Goal: Task Accomplishment & Management: Manage account settings

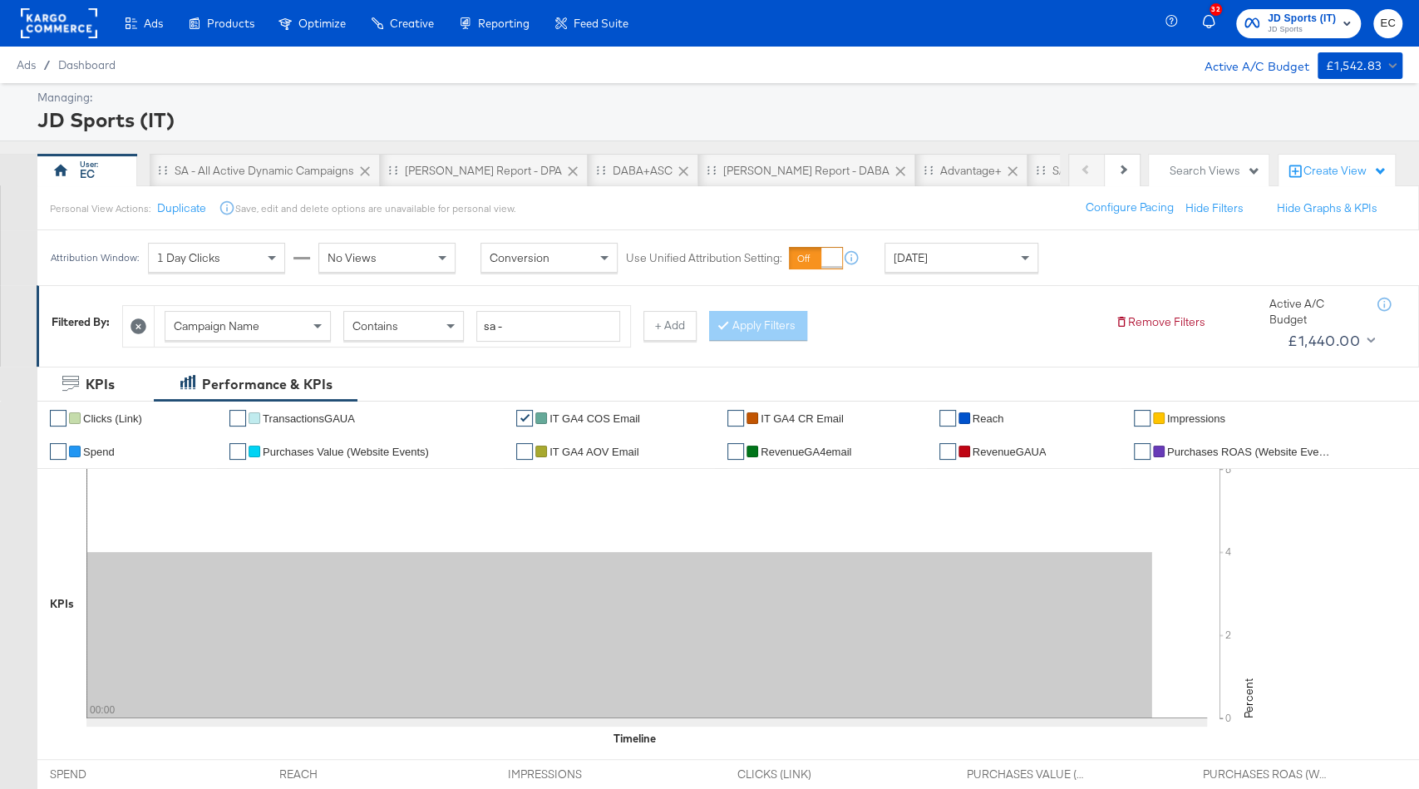
scroll to position [214, 0]
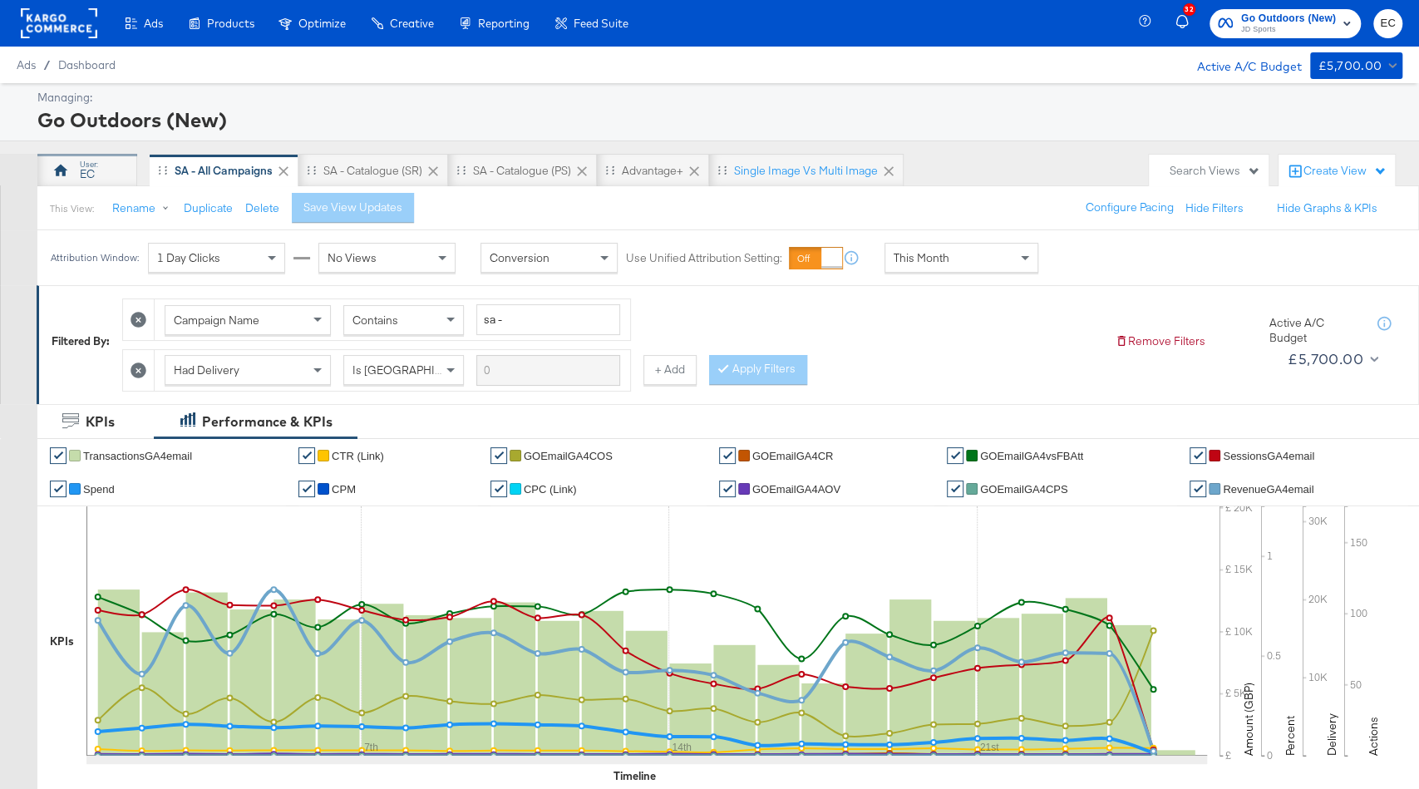
click at [72, 172] on div "EC" at bounding box center [87, 170] width 100 height 33
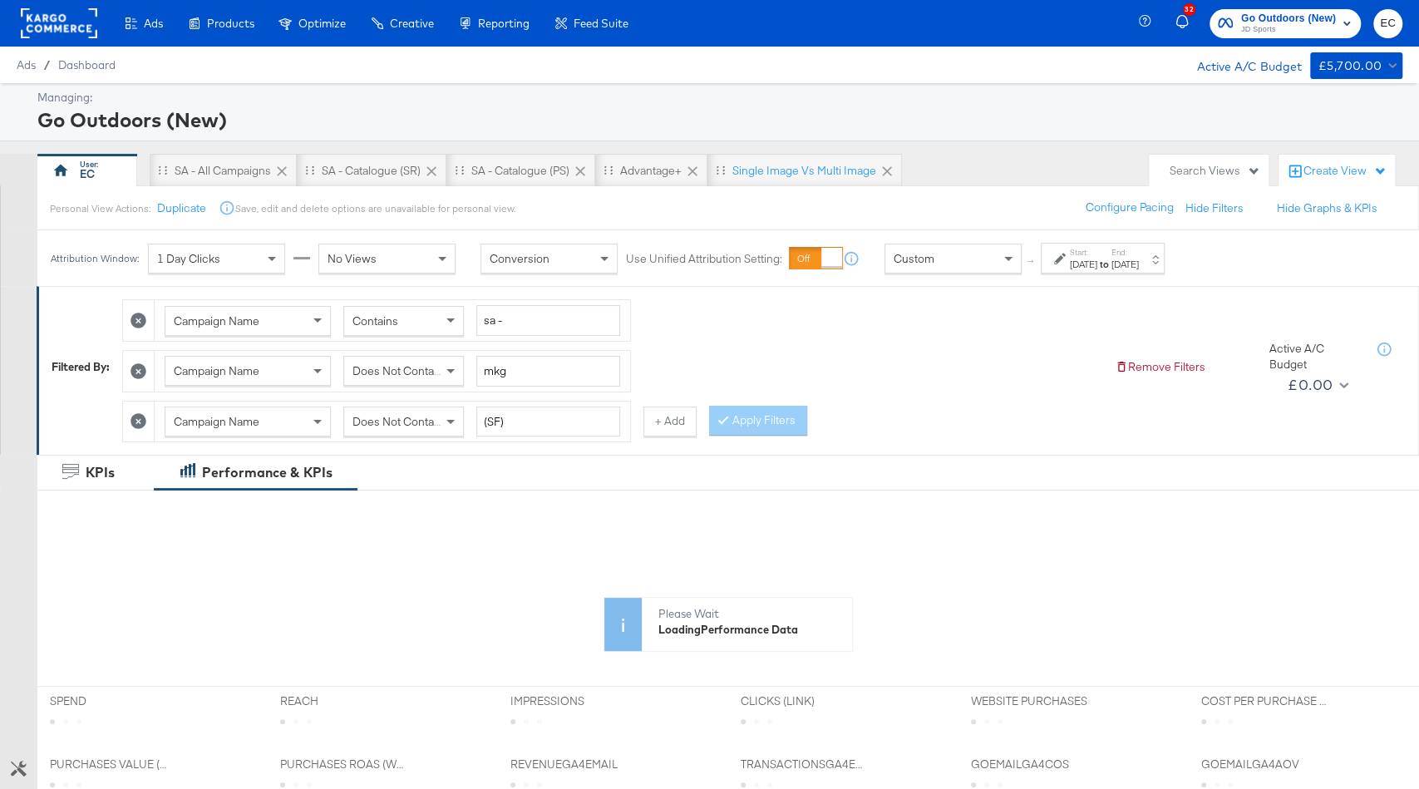
click at [1098, 264] on div "Jul 27th 2025" at bounding box center [1083, 264] width 27 height 13
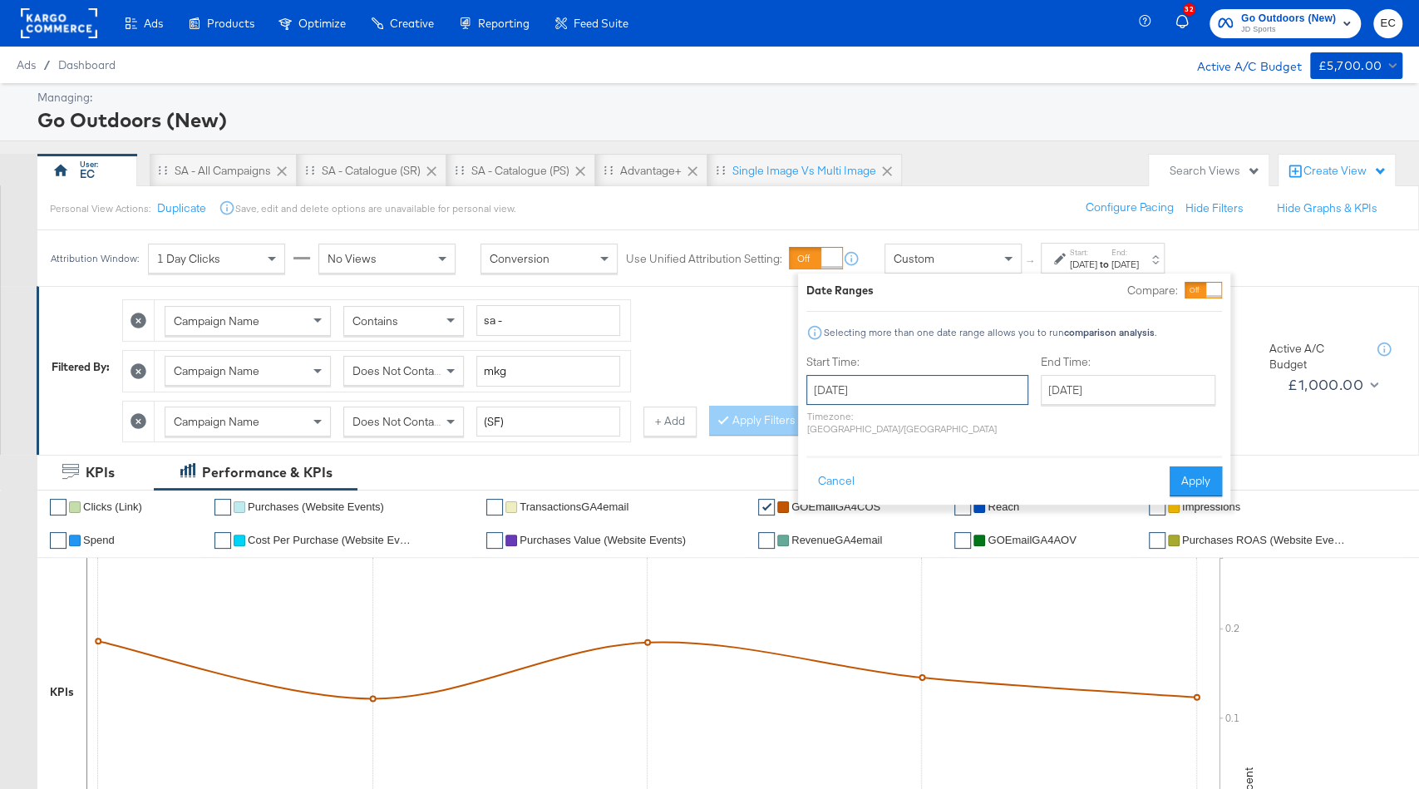
click at [861, 386] on input "July 27th 2025" at bounding box center [918, 390] width 222 height 30
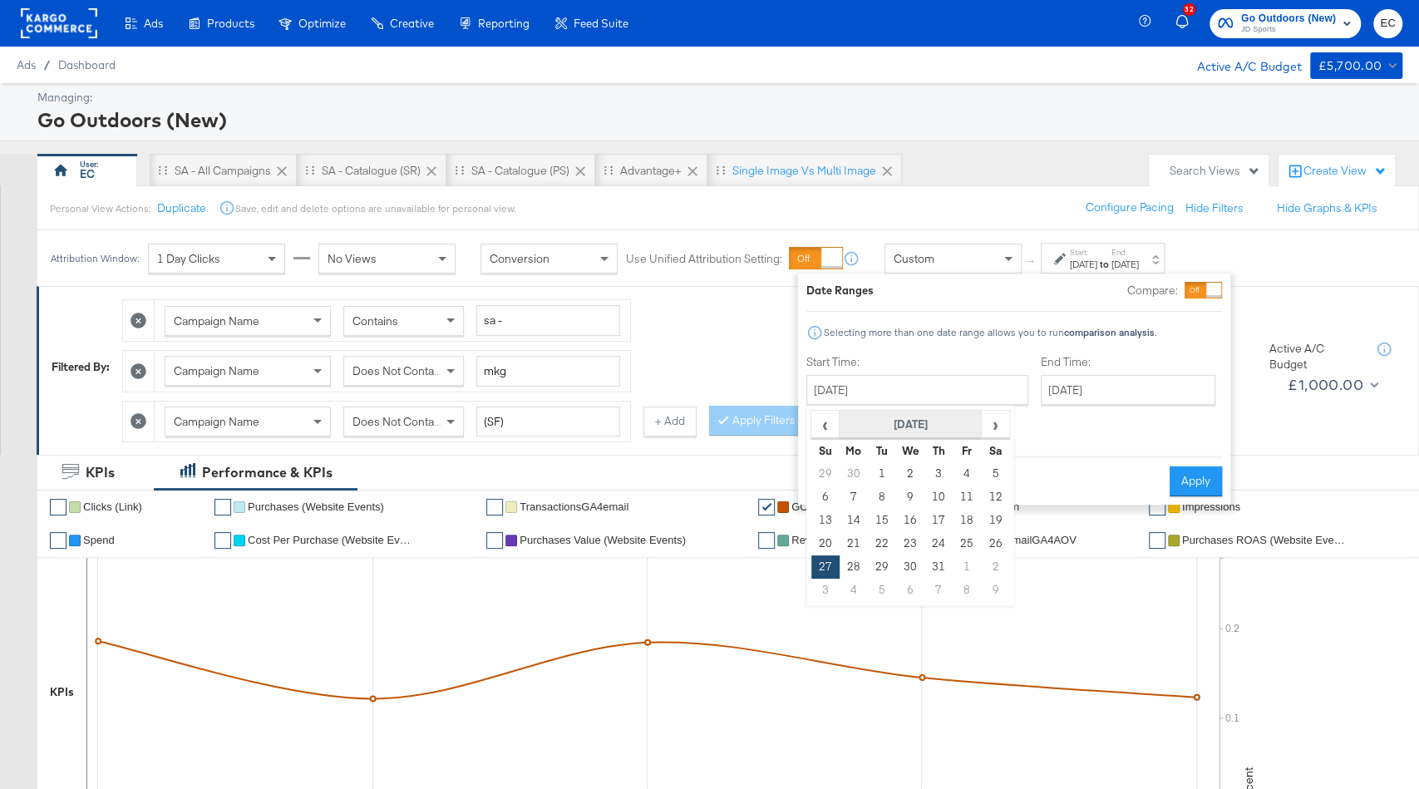
click at [900, 418] on th "July 2025" at bounding box center [911, 425] width 142 height 28
click at [990, 491] on td "Aug" at bounding box center [985, 502] width 50 height 42
click at [821, 536] on td "17" at bounding box center [826, 543] width 28 height 23
type input "August 17th 2025"
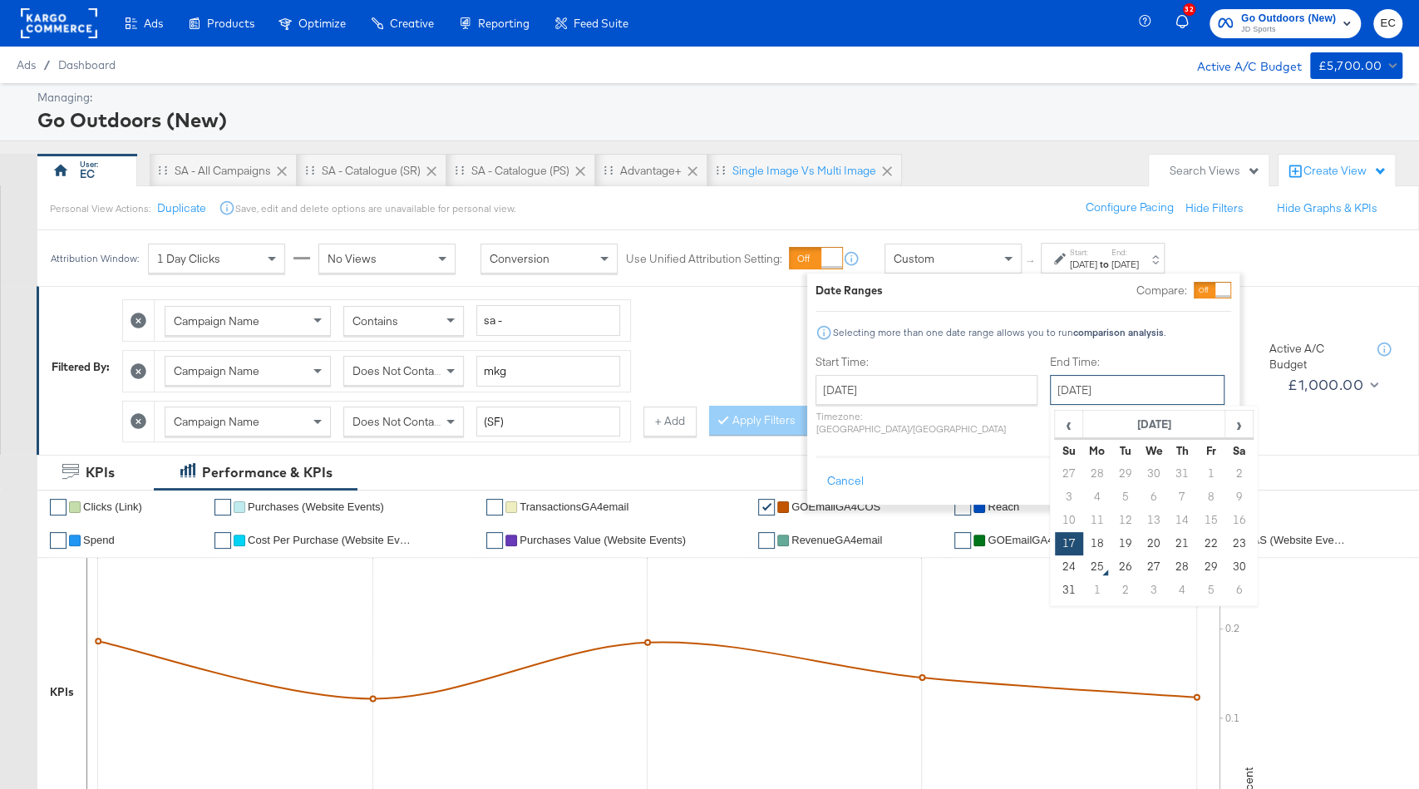
click at [1050, 394] on input "August 17th 2025" at bounding box center [1137, 390] width 175 height 30
click at [1225, 546] on td "23" at bounding box center [1239, 543] width 28 height 23
type input "August 23rd 2025"
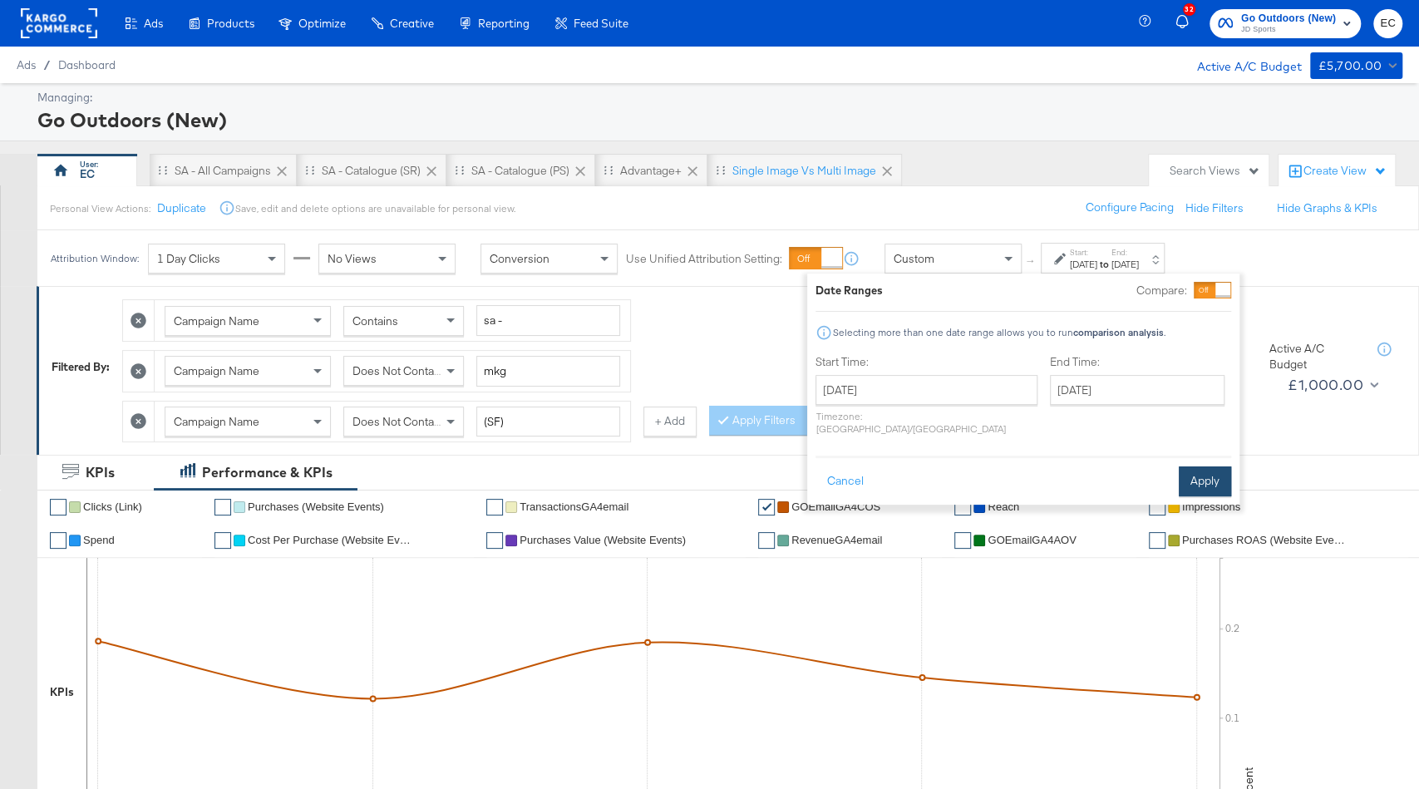
click at [1216, 473] on button "Apply" at bounding box center [1205, 481] width 52 height 30
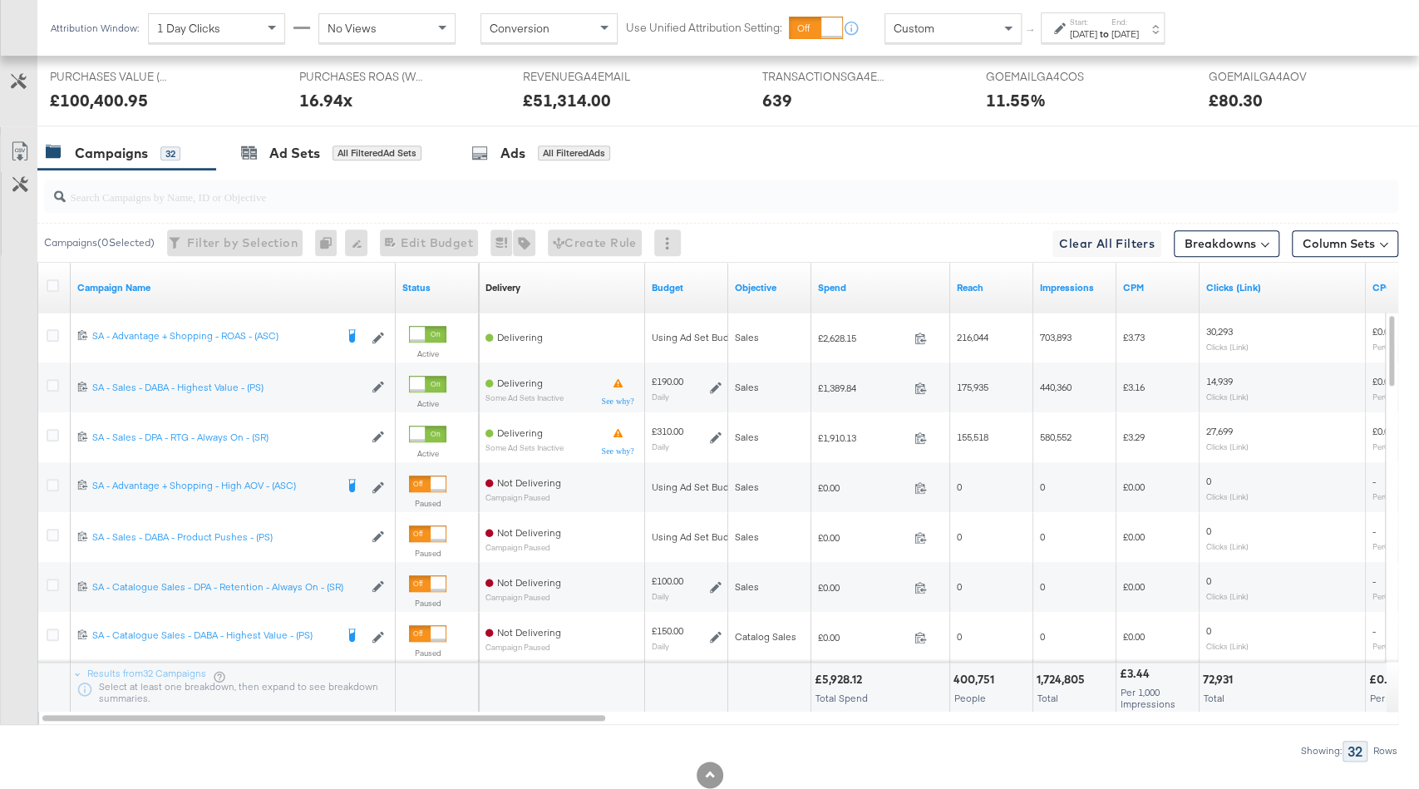
scroll to position [888, 0]
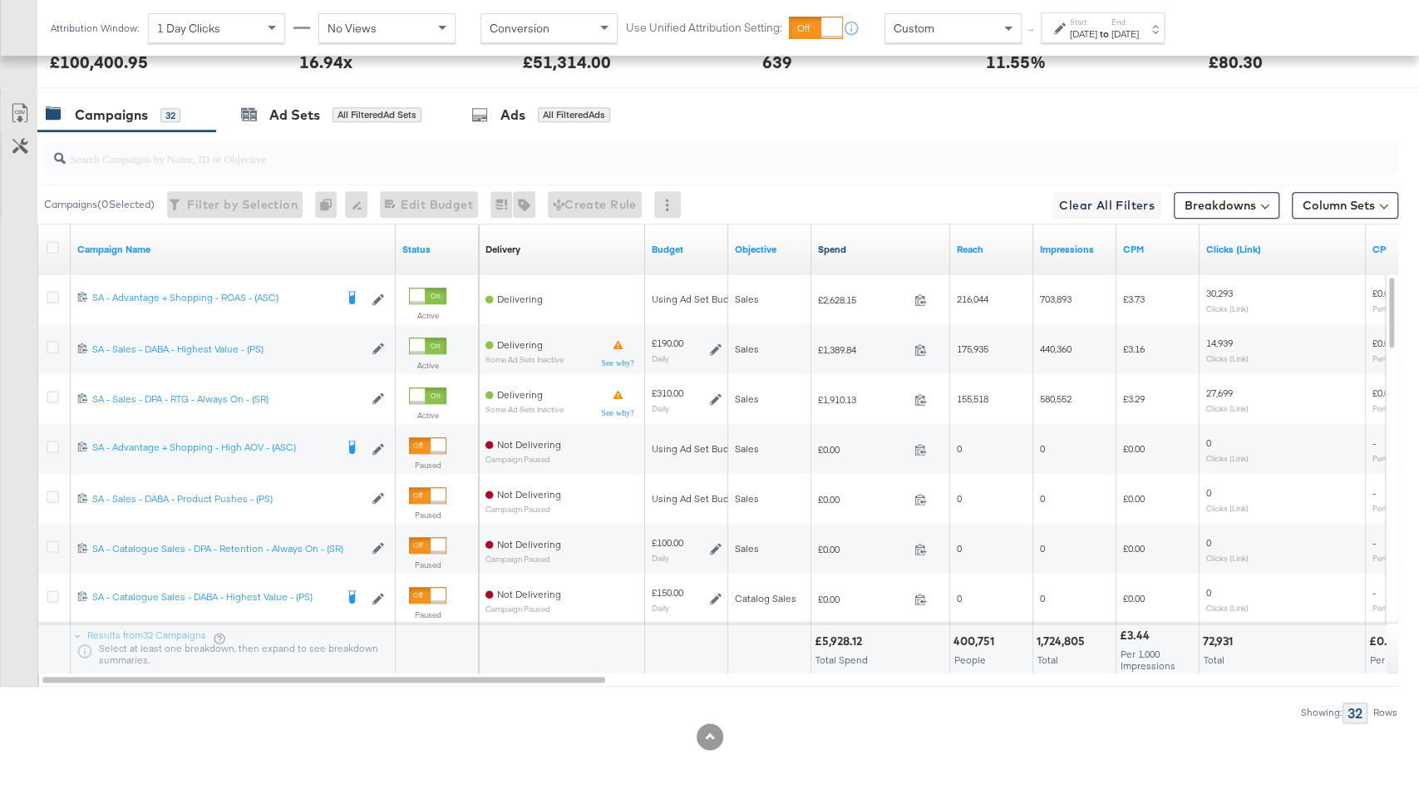
click at [892, 246] on link "Spend" at bounding box center [881, 249] width 126 height 13
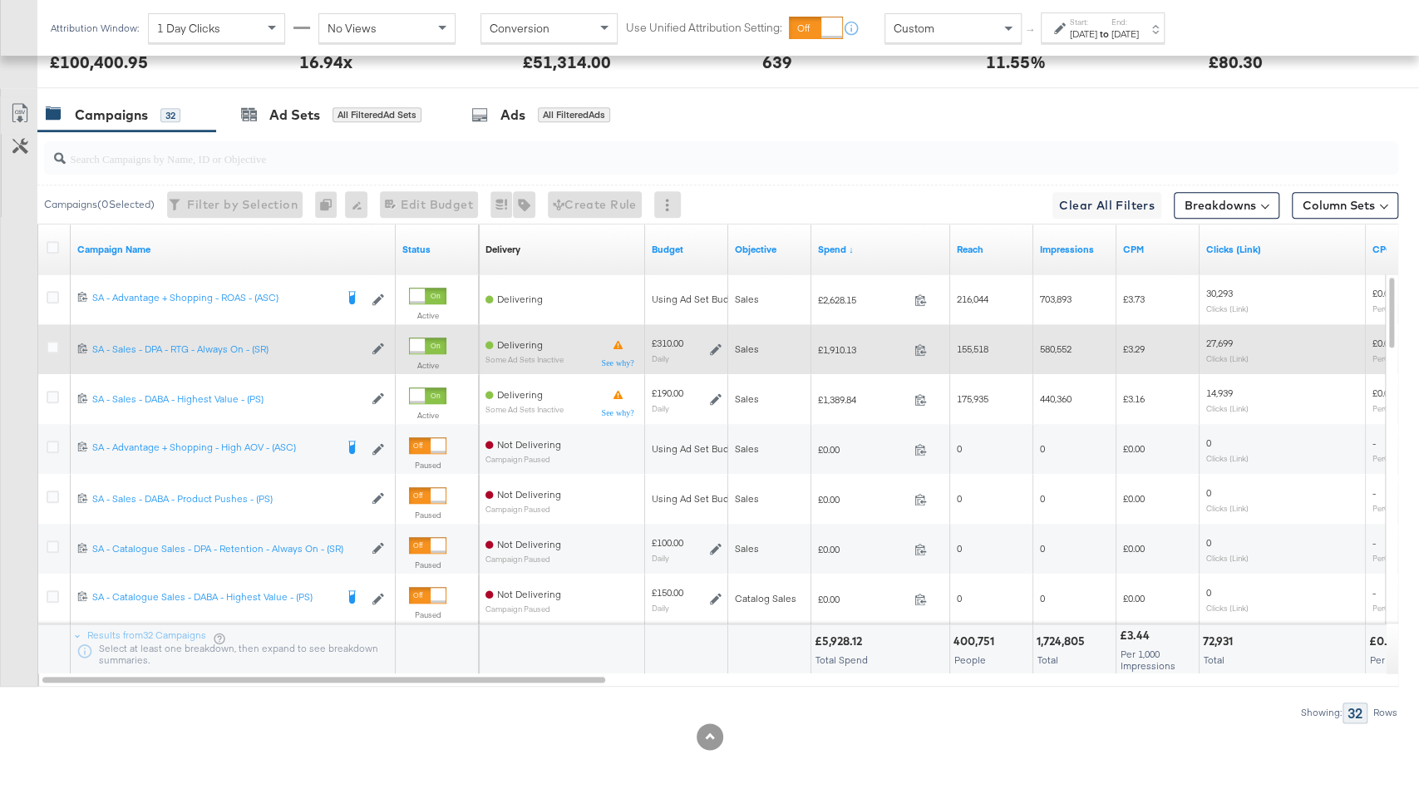
click at [837, 343] on span "£1,910.13" at bounding box center [863, 349] width 90 height 12
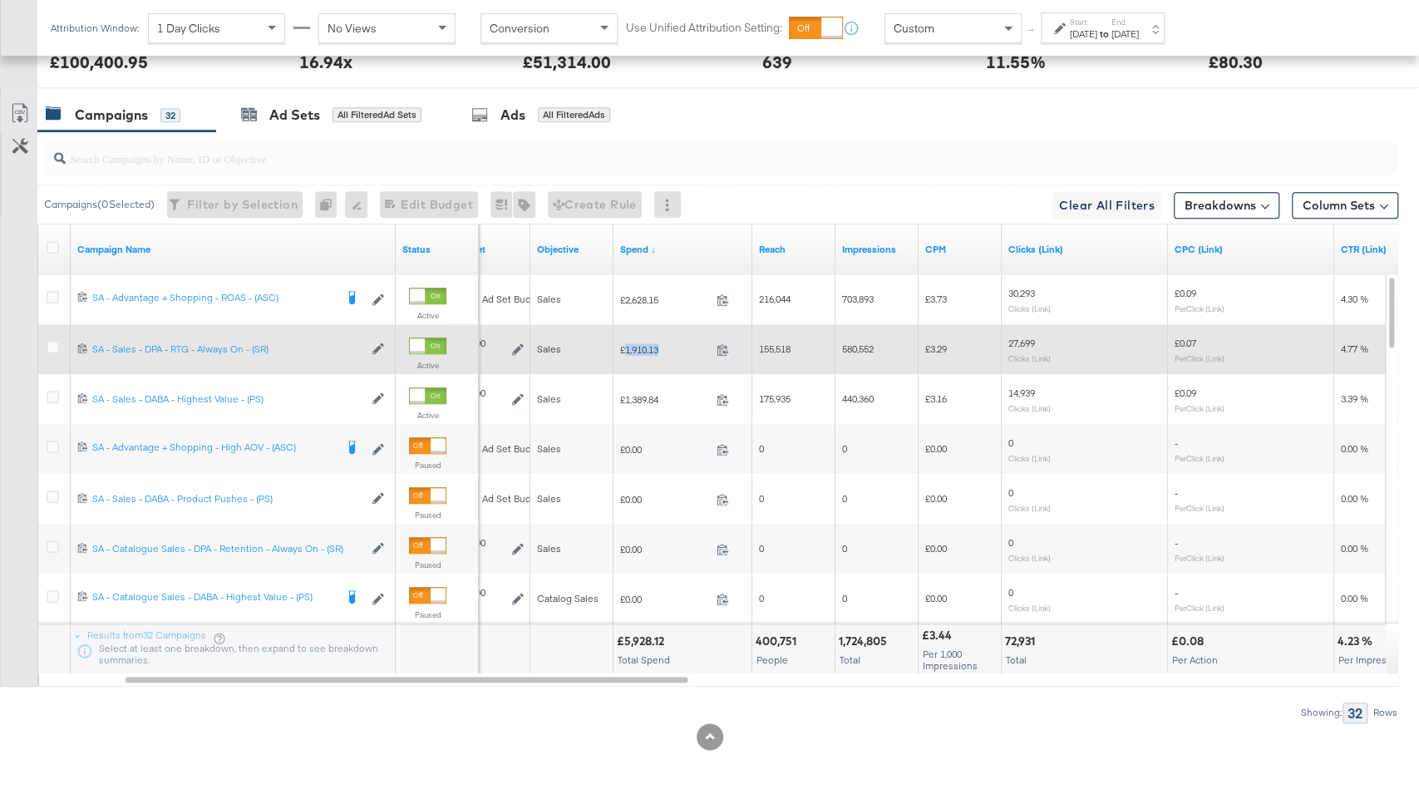
copy span "1,910.13"
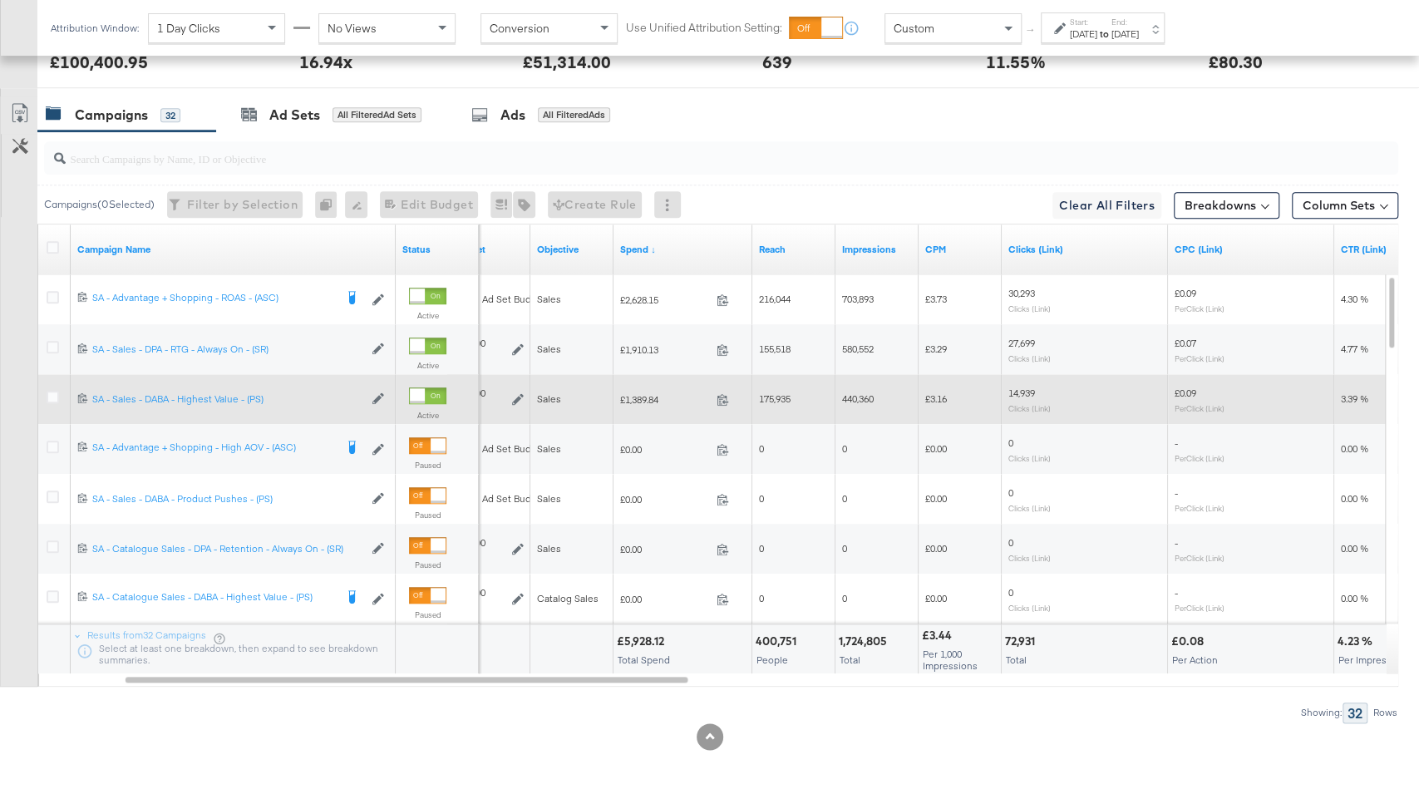
click at [641, 393] on span "£1,389.84" at bounding box center [665, 399] width 90 height 12
copy span "1,389.84"
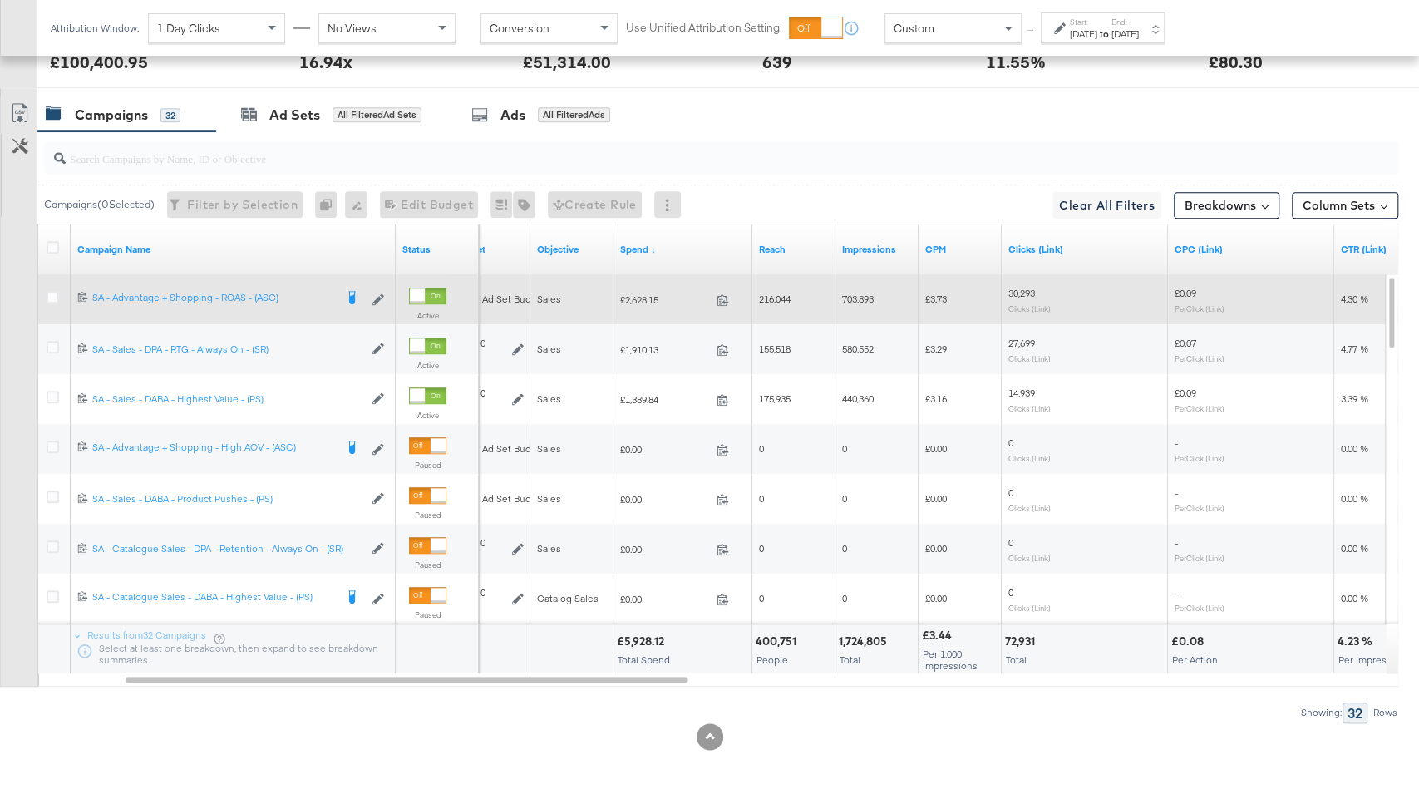
click at [645, 294] on span "£2,628.15" at bounding box center [665, 300] width 90 height 12
copy span "2,628.15"
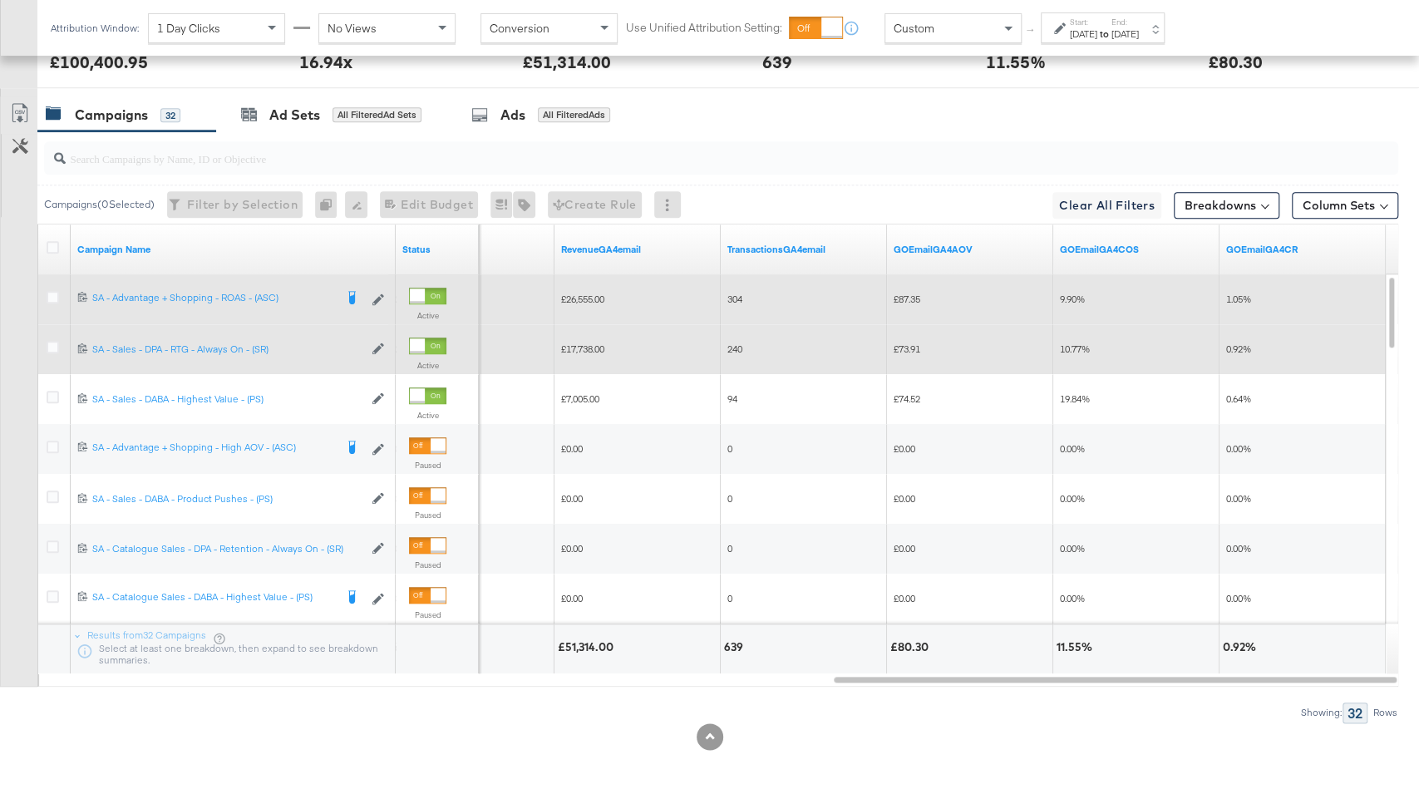
click at [577, 343] on span "£17,738.00" at bounding box center [582, 349] width 43 height 12
copy span "17,738.00"
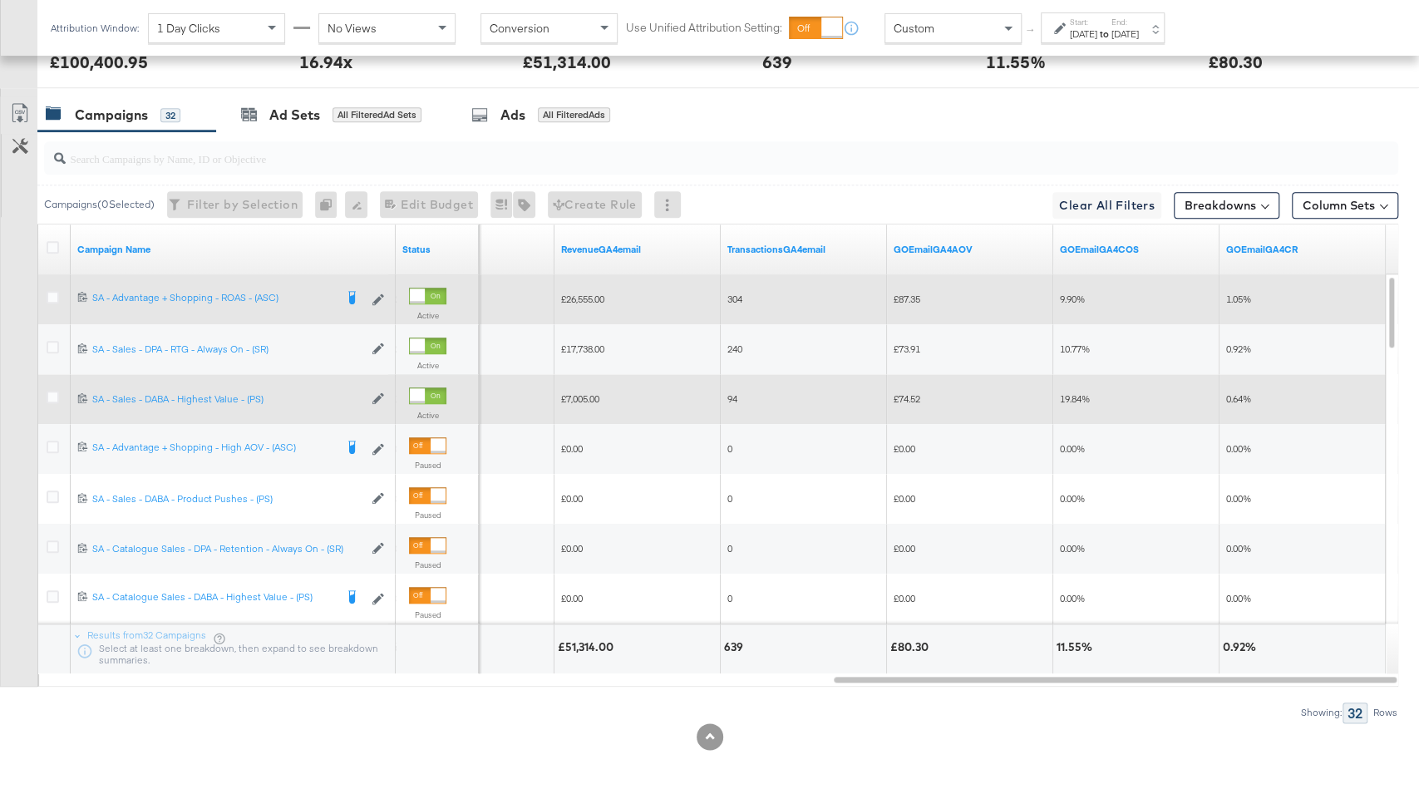
click at [583, 393] on span "£7,005.00" at bounding box center [580, 398] width 38 height 12
copy span "7,005.00"
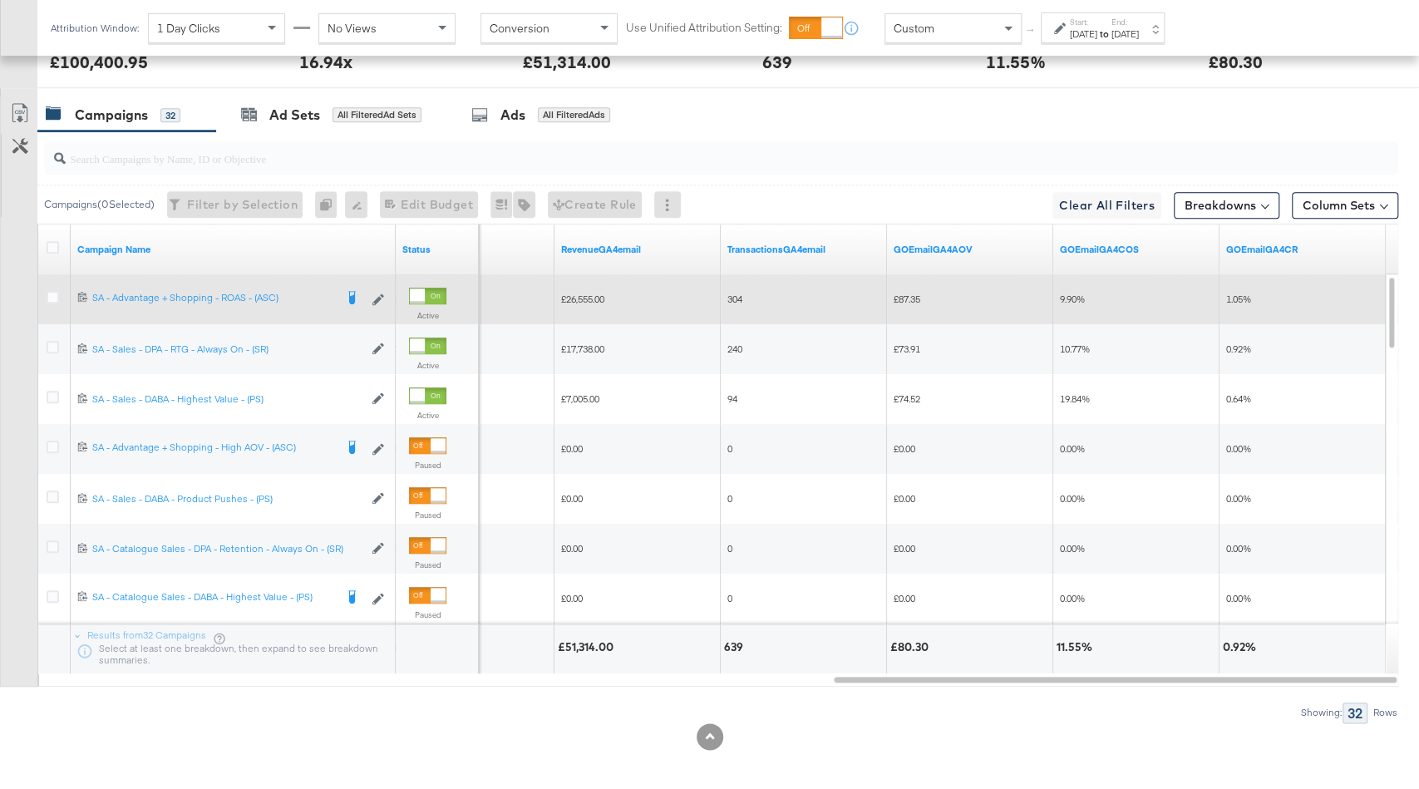
click at [585, 293] on span "£26,555.00" at bounding box center [582, 299] width 43 height 12
copy span "26,555.00"
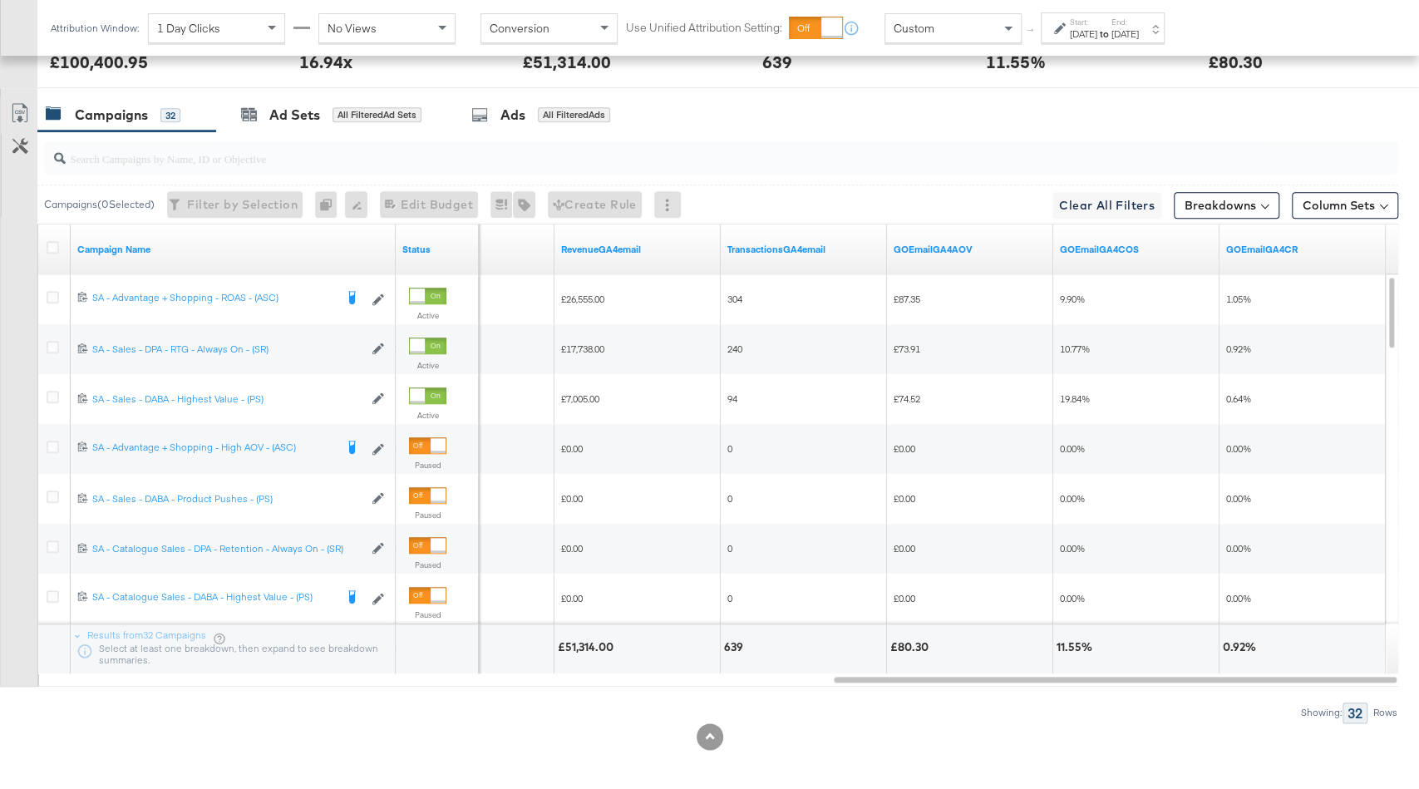
click at [1098, 30] on div "Aug 17th 2025" at bounding box center [1083, 33] width 27 height 13
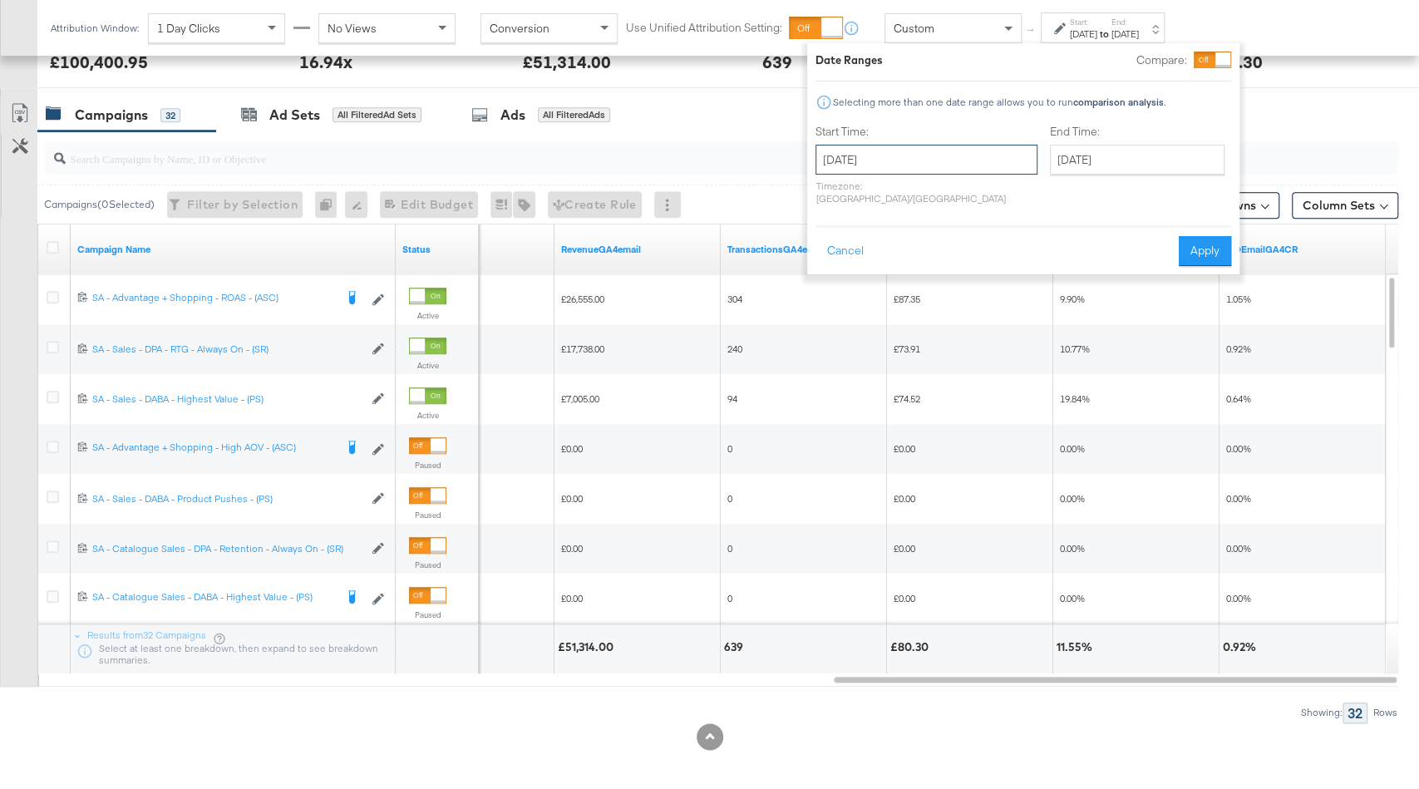
click at [906, 149] on input "August 17th 2025" at bounding box center [927, 160] width 222 height 30
click at [825, 342] on td "24" at bounding box center [835, 336] width 28 height 23
type input "[DATE]"
click at [1206, 236] on button "Apply" at bounding box center [1205, 251] width 52 height 30
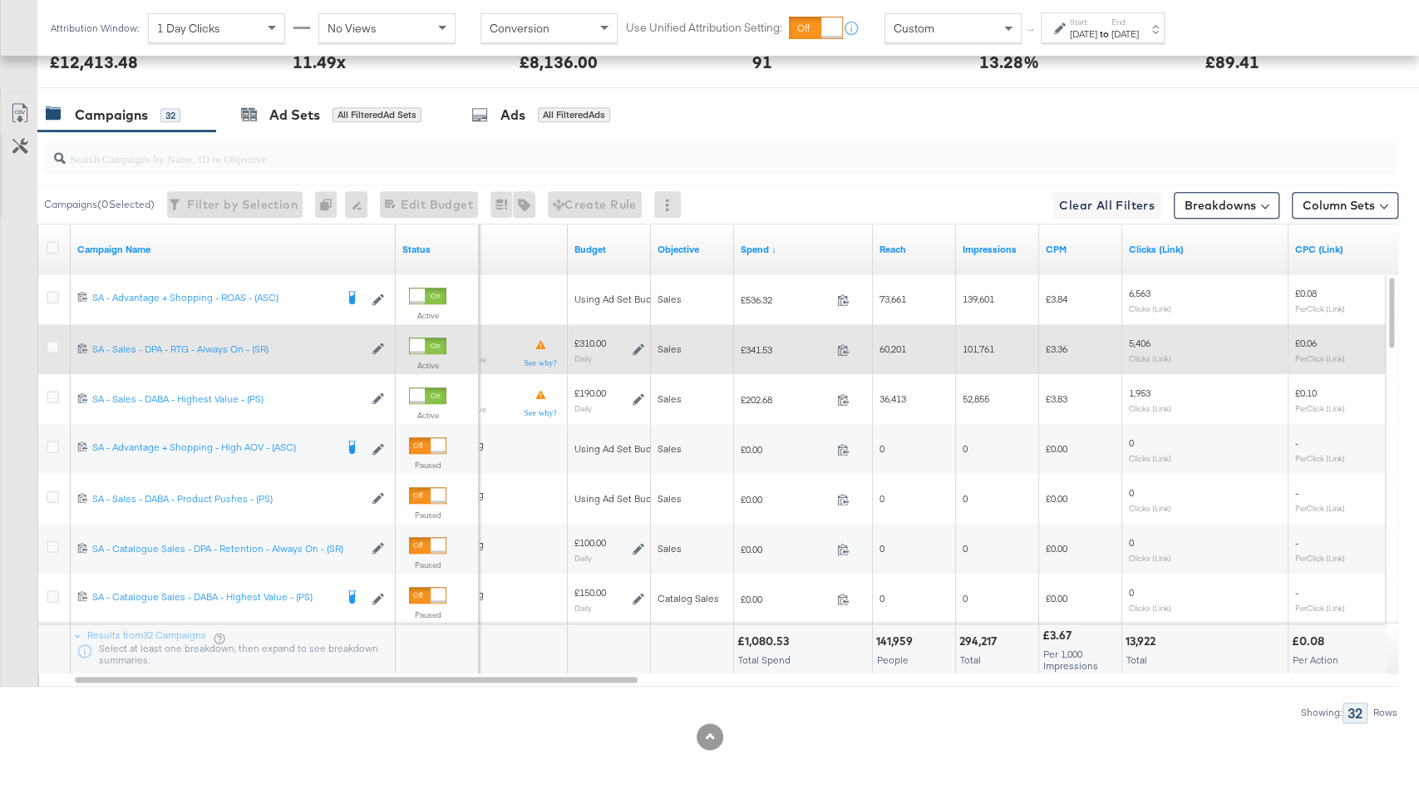
click at [756, 343] on span "£341.53" at bounding box center [786, 349] width 90 height 12
copy span "341.53"
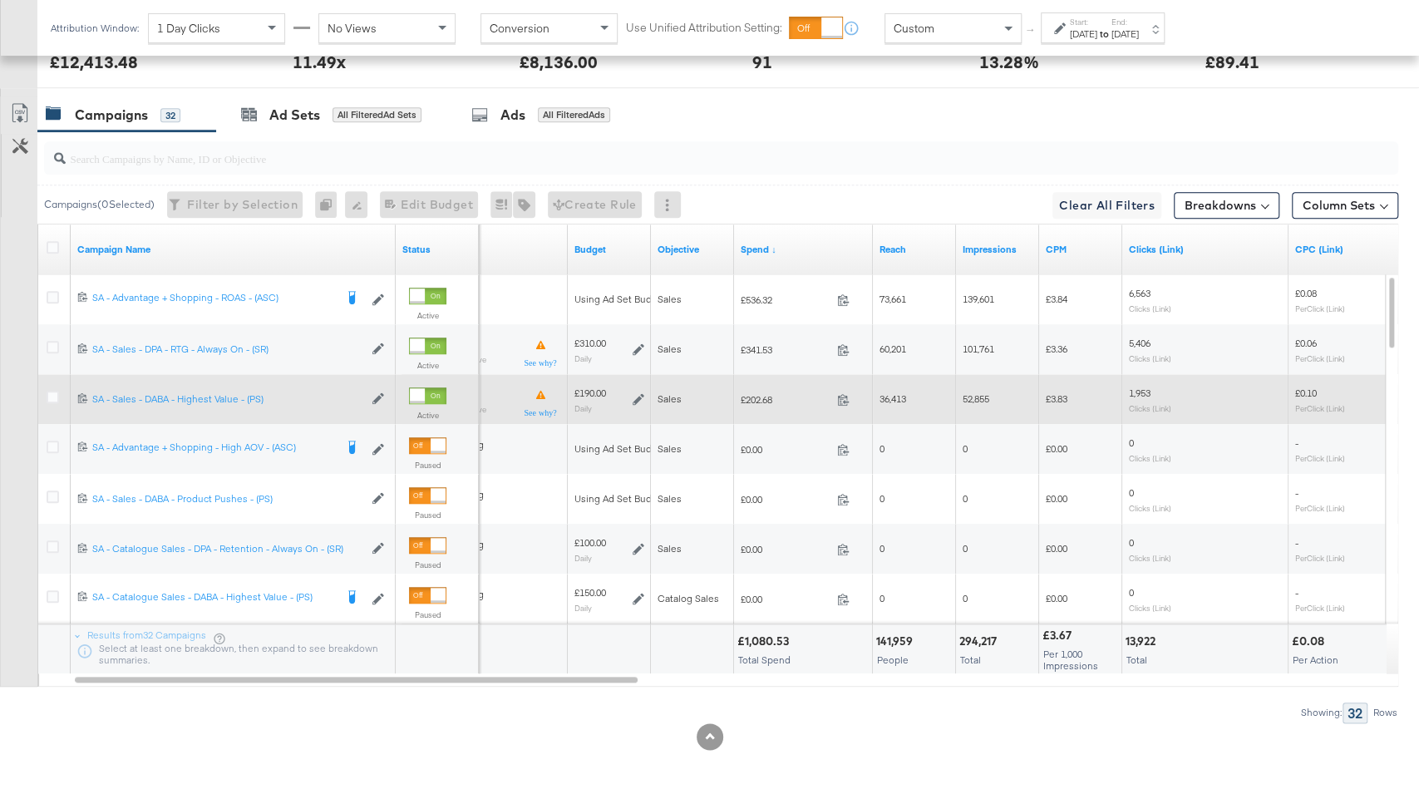
click at [759, 397] on span "£202.68" at bounding box center [786, 399] width 90 height 12
copy span "202.68"
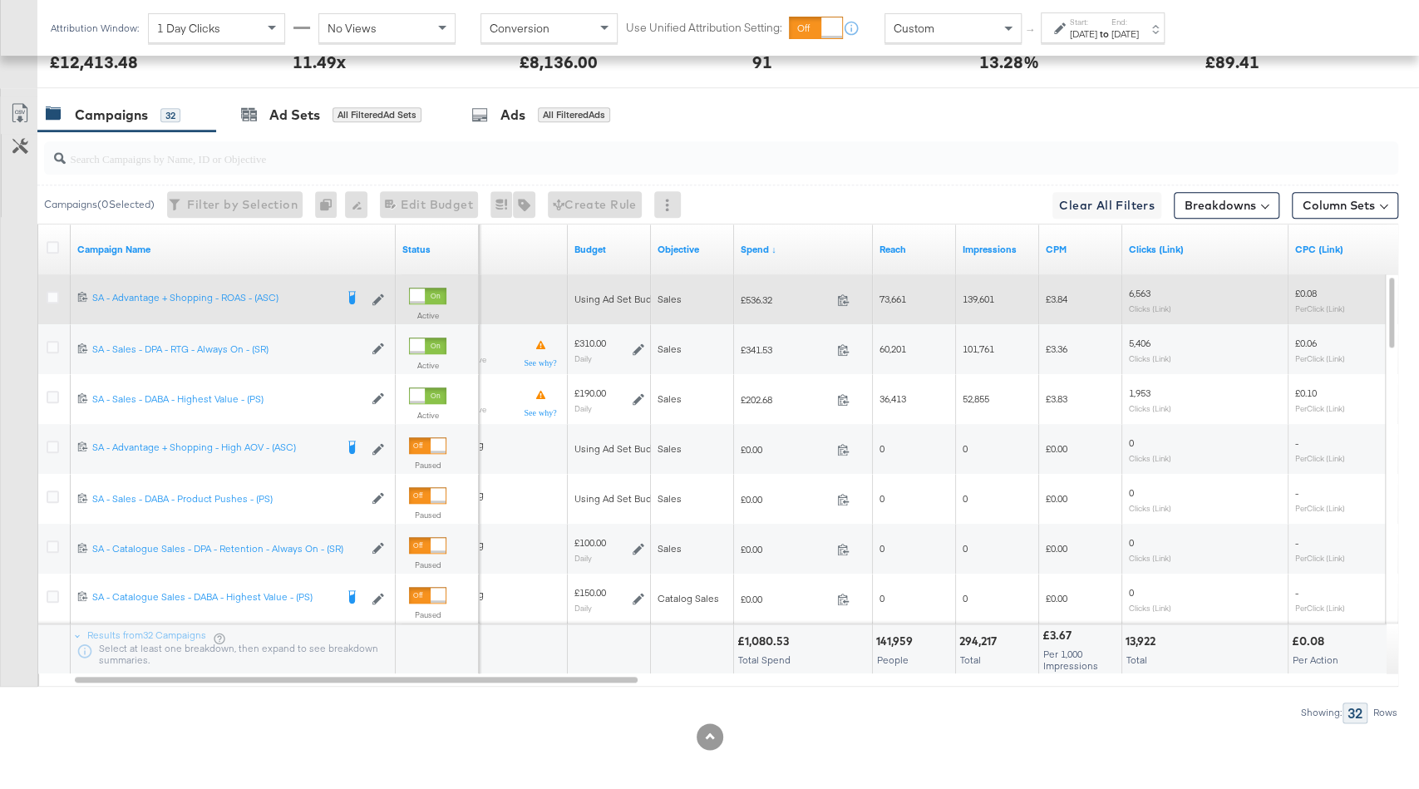
click at [755, 294] on span "£536.32" at bounding box center [786, 300] width 90 height 12
copy span "536.32"
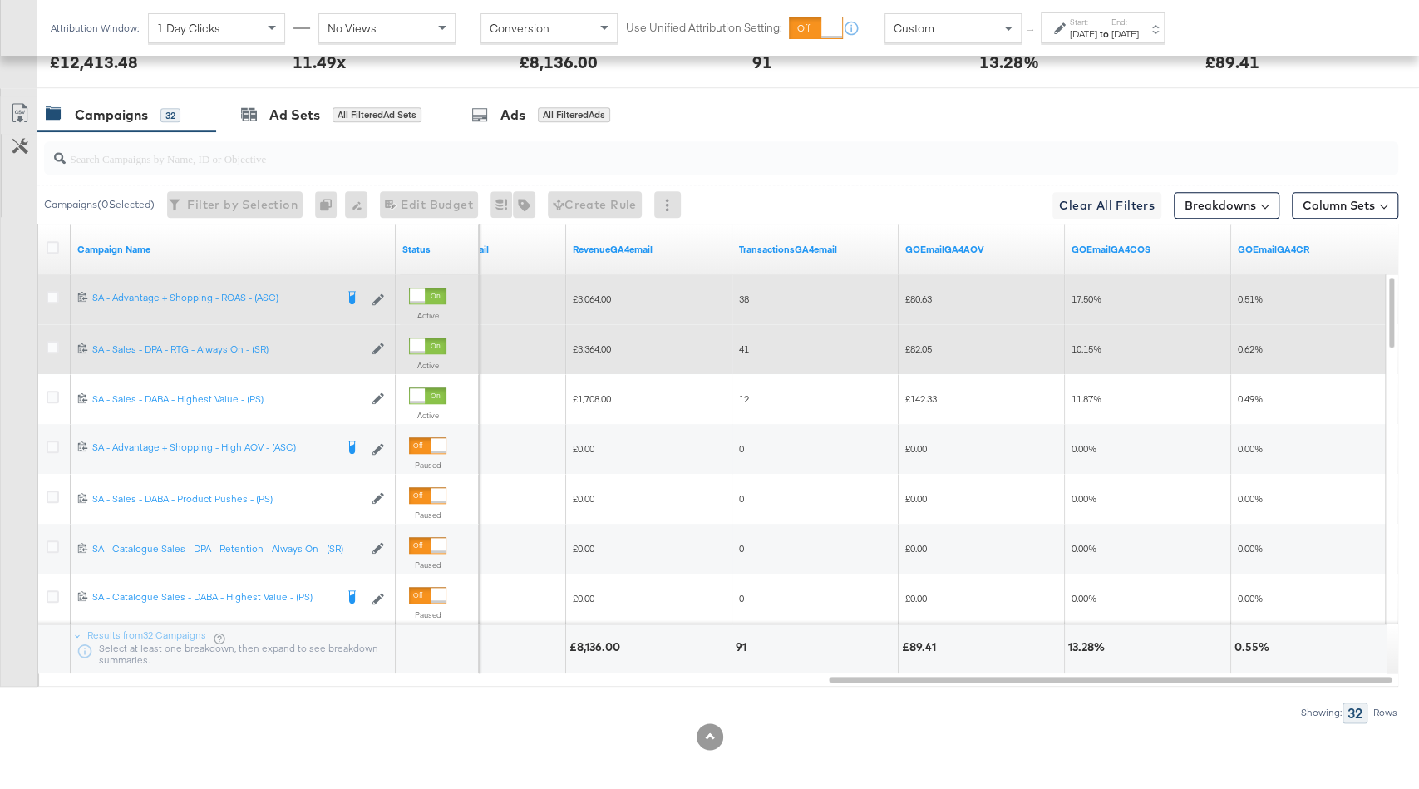
click at [601, 343] on span "£3,364.00" at bounding box center [592, 349] width 38 height 12
copy span "3,364.00"
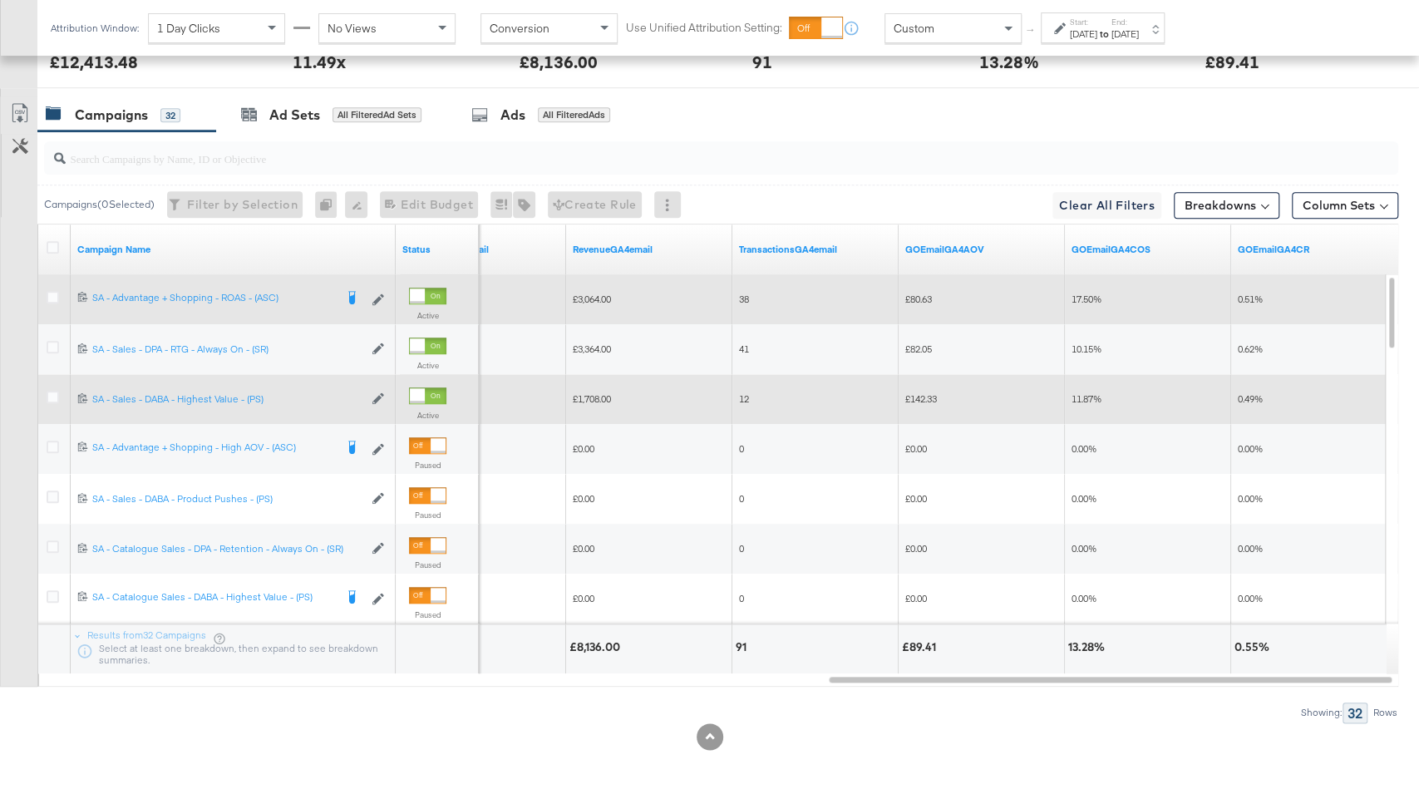
click at [597, 392] on span "£1,708.00" at bounding box center [592, 398] width 38 height 12
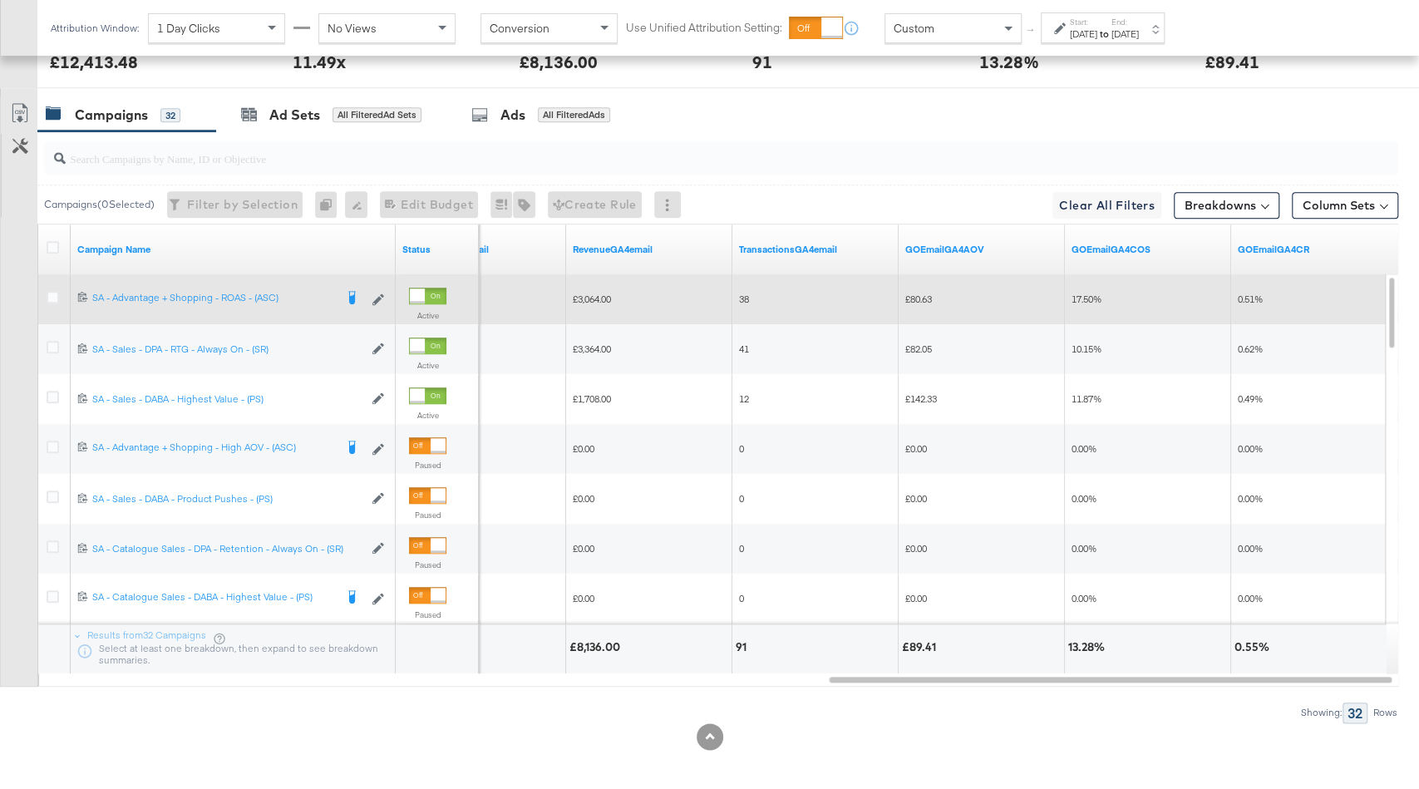
click at [584, 293] on span "£3,064.00" at bounding box center [592, 299] width 38 height 12
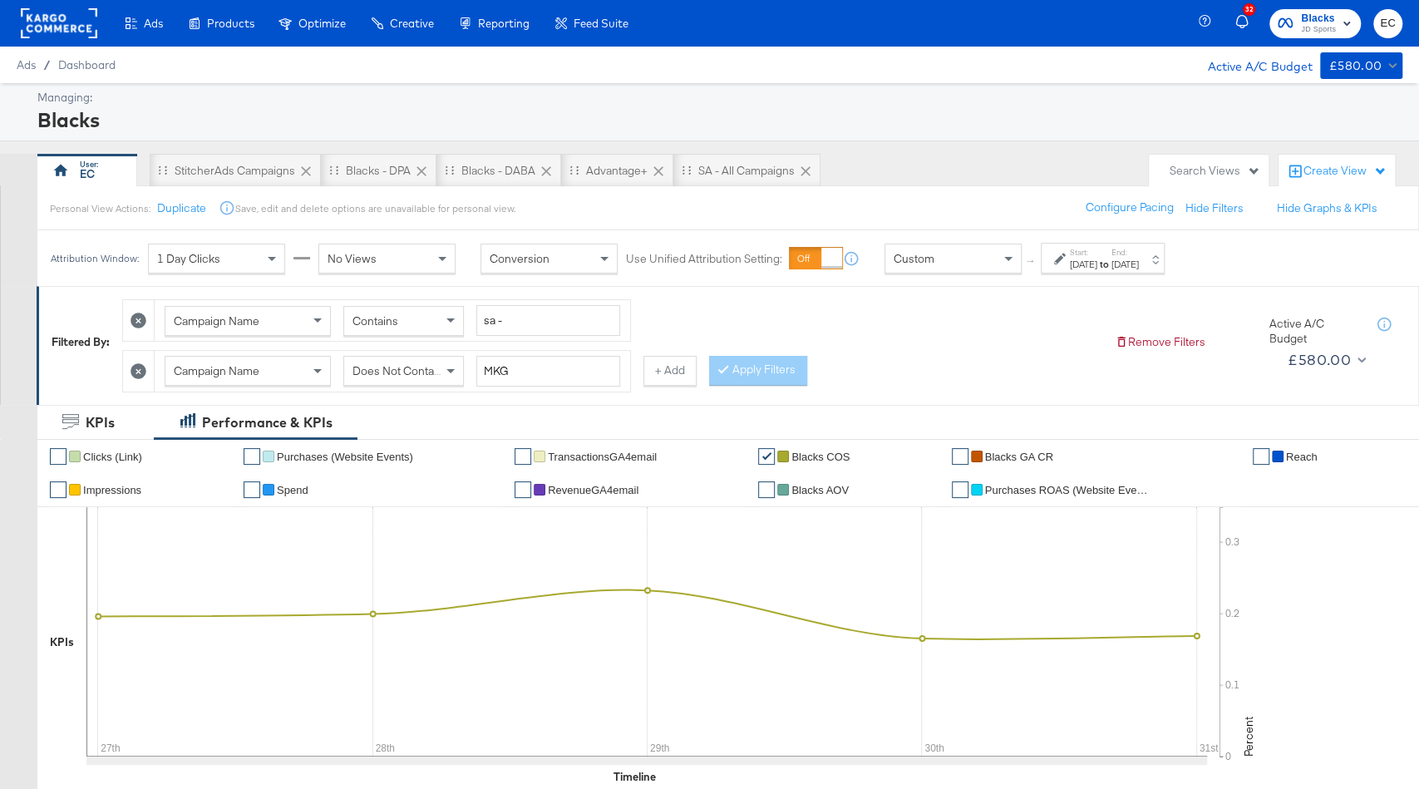
click at [1112, 265] on strong "to" at bounding box center [1105, 264] width 14 height 12
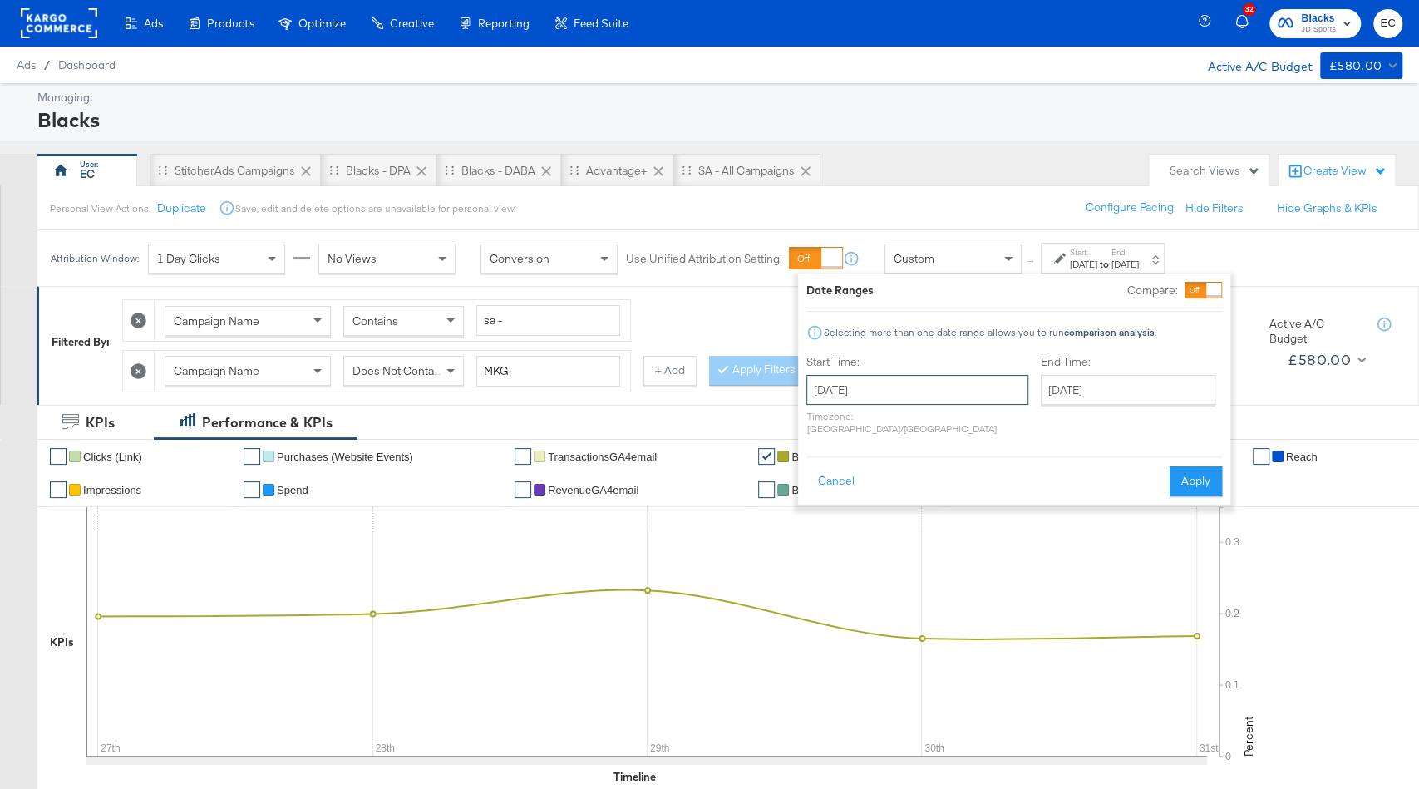
click at [915, 396] on input "July 27th 2025" at bounding box center [918, 390] width 222 height 30
click at [914, 427] on th "July 2025" at bounding box center [911, 425] width 142 height 28
click at [980, 509] on td "Aug" at bounding box center [985, 502] width 50 height 42
click at [822, 545] on td "17" at bounding box center [826, 543] width 28 height 23
type input "August 17th 2025"
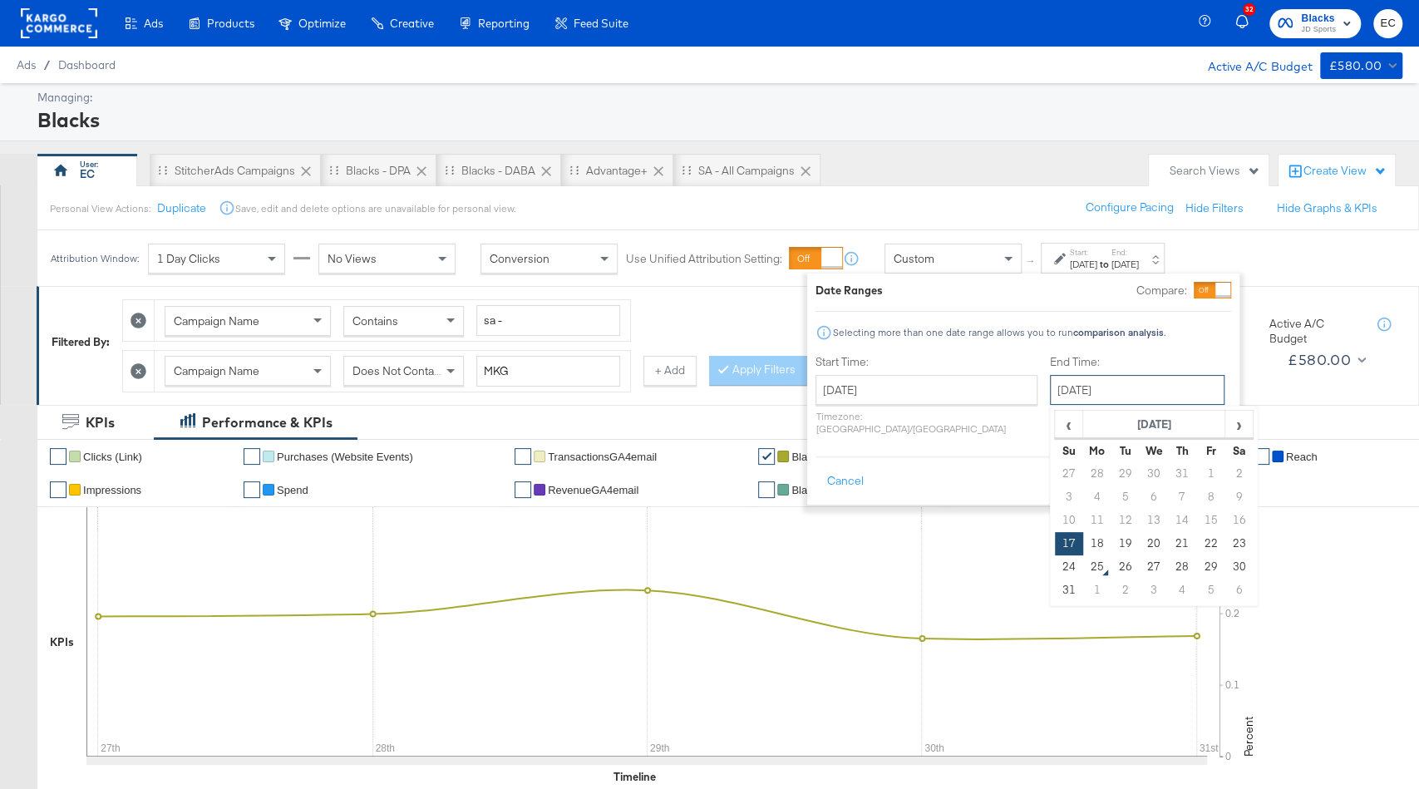
click at [1053, 392] on input "August 17th 2025" at bounding box center [1137, 390] width 175 height 30
click at [1225, 535] on td "23" at bounding box center [1239, 543] width 28 height 23
type input "August 23rd 2025"
click at [1206, 467] on button "Apply" at bounding box center [1205, 481] width 52 height 30
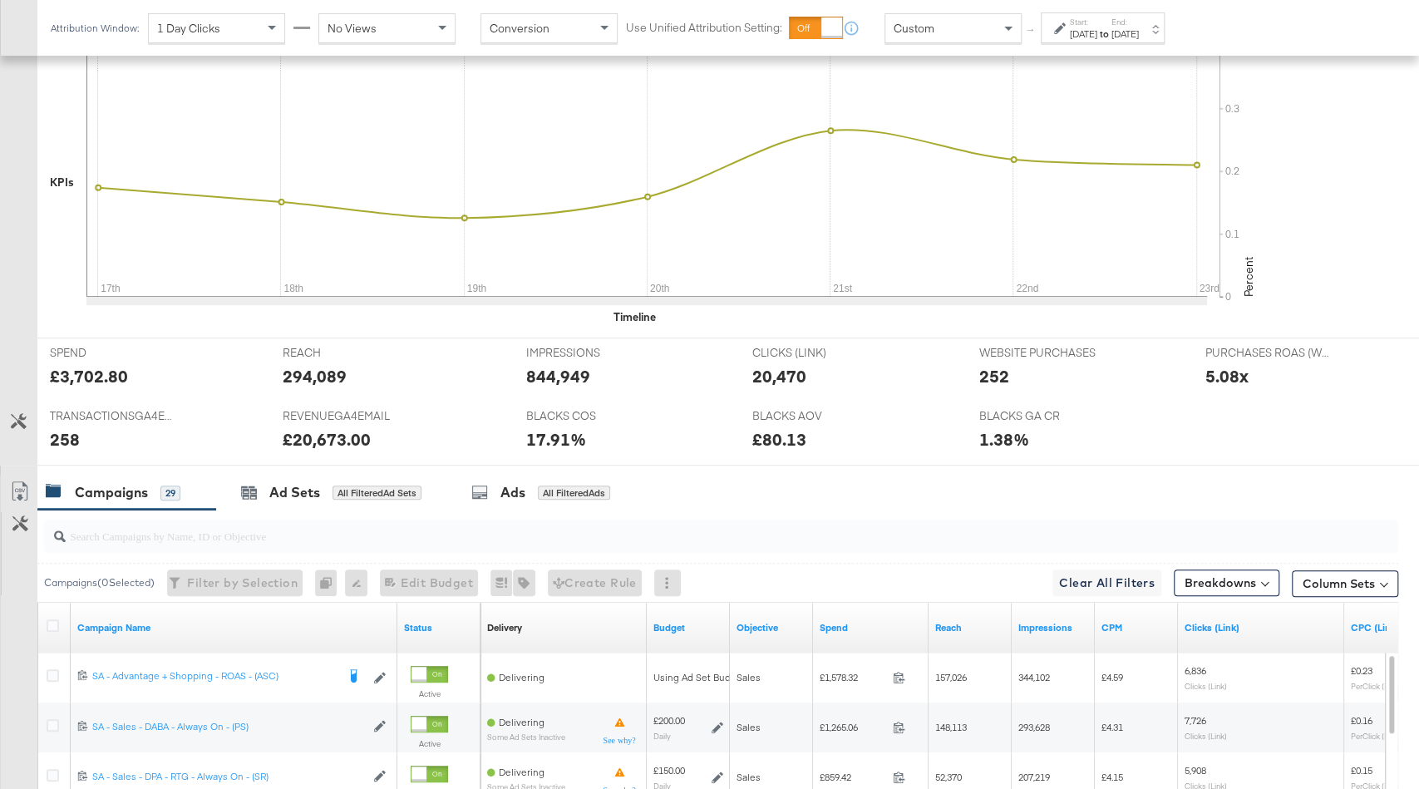
scroll to position [839, 0]
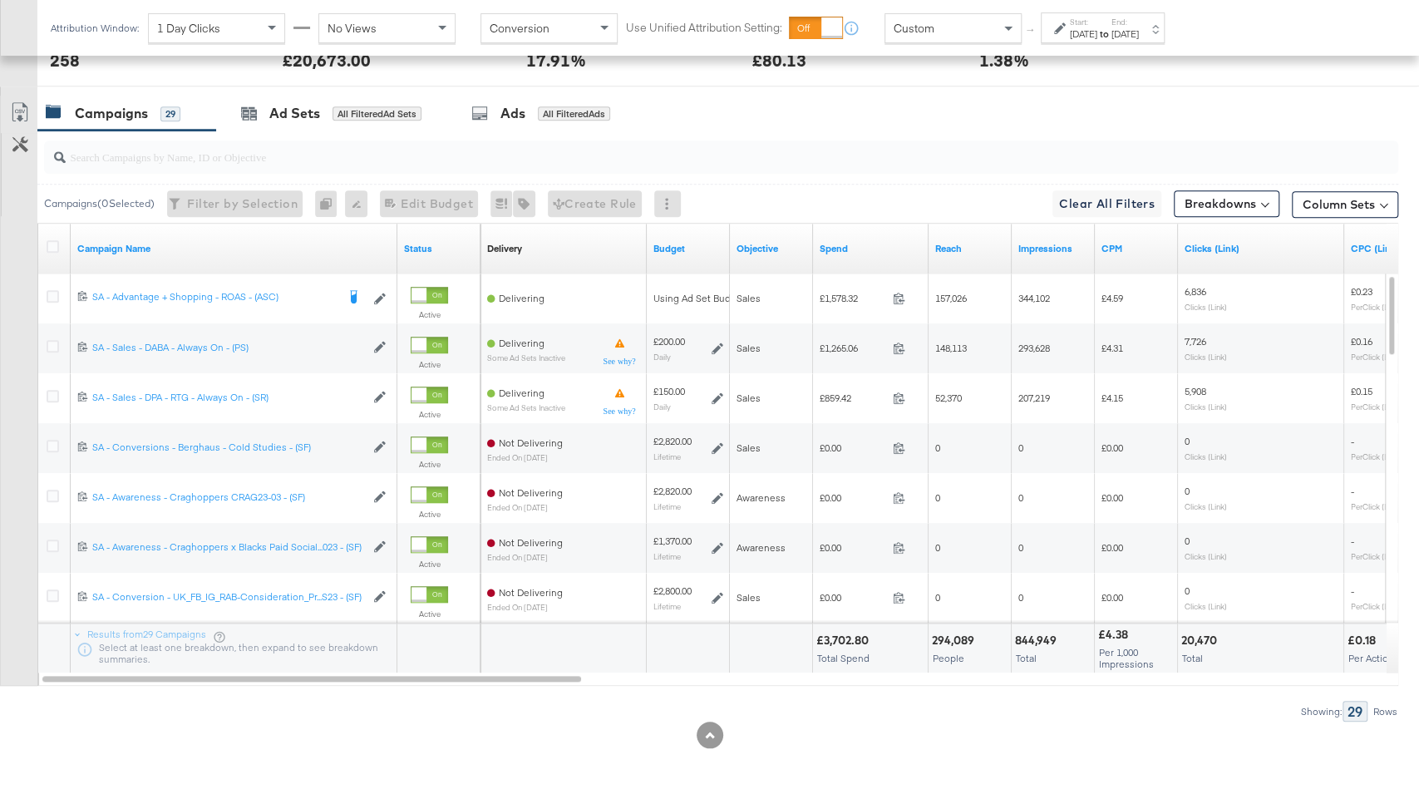
click at [872, 235] on div "Spend" at bounding box center [871, 248] width 116 height 27
click at [863, 242] on link "Spend" at bounding box center [871, 248] width 102 height 13
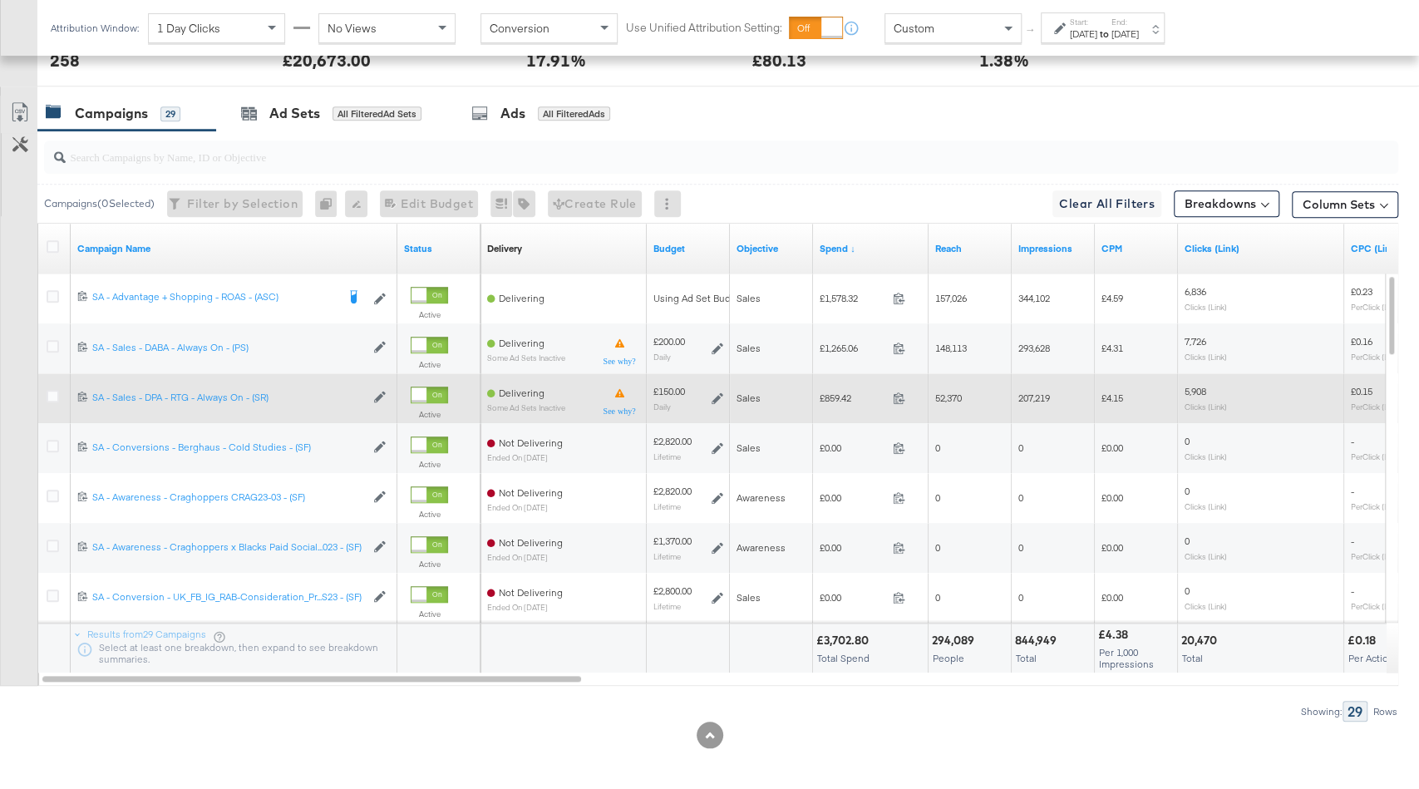
click at [846, 392] on span "£859.42" at bounding box center [853, 398] width 67 height 12
copy span "859.42"
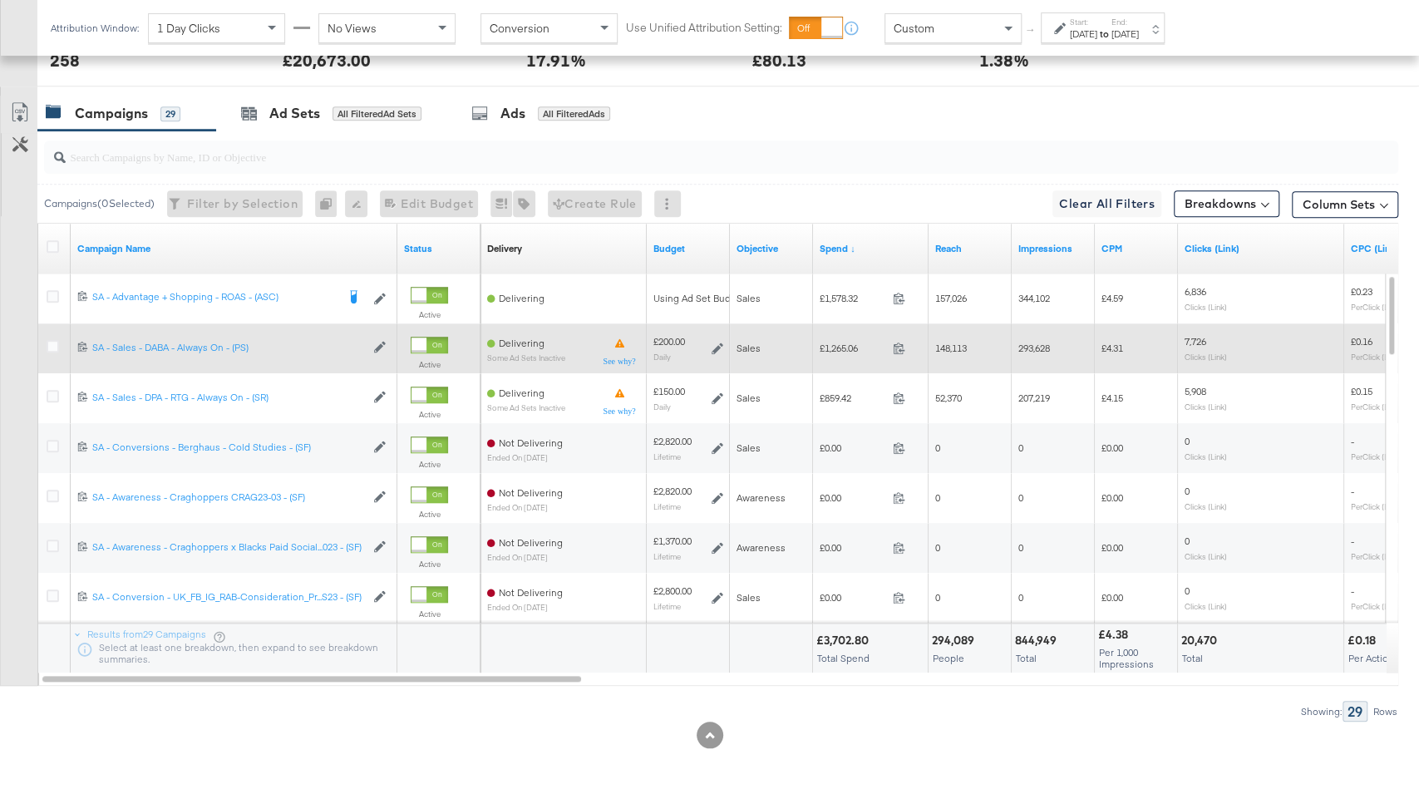
click at [845, 346] on span "£1,265.06" at bounding box center [853, 348] width 67 height 12
copy span "1,265.06"
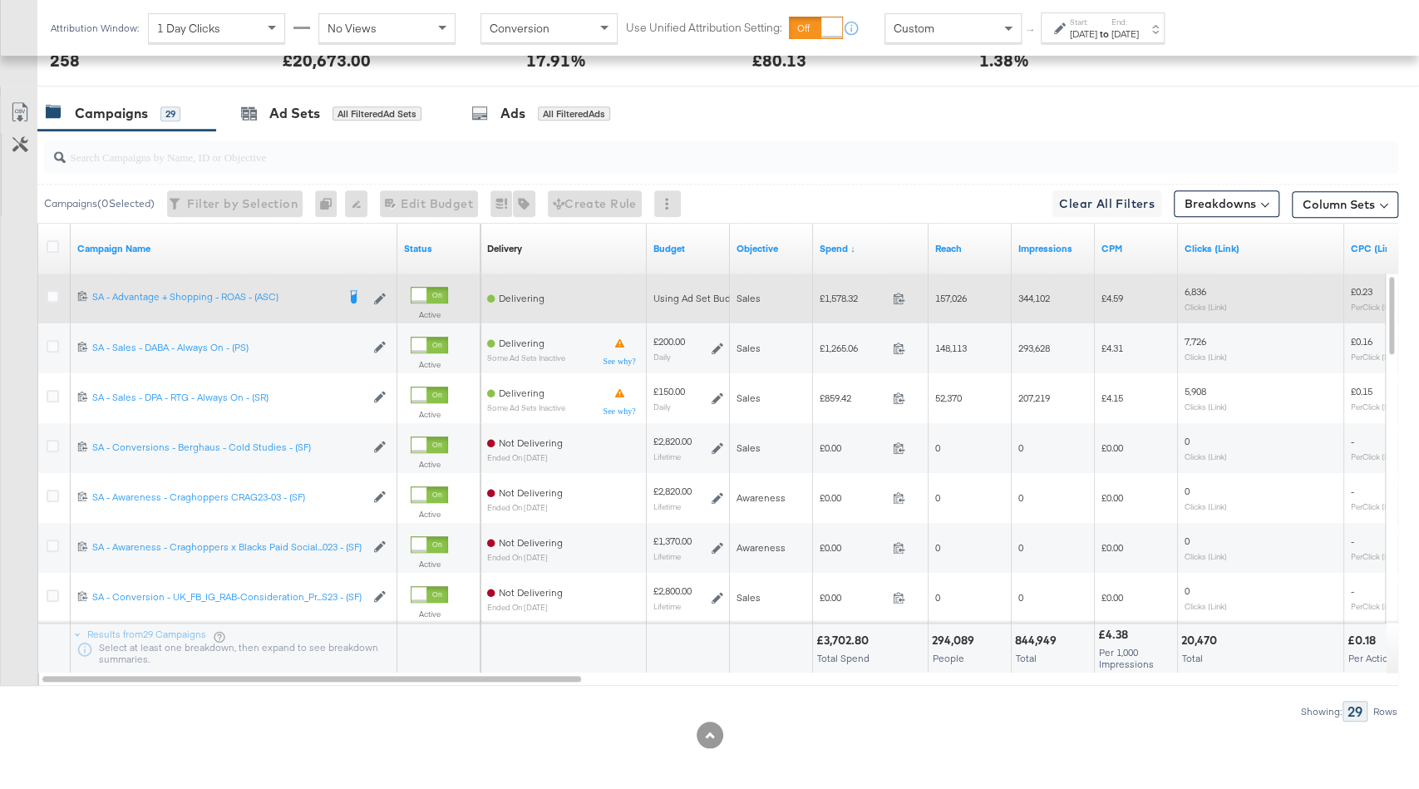
click at [848, 292] on span "£1,578.32" at bounding box center [853, 298] width 67 height 12
copy span "1,578.32"
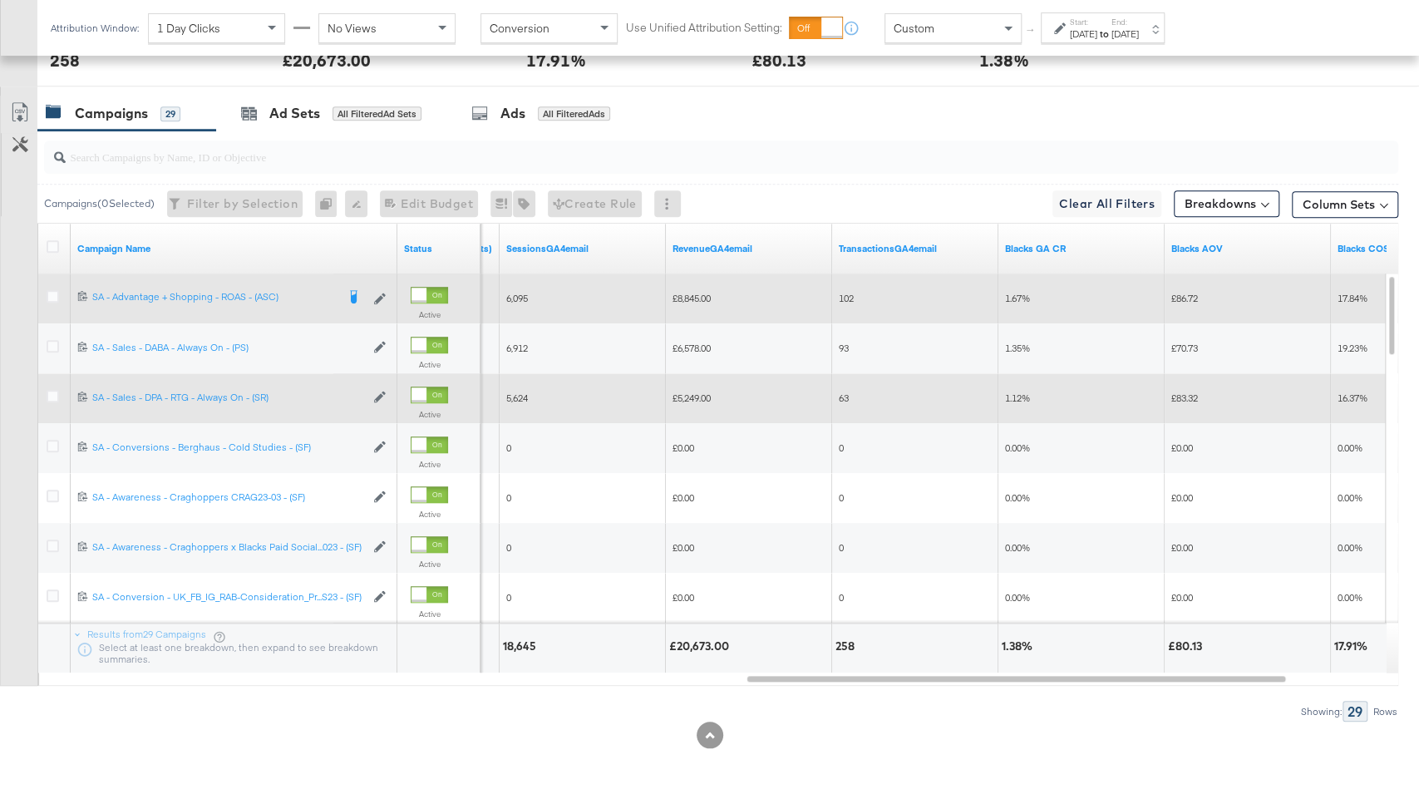
click at [684, 392] on span "£5,249.00" at bounding box center [692, 398] width 38 height 12
copy span "5,249.00"
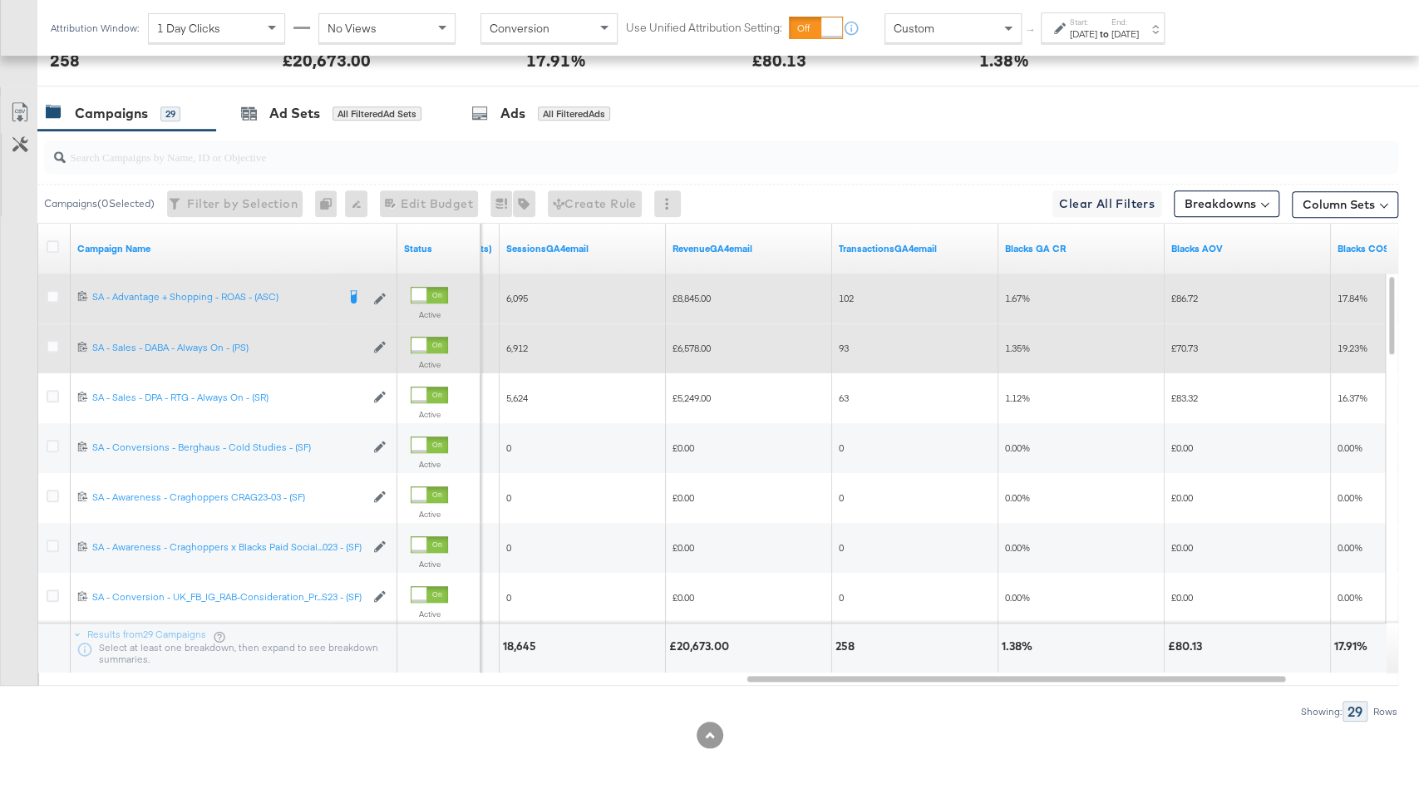
click at [692, 342] on span "£6,578.00" at bounding box center [692, 348] width 38 height 12
copy span "6,578.00"
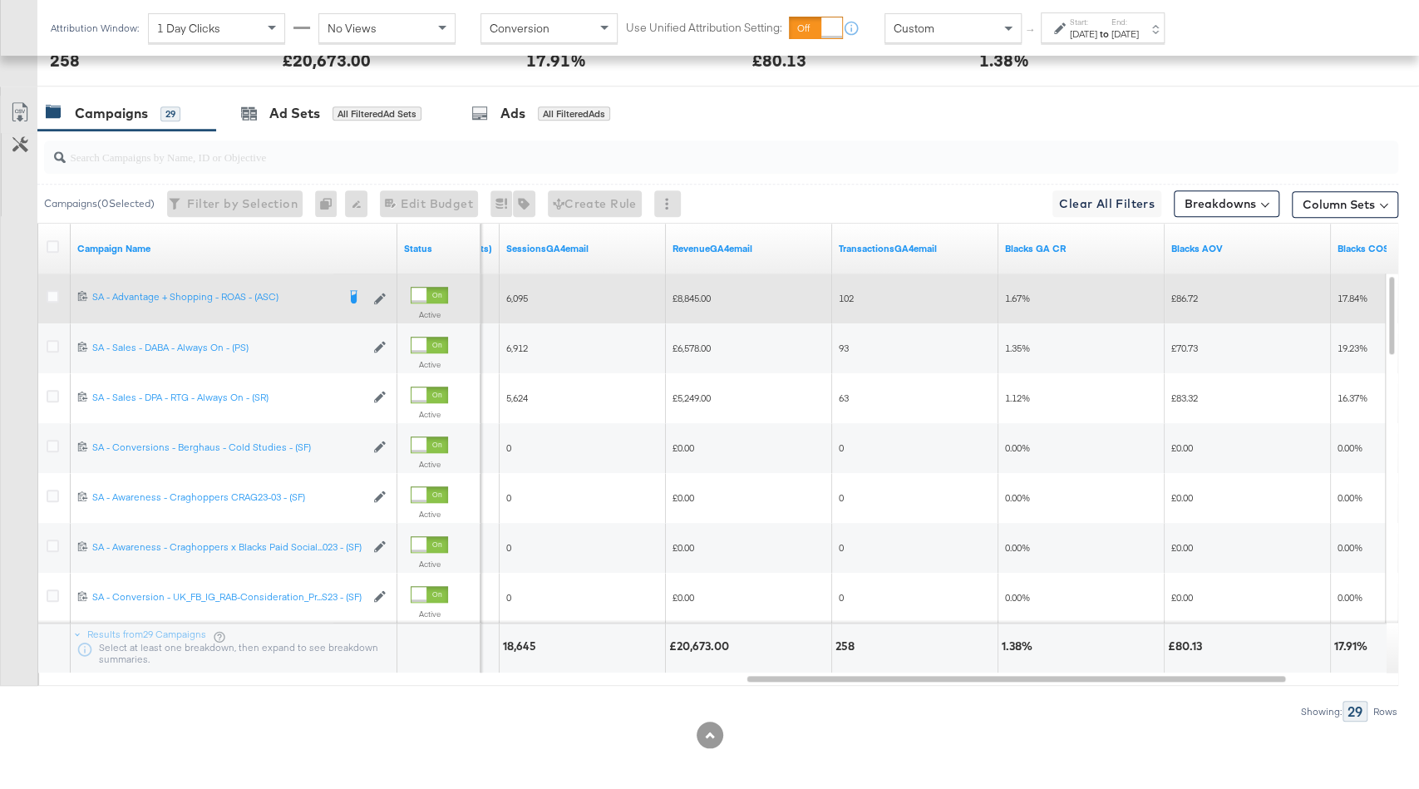
click at [697, 295] on span "£8,845.00" at bounding box center [692, 298] width 38 height 12
copy span "8,845.00"
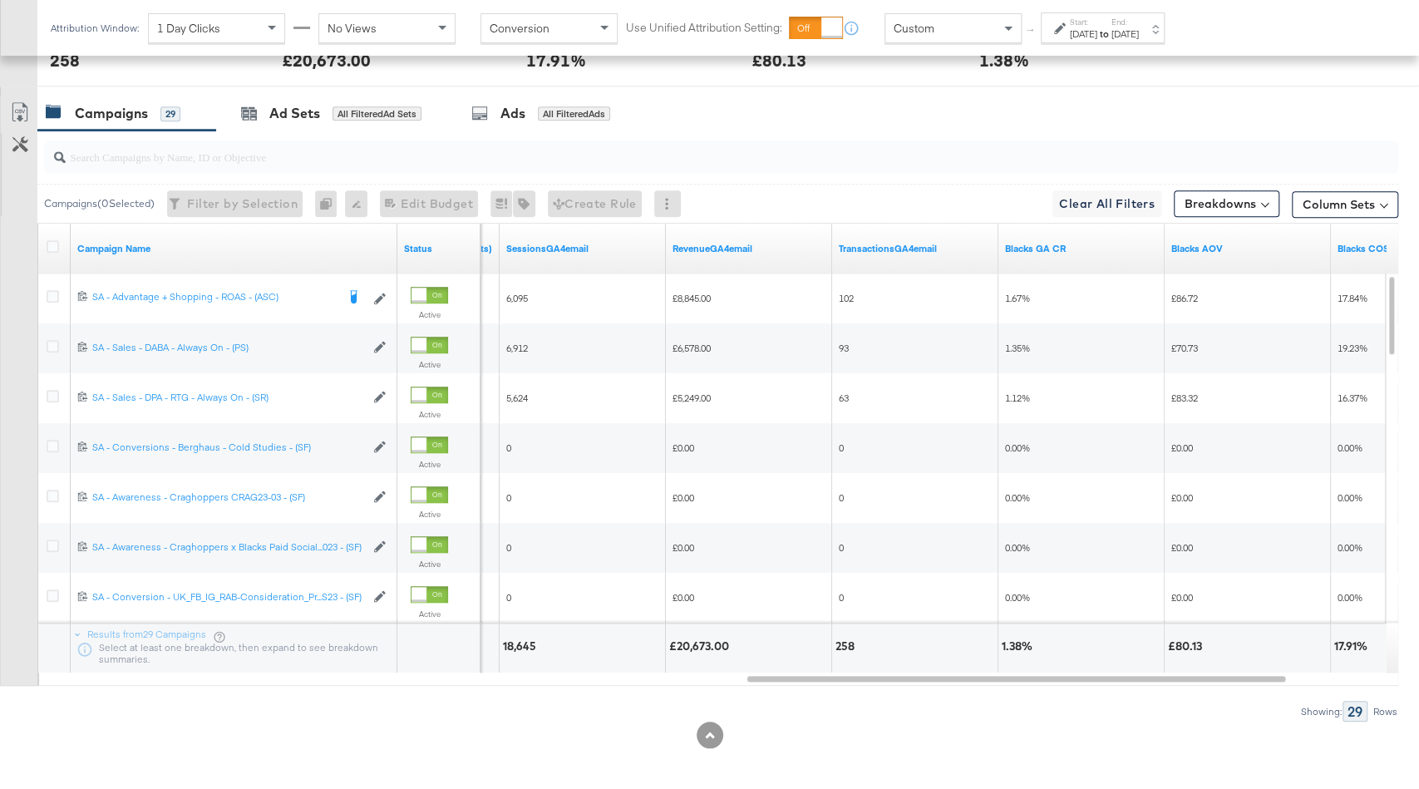
click at [1095, 37] on div "Aug 17th 2025" at bounding box center [1083, 33] width 27 height 13
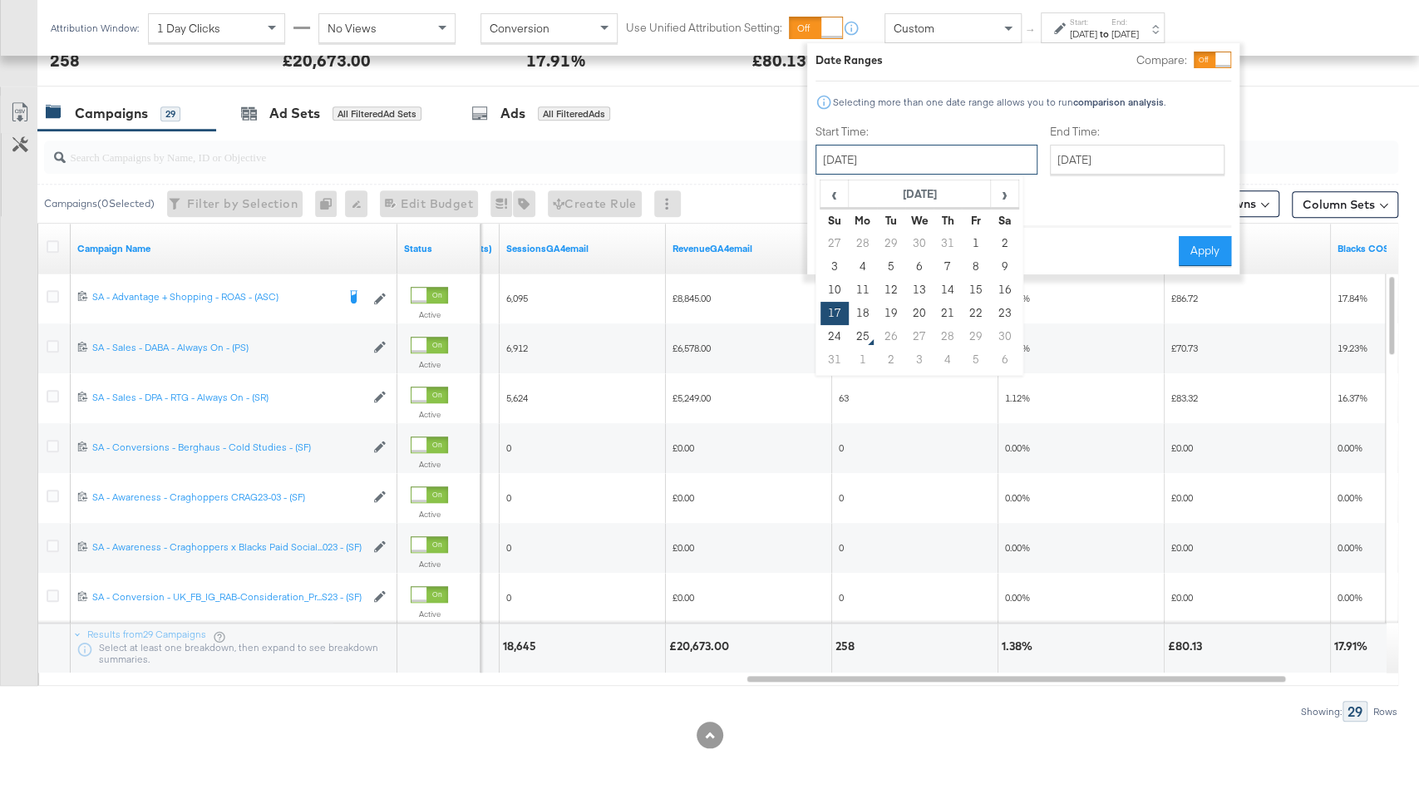
click at [852, 154] on input "August 17th 2025" at bounding box center [927, 160] width 222 height 30
click at [826, 338] on td "24" at bounding box center [835, 336] width 28 height 23
type input "August 24th 2025"
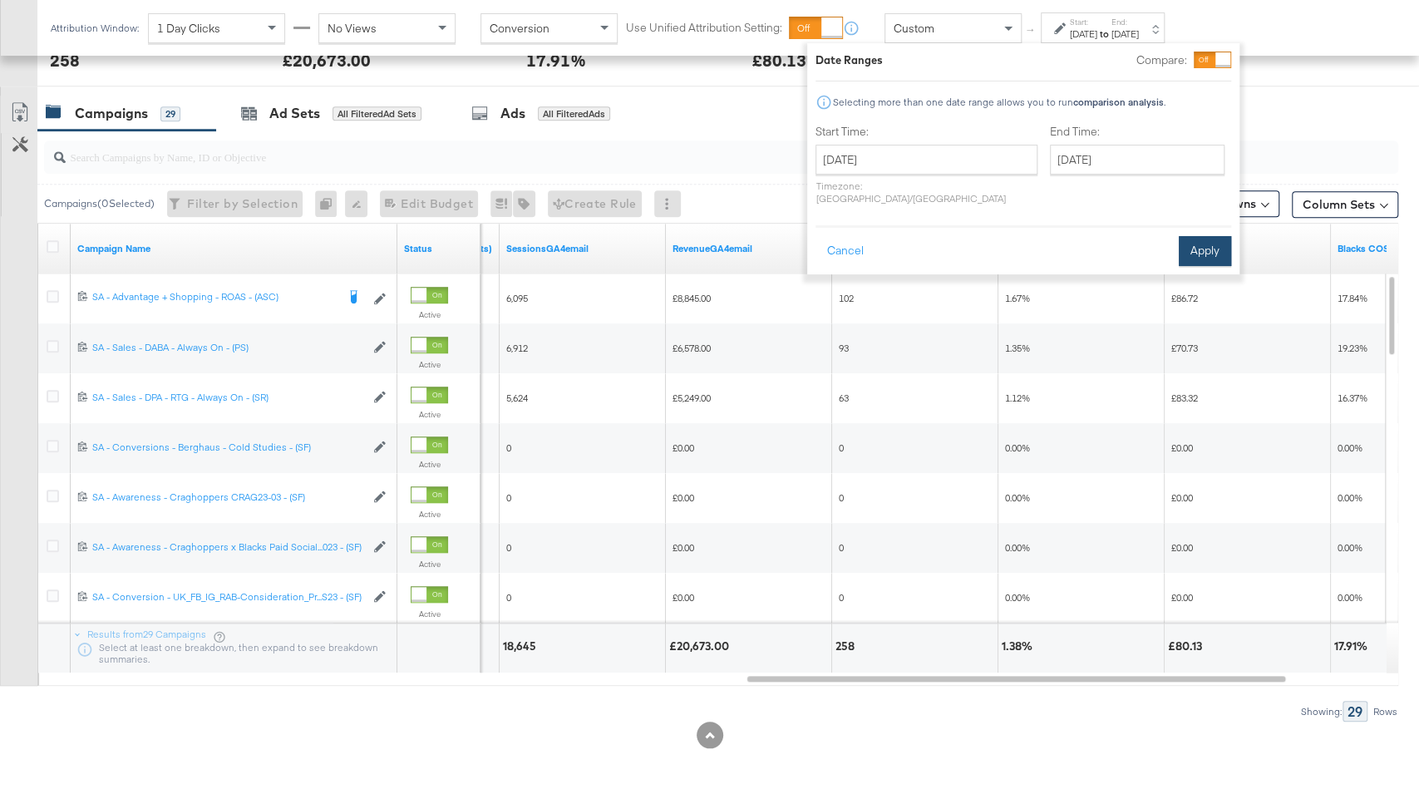
click at [1200, 239] on button "Apply" at bounding box center [1205, 251] width 52 height 30
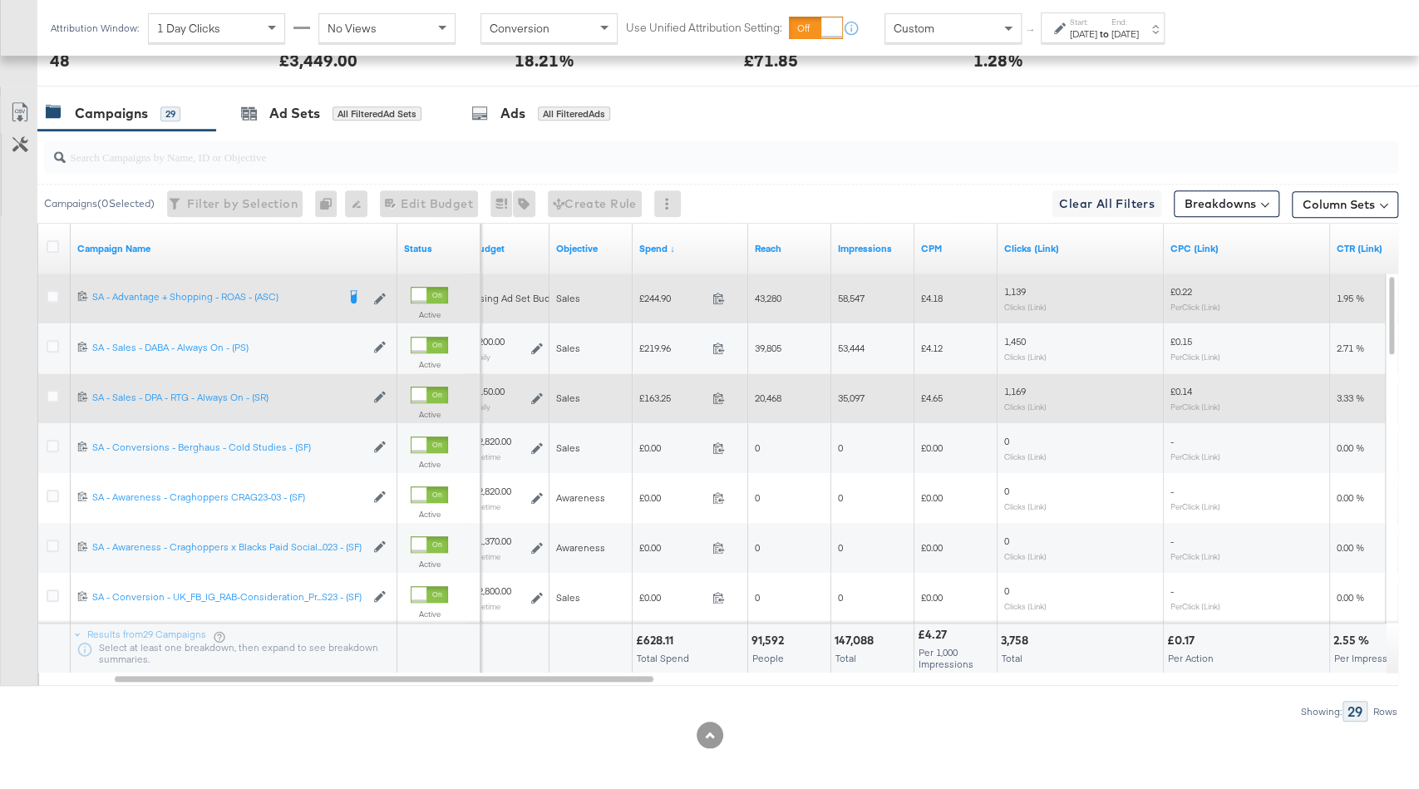
click at [653, 392] on span "£163.25" at bounding box center [672, 398] width 67 height 12
copy span "163.25"
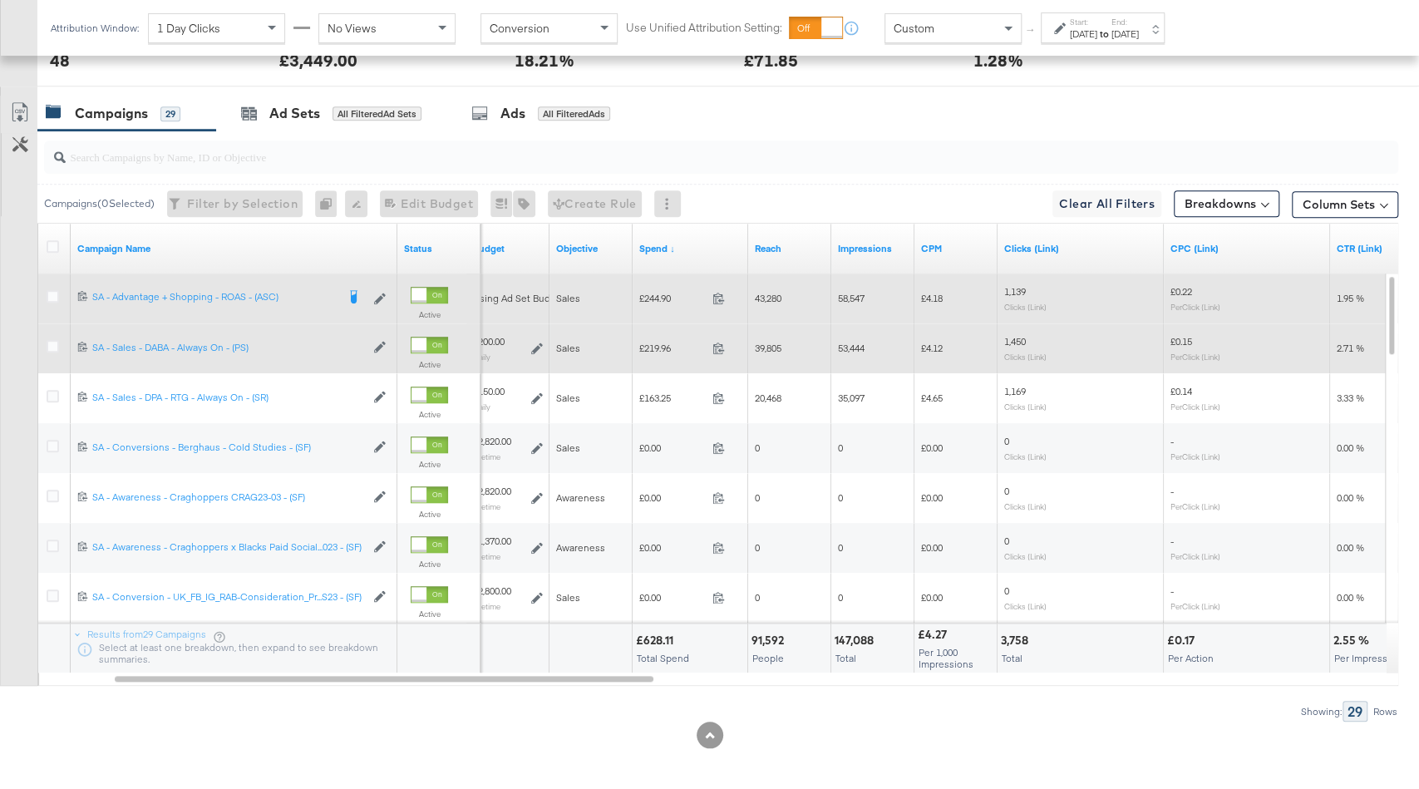
click at [661, 343] on span "£219.96" at bounding box center [672, 348] width 67 height 12
copy span "219.96"
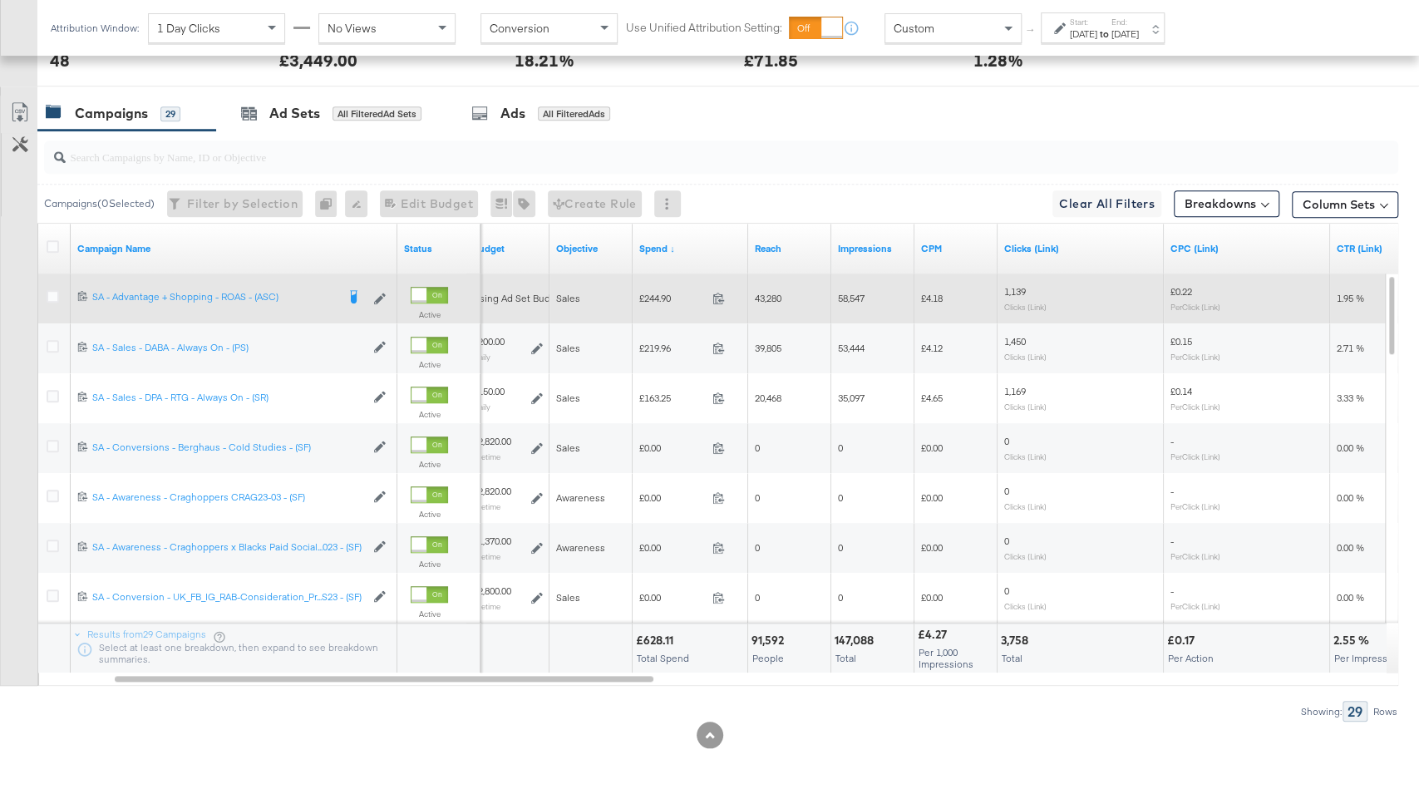
click at [659, 292] on span "£244.90" at bounding box center [672, 298] width 67 height 12
copy span "244.90"
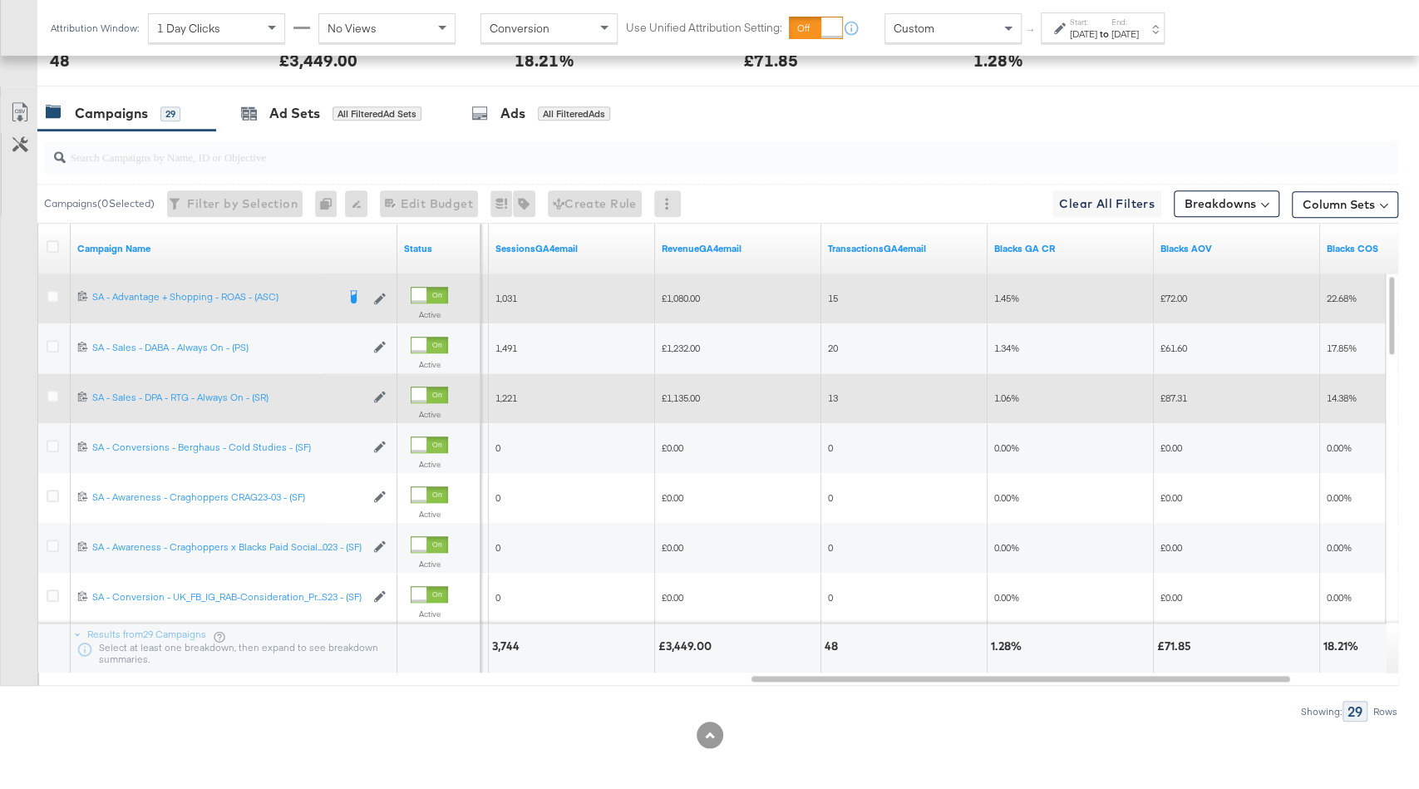
click at [676, 395] on span "£1,135.00" at bounding box center [681, 398] width 38 height 12
copy span "1,135.00"
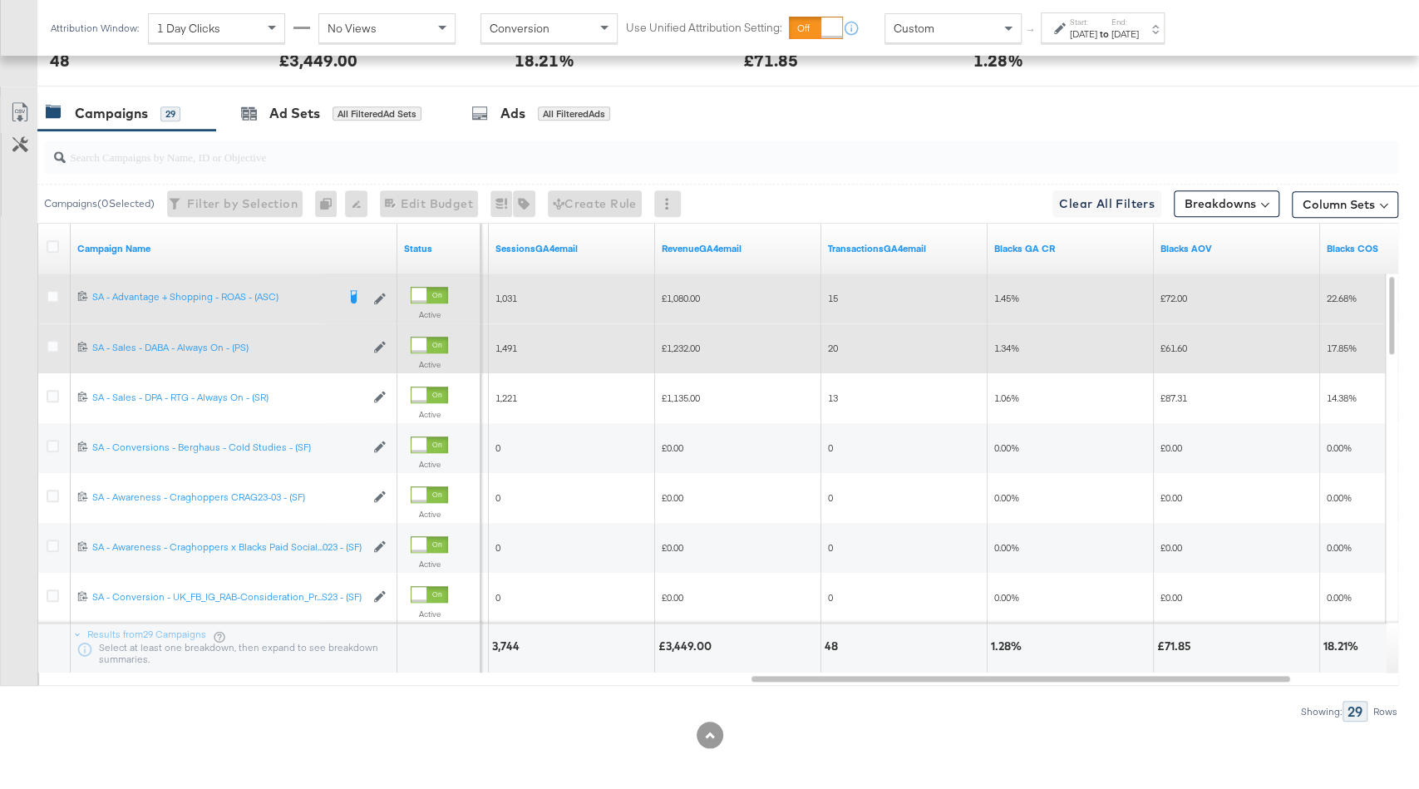
click at [681, 342] on span "£1,232.00" at bounding box center [681, 348] width 38 height 12
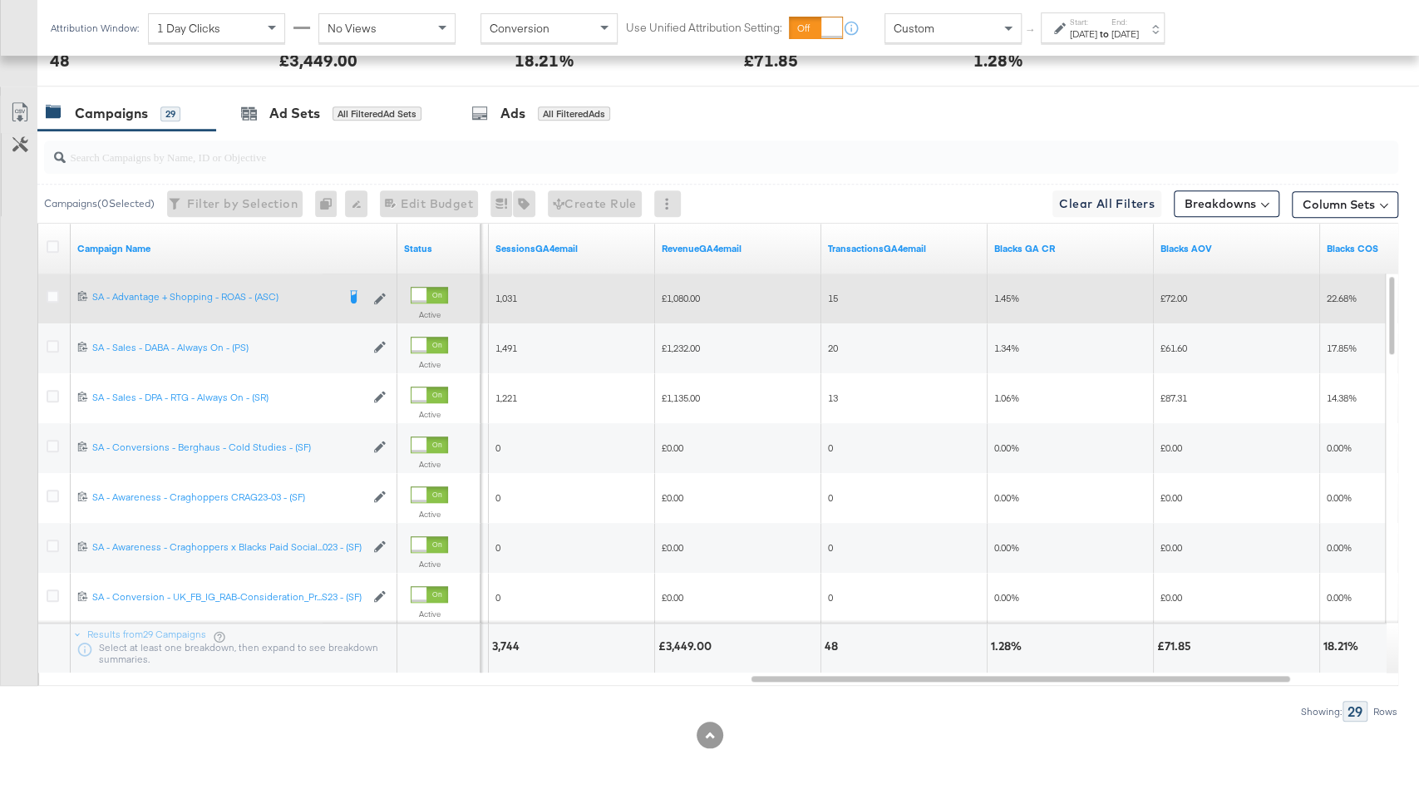
click at [675, 292] on span "£1,080.00" at bounding box center [681, 298] width 38 height 12
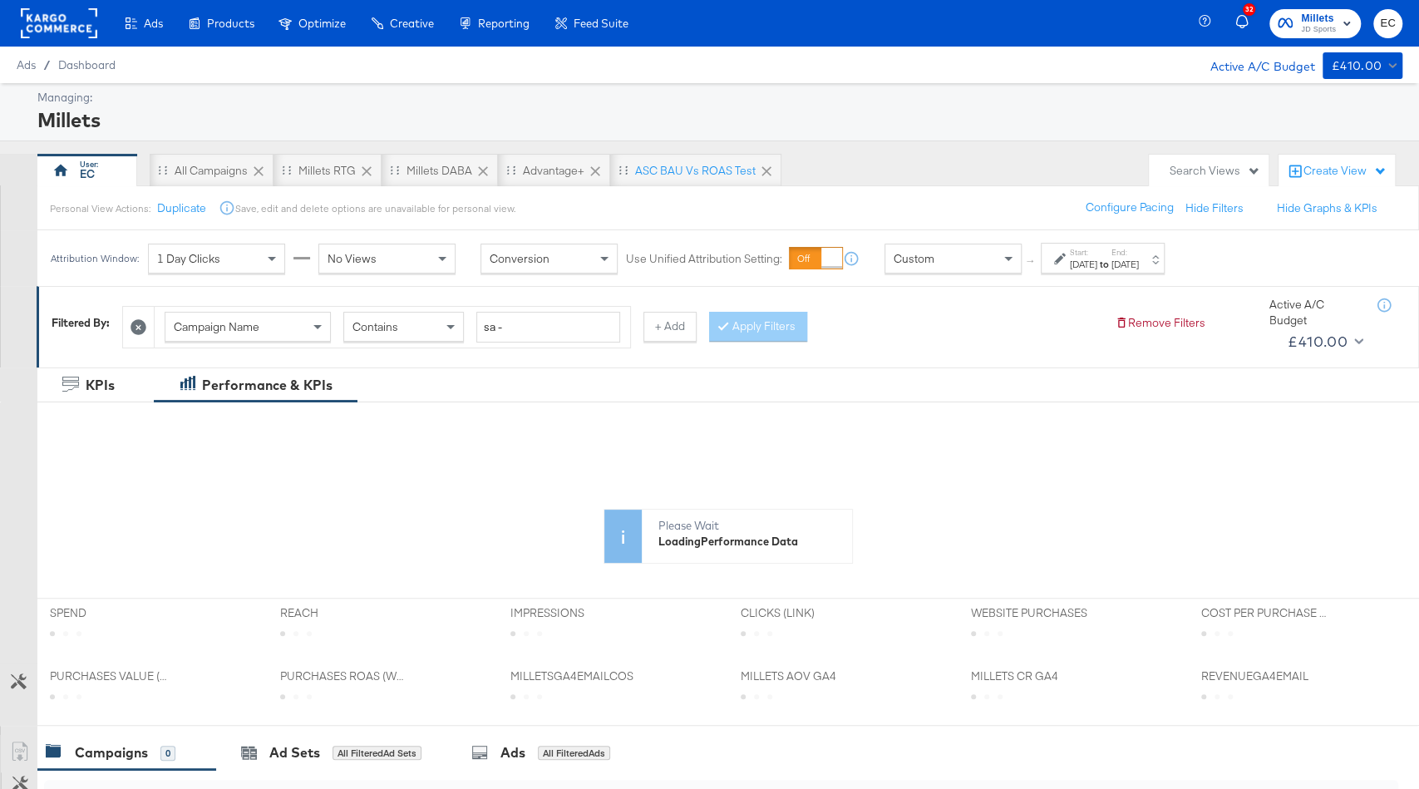
click at [1098, 265] on div "[DATE]" at bounding box center [1083, 264] width 27 height 13
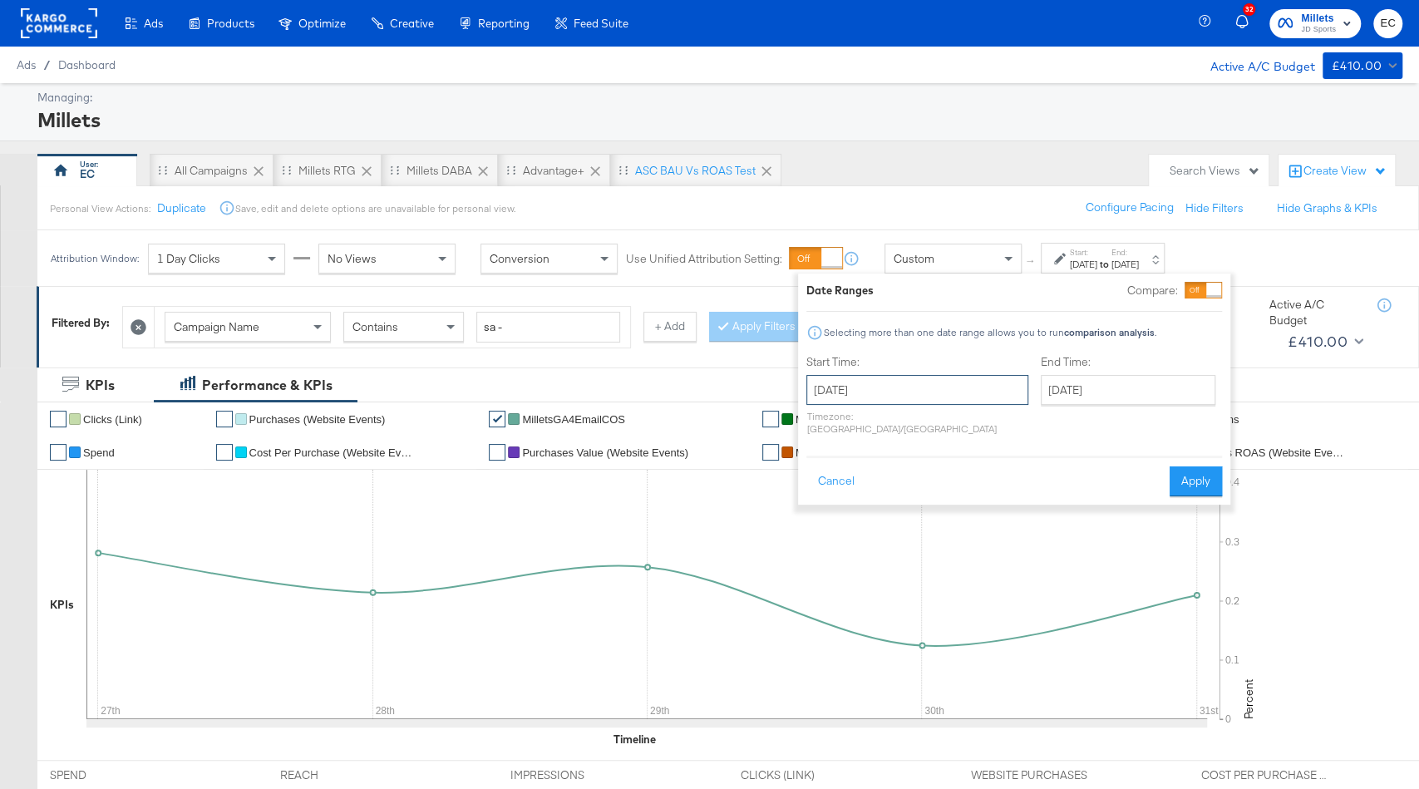
click at [885, 396] on input "[DATE]" at bounding box center [918, 390] width 222 height 30
click at [866, 413] on th "July 2025" at bounding box center [911, 425] width 142 height 28
click at [990, 498] on td "Aug" at bounding box center [985, 502] width 50 height 42
click at [816, 544] on td "17" at bounding box center [826, 543] width 28 height 23
type input "August 17th 2025"
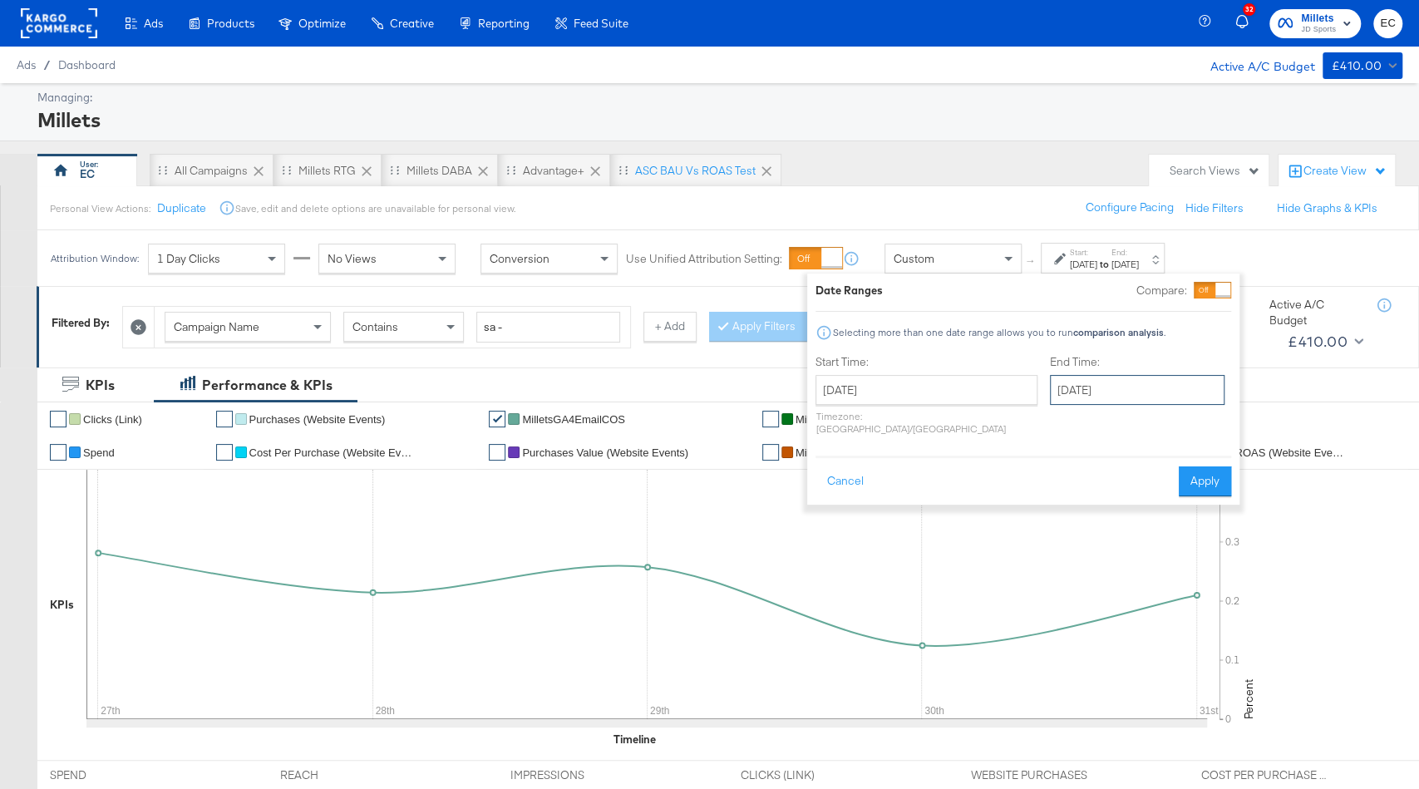
click at [1050, 391] on input "August 17th 2025" at bounding box center [1137, 390] width 175 height 30
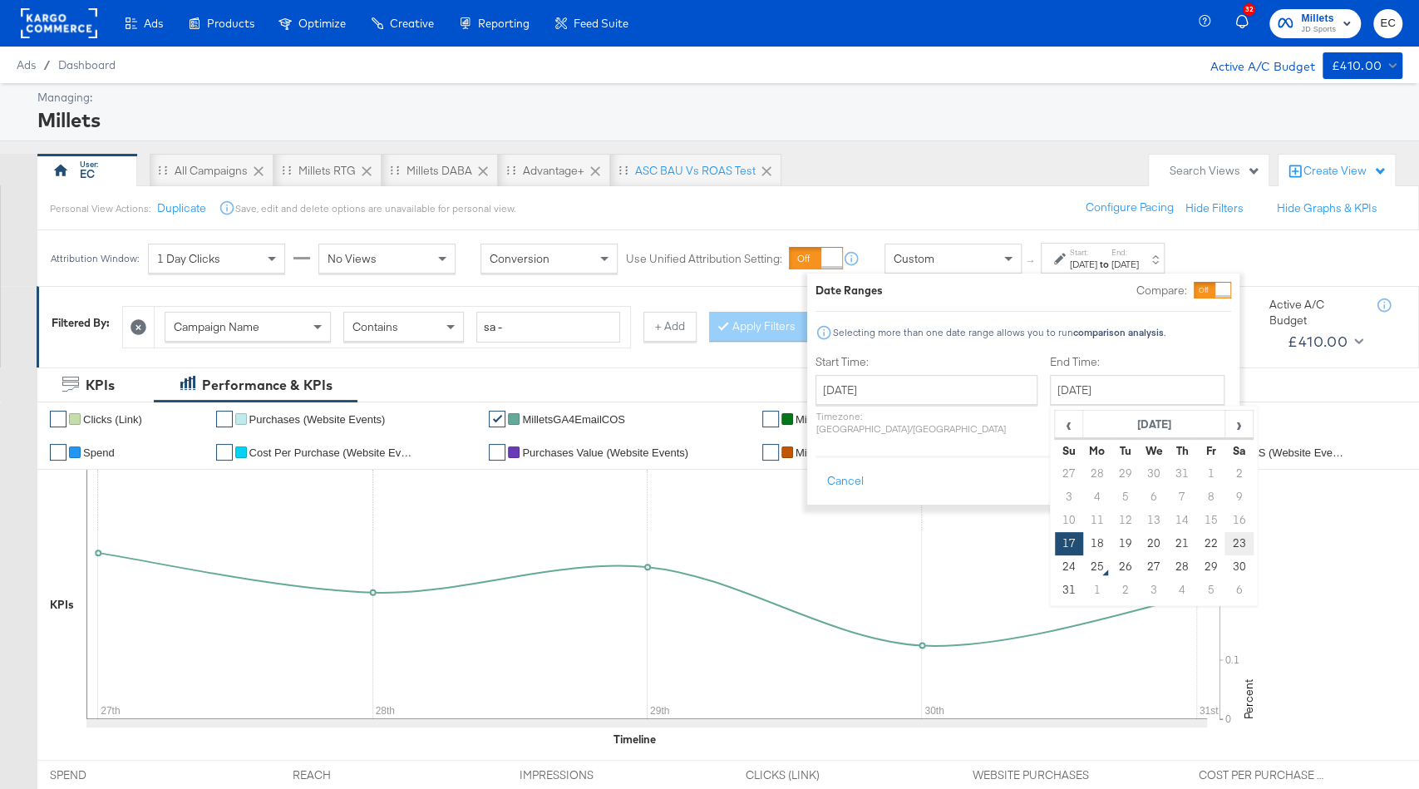
click at [1225, 543] on td "23" at bounding box center [1239, 543] width 28 height 23
type input "August 23rd 2025"
click at [1205, 466] on button "Apply" at bounding box center [1205, 481] width 52 height 30
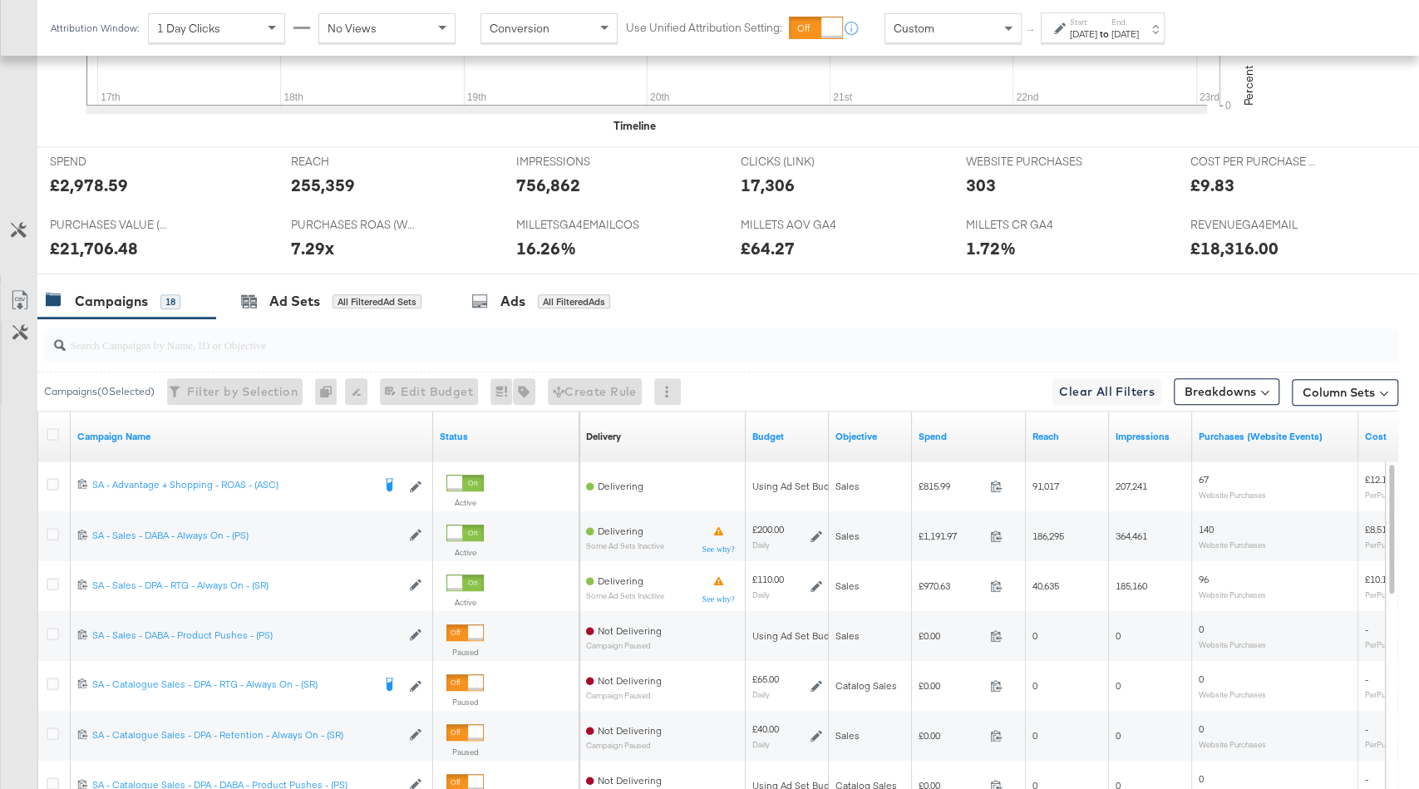
scroll to position [590, 0]
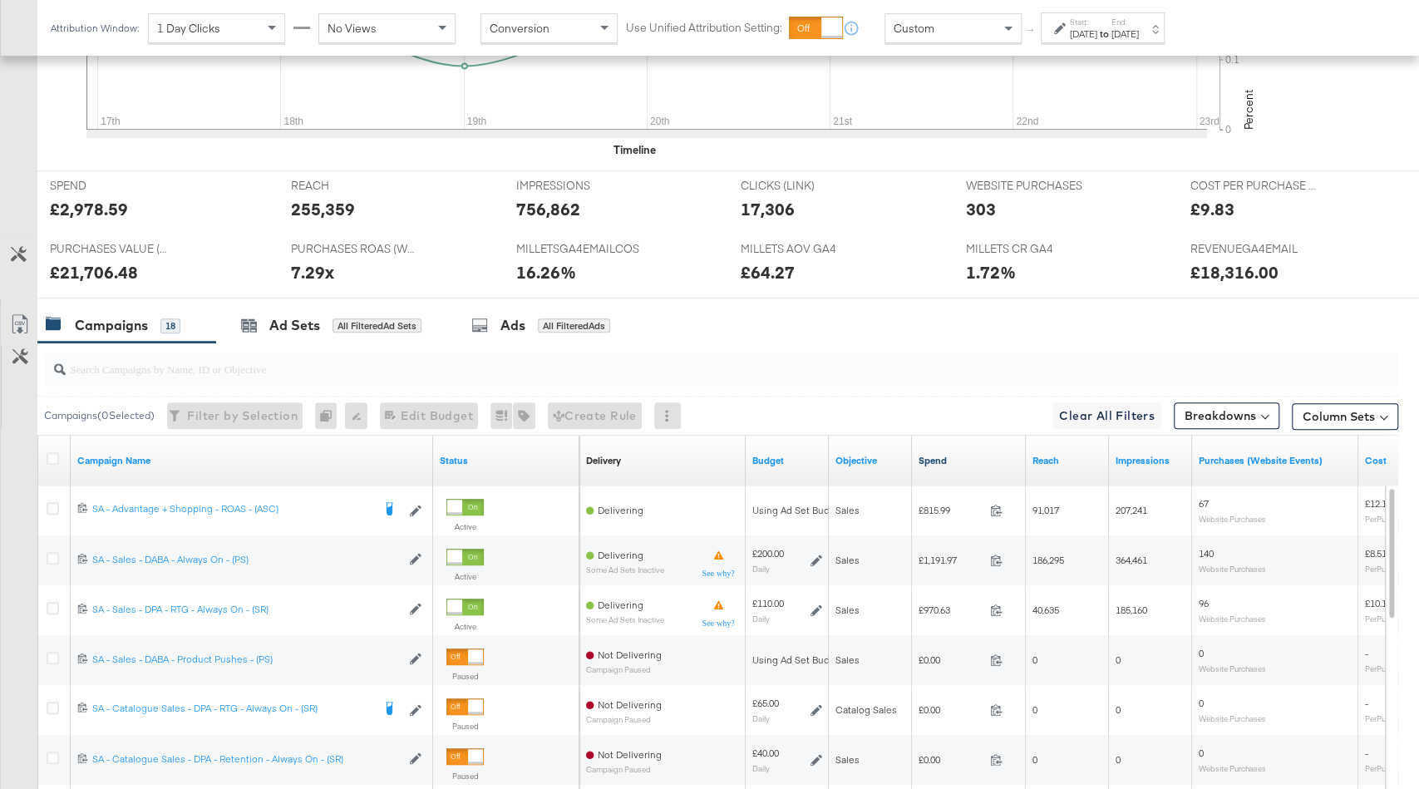
click at [962, 457] on link "Spend" at bounding box center [969, 460] width 101 height 13
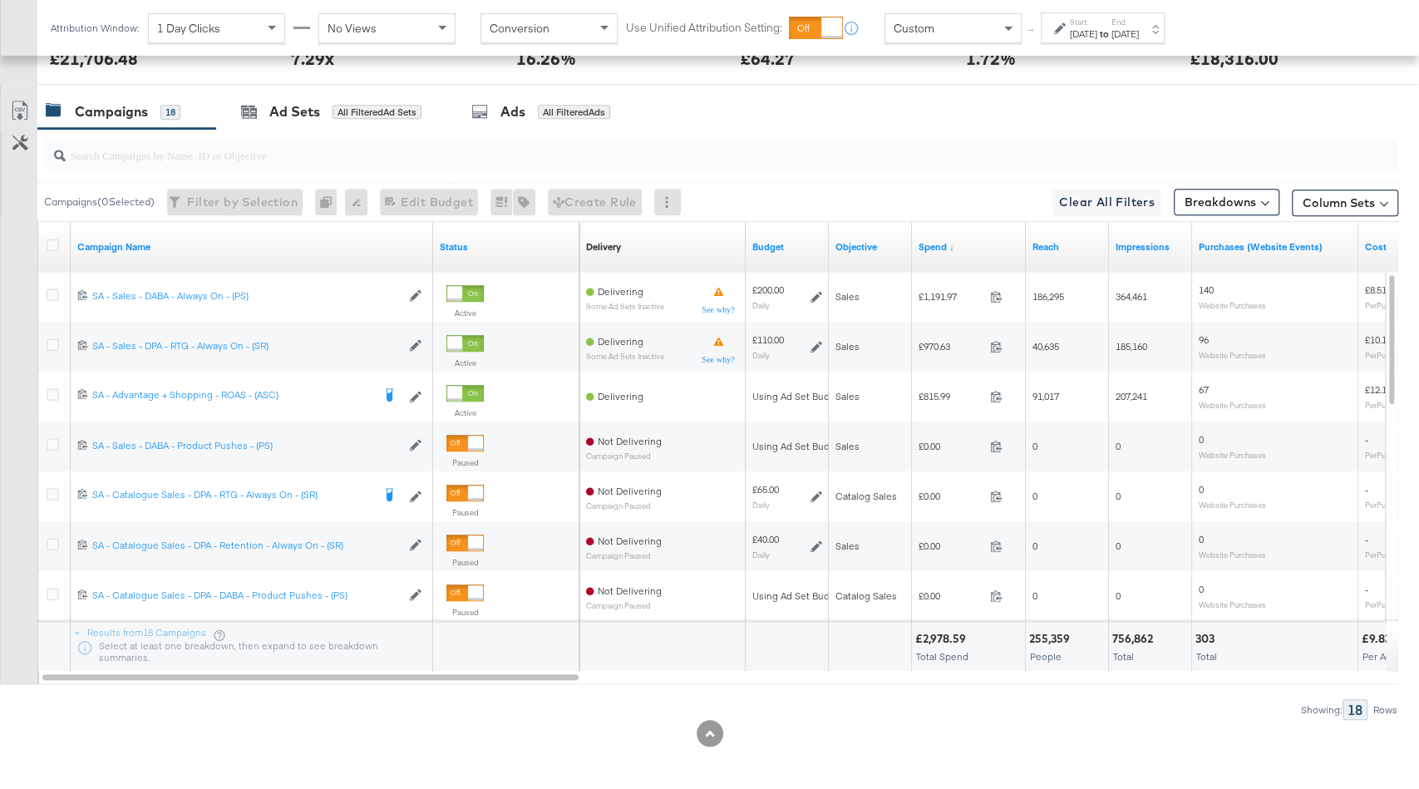
scroll to position [795, 0]
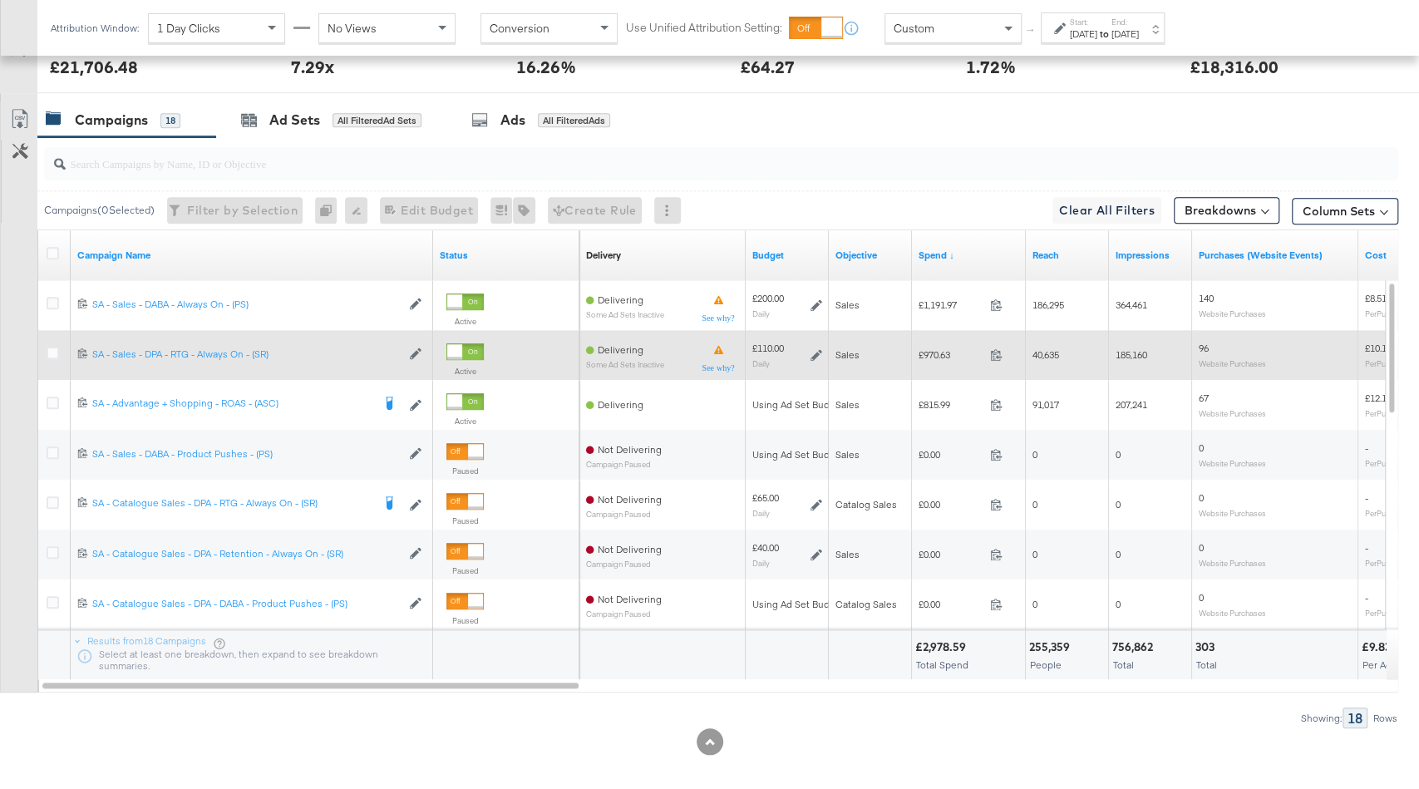
click at [938, 350] on span "£970.63" at bounding box center [951, 354] width 65 height 12
copy span "970.63"
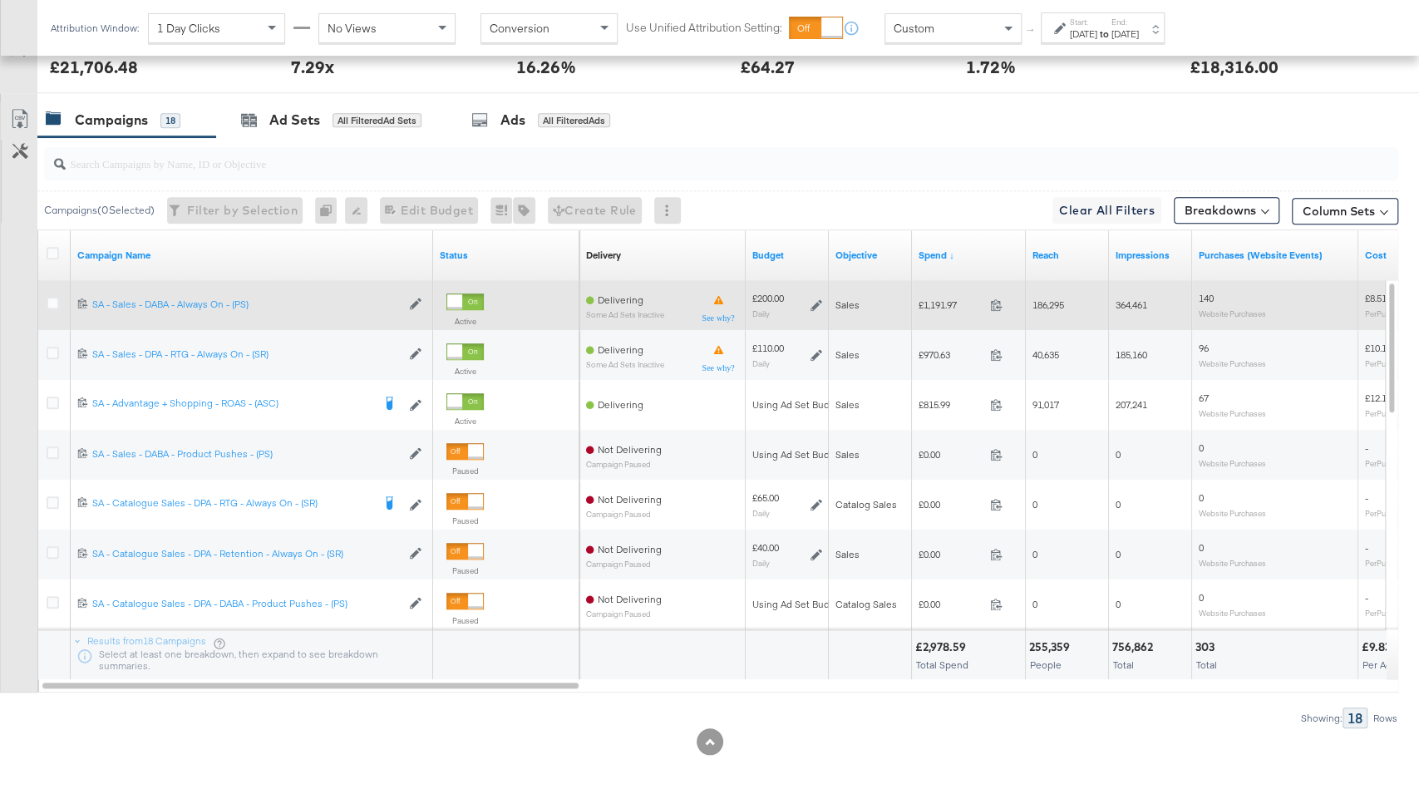
click at [939, 306] on span "£1,191.97" at bounding box center [951, 304] width 65 height 12
copy span "1,191.97"
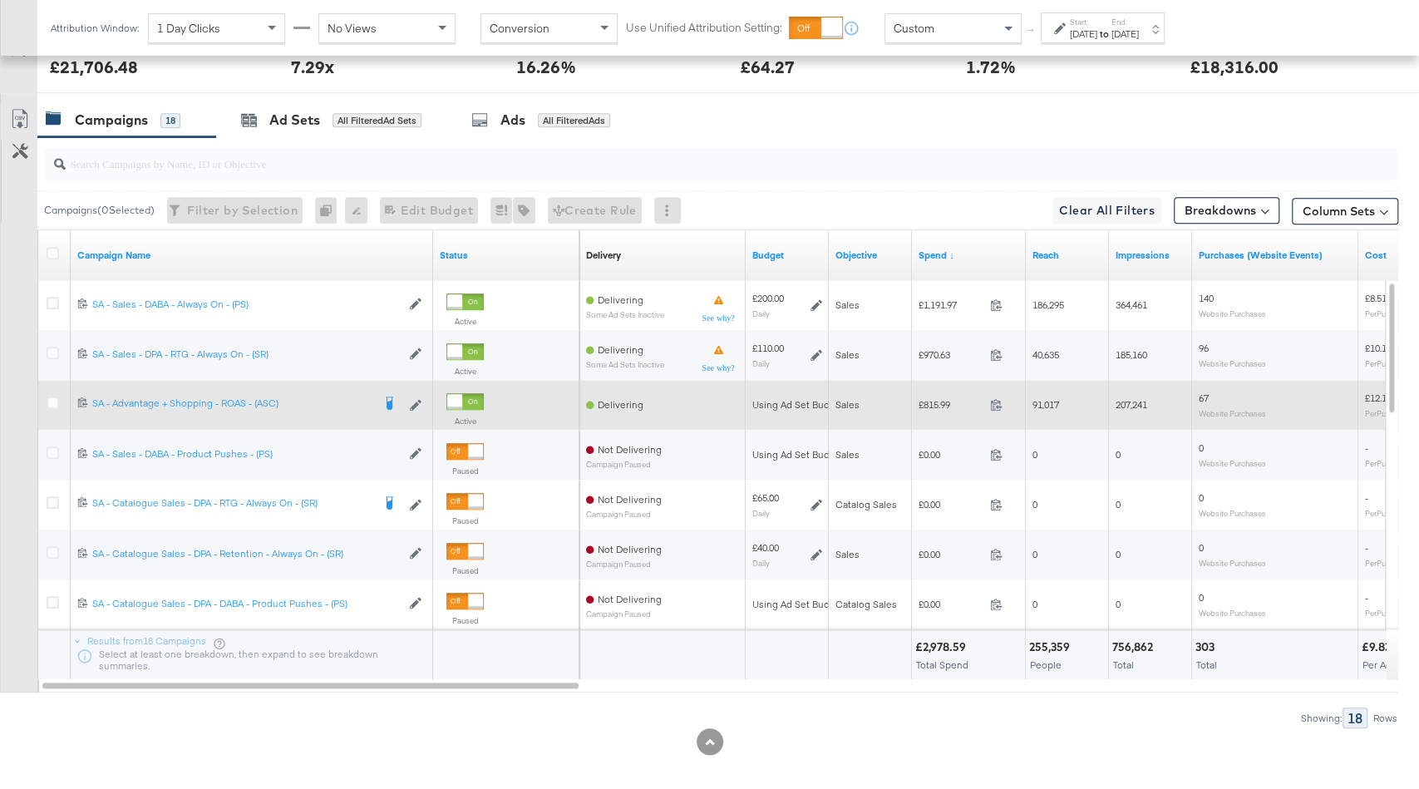
click at [936, 400] on span "£815.99" at bounding box center [951, 404] width 65 height 12
copy span "815.99"
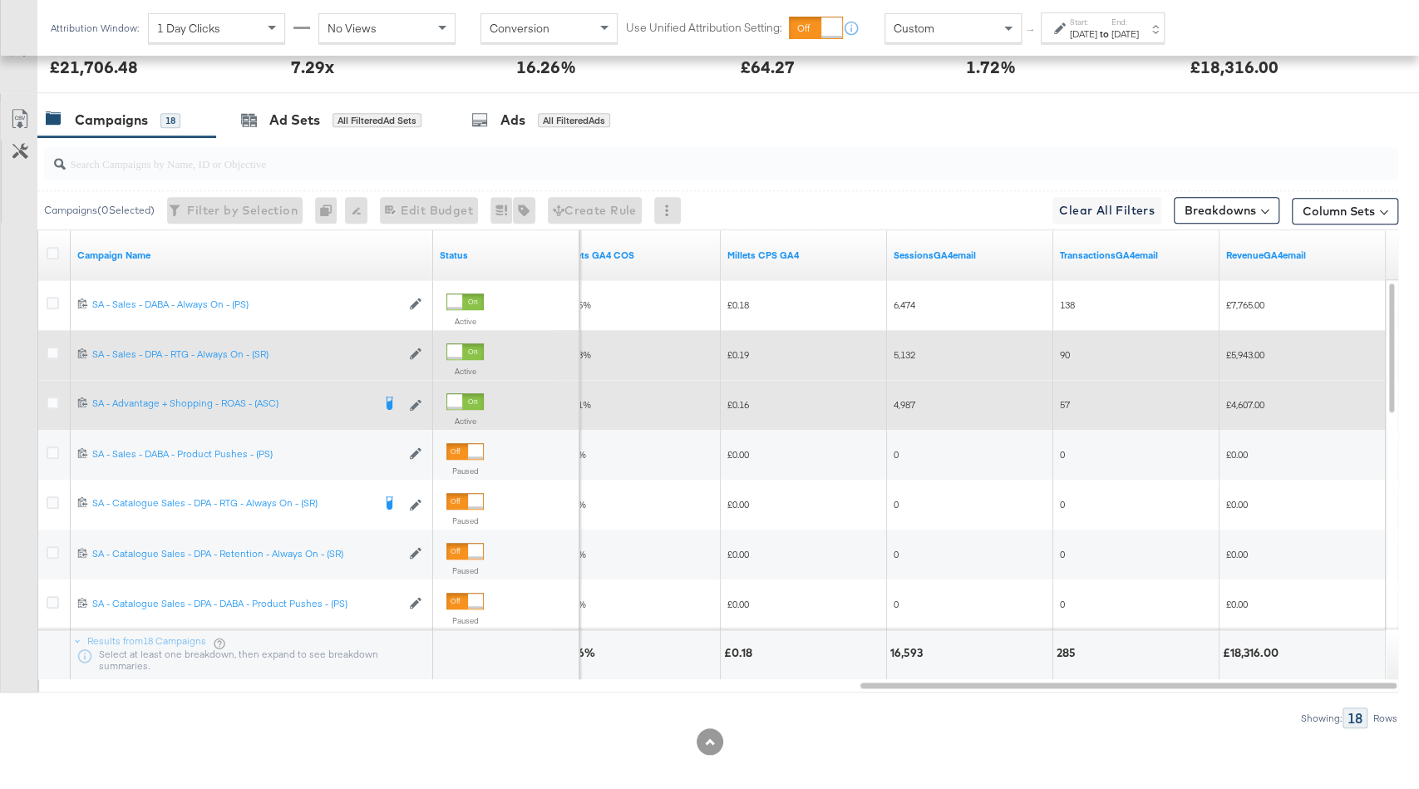
click at [1250, 348] on span "£5,943.00" at bounding box center [1245, 354] width 38 height 12
copy span "5,943.00"
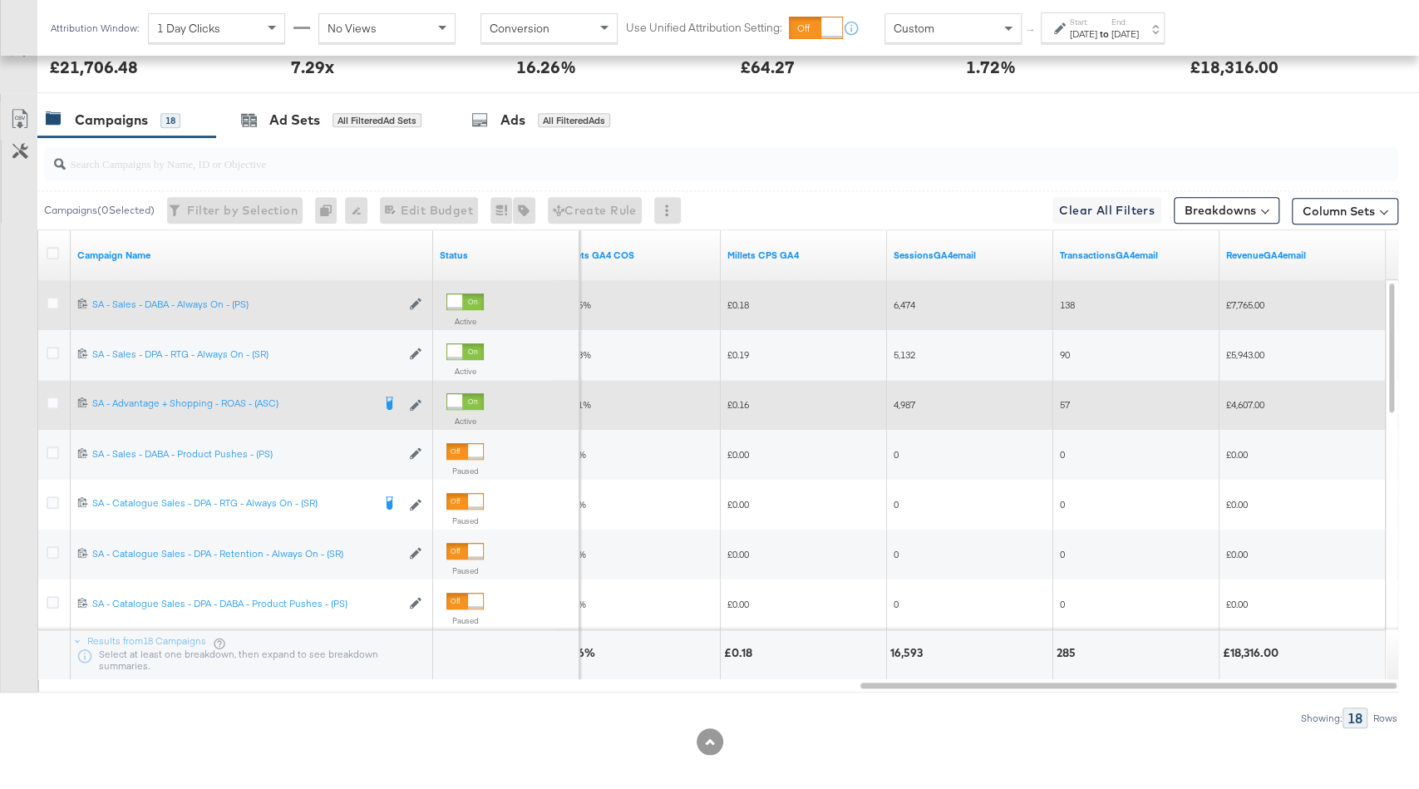
click at [1251, 302] on span "£7,765.00" at bounding box center [1245, 304] width 38 height 12
copy span "7,765.00"
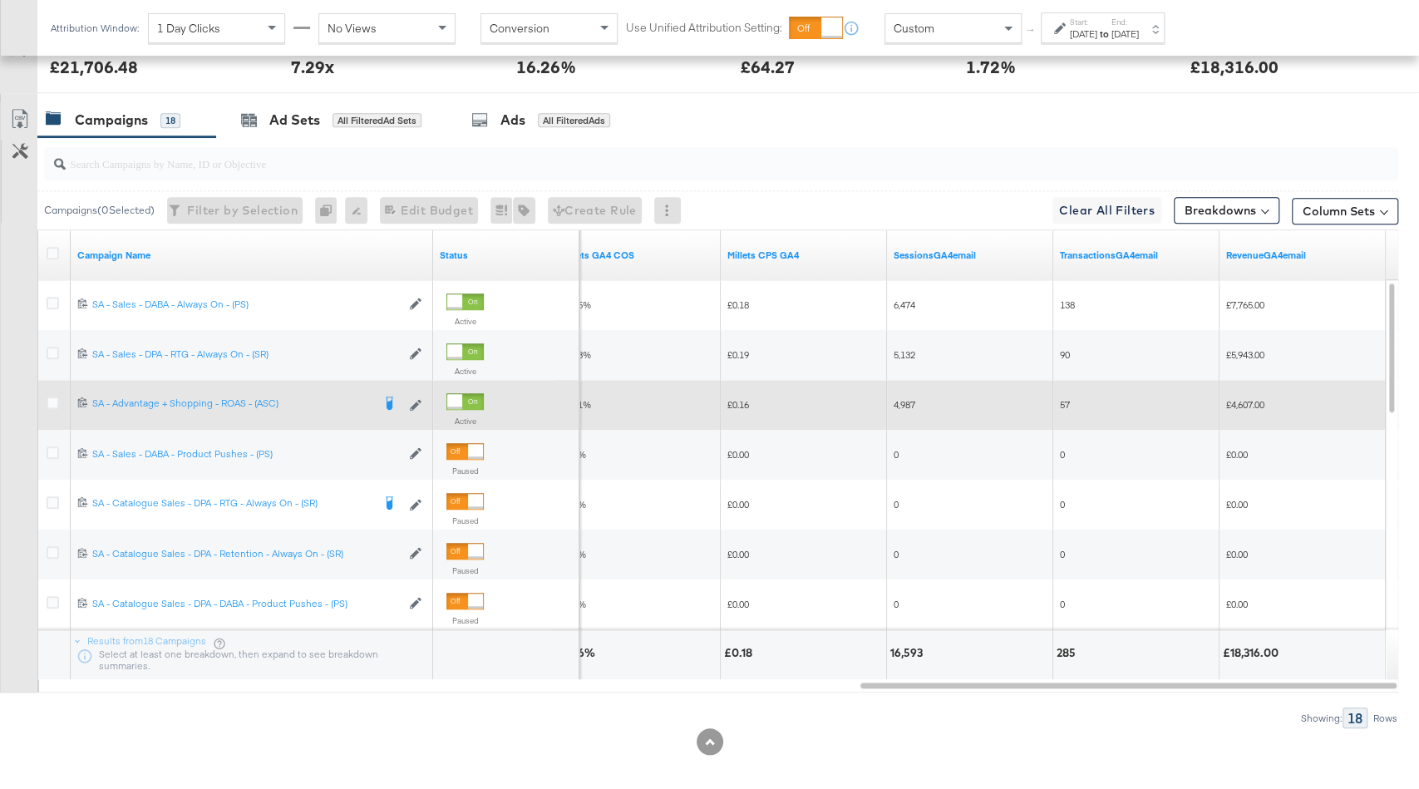
click at [1244, 404] on span "£4,607.00" at bounding box center [1245, 404] width 38 height 12
copy span "4,607.00"
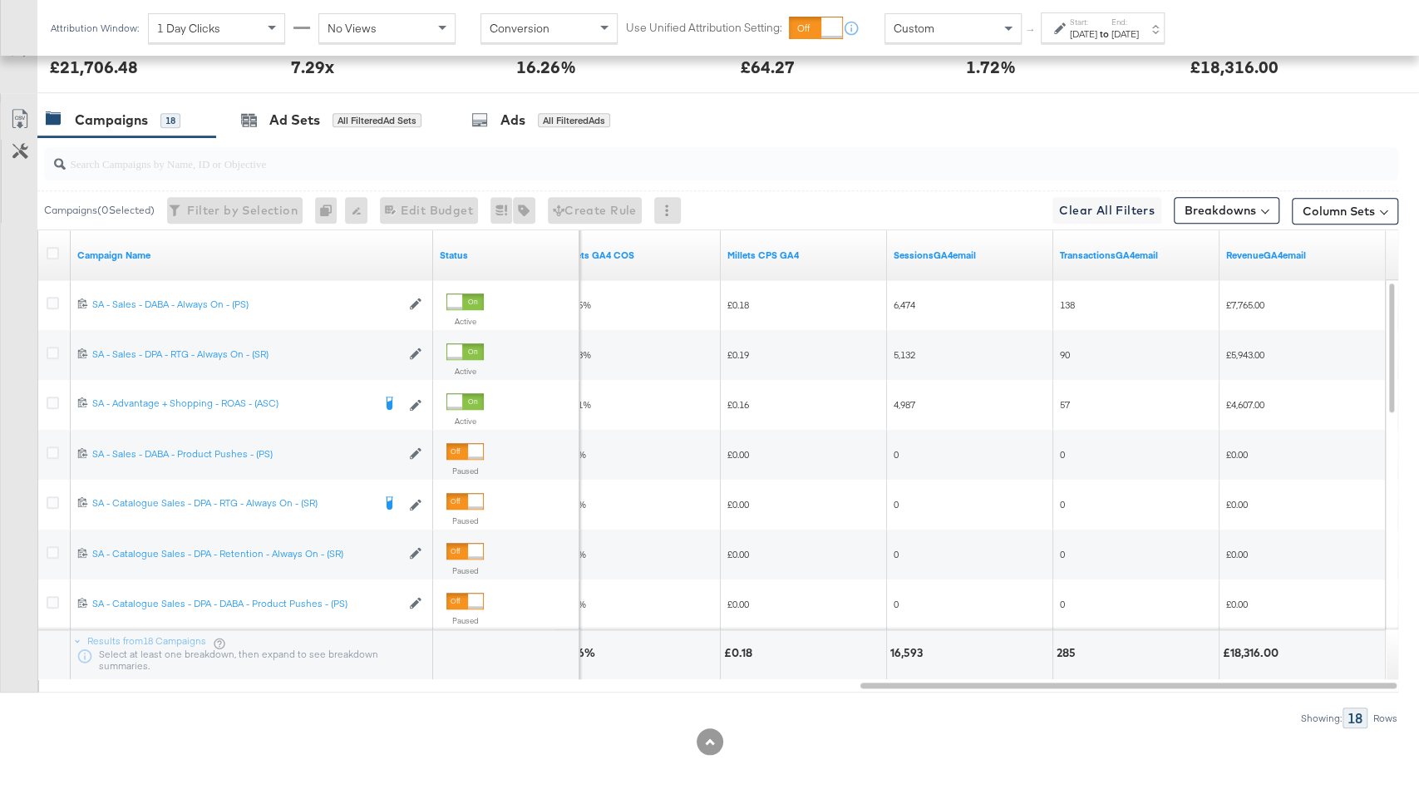
click at [1098, 34] on div "Aug 17th 2025" at bounding box center [1083, 33] width 27 height 13
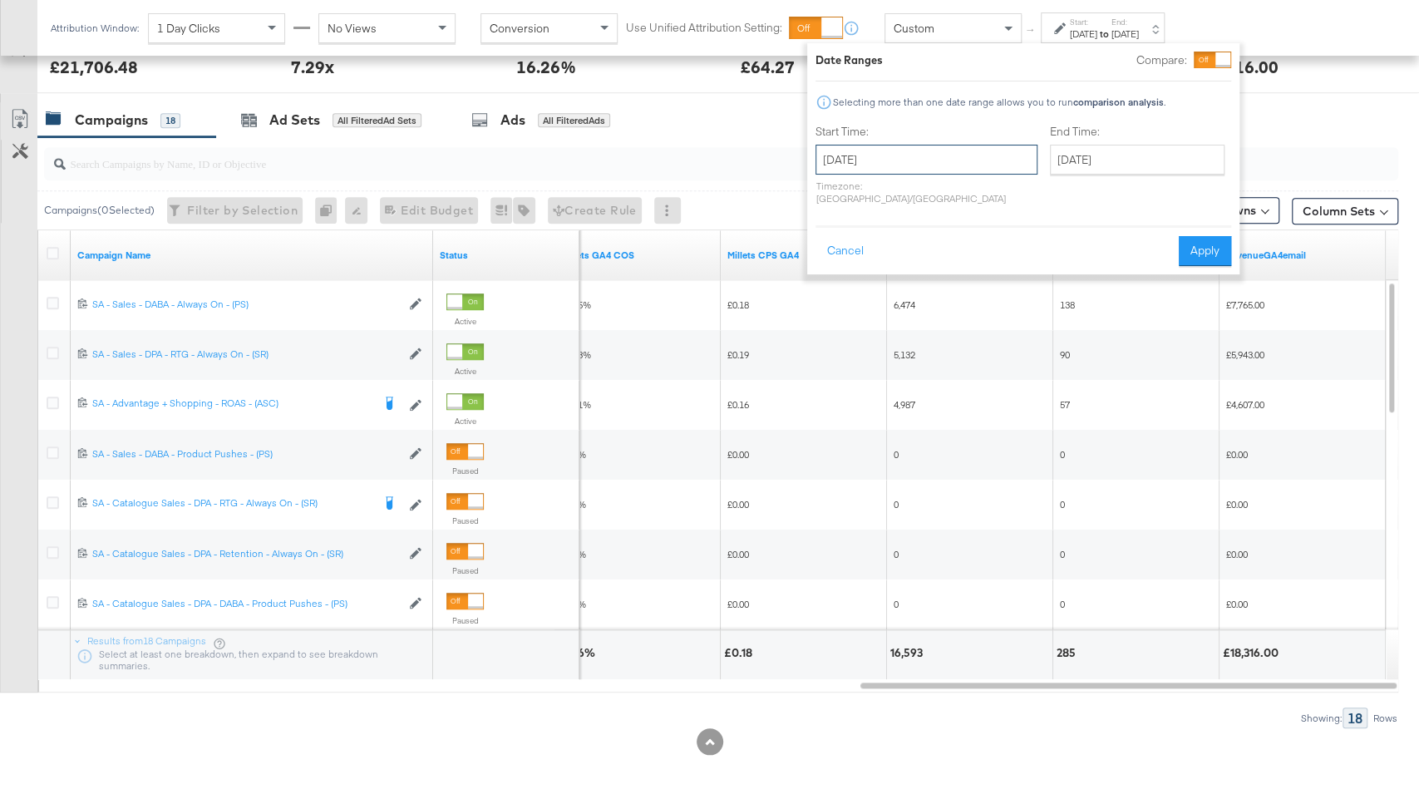
click at [911, 162] on input "August 17th 2025" at bounding box center [927, 160] width 222 height 30
click at [831, 334] on td "24" at bounding box center [835, 336] width 28 height 23
type input "August 24th 2025"
click at [1195, 240] on button "Apply" at bounding box center [1205, 251] width 52 height 30
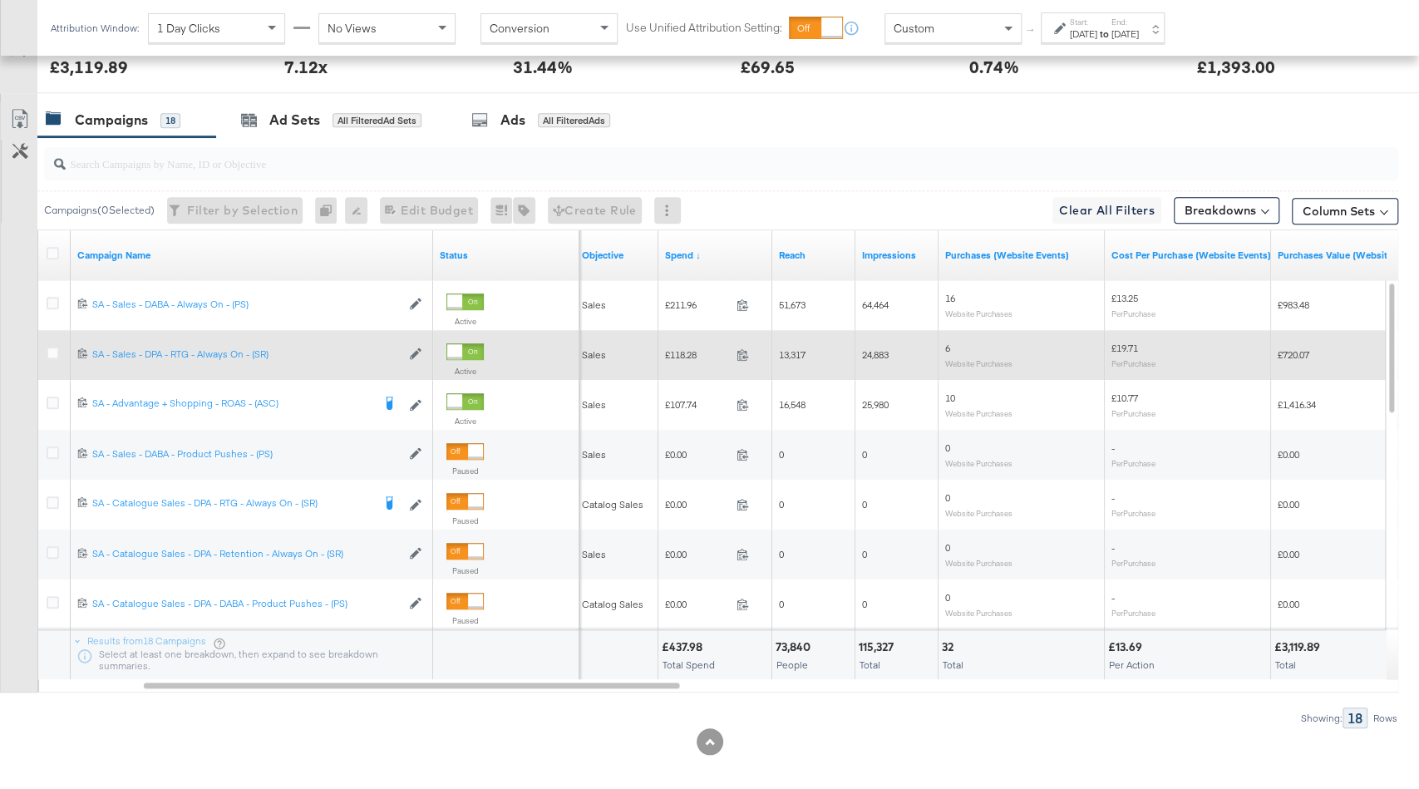
click at [679, 348] on span "£118.28" at bounding box center [697, 354] width 65 height 12
copy span "118.28"
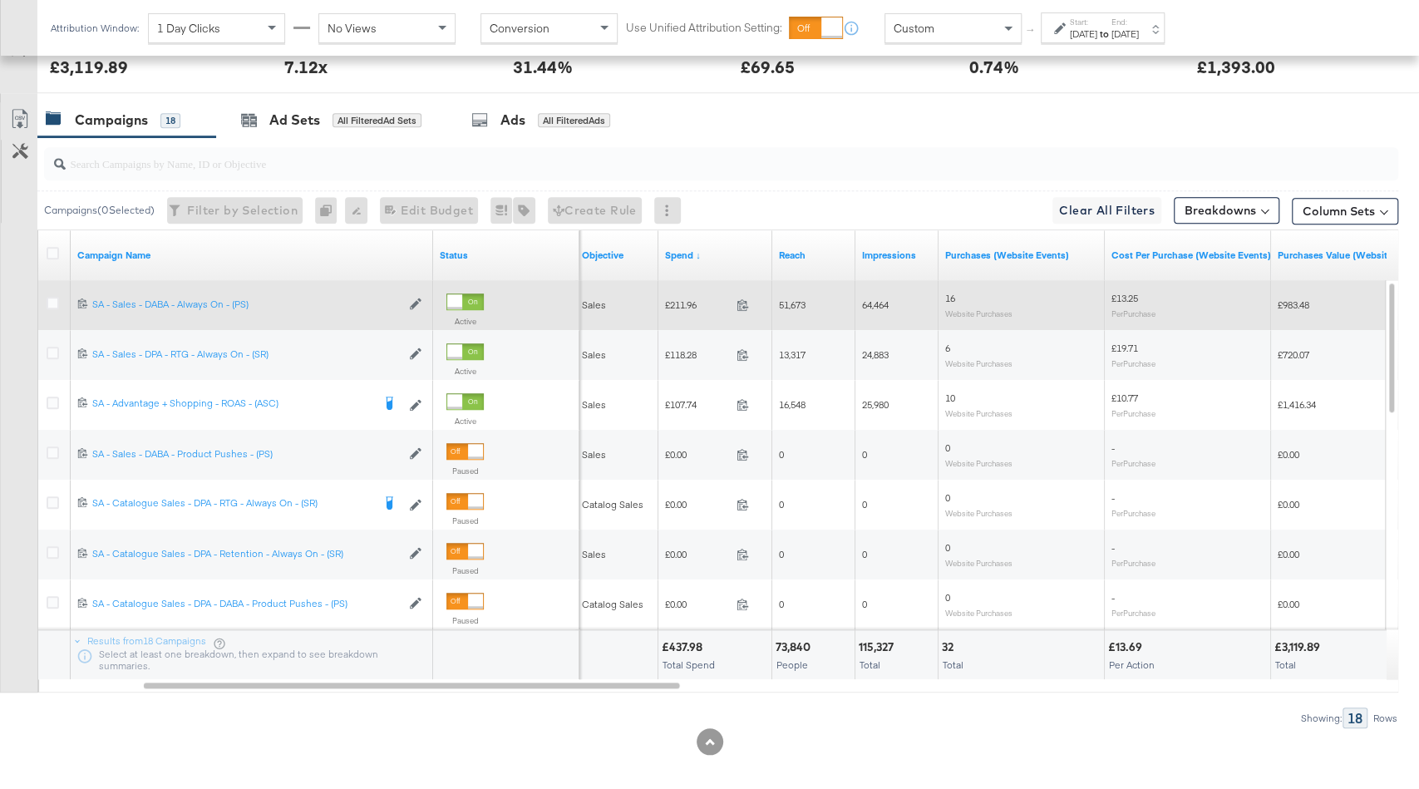
click at [678, 298] on span "£211.96" at bounding box center [697, 304] width 65 height 12
copy span "211.96"
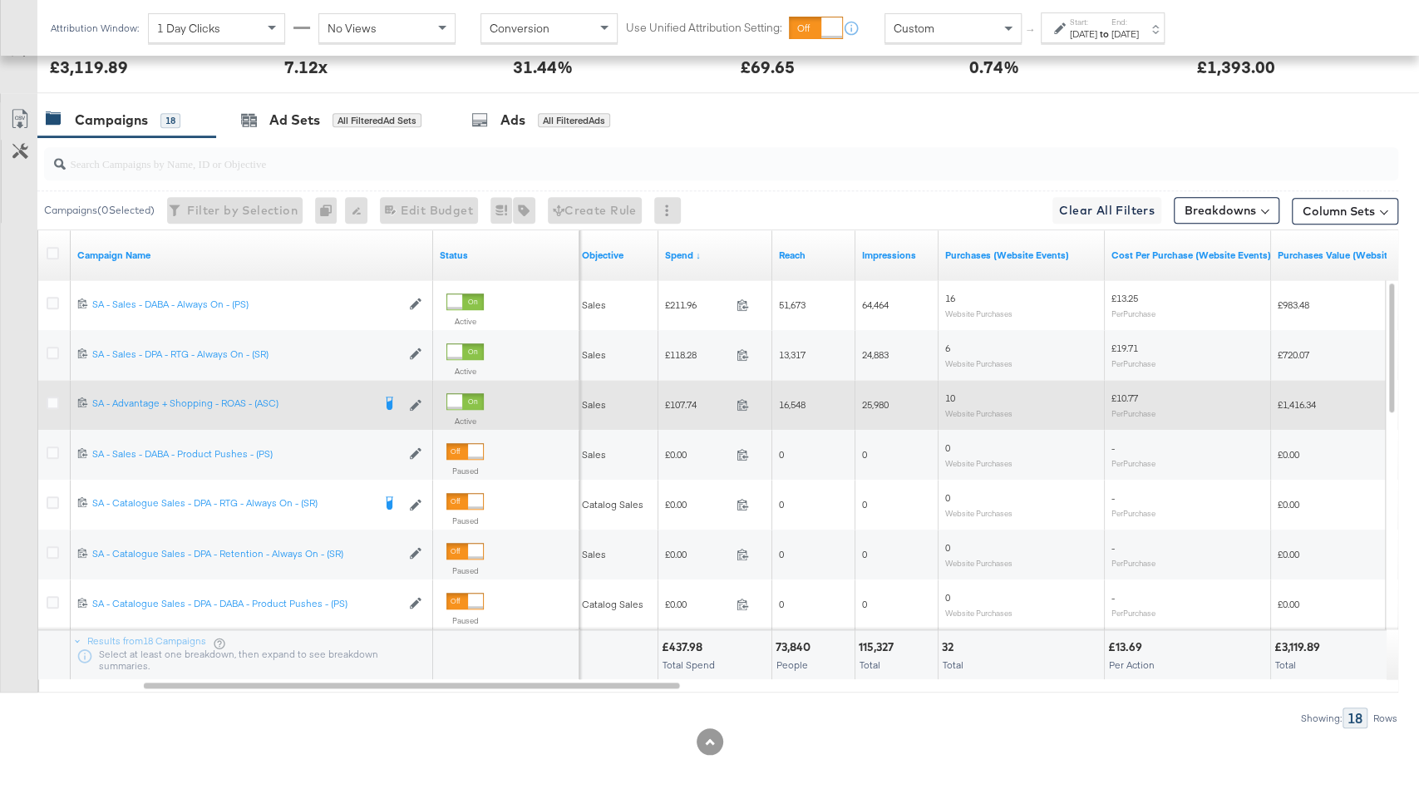
click at [681, 405] on span "£107.74" at bounding box center [697, 404] width 65 height 12
copy span "107.74"
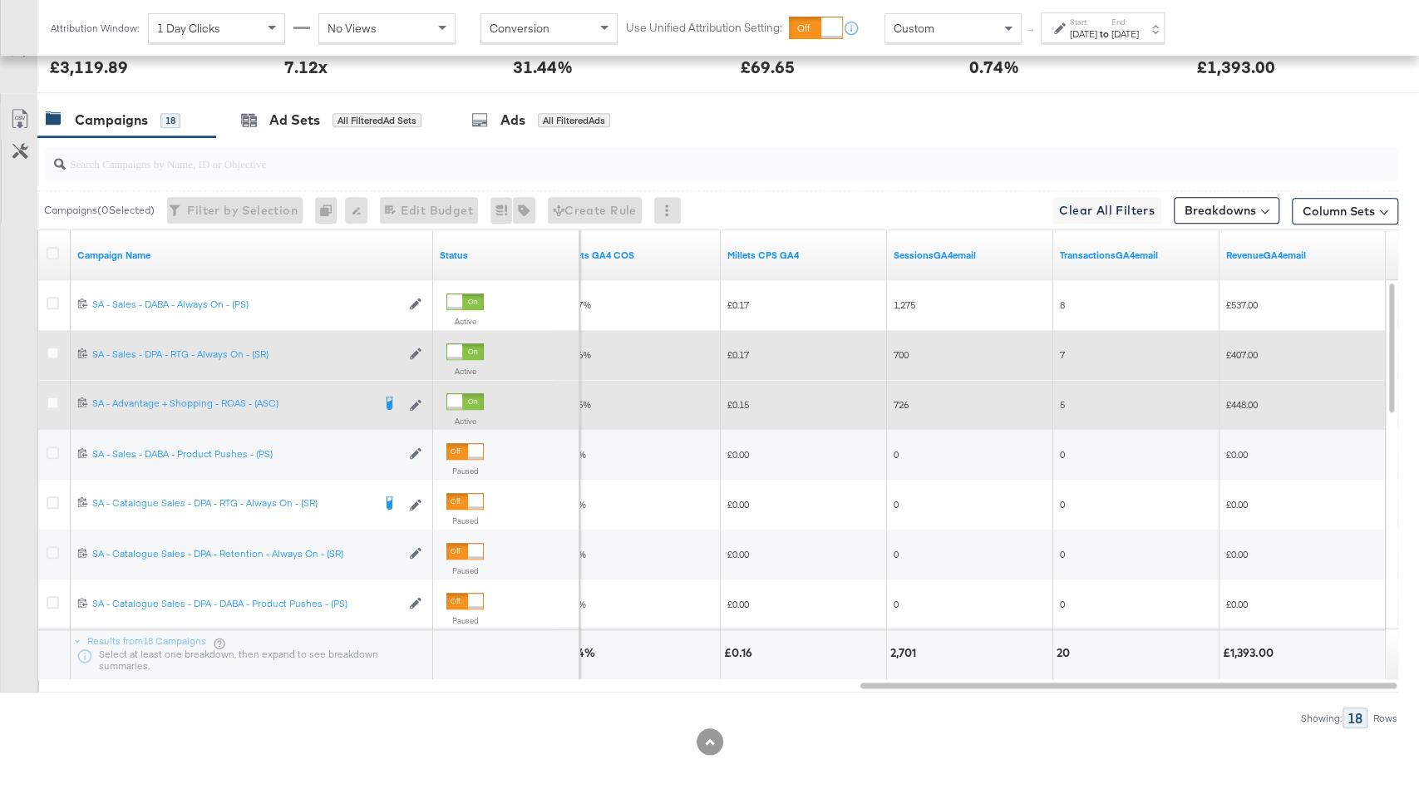
click at [1243, 352] on span "£407.00" at bounding box center [1242, 354] width 32 height 12
copy span "407.00"
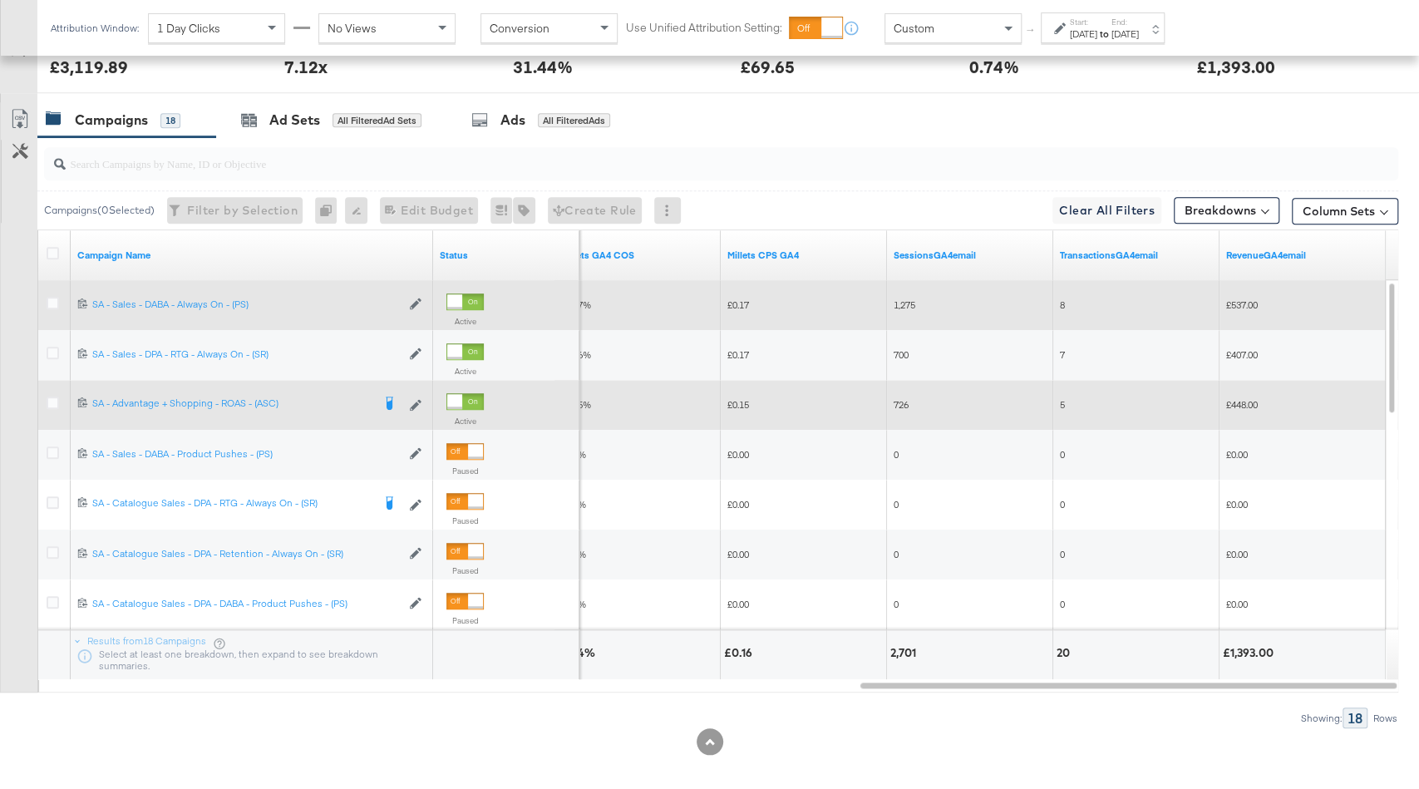
click at [1244, 299] on span "£537.00" at bounding box center [1242, 304] width 32 height 12
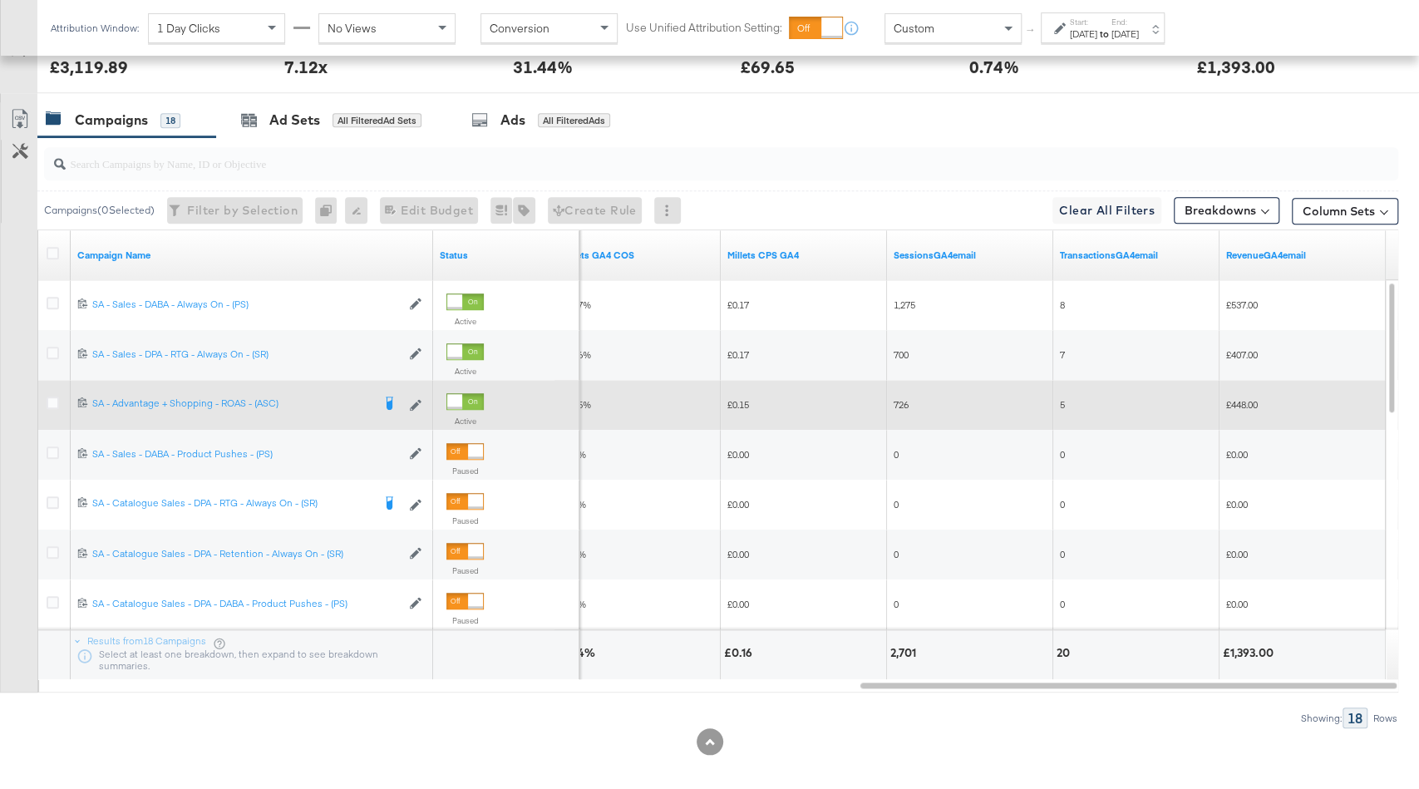
click at [1256, 401] on span "£448.00" at bounding box center [1242, 404] width 32 height 12
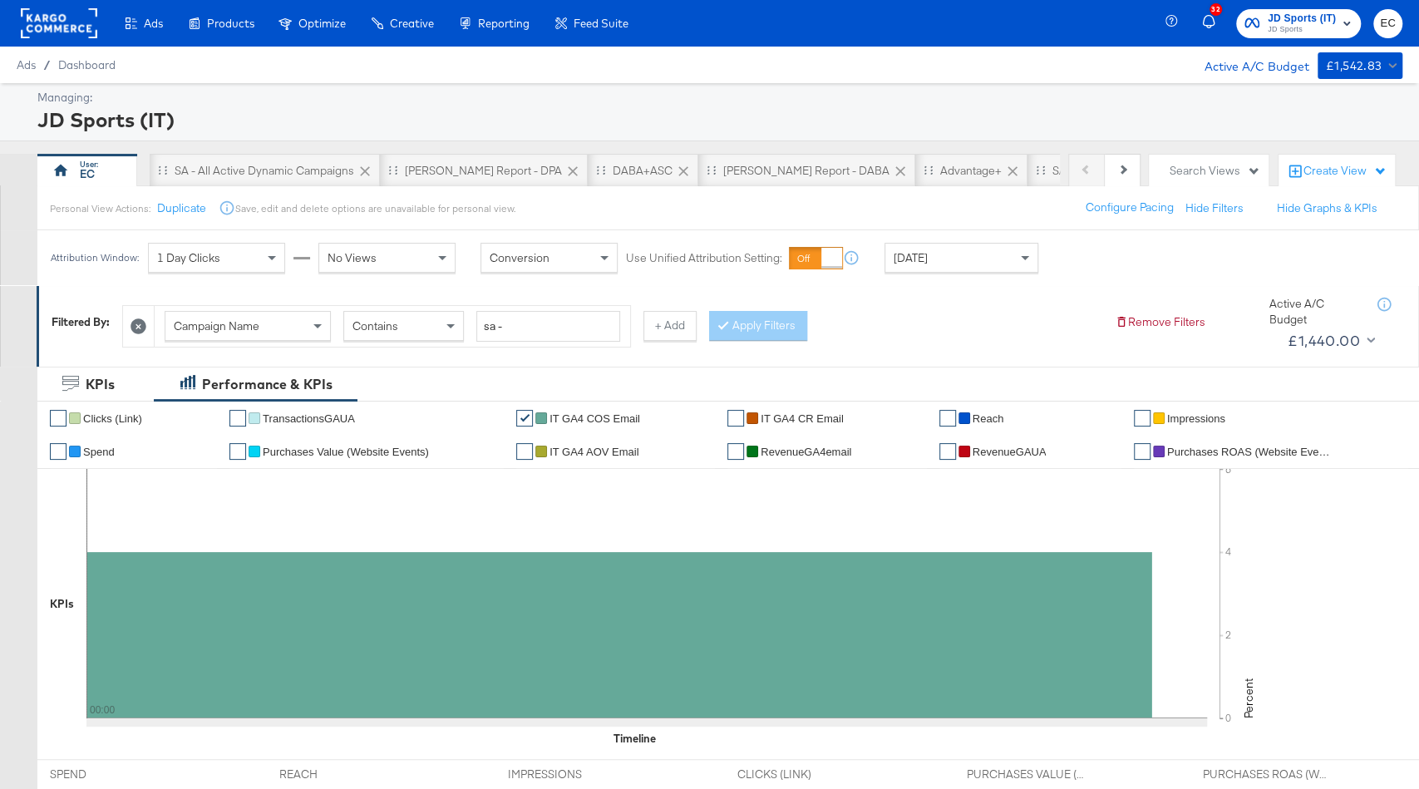
click at [940, 249] on div "[DATE]" at bounding box center [962, 258] width 152 height 28
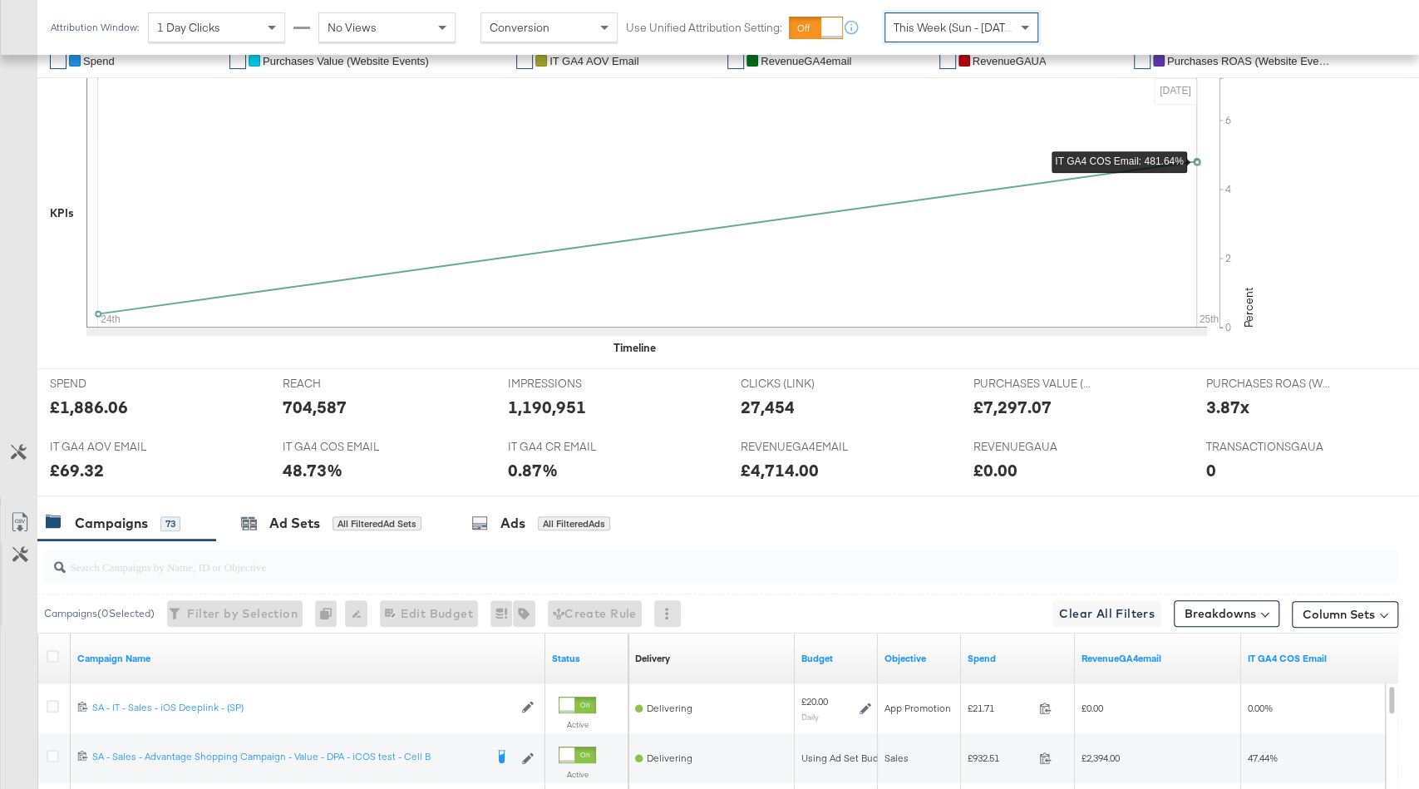
scroll to position [802, 0]
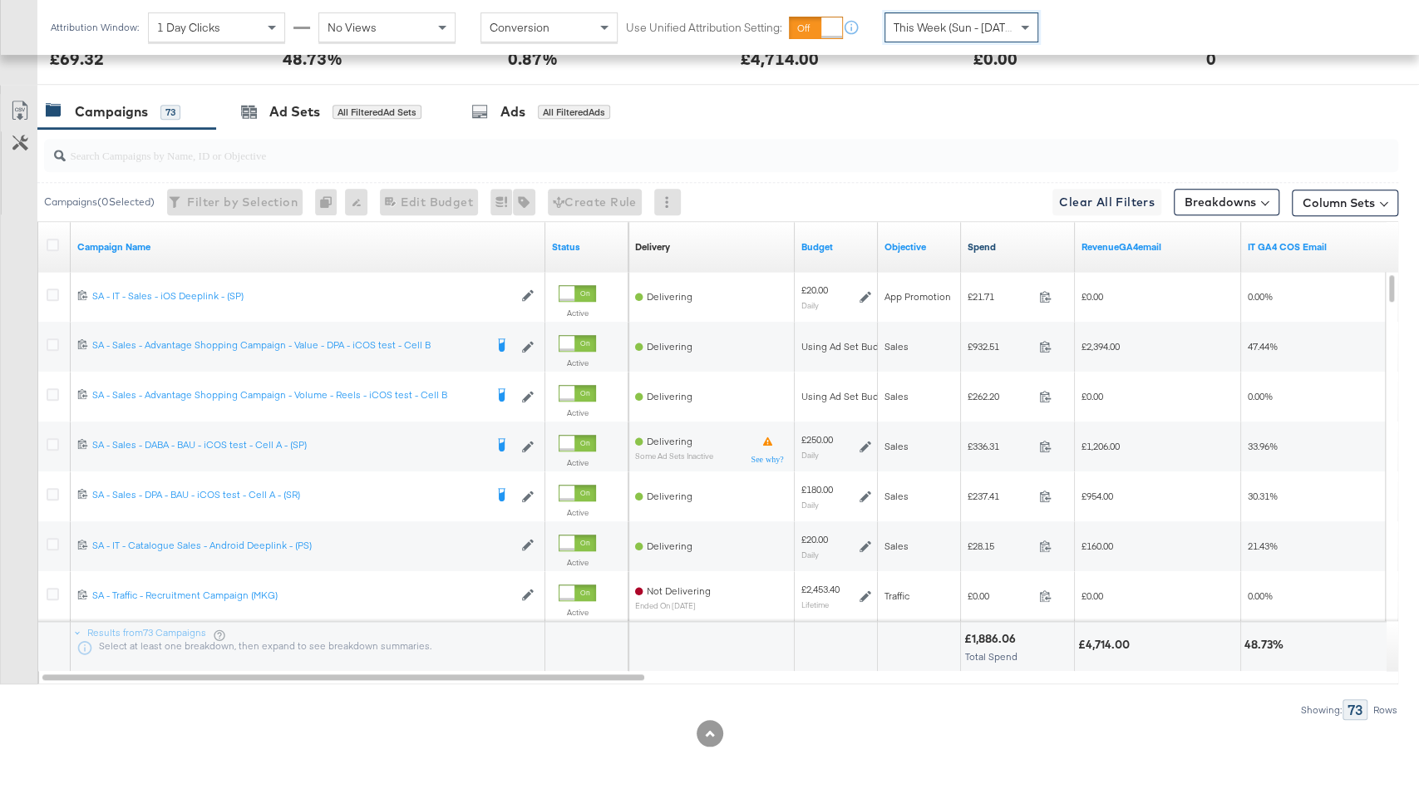
click at [1026, 241] on link "Spend" at bounding box center [1018, 246] width 101 height 13
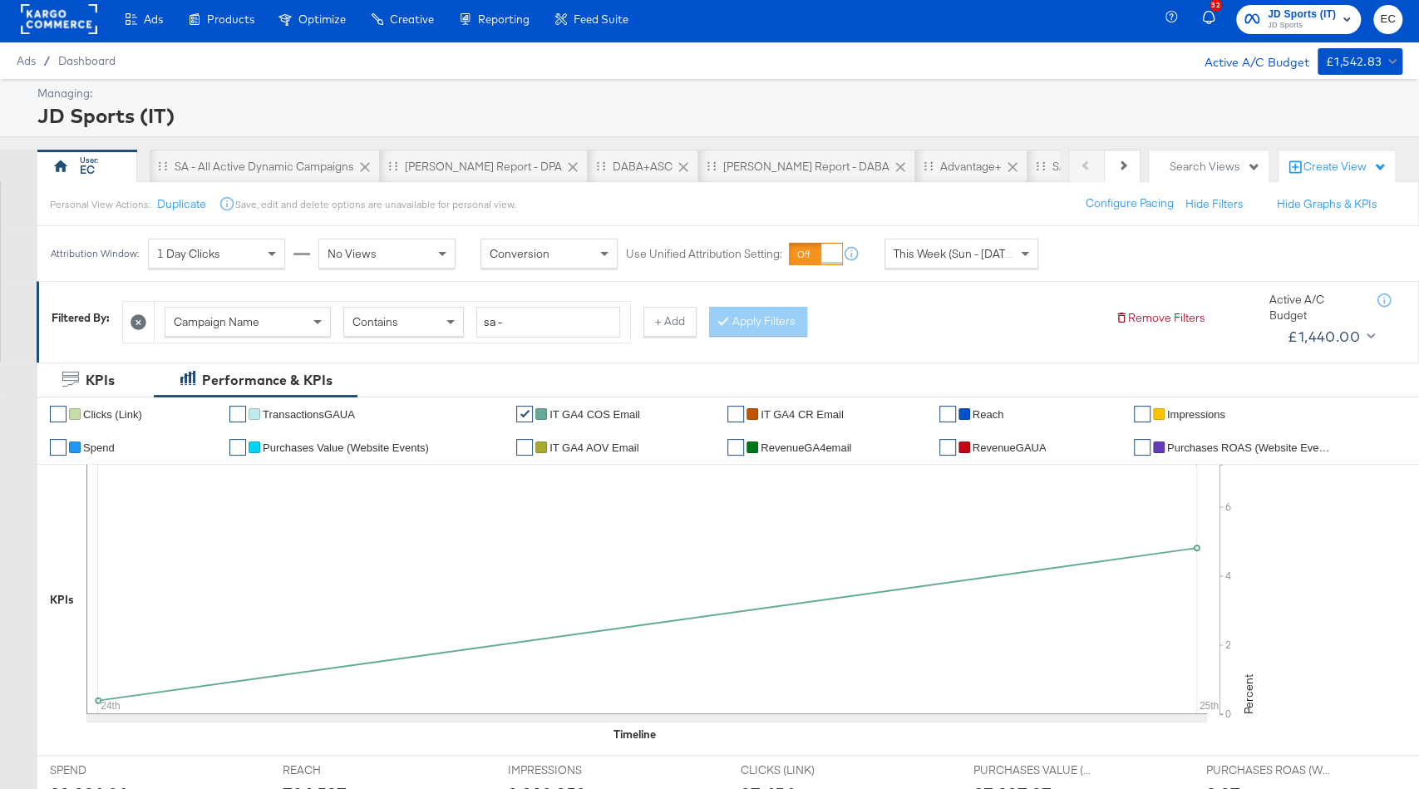
scroll to position [0, 0]
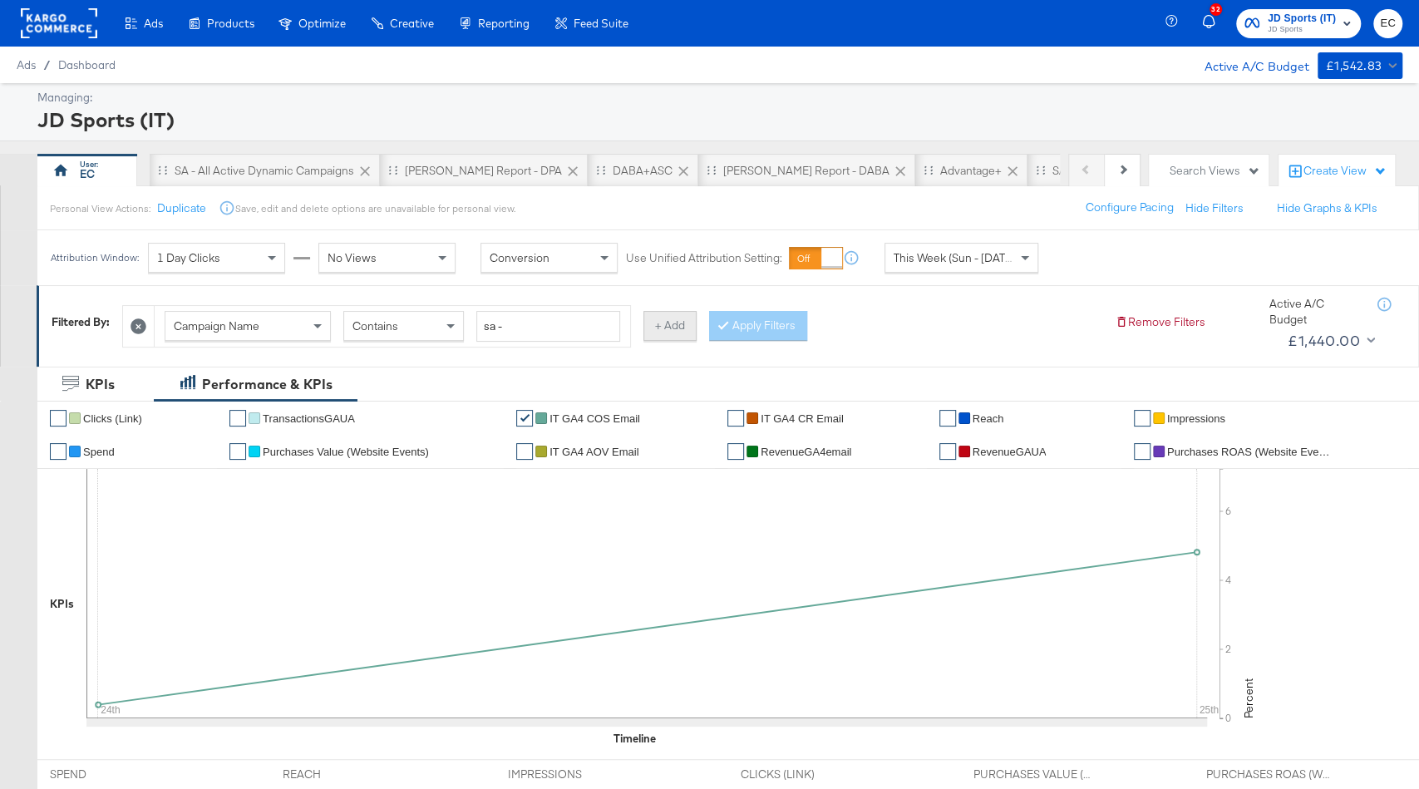
click at [672, 333] on button "+ Add" at bounding box center [670, 326] width 53 height 30
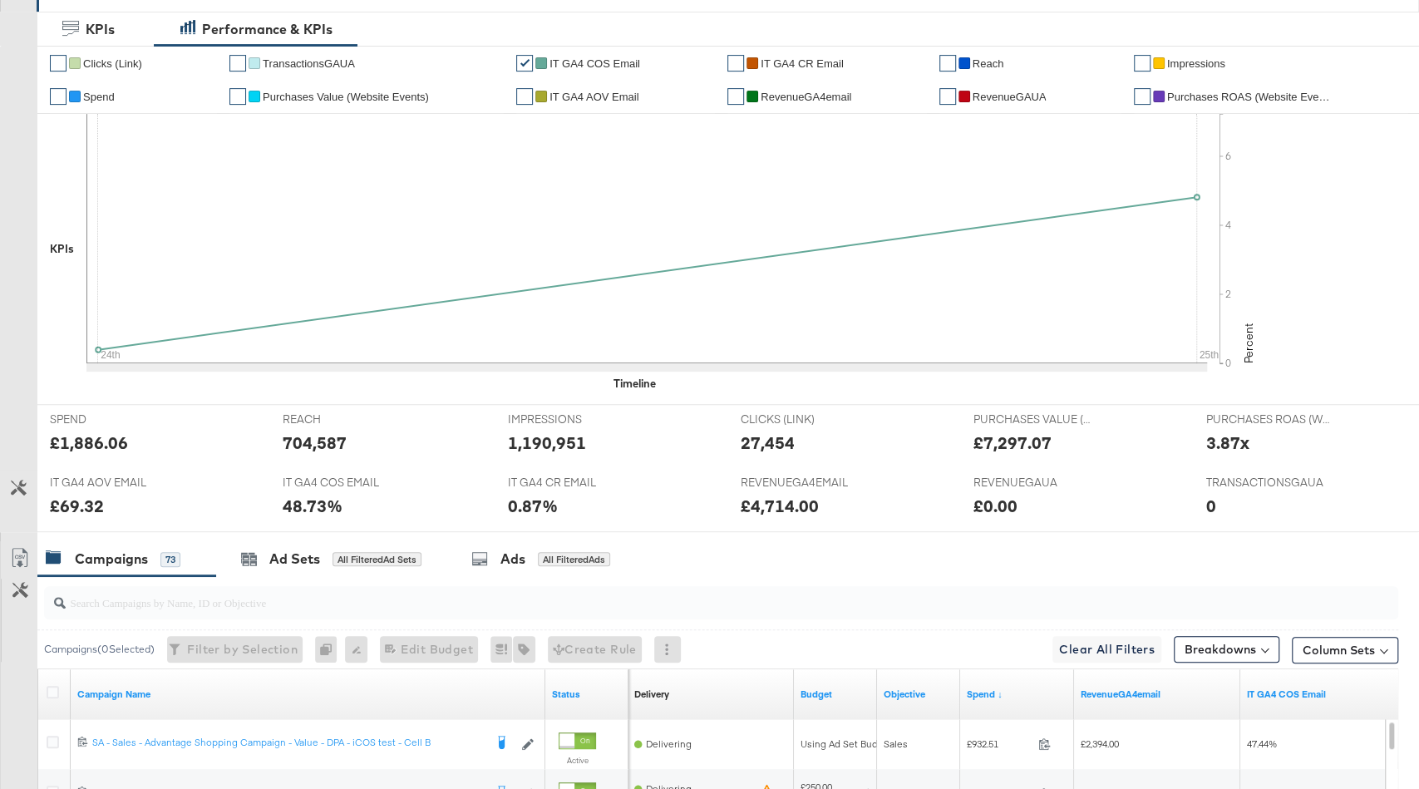
scroll to position [105, 0]
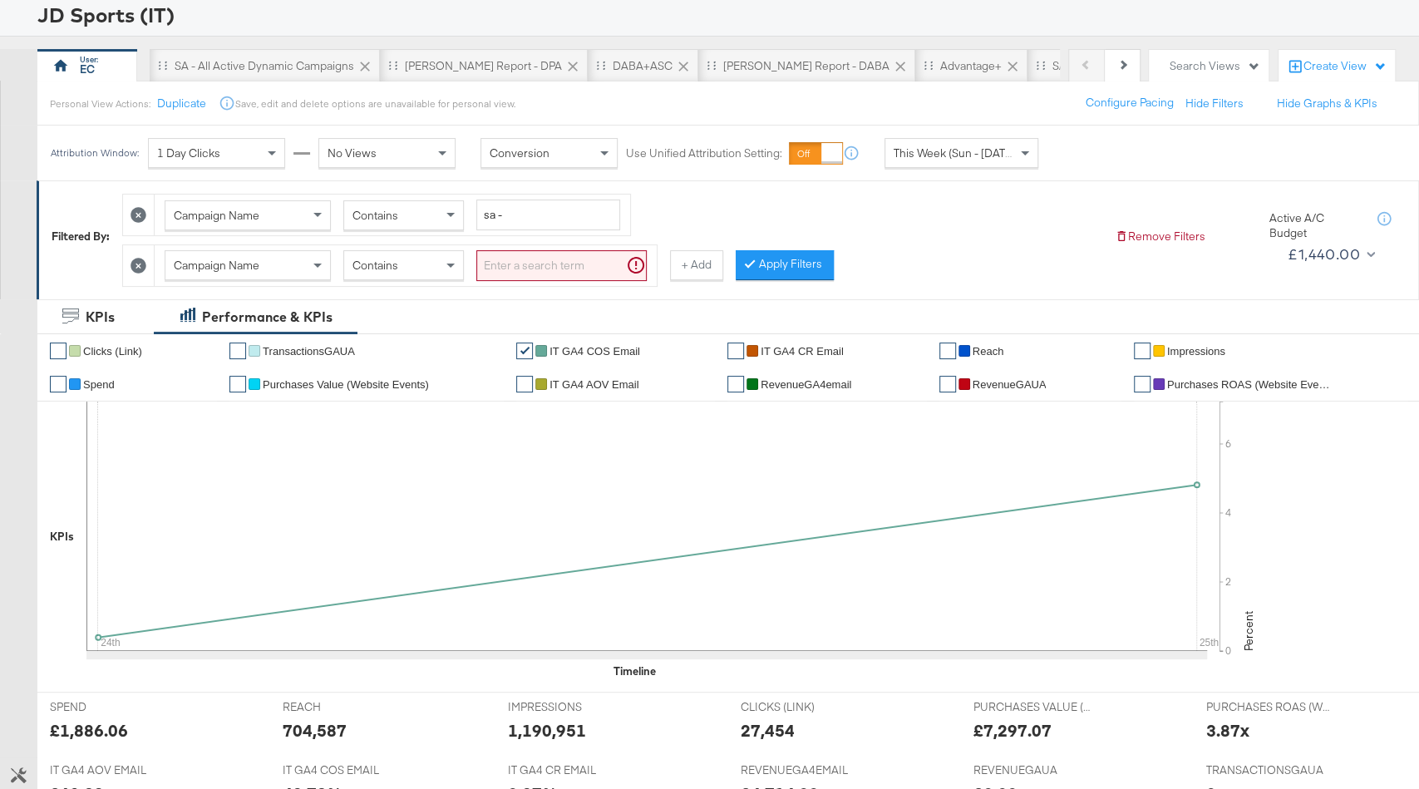
click at [430, 264] on div "Contains" at bounding box center [403, 265] width 119 height 28
click at [512, 270] on input "search" at bounding box center [561, 265] width 170 height 31
type input "app"
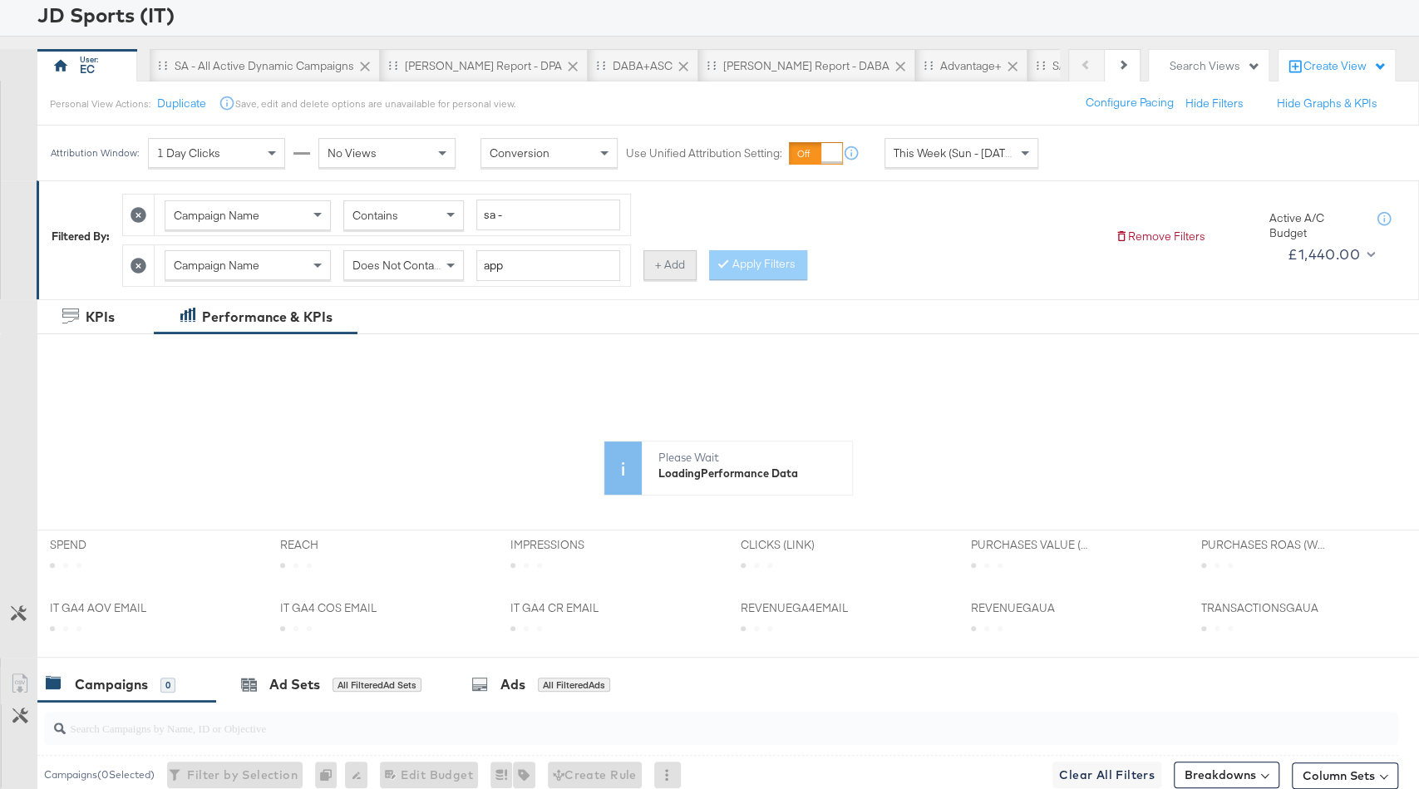
click at [674, 259] on button "+ Add" at bounding box center [670, 265] width 53 height 30
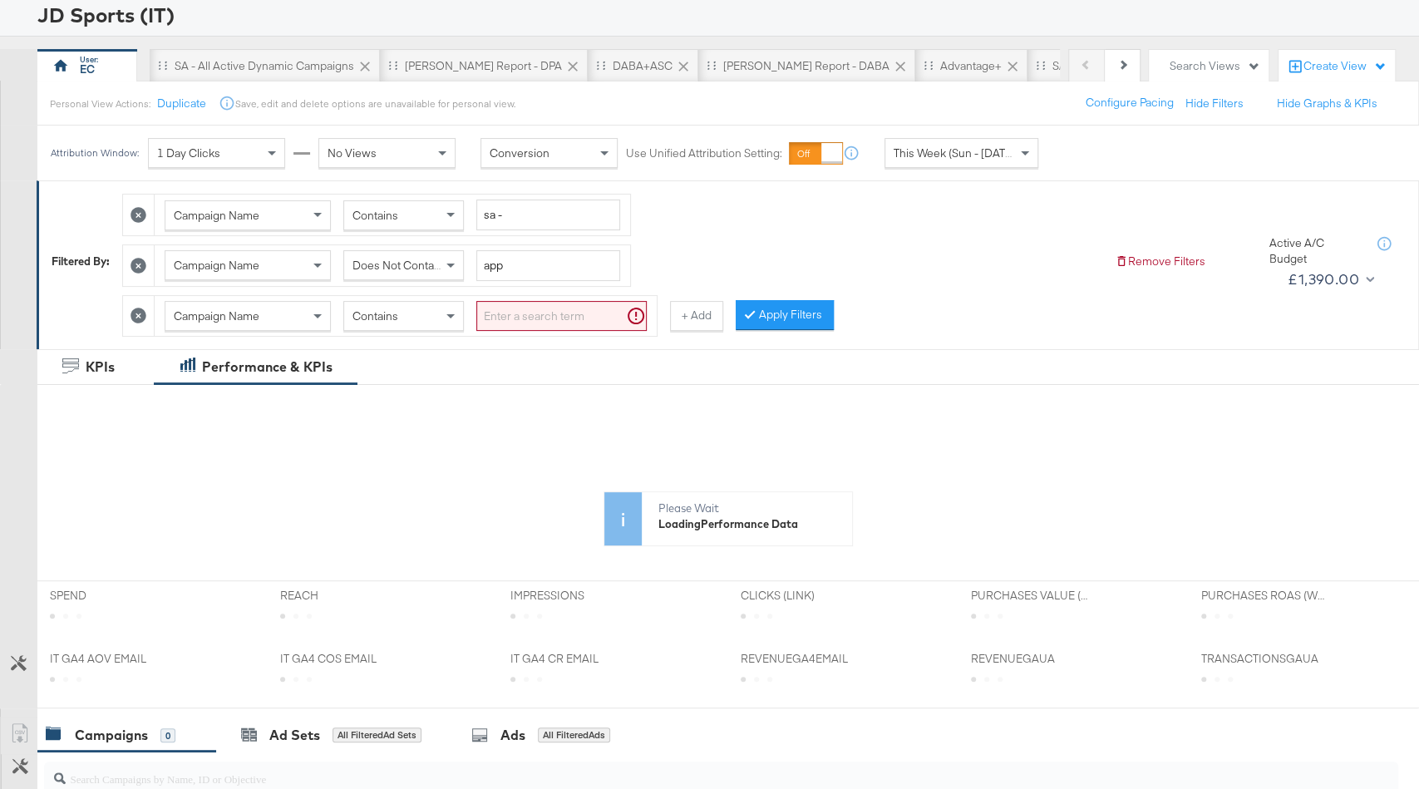
click at [411, 308] on div "Contains" at bounding box center [403, 316] width 119 height 28
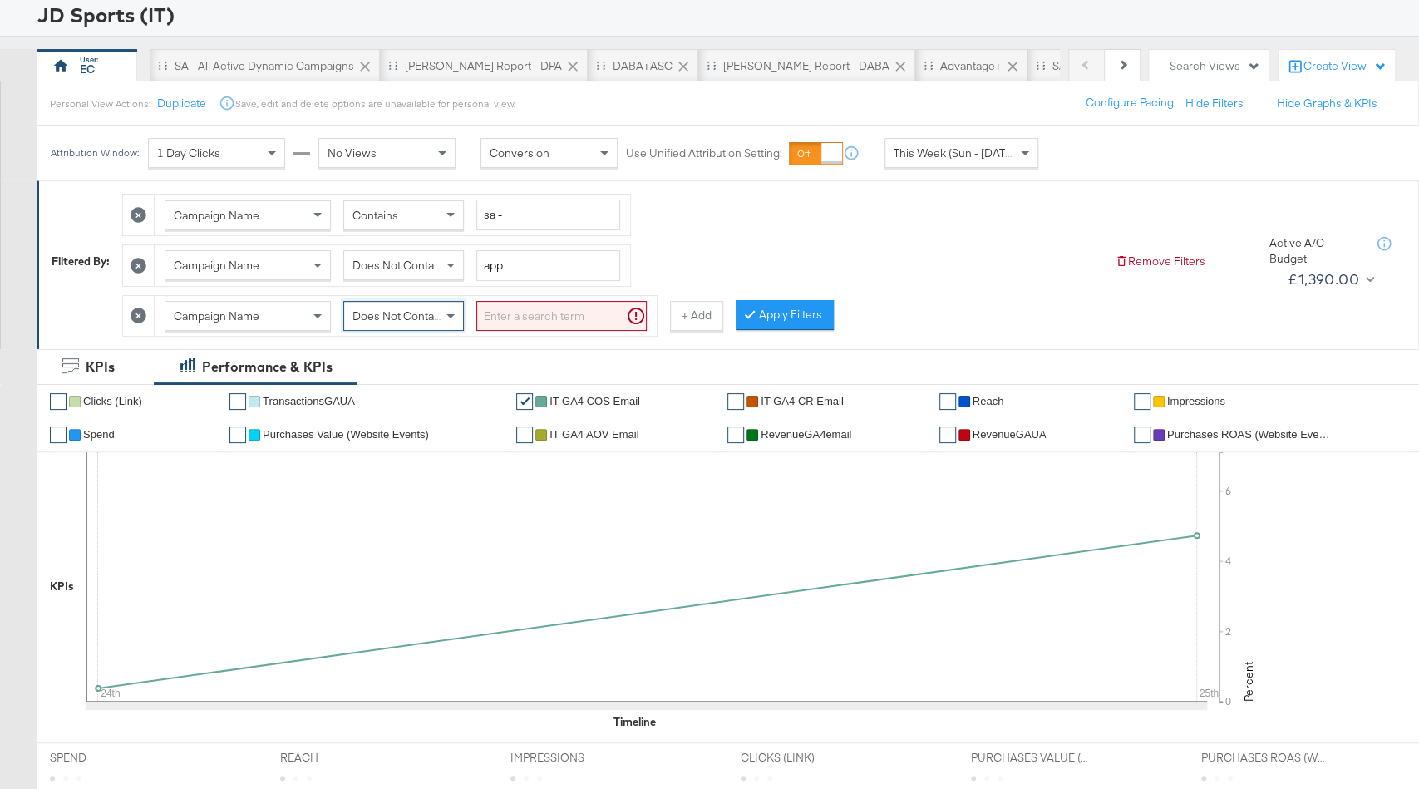
click at [530, 308] on input "search" at bounding box center [561, 316] width 170 height 31
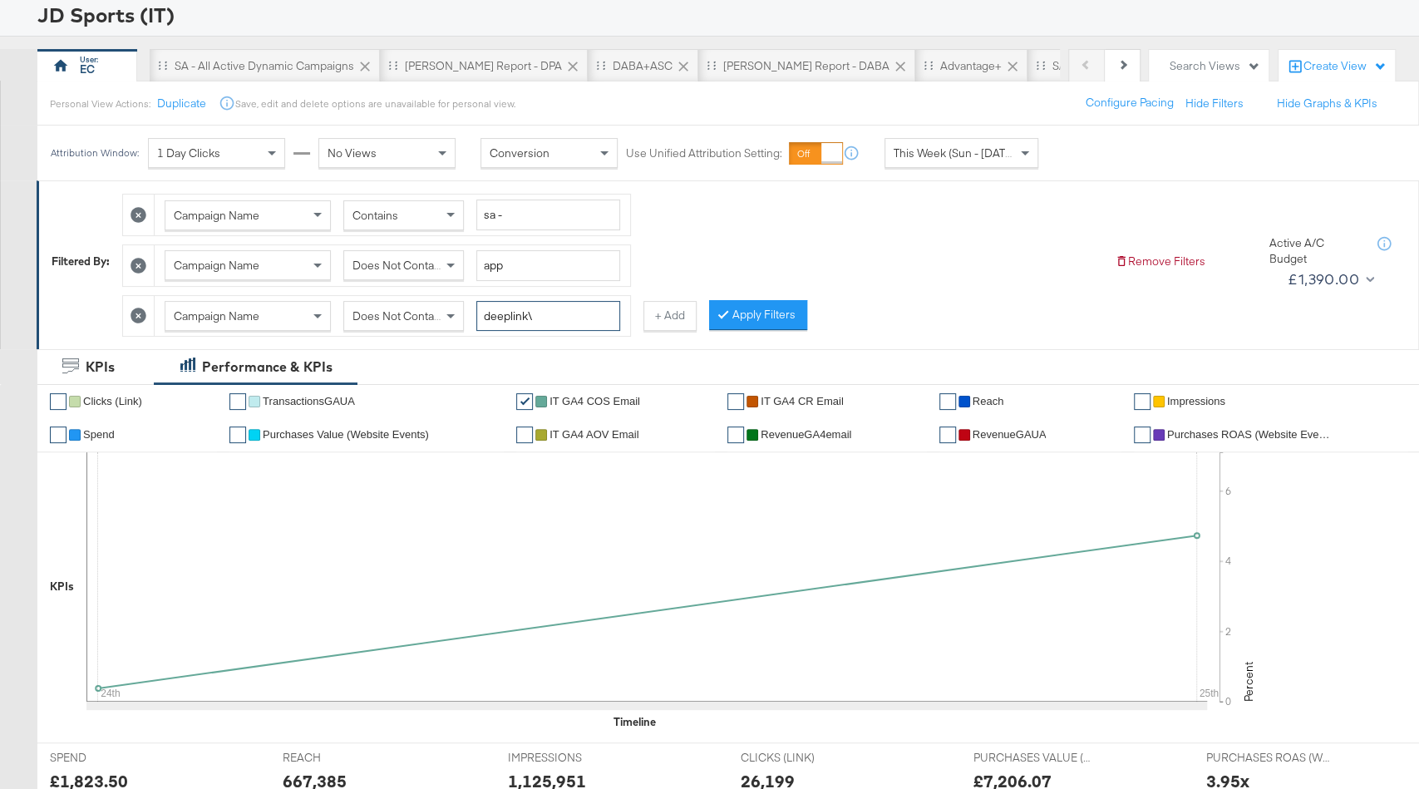
type input "deeplink"
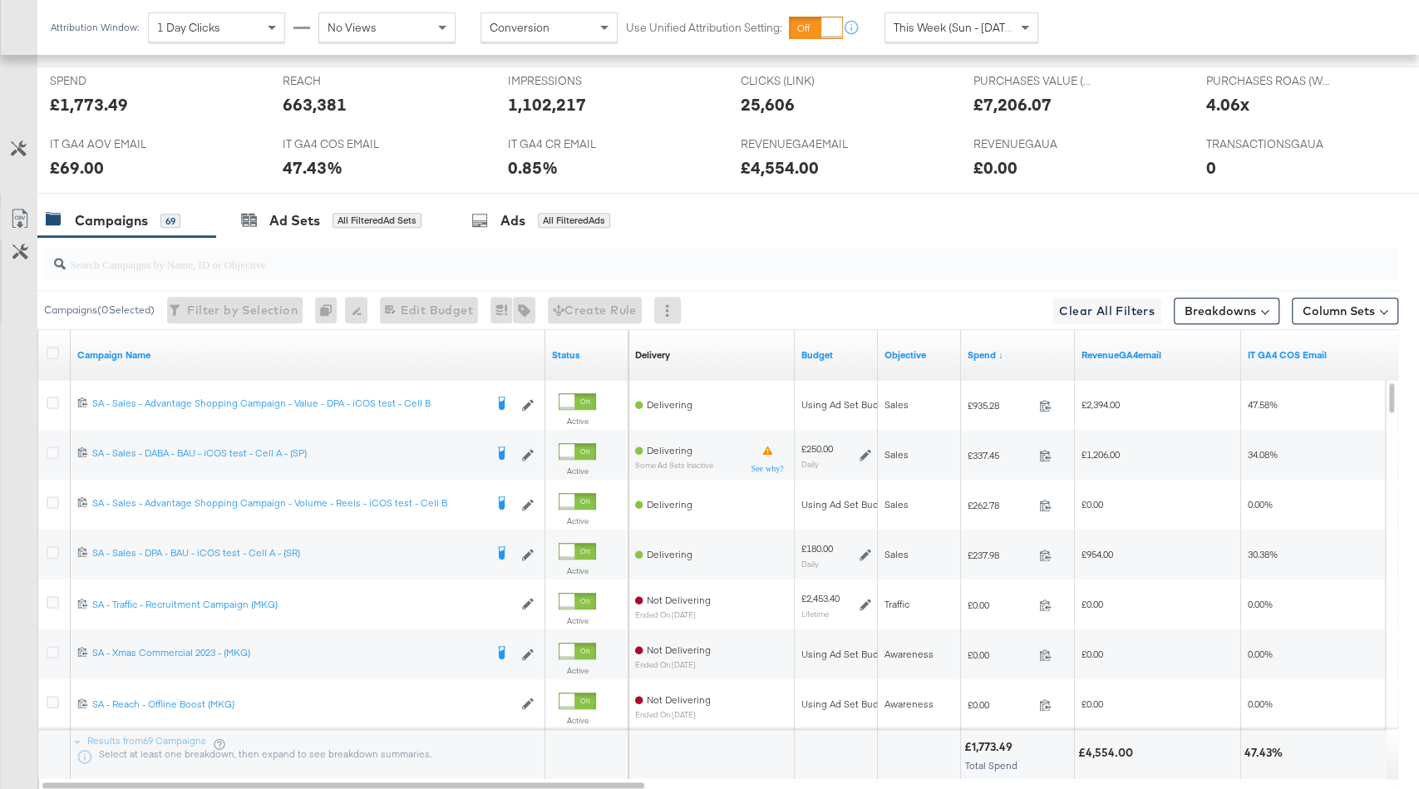
scroll to position [778, 0]
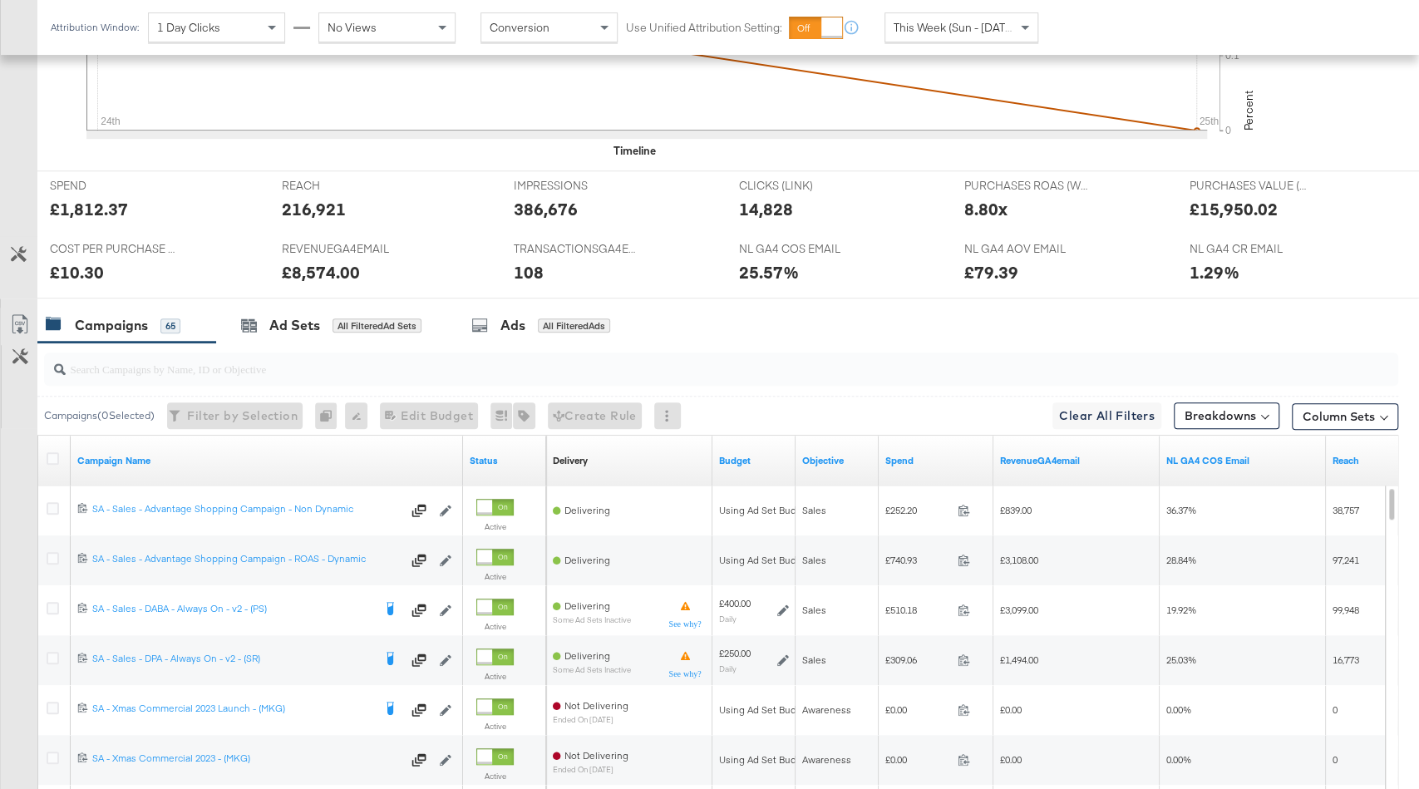
scroll to position [909, 0]
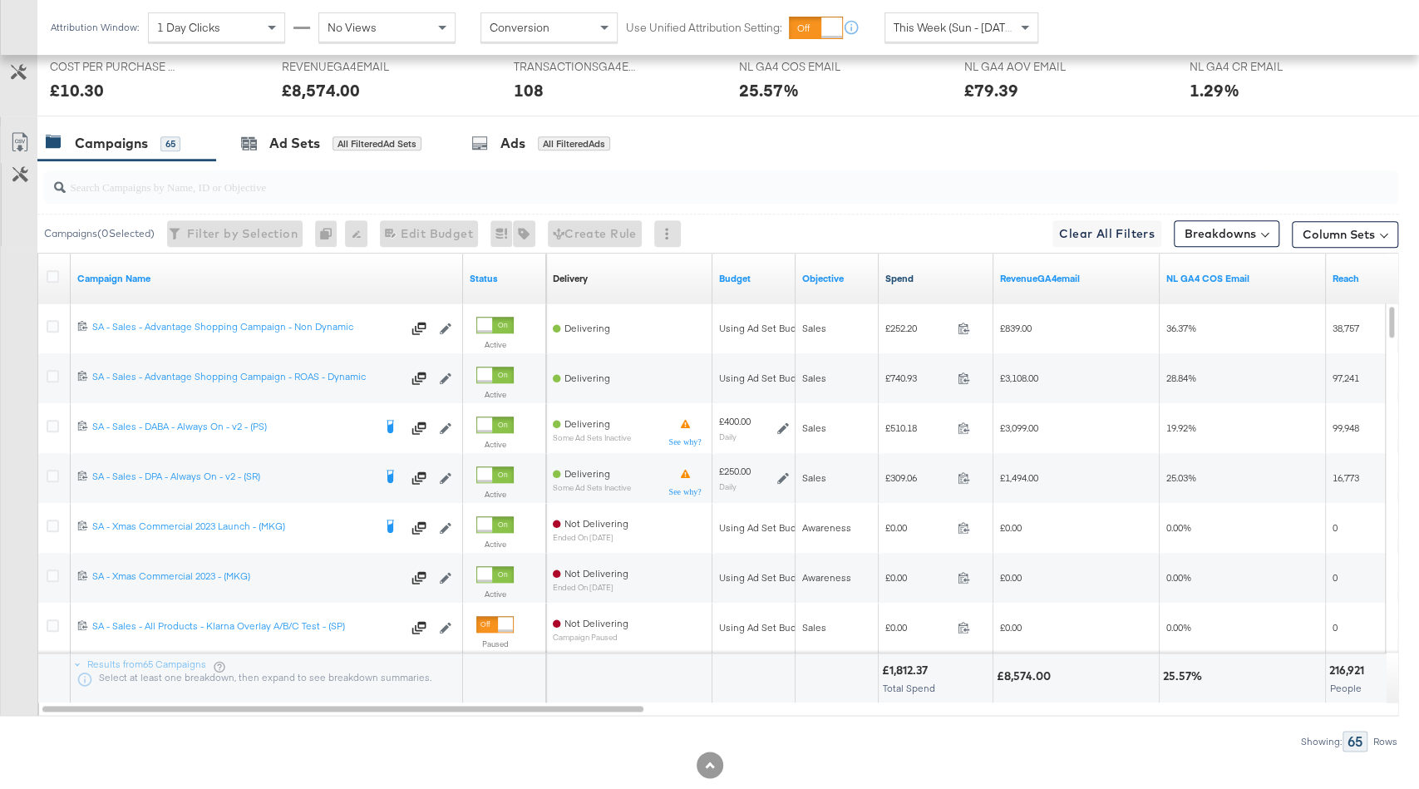
click at [919, 274] on link "Spend" at bounding box center [936, 278] width 101 height 13
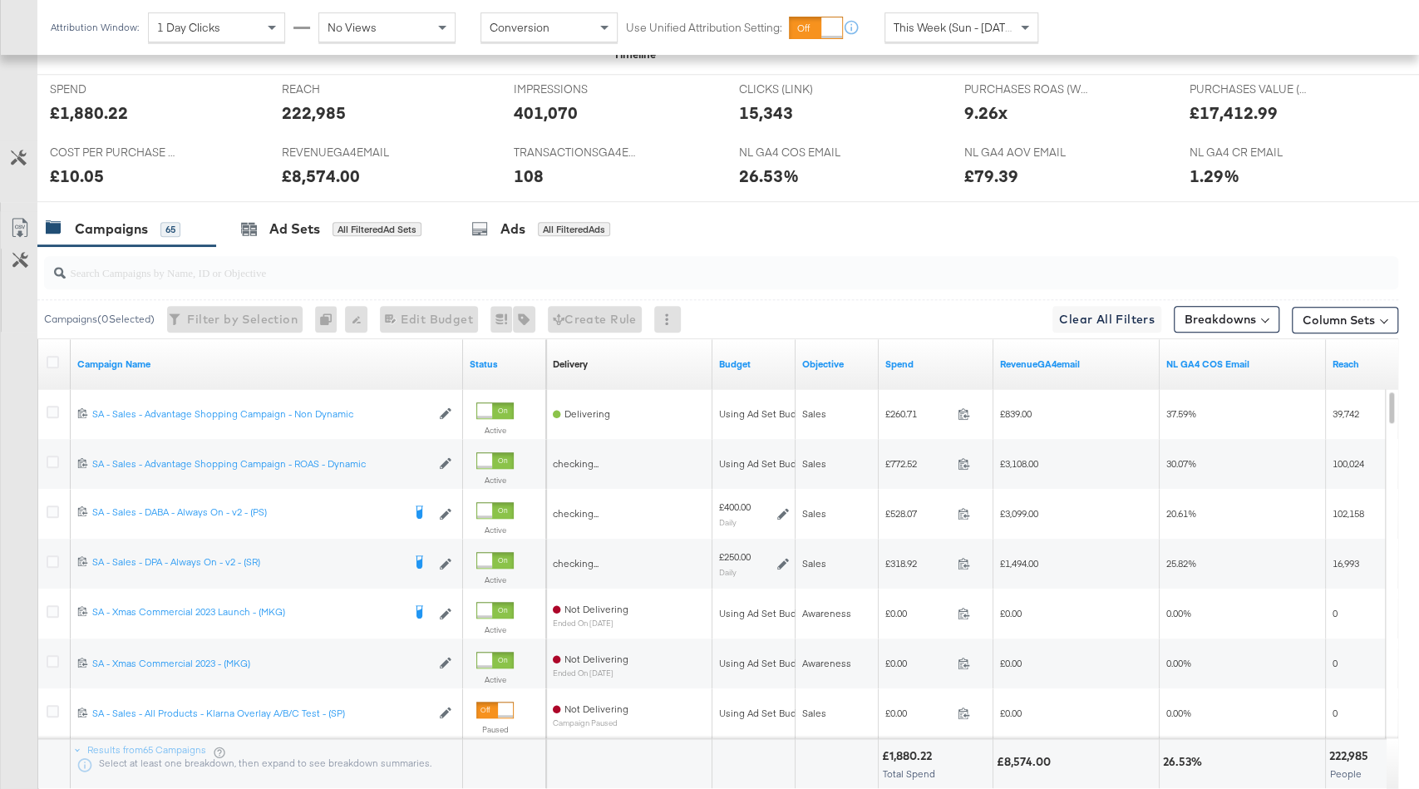
scroll to position [936, 0]
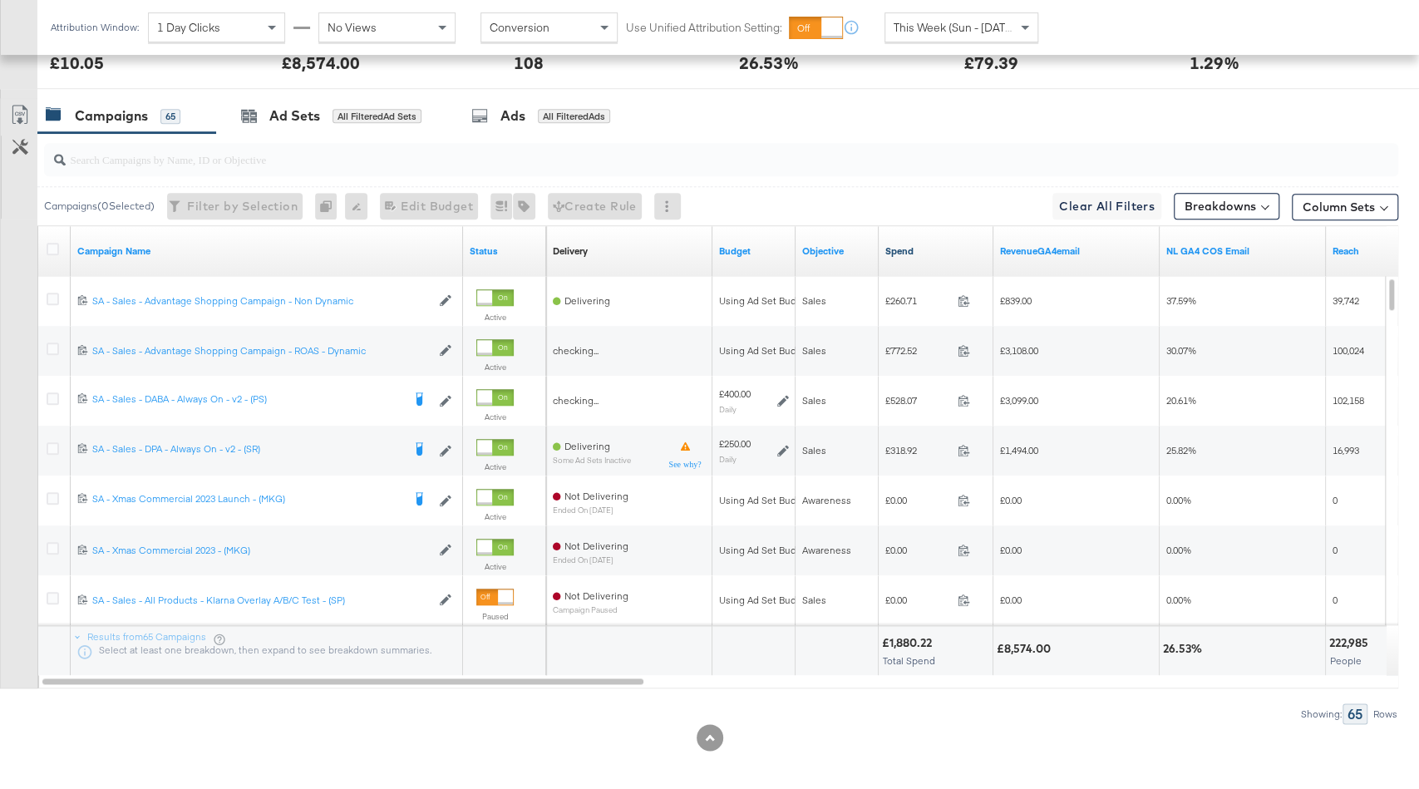
click at [942, 245] on link "Spend" at bounding box center [936, 250] width 101 height 13
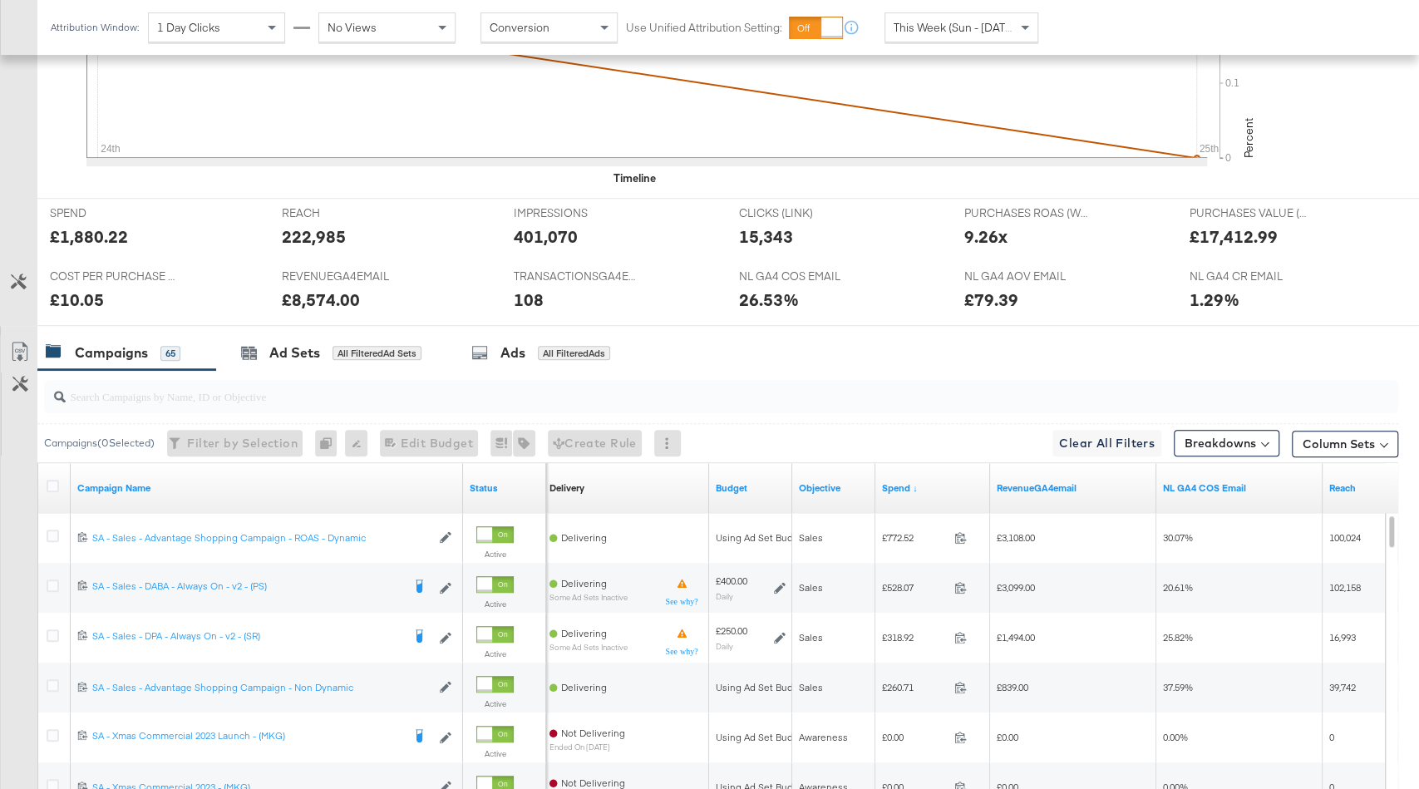
scroll to position [863, 0]
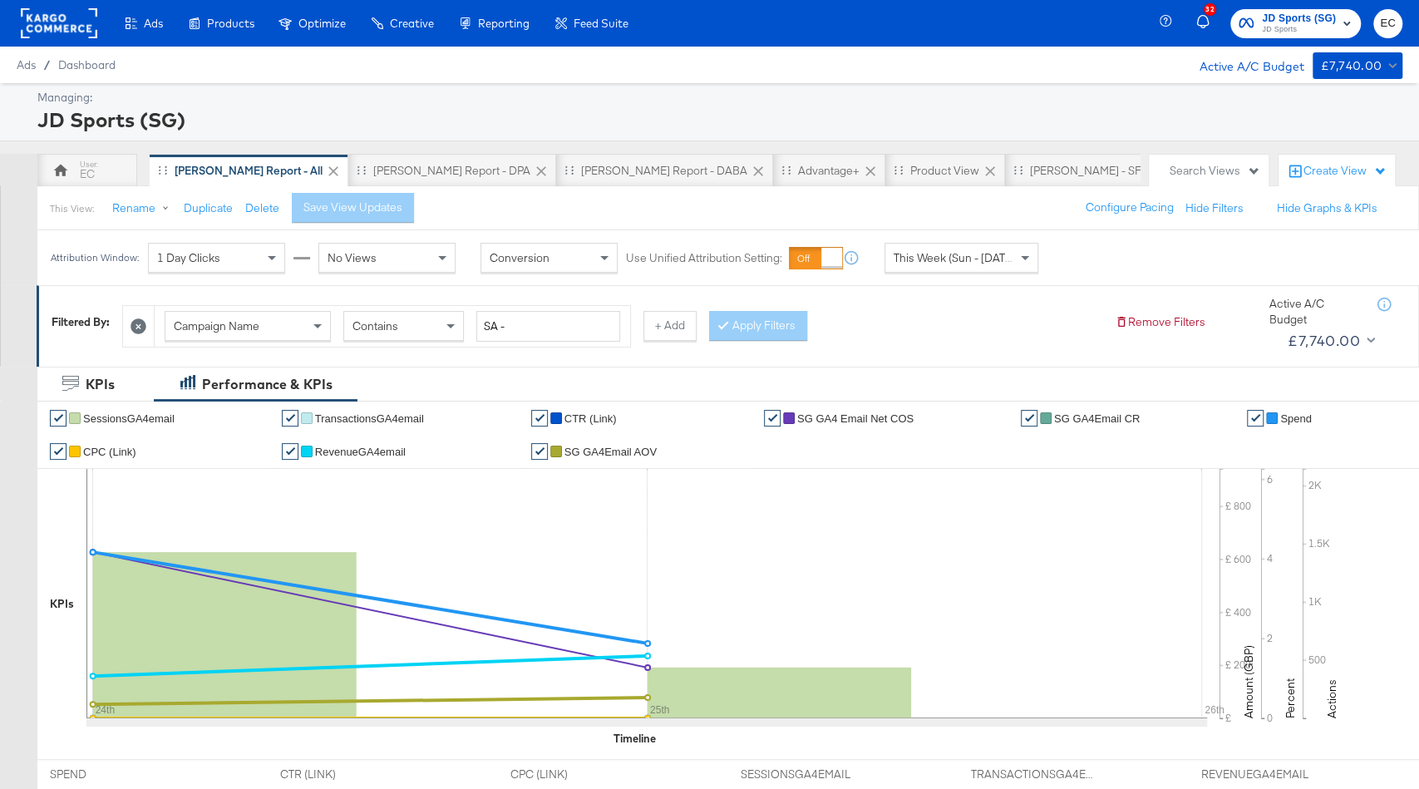
click at [1286, 24] on span "JD Sports" at bounding box center [1299, 29] width 74 height 13
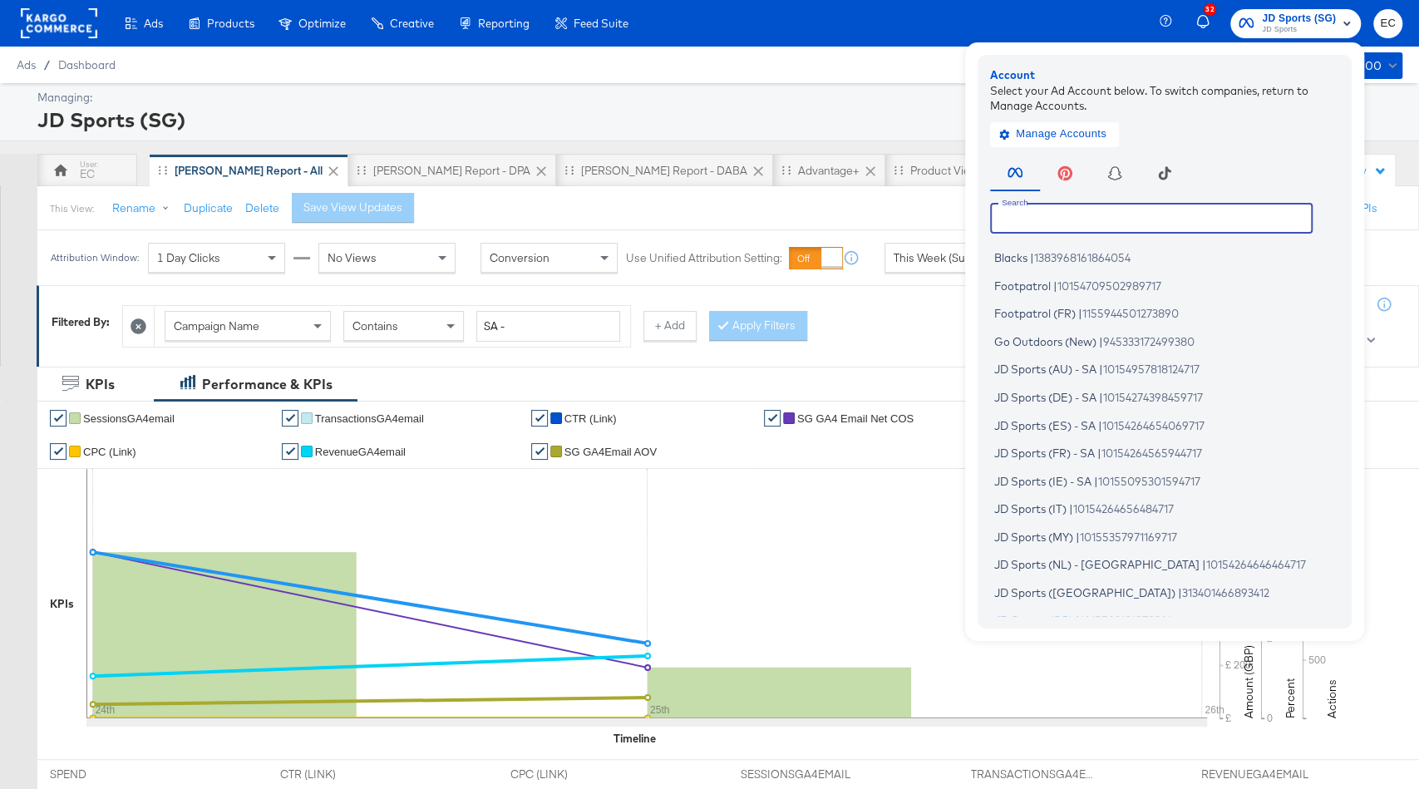
click at [1059, 209] on input "text" at bounding box center [1151, 218] width 323 height 30
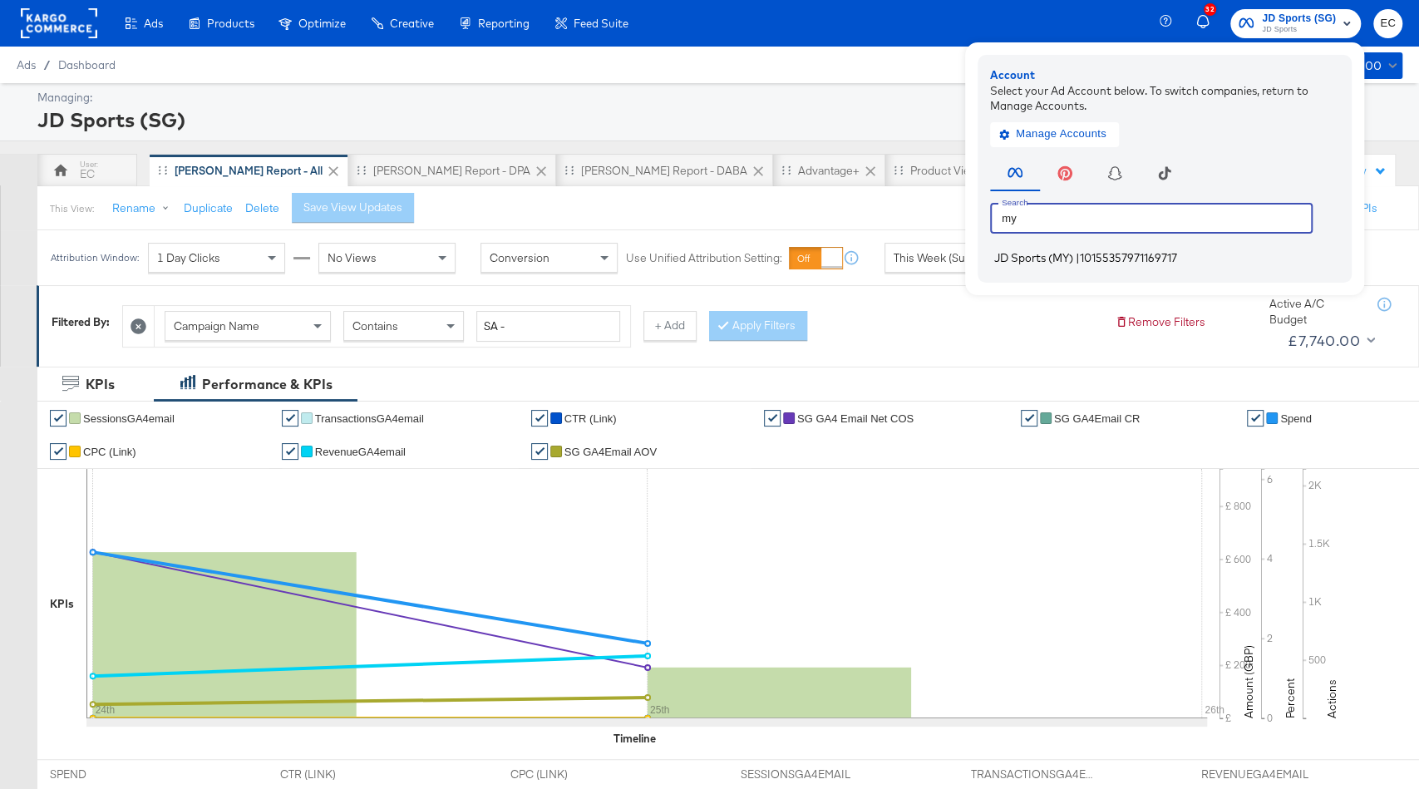
type input "my"
click at [1069, 253] on span "JD Sports (MY)" at bounding box center [1033, 257] width 79 height 13
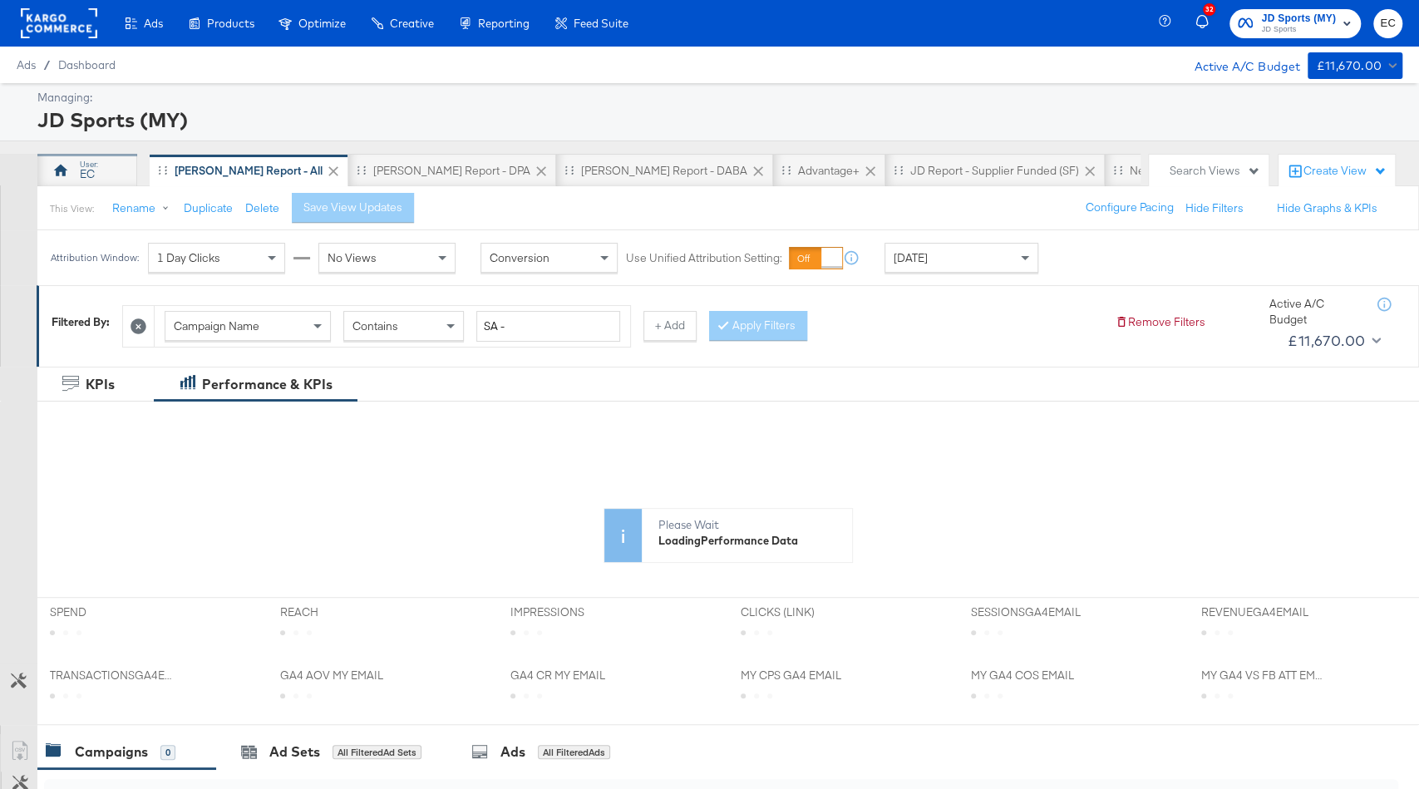
click at [108, 179] on div "EC" at bounding box center [87, 170] width 100 height 33
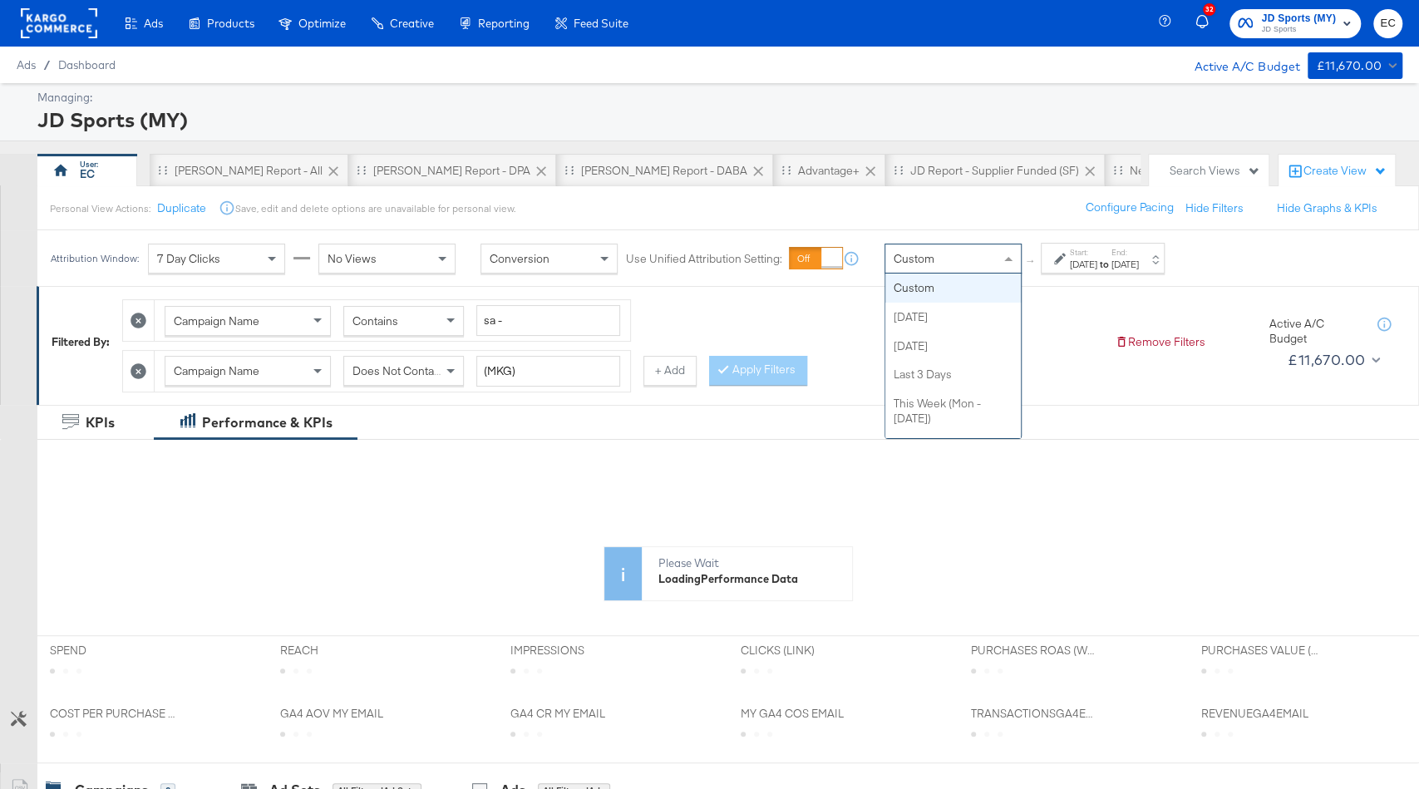
click at [950, 260] on div "Custom" at bounding box center [954, 258] width 136 height 28
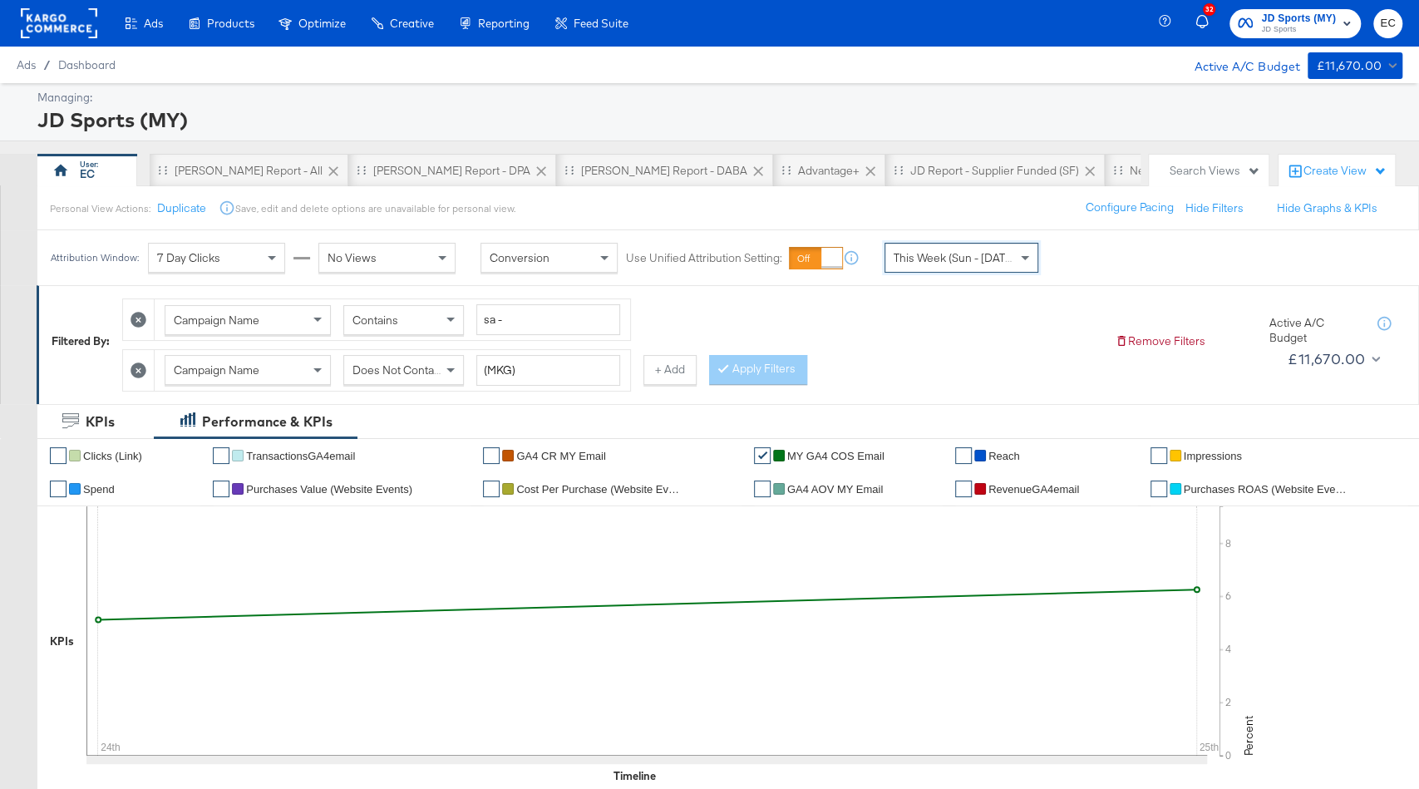
click at [131, 372] on icon at bounding box center [139, 371] width 16 height 16
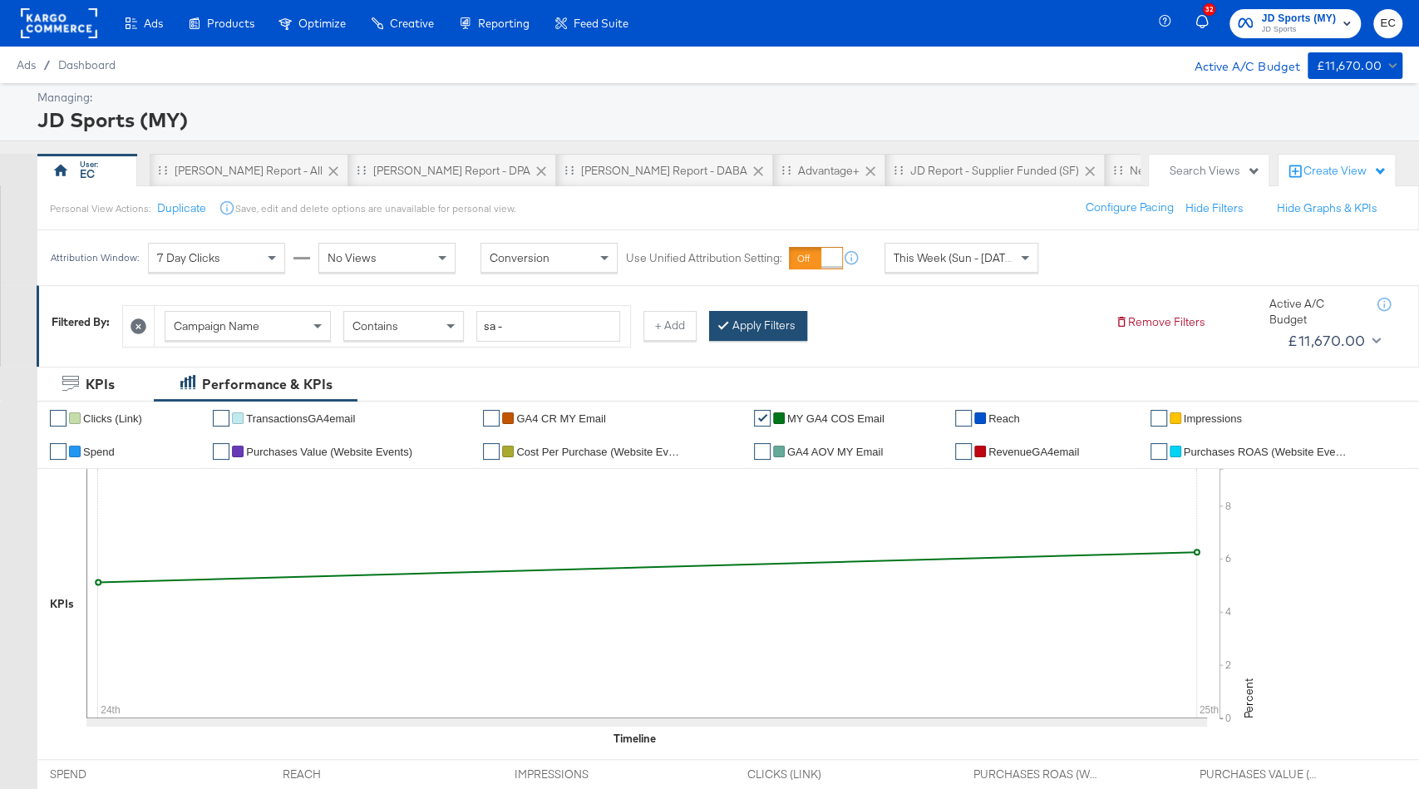
click at [759, 327] on button "Apply Filters" at bounding box center [758, 326] width 98 height 30
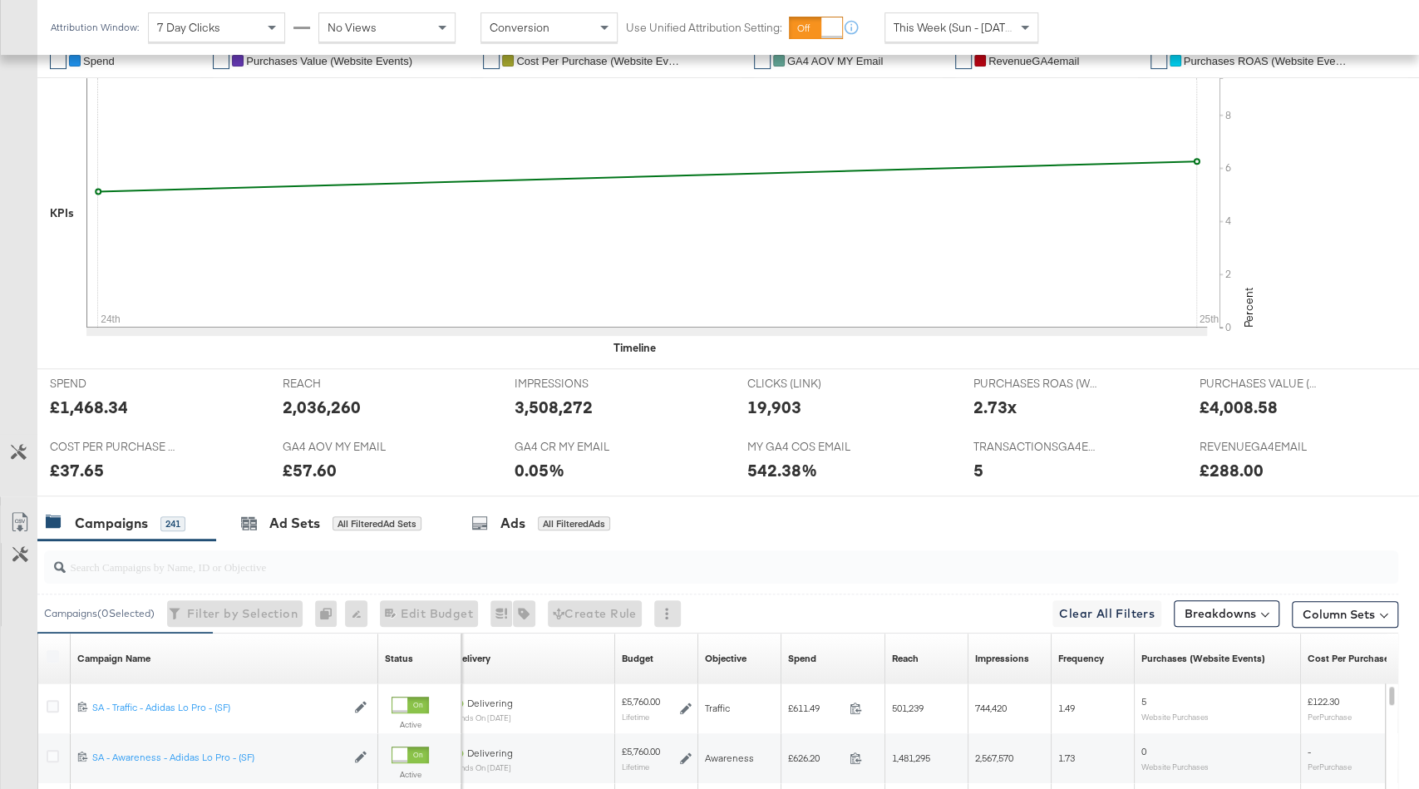
scroll to position [782, 0]
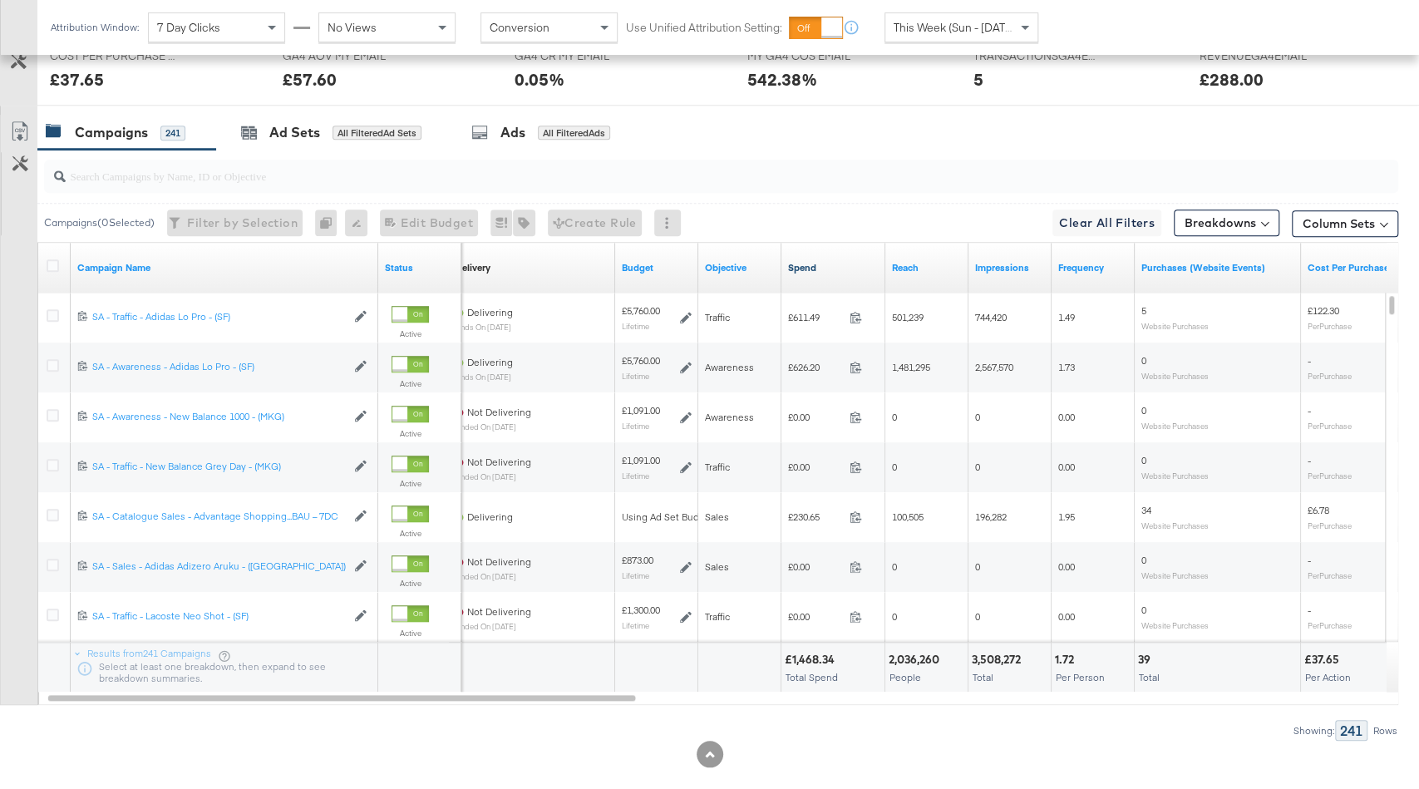
click at [846, 261] on link "Spend" at bounding box center [833, 267] width 91 height 13
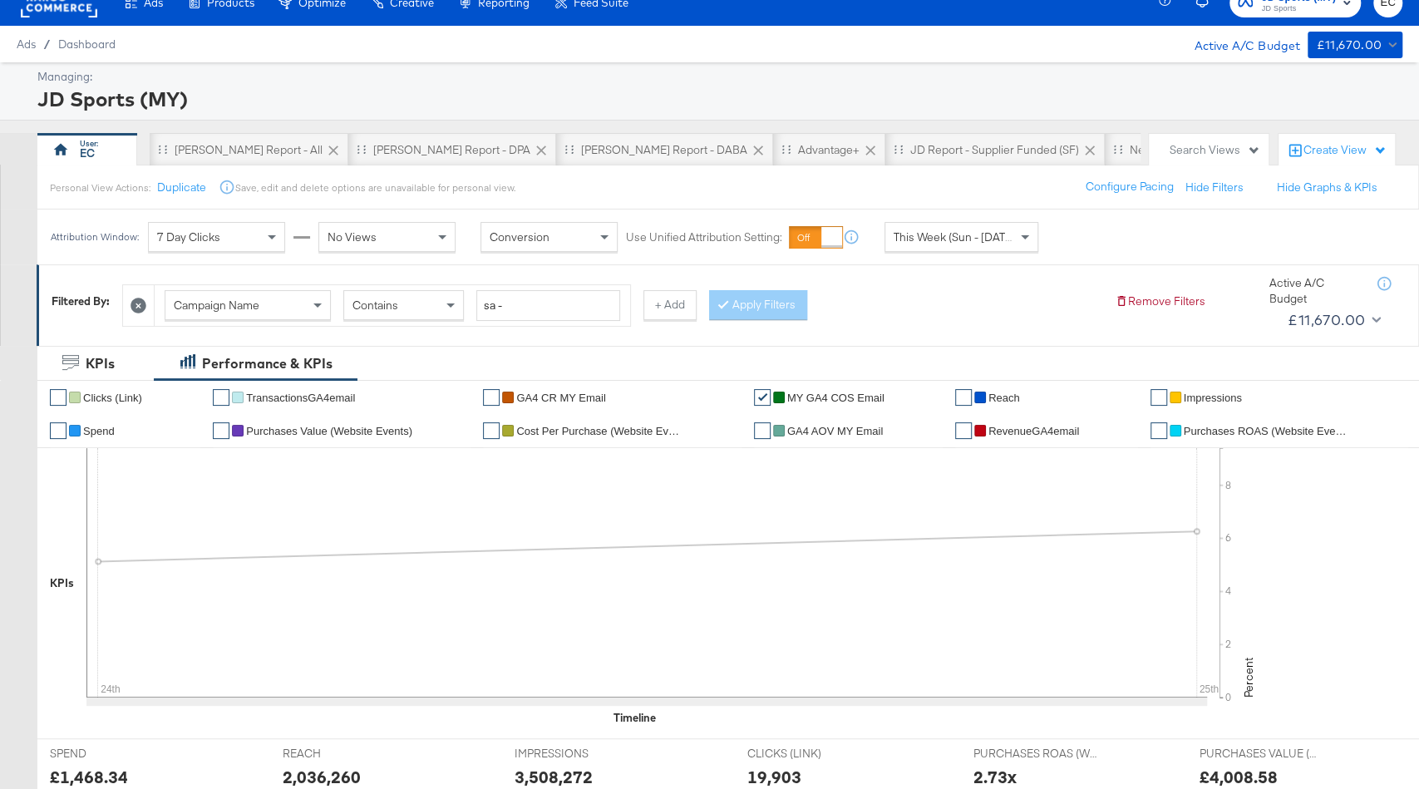
scroll to position [0, 0]
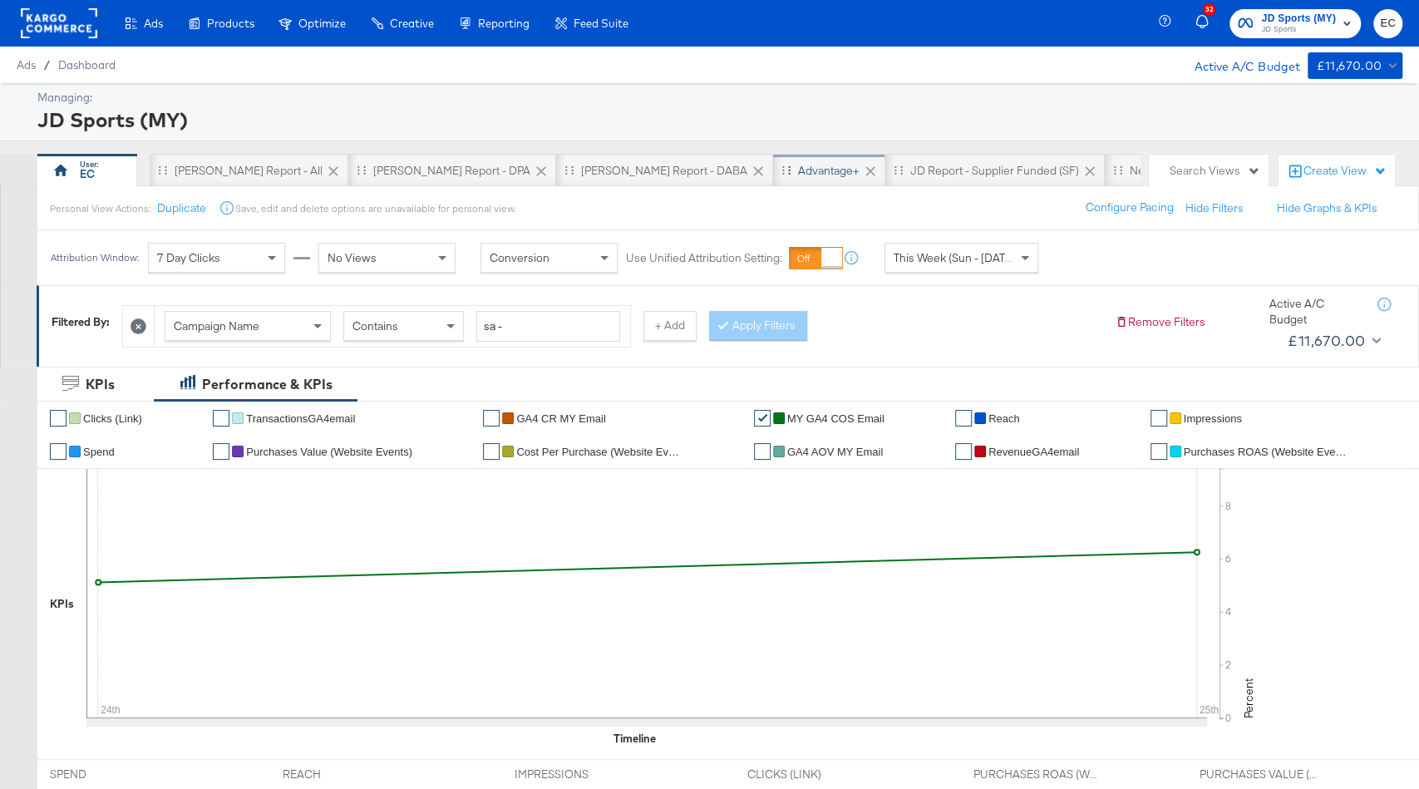
click at [798, 173] on div "Advantage+" at bounding box center [829, 171] width 62 height 16
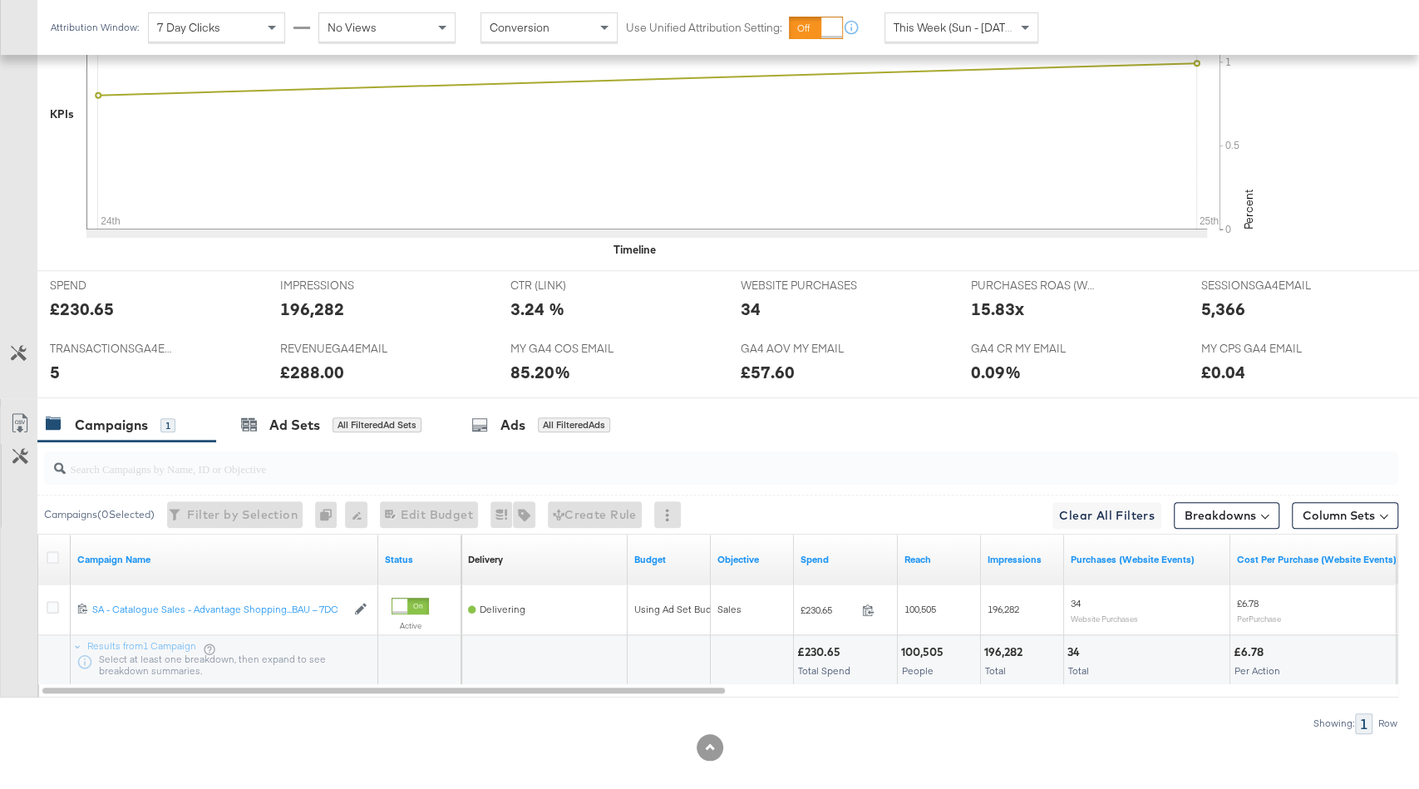
scroll to position [588, 0]
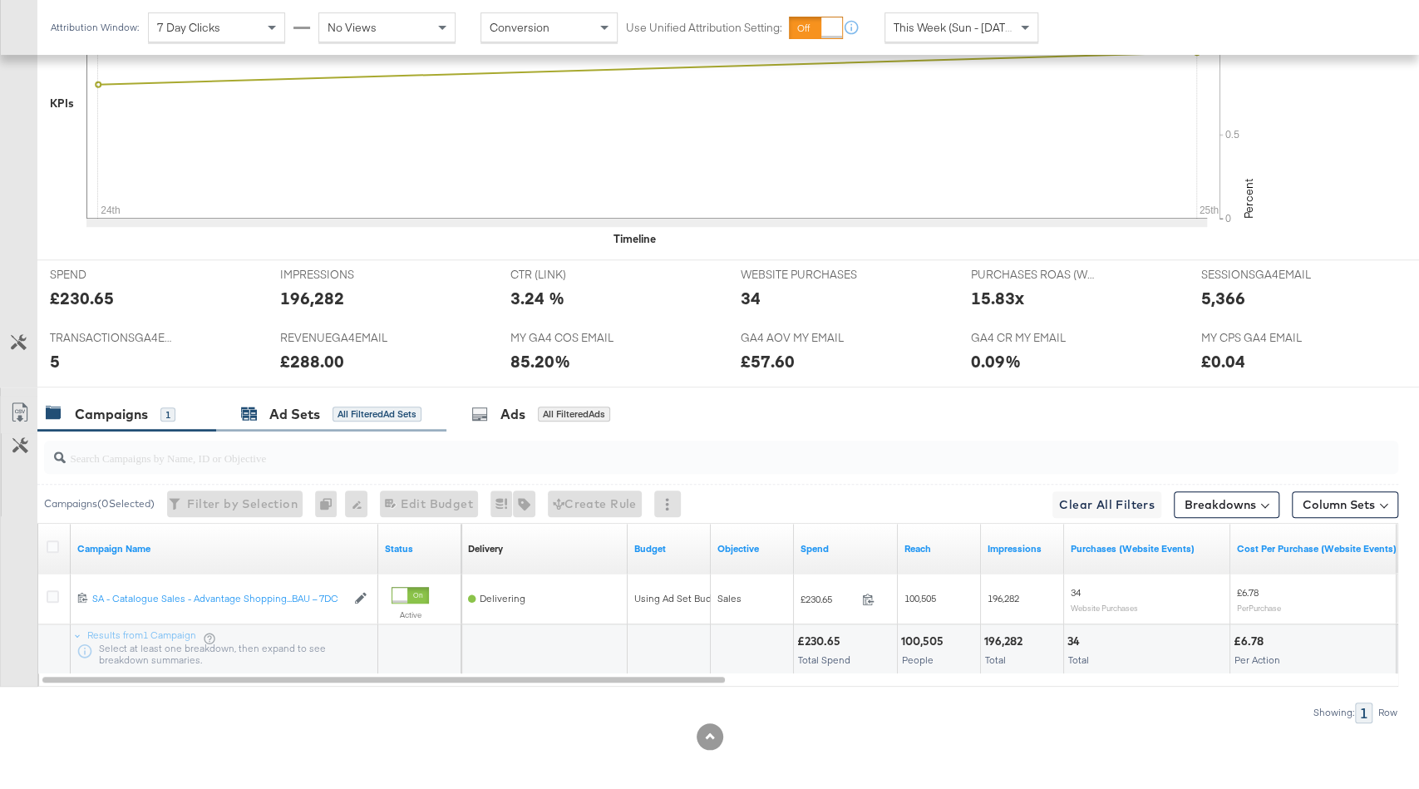
click at [374, 416] on div "Ad Sets All Filtered Ad Sets" at bounding box center [331, 414] width 180 height 19
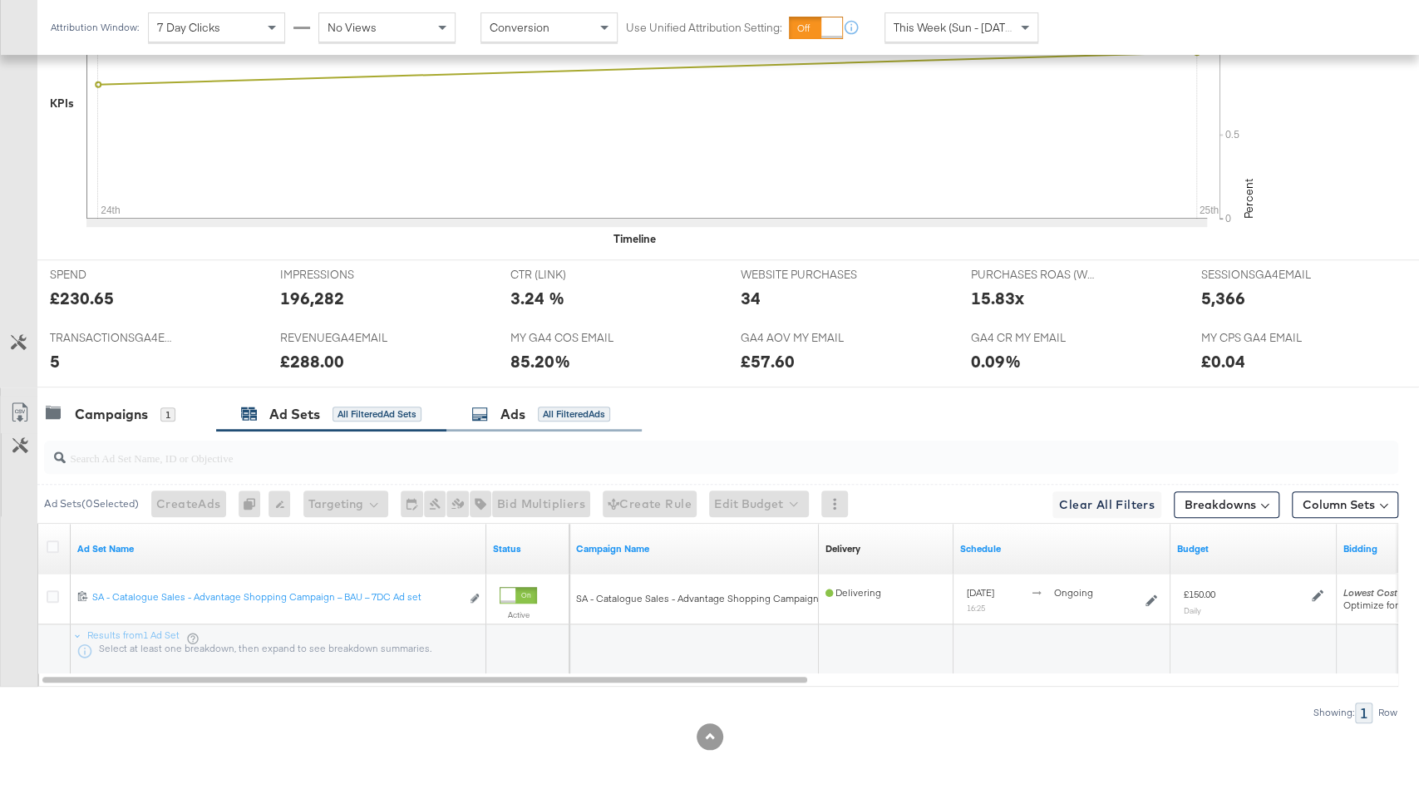
click at [512, 413] on div "Ads" at bounding box center [513, 414] width 25 height 19
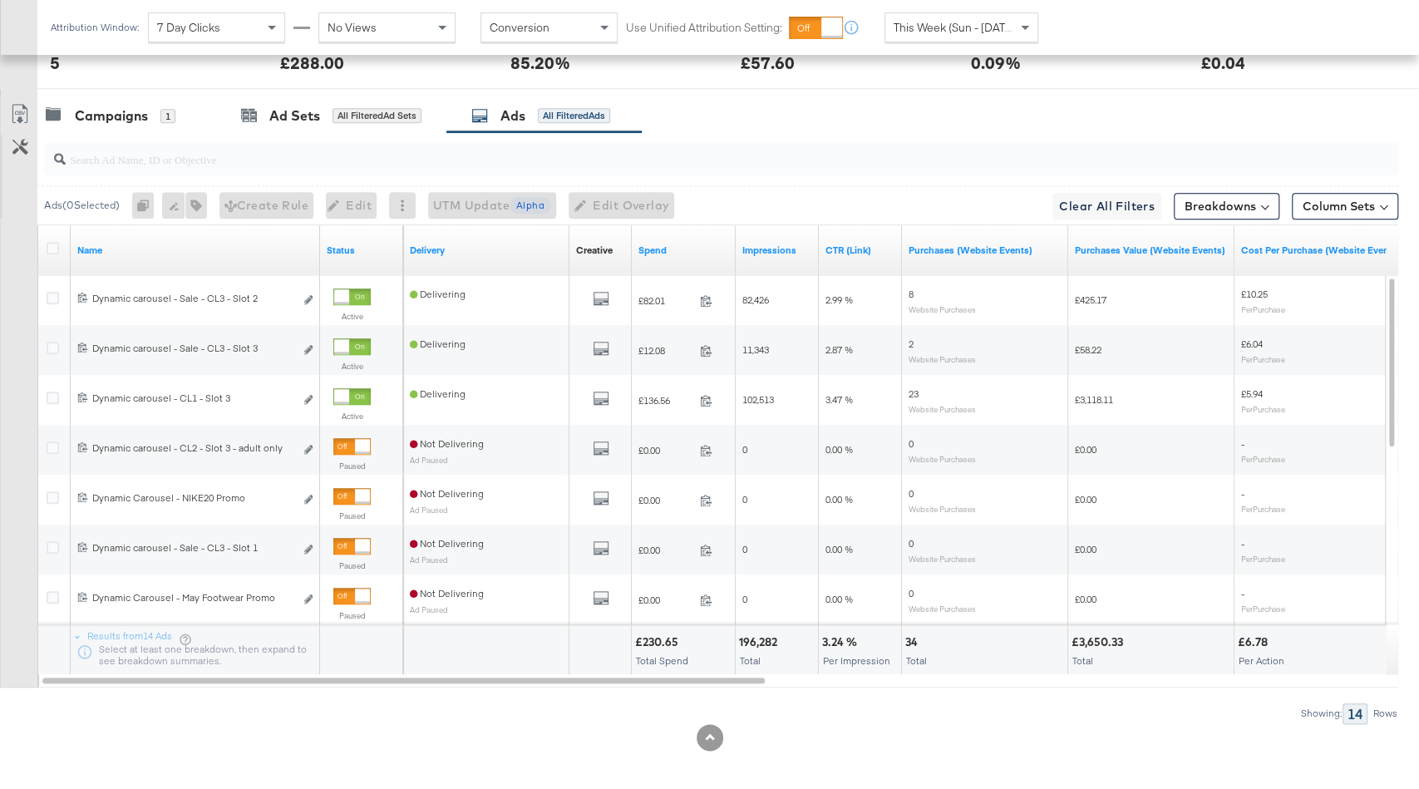
scroll to position [887, 0]
click at [688, 243] on link "Spend" at bounding box center [684, 249] width 91 height 13
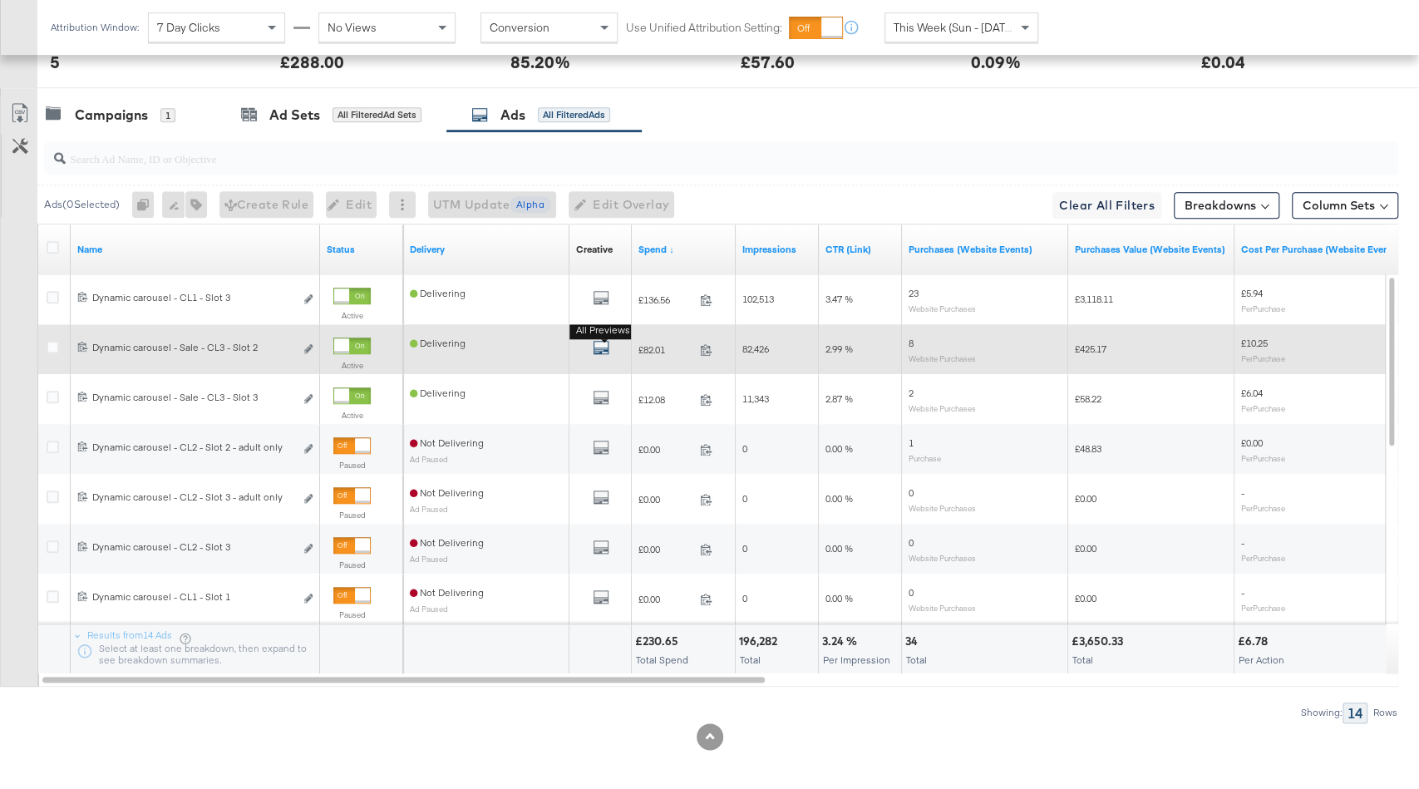
click at [599, 339] on icon "default" at bounding box center [601, 347] width 17 height 17
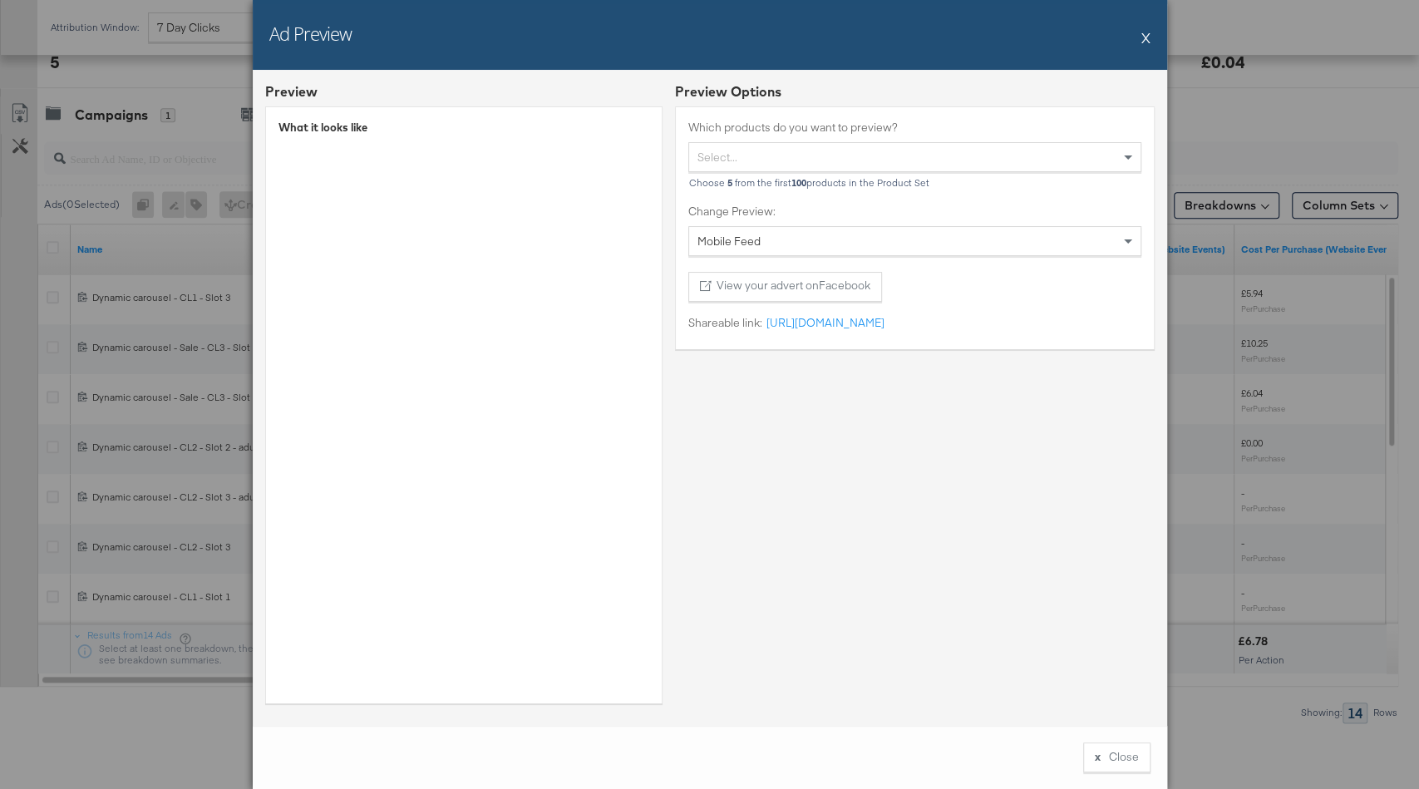
click at [1147, 38] on button "X" at bounding box center [1146, 37] width 9 height 33
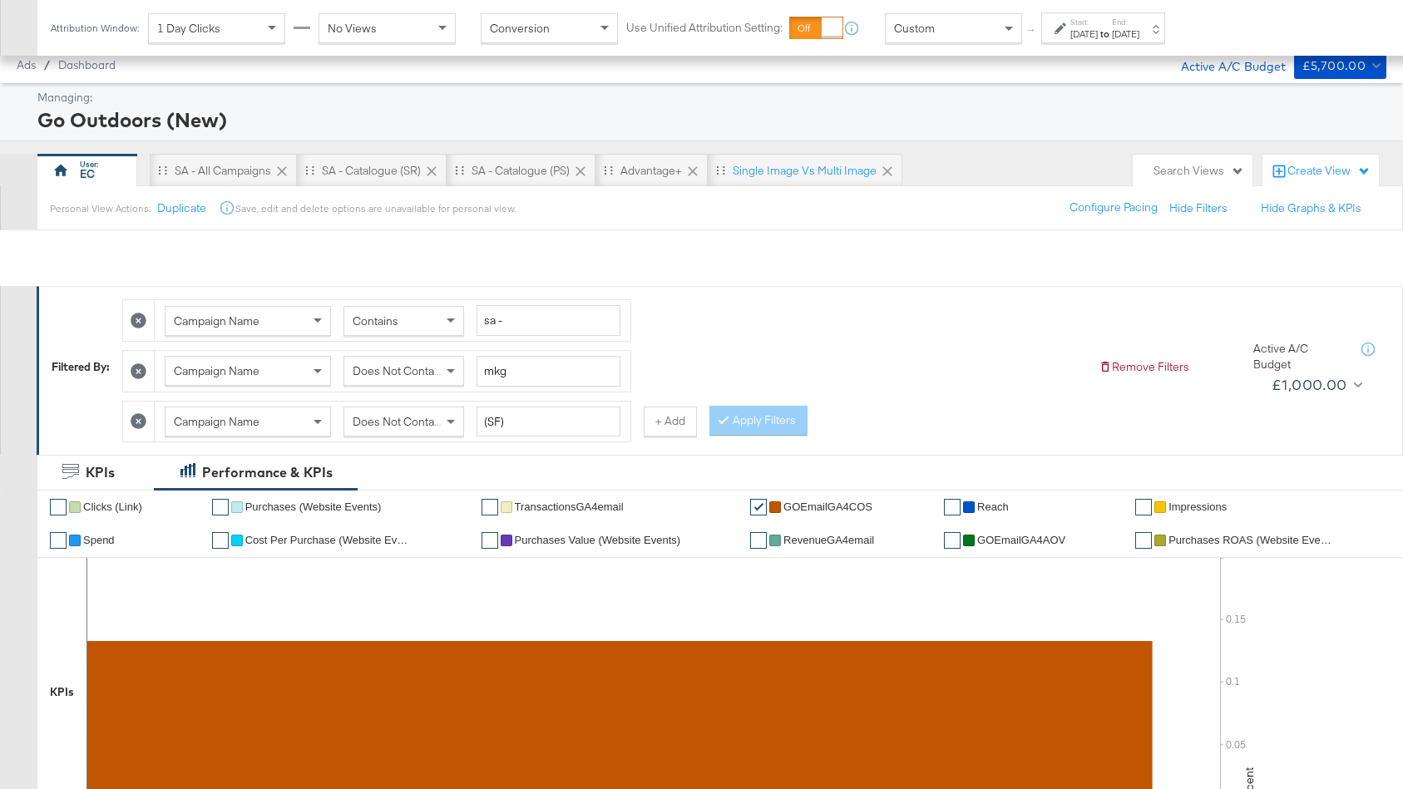
scroll to position [888, 0]
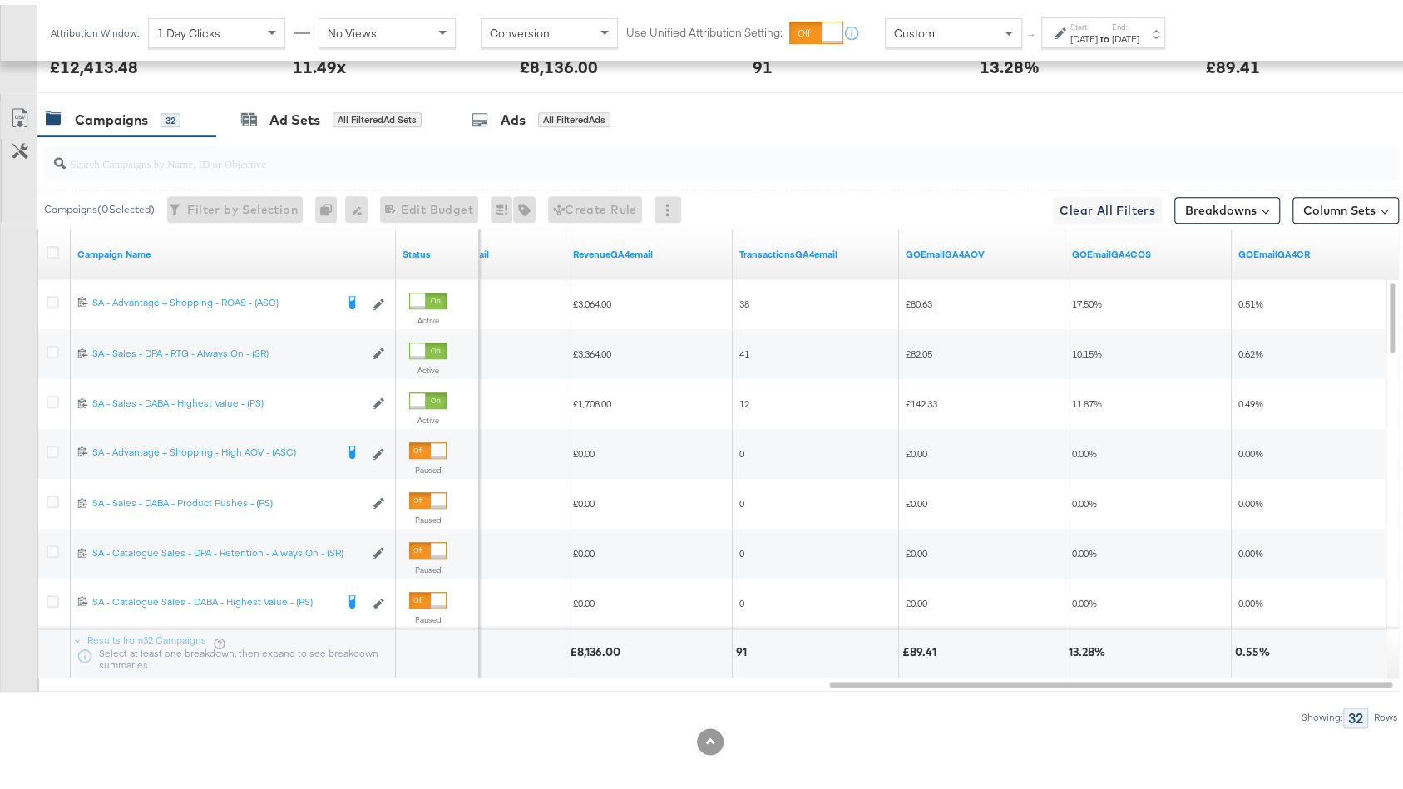
click at [1098, 24] on label "Start:" at bounding box center [1083, 22] width 27 height 11
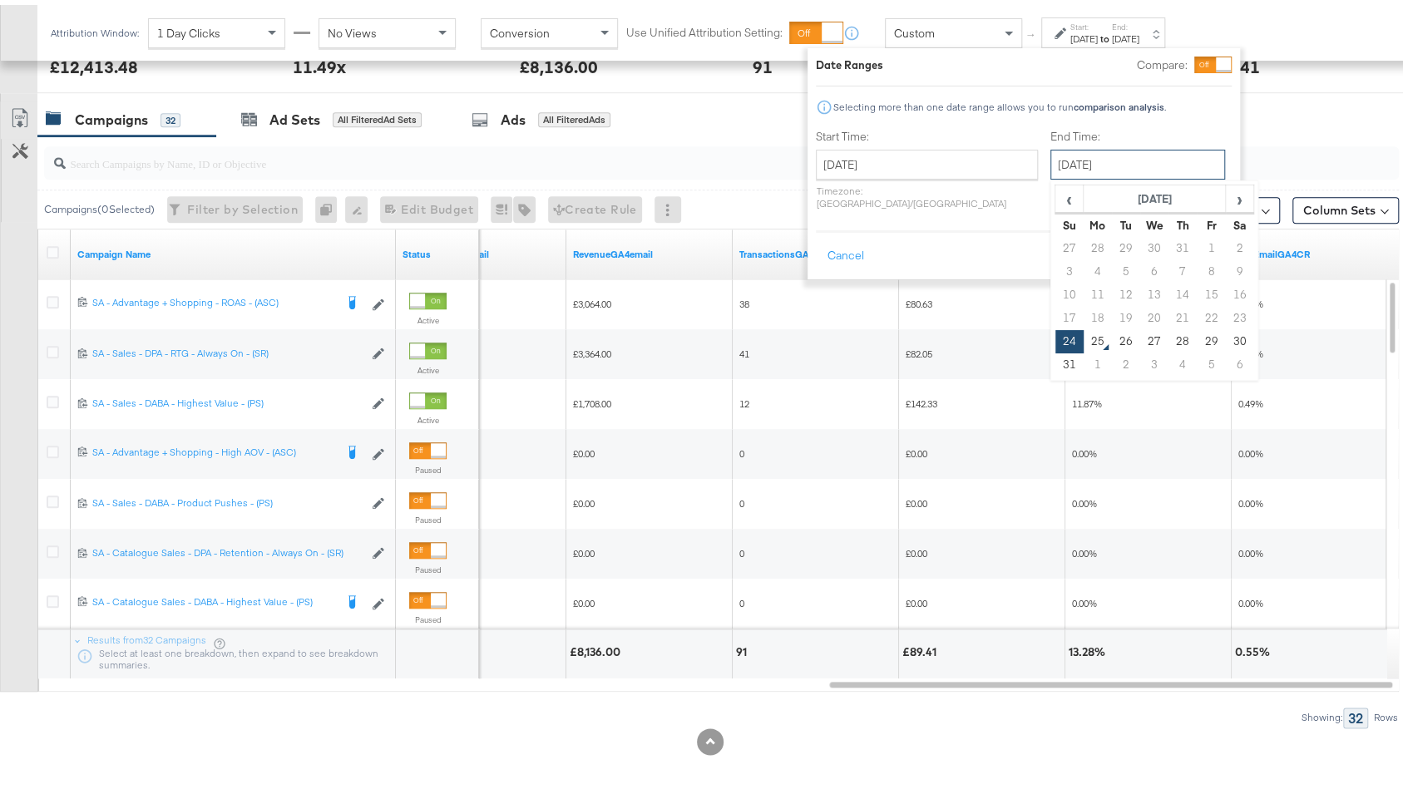
click at [1050, 147] on input "August 24th 2025" at bounding box center [1137, 160] width 175 height 30
click at [1083, 328] on td "25" at bounding box center [1097, 336] width 28 height 23
type input "August 25th 2025"
click at [1214, 241] on button "Apply" at bounding box center [1205, 251] width 52 height 30
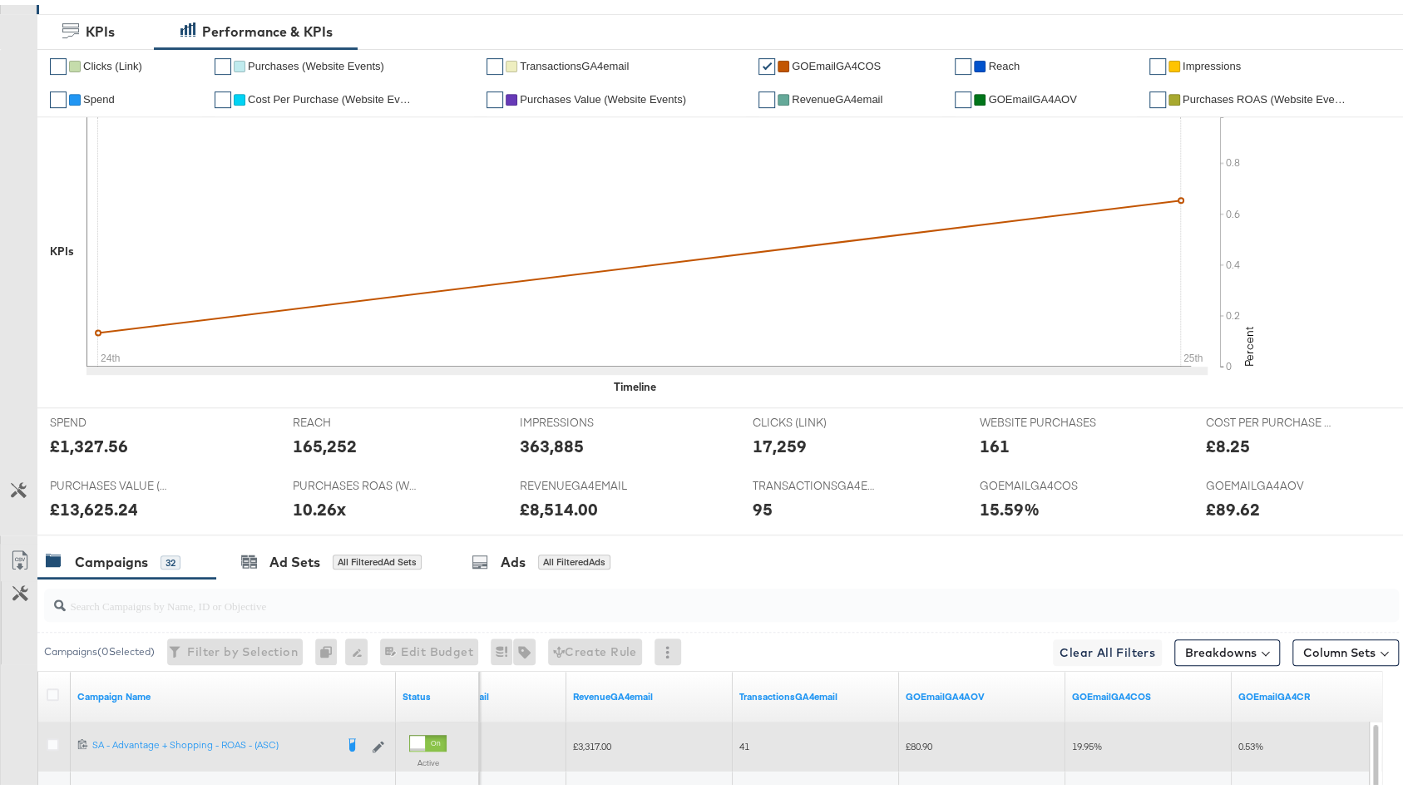
scroll to position [0, 0]
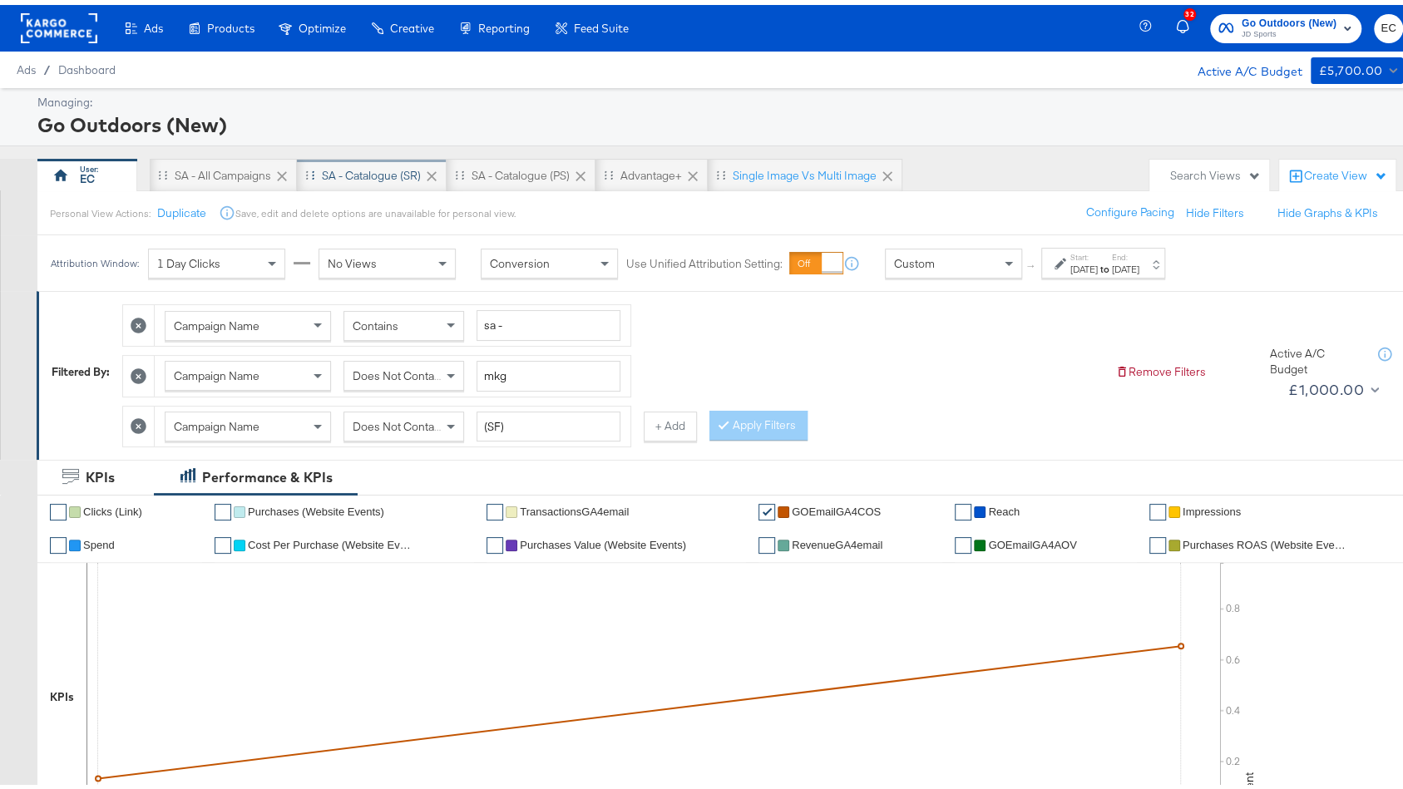
click at [360, 172] on div "SA - Catalogue (SR)" at bounding box center [371, 171] width 99 height 16
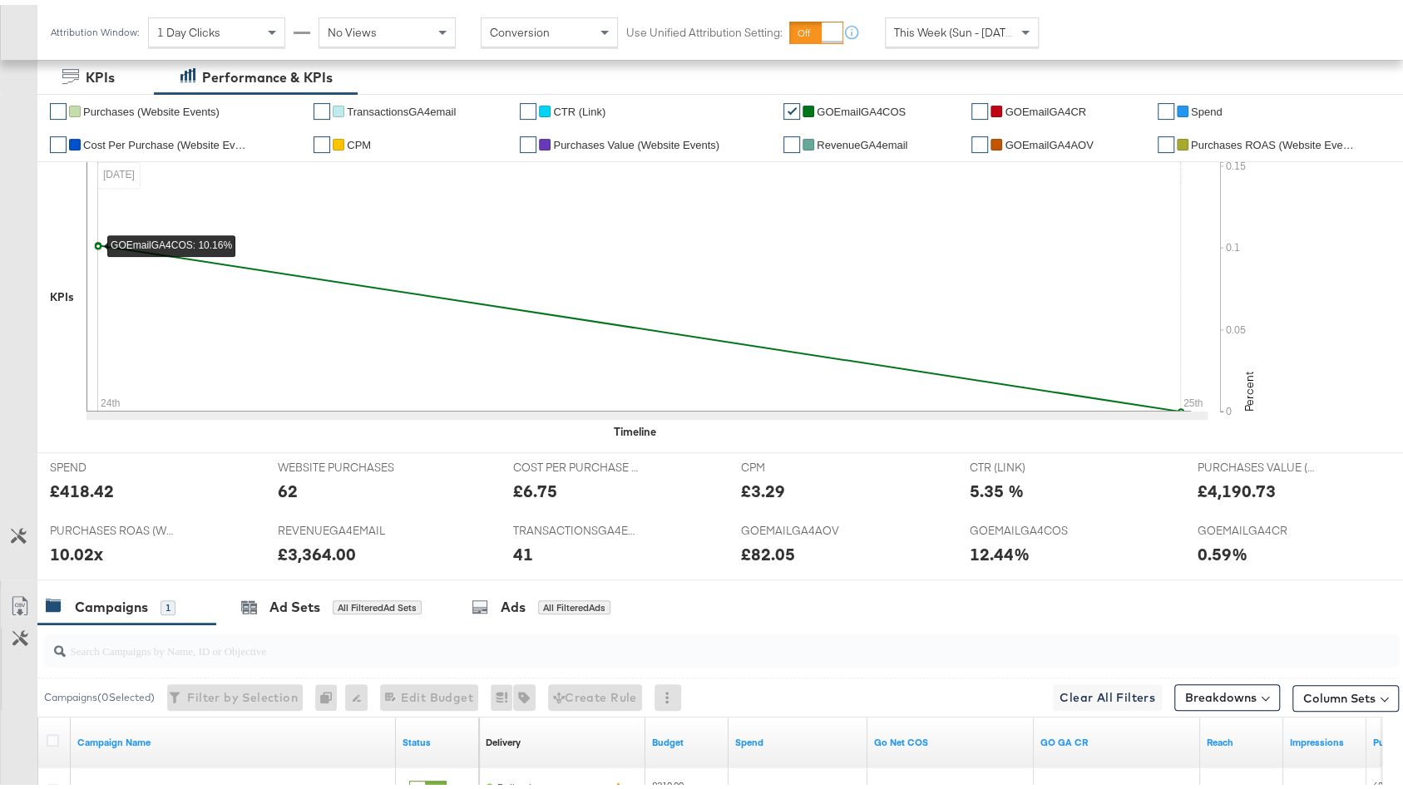
scroll to position [539, 0]
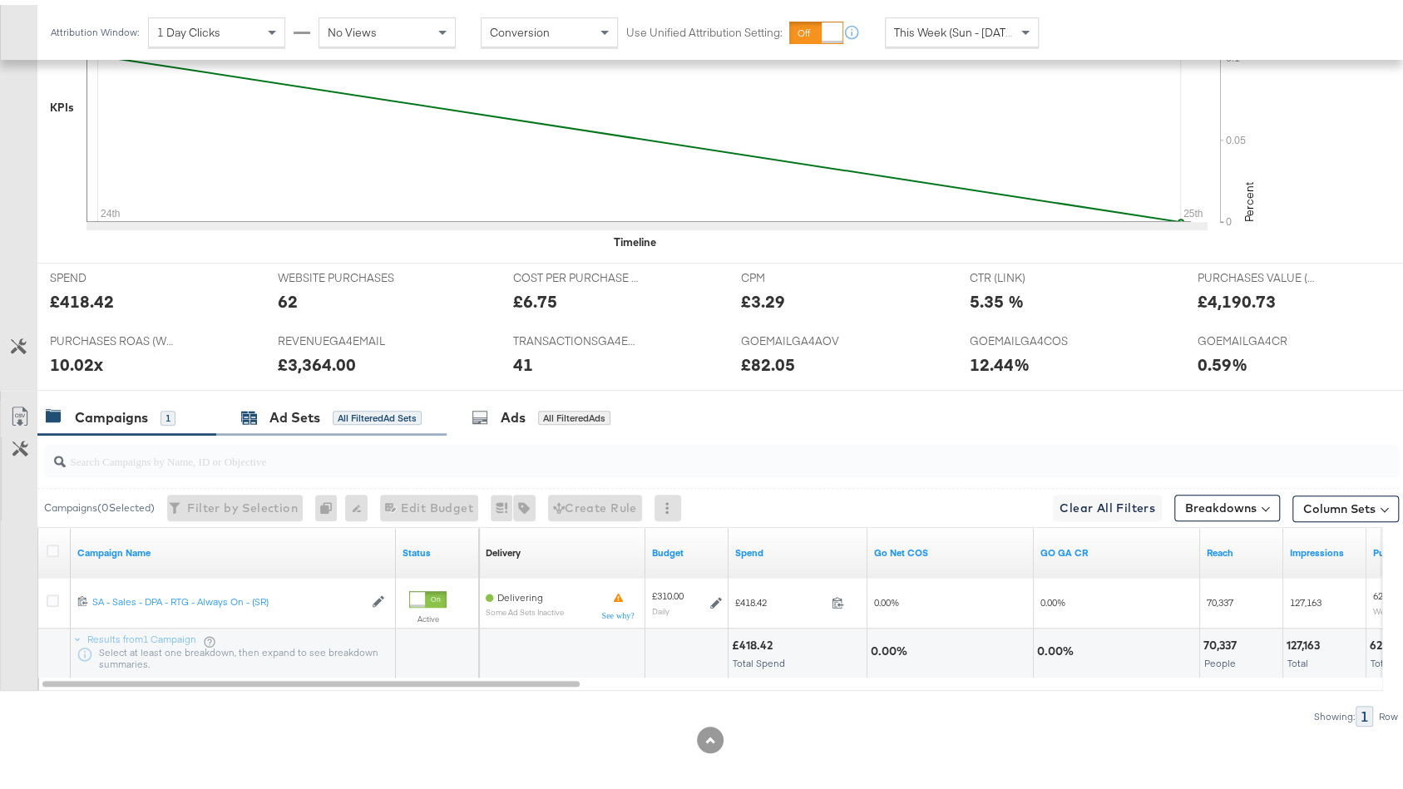
click at [381, 412] on div "All Filtered Ad Sets" at bounding box center [377, 413] width 89 height 15
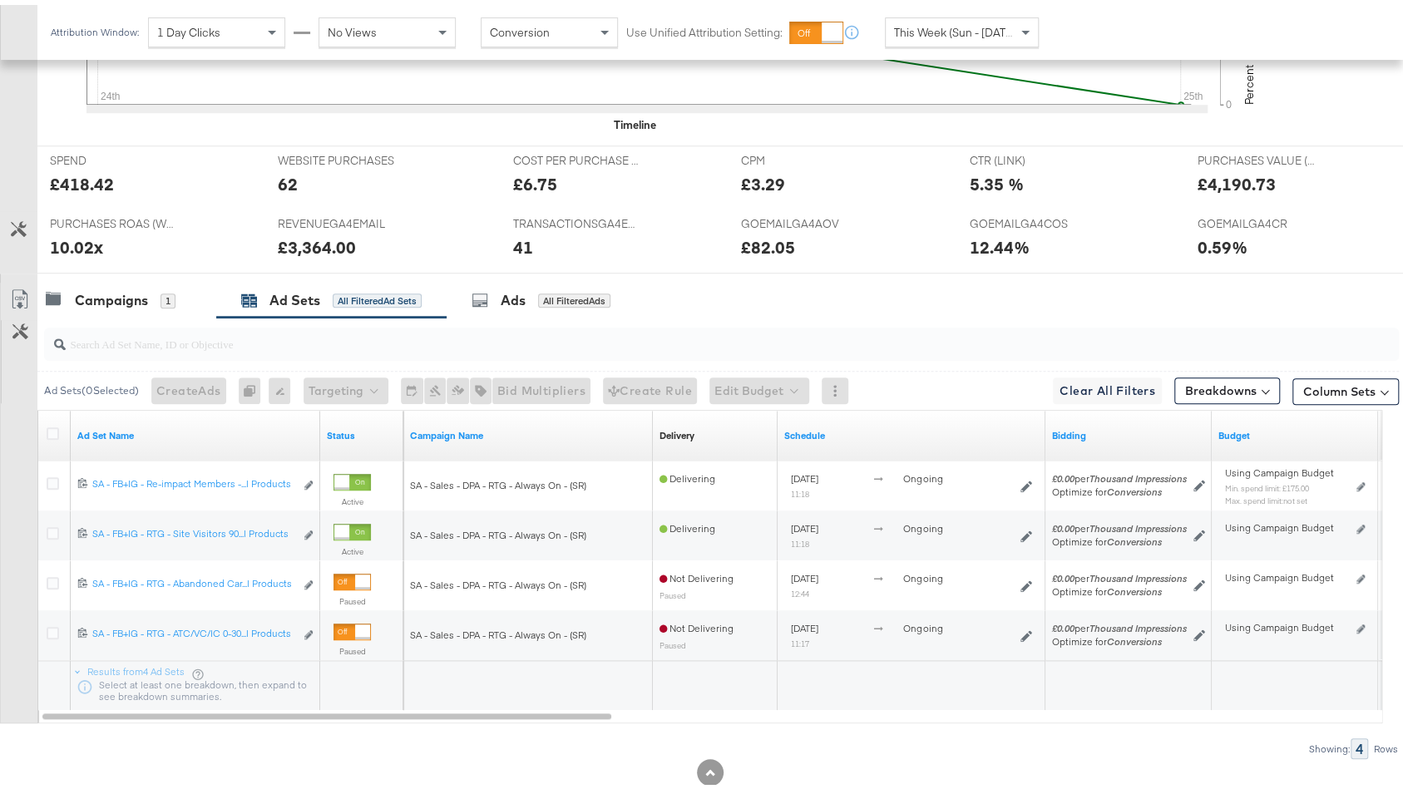
scroll to position [688, 0]
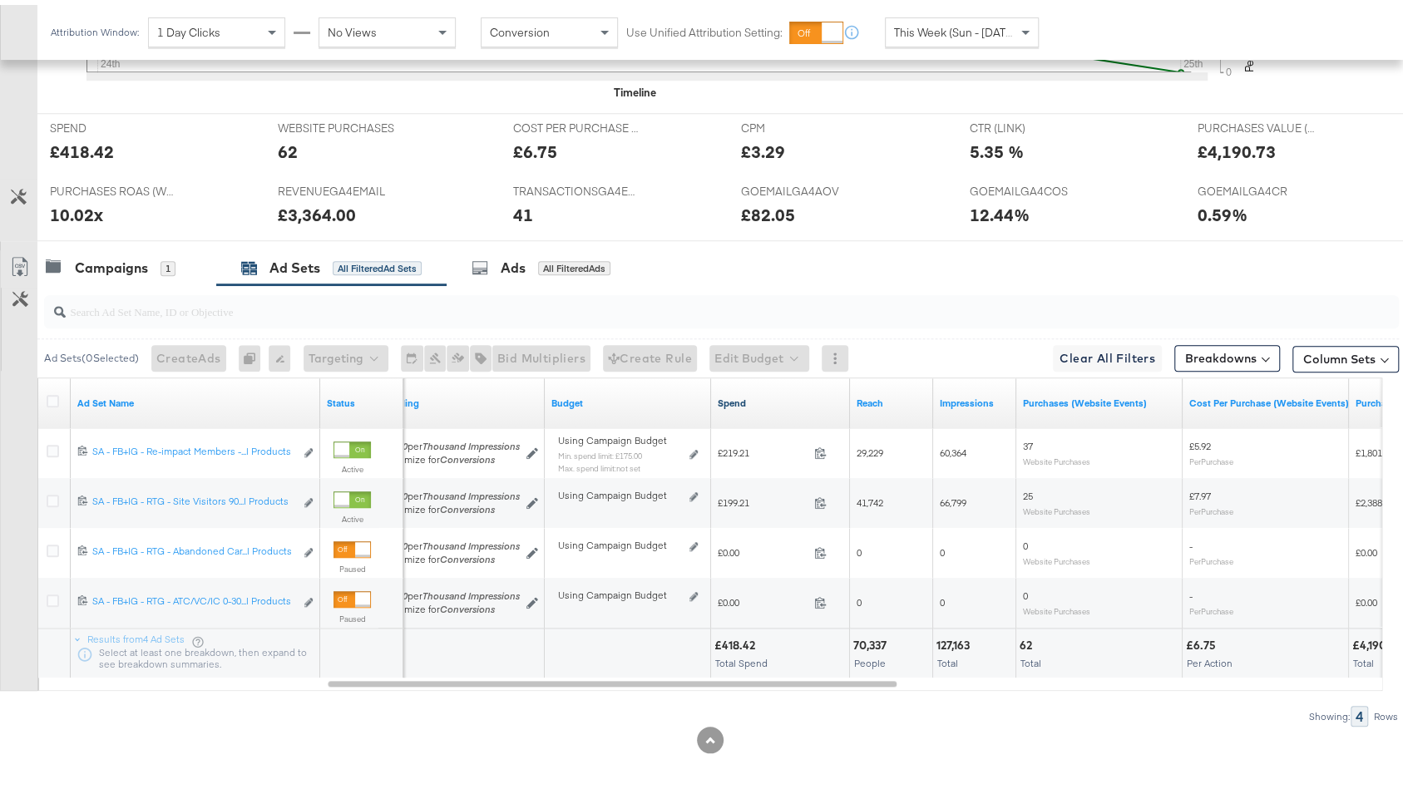
click at [782, 392] on link "Spend" at bounding box center [781, 398] width 126 height 13
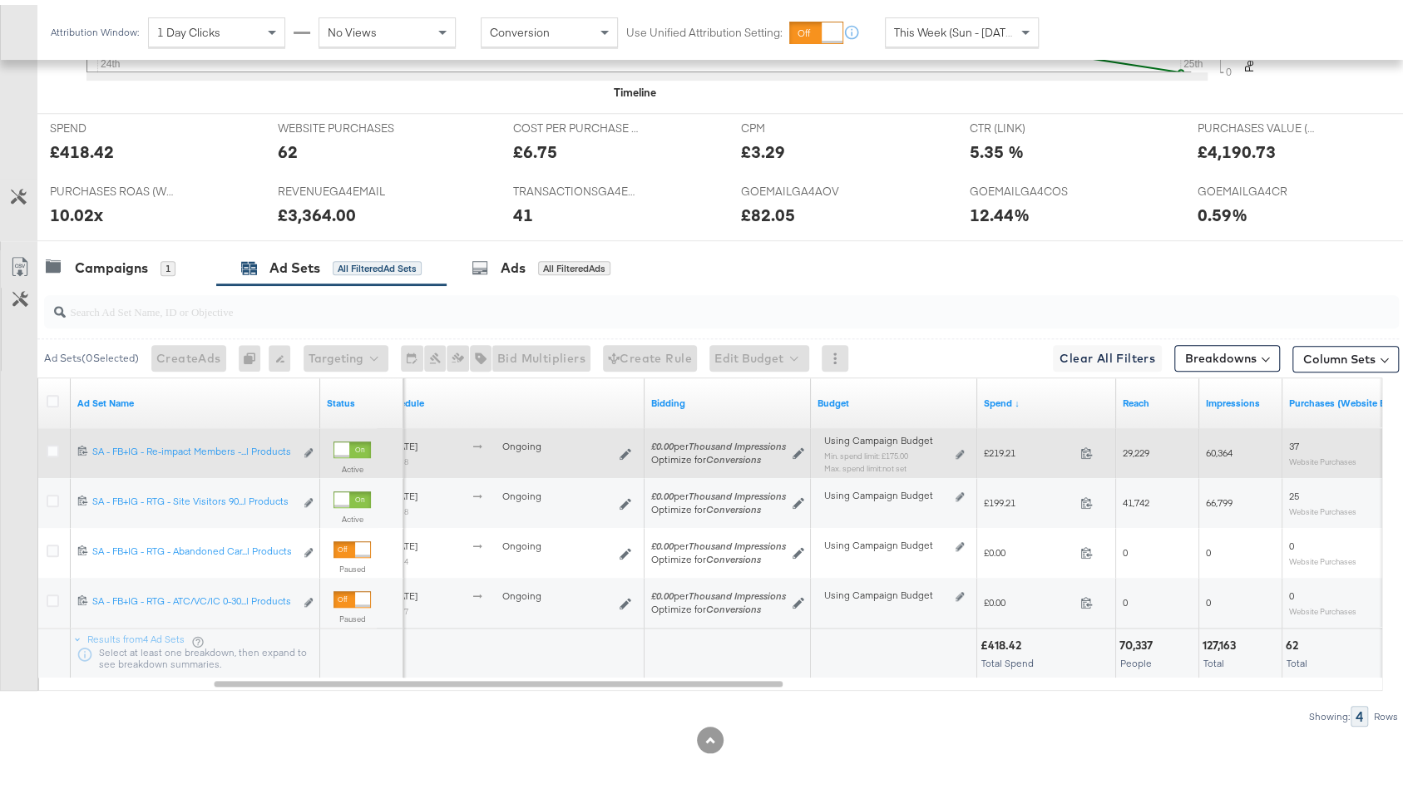
click at [944, 442] on div "Using Campaign Budget Min. spend limit: £175.00 Max. spend limit : not set Edit…" at bounding box center [894, 456] width 140 height 39
click at [960, 445] on icon at bounding box center [959, 449] width 8 height 9
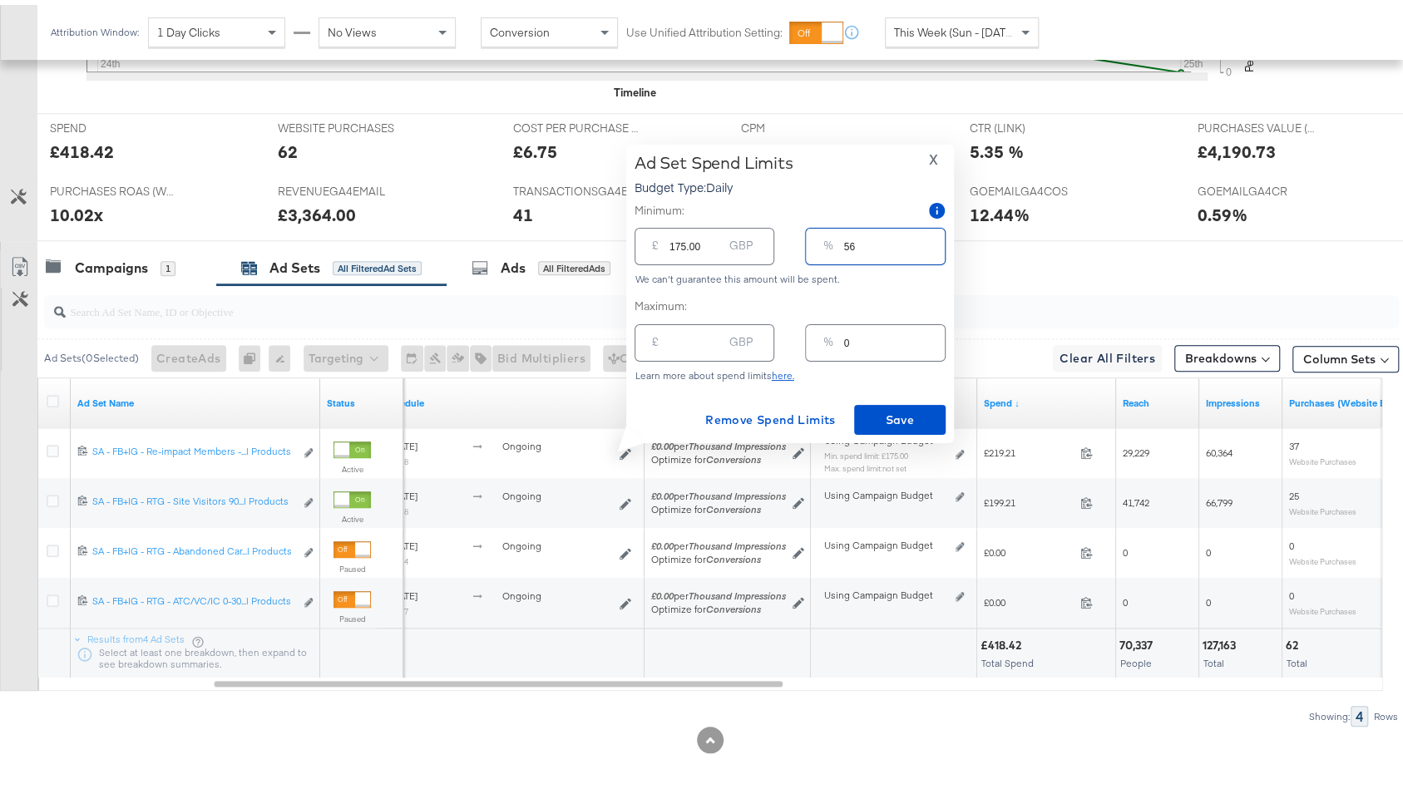
drag, startPoint x: 869, startPoint y: 234, endPoint x: 915, endPoint y: 254, distance: 50.3
click at [915, 253] on input "56" at bounding box center [893, 235] width 101 height 36
type input "40"
type input "124.00"
type input "40"
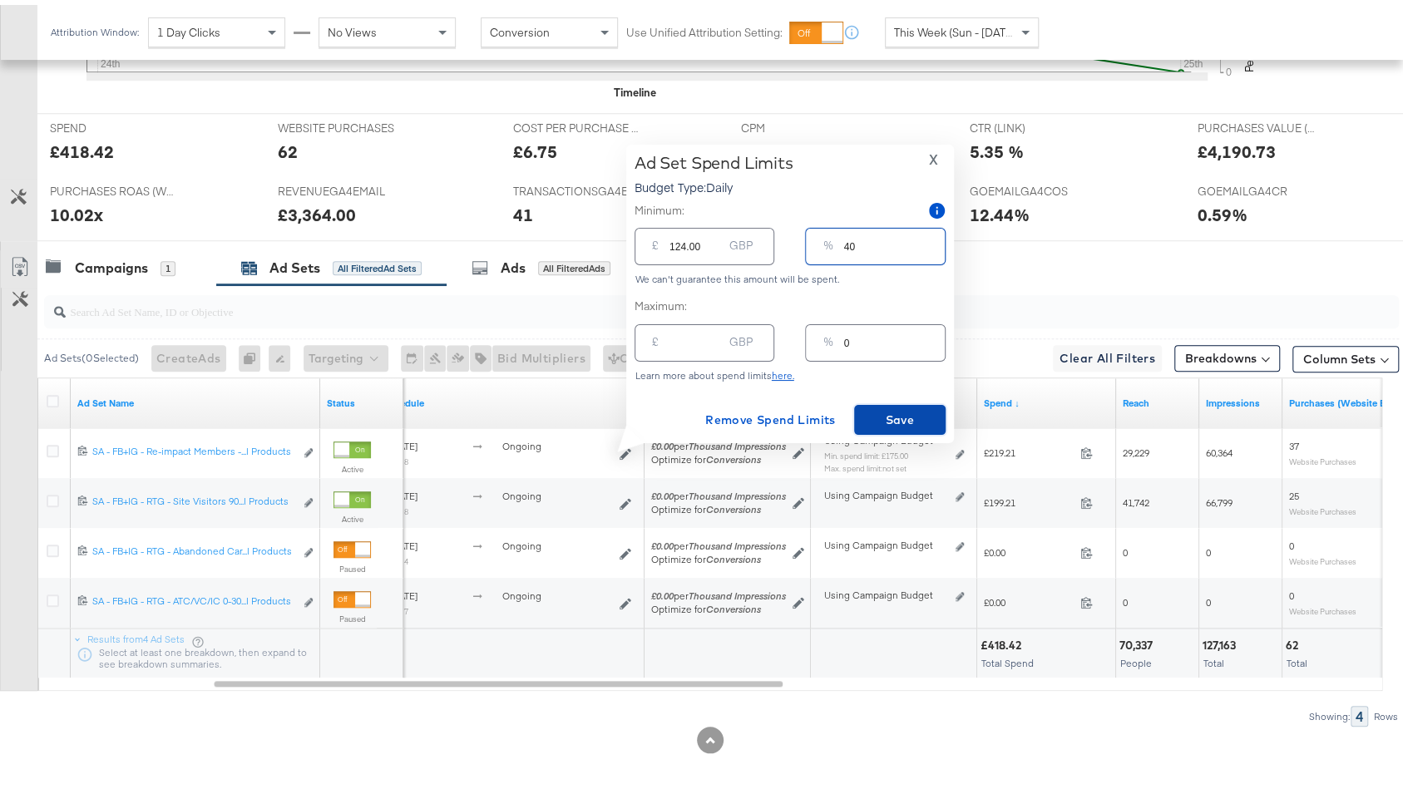
click at [888, 414] on span "Save" at bounding box center [900, 415] width 78 height 21
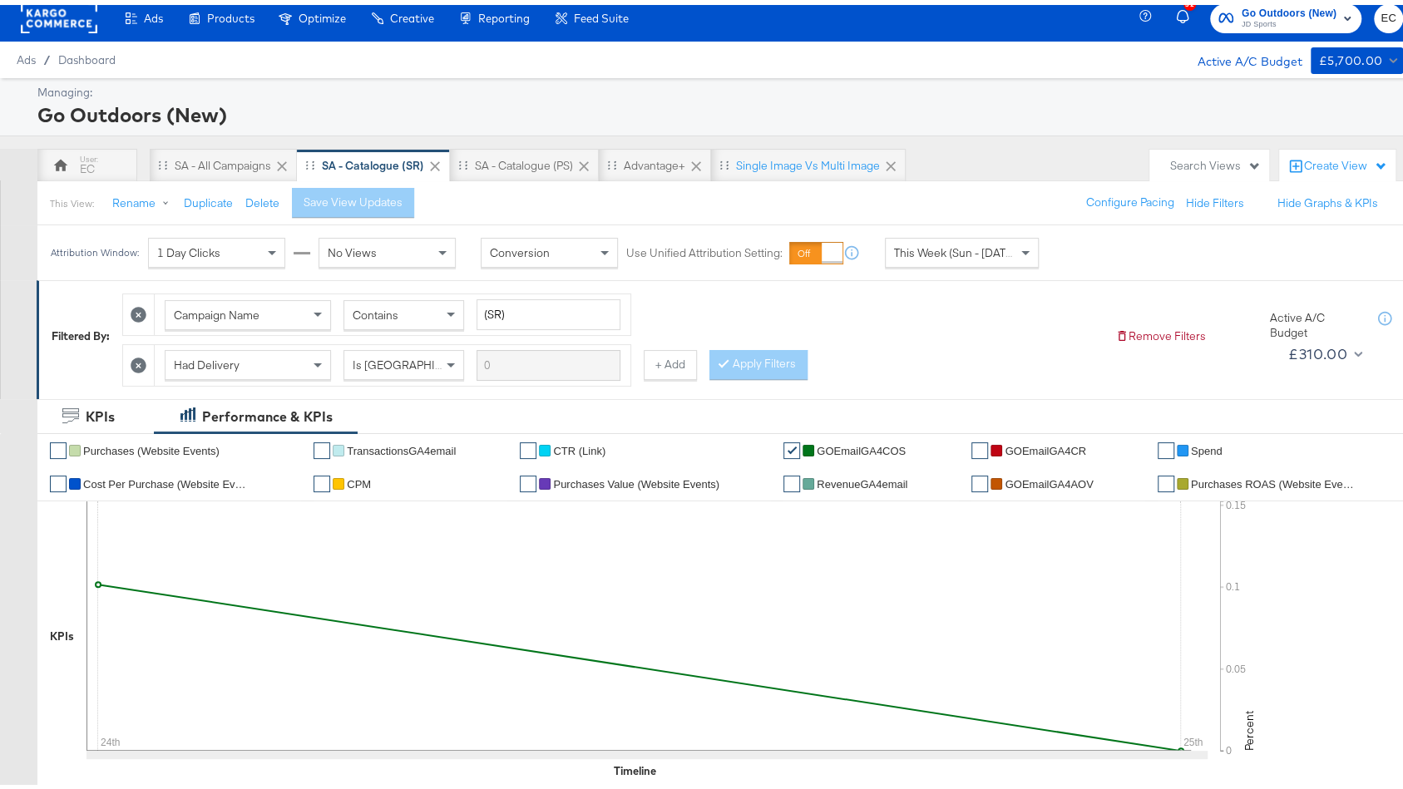
scroll to position [0, 0]
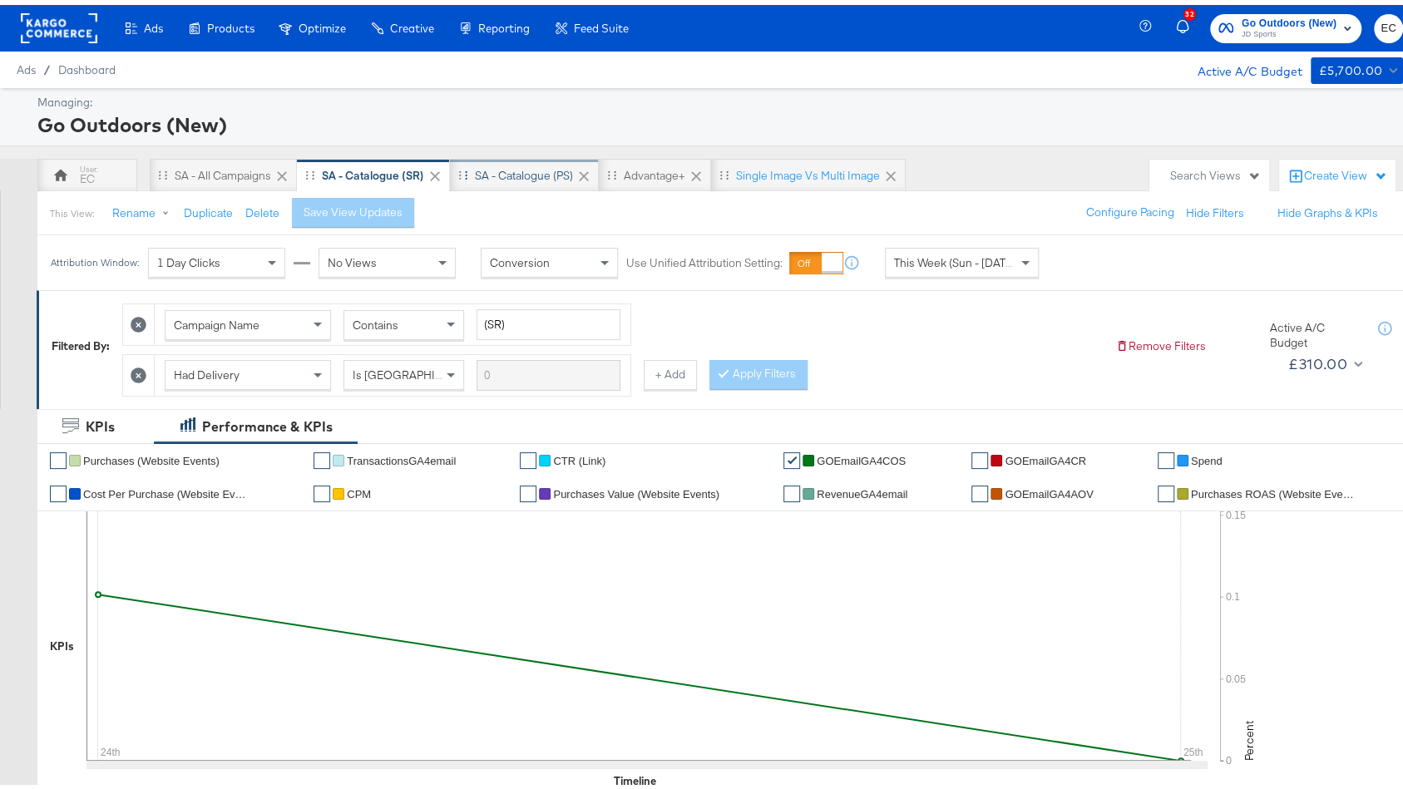
click at [528, 175] on div "SA - Catalogue (PS)" at bounding box center [524, 171] width 98 height 16
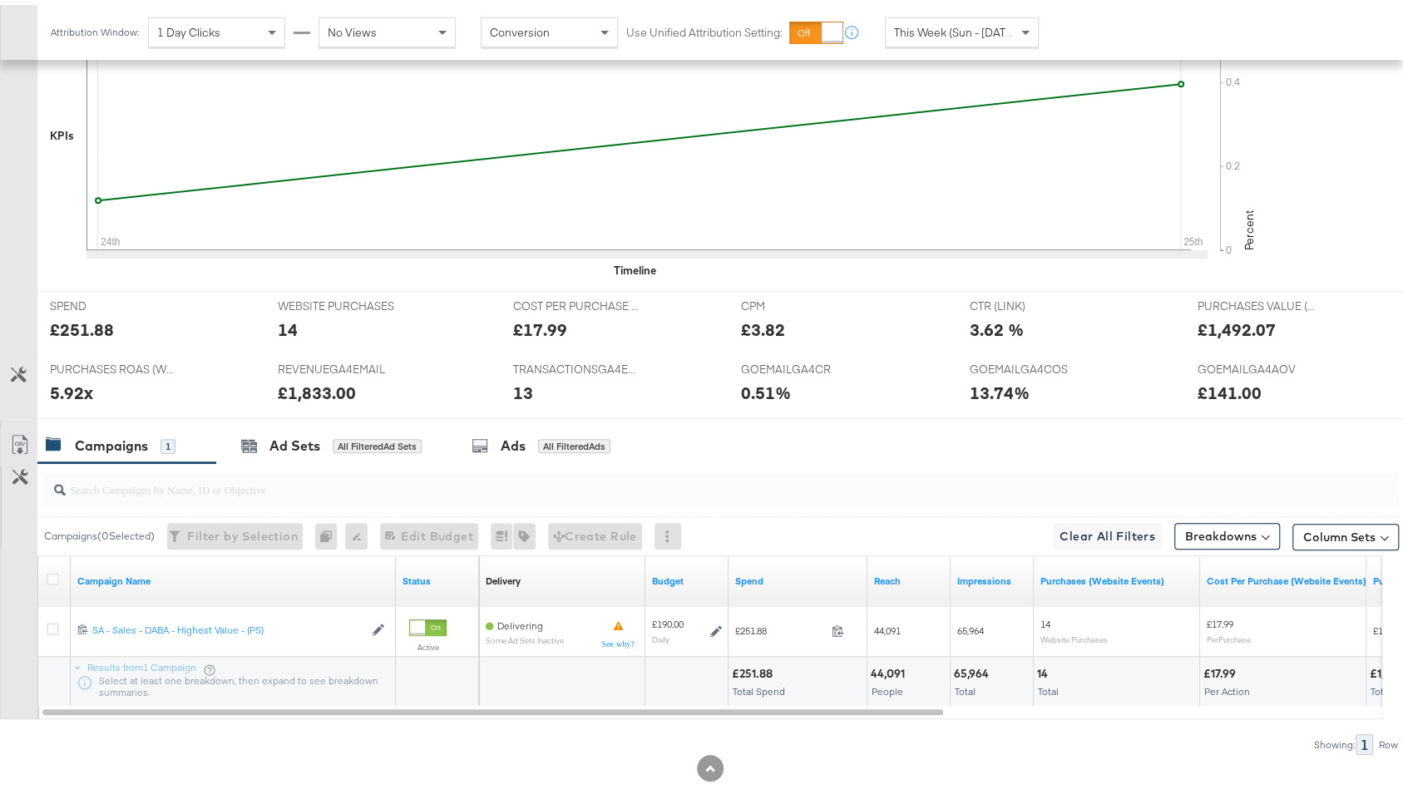
scroll to position [523, 0]
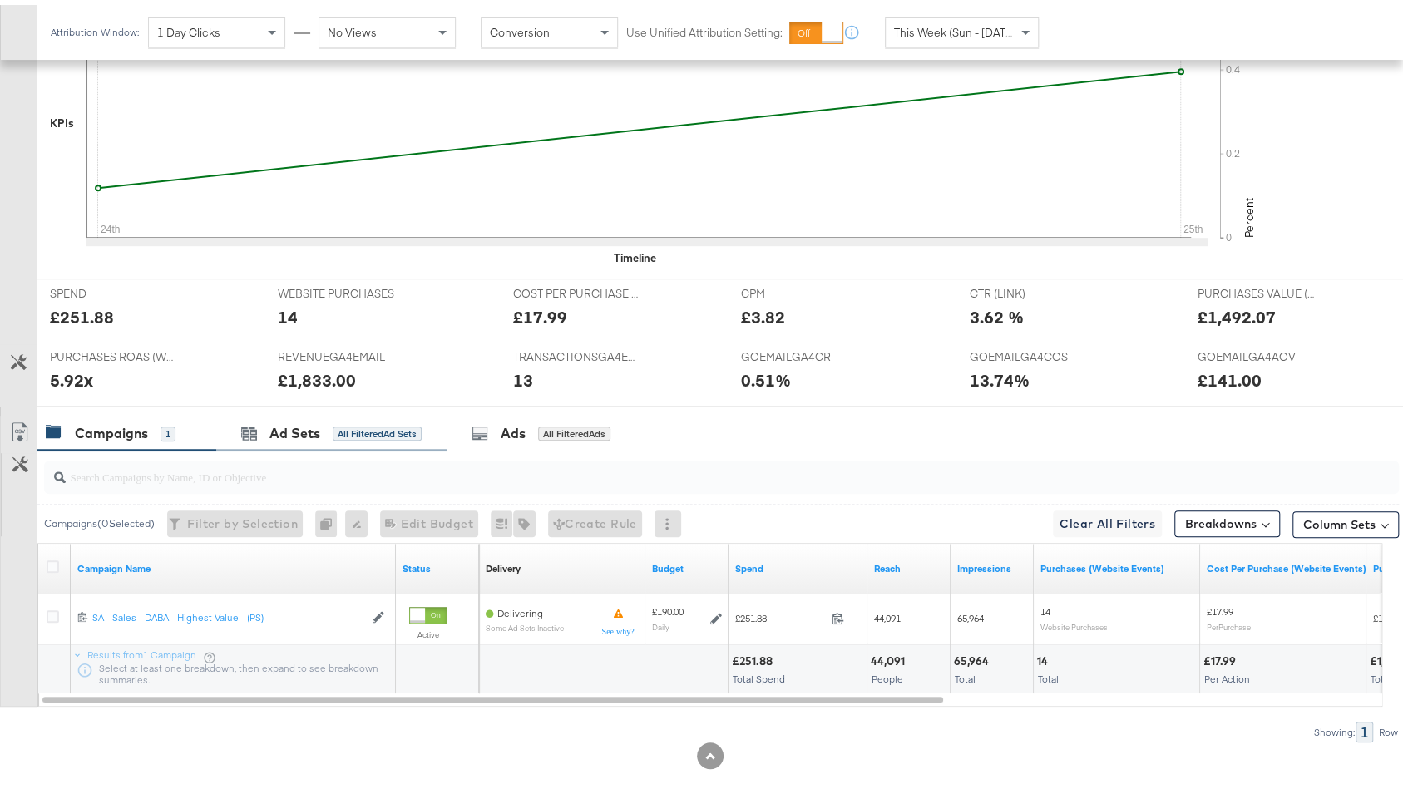
click at [346, 411] on div "Ad Sets All Filtered Ad Sets" at bounding box center [331, 429] width 230 height 36
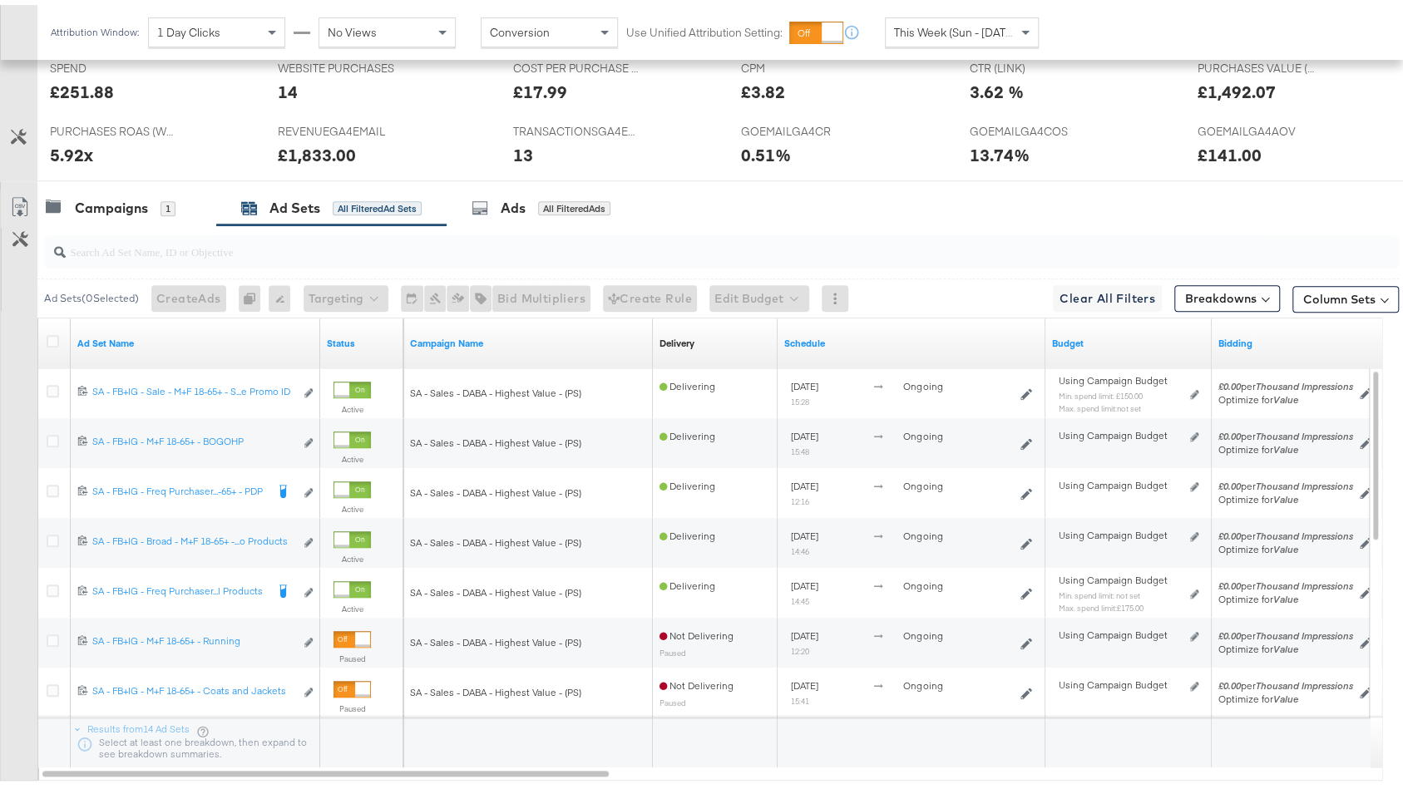
scroll to position [838, 0]
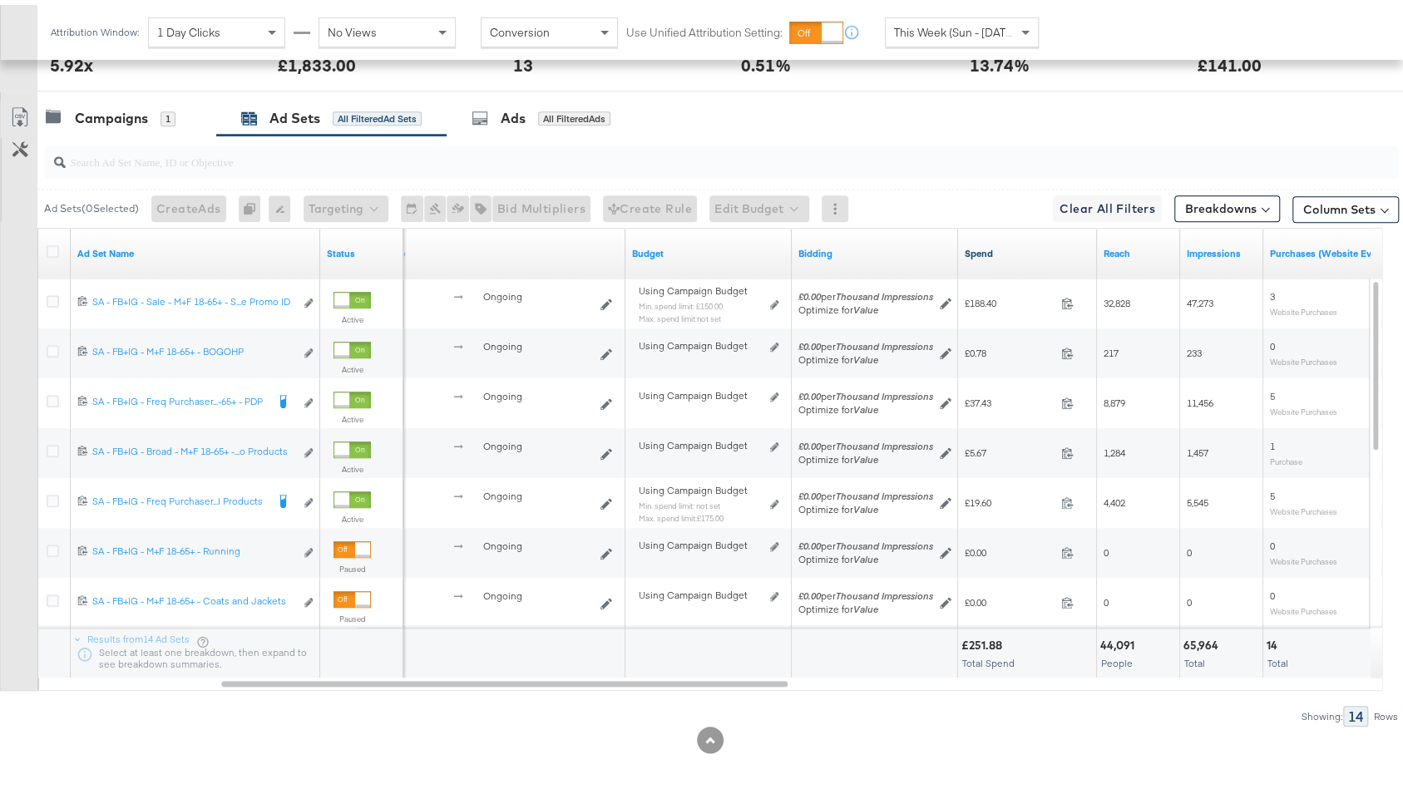
click at [1027, 242] on link "Spend" at bounding box center [1028, 248] width 126 height 13
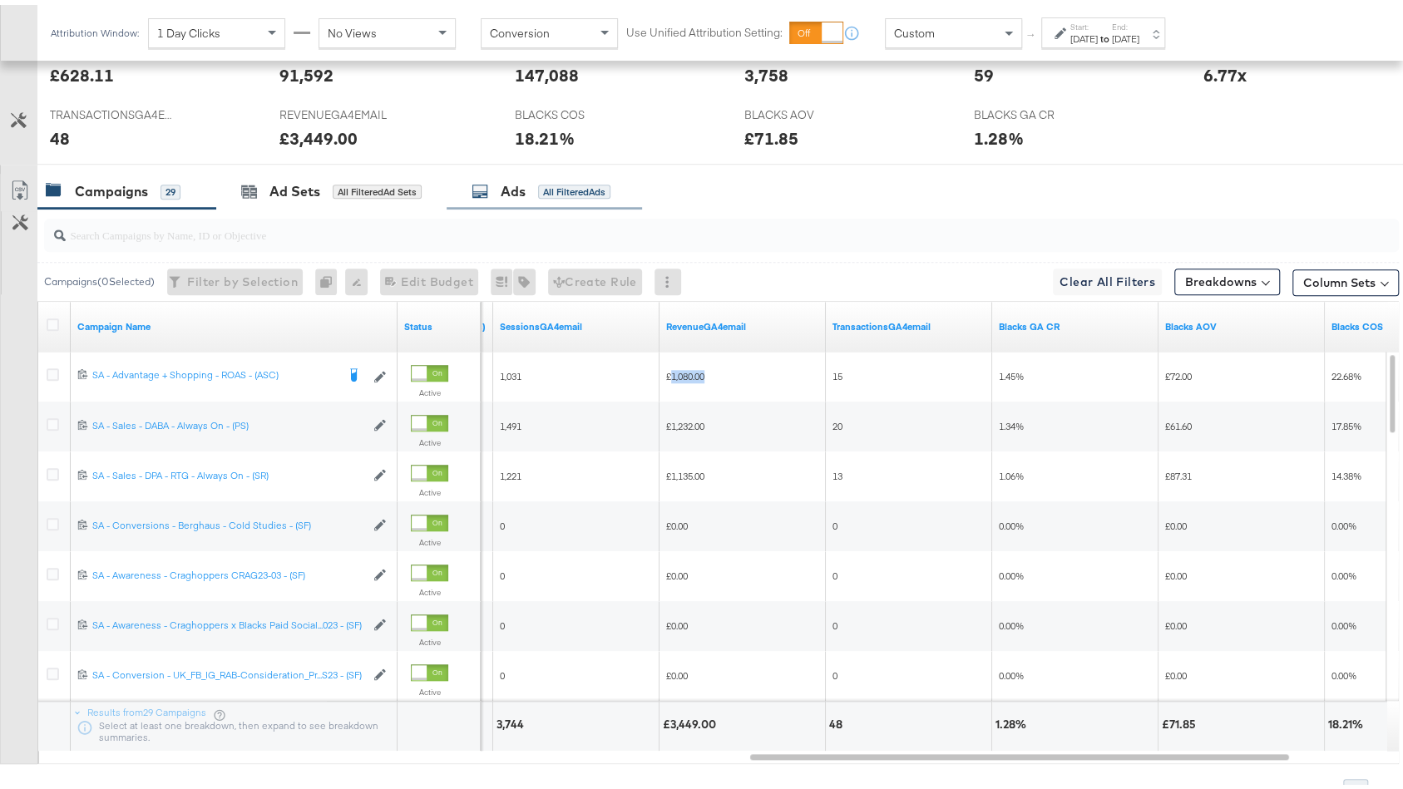
scroll to position [777, 0]
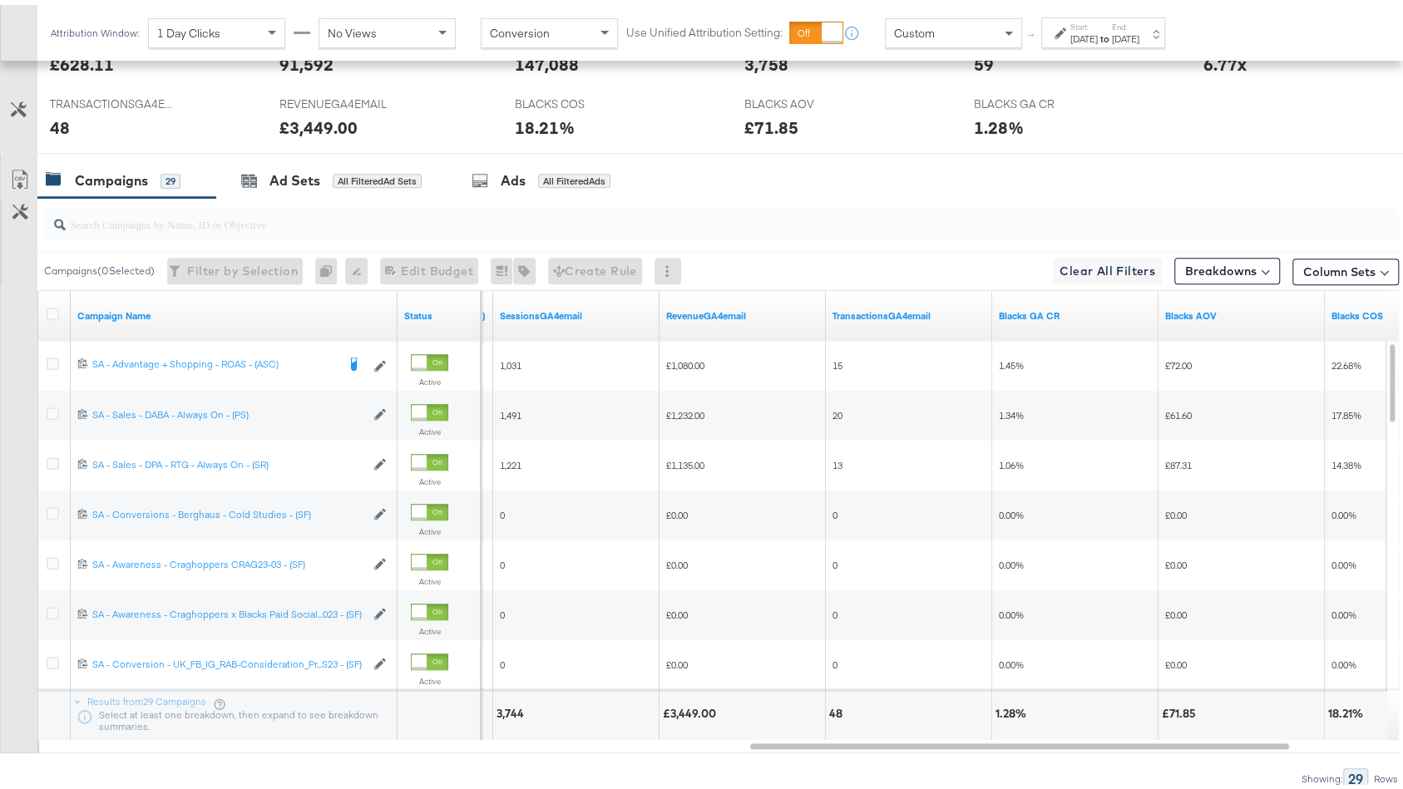
click at [1112, 33] on strong "to" at bounding box center [1105, 33] width 14 height 12
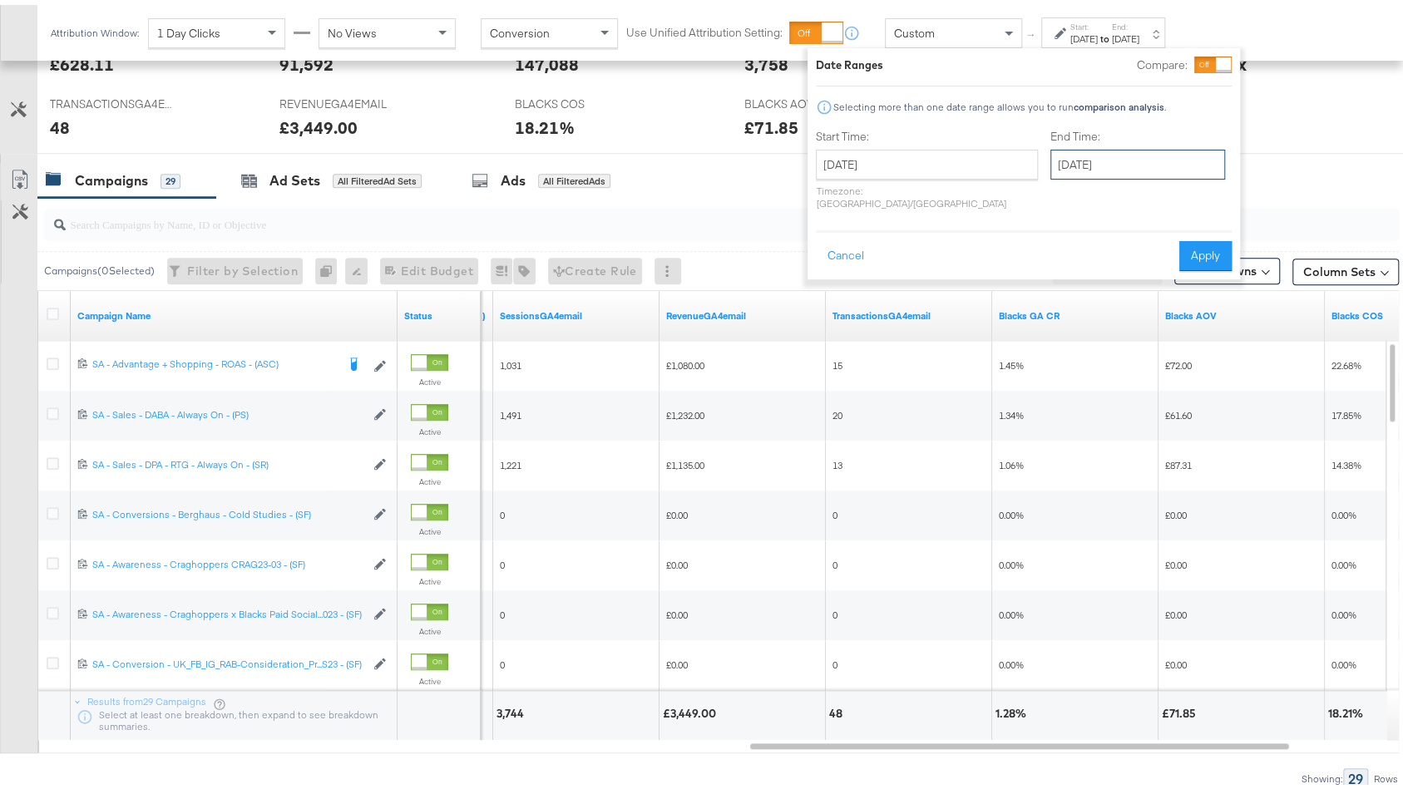
click at [1080, 153] on input "[DATE]" at bounding box center [1137, 160] width 175 height 30
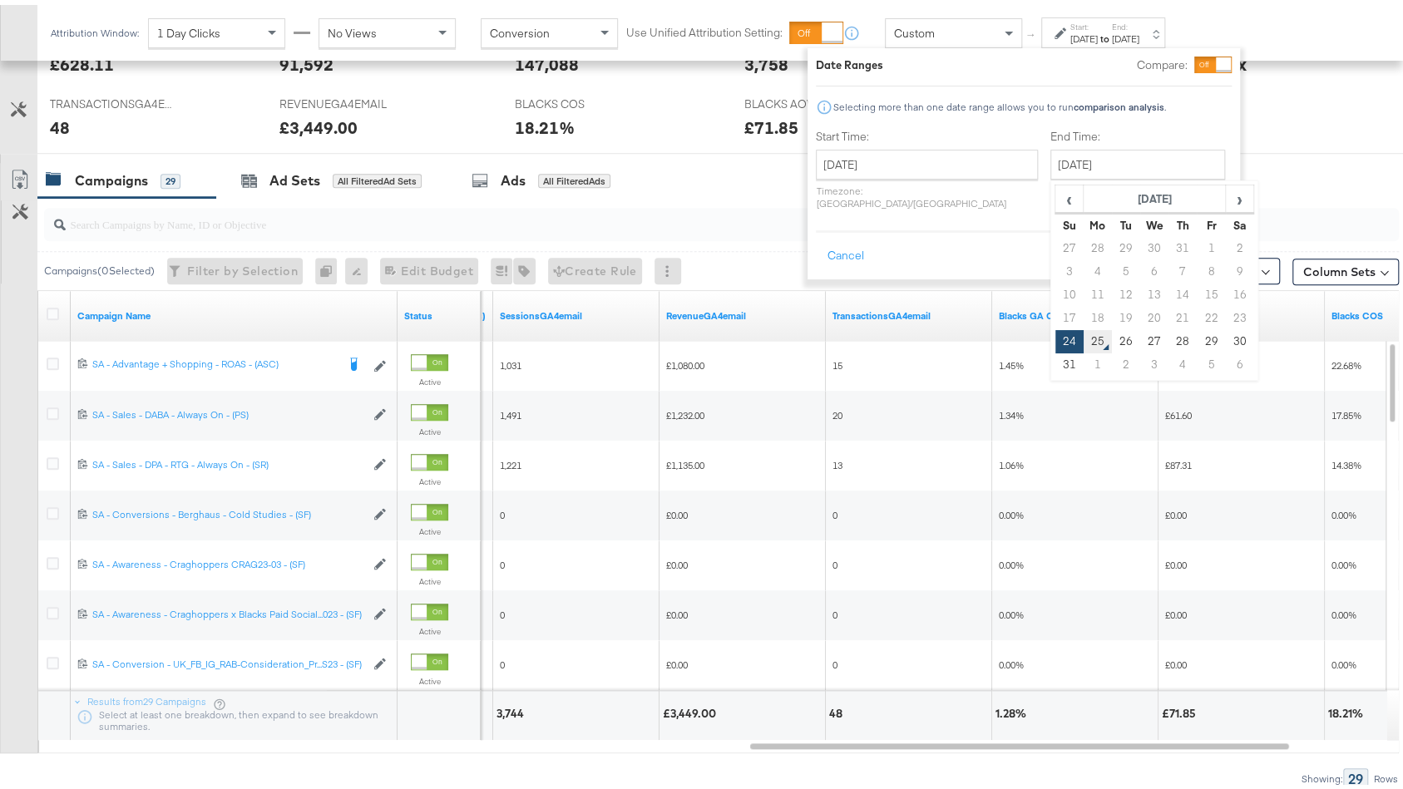
click at [1083, 344] on td "25" at bounding box center [1097, 336] width 28 height 23
type input "[DATE]"
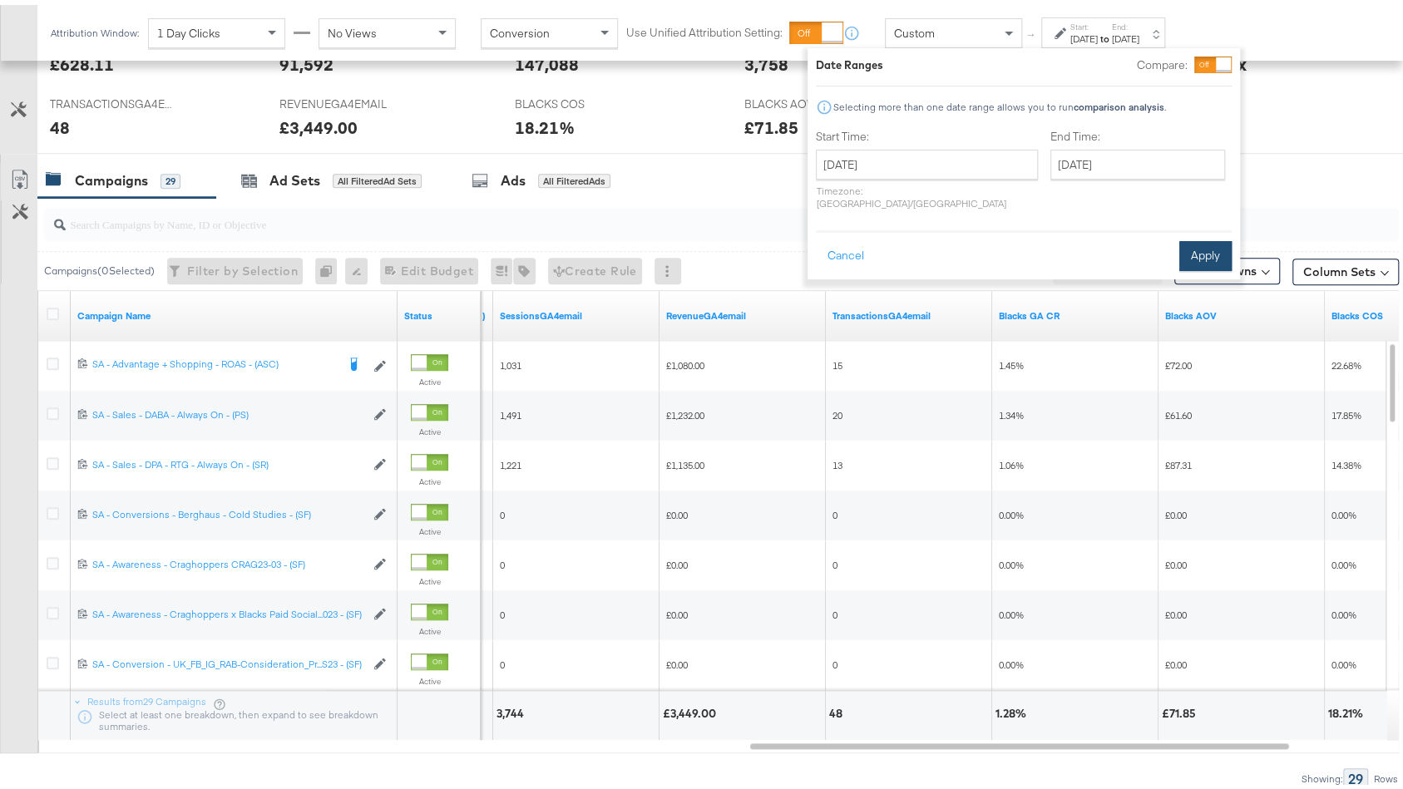
click at [1204, 236] on button "Apply" at bounding box center [1205, 251] width 52 height 30
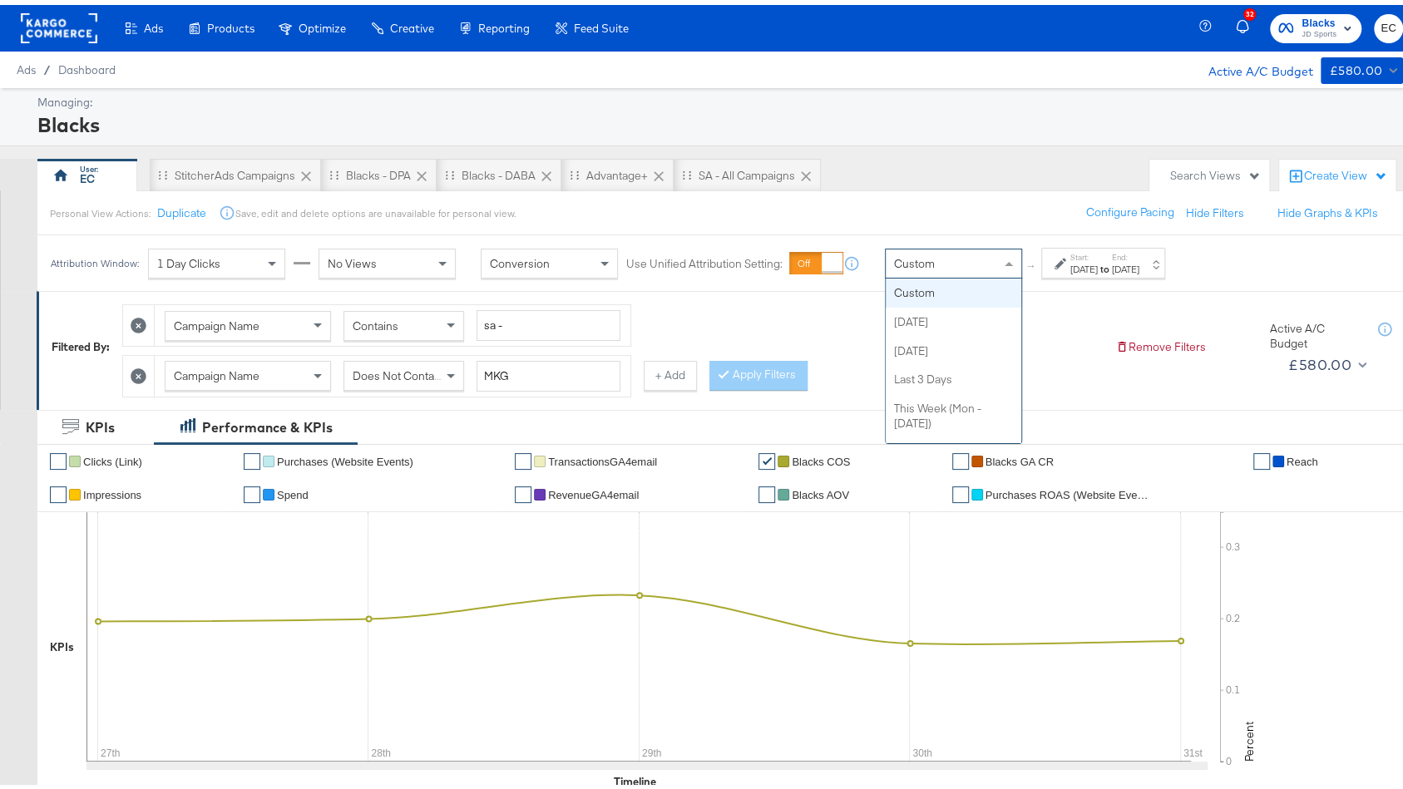
click at [960, 259] on div "Custom" at bounding box center [954, 258] width 136 height 28
click at [1072, 273] on div "Start: Jul 27th 2025 to End: Jul 31st 2025" at bounding box center [1103, 258] width 124 height 31
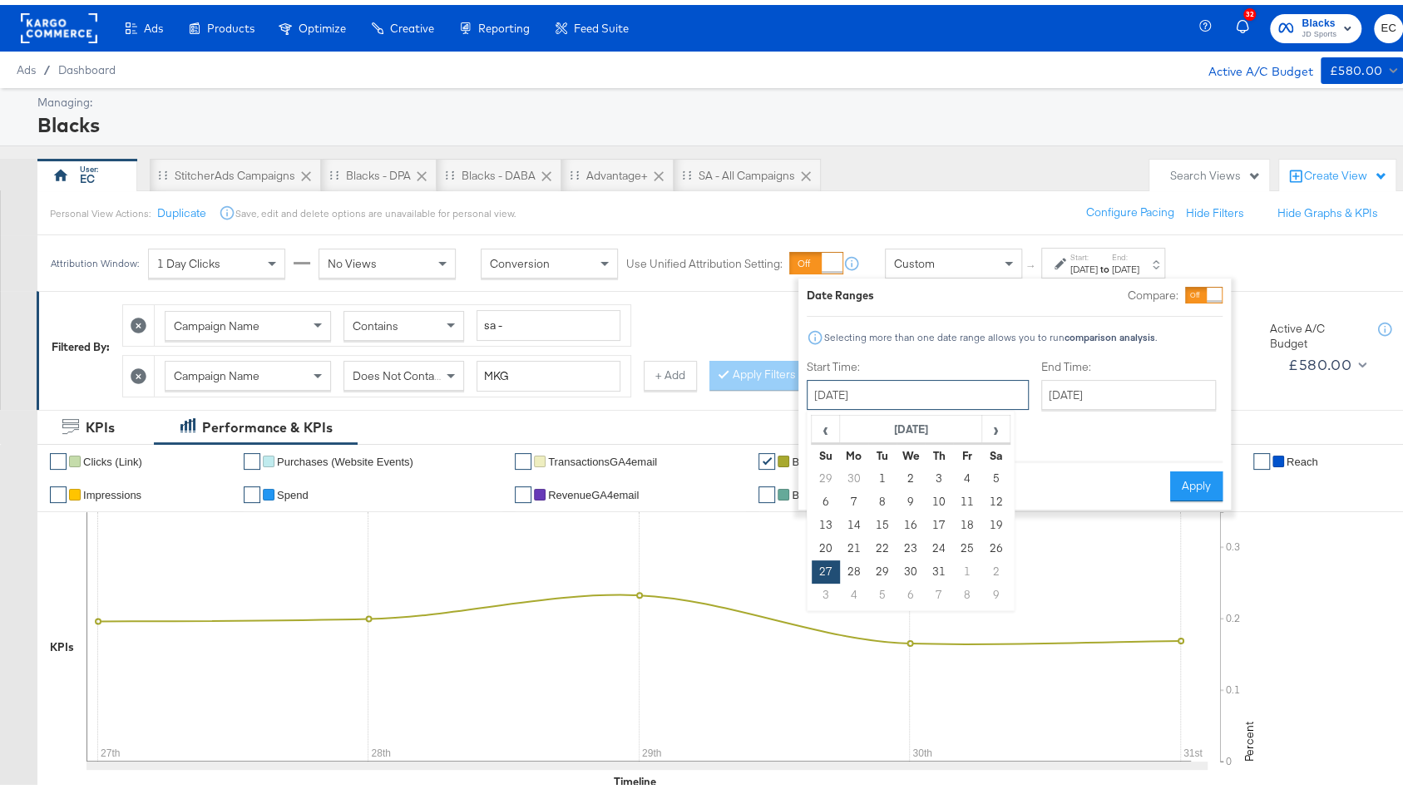
click at [859, 394] on input "July 27th 2025" at bounding box center [918, 390] width 222 height 30
click at [929, 432] on th "July 2025" at bounding box center [911, 425] width 142 height 28
click at [984, 498] on td "Aug" at bounding box center [985, 502] width 50 height 42
click at [819, 570] on td "24" at bounding box center [826, 566] width 28 height 23
type input "August 24th 2025"
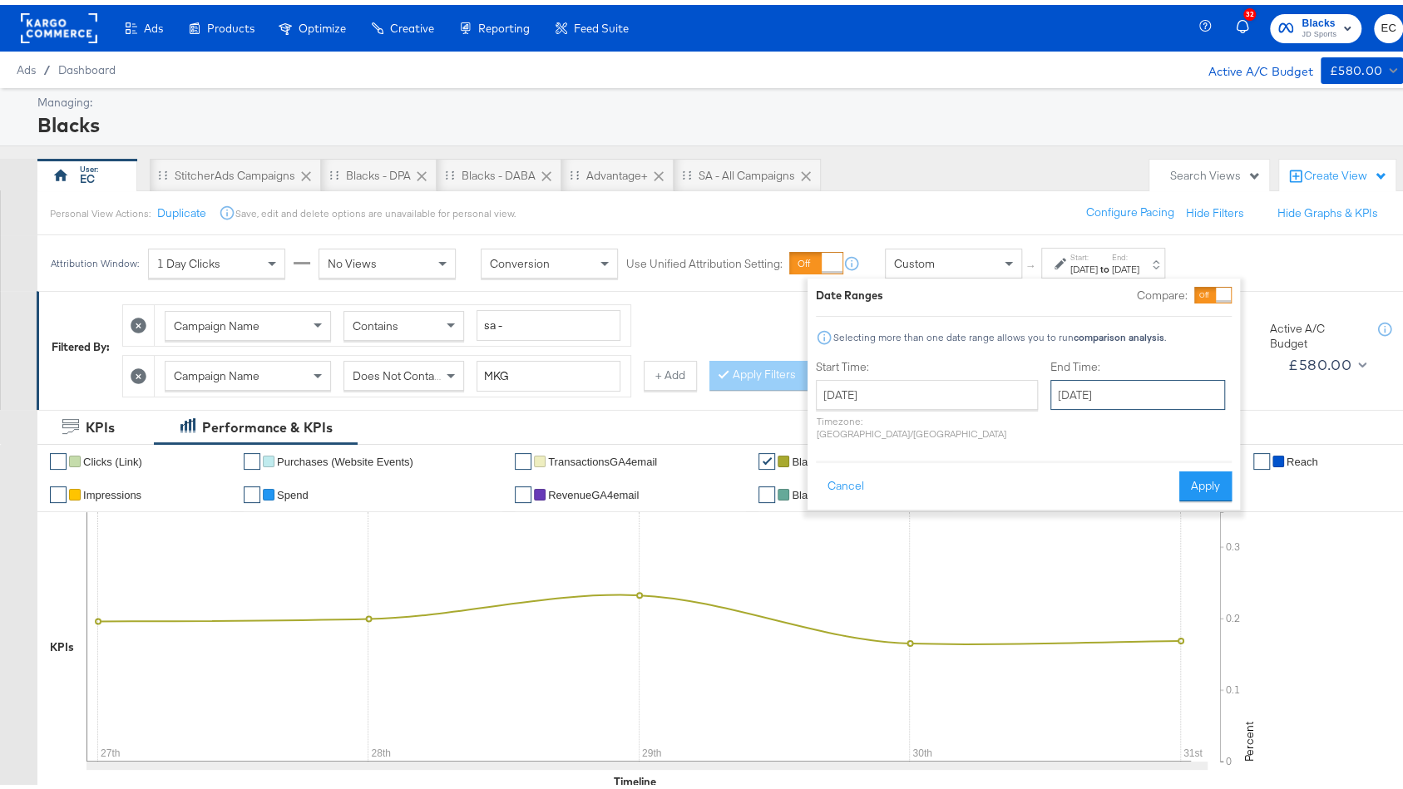
click at [1054, 390] on input "August 24th 2025" at bounding box center [1137, 390] width 175 height 30
click at [1083, 568] on td "25" at bounding box center [1097, 566] width 28 height 23
type input "August 25th 2025"
click at [1207, 466] on button "Apply" at bounding box center [1205, 481] width 52 height 30
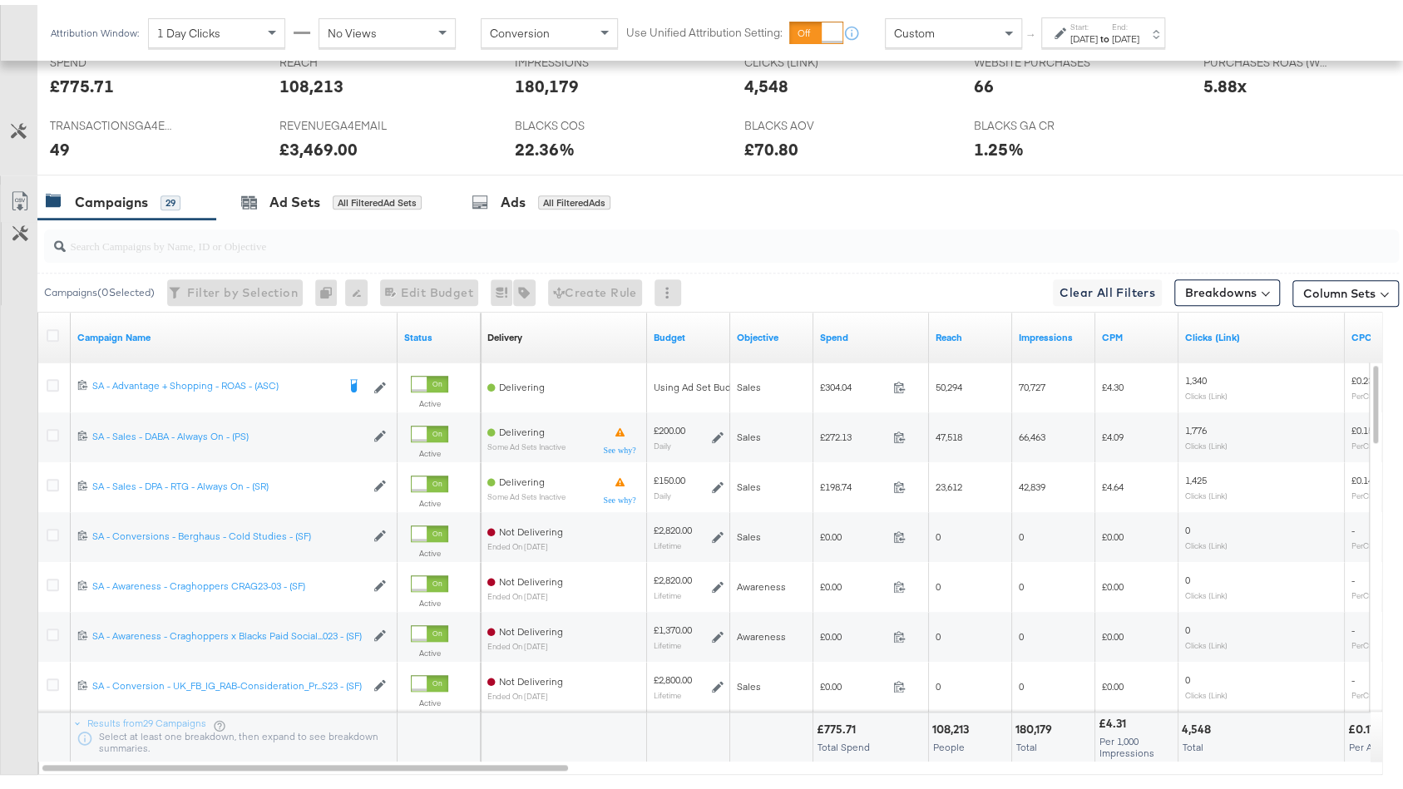
scroll to position [767, 0]
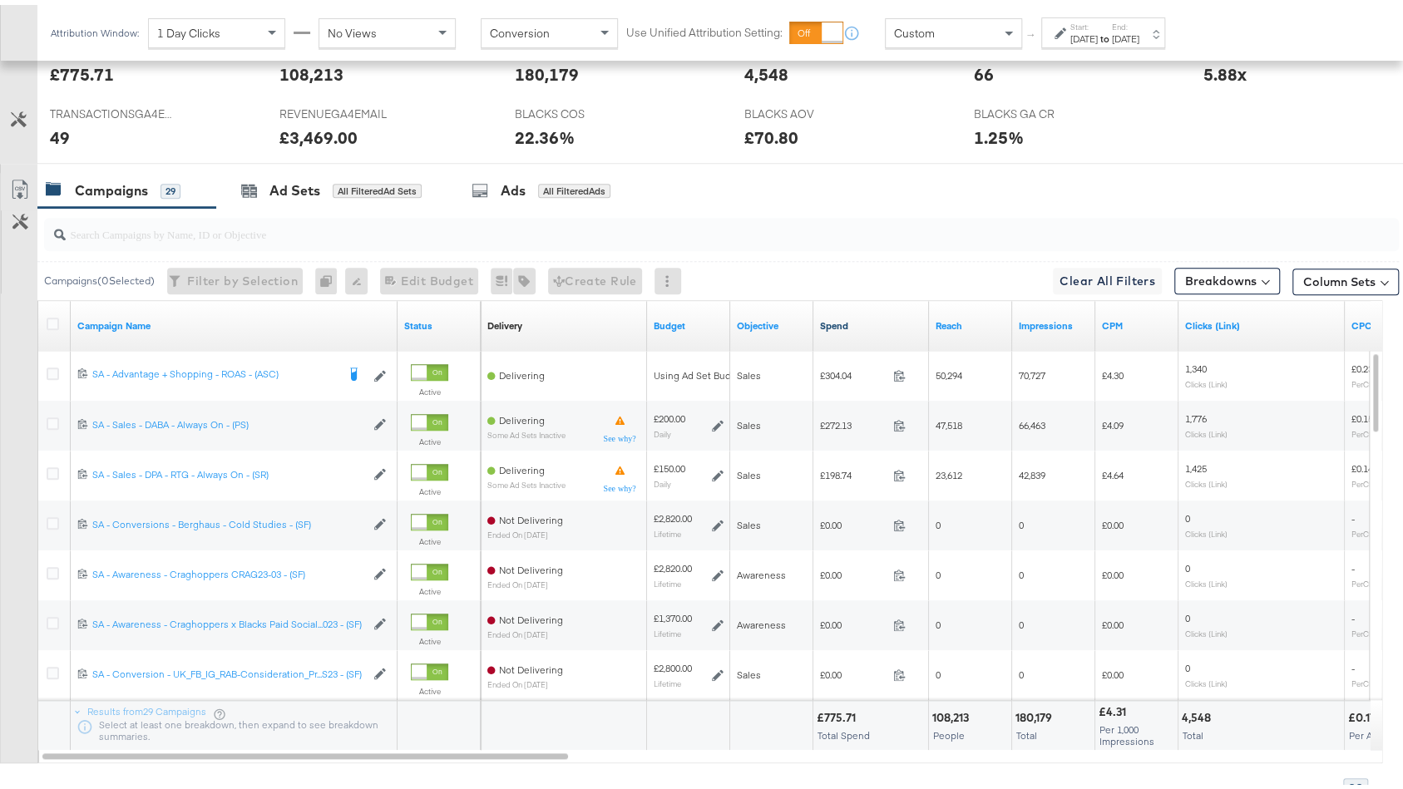
click at [856, 316] on link "Spend" at bounding box center [871, 320] width 102 height 13
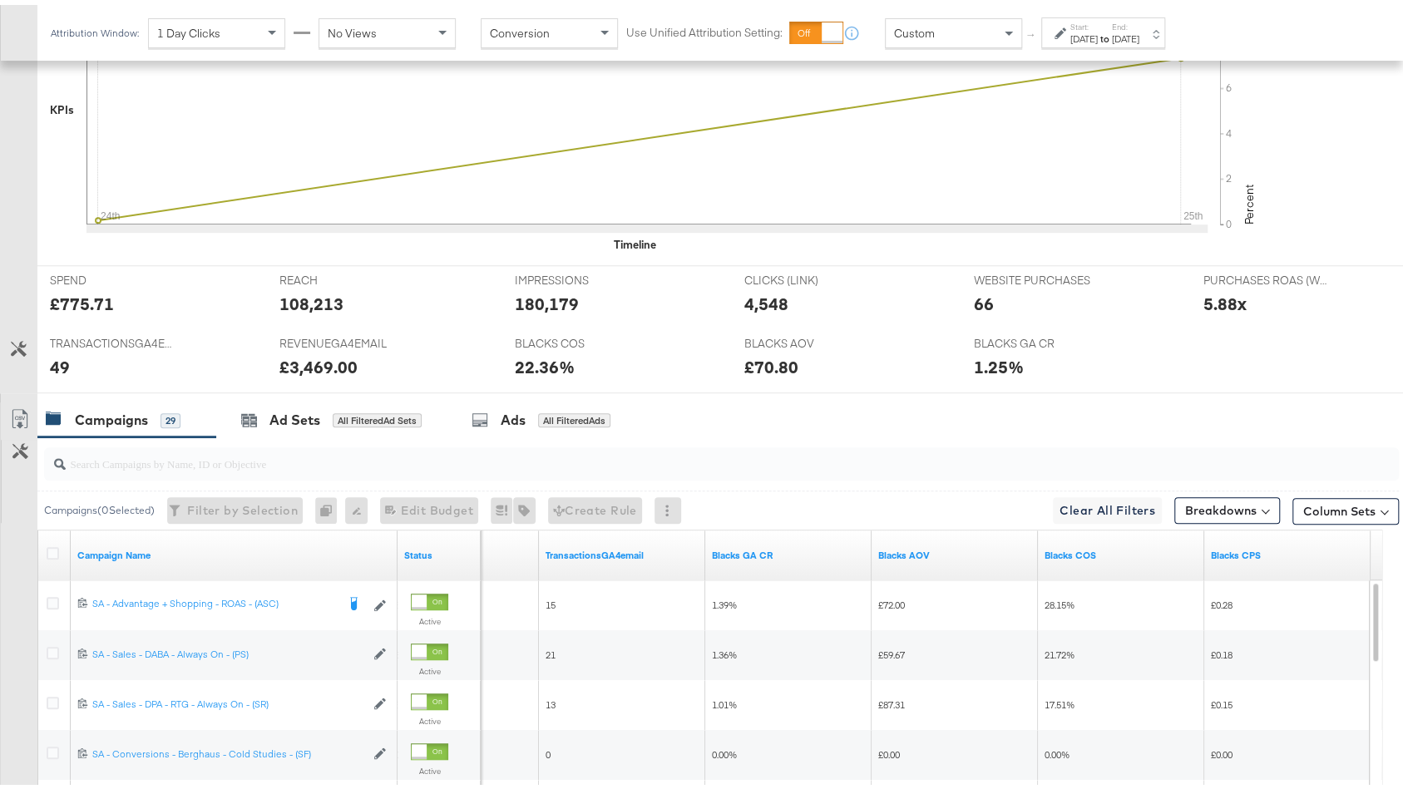
scroll to position [0, 0]
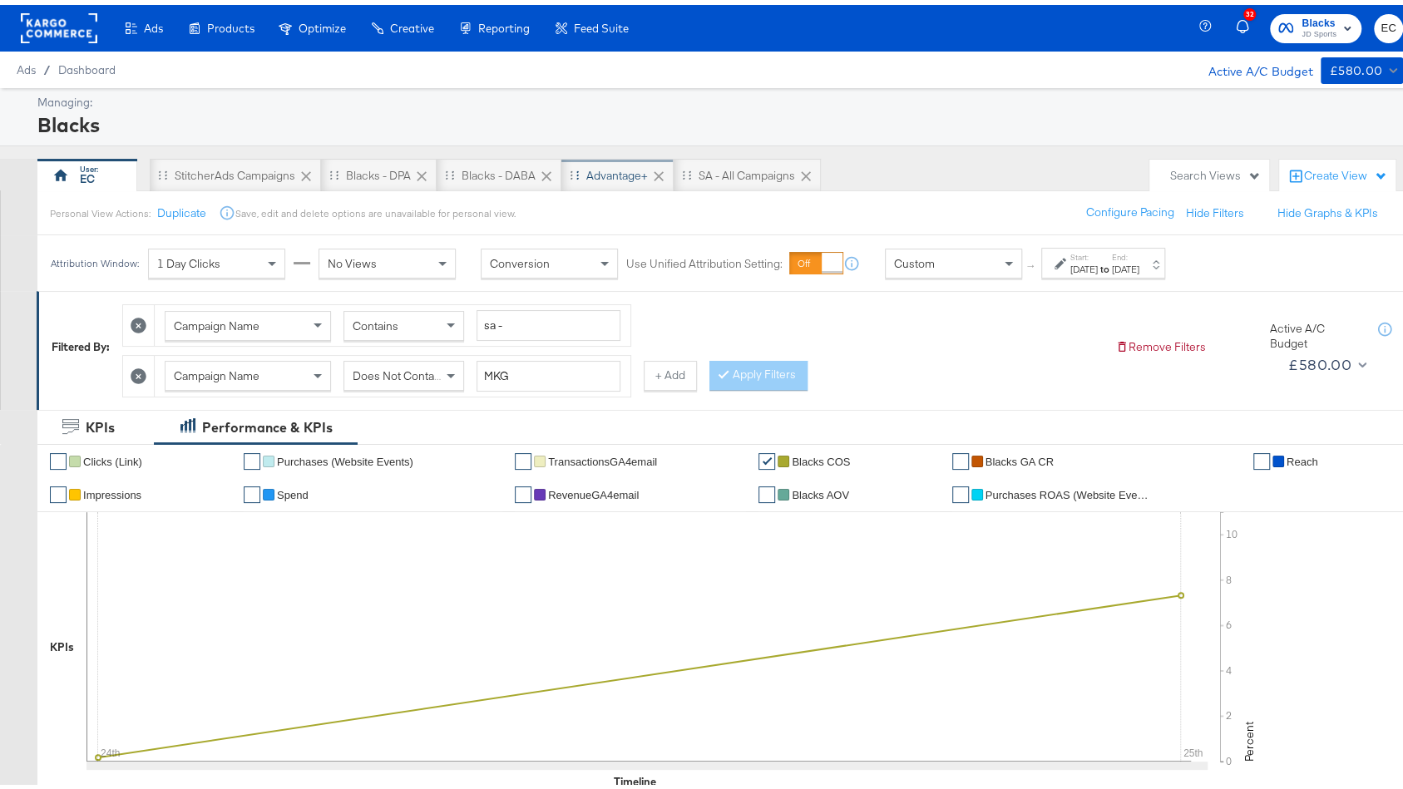
click at [601, 175] on div "Advantage+" at bounding box center [617, 171] width 62 height 16
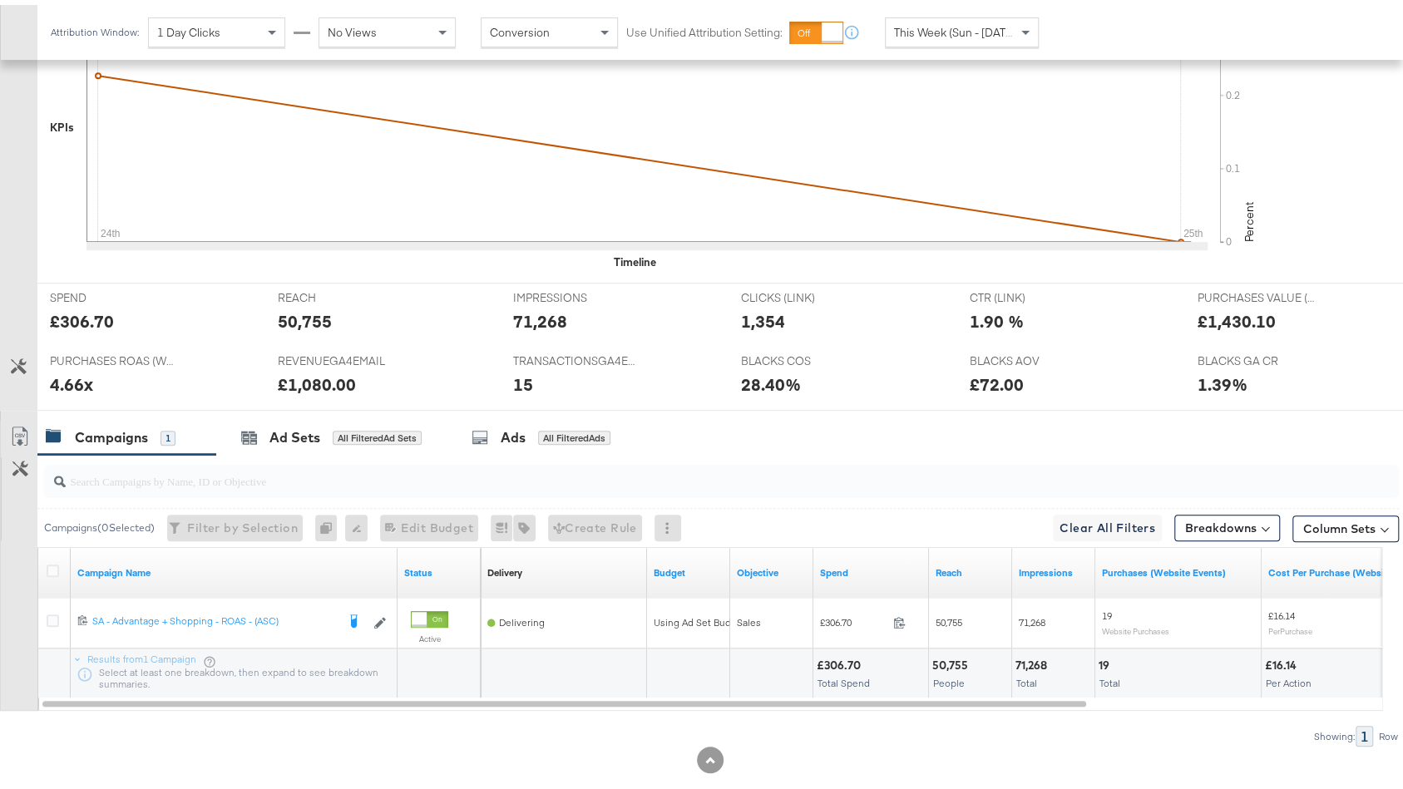
scroll to position [539, 0]
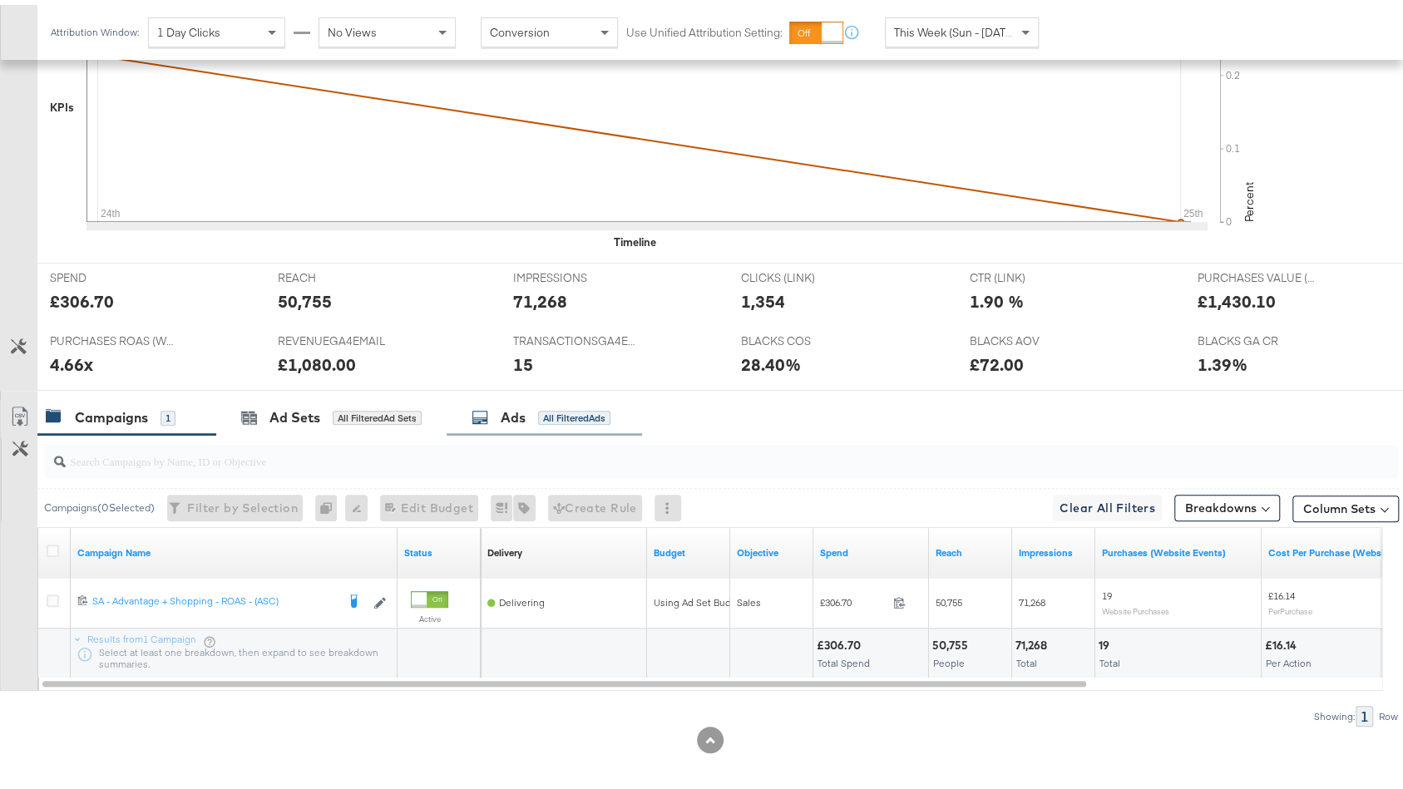
click at [518, 425] on div "Ads All Filtered Ads" at bounding box center [543, 413] width 195 height 36
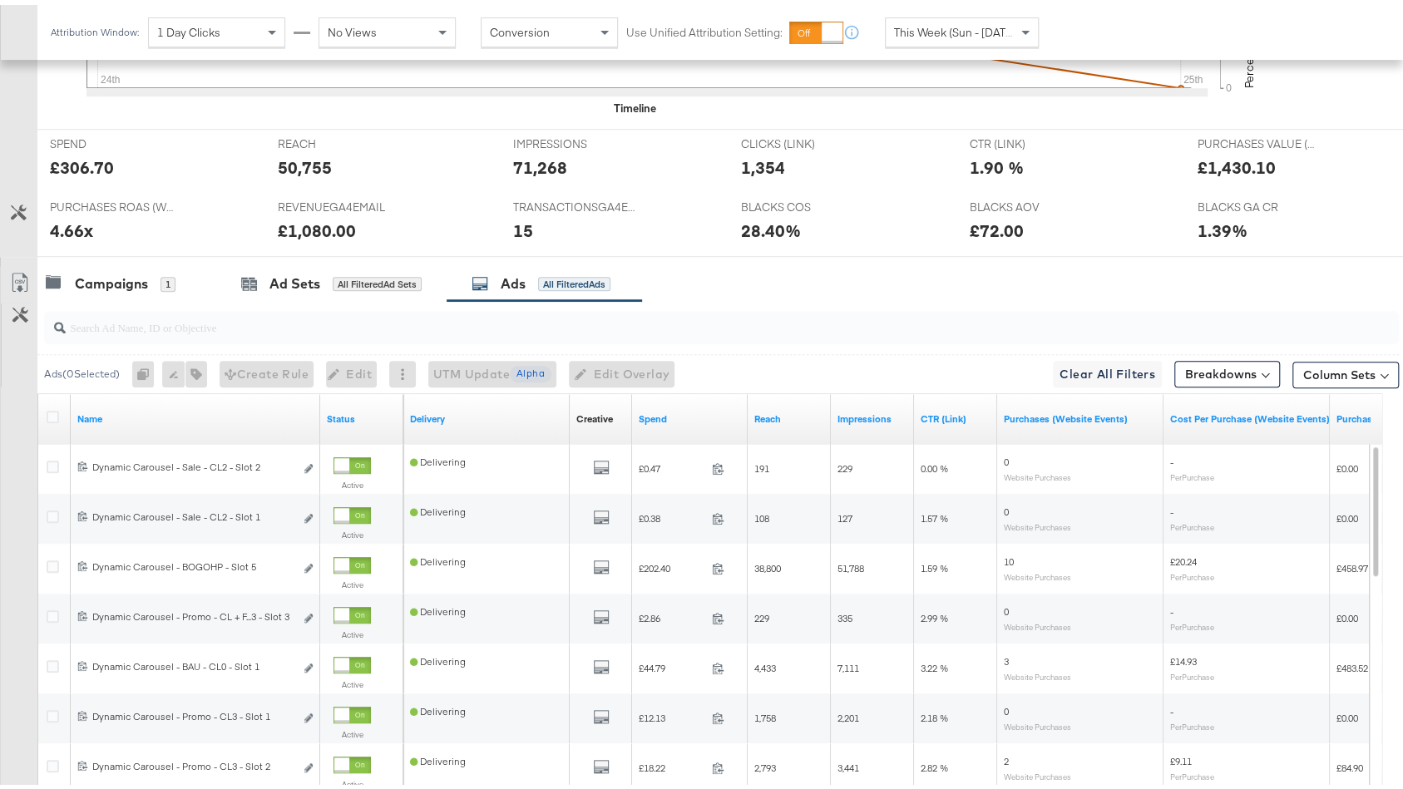
scroll to position [679, 0]
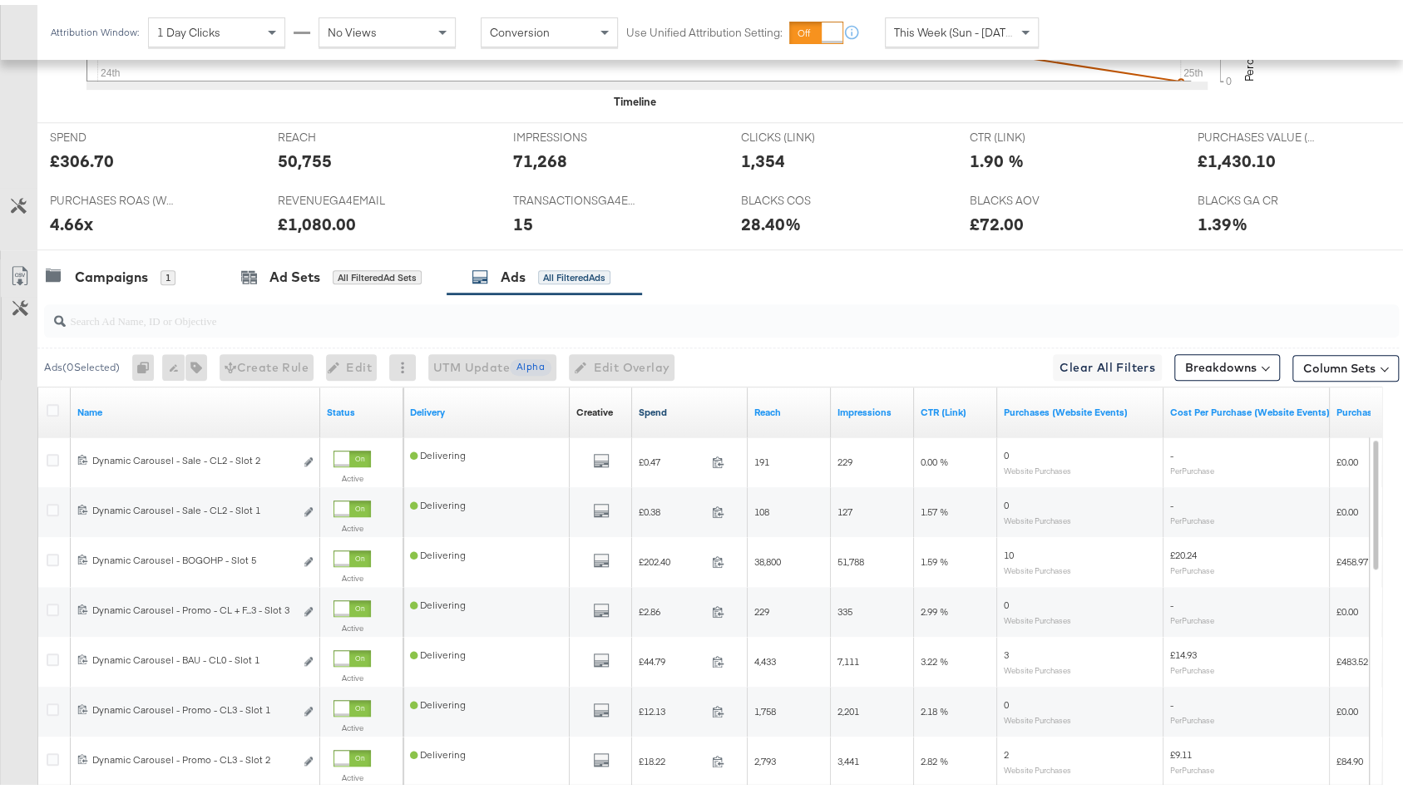
click at [701, 401] on link "Spend" at bounding box center [690, 407] width 102 height 13
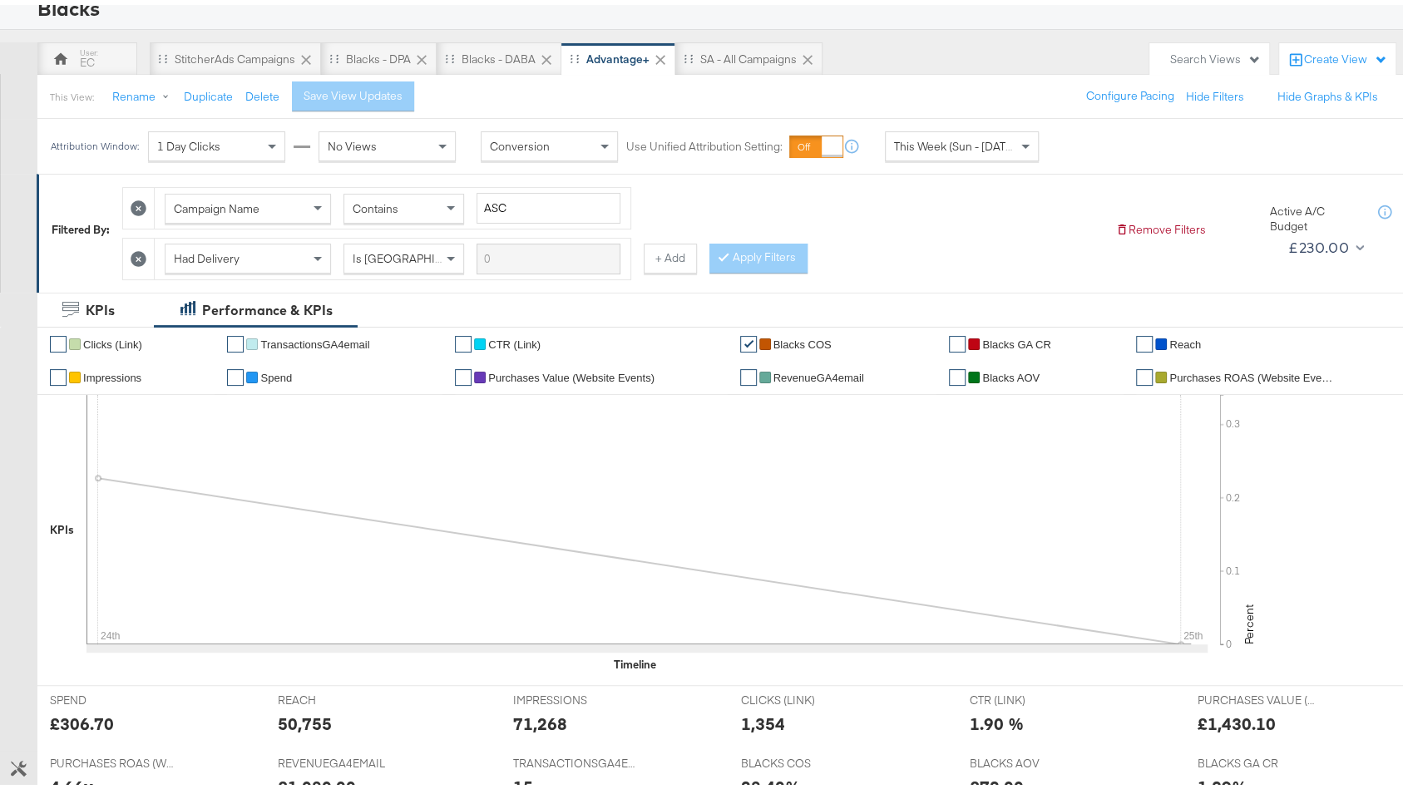
scroll to position [27, 0]
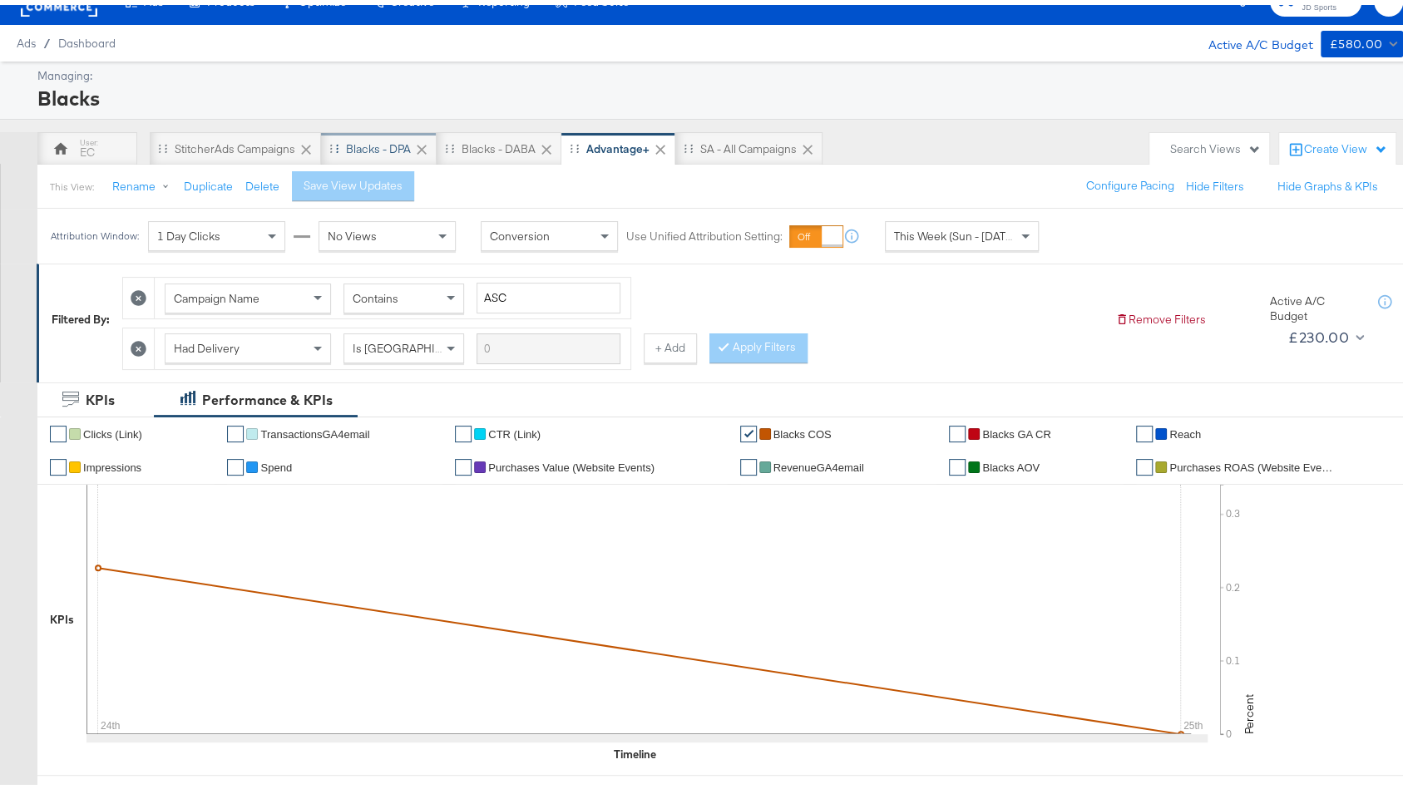
click at [369, 145] on div "Blacks - DPA" at bounding box center [378, 144] width 65 height 16
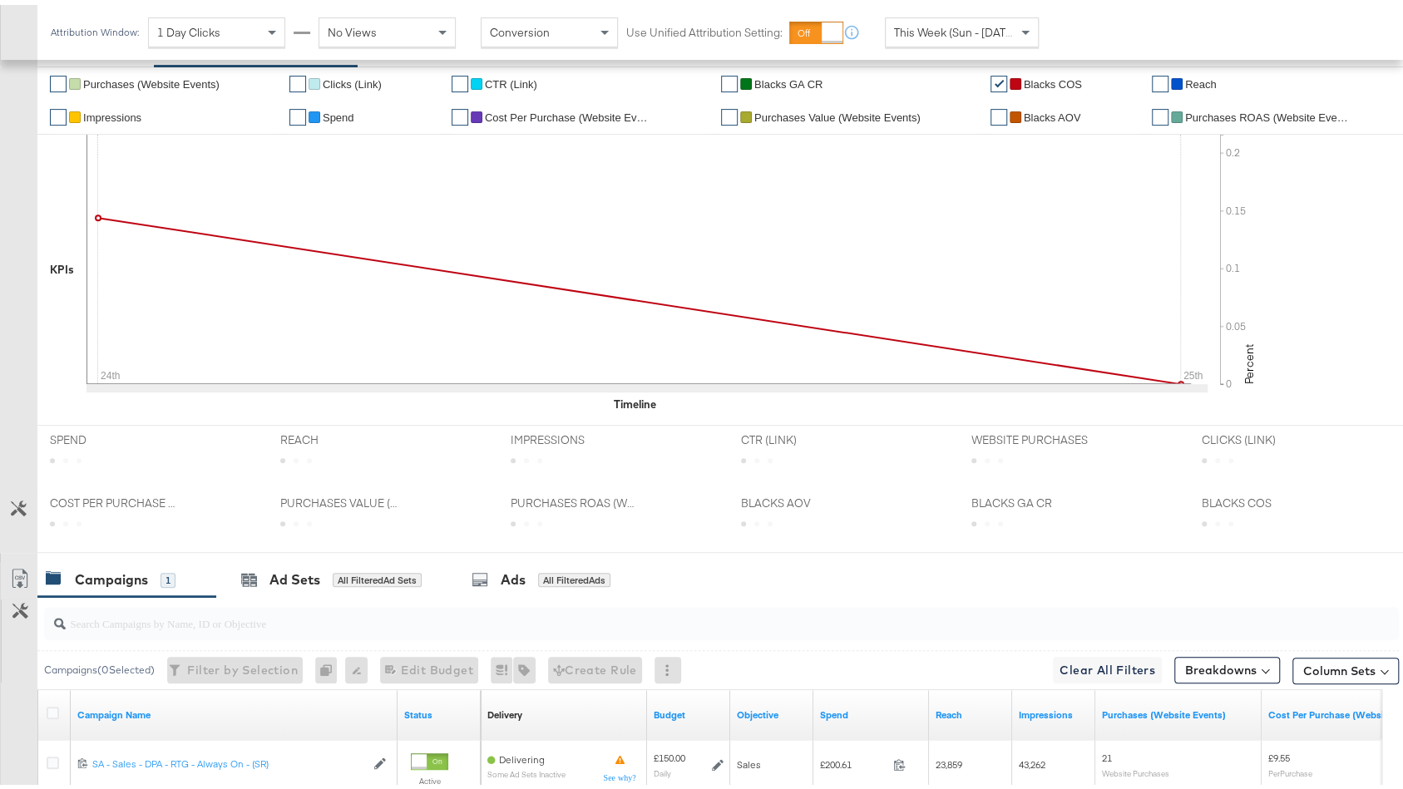
scroll to position [434, 0]
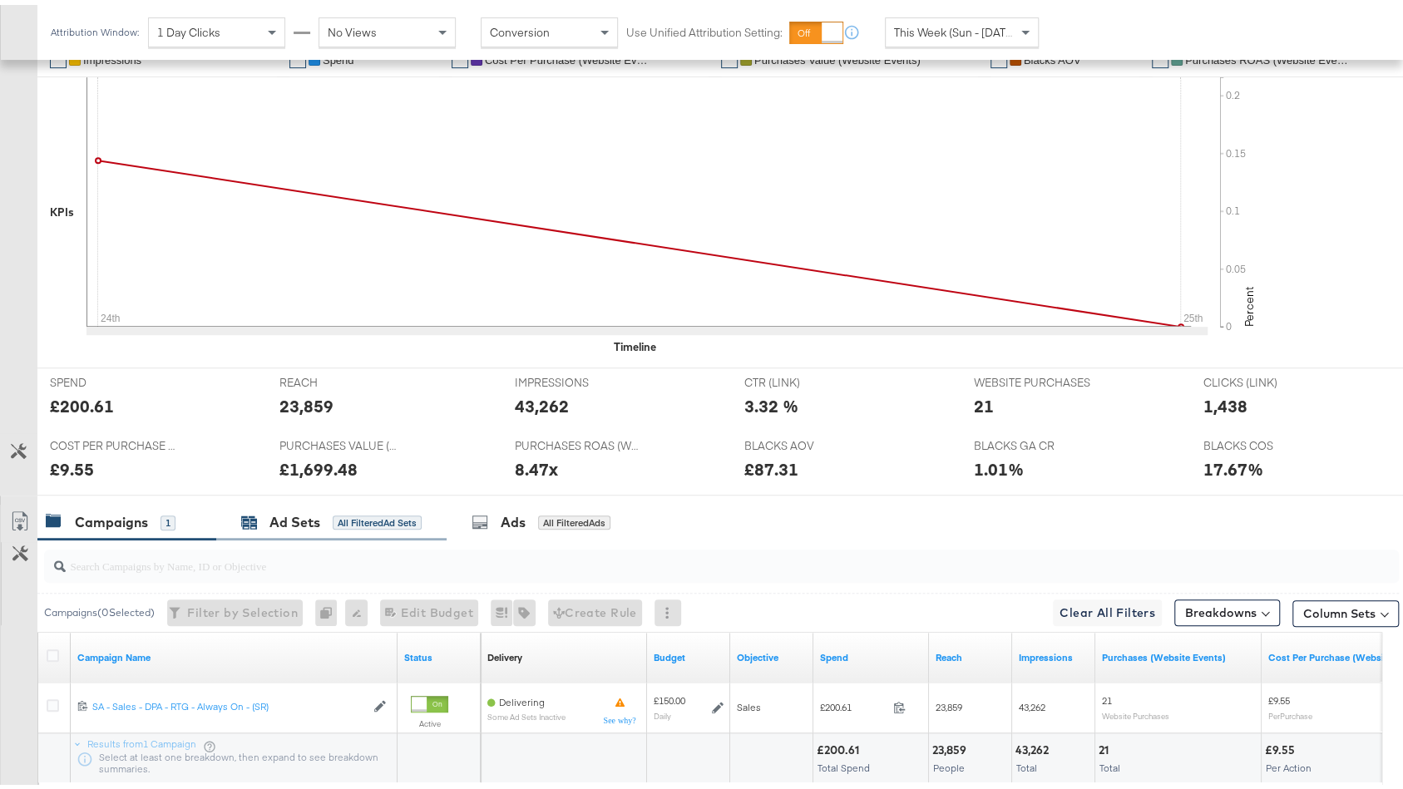
click at [329, 508] on div "Ad Sets All Filtered Ad Sets" at bounding box center [331, 517] width 180 height 19
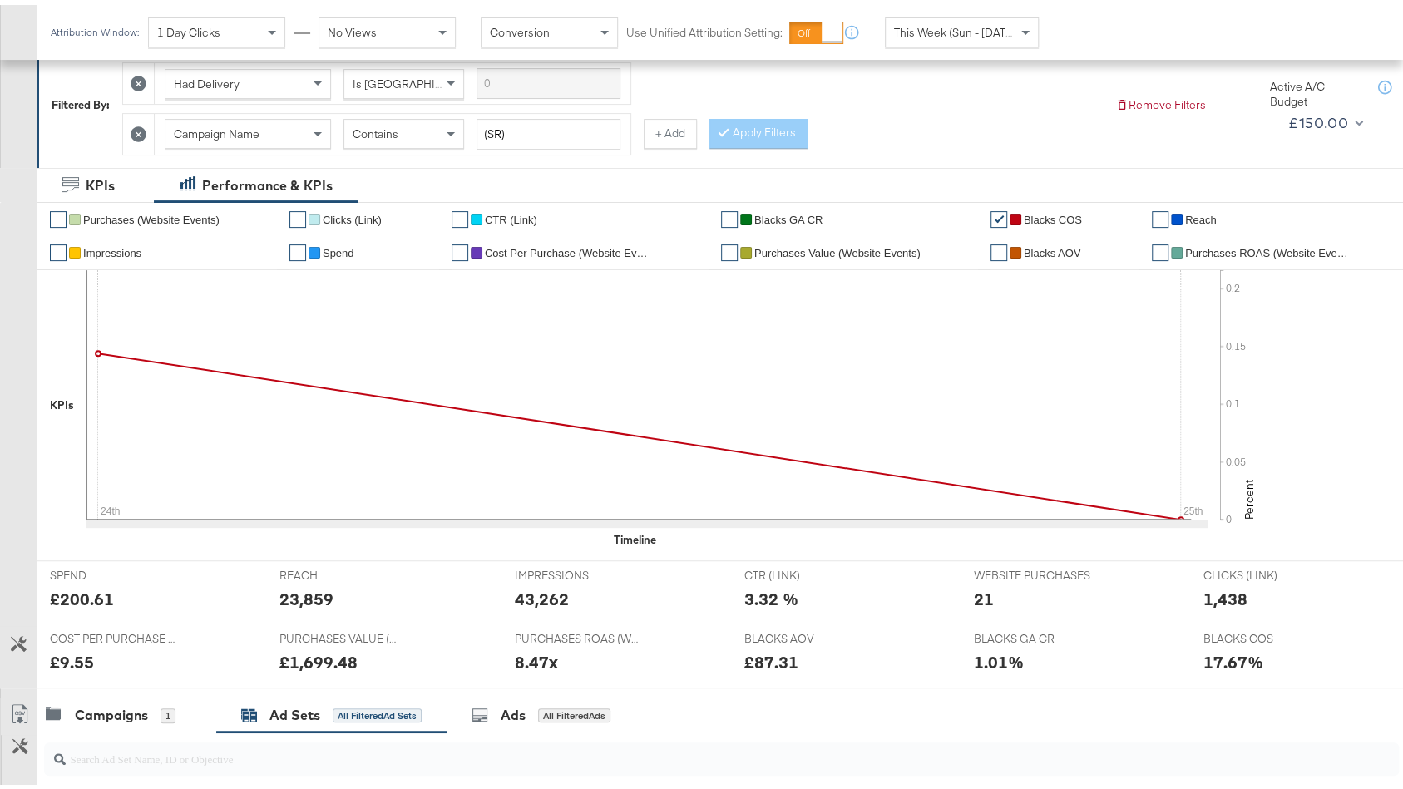
scroll to position [0, 0]
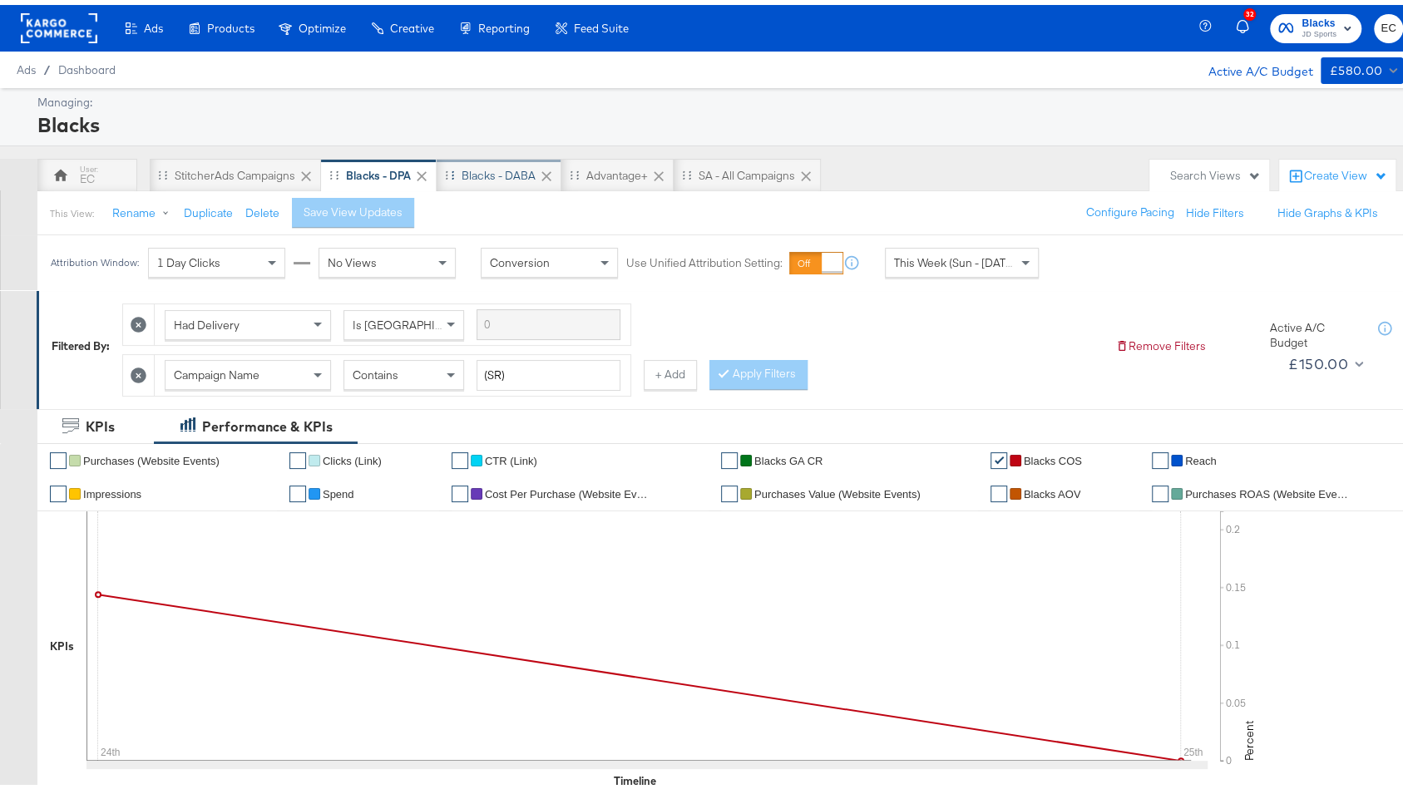
click at [480, 157] on div "Blacks - DABA" at bounding box center [499, 170] width 125 height 33
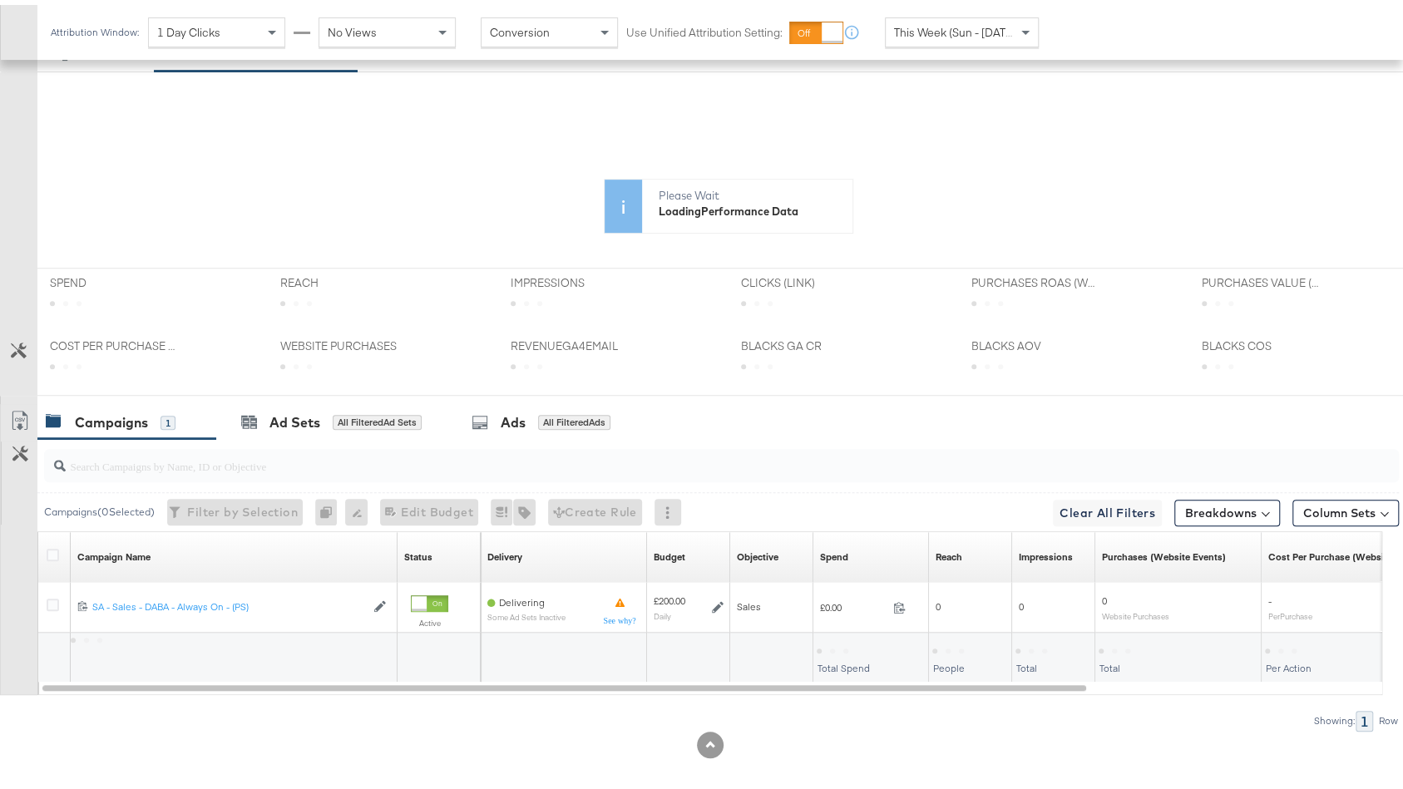
scroll to position [426, 0]
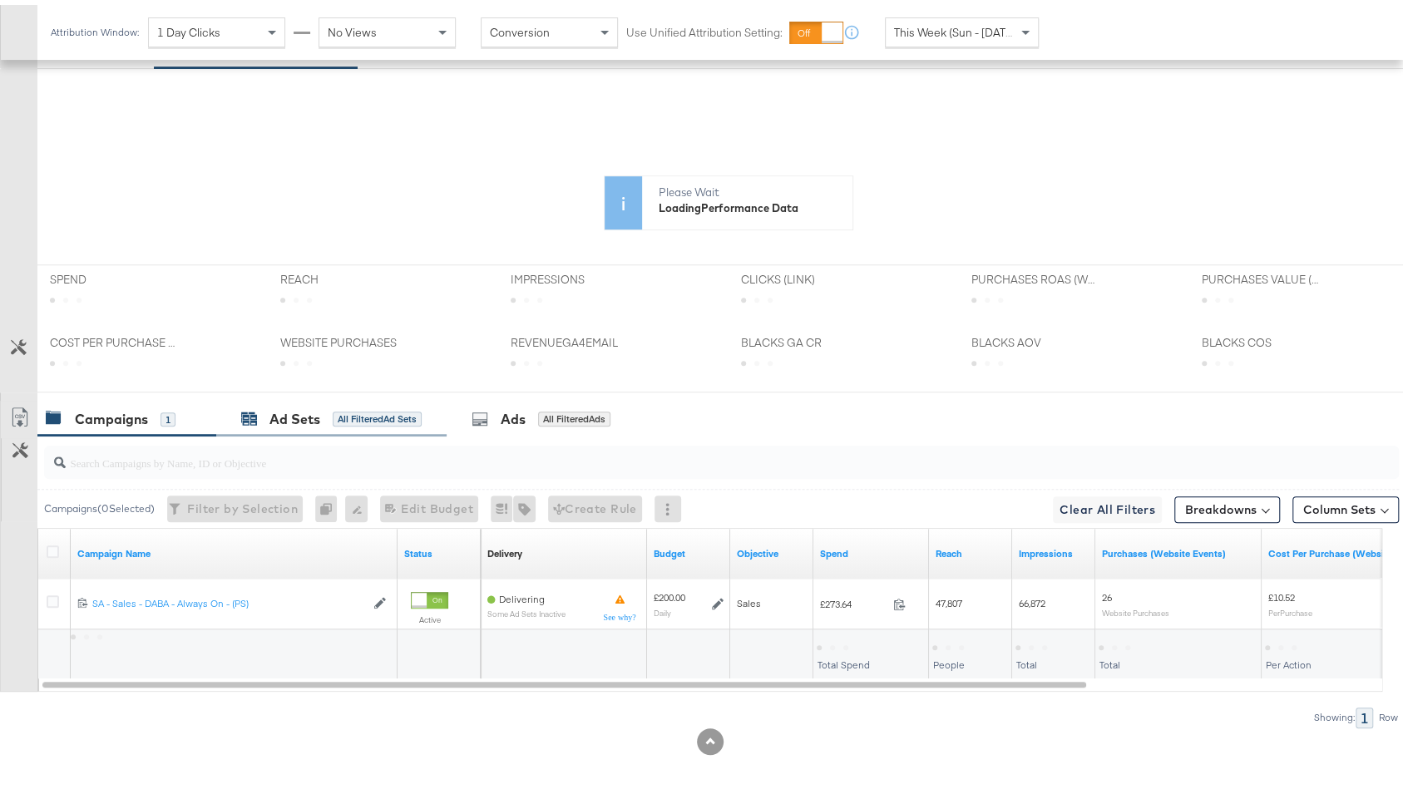
click at [399, 405] on div "Ad Sets All Filtered Ad Sets" at bounding box center [331, 414] width 180 height 19
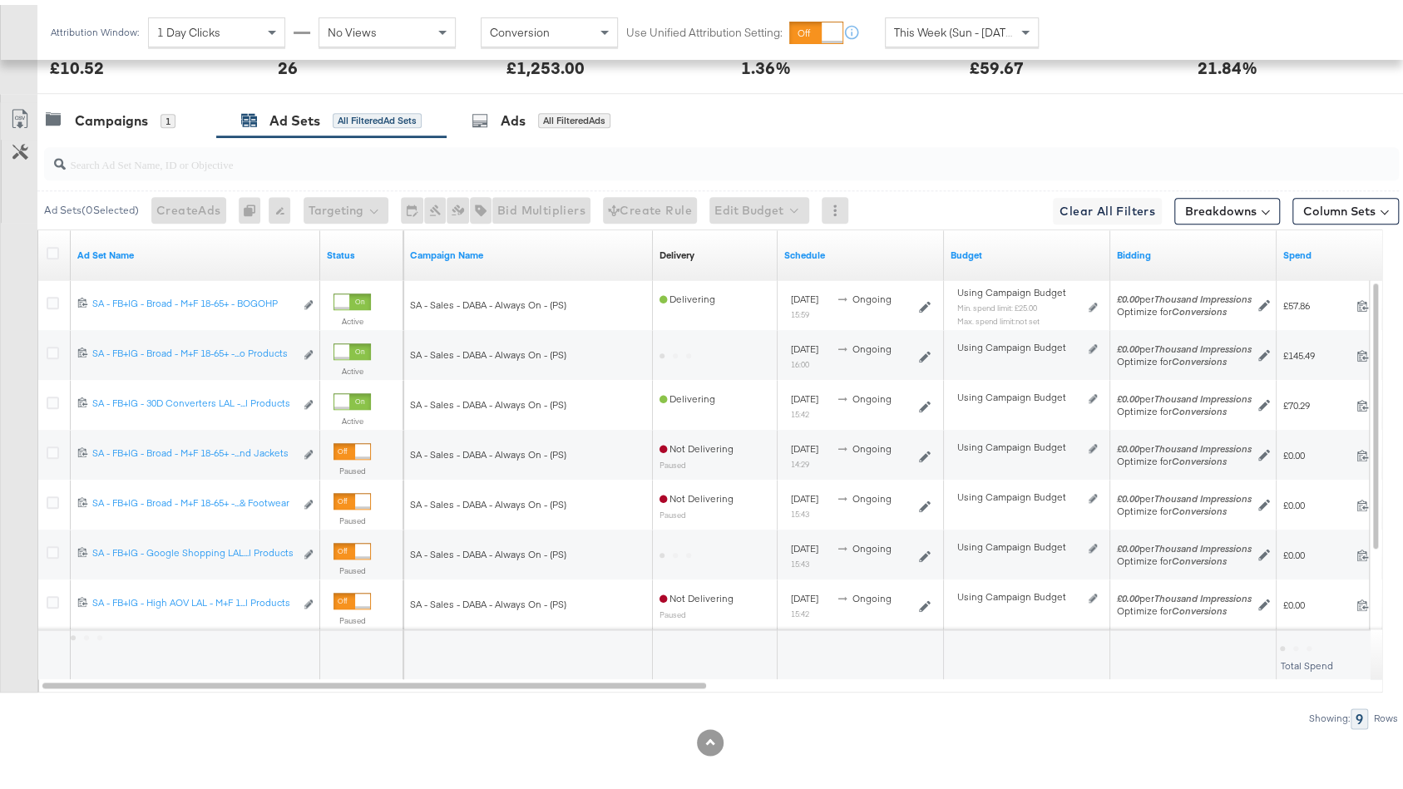
scroll to position [887, 0]
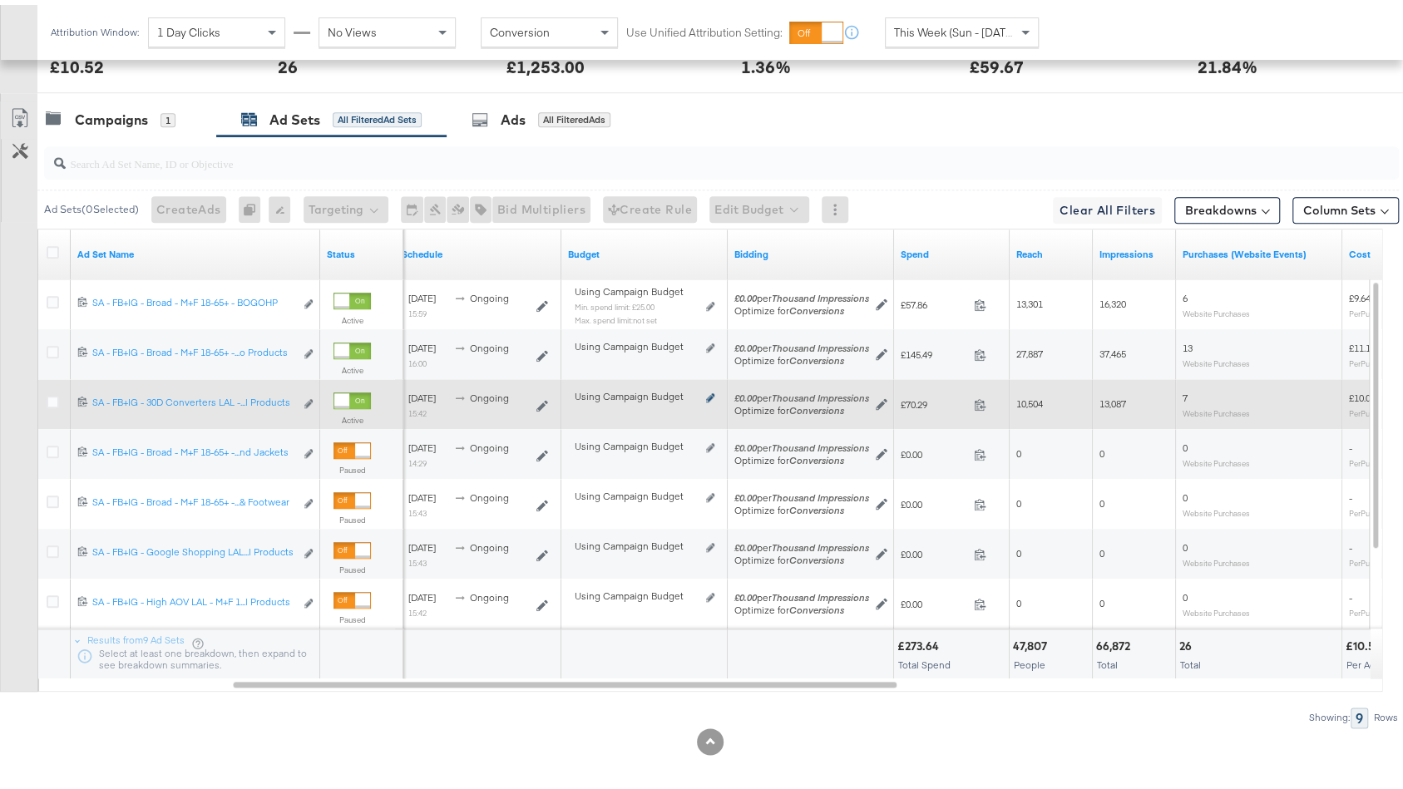
click at [709, 388] on icon at bounding box center [710, 392] width 8 height 9
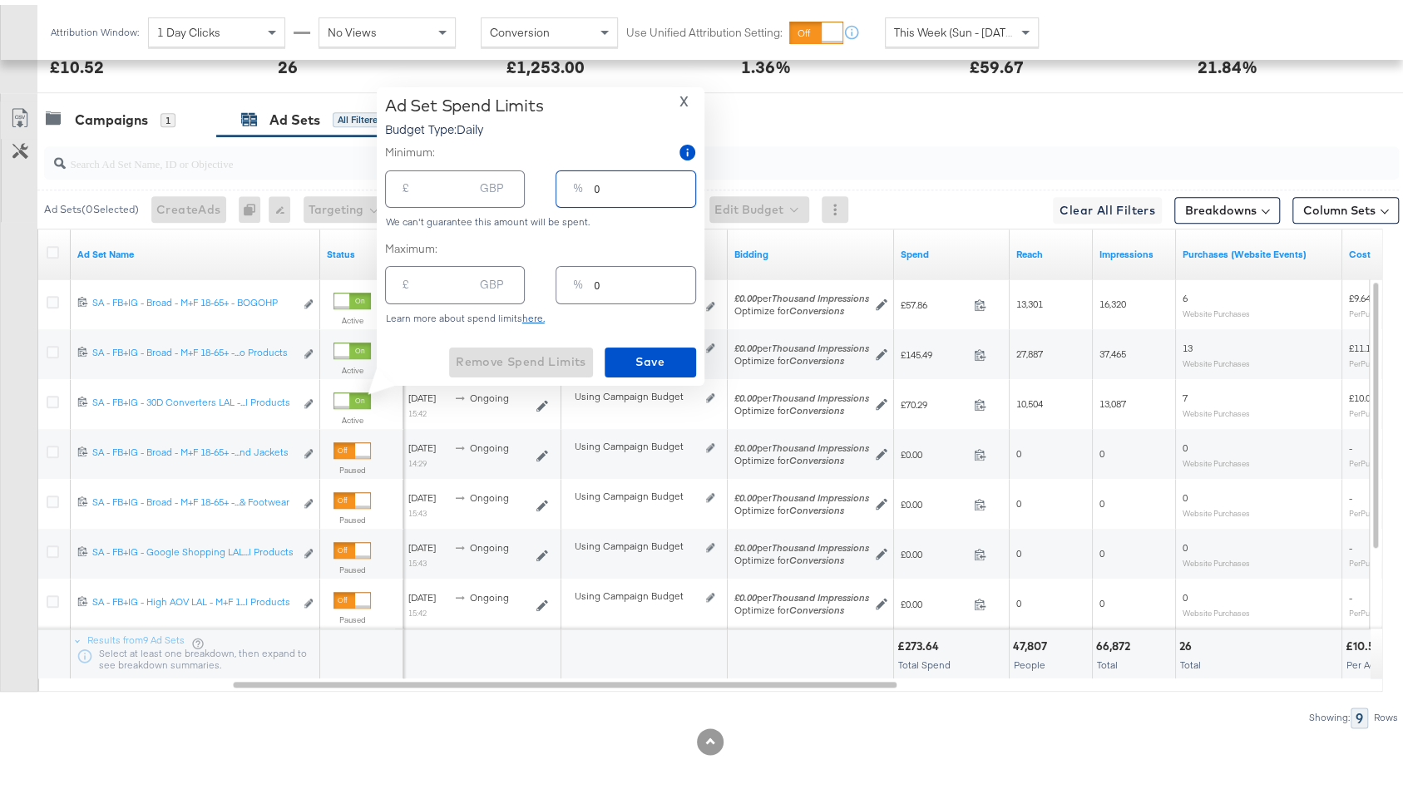
drag, startPoint x: 608, startPoint y: 188, endPoint x: 519, endPoint y: 172, distance: 90.4
click at [519, 172] on div "£ GBP % 0" at bounding box center [540, 184] width 311 height 44
type input "2"
type input "4.00"
type input "20"
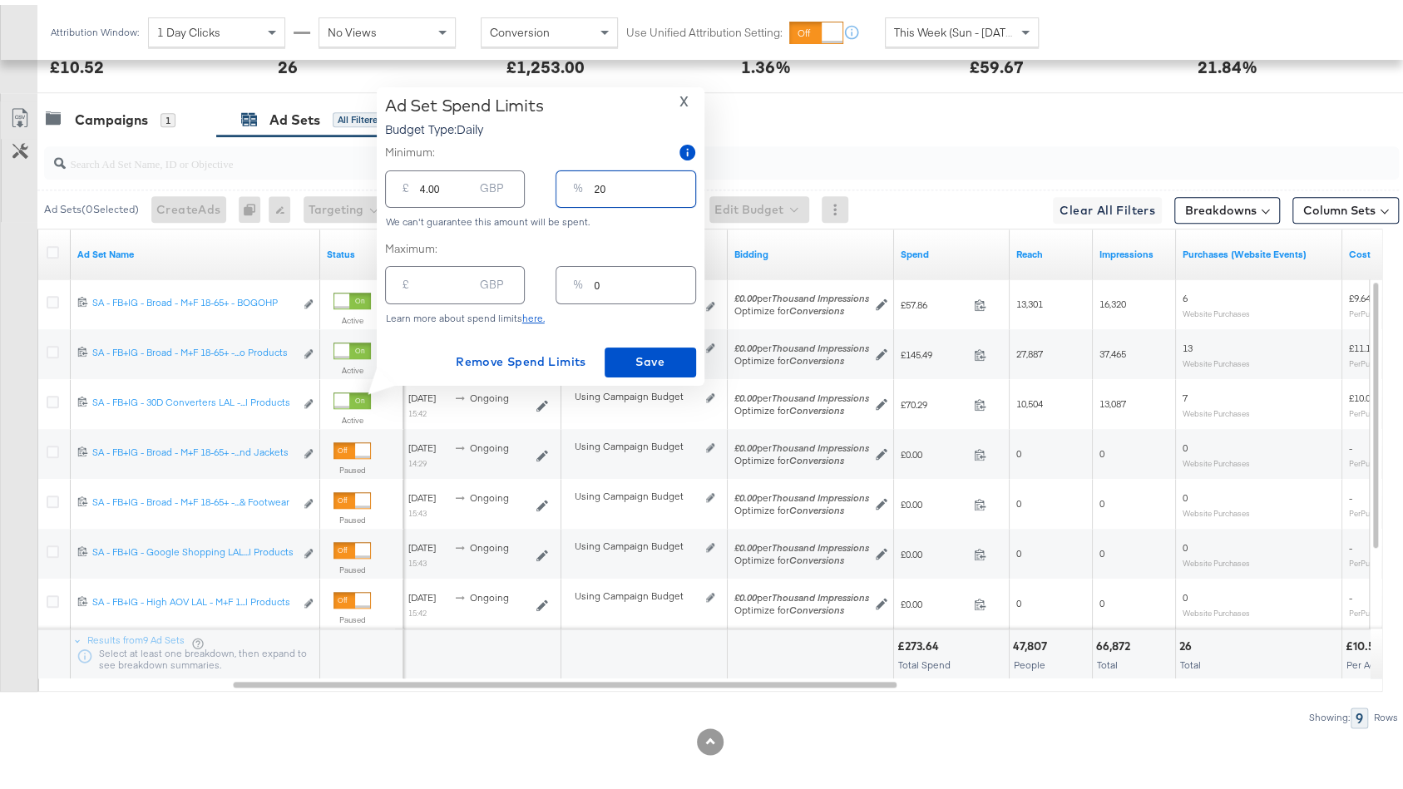
type input "40.00"
type input "20"
click at [636, 358] on span "Save" at bounding box center [650, 357] width 78 height 21
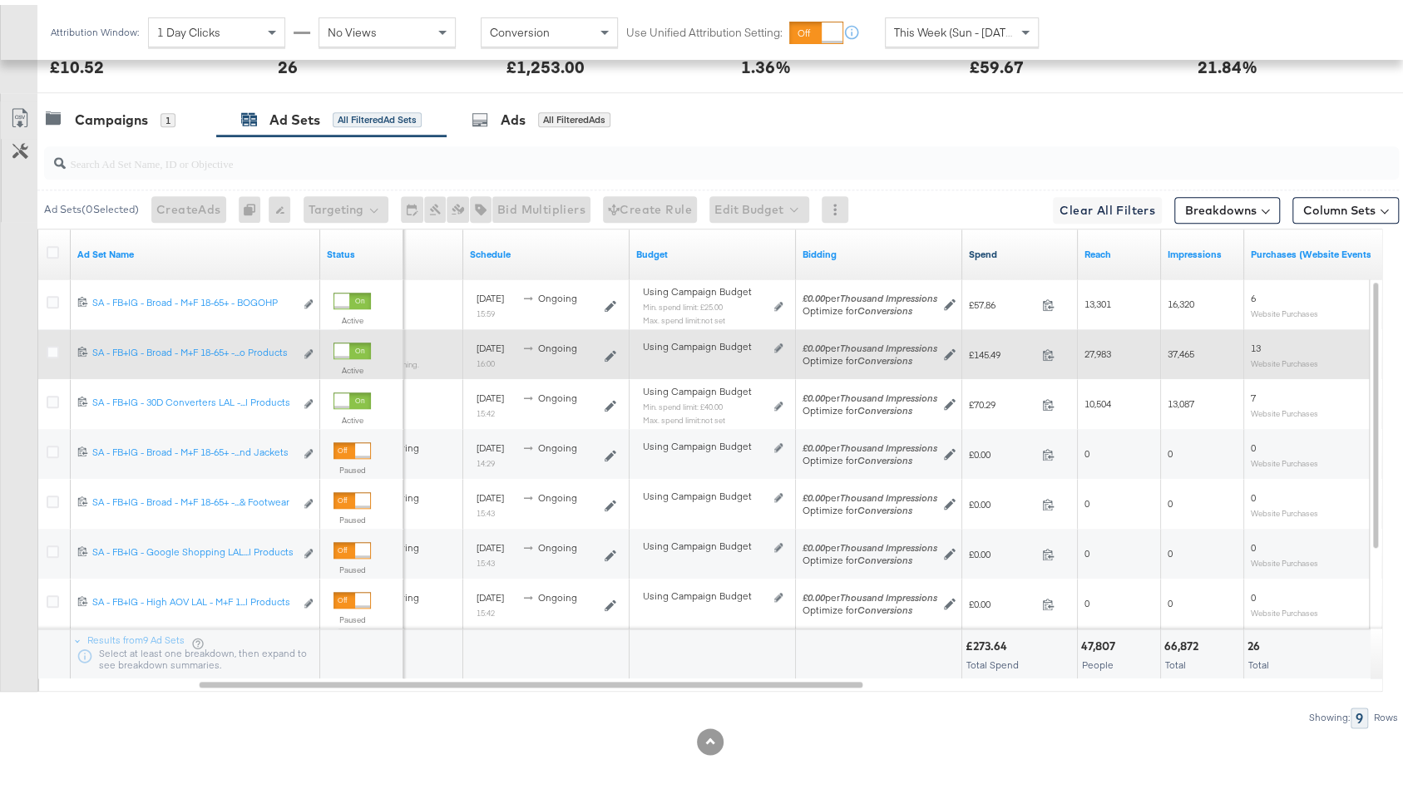
click at [1009, 244] on link "Spend" at bounding box center [1020, 249] width 102 height 13
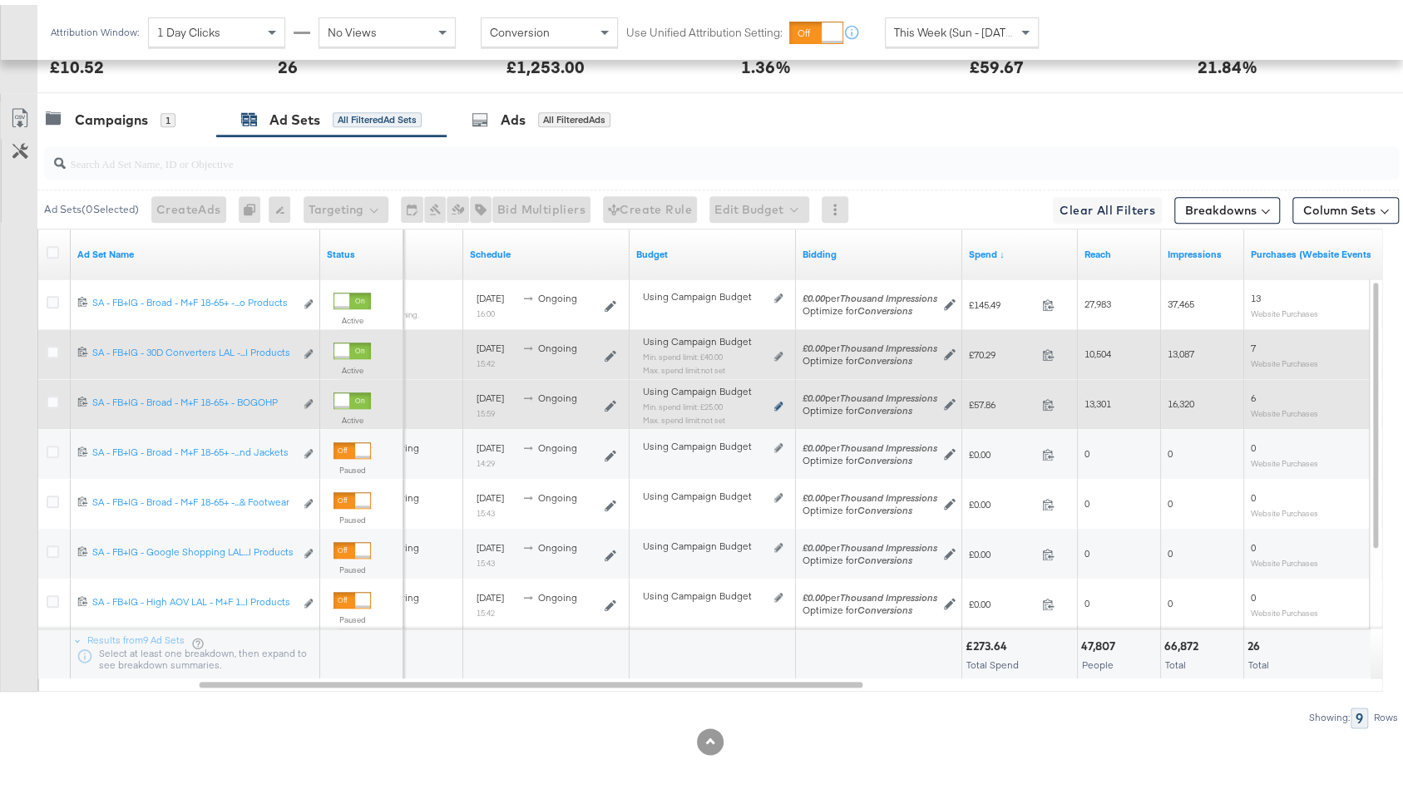
click at [778, 397] on icon at bounding box center [778, 401] width 8 height 9
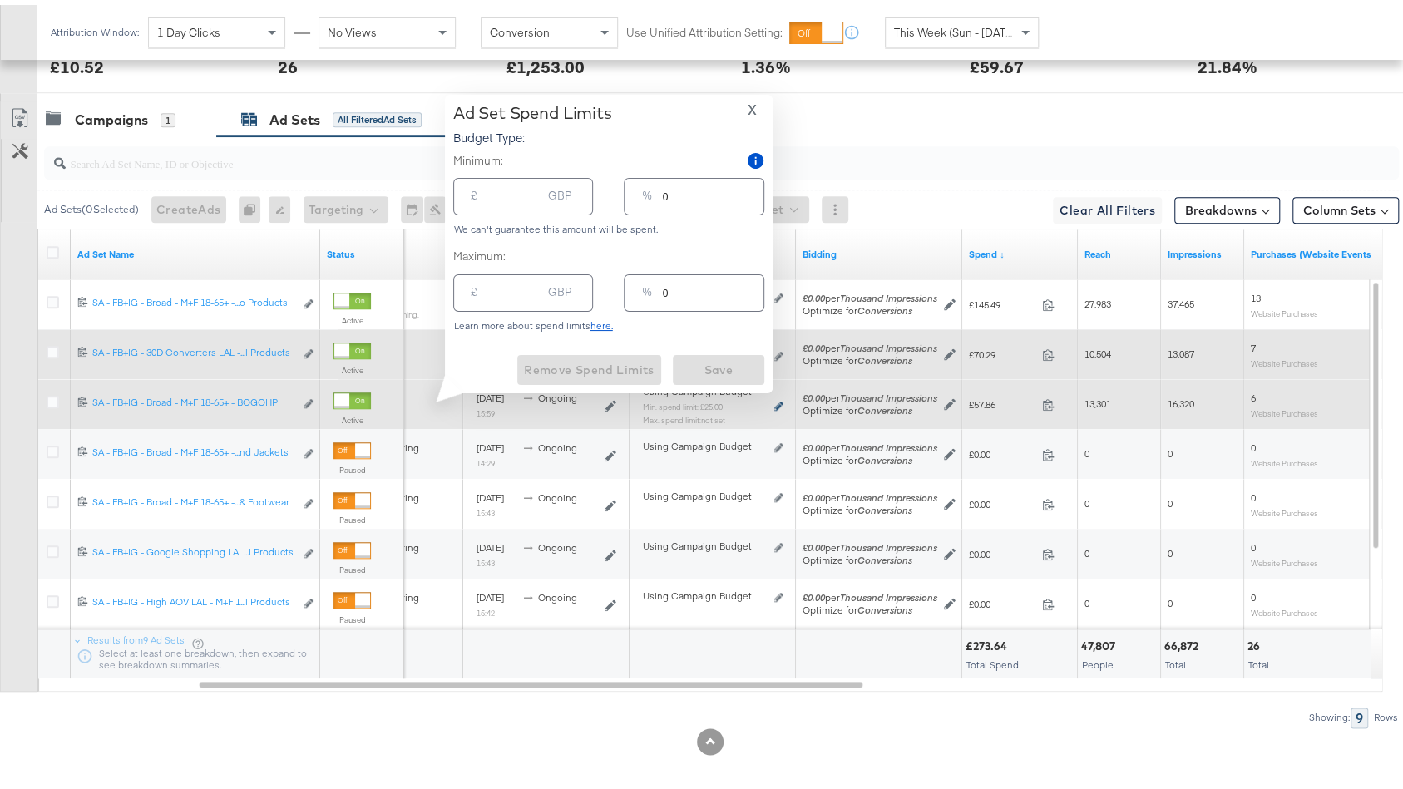
type input "25.00"
type input "13"
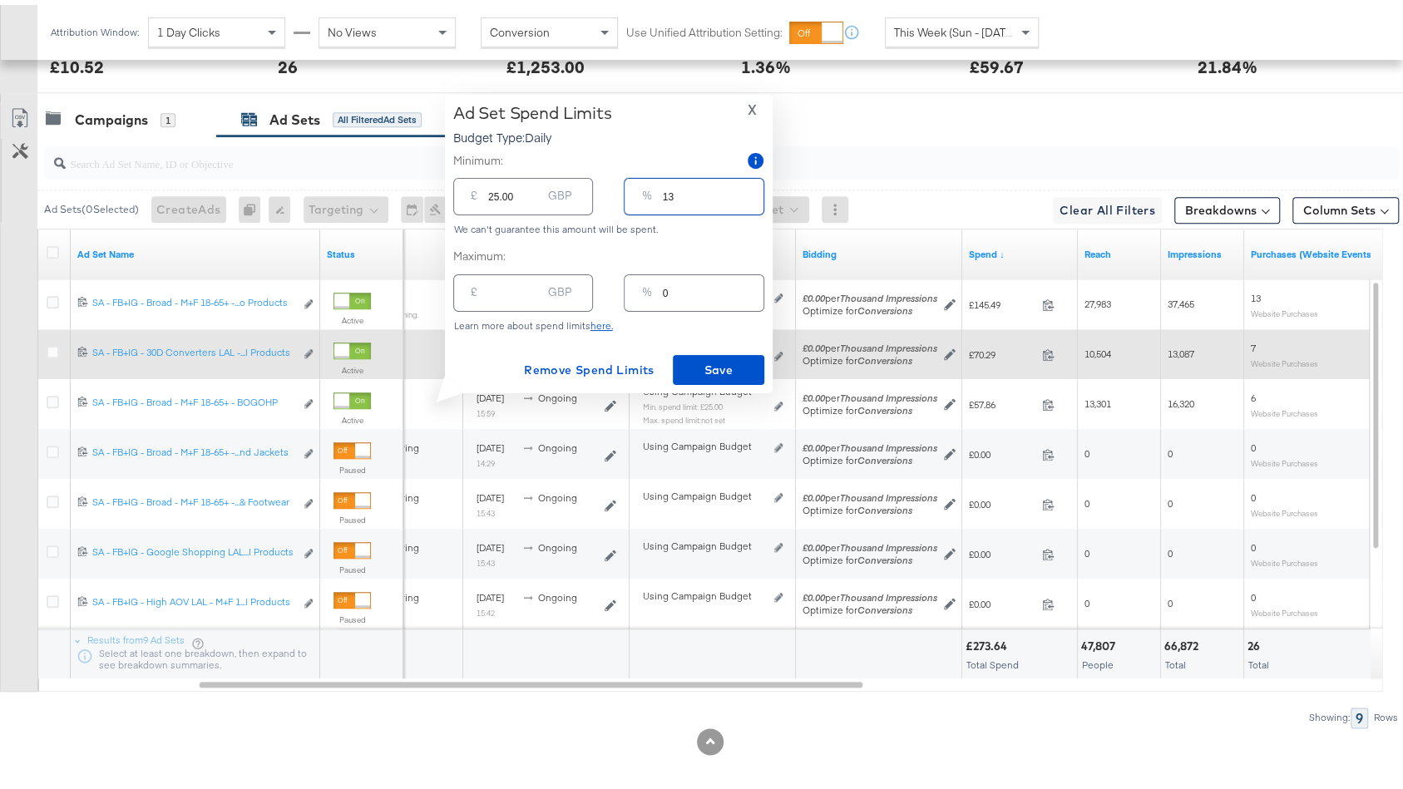
click at [698, 201] on input "13" at bounding box center [712, 185] width 101 height 36
type input "1"
type input "2.00"
type input "10"
type input "20.00"
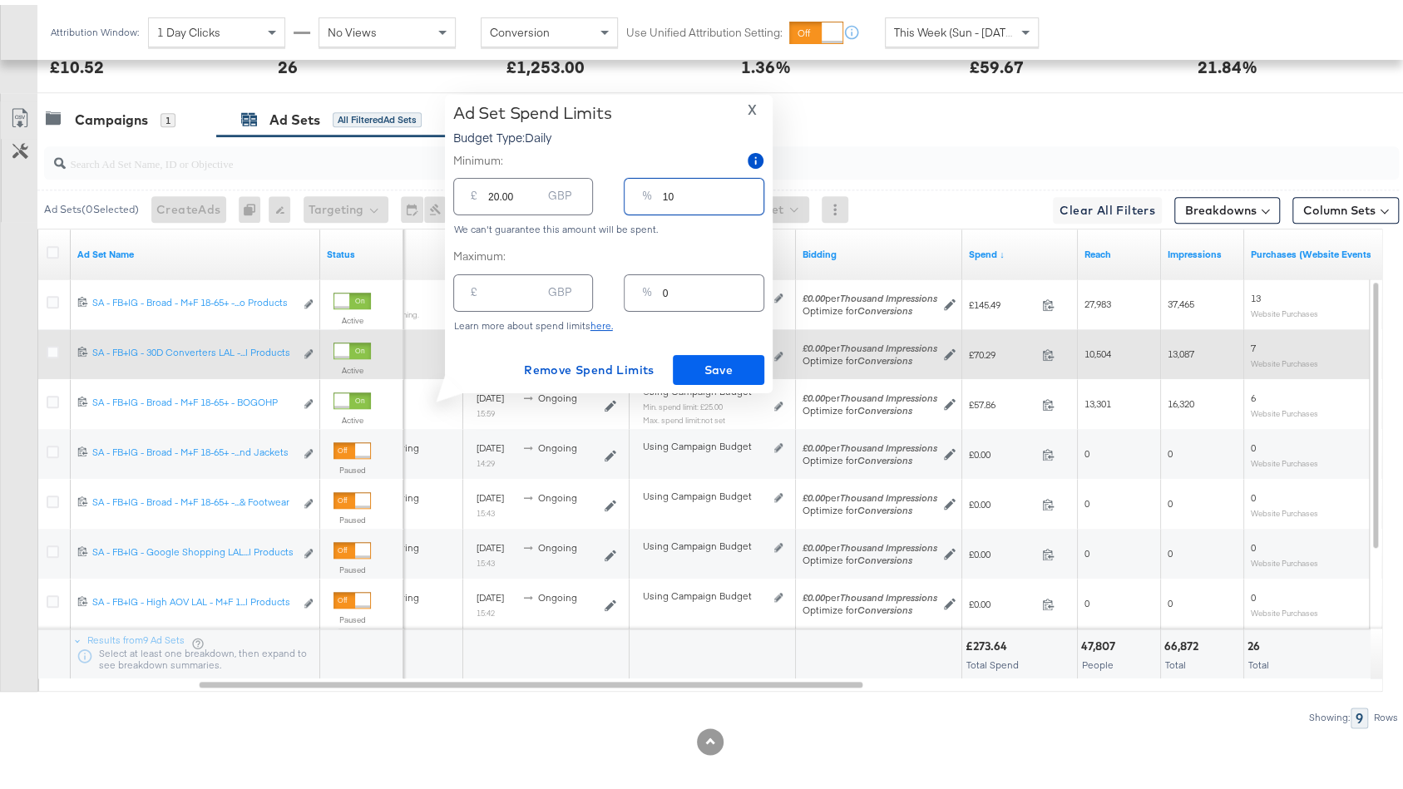
type input "10"
click at [732, 363] on span "Save" at bounding box center [718, 365] width 78 height 21
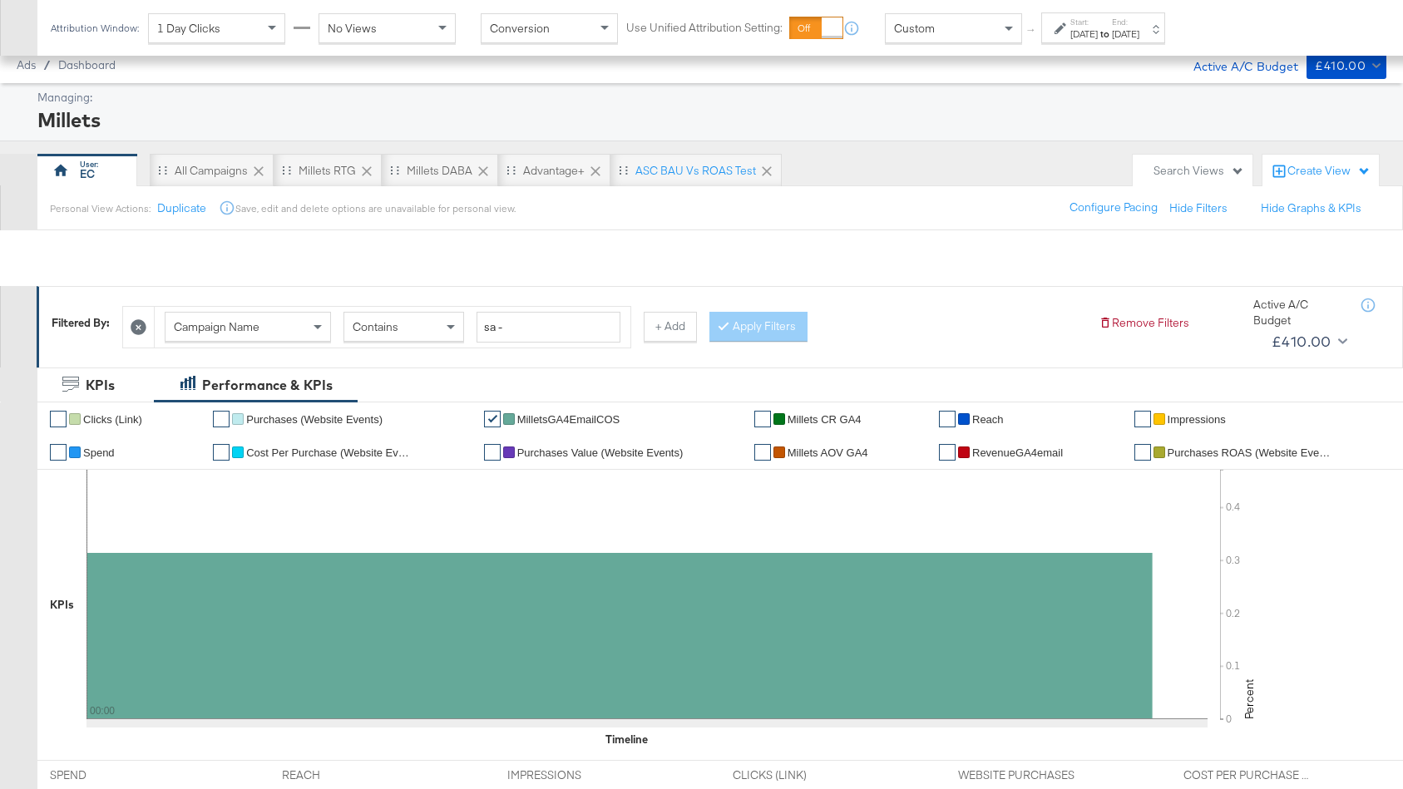
scroll to position [795, 0]
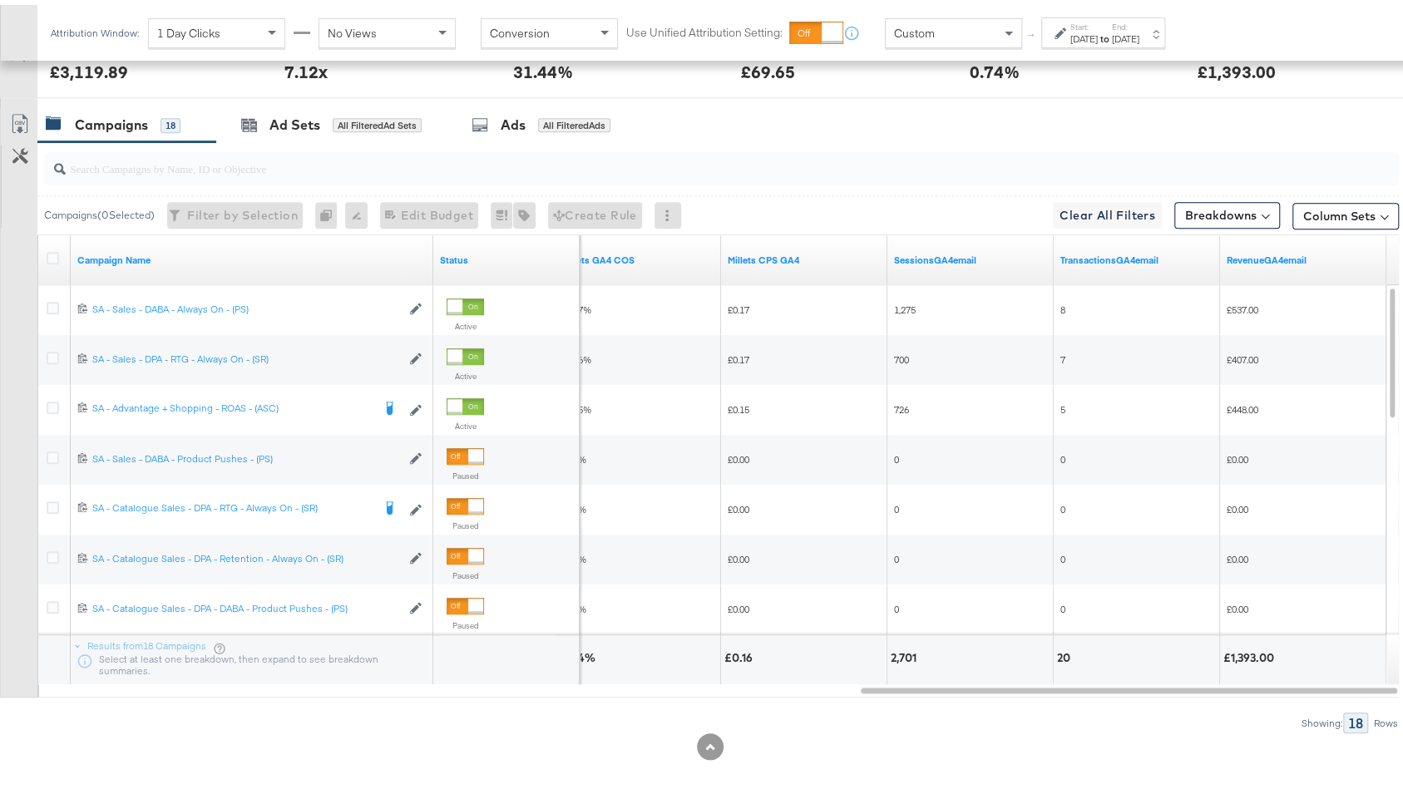
click at [1098, 28] on div "[DATE]" at bounding box center [1083, 33] width 27 height 13
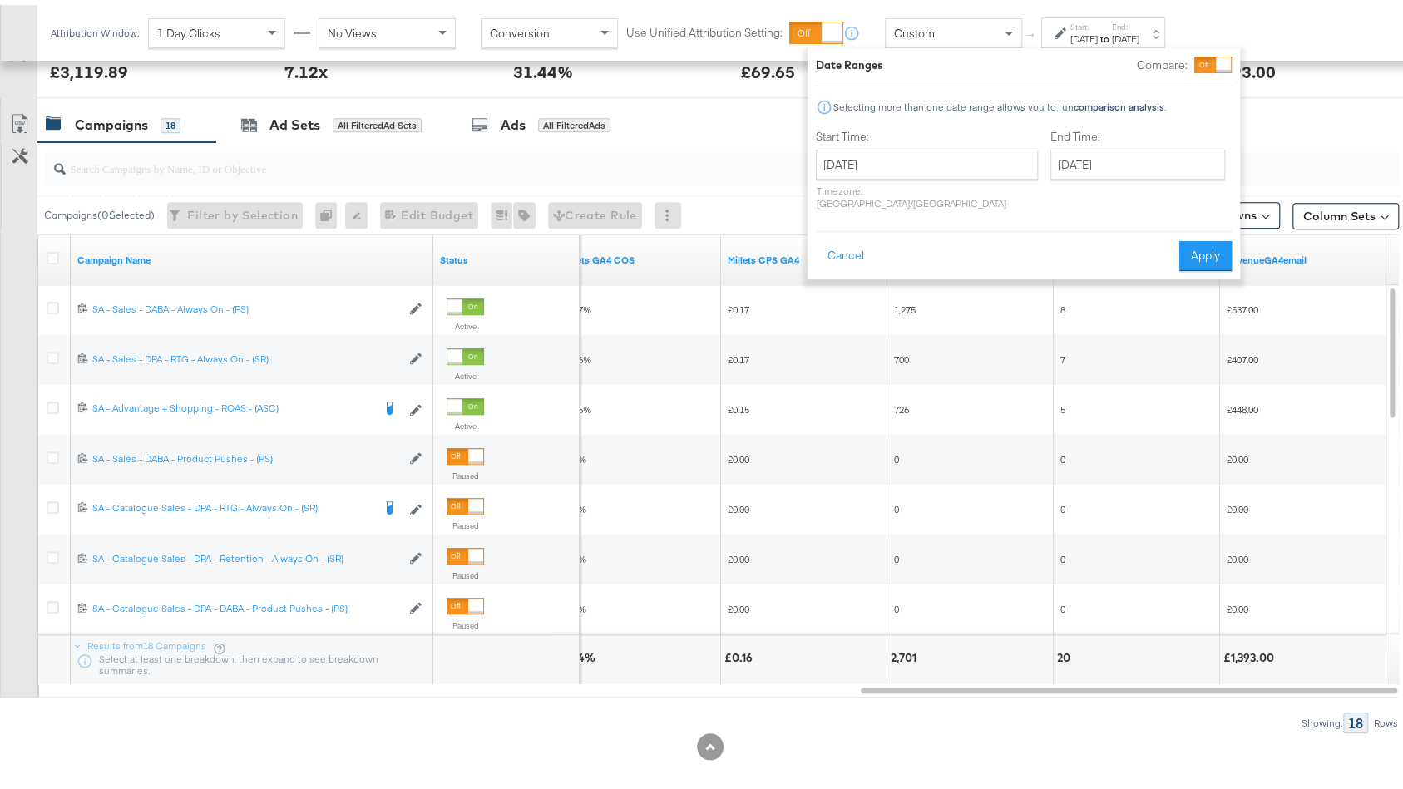
click at [1077, 133] on label "End Time:" at bounding box center [1140, 132] width 181 height 16
click at [1076, 153] on input "[DATE]" at bounding box center [1137, 160] width 175 height 30
click at [1083, 329] on td "25" at bounding box center [1097, 336] width 28 height 23
type input "[DATE]"
click at [1209, 250] on button "Apply" at bounding box center [1205, 251] width 52 height 30
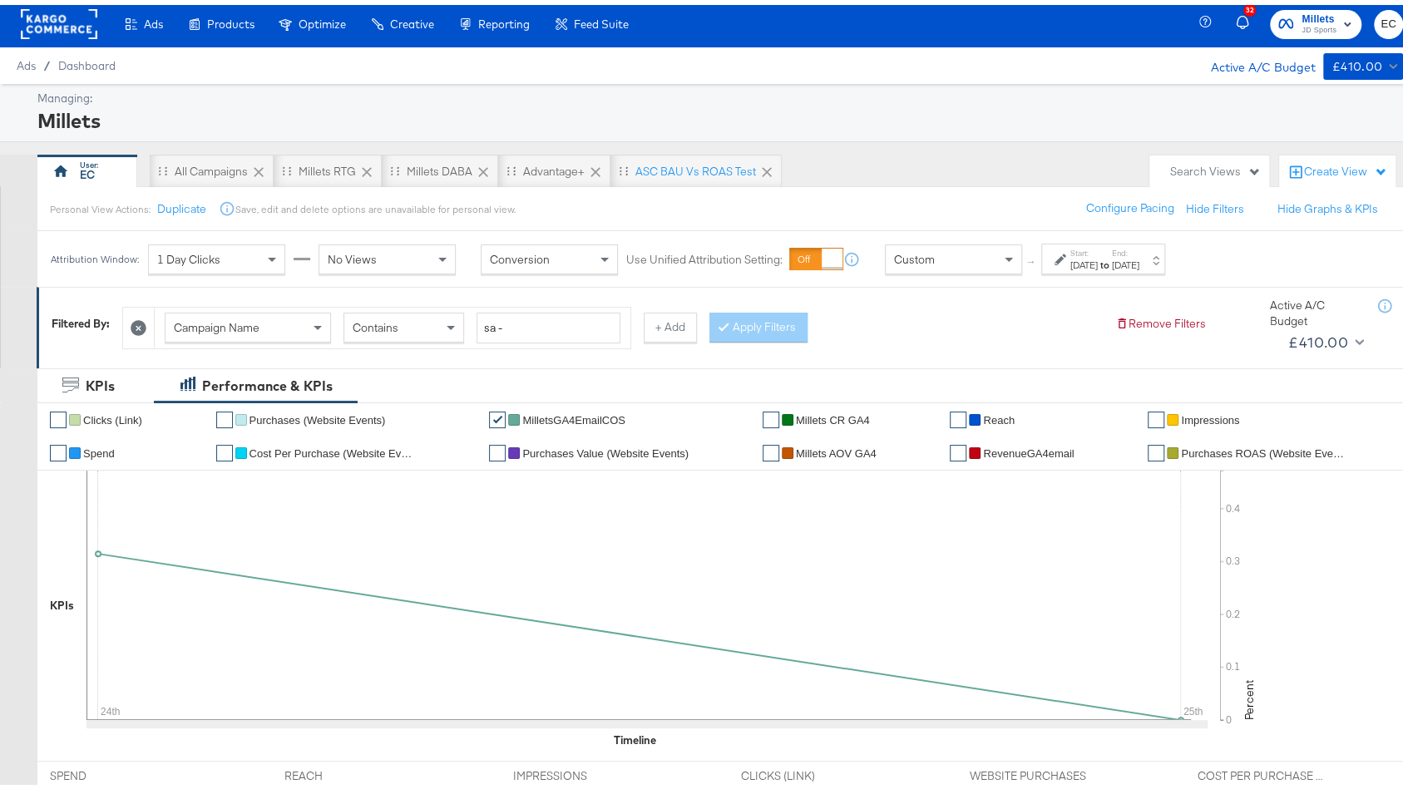
scroll to position [0, 0]
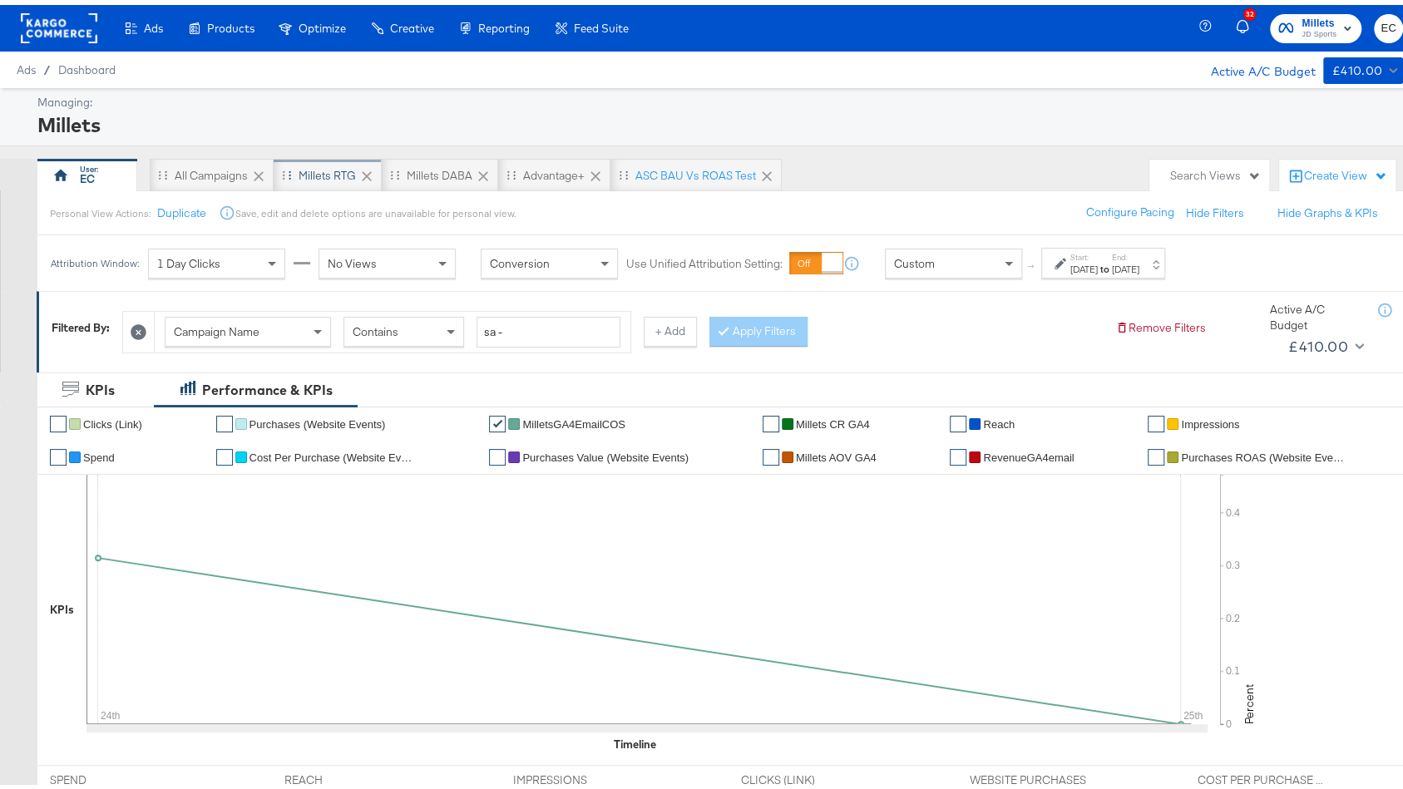
click at [313, 167] on div "Millets RTG" at bounding box center [326, 171] width 57 height 16
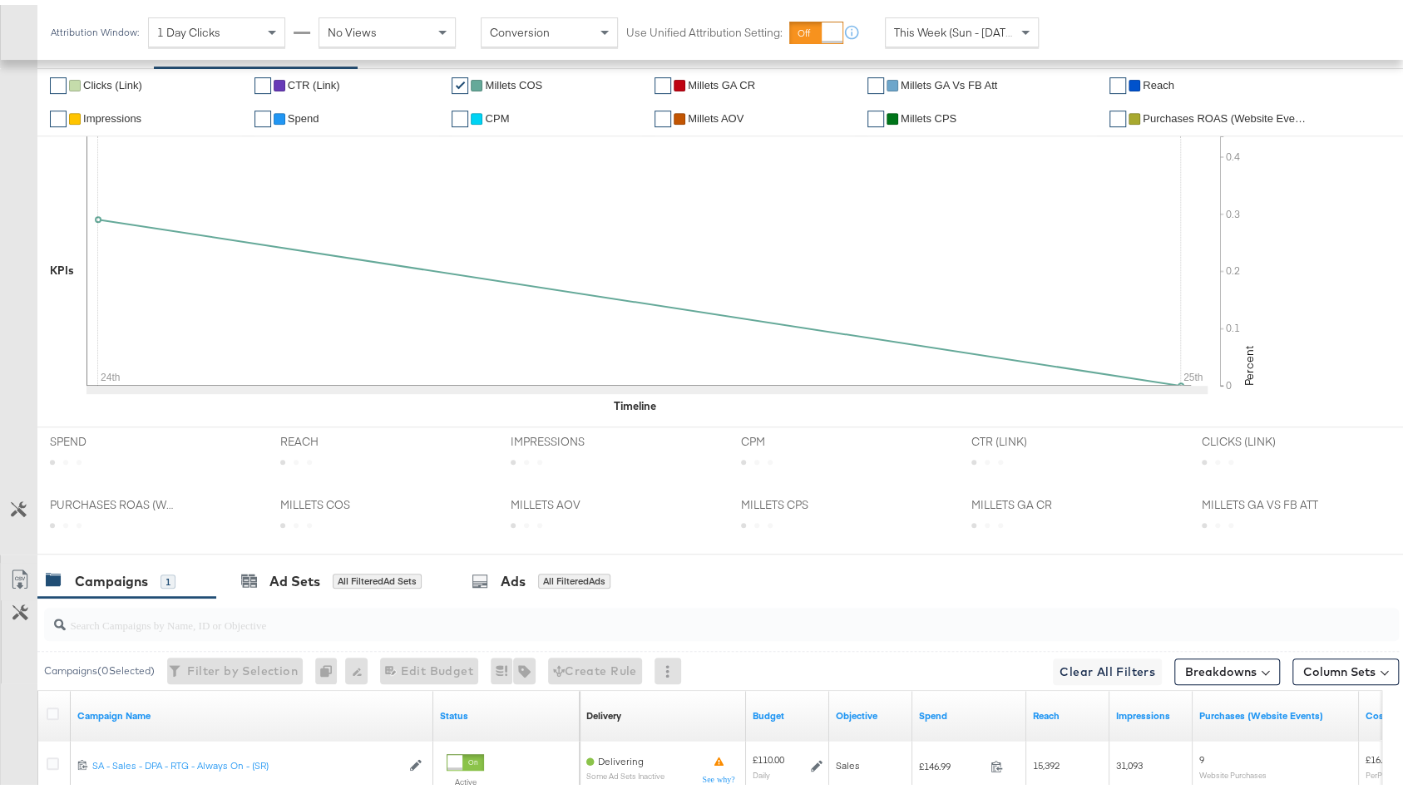
scroll to position [476, 0]
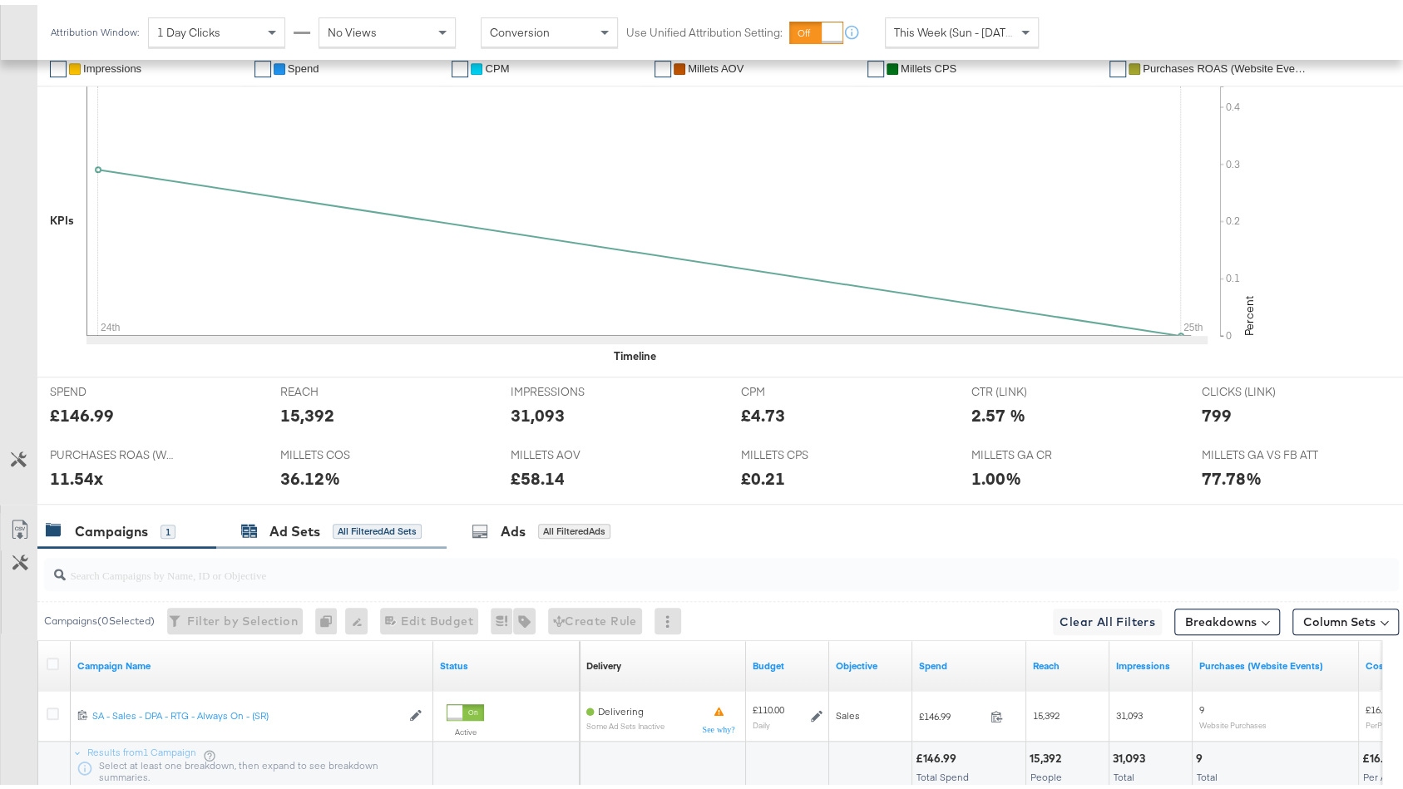
click at [374, 519] on div "All Filtered Ad Sets" at bounding box center [377, 526] width 89 height 15
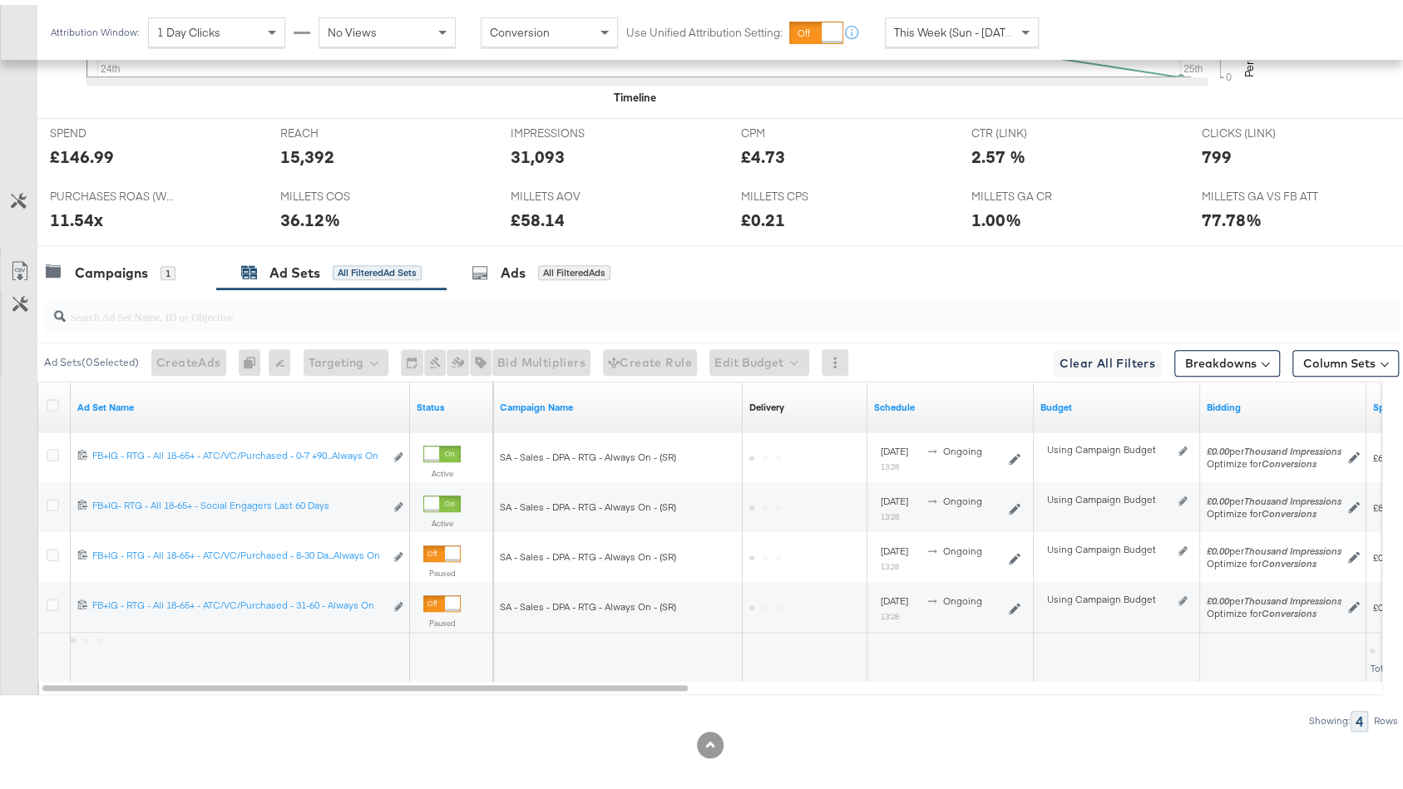
scroll to position [735, 0]
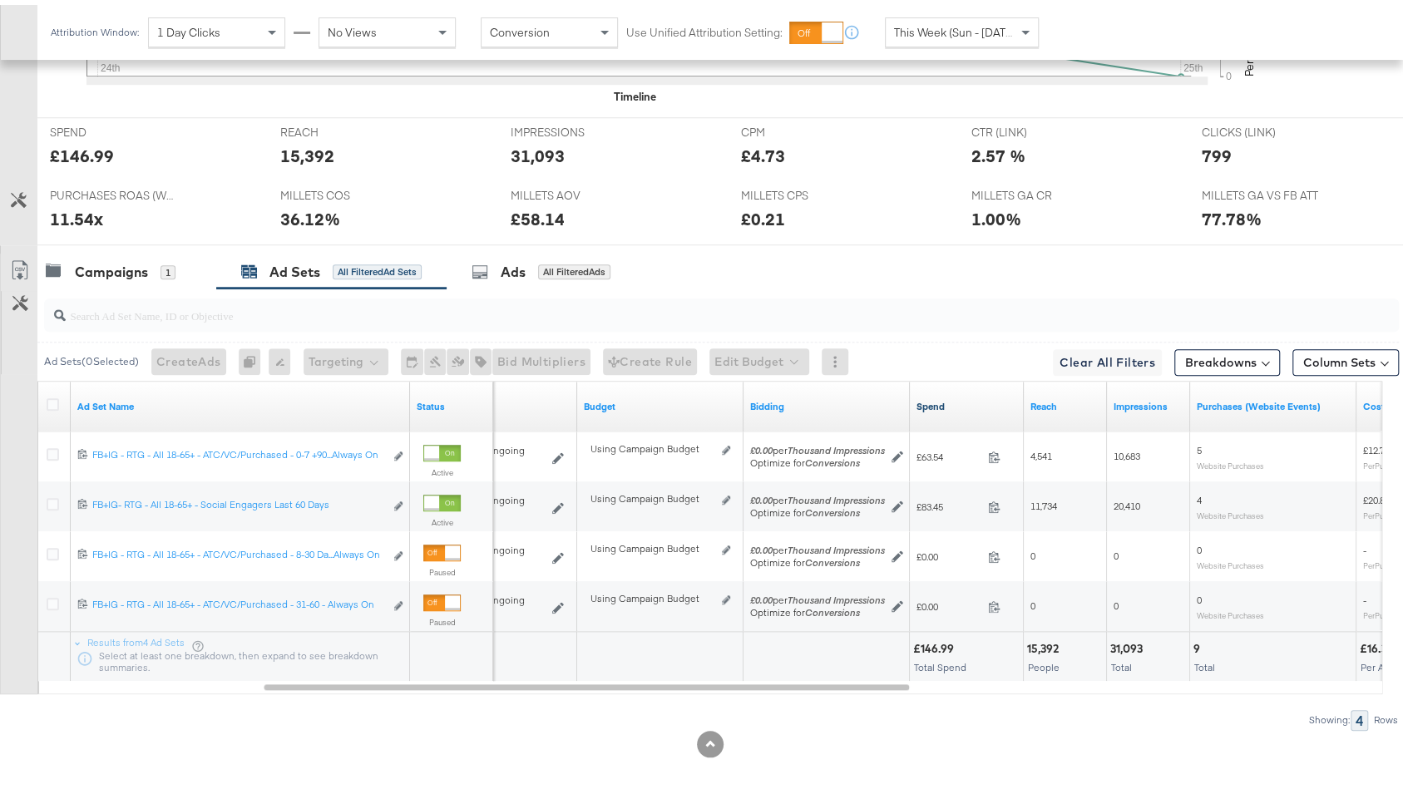
click at [963, 395] on link "Spend" at bounding box center [966, 401] width 101 height 13
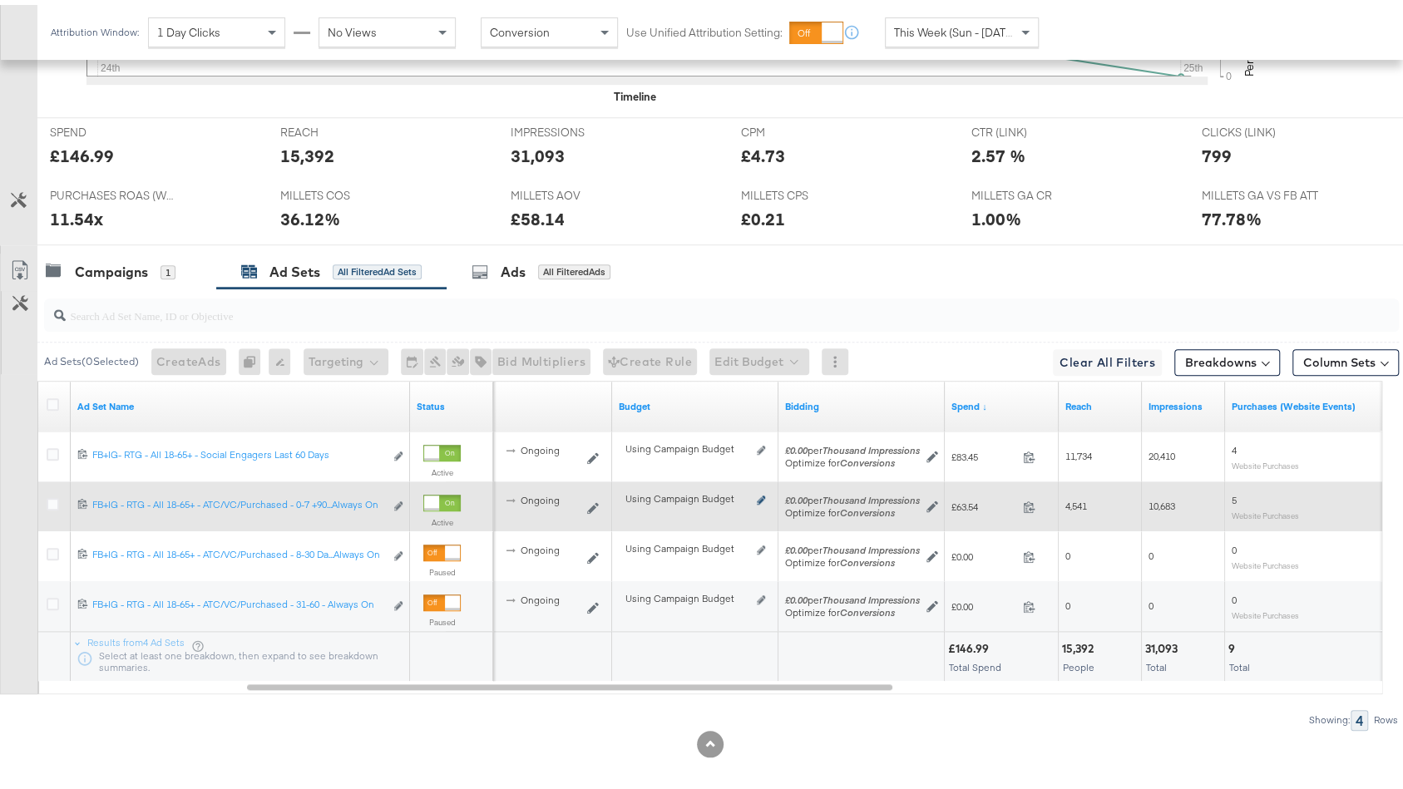
click at [757, 492] on icon at bounding box center [761, 495] width 8 height 9
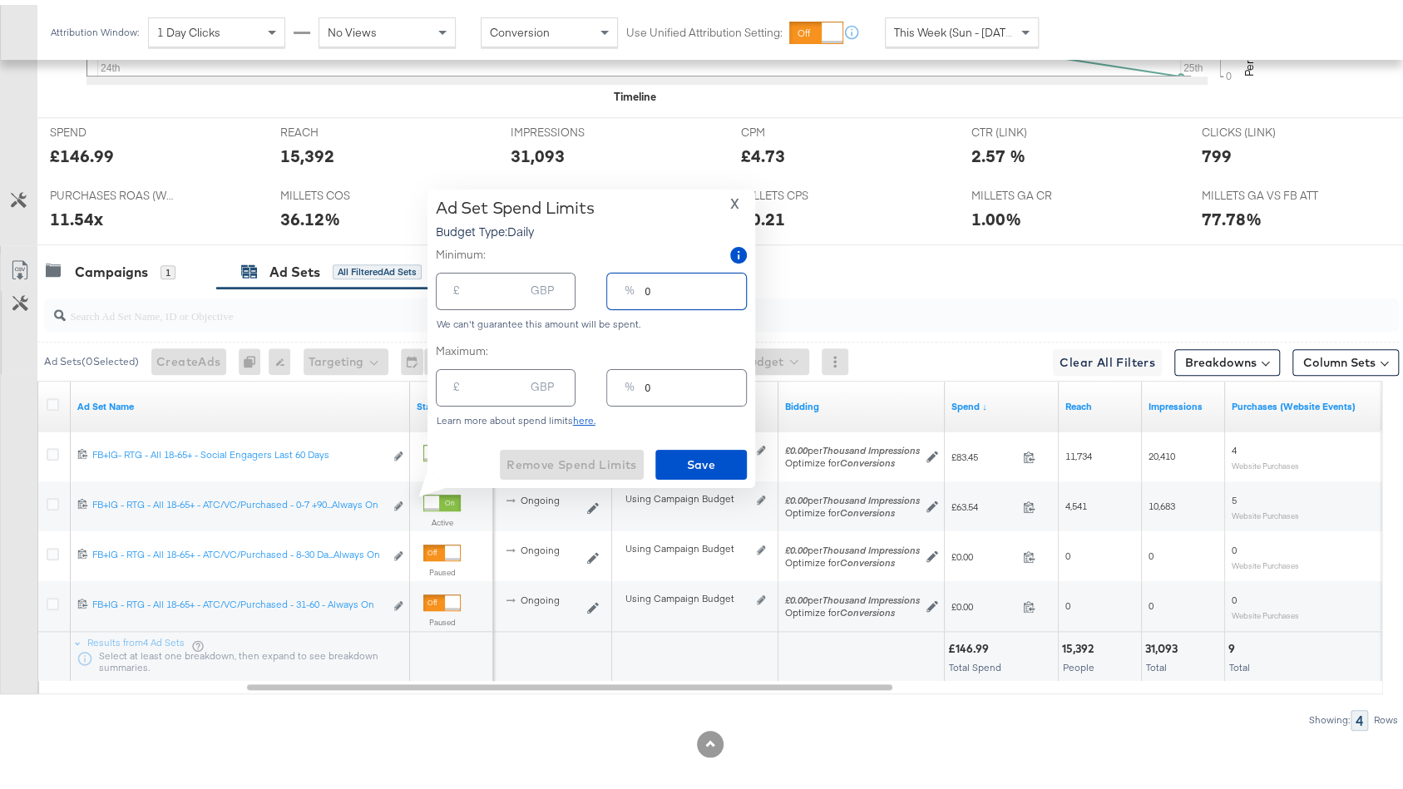
drag, startPoint x: 666, startPoint y: 292, endPoint x: 642, endPoint y: 292, distance: 24.1
click at [643, 292] on div "% 0" at bounding box center [676, 286] width 140 height 37
type input "3"
type input "3.30"
type input "30"
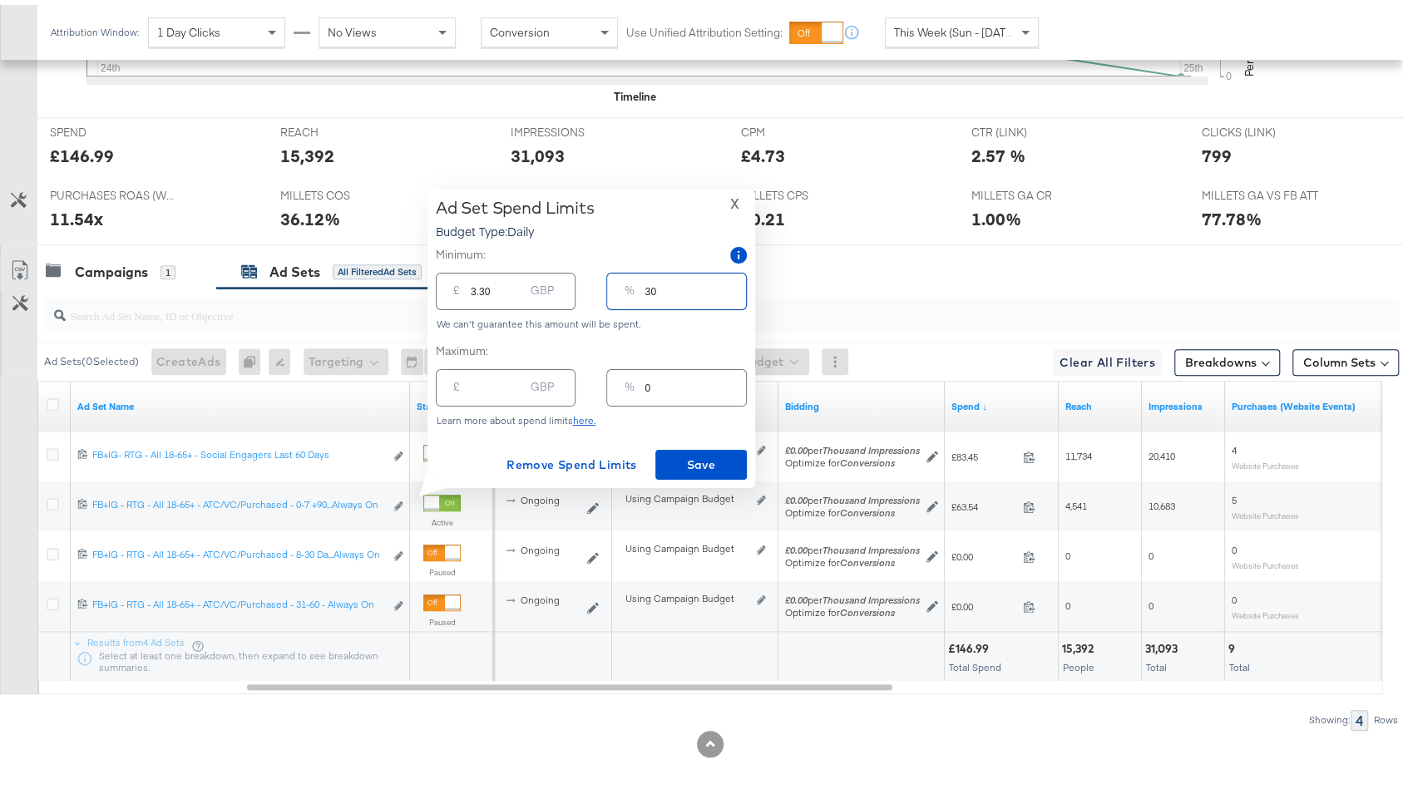
type input "33.00"
type input "30"
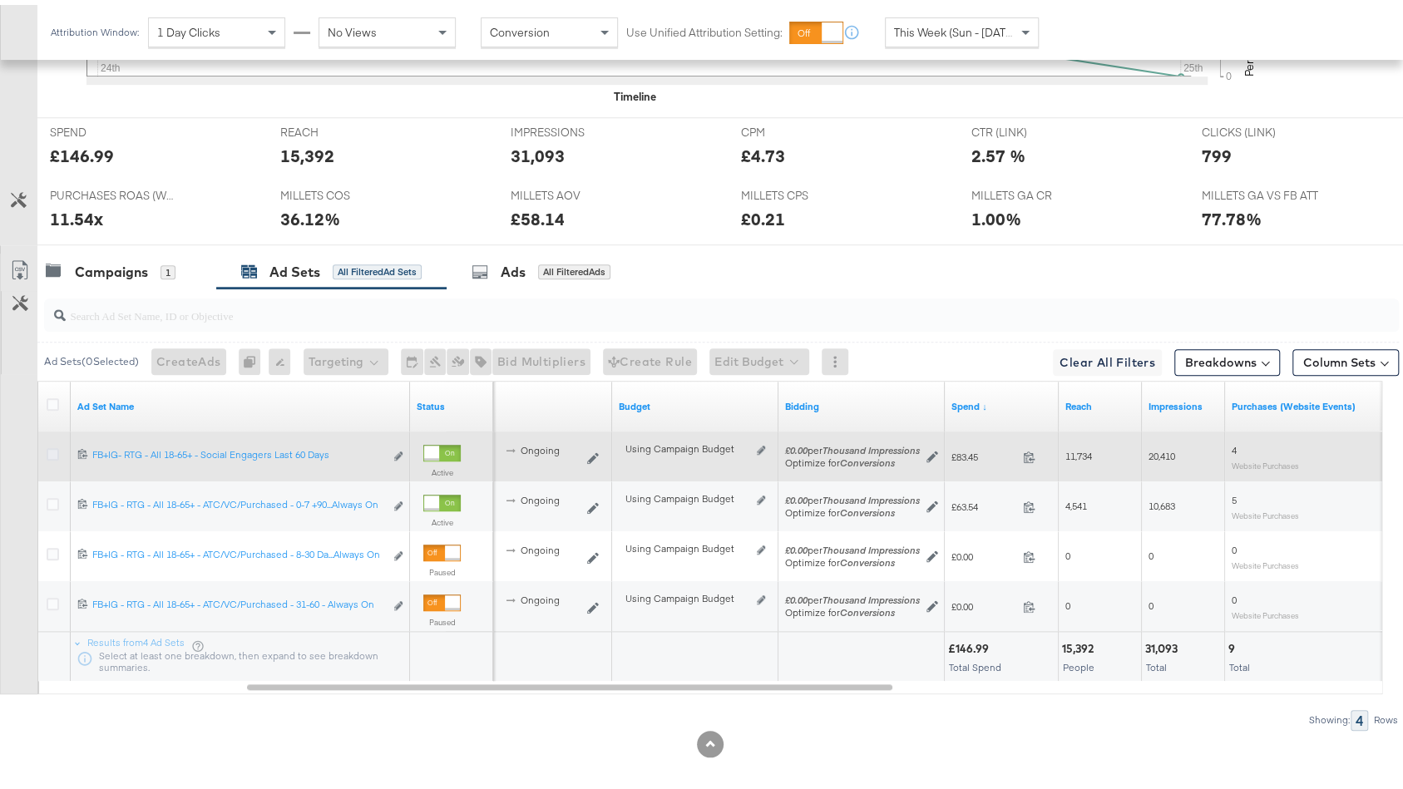
click at [55, 446] on icon at bounding box center [53, 449] width 12 height 12
click at [0, 0] on input "checkbox" at bounding box center [0, 0] width 0 height 0
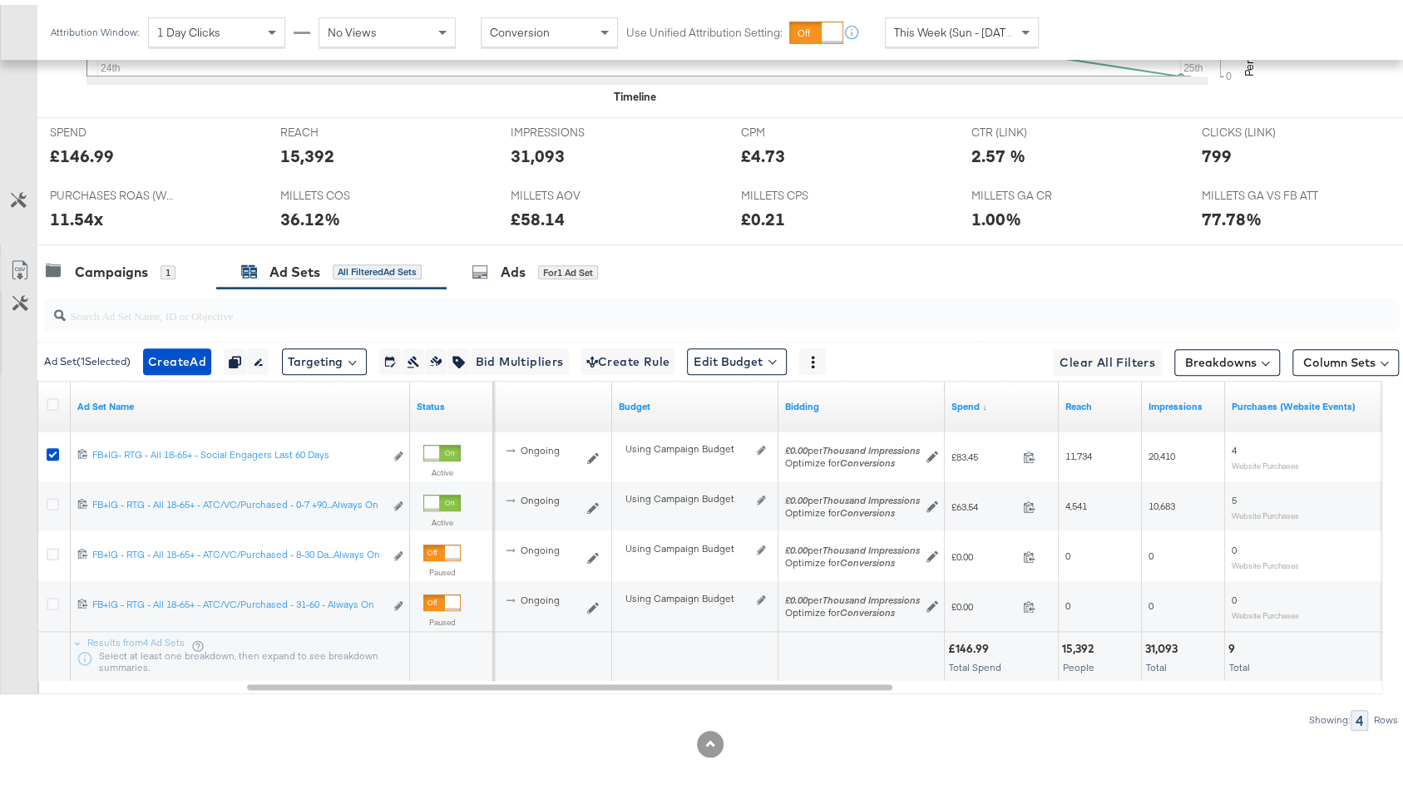
click at [516, 274] on div "Ads for 1 Ad Set" at bounding box center [543, 267] width 195 height 36
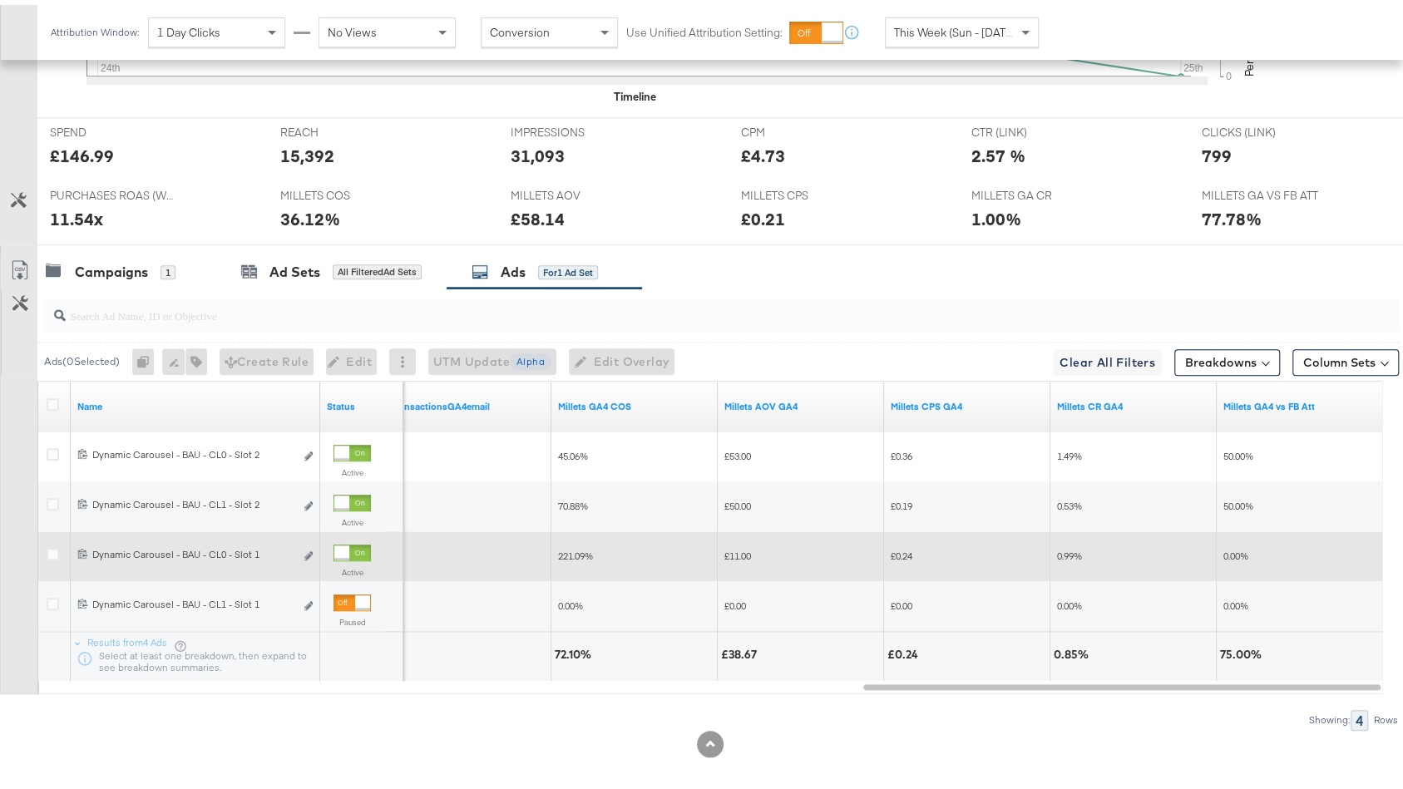
click at [349, 542] on div at bounding box center [341, 547] width 15 height 15
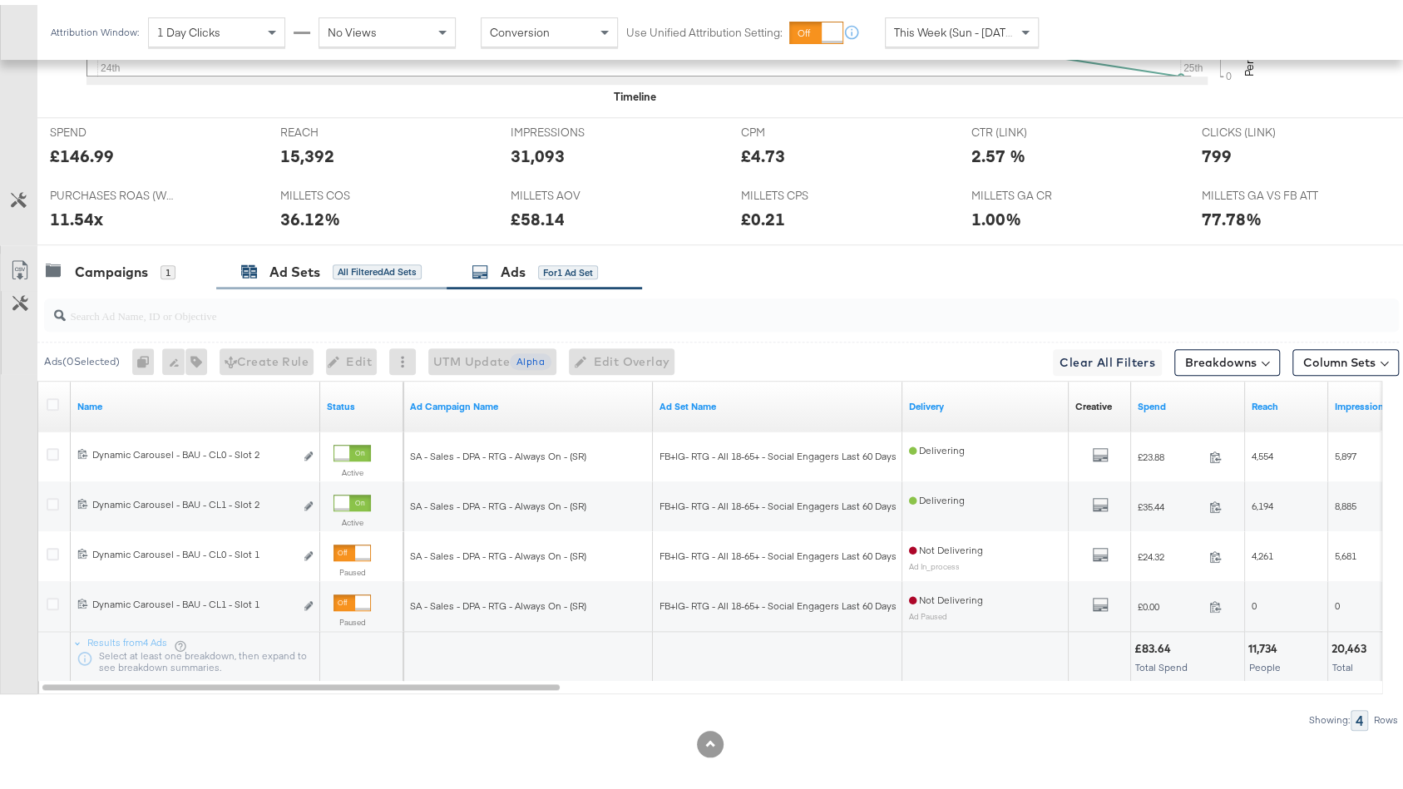
click at [342, 261] on div "All Filtered Ad Sets" at bounding box center [377, 266] width 89 height 15
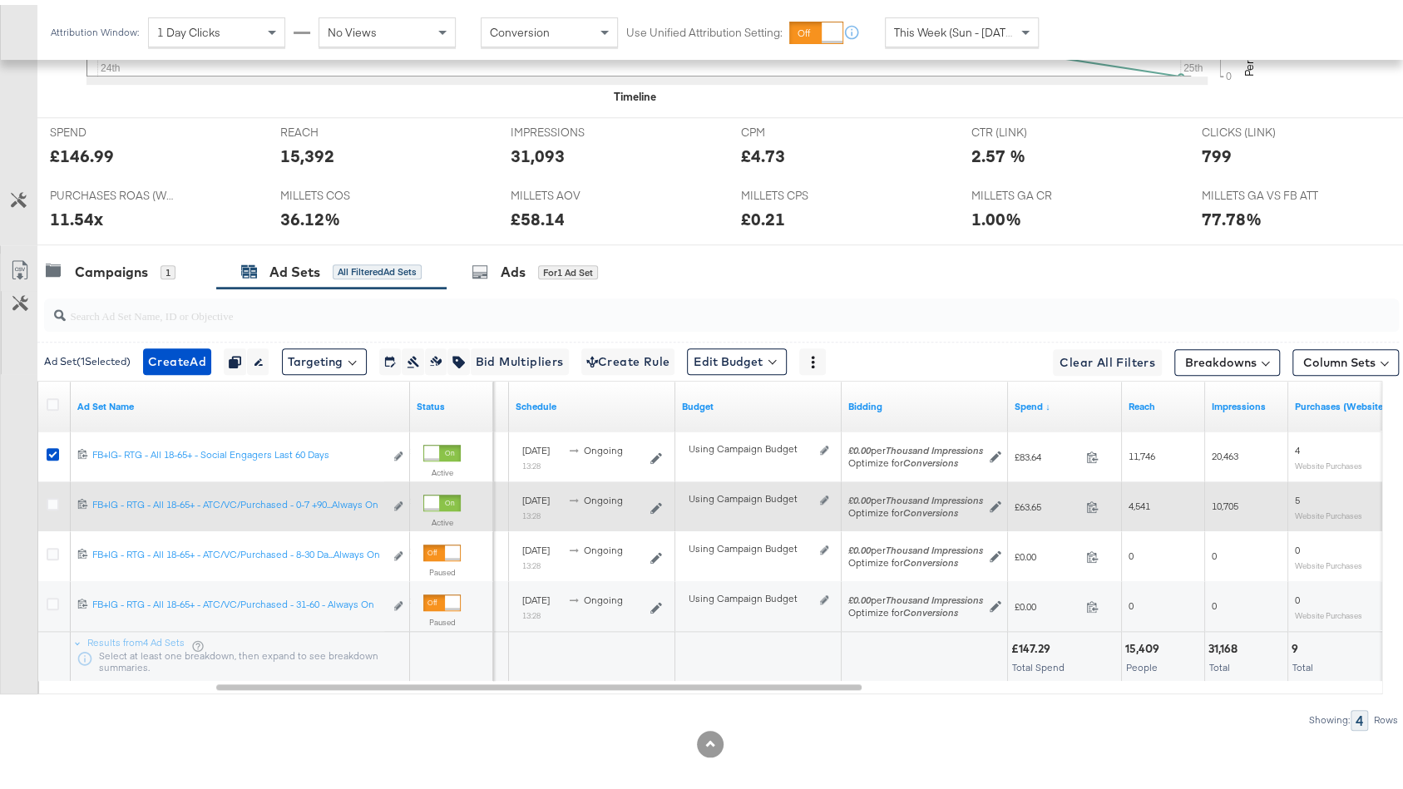
click at [828, 489] on div "Using Campaign Budget Edit spend limits" at bounding box center [758, 501] width 153 height 27
click at [821, 491] on icon at bounding box center [824, 495] width 8 height 9
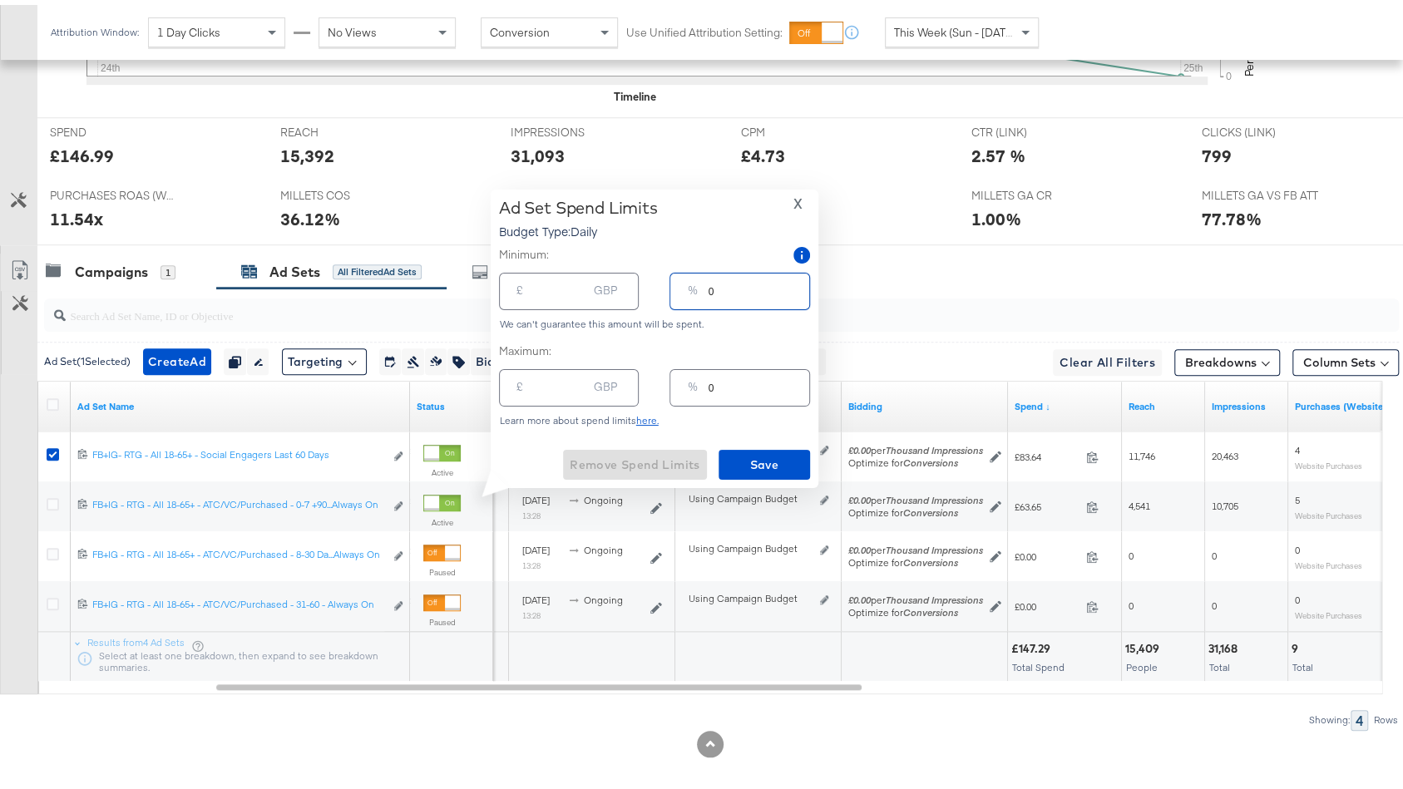
drag, startPoint x: 728, startPoint y: 291, endPoint x: 634, endPoint y: 288, distance: 93.2
click at [635, 289] on div "£ GBP % 0" at bounding box center [654, 286] width 311 height 44
type input "3"
type input "3.30"
type input "30"
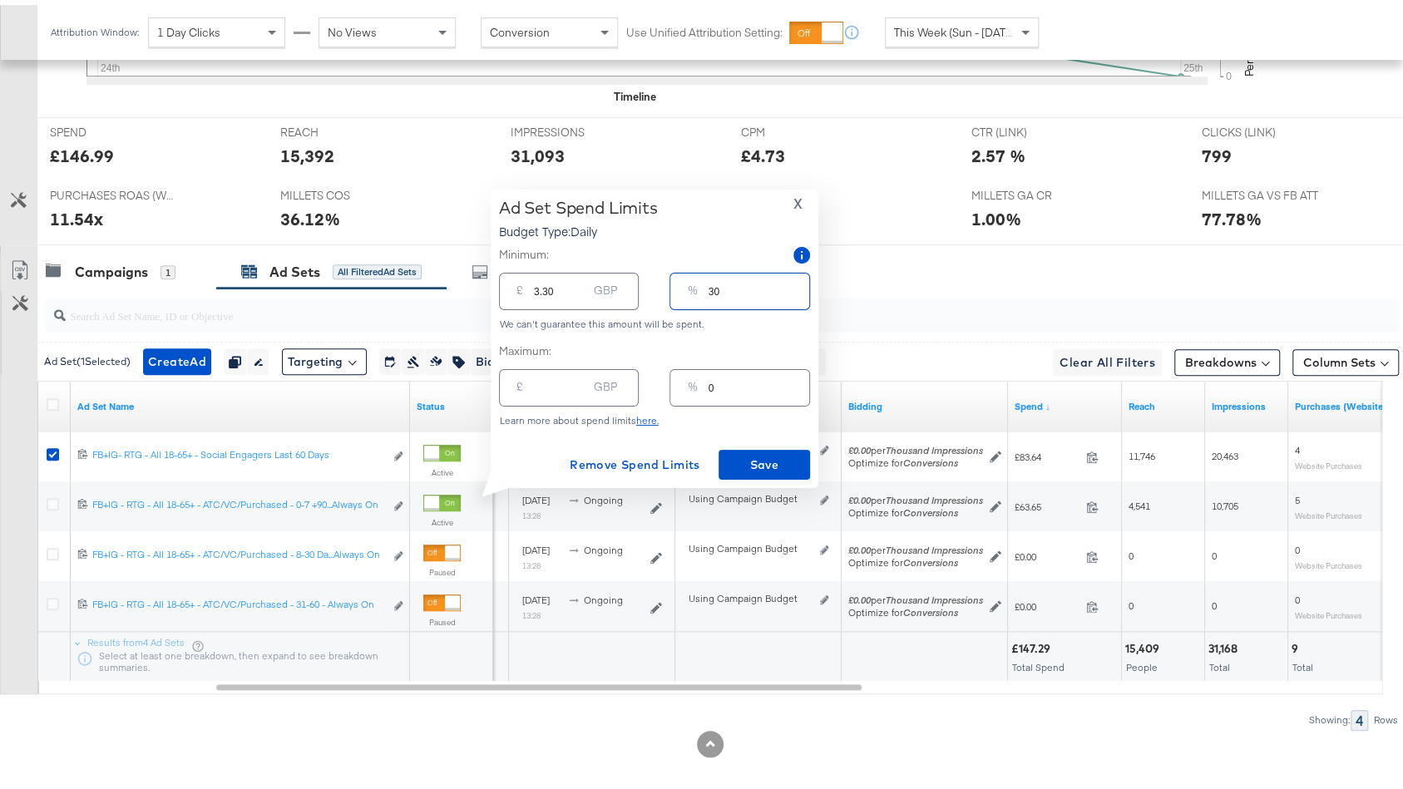
type input "33.00"
type input "30"
click at [769, 451] on span "Save" at bounding box center [764, 460] width 78 height 21
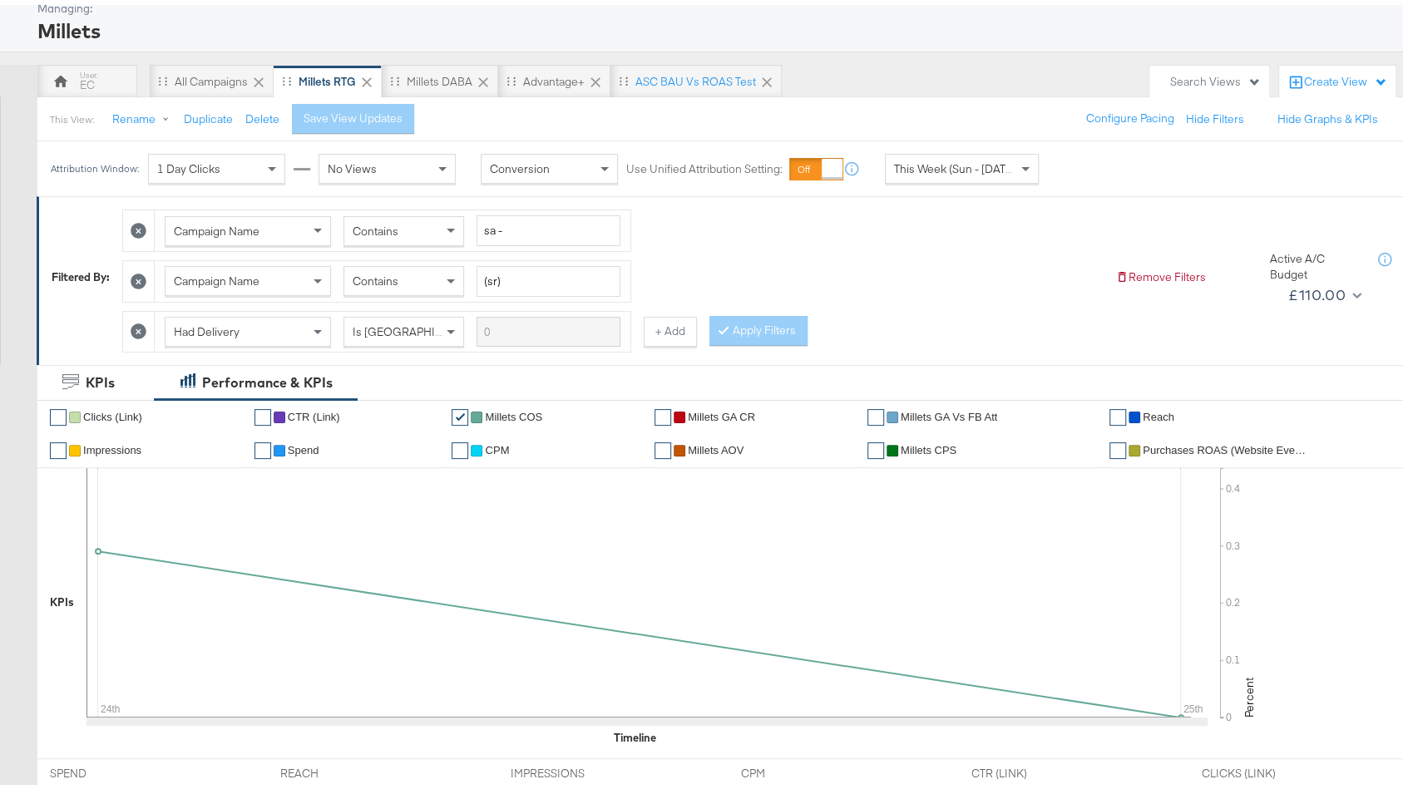
scroll to position [62, 0]
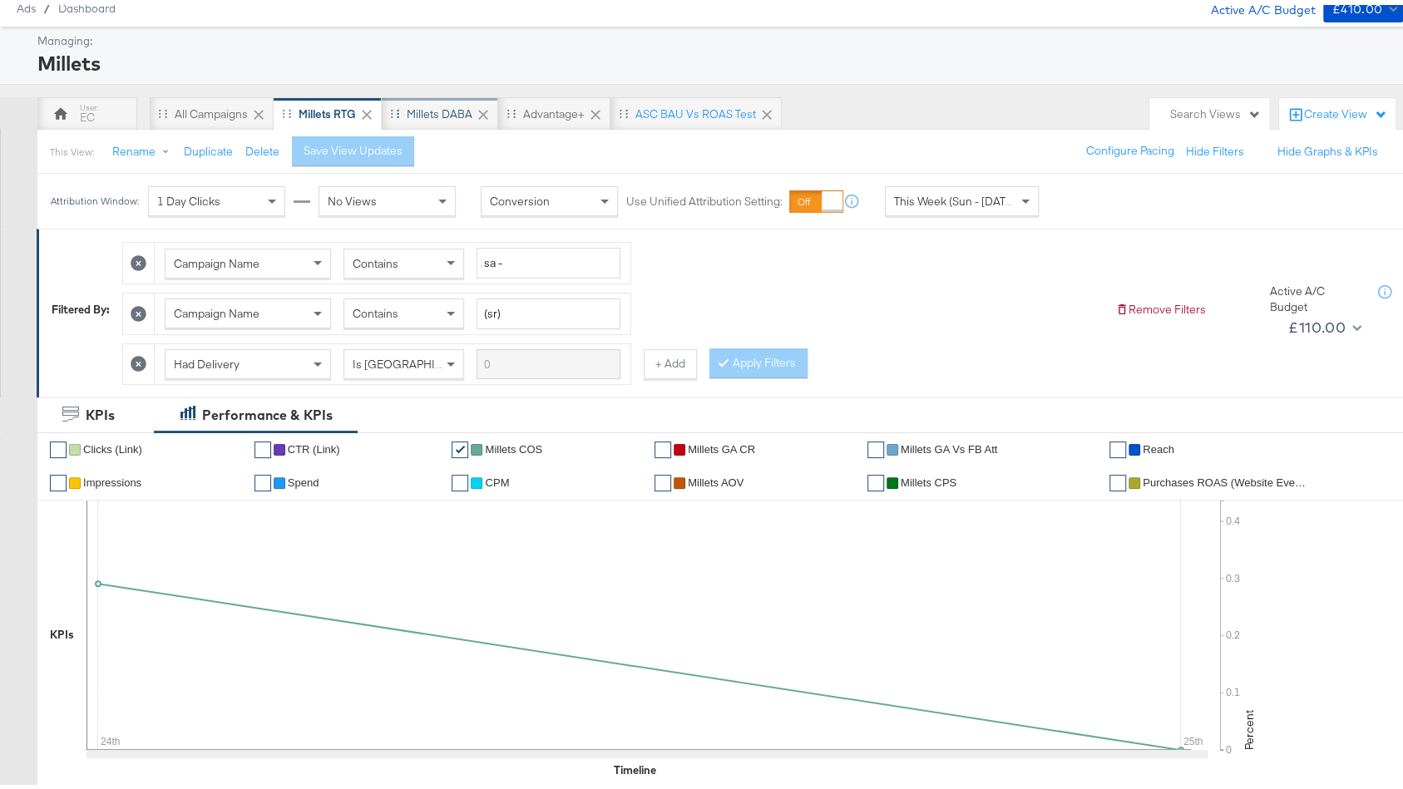
click at [412, 106] on div "Millets DABA" at bounding box center [440, 109] width 66 height 16
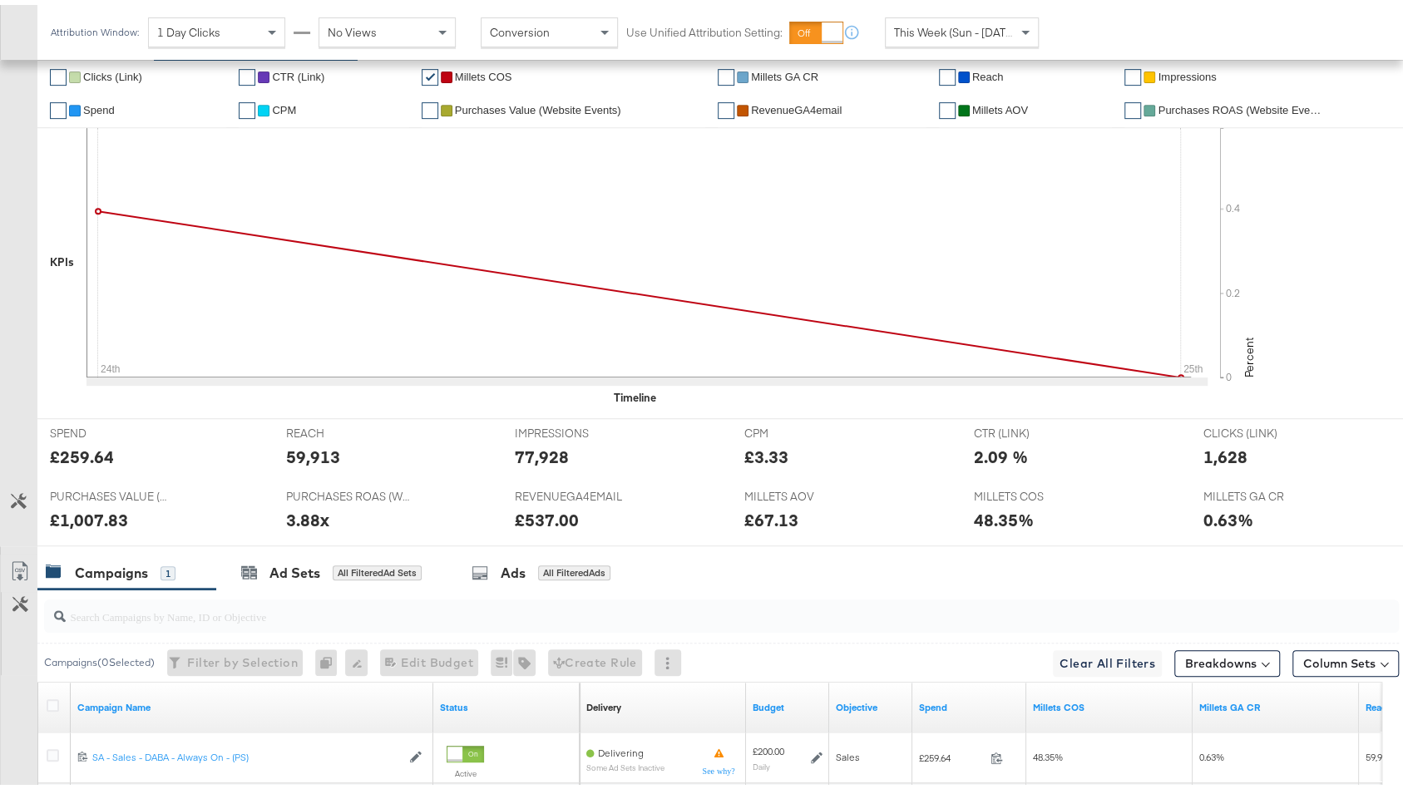
scroll to position [588, 0]
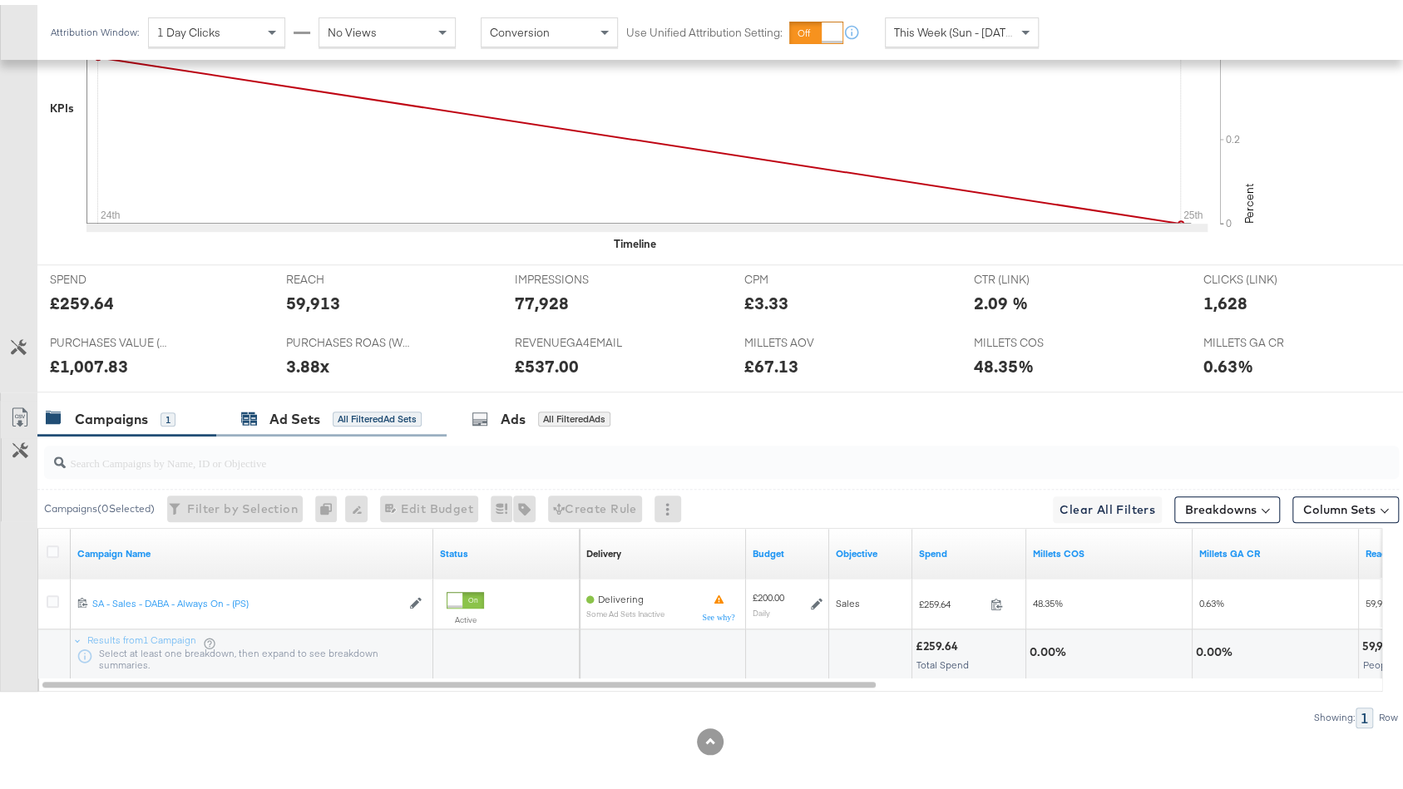
click at [351, 407] on div "All Filtered Ad Sets" at bounding box center [377, 414] width 89 height 15
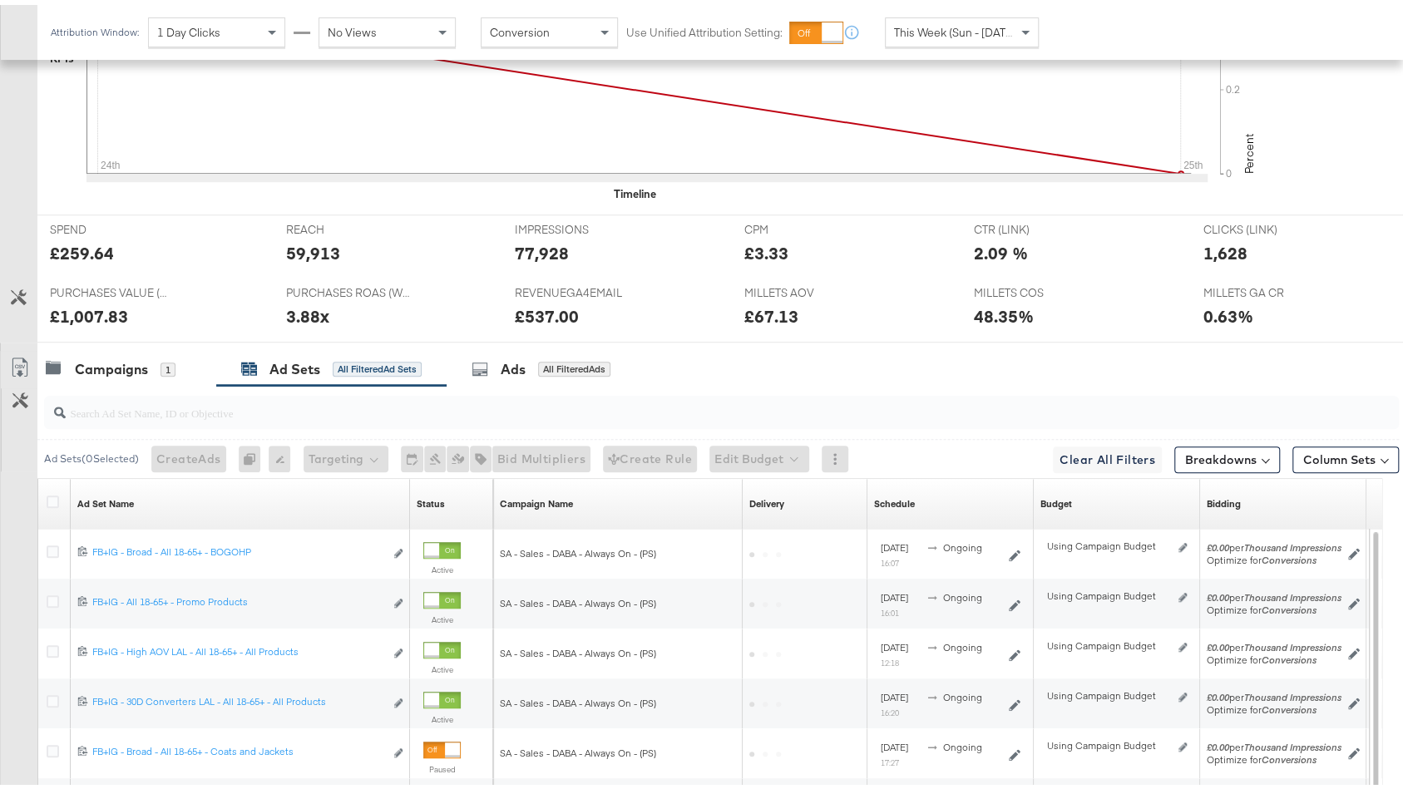
scroll to position [887, 0]
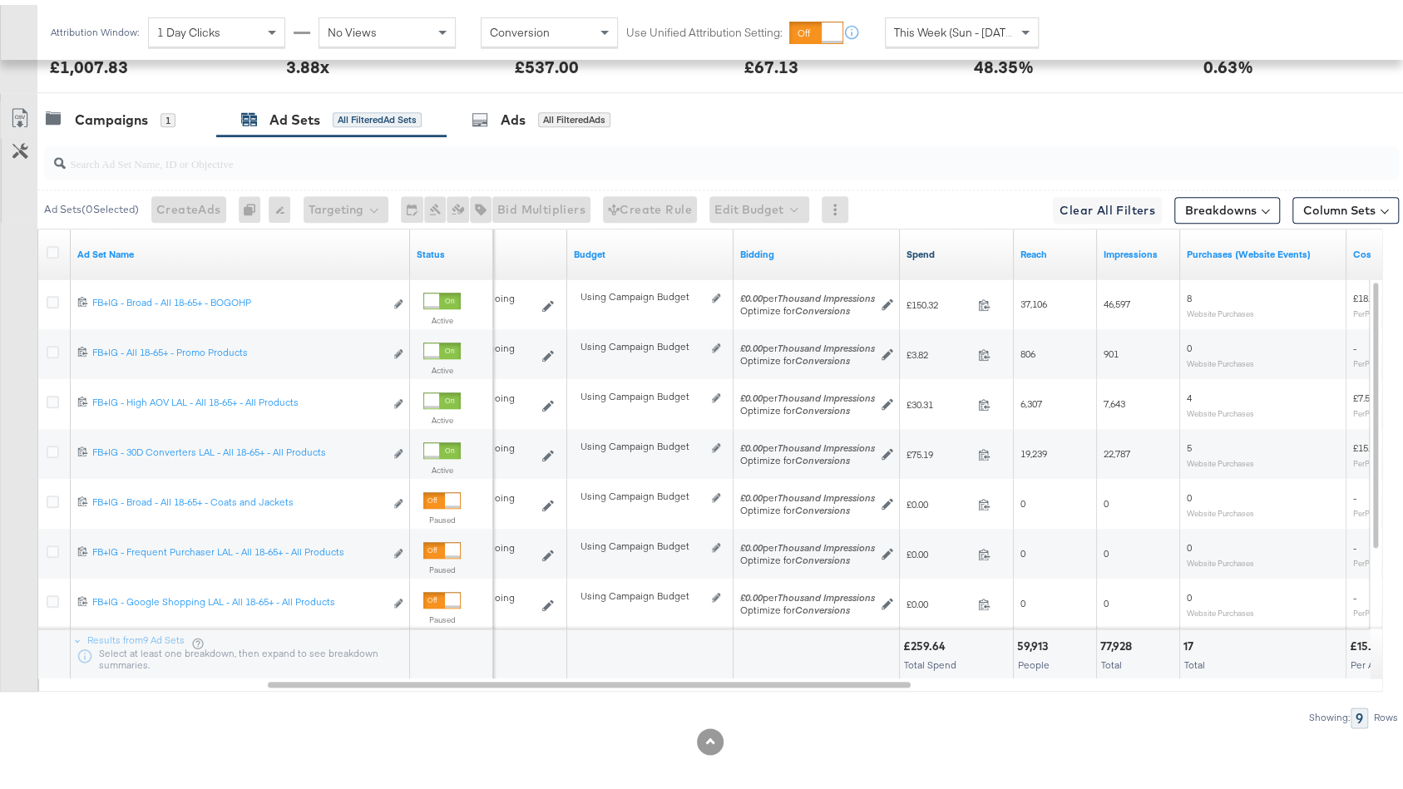
click at [945, 243] on link "Spend" at bounding box center [956, 249] width 101 height 13
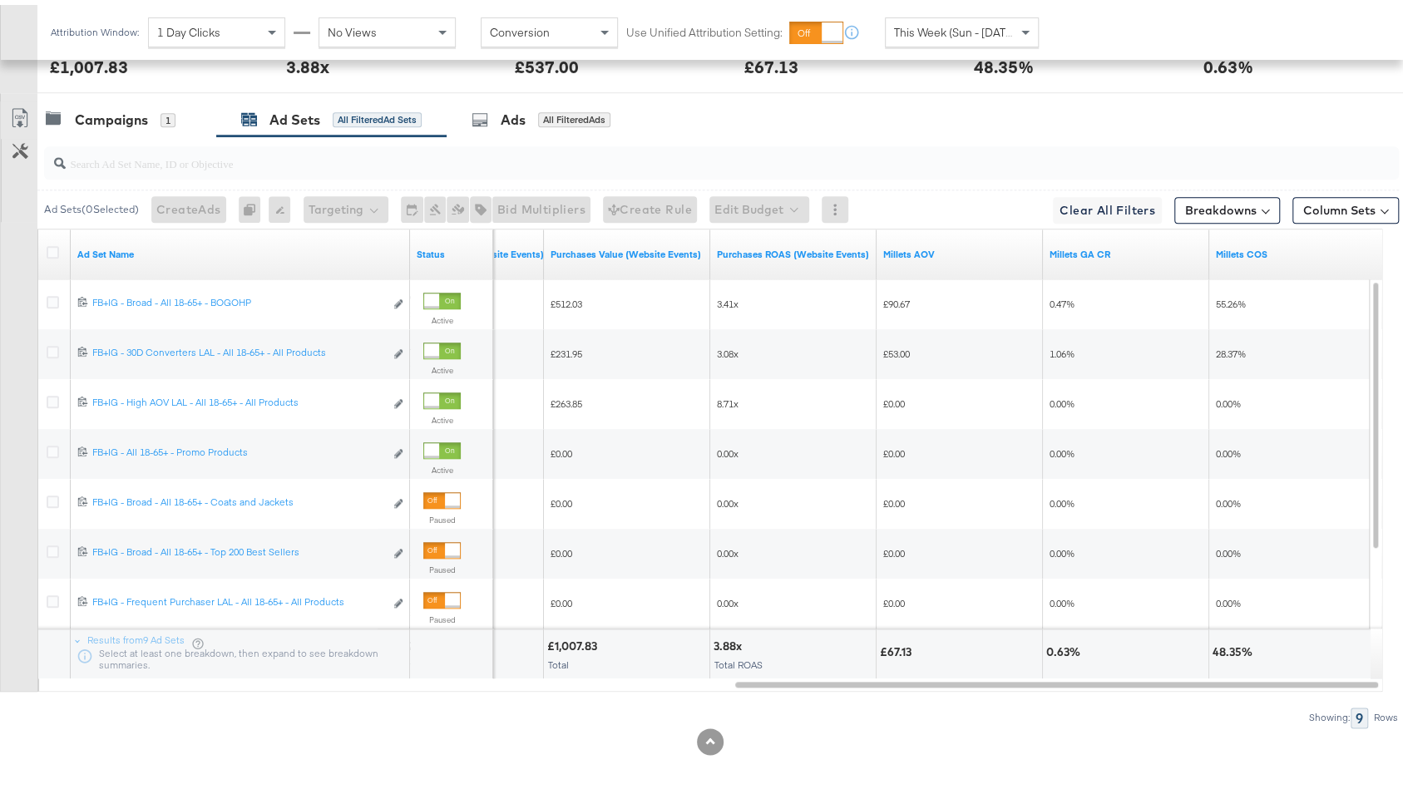
scroll to position [0, 0]
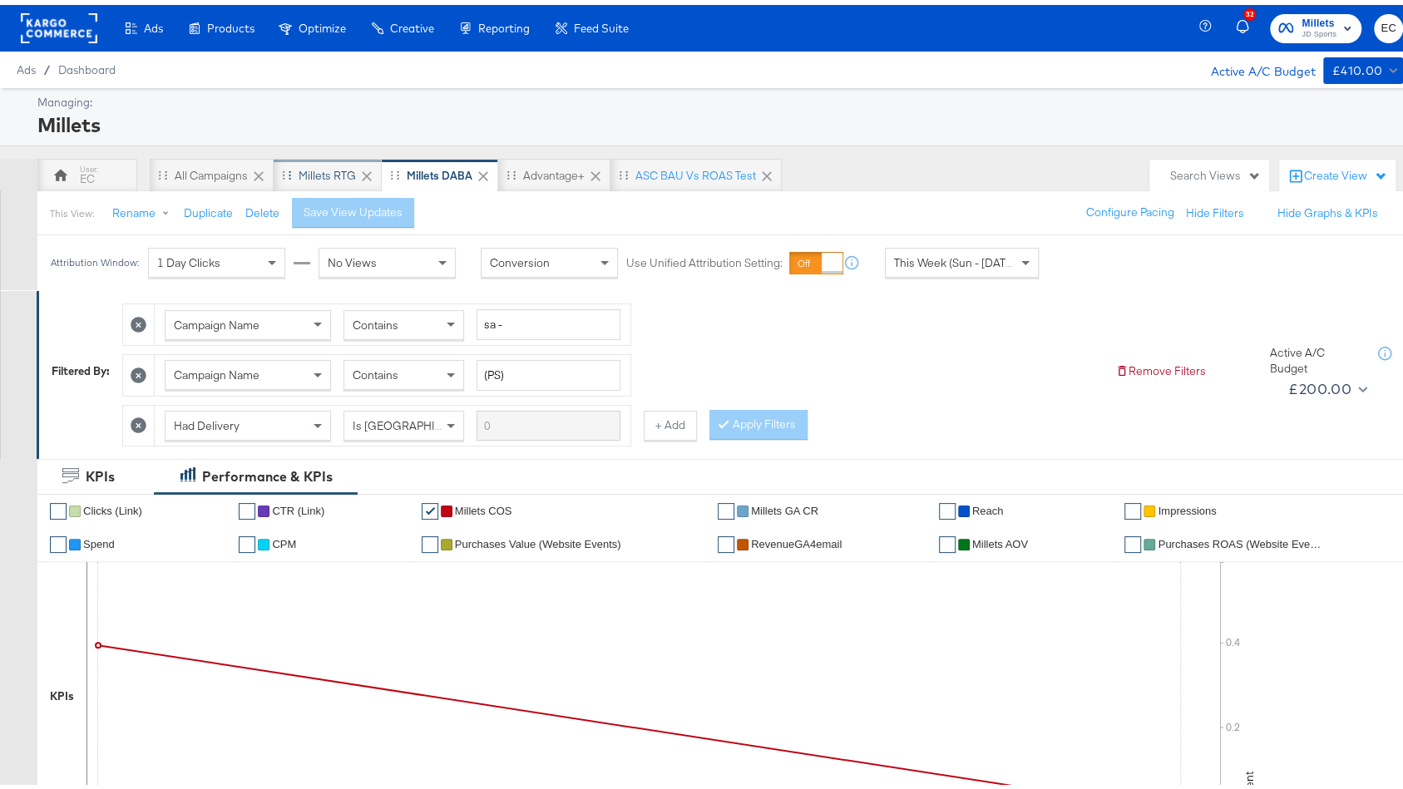
click at [337, 168] on div "Millets RTG" at bounding box center [326, 171] width 57 height 16
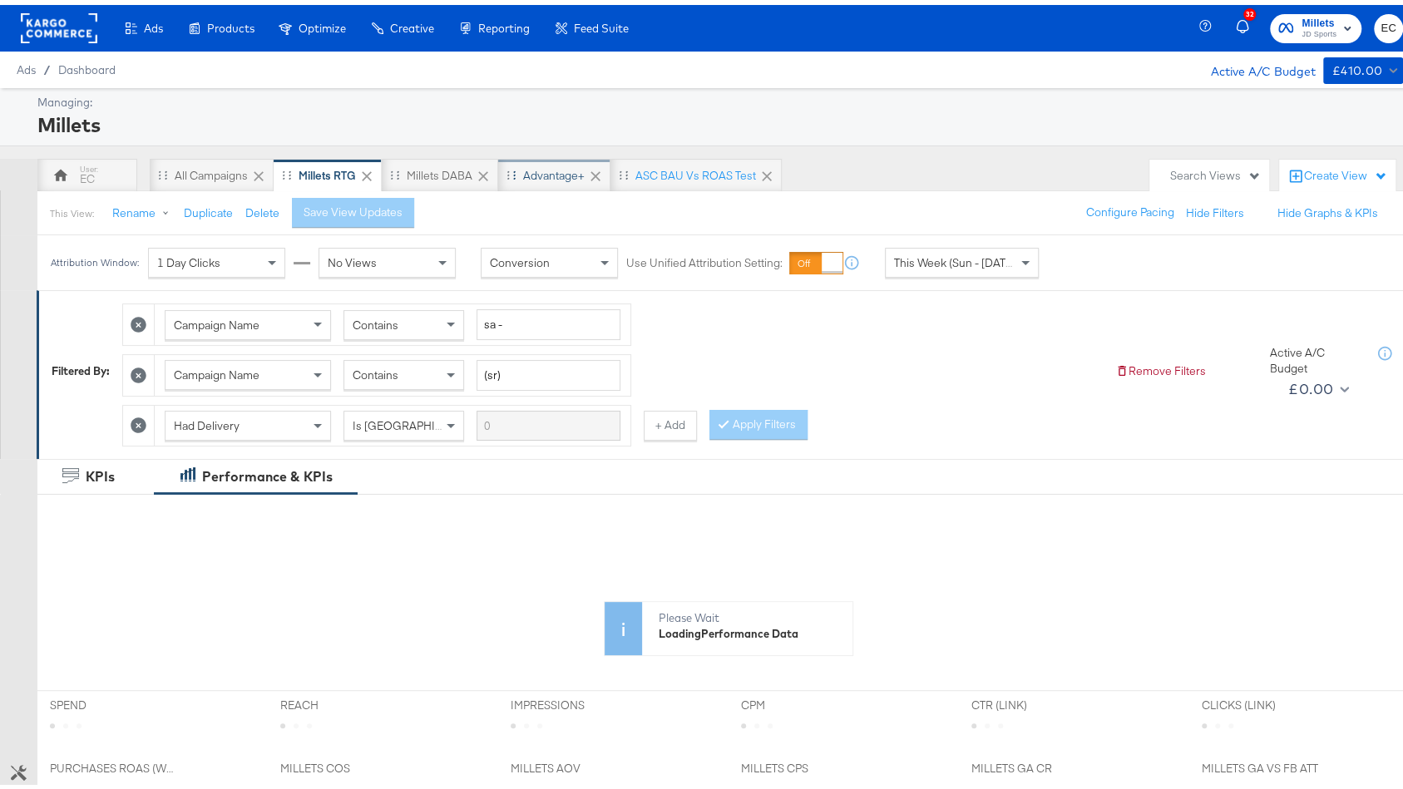
click at [550, 171] on div "Advantage+" at bounding box center [554, 171] width 62 height 16
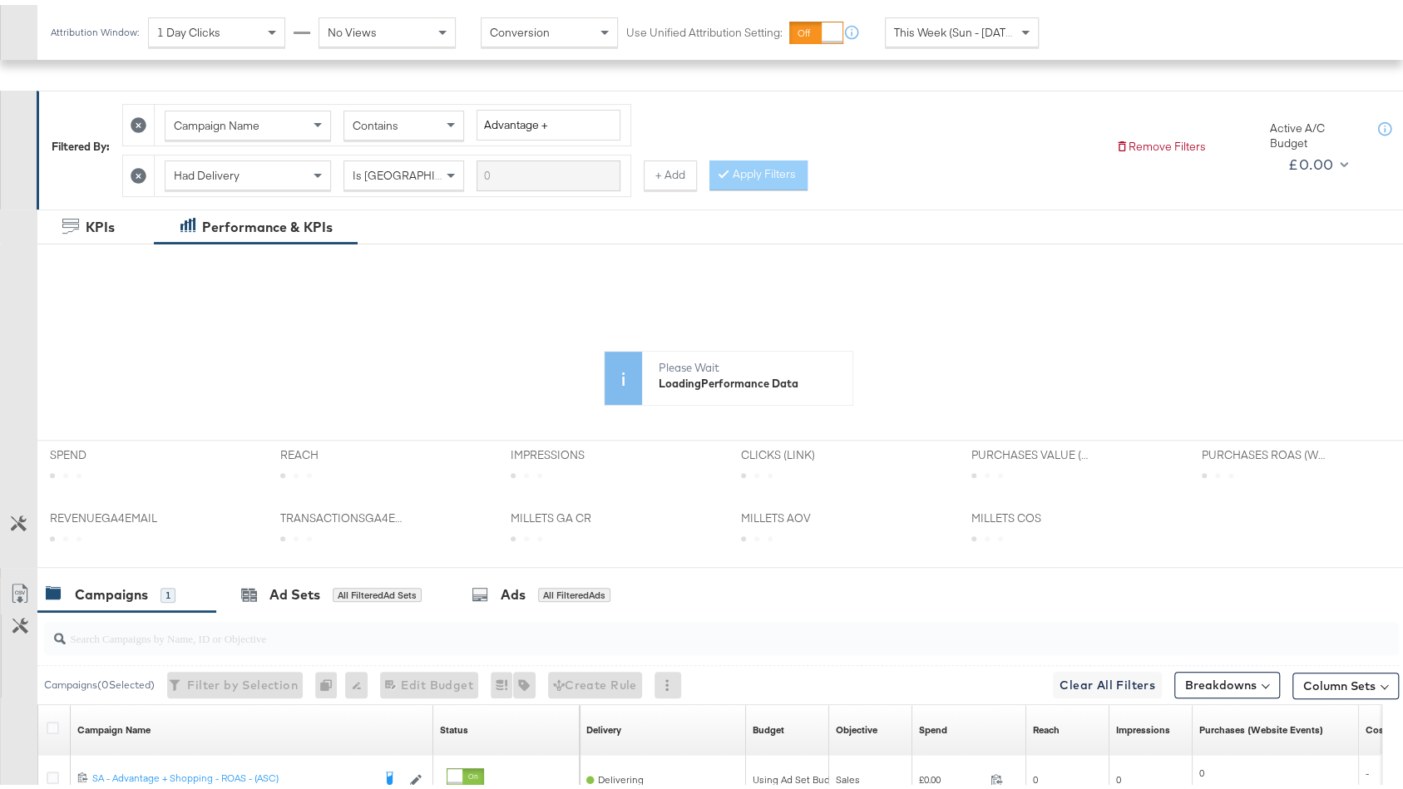
scroll to position [377, 0]
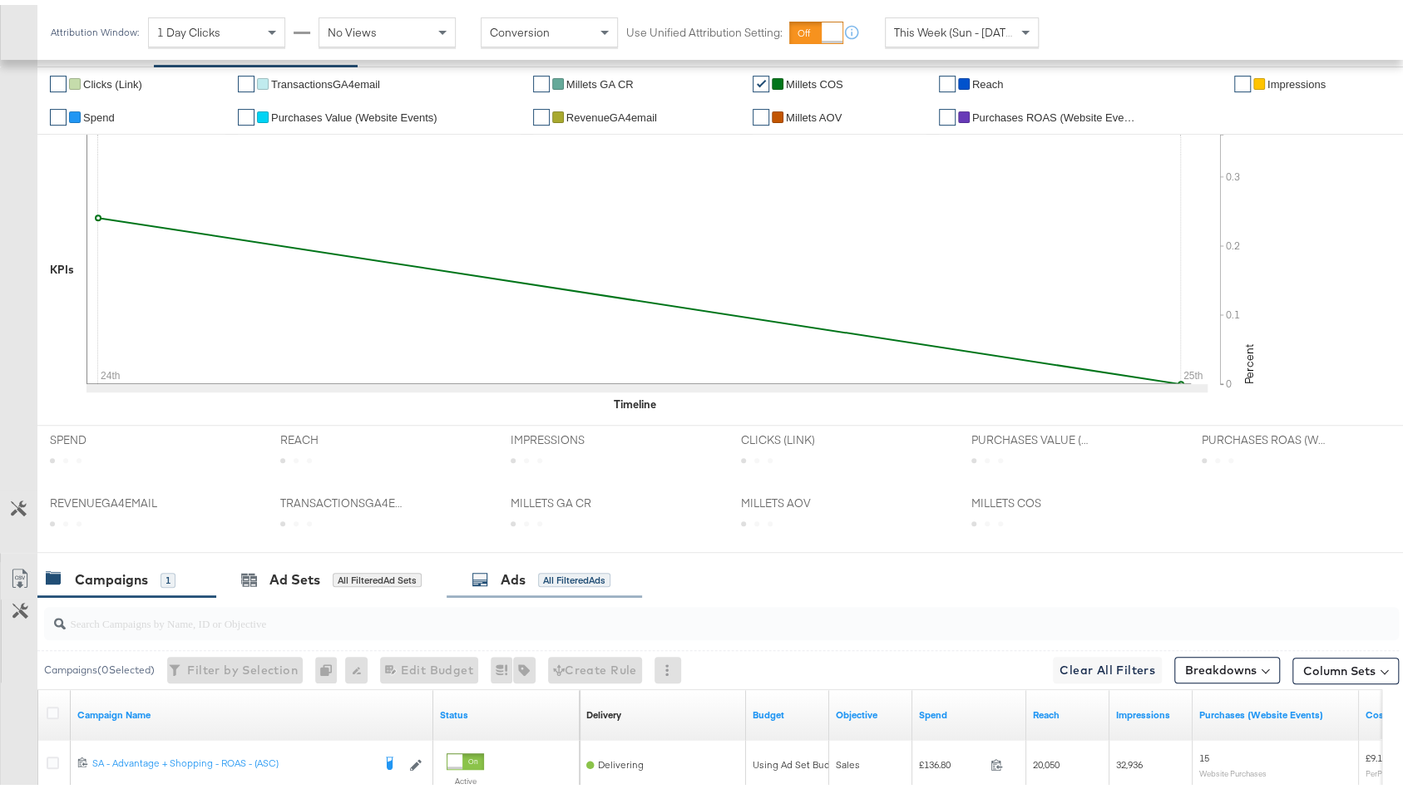
click at [537, 421] on div "IMPRESSIONS IMPRESSIONS" at bounding box center [613, 452] width 230 height 63
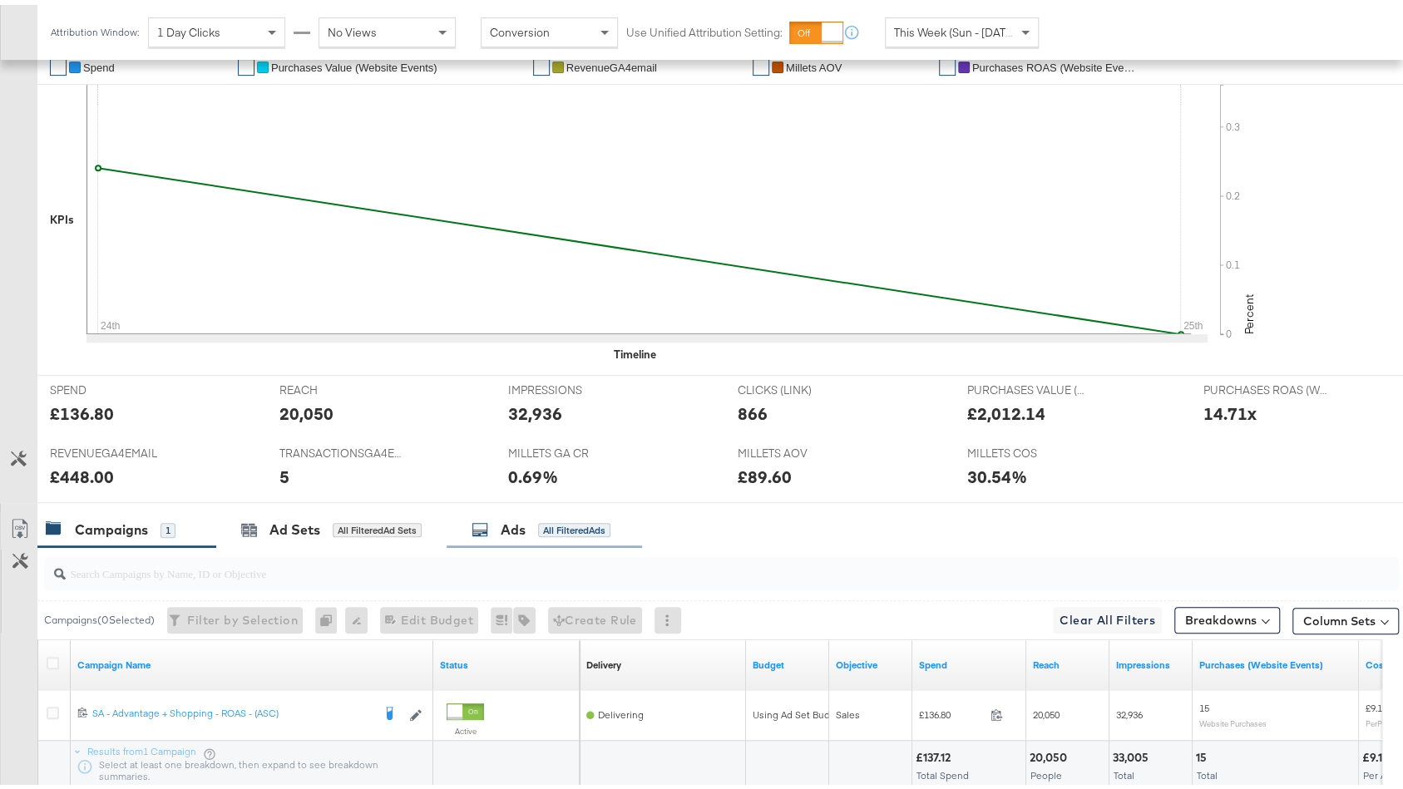
click at [540, 521] on div "All Filtered Ads" at bounding box center [574, 525] width 72 height 15
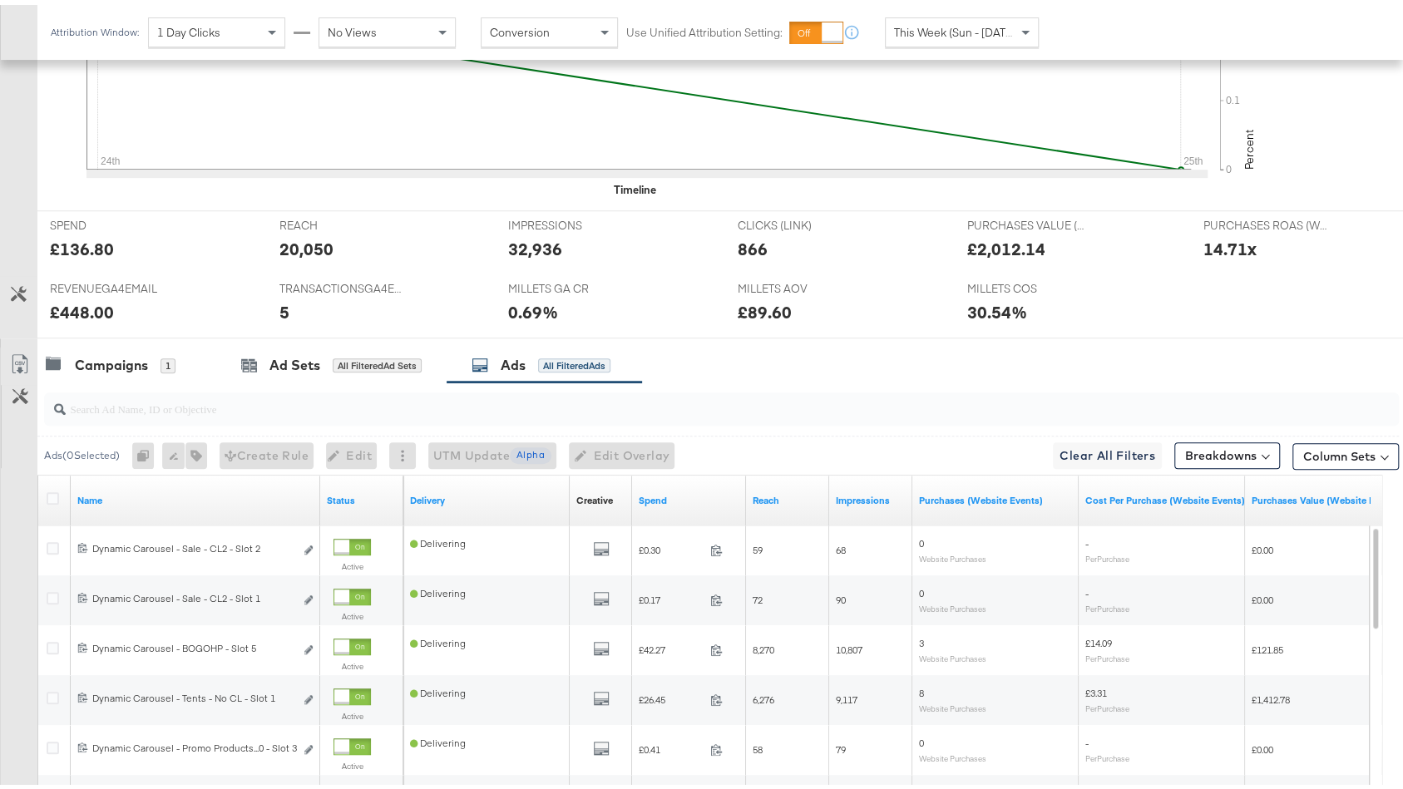
scroll to position [838, 0]
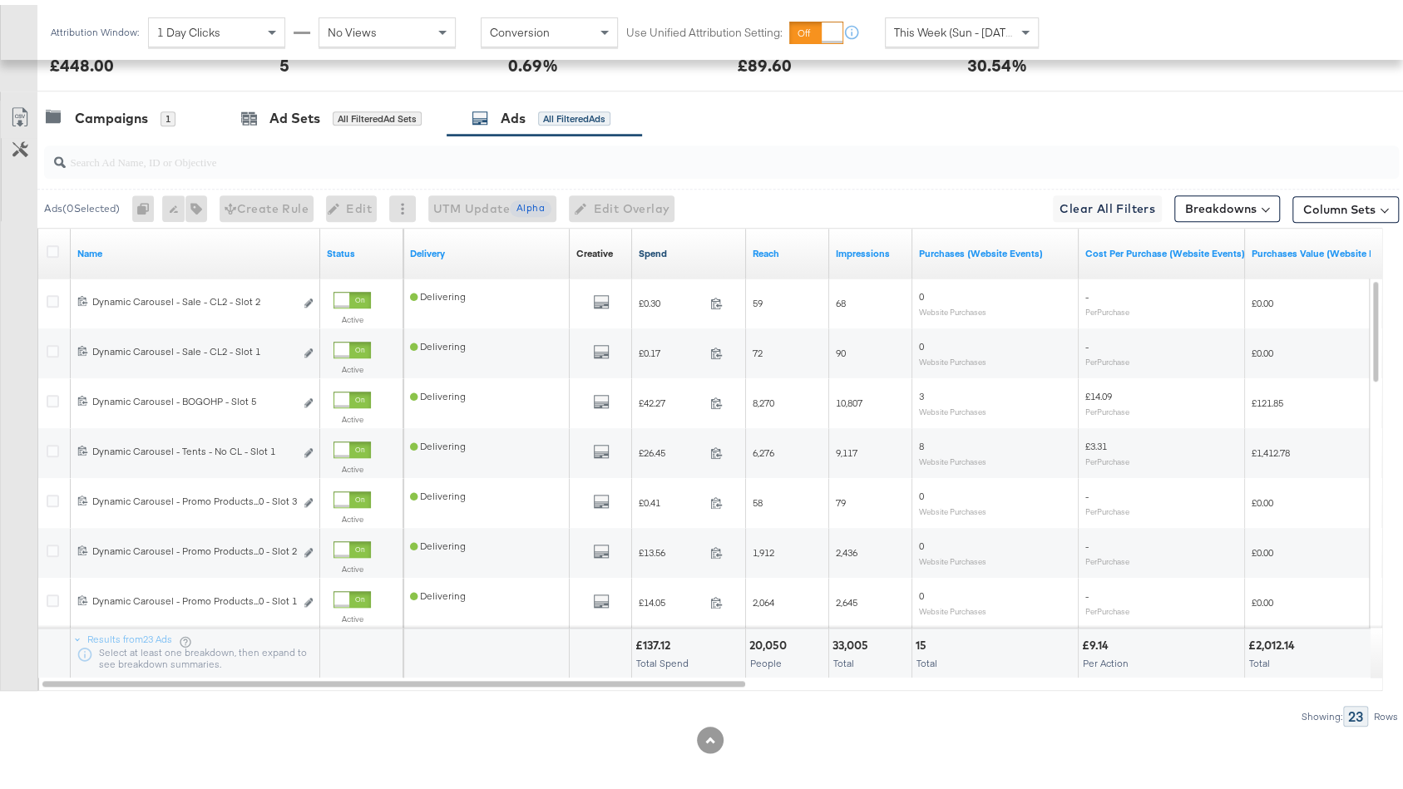
click at [674, 245] on link "Spend" at bounding box center [689, 248] width 101 height 13
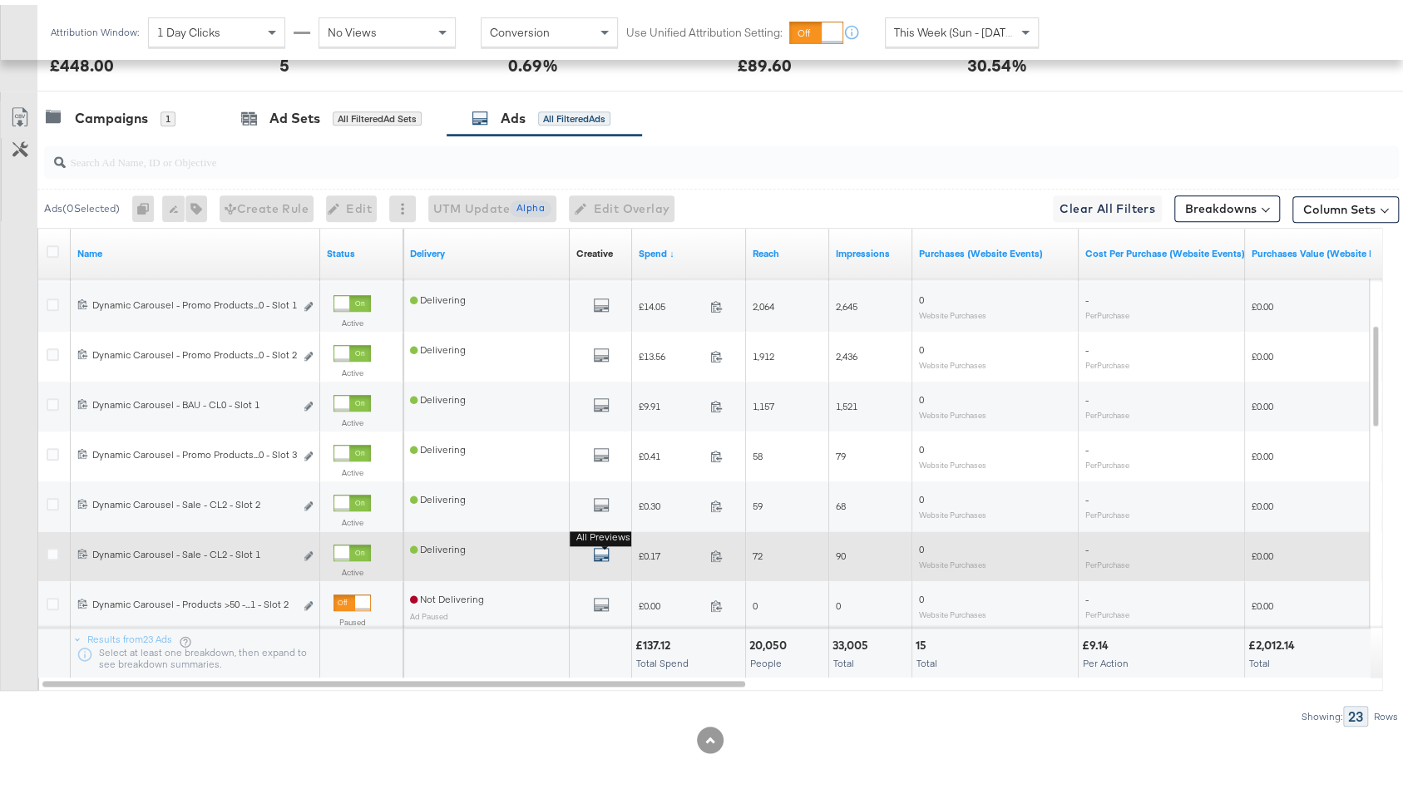
click at [595, 546] on icon "default" at bounding box center [601, 549] width 17 height 17
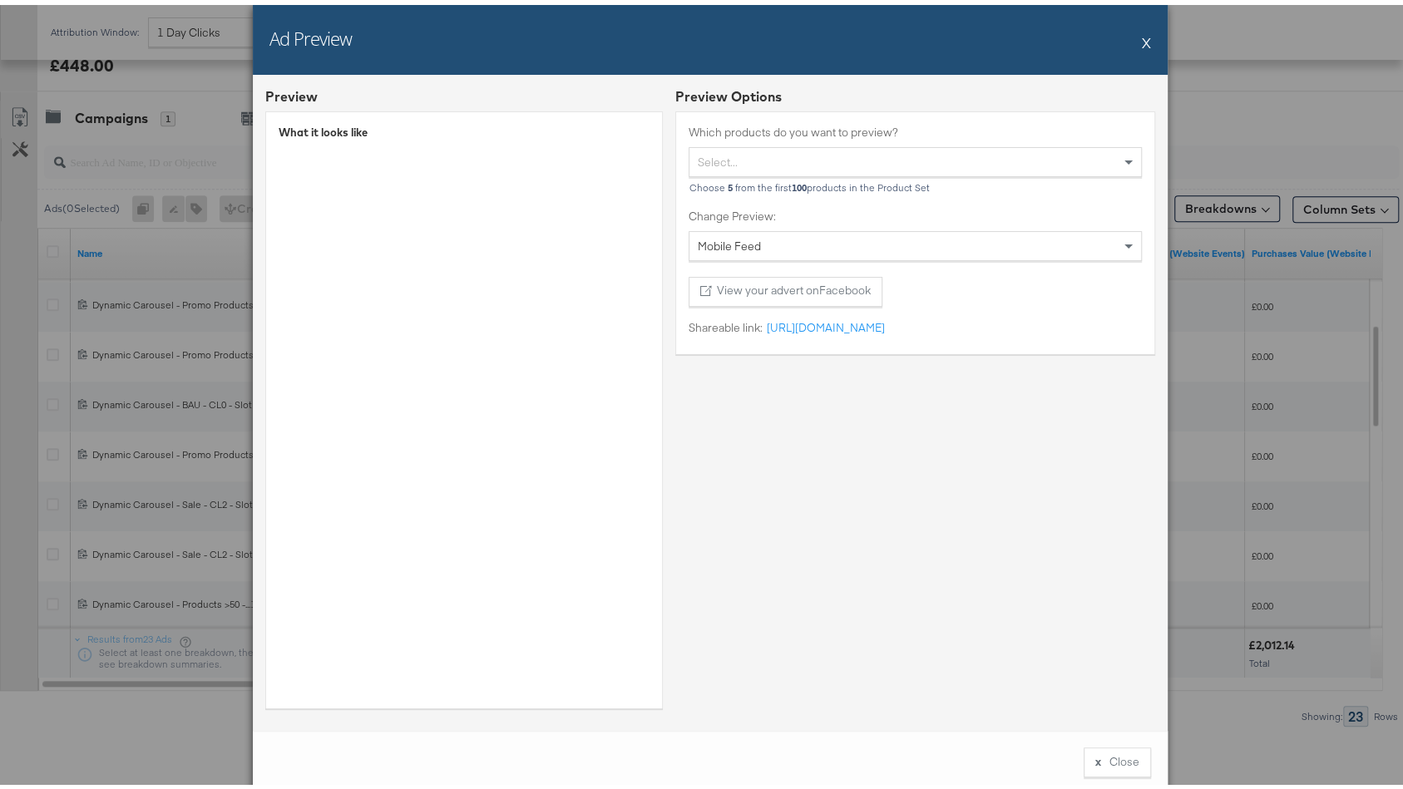
click at [1142, 39] on button "X" at bounding box center [1146, 37] width 9 height 33
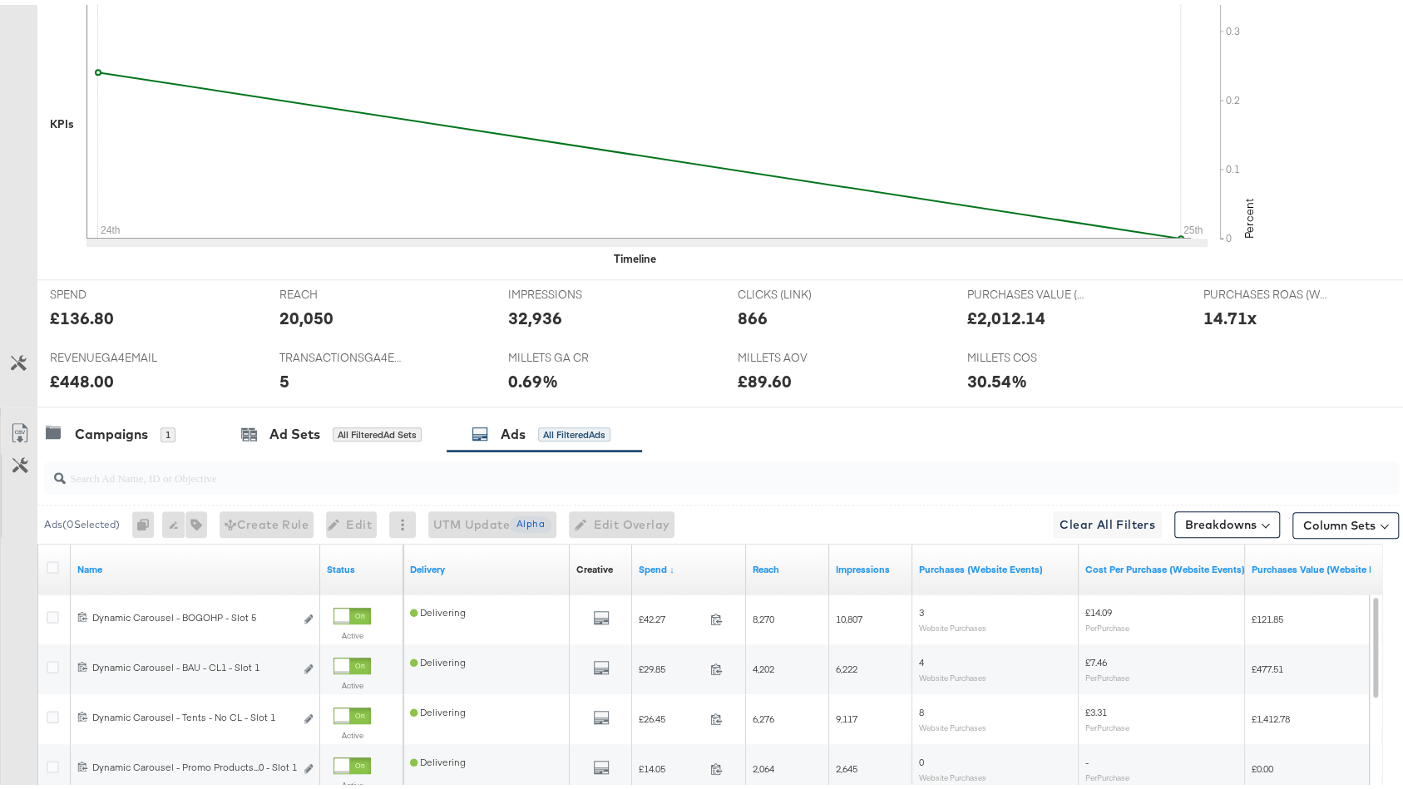
scroll to position [0, 0]
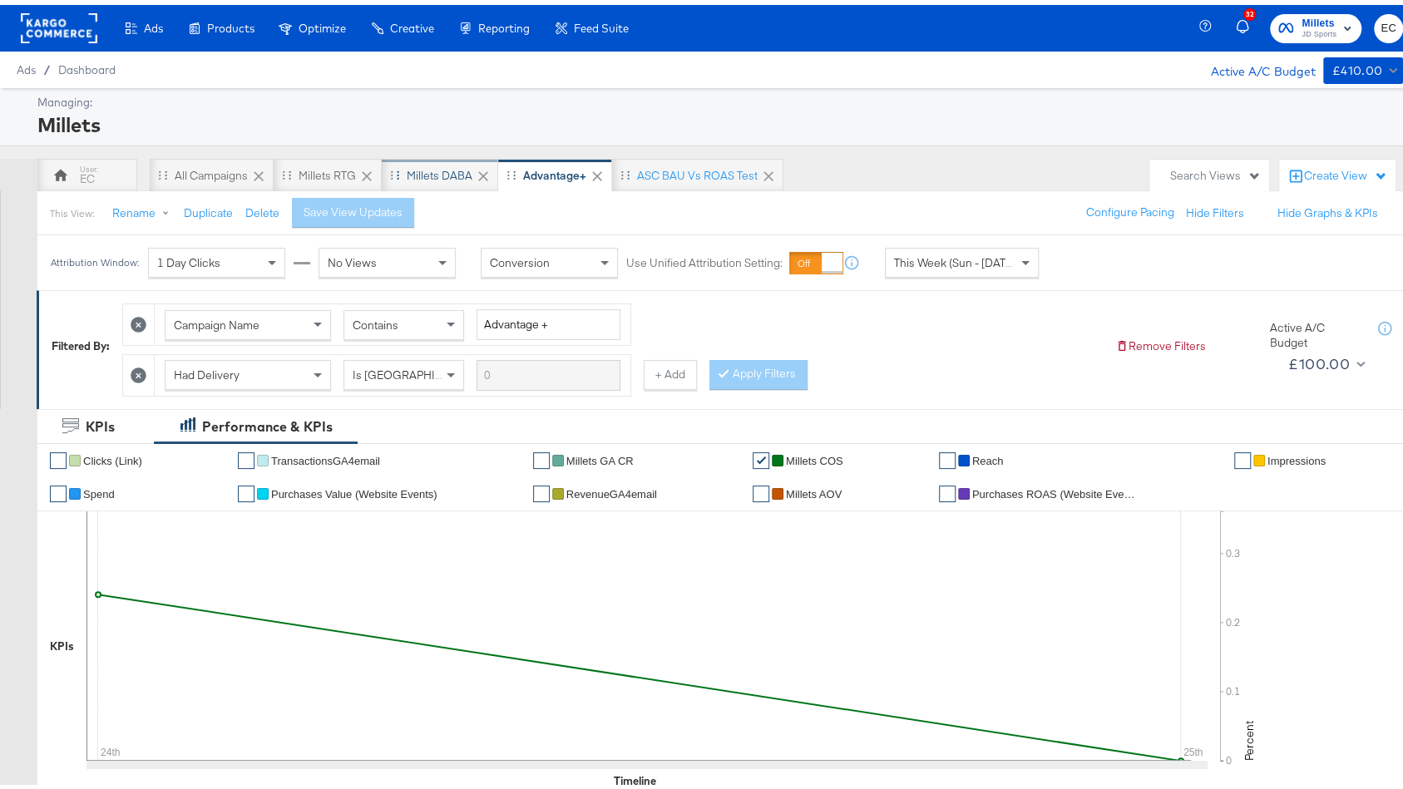
click at [451, 163] on div "Millets DABA" at bounding box center [440, 171] width 66 height 16
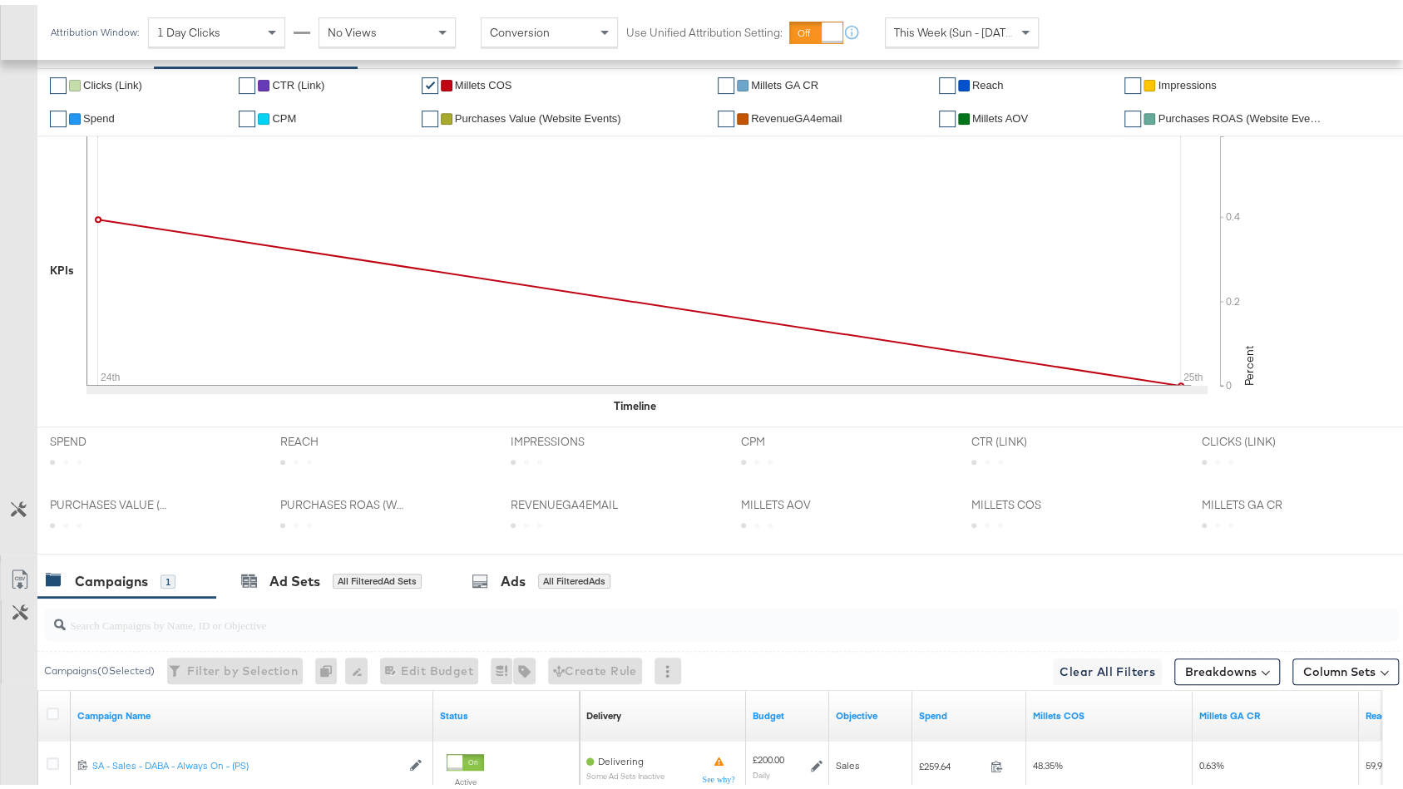
scroll to position [476, 0]
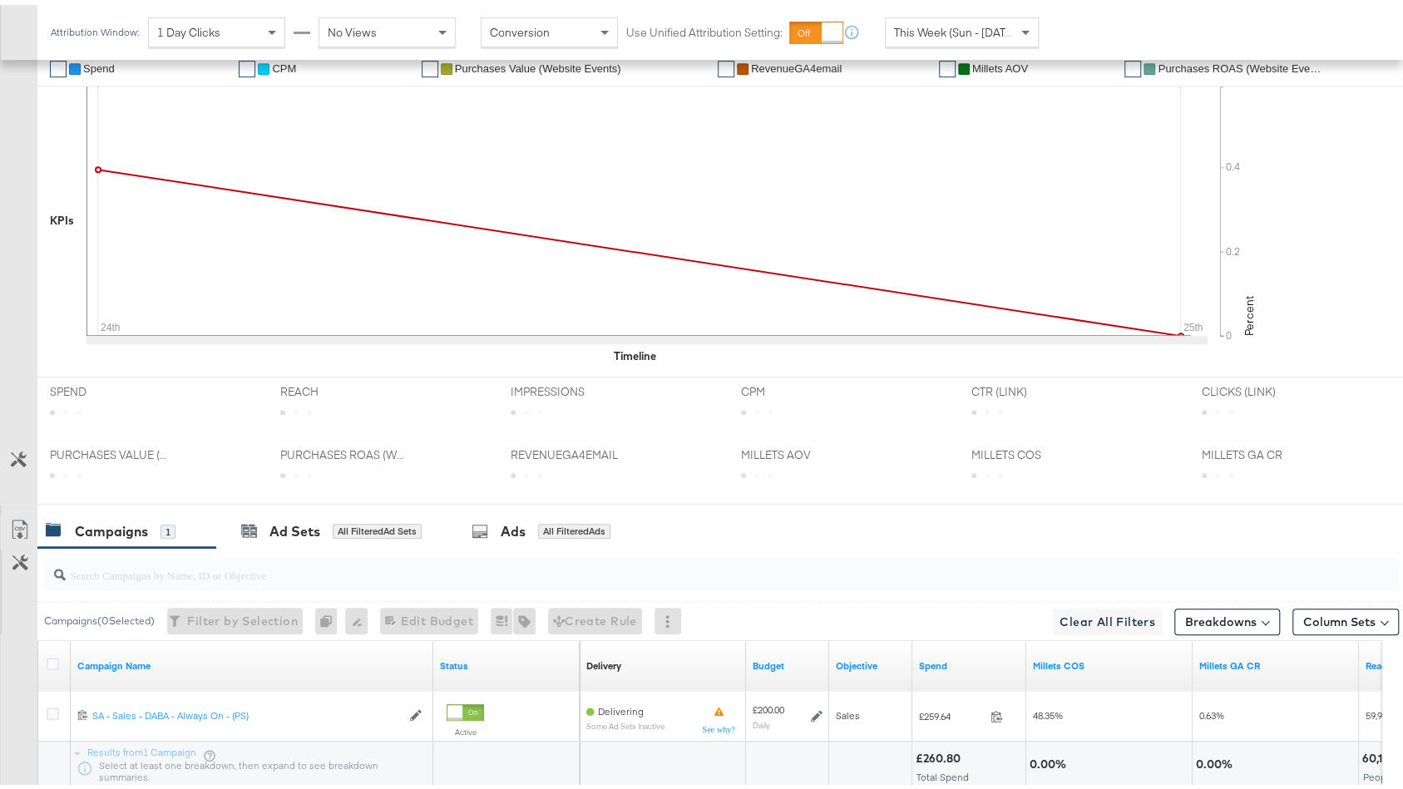
click at [341, 397] on div "REACH REACH" at bounding box center [383, 403] width 230 height 63
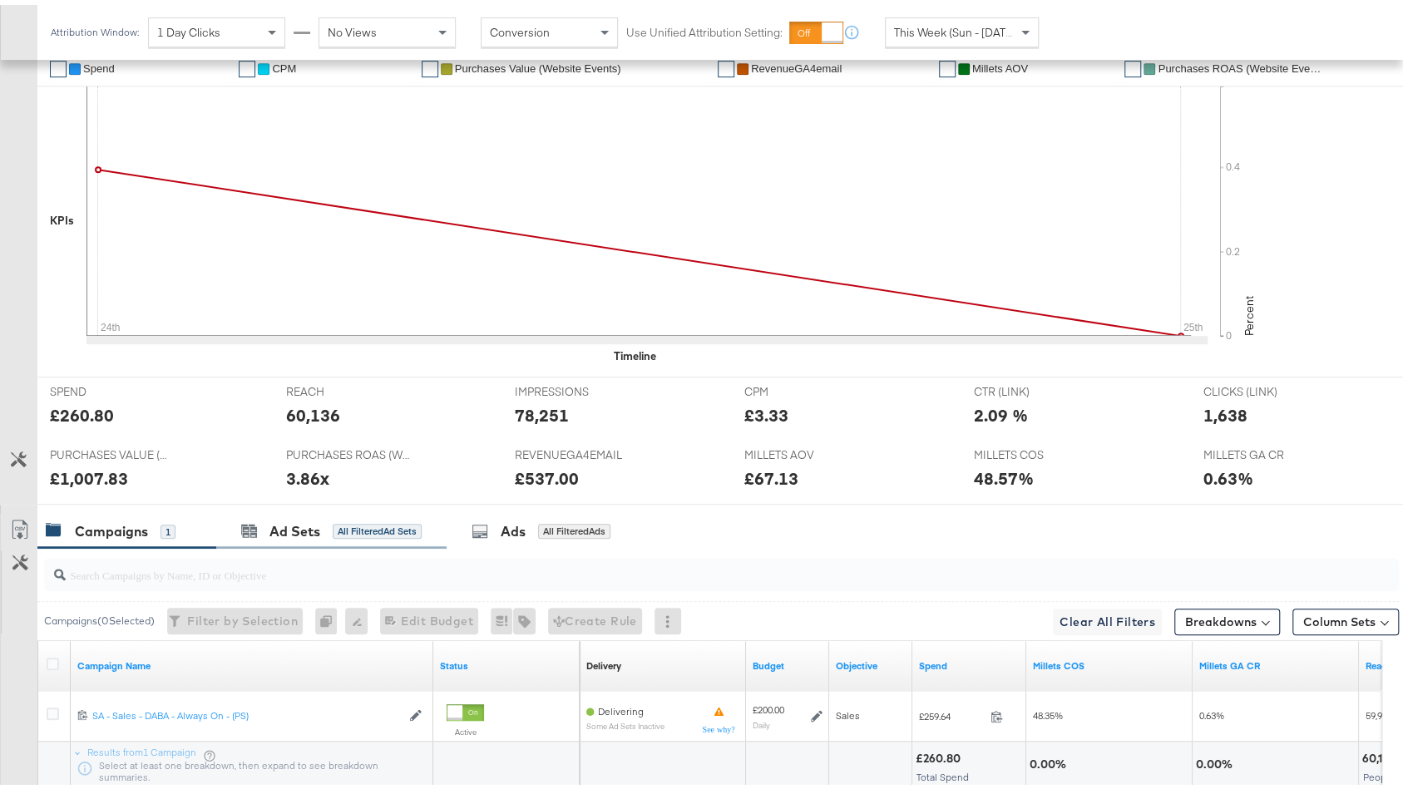
click at [336, 501] on div "KPIs Performance & KPIs Customize KPIs ✔ Clicks (Link) ✔ CTR (Link) ✔ Millets C…" at bounding box center [709, 443] width 1419 height 930
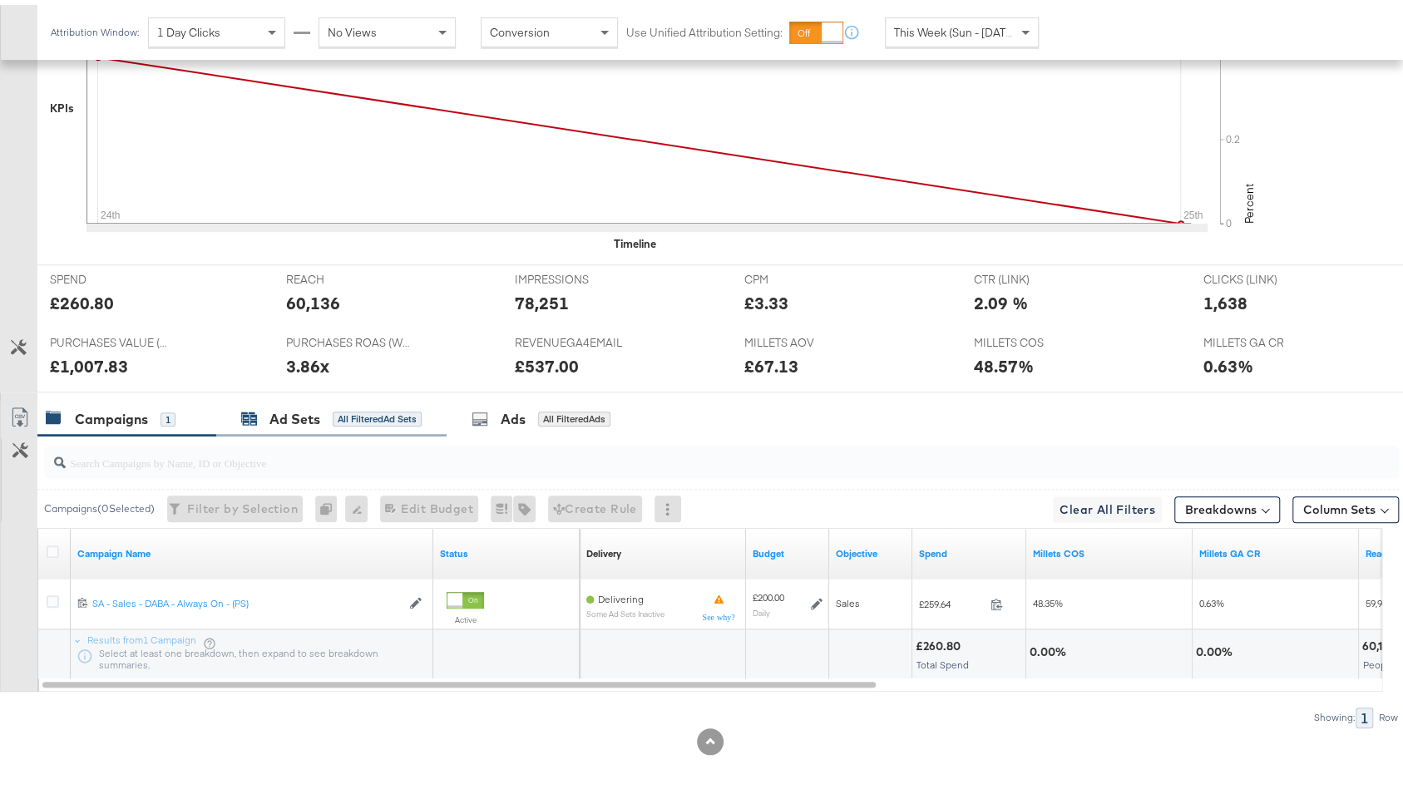
click at [356, 417] on div "Ad Sets All Filtered Ad Sets" at bounding box center [331, 414] width 180 height 19
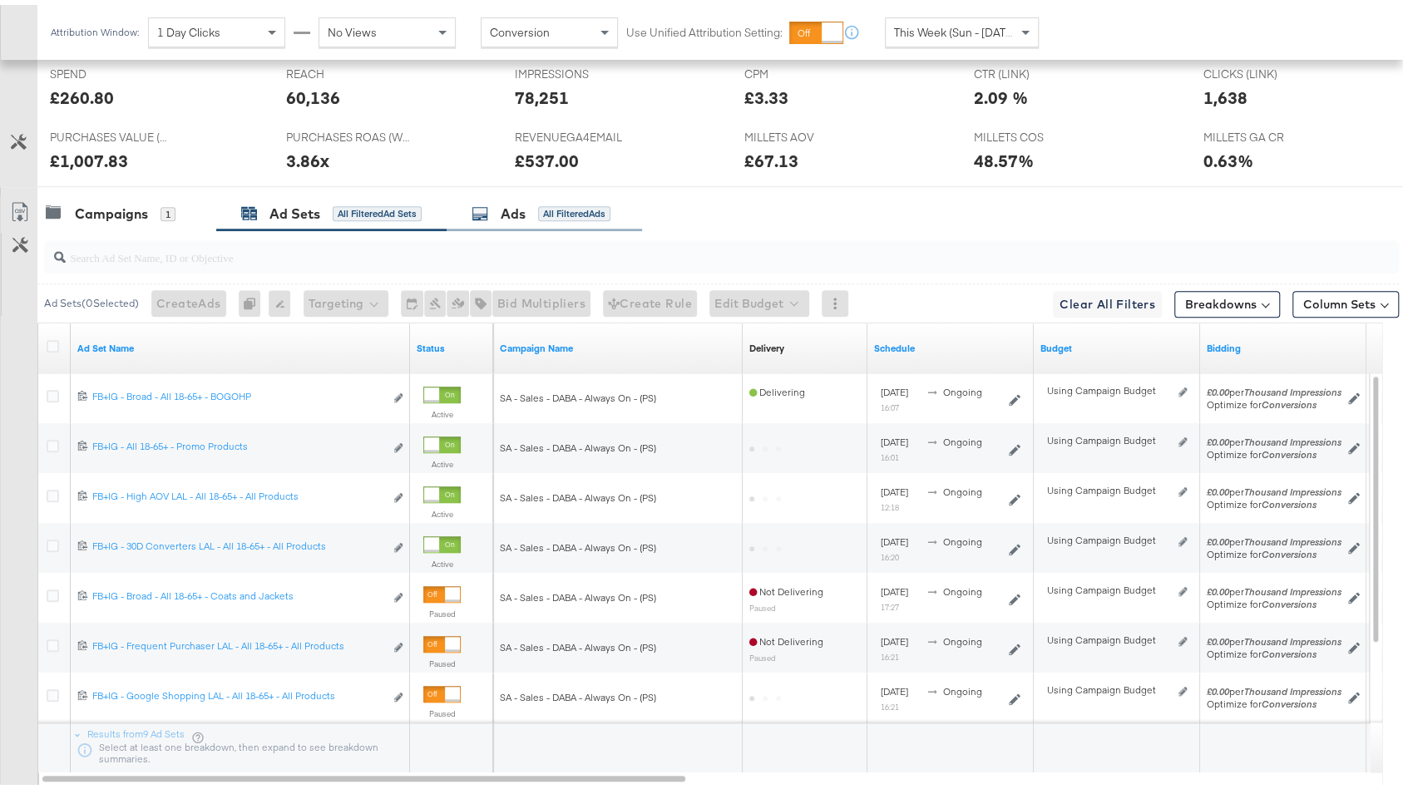
scroll to position [887, 0]
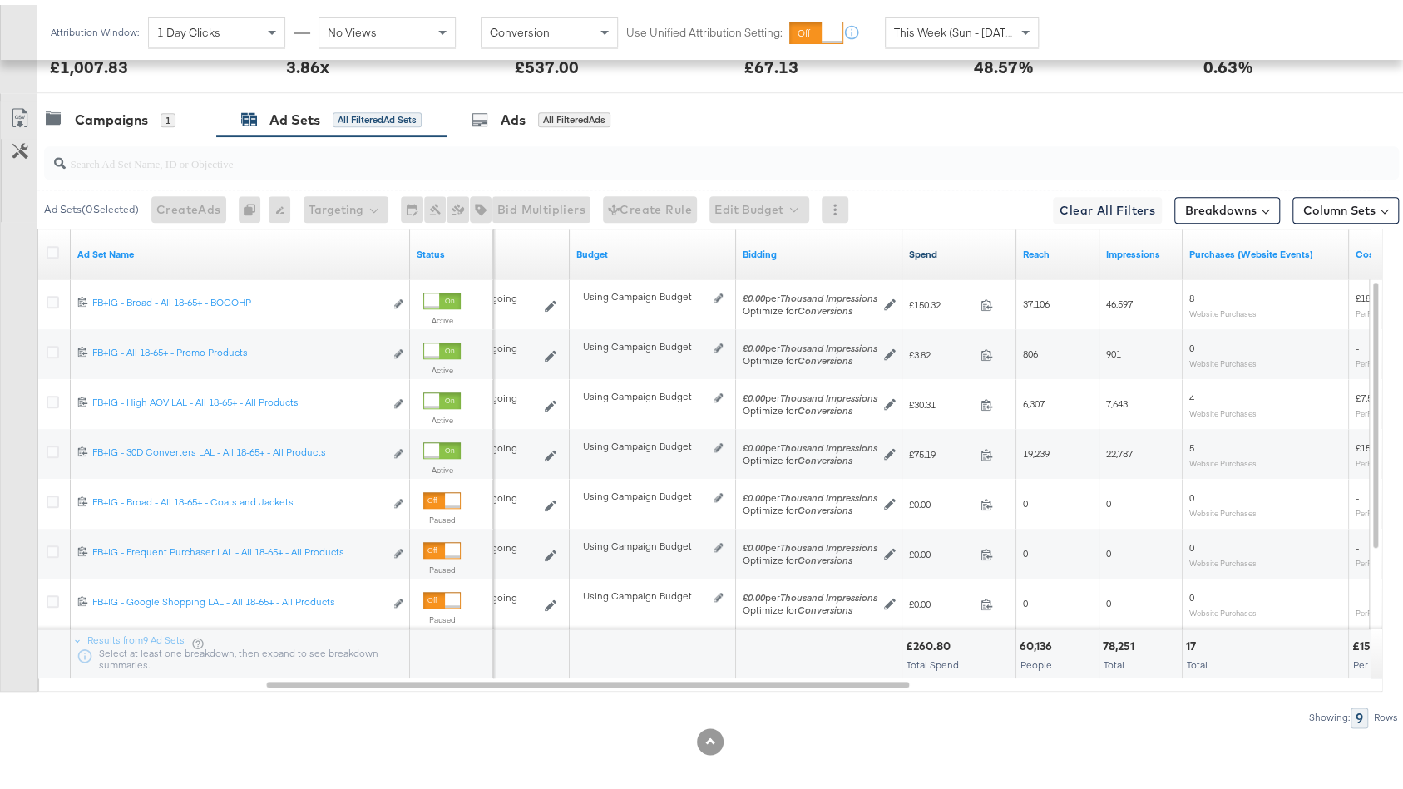
click at [952, 244] on link "Spend" at bounding box center [959, 249] width 101 height 13
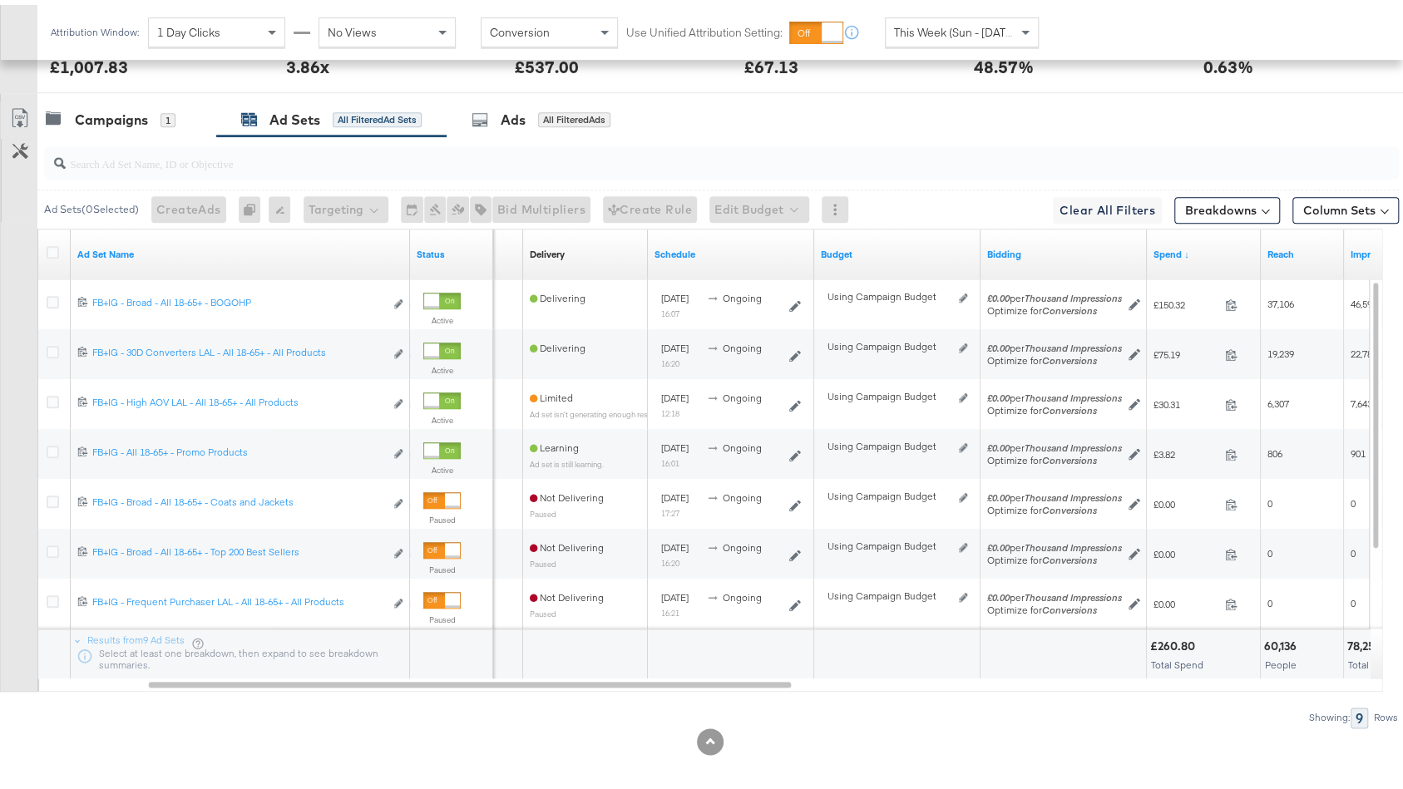
scroll to position [0, 0]
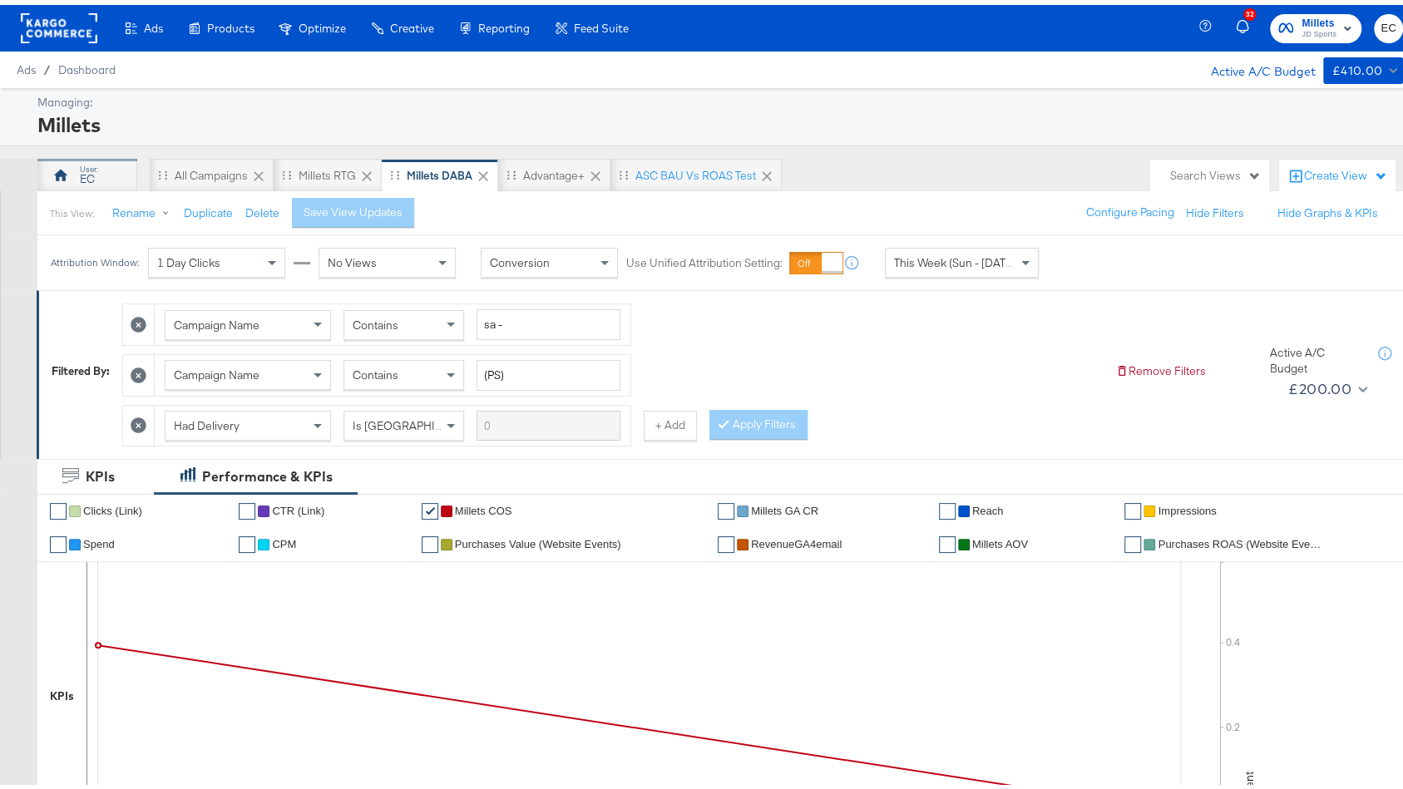
click at [118, 164] on div "EC" at bounding box center [87, 170] width 100 height 33
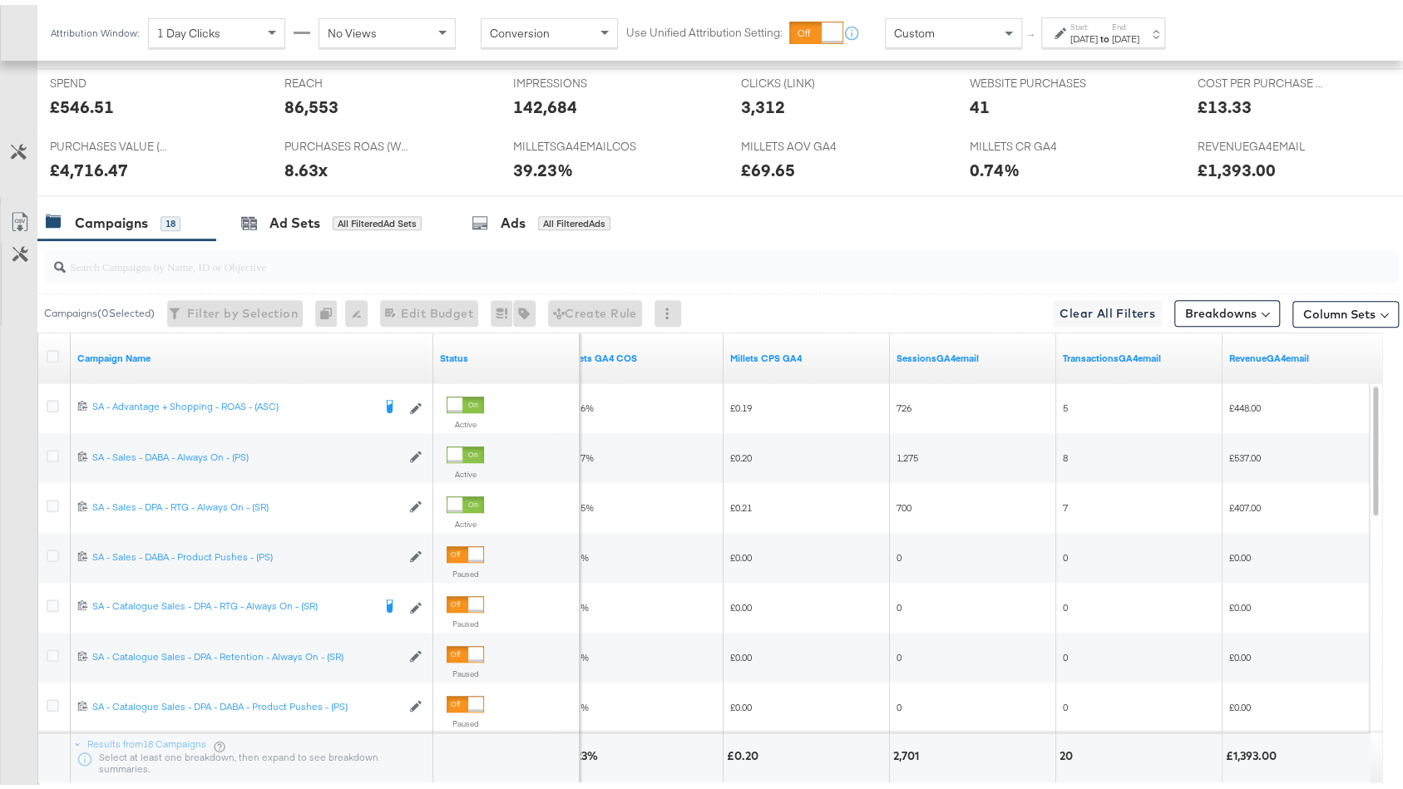
scroll to position [803, 0]
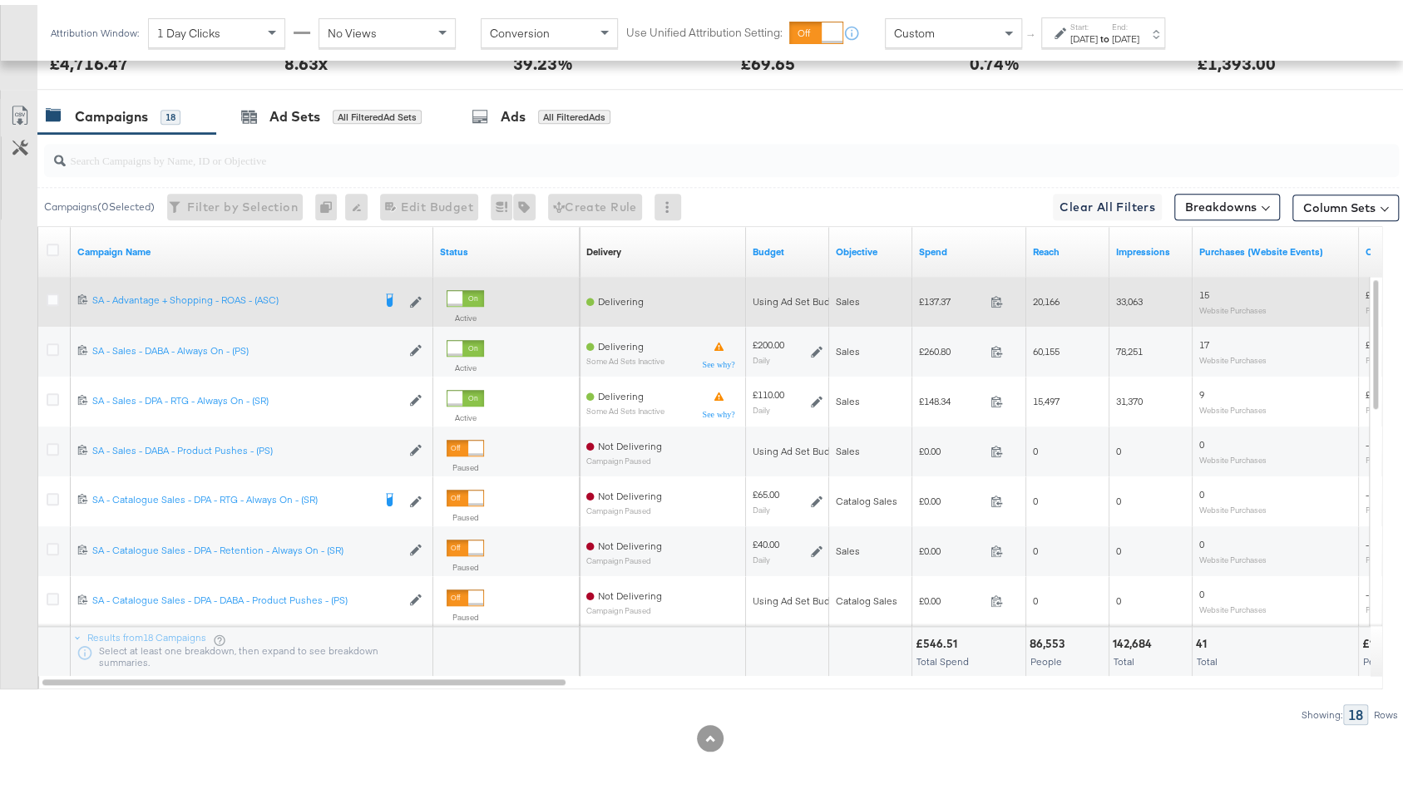
click at [62, 289] on div at bounding box center [55, 297] width 17 height 17
click at [57, 289] on icon at bounding box center [53, 295] width 12 height 12
click at [0, 0] on input "checkbox" at bounding box center [0, 0] width 0 height 0
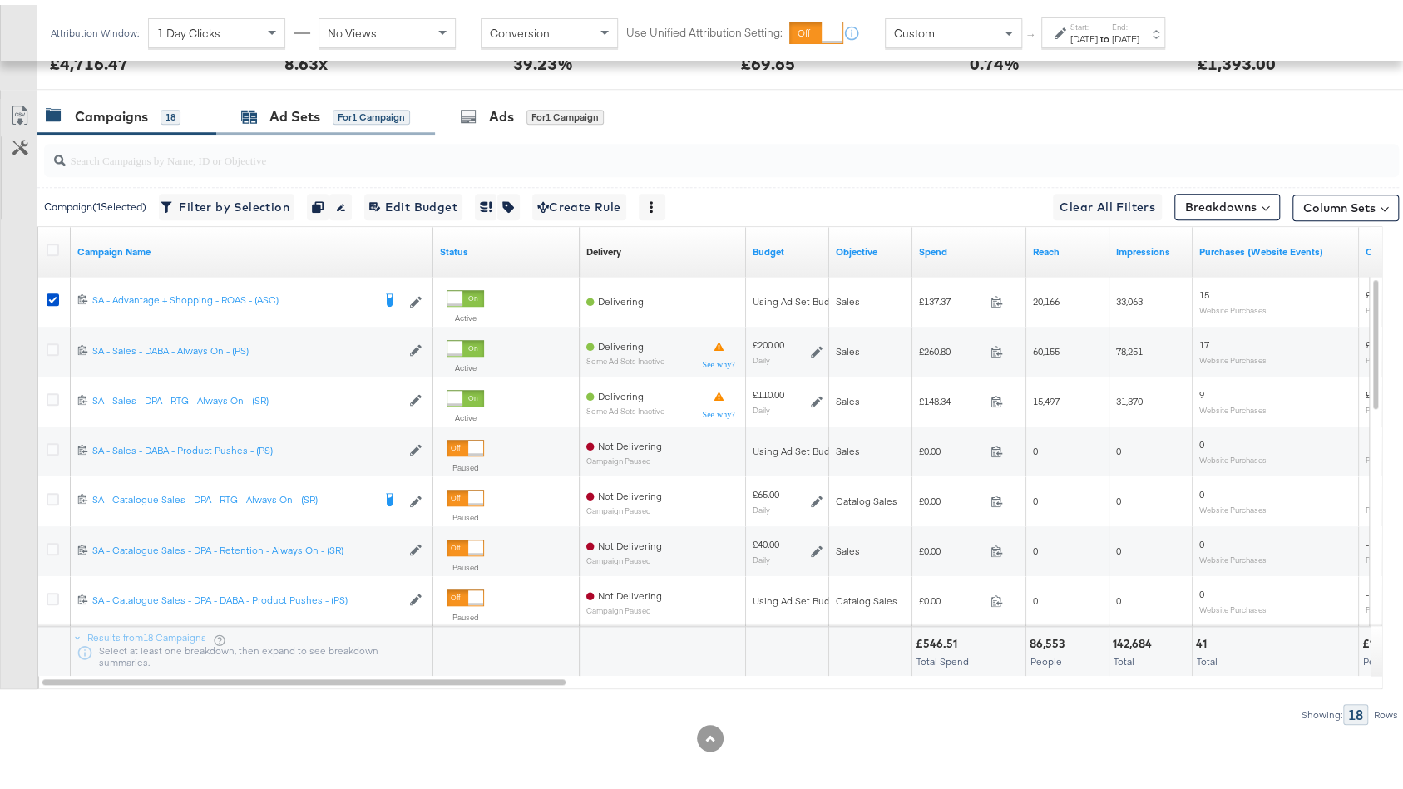
click at [297, 104] on div "Ad Sets" at bounding box center [294, 111] width 51 height 19
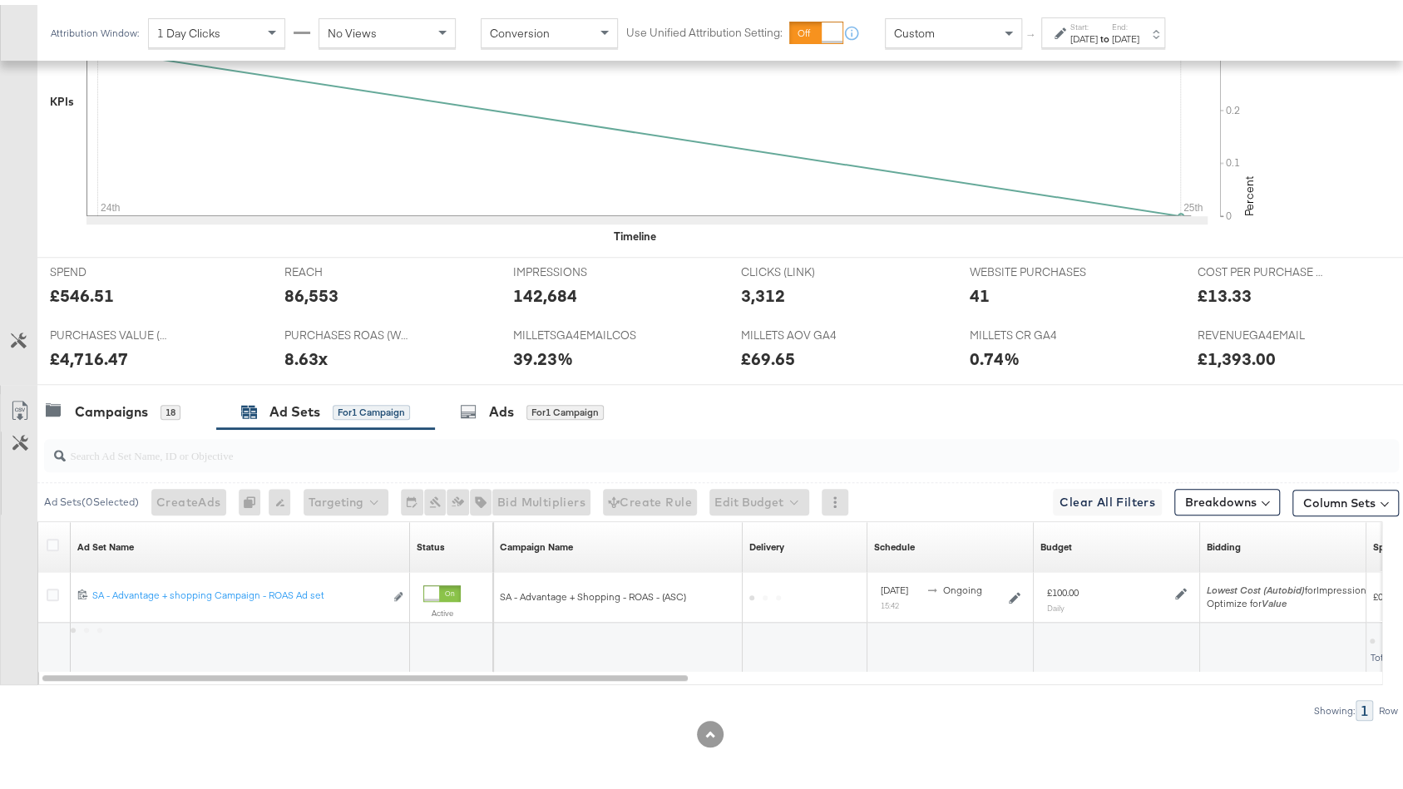
scroll to position [504, 0]
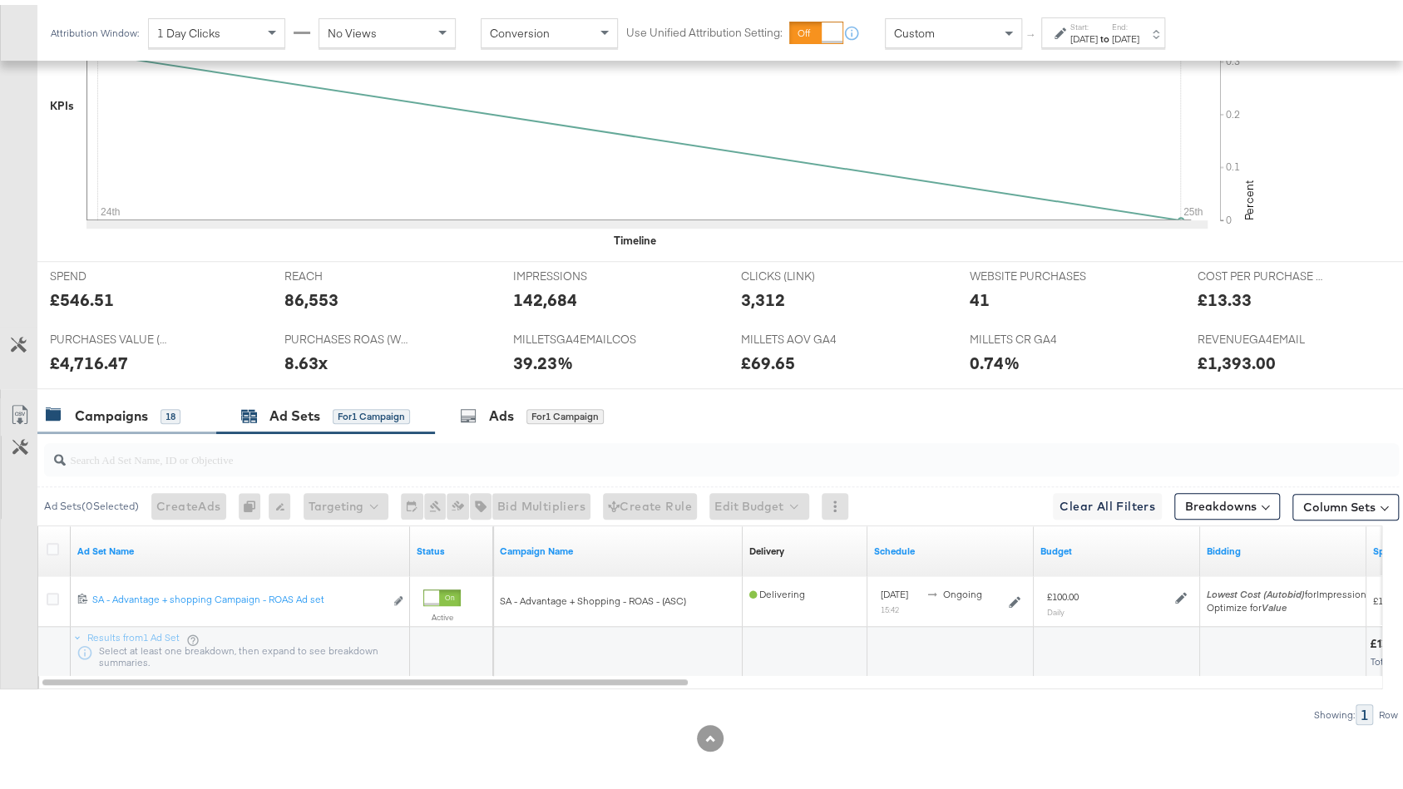
click at [59, 417] on div "Campaigns 18" at bounding box center [113, 411] width 135 height 19
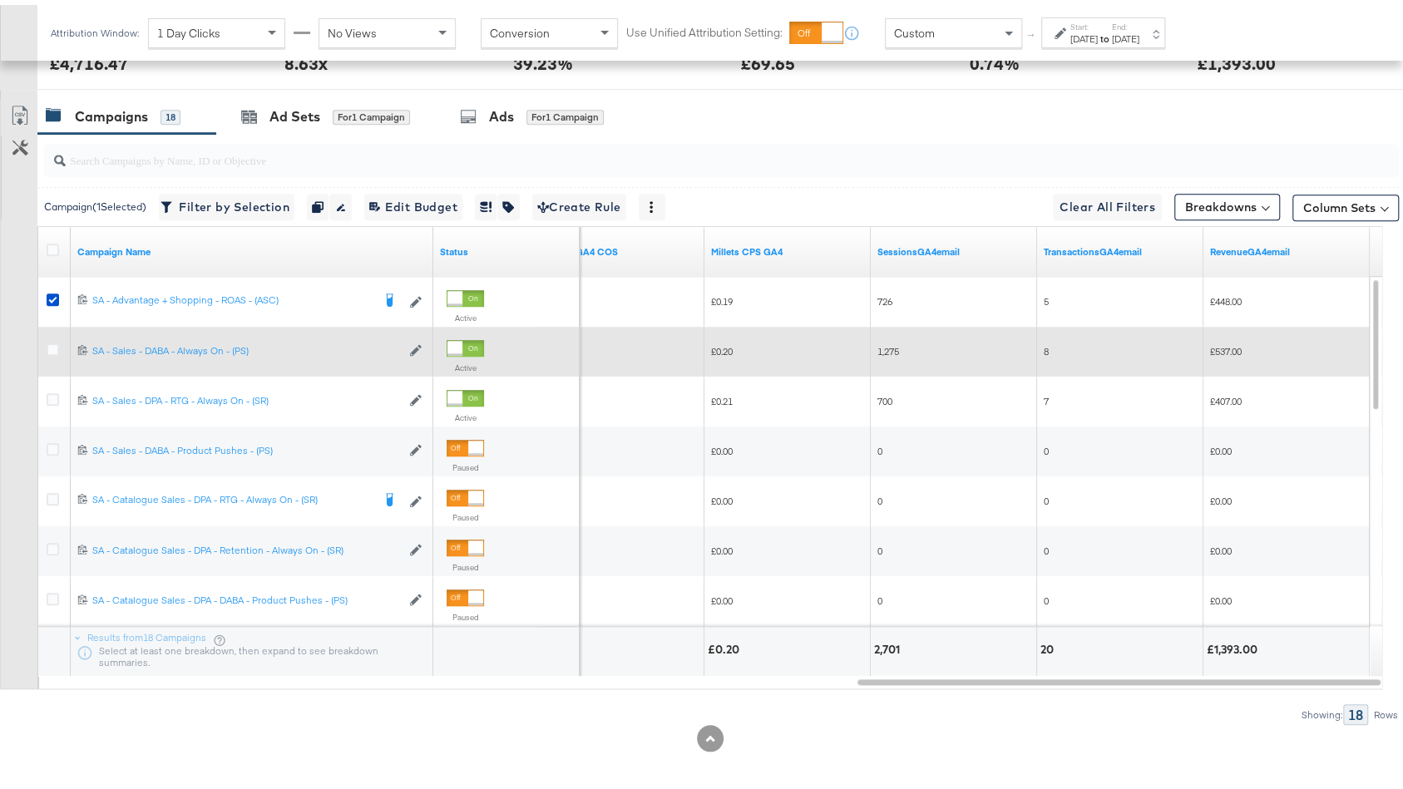
scroll to position [798, 0]
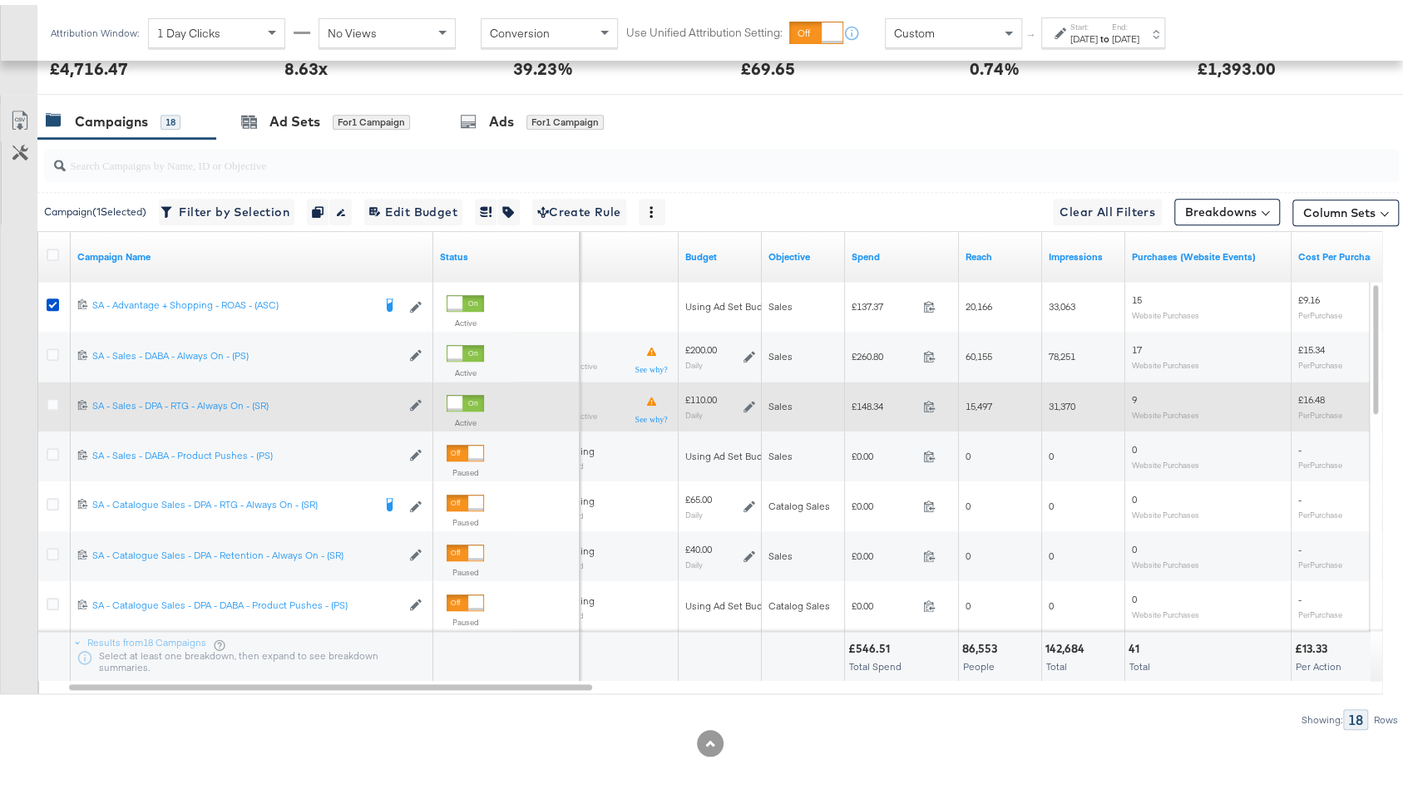
click at [747, 402] on icon at bounding box center [749, 402] width 12 height 12
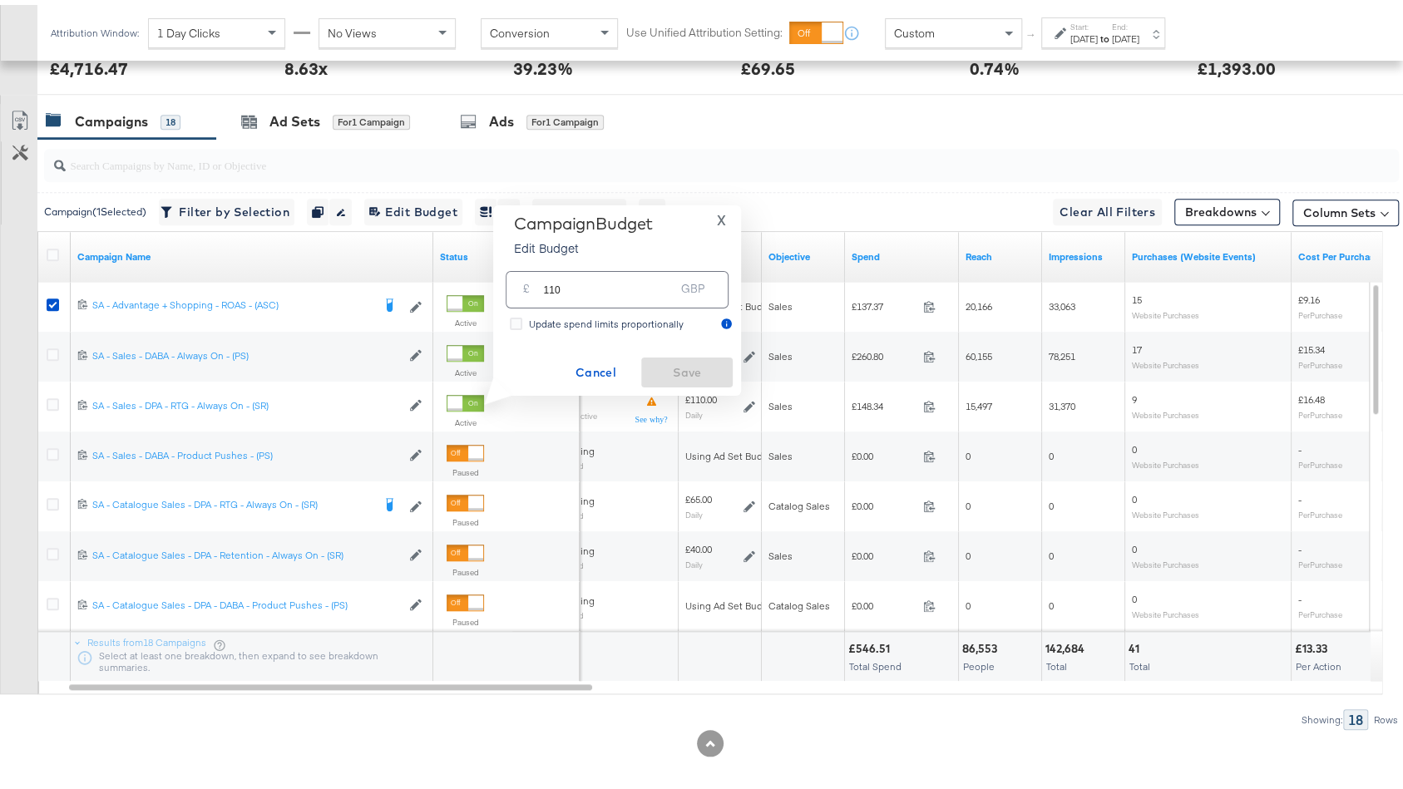
click at [571, 291] on input "110" at bounding box center [608, 278] width 131 height 36
type input "100"
click at [682, 361] on span "Save" at bounding box center [687, 368] width 78 height 21
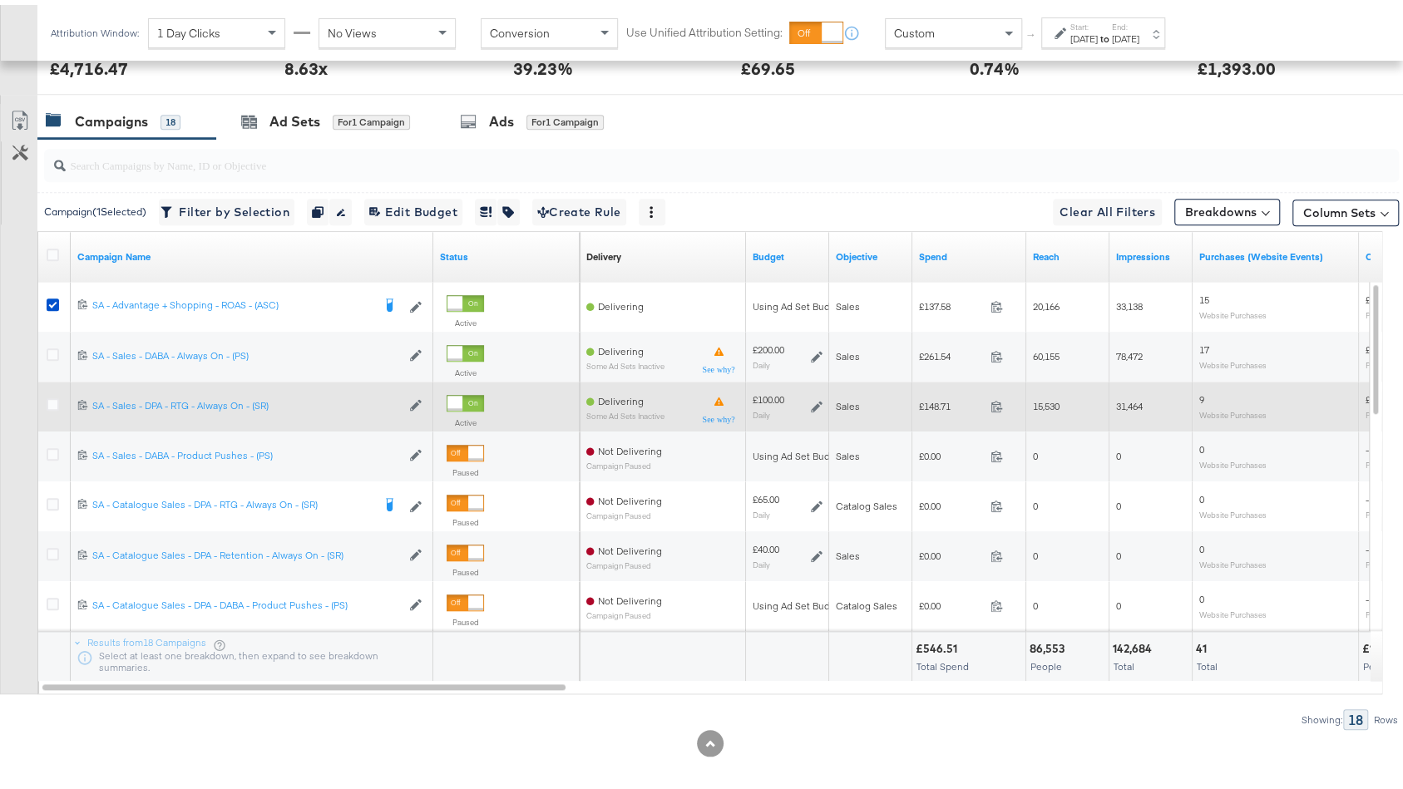
click at [819, 397] on icon at bounding box center [817, 402] width 12 height 12
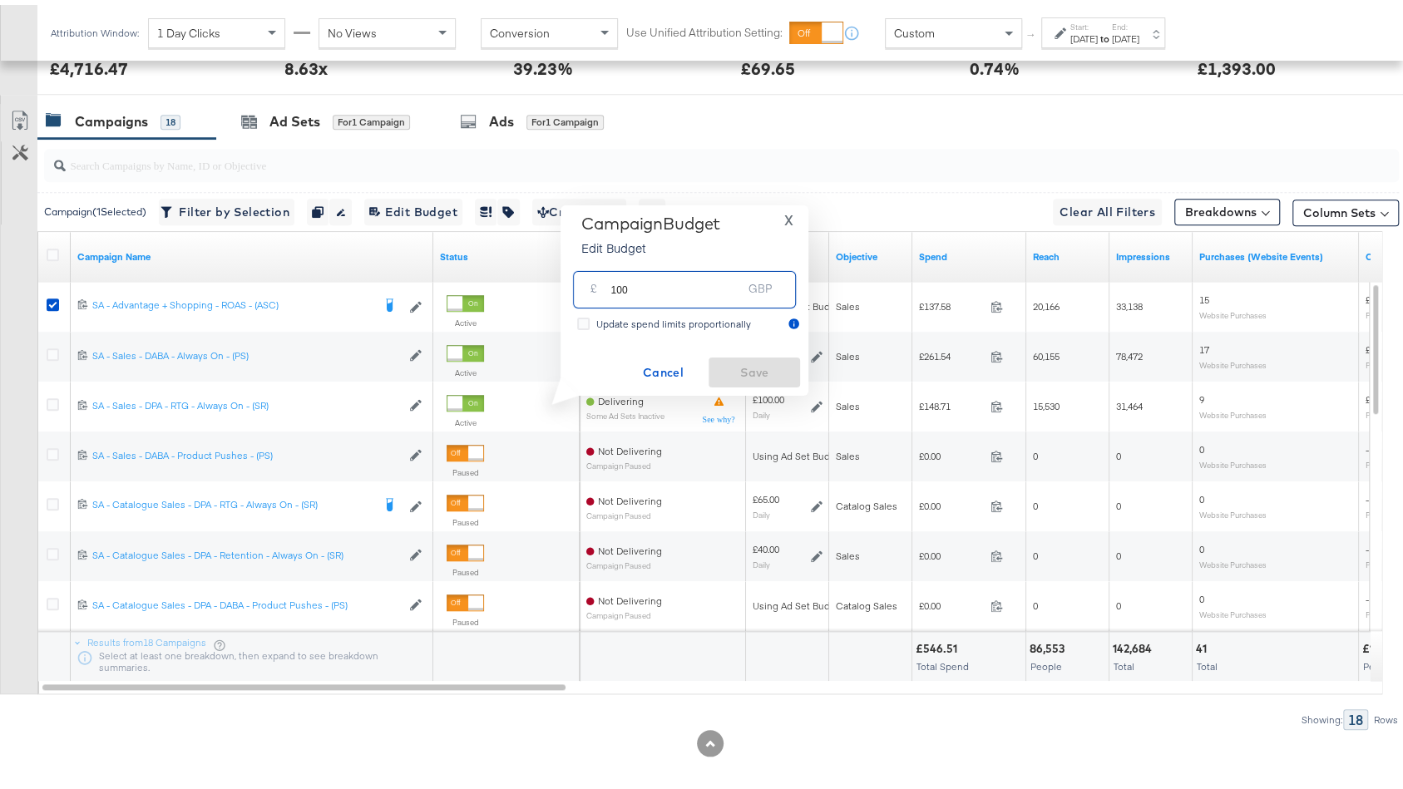
click at [632, 289] on input "100" at bounding box center [675, 278] width 131 height 36
type input "85"
click at [754, 361] on span "Save" at bounding box center [754, 368] width 78 height 21
click at [374, 115] on div "for 1 Campaign" at bounding box center [371, 117] width 77 height 15
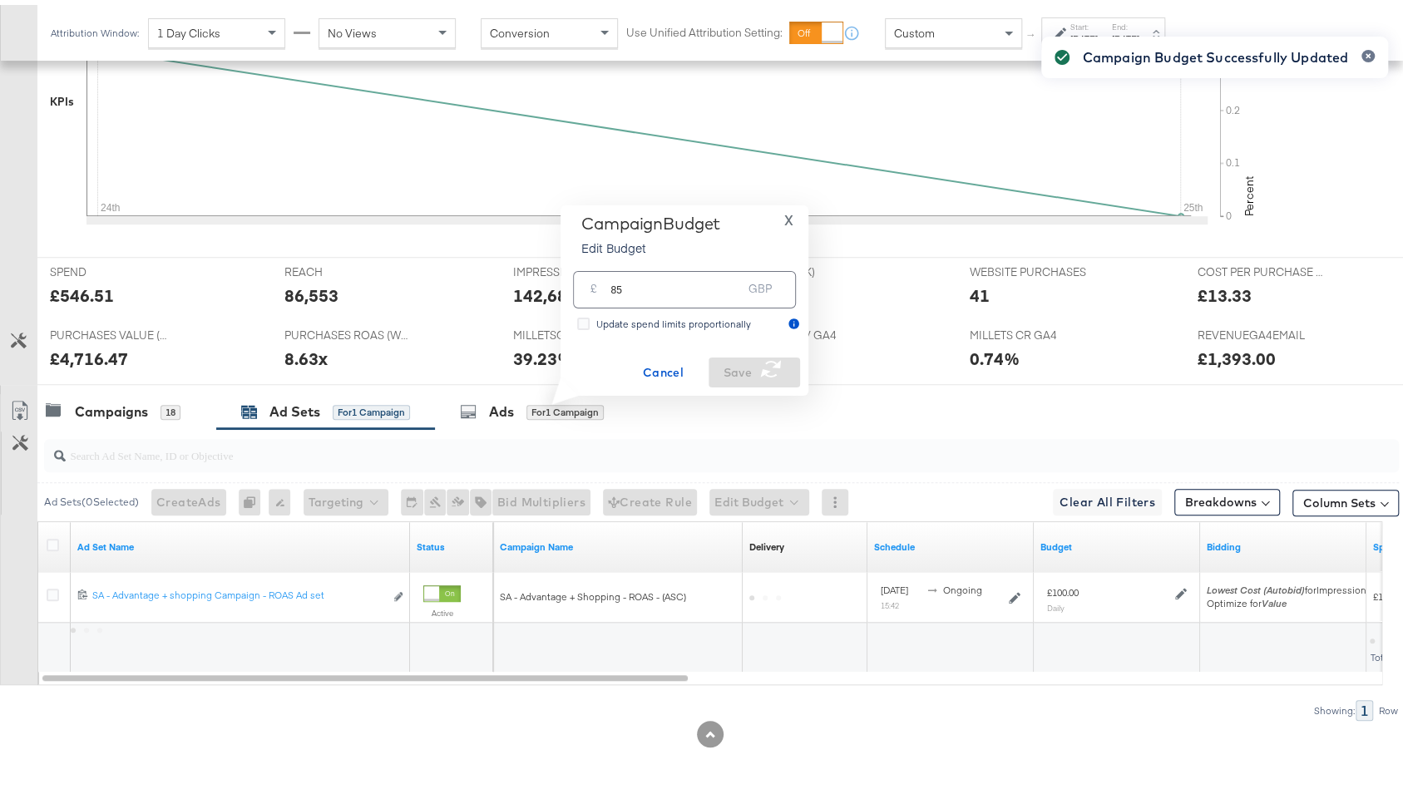
scroll to position [504, 0]
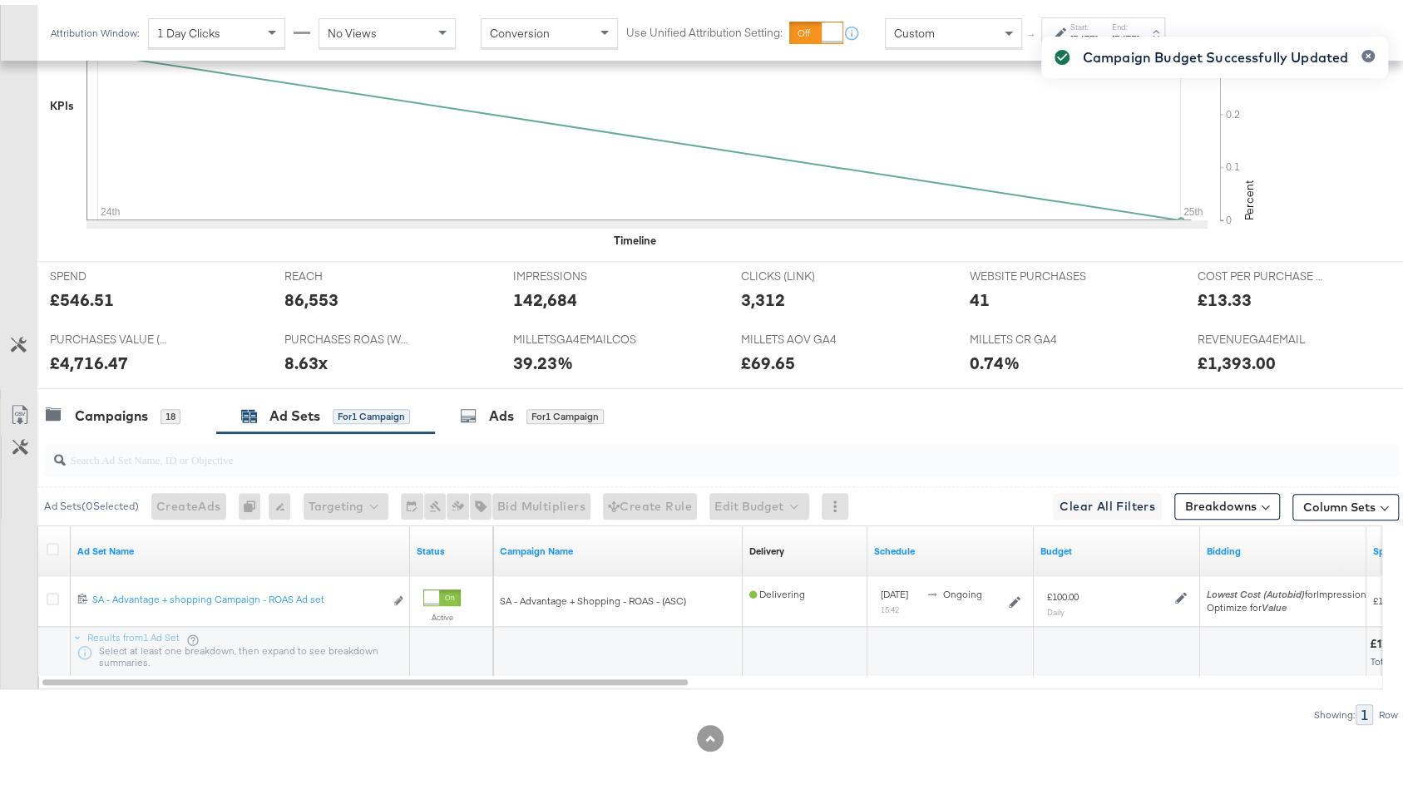
click at [1180, 586] on div "Campaign Budget Successfully Updated" at bounding box center [1214, 364] width 380 height 699
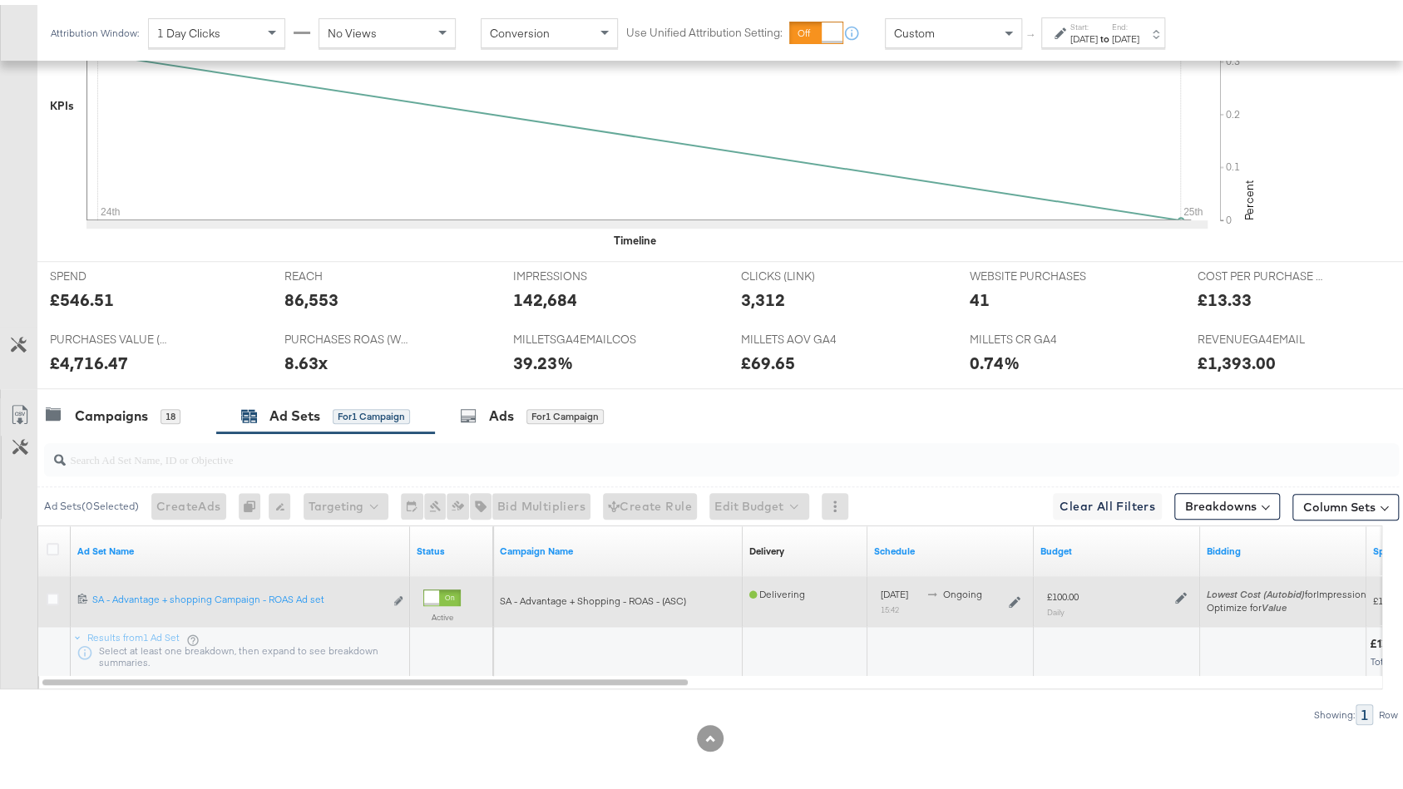
click at [1180, 590] on icon at bounding box center [1181, 593] width 12 height 12
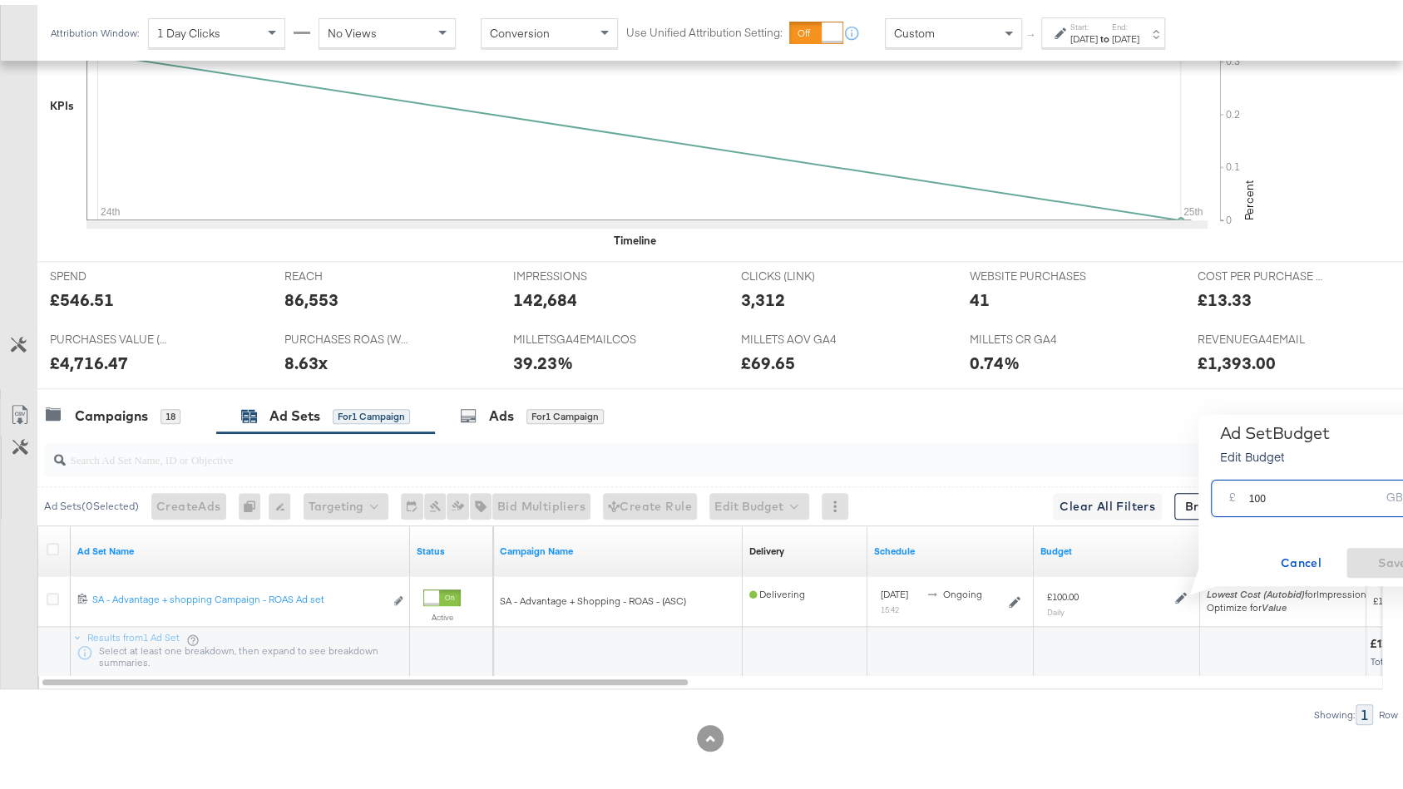
drag, startPoint x: 1256, startPoint y: 496, endPoint x: 1293, endPoint y: 496, distance: 36.6
click at [1293, 496] on input "100" at bounding box center [1313, 487] width 131 height 36
type input "125"
click at [1392, 564] on span "Save" at bounding box center [1392, 558] width 78 height 21
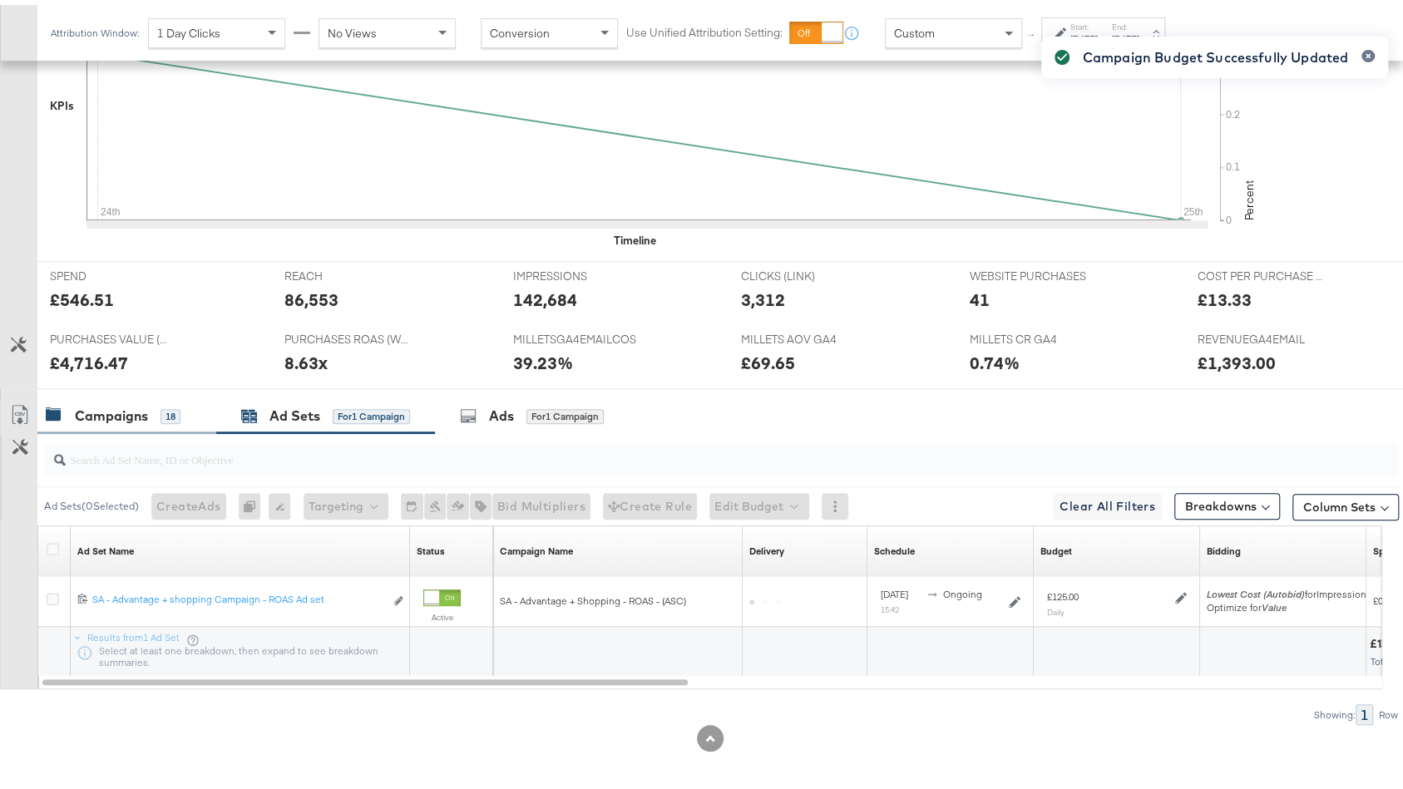
click at [131, 402] on div "Campaigns" at bounding box center [111, 411] width 73 height 19
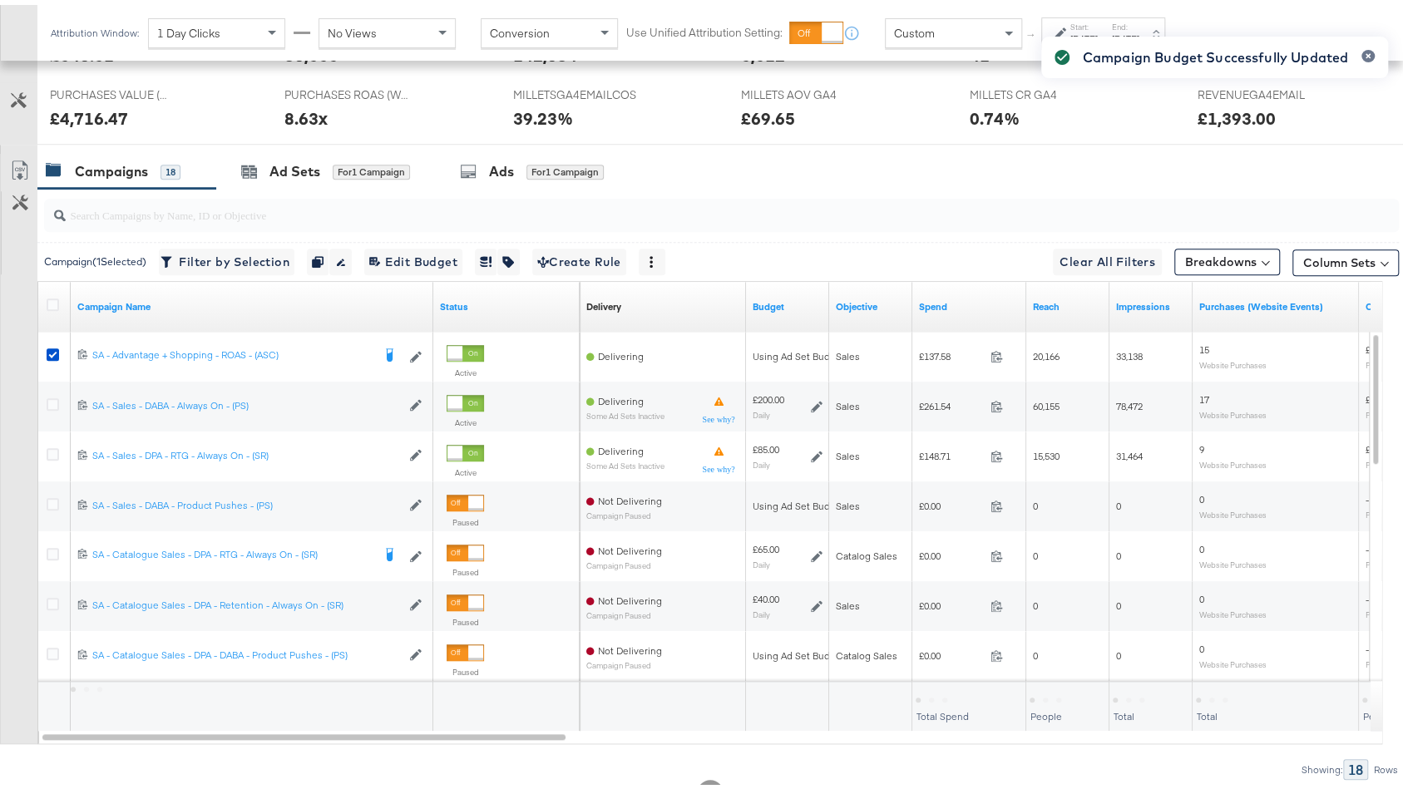
scroll to position [770, 0]
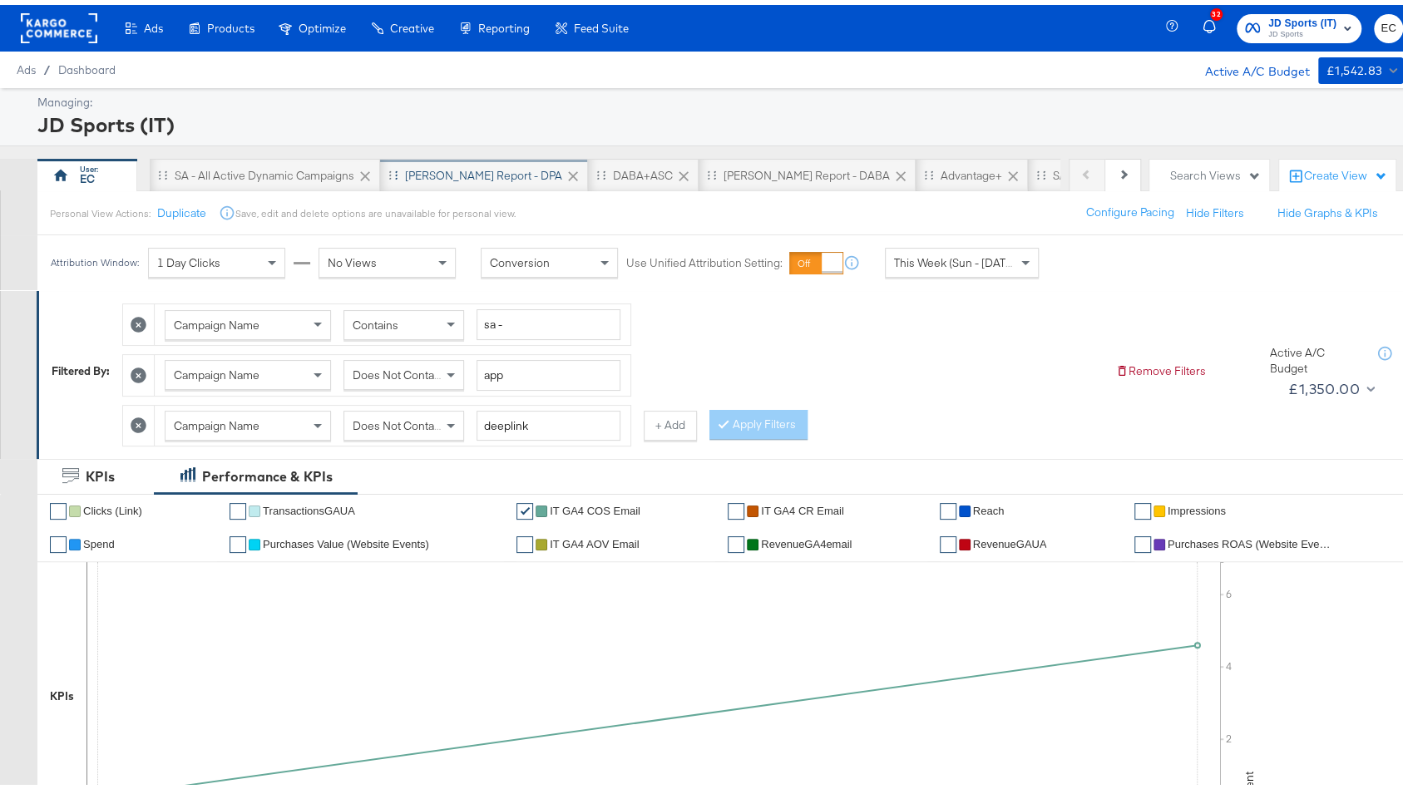
click at [446, 166] on div "[PERSON_NAME] Report - DPA" at bounding box center [483, 171] width 157 height 16
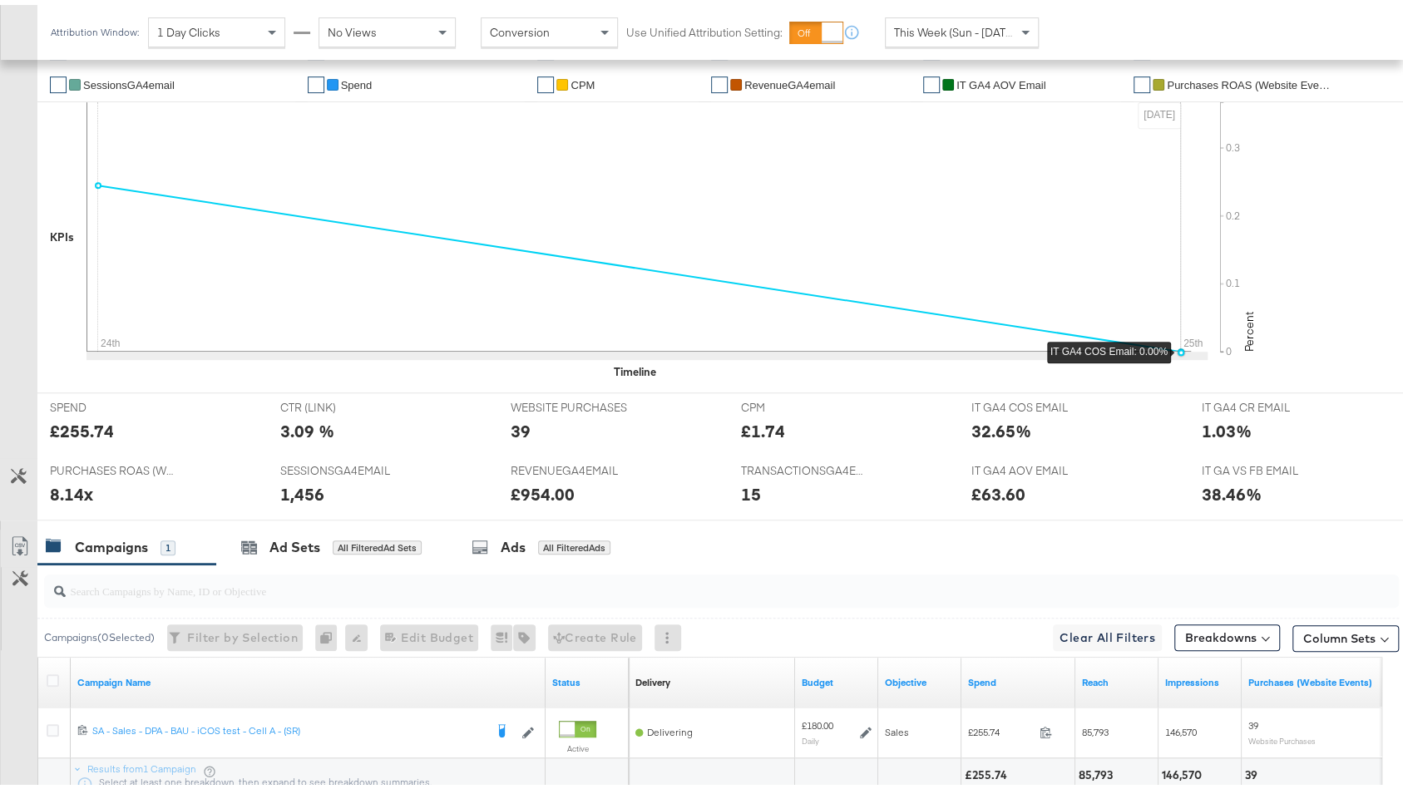
scroll to position [539, 0]
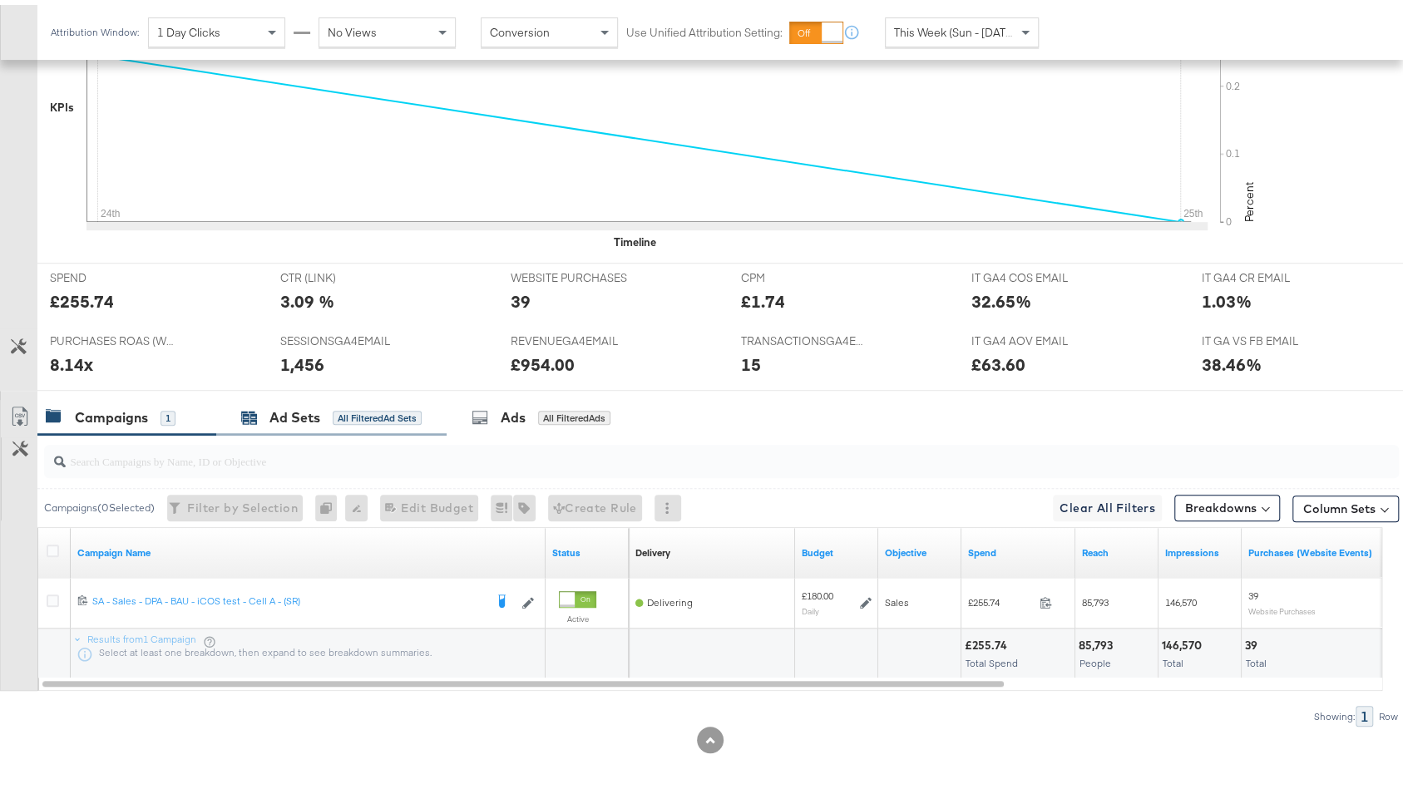
click at [358, 406] on div "All Filtered Ad Sets" at bounding box center [377, 413] width 89 height 15
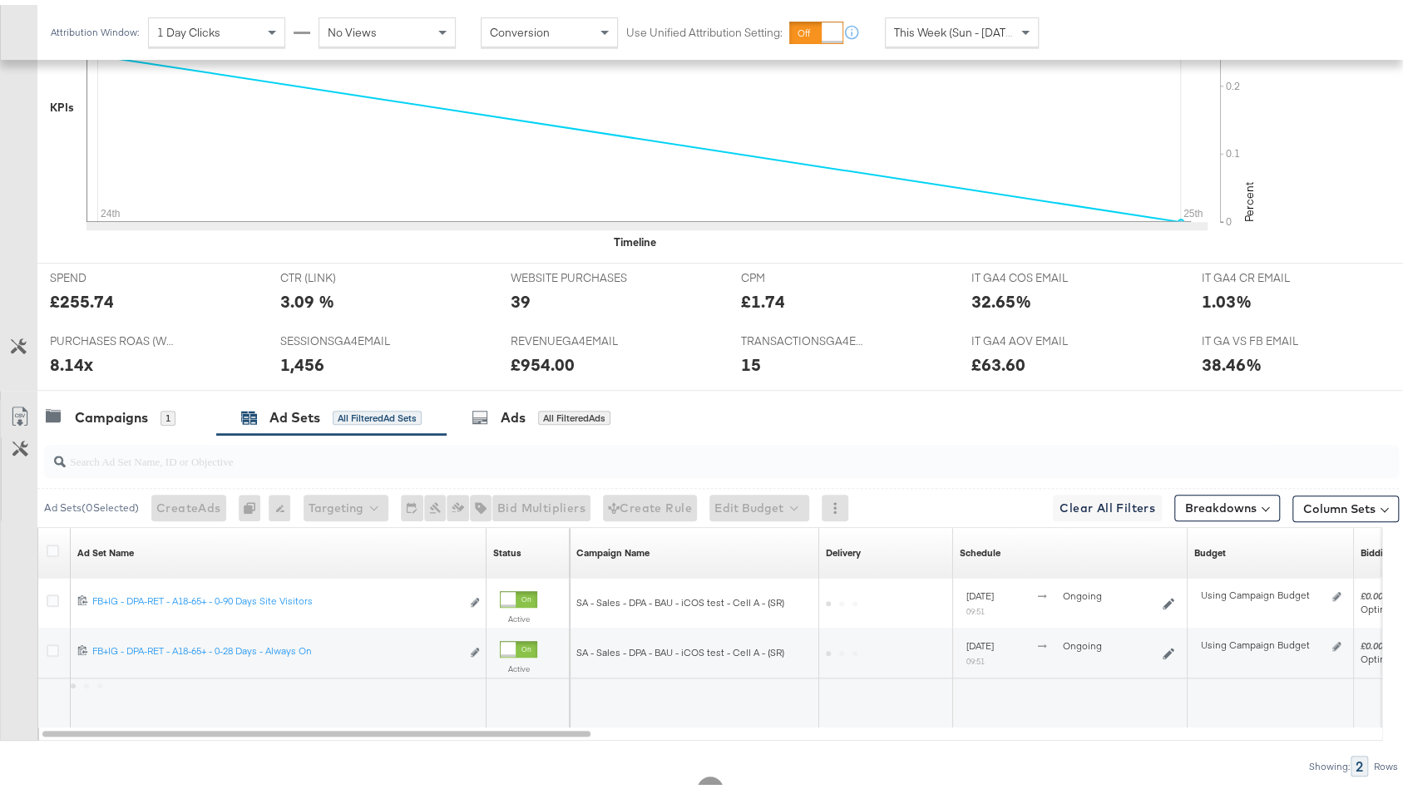
scroll to position [589, 0]
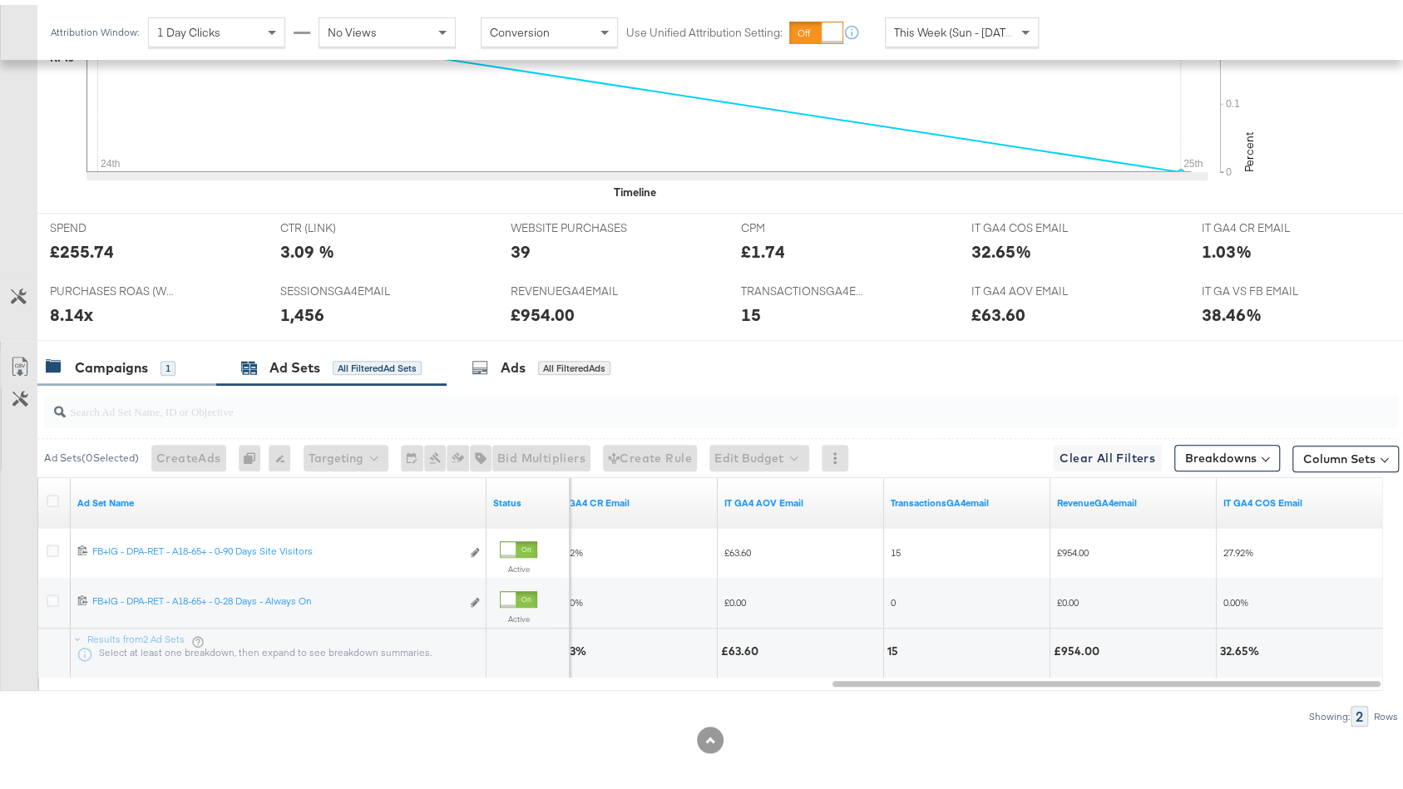
click at [109, 363] on div "Campaigns" at bounding box center [111, 362] width 73 height 19
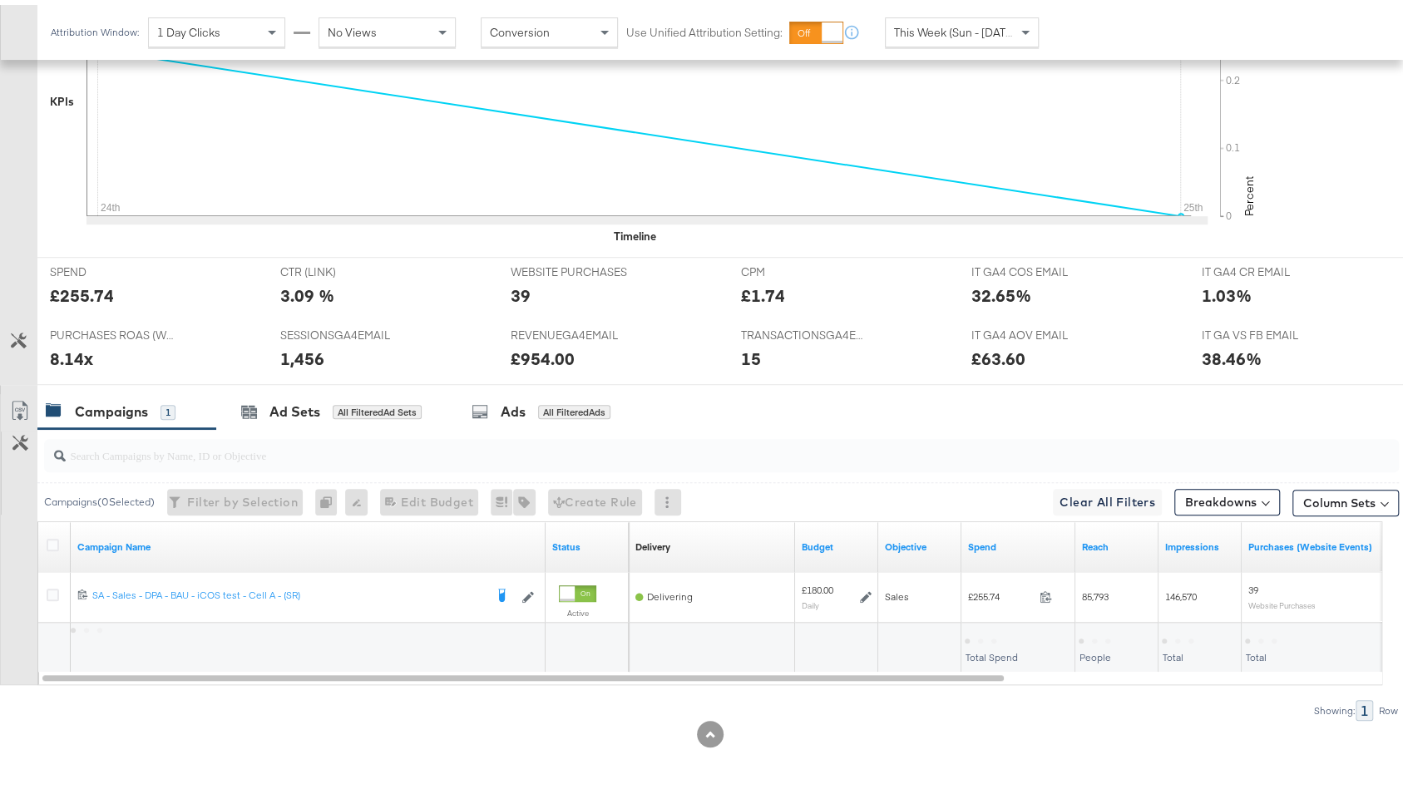
scroll to position [539, 0]
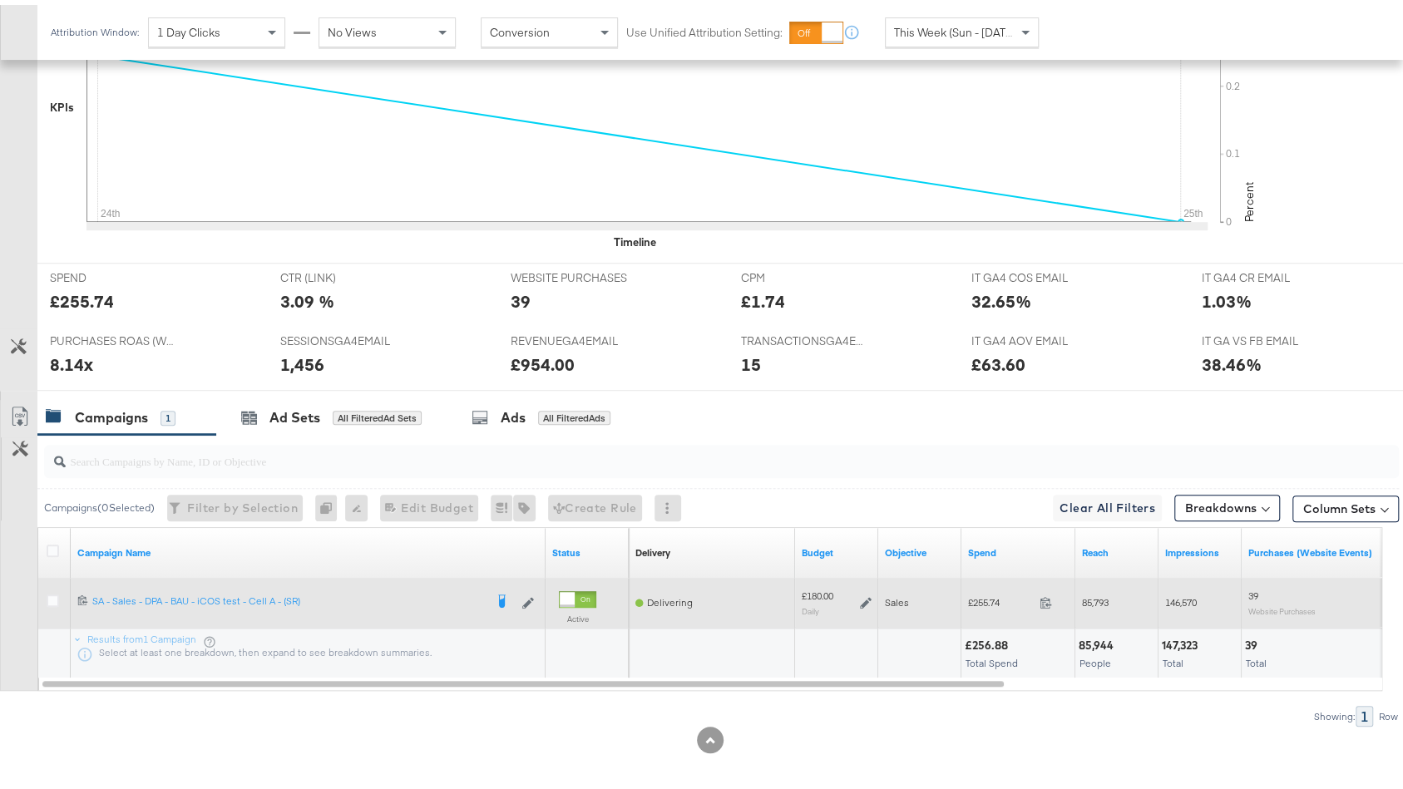
click at [870, 592] on icon at bounding box center [866, 598] width 12 height 12
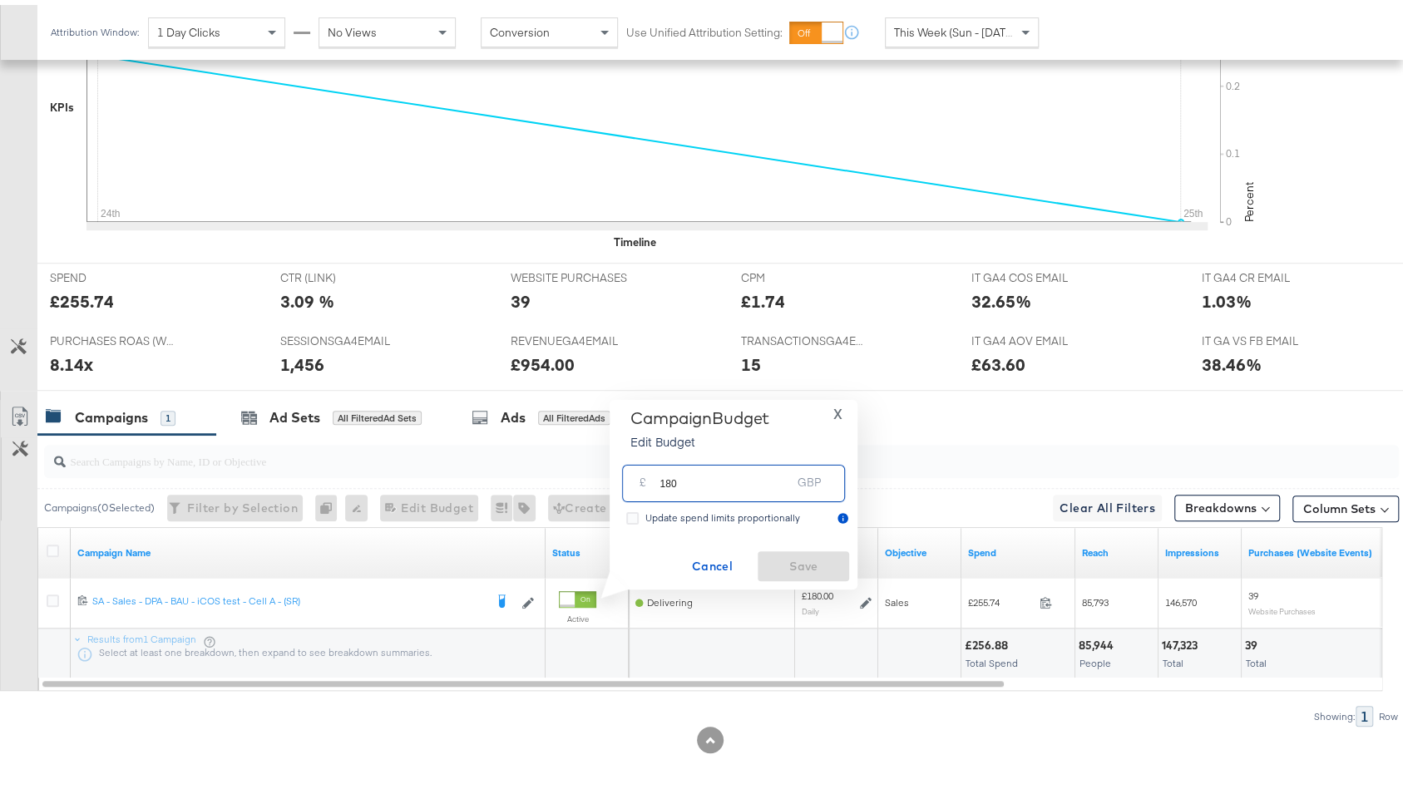
click at [697, 474] on input "180" at bounding box center [724, 472] width 131 height 36
type input "150"
click at [783, 567] on span "Save" at bounding box center [803, 561] width 78 height 21
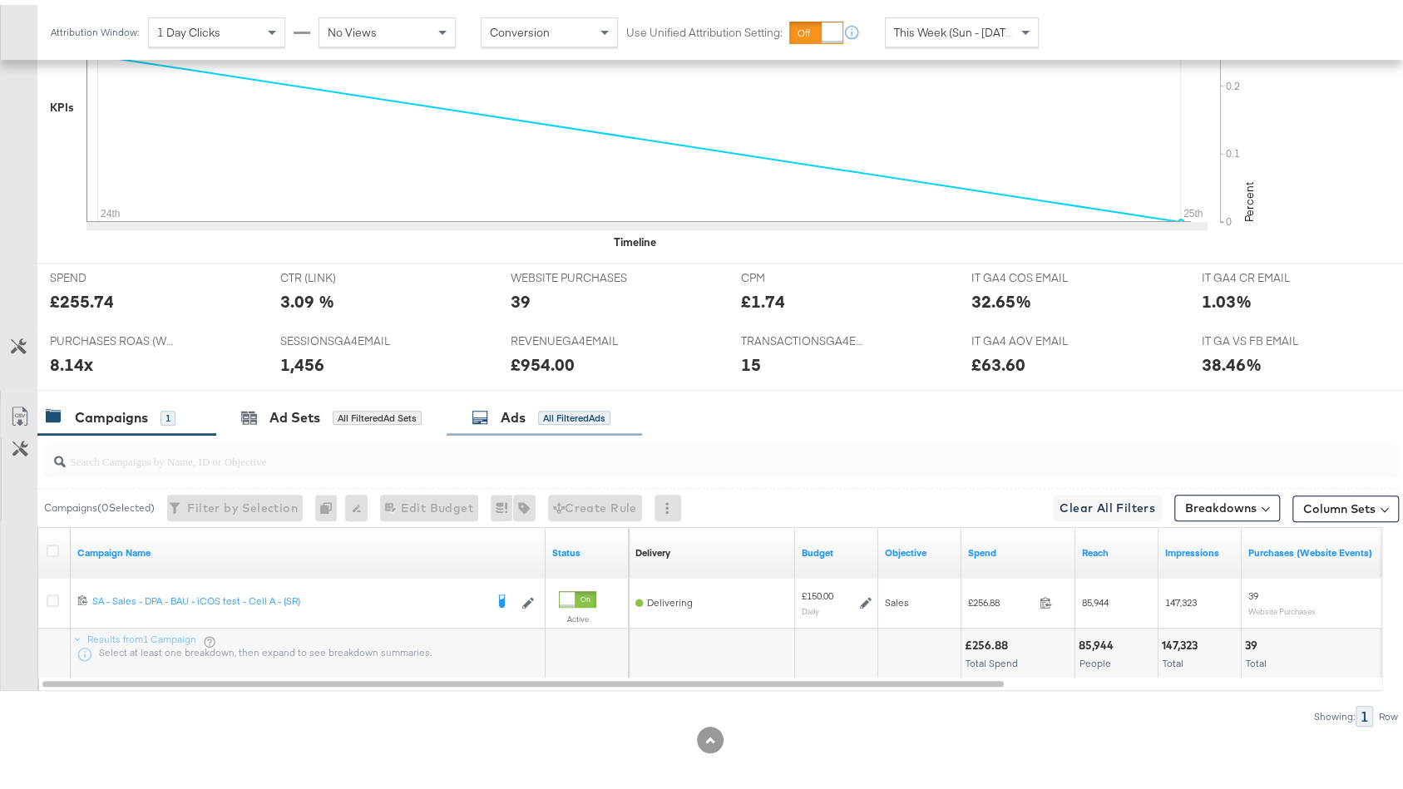
scroll to position [0, 0]
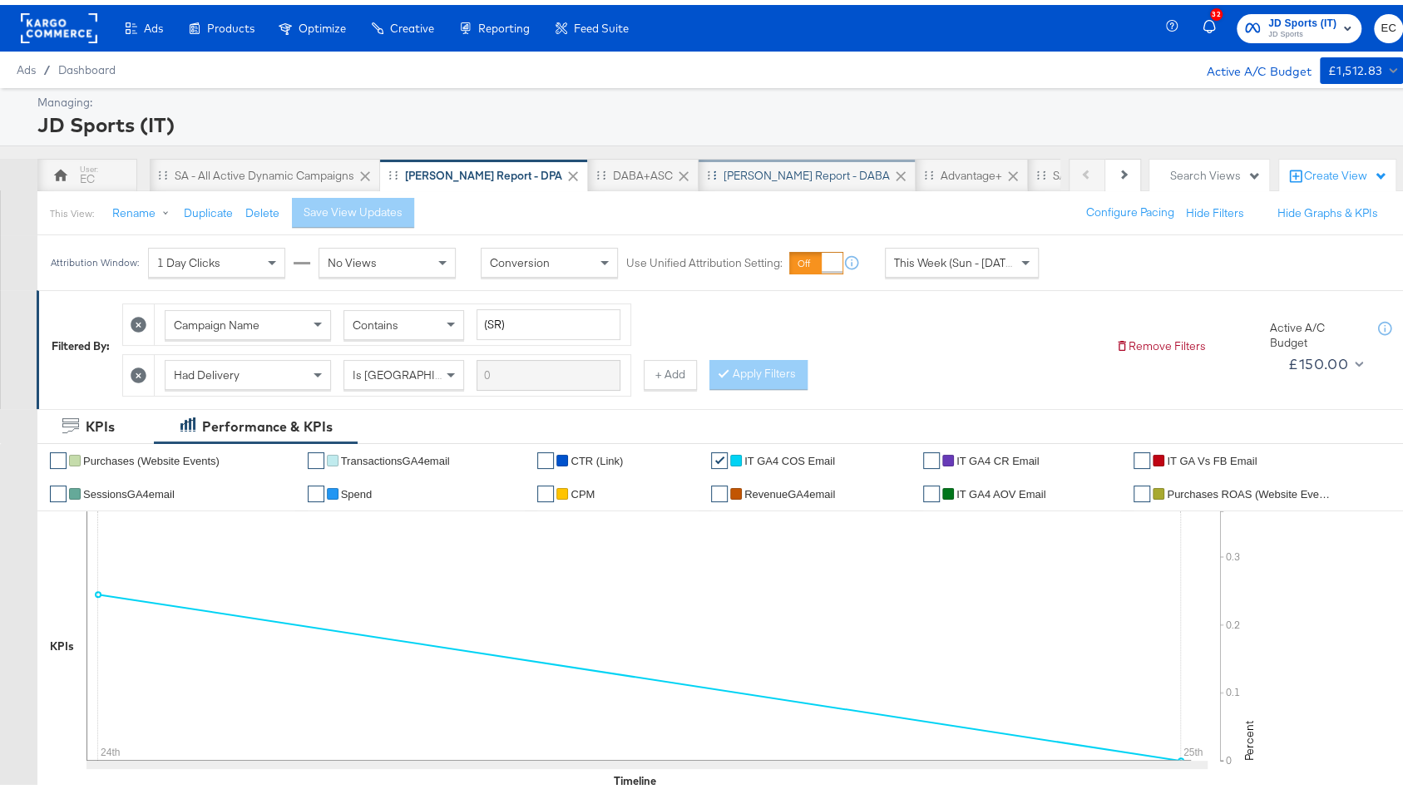
click at [723, 165] on div "[PERSON_NAME] Report - DABA" at bounding box center [806, 171] width 166 height 16
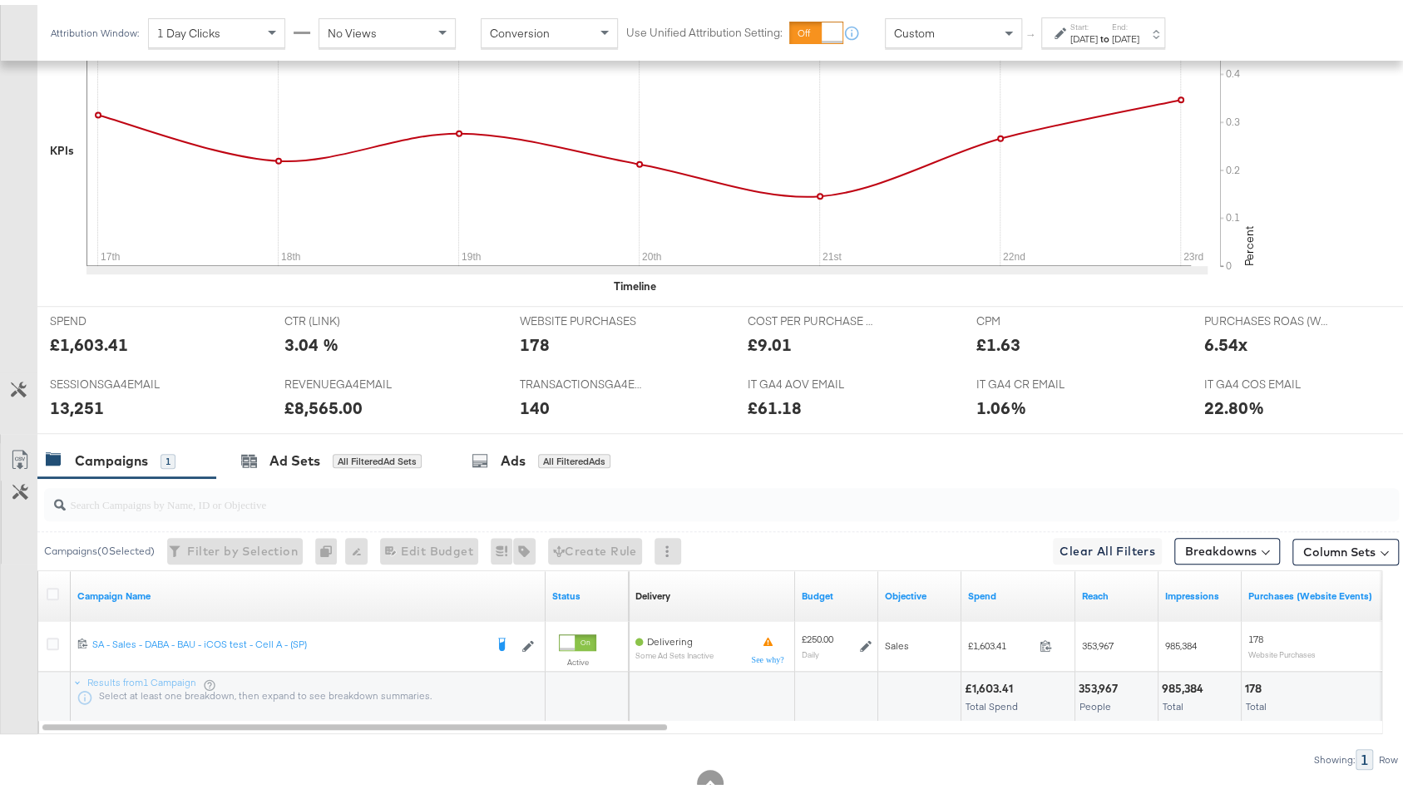
scroll to position [639, 0]
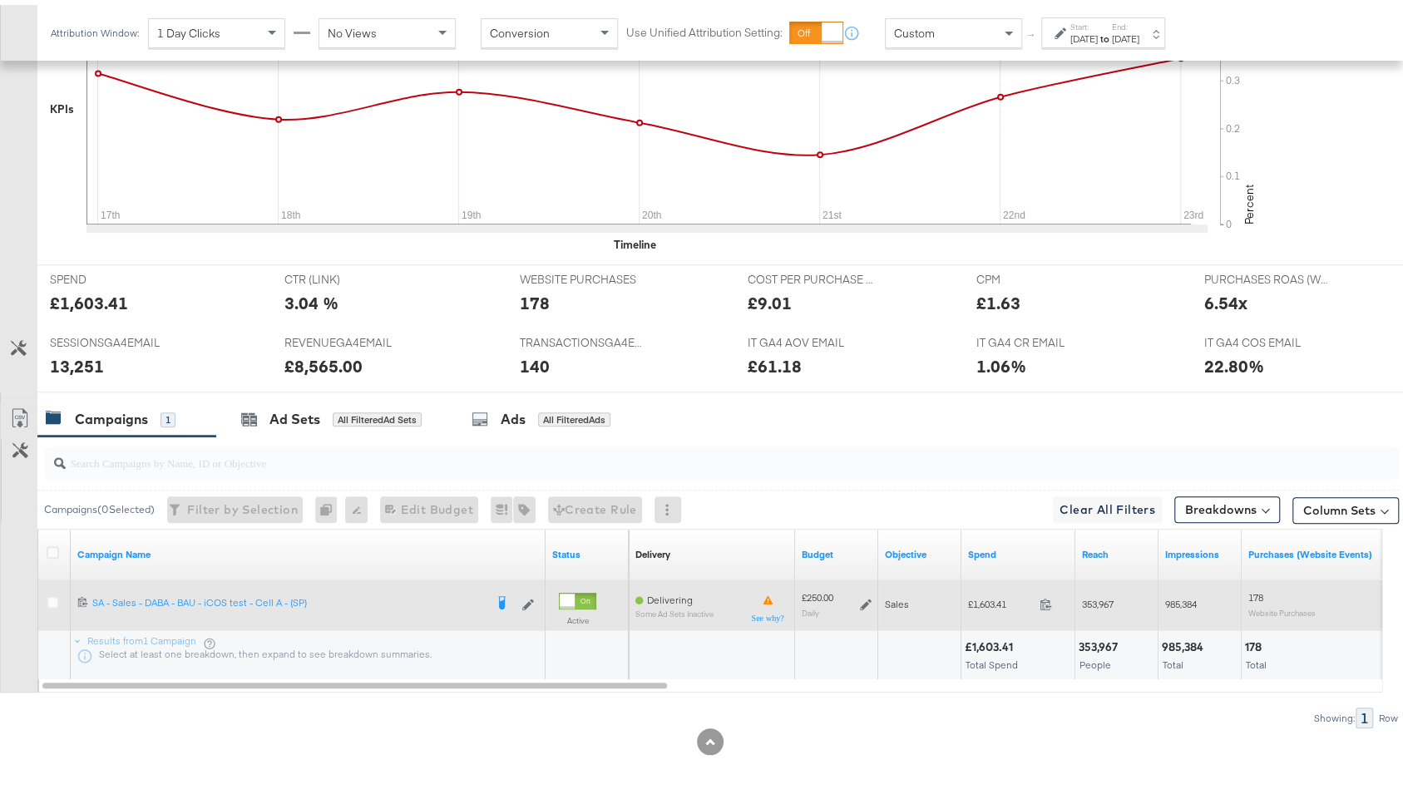
click at [865, 594] on icon at bounding box center [866, 600] width 12 height 12
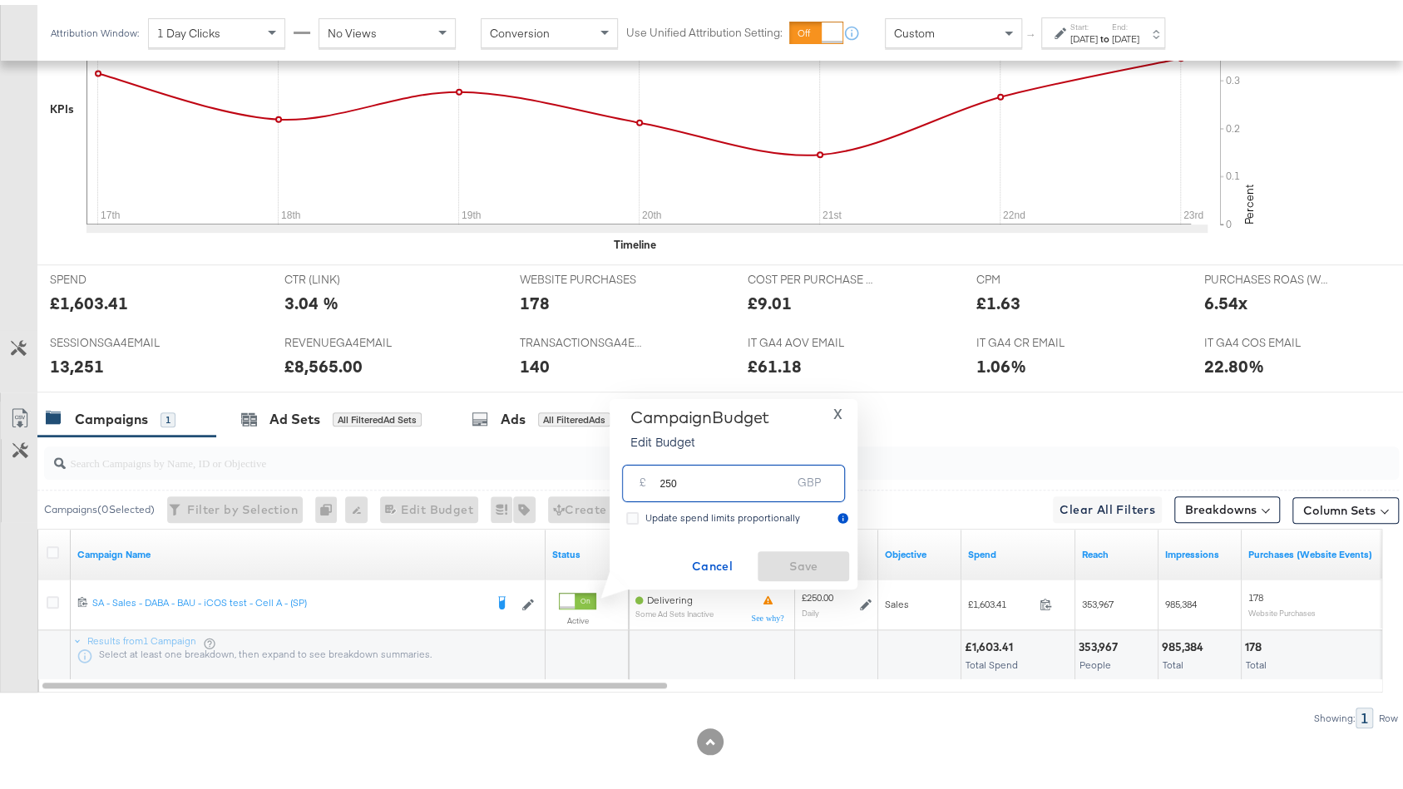
click at [708, 471] on input "250" at bounding box center [724, 472] width 131 height 36
type input "200"
click at [804, 557] on span "Save" at bounding box center [803, 561] width 78 height 21
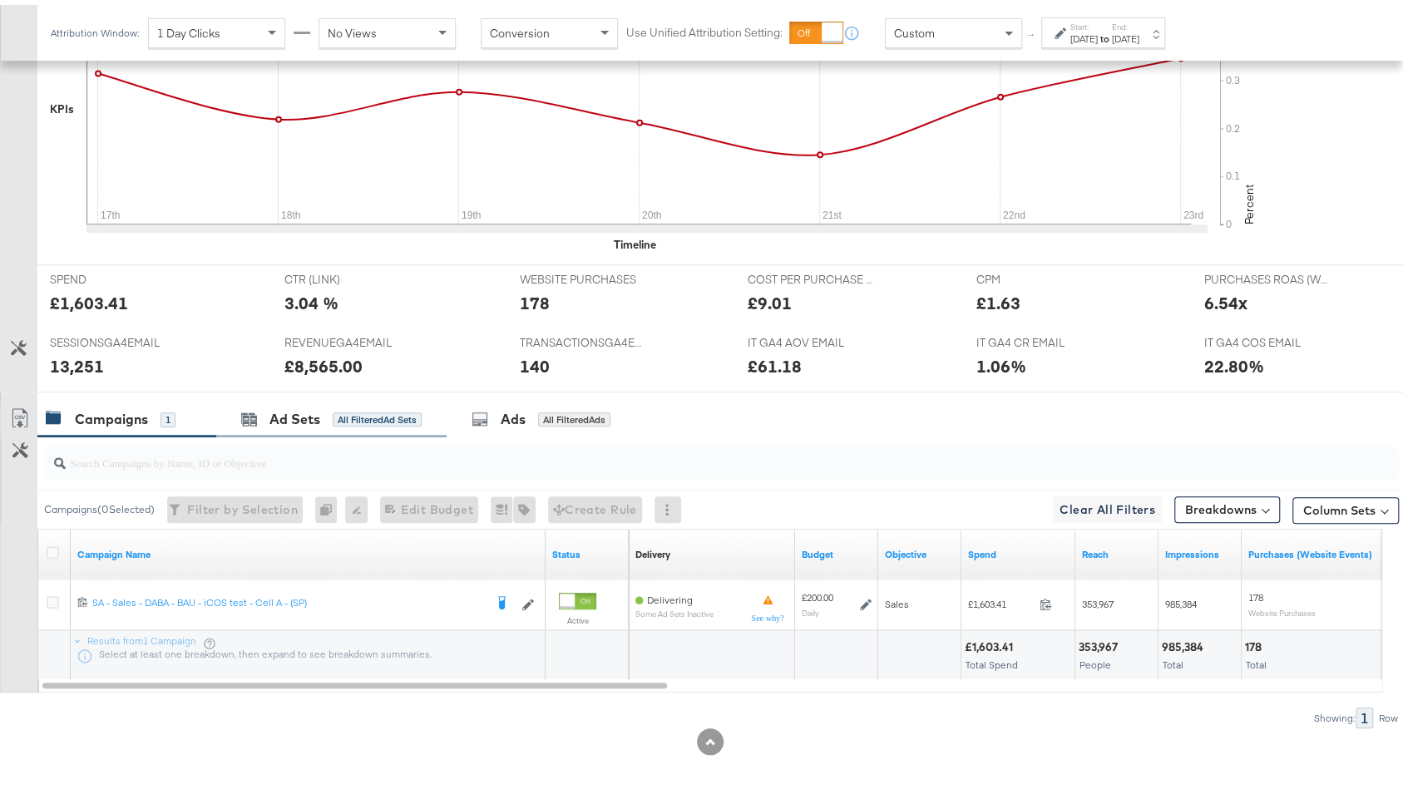
click at [358, 397] on div "Ad Sets All Filtered Ad Sets" at bounding box center [331, 415] width 230 height 36
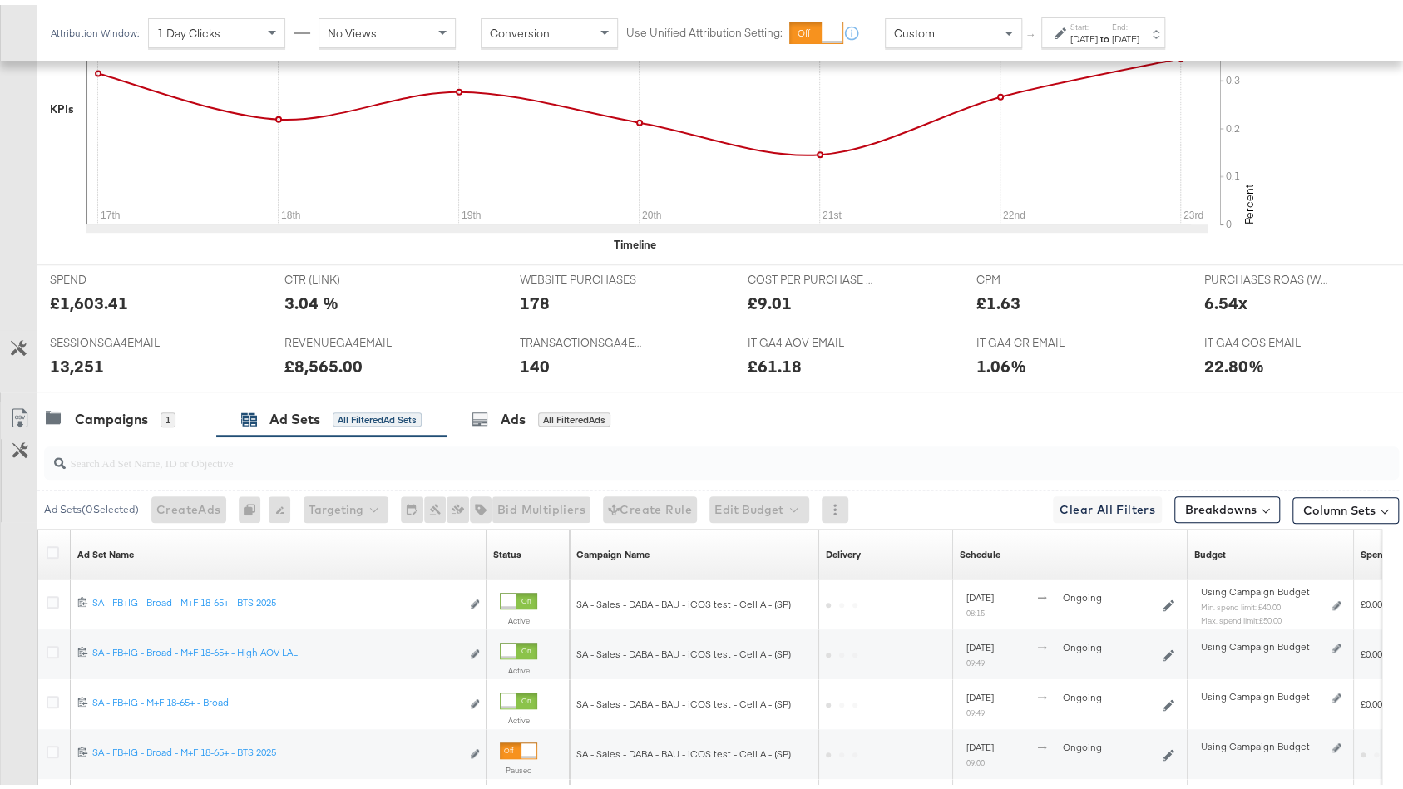
scroll to position [120, 0]
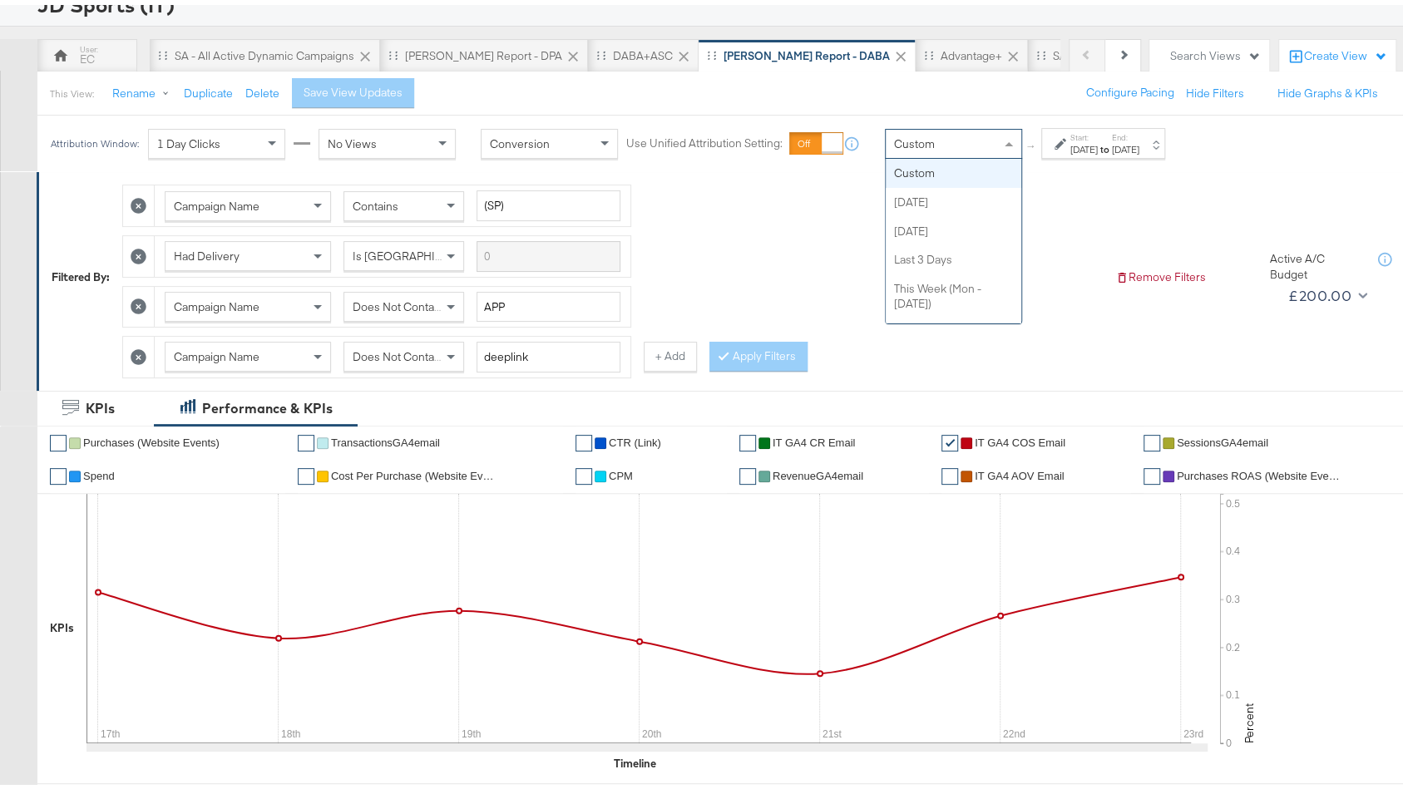
click at [920, 125] on div "Custom" at bounding box center [954, 139] width 136 height 28
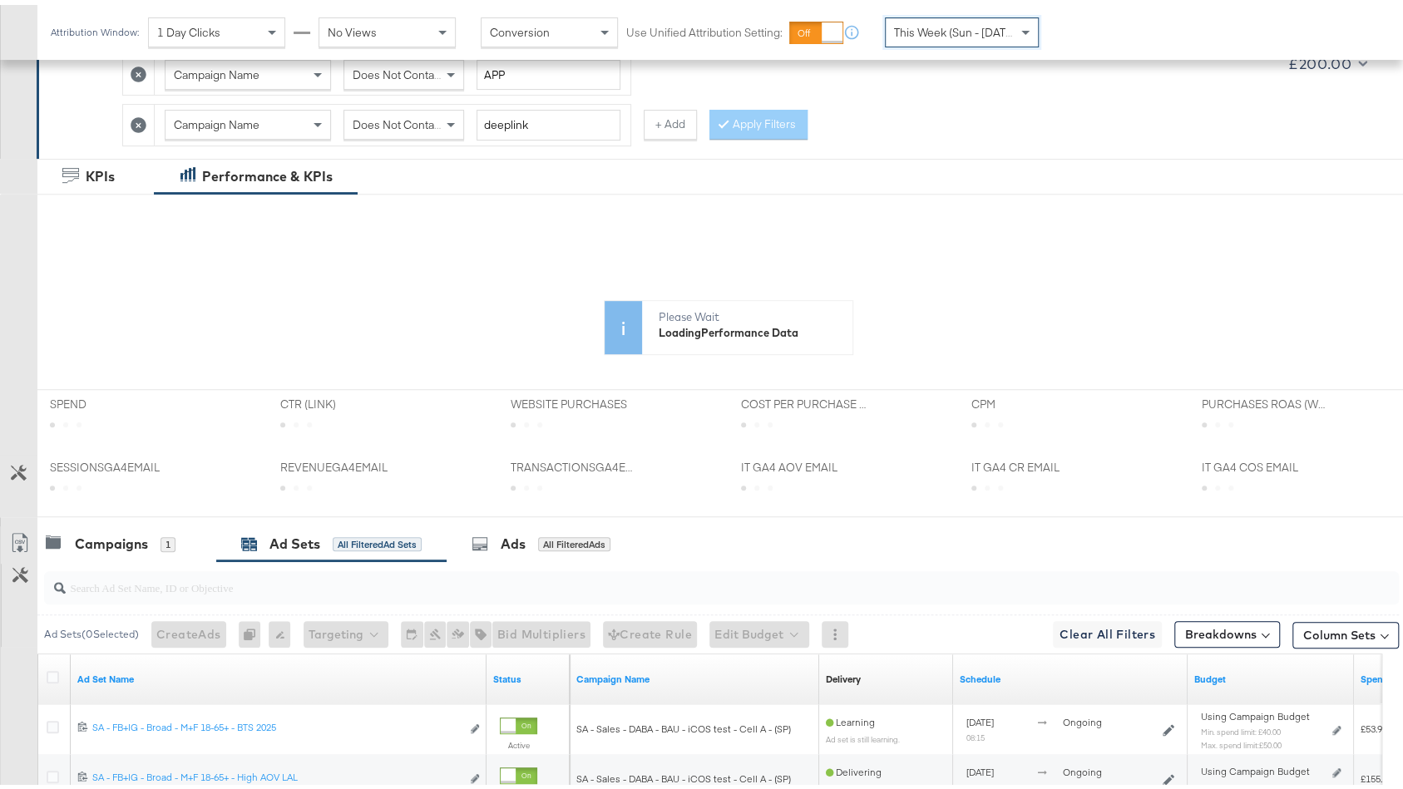
scroll to position [0, 0]
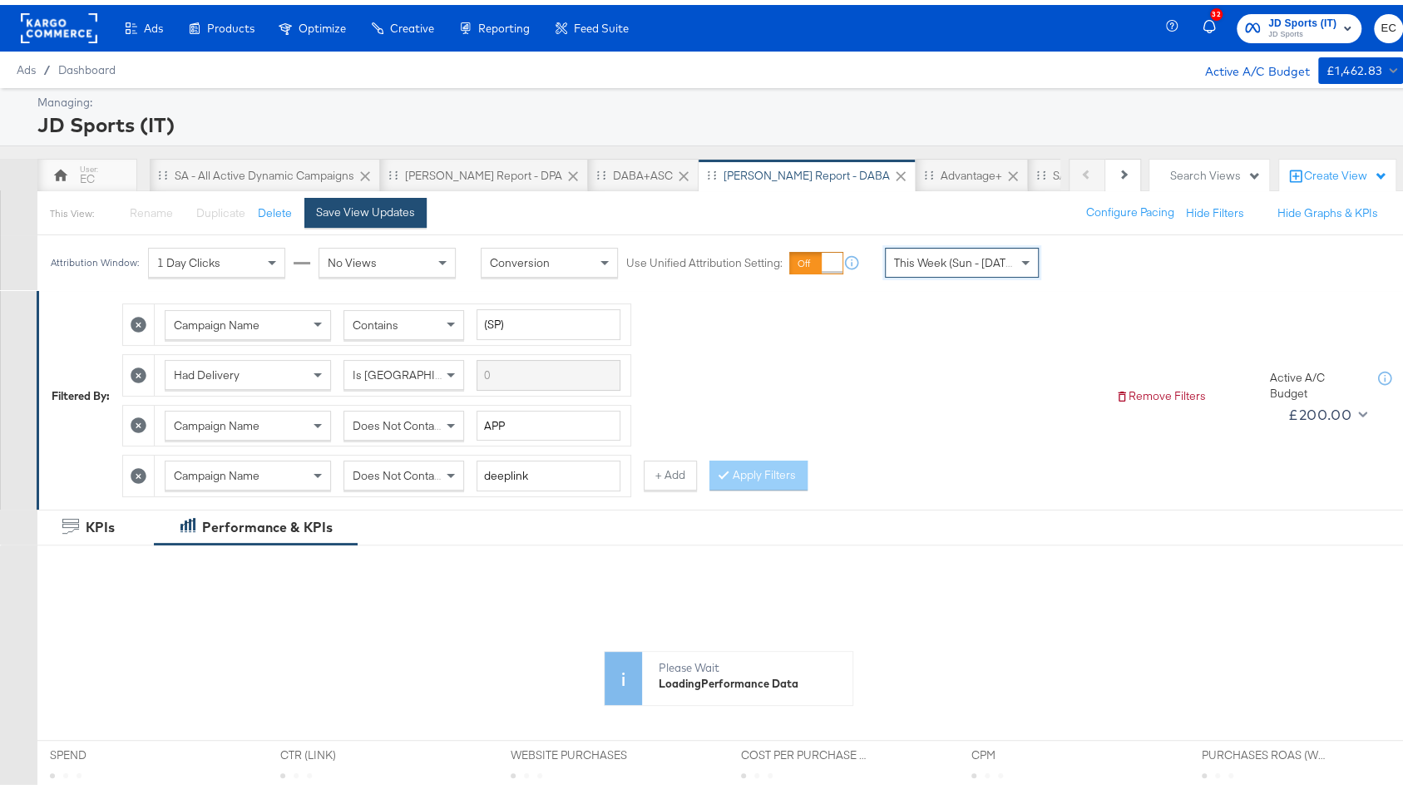
click at [359, 210] on div "Save View Updates" at bounding box center [365, 208] width 99 height 16
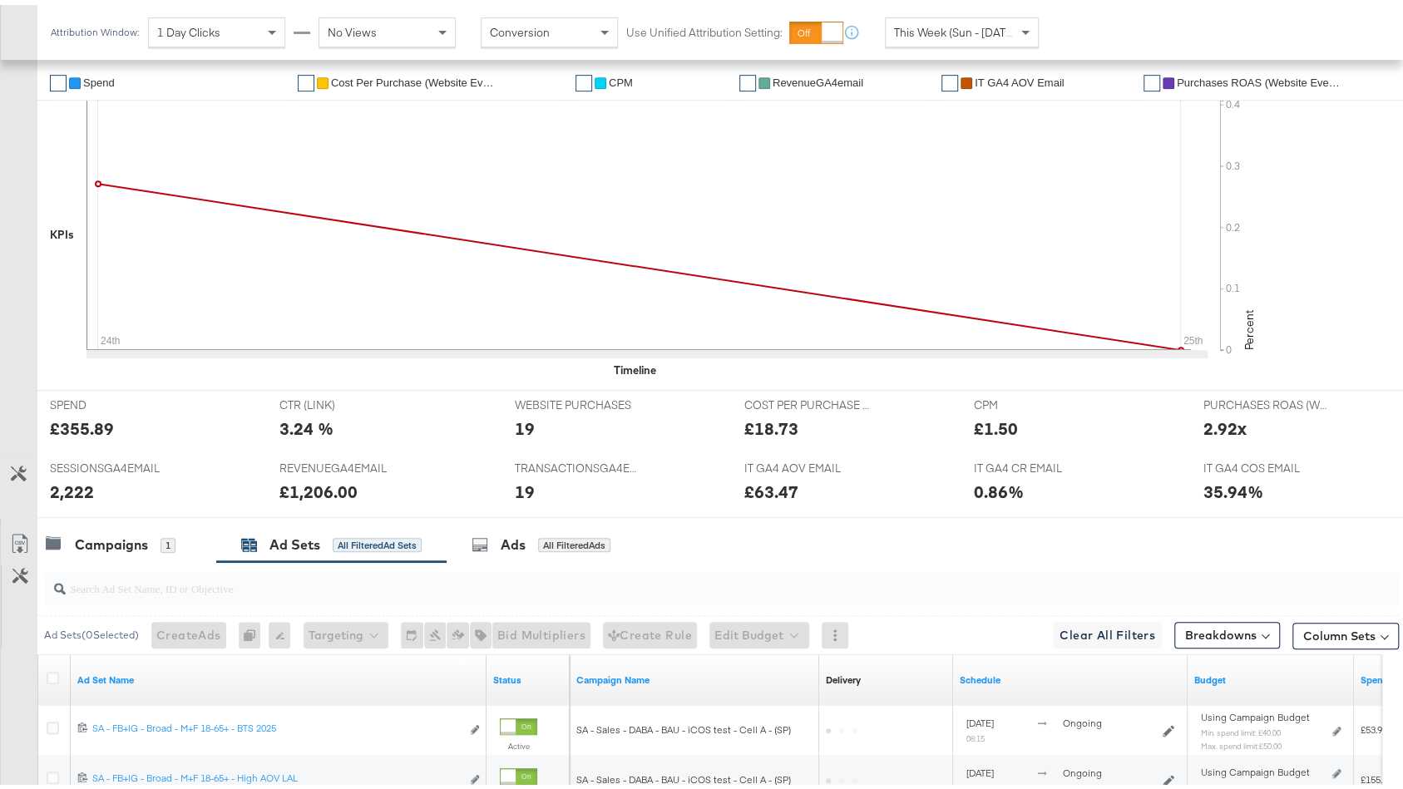
scroll to position [836, 0]
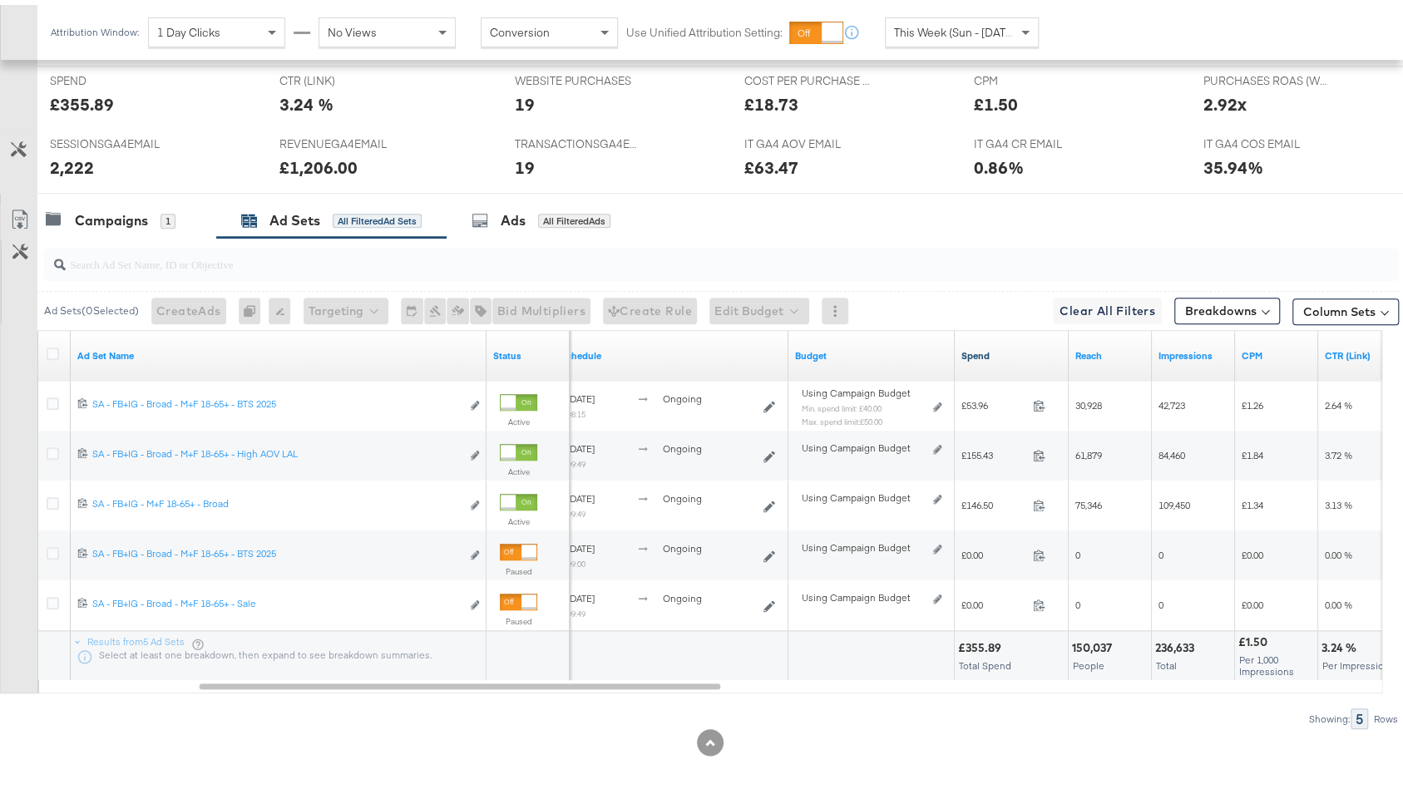
click at [995, 344] on link "Spend" at bounding box center [1011, 350] width 101 height 13
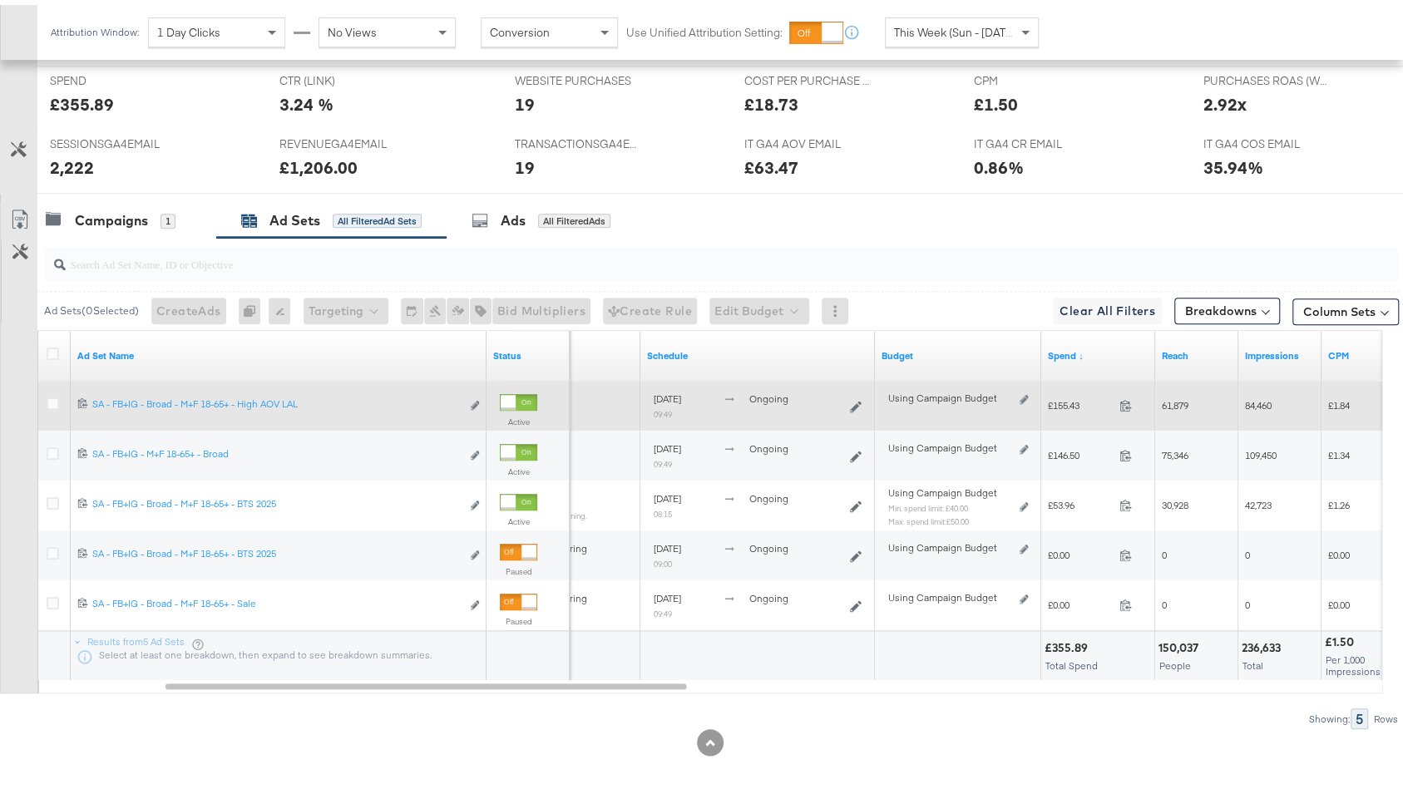
click at [1017, 394] on div "Using Campaign Budget Edit spend limits" at bounding box center [958, 400] width 140 height 13
click at [1023, 390] on icon at bounding box center [1023, 394] width 8 height 9
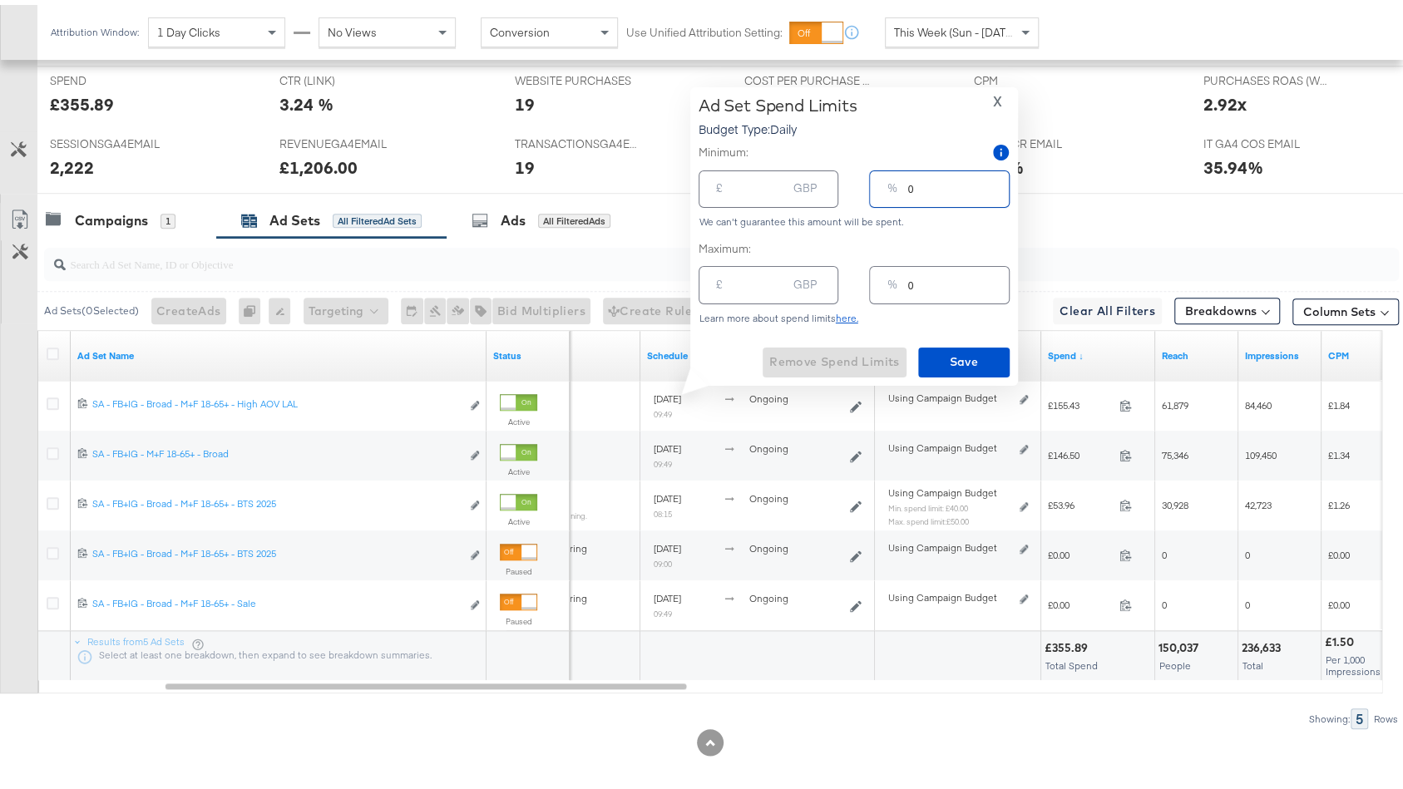
drag, startPoint x: 912, startPoint y: 180, endPoint x: 874, endPoint y: 180, distance: 38.2
click at [874, 180] on div "% 0" at bounding box center [939, 183] width 140 height 37
type input "2"
type input "4.00"
type input "20"
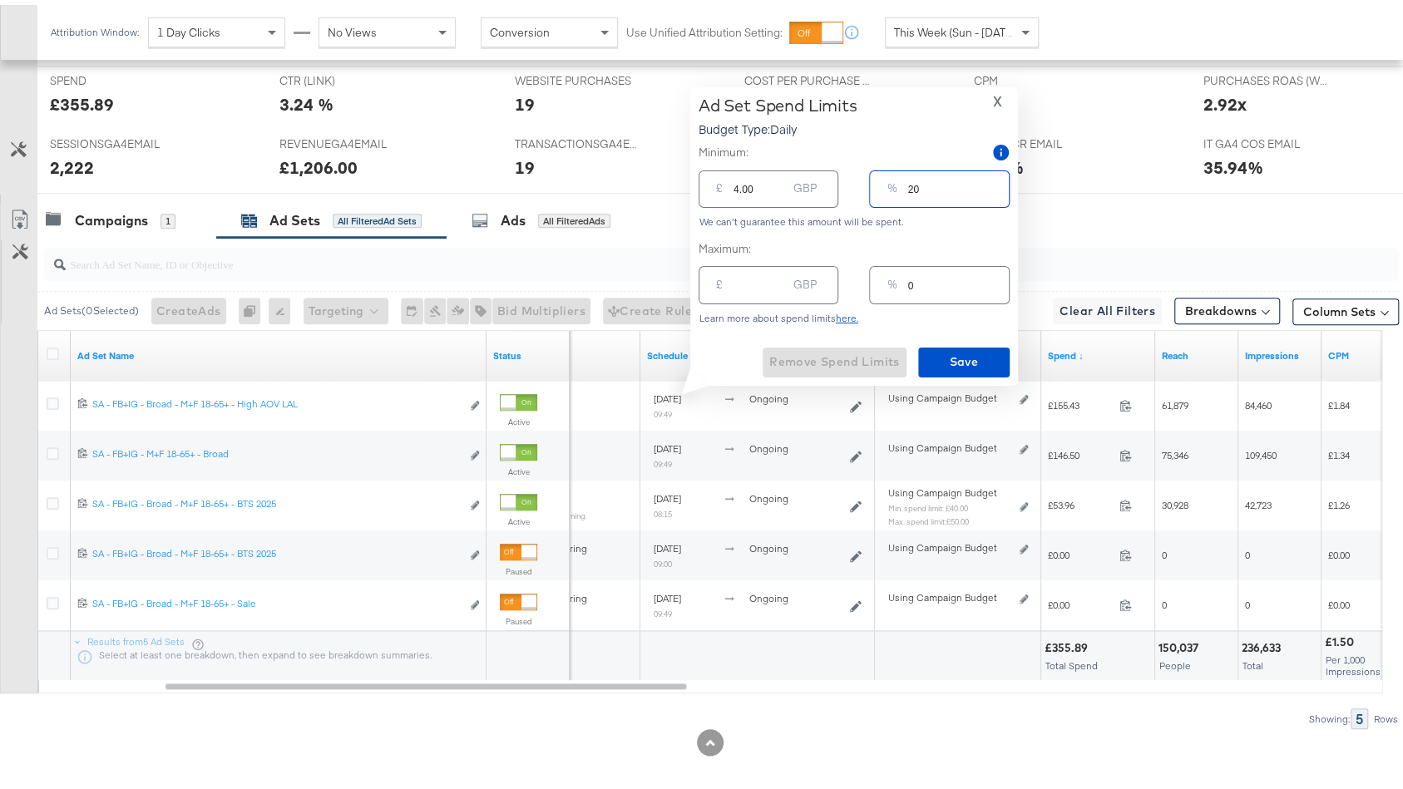
type input "40.00"
type input "25"
type input "50.00"
type input "25"
click at [957, 362] on span "Save" at bounding box center [964, 357] width 78 height 21
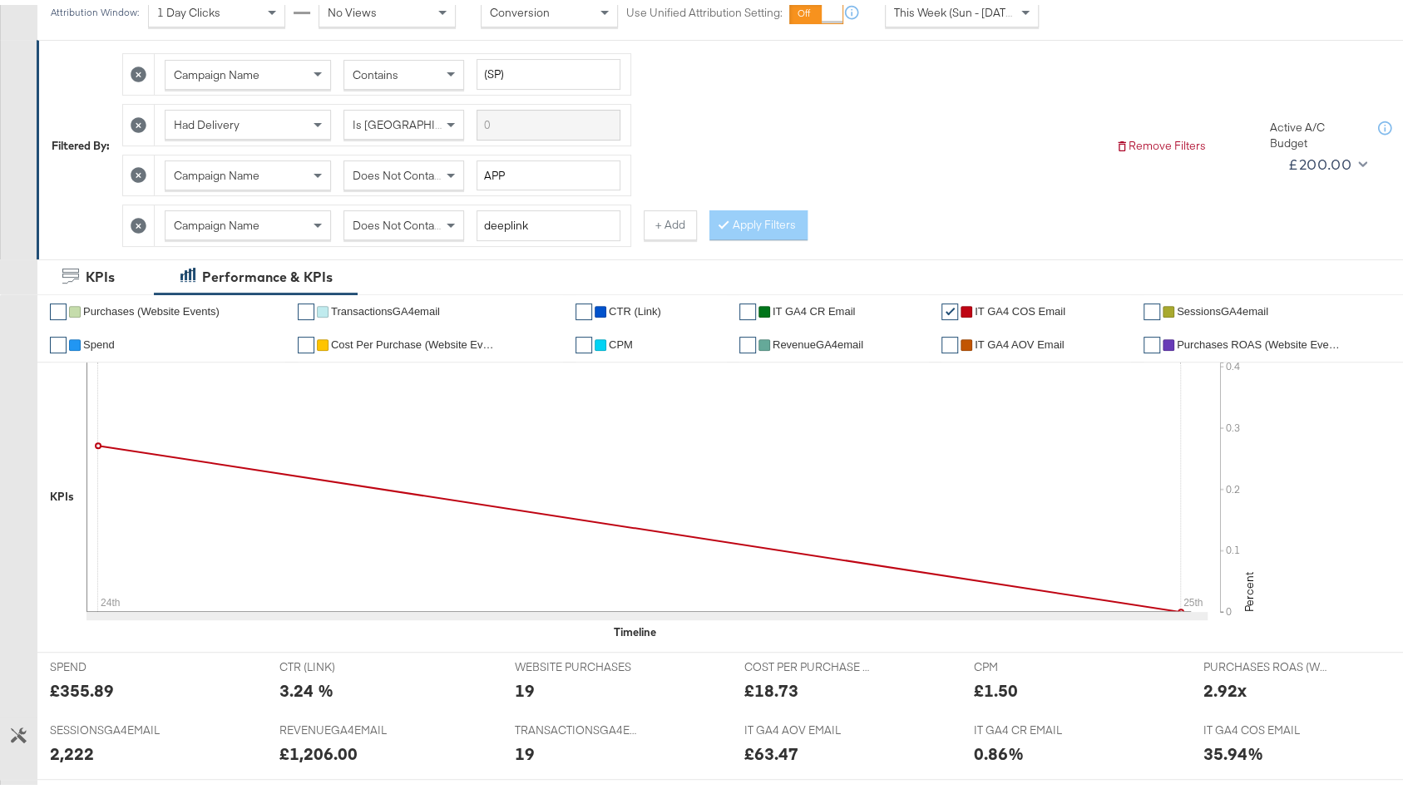
scroll to position [0, 0]
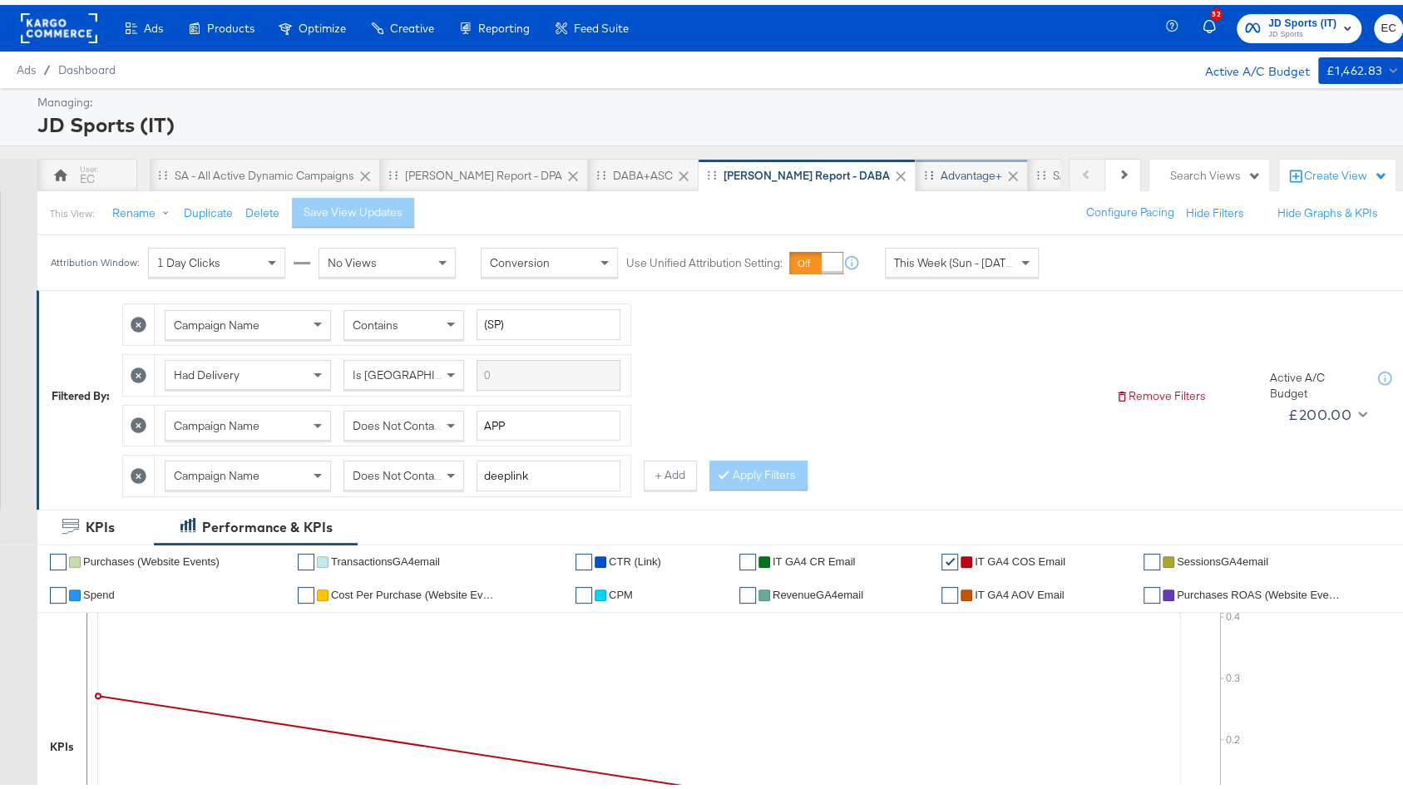
click at [940, 164] on div "Advantage+" at bounding box center [971, 171] width 62 height 16
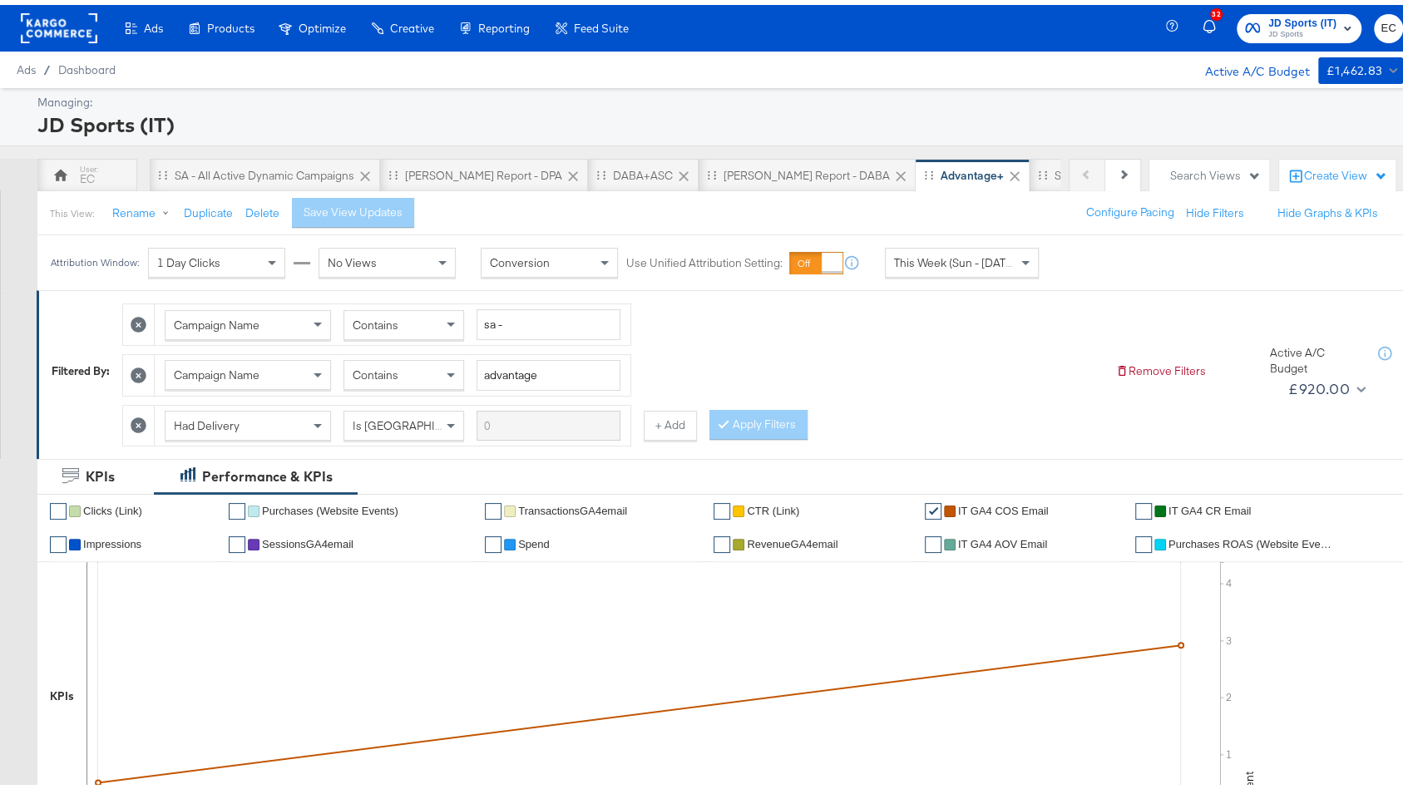
scroll to position [638, 0]
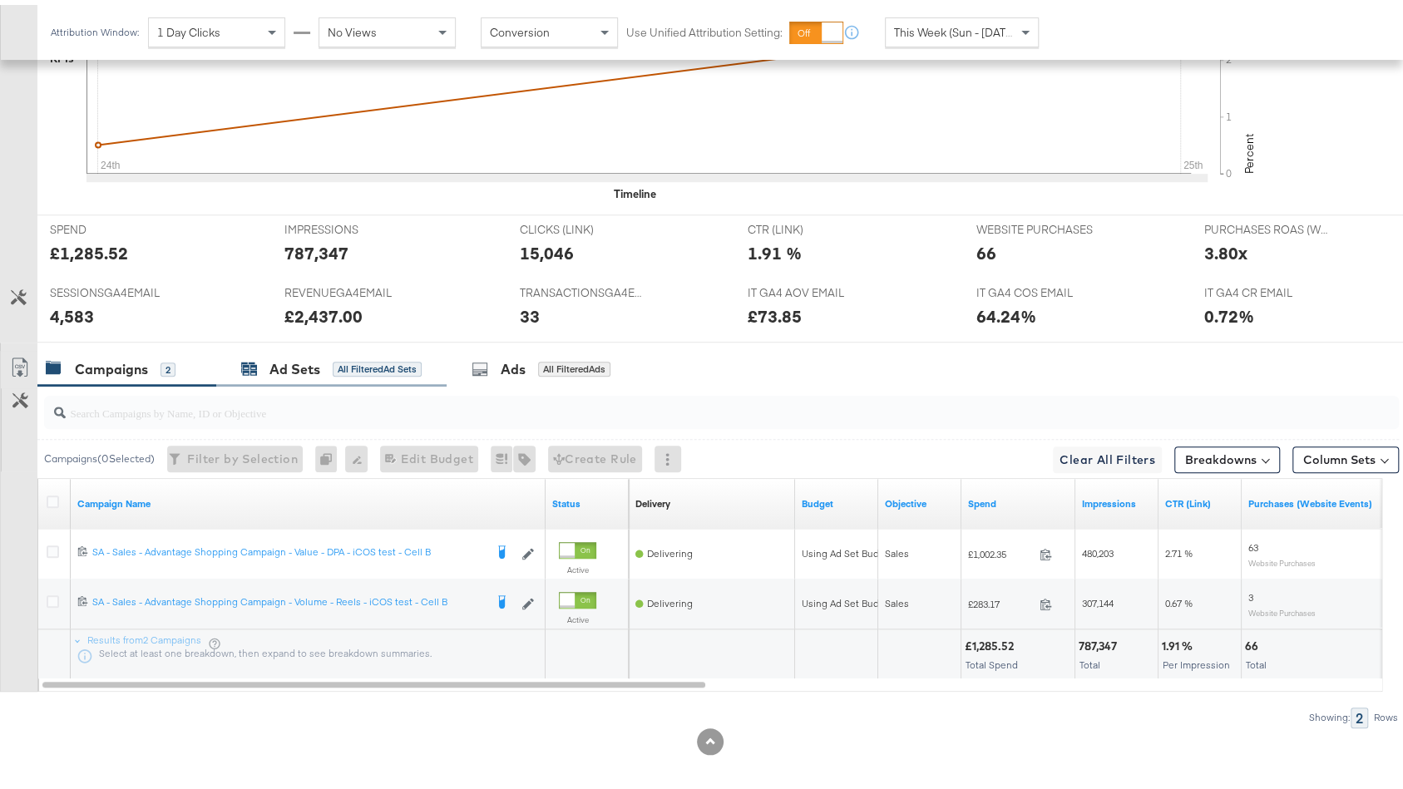
click at [339, 358] on div "All Filtered Ad Sets" at bounding box center [377, 364] width 89 height 15
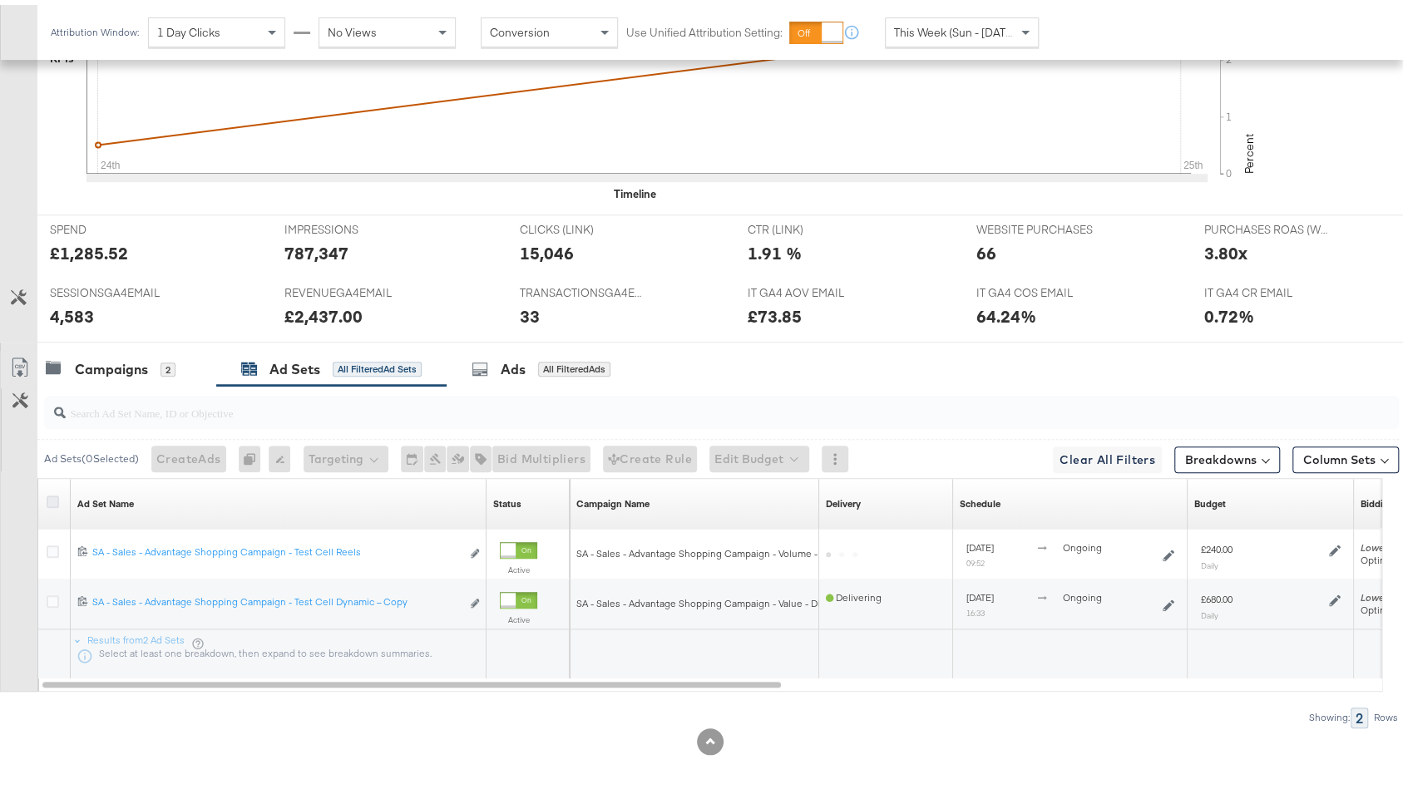
click at [57, 493] on icon at bounding box center [53, 497] width 12 height 12
click at [0, 0] on input "checkbox" at bounding box center [0, 0] width 0 height 0
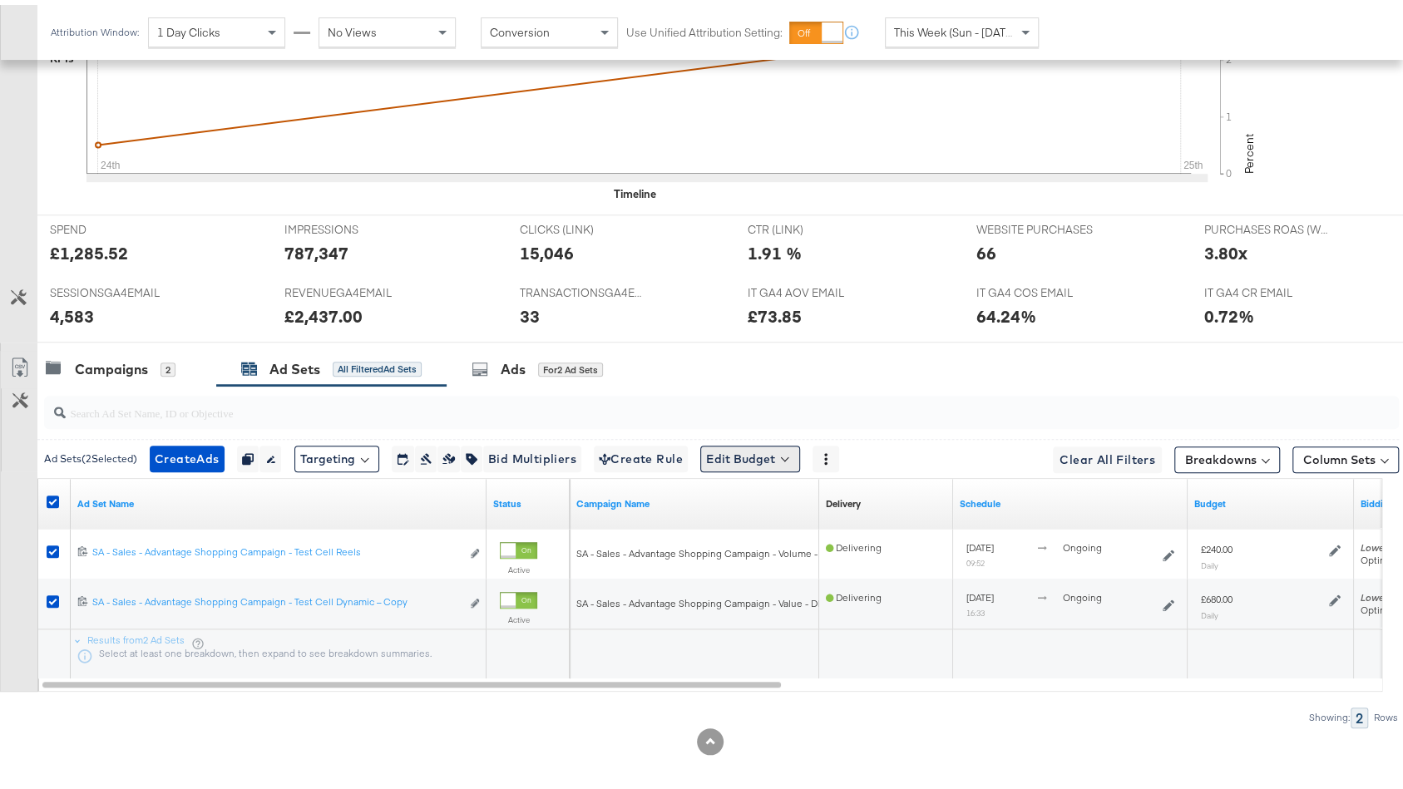
click at [763, 441] on button "Edit Budget" at bounding box center [750, 454] width 100 height 27
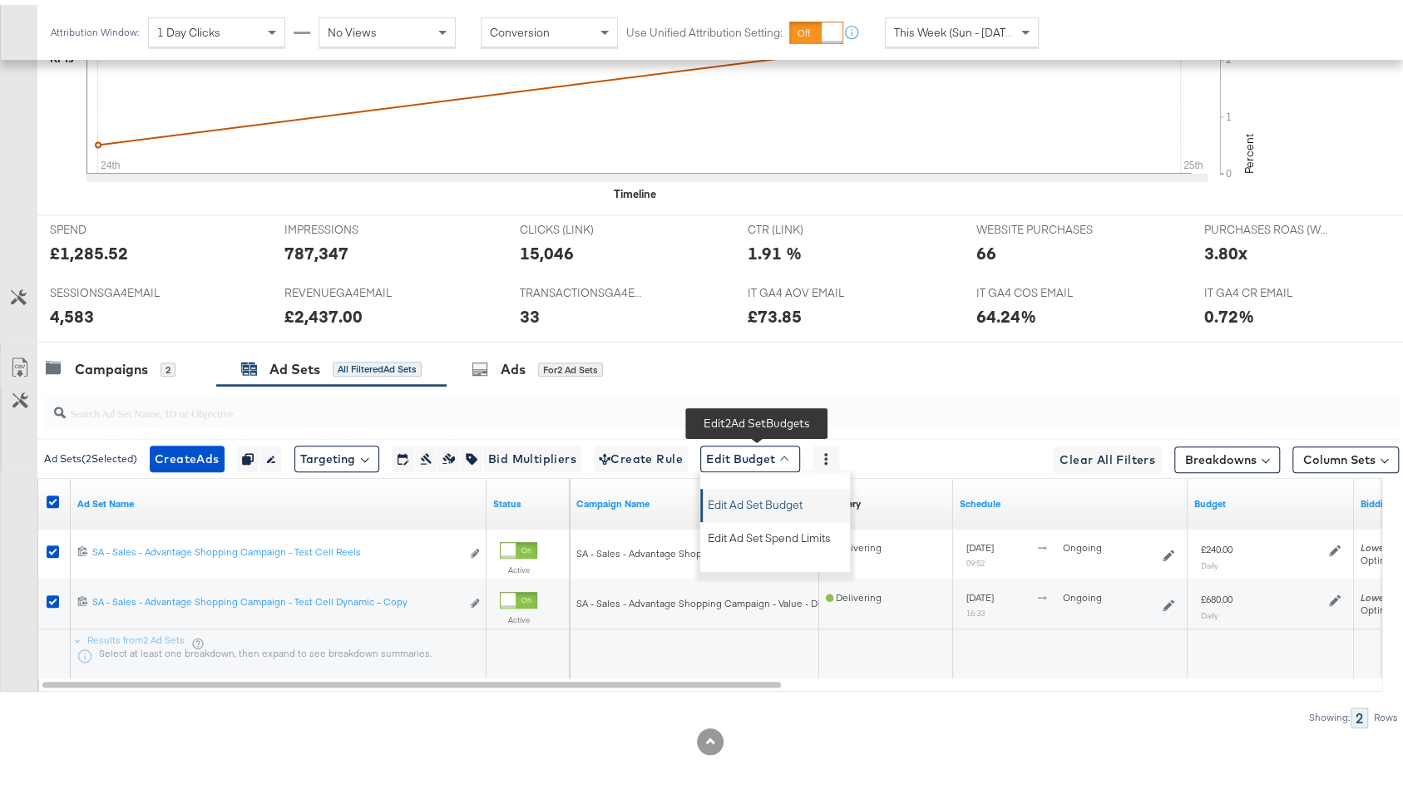
click at [743, 494] on span "Edit Ad Set Budget" at bounding box center [755, 497] width 95 height 22
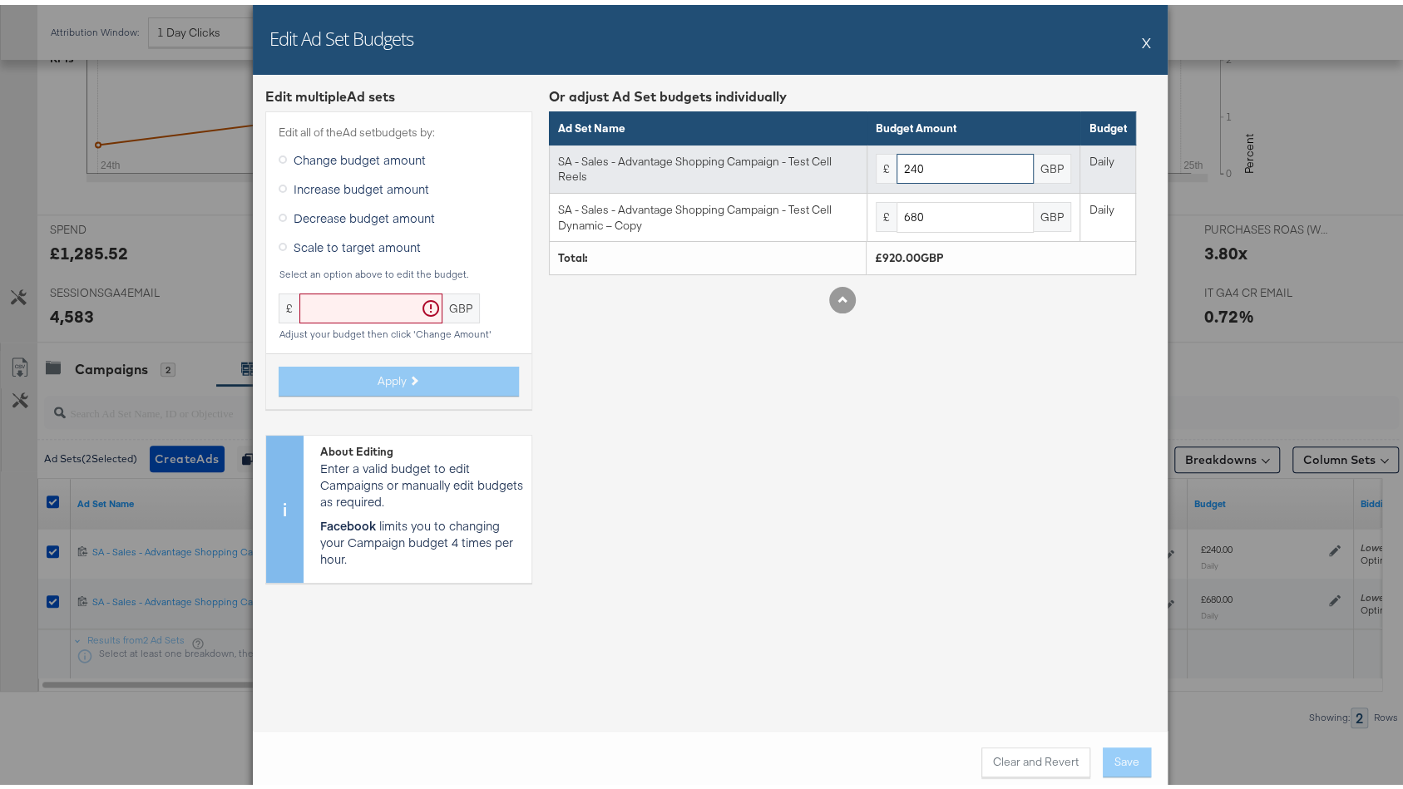
click at [910, 158] on input "240" at bounding box center [964, 164] width 137 height 31
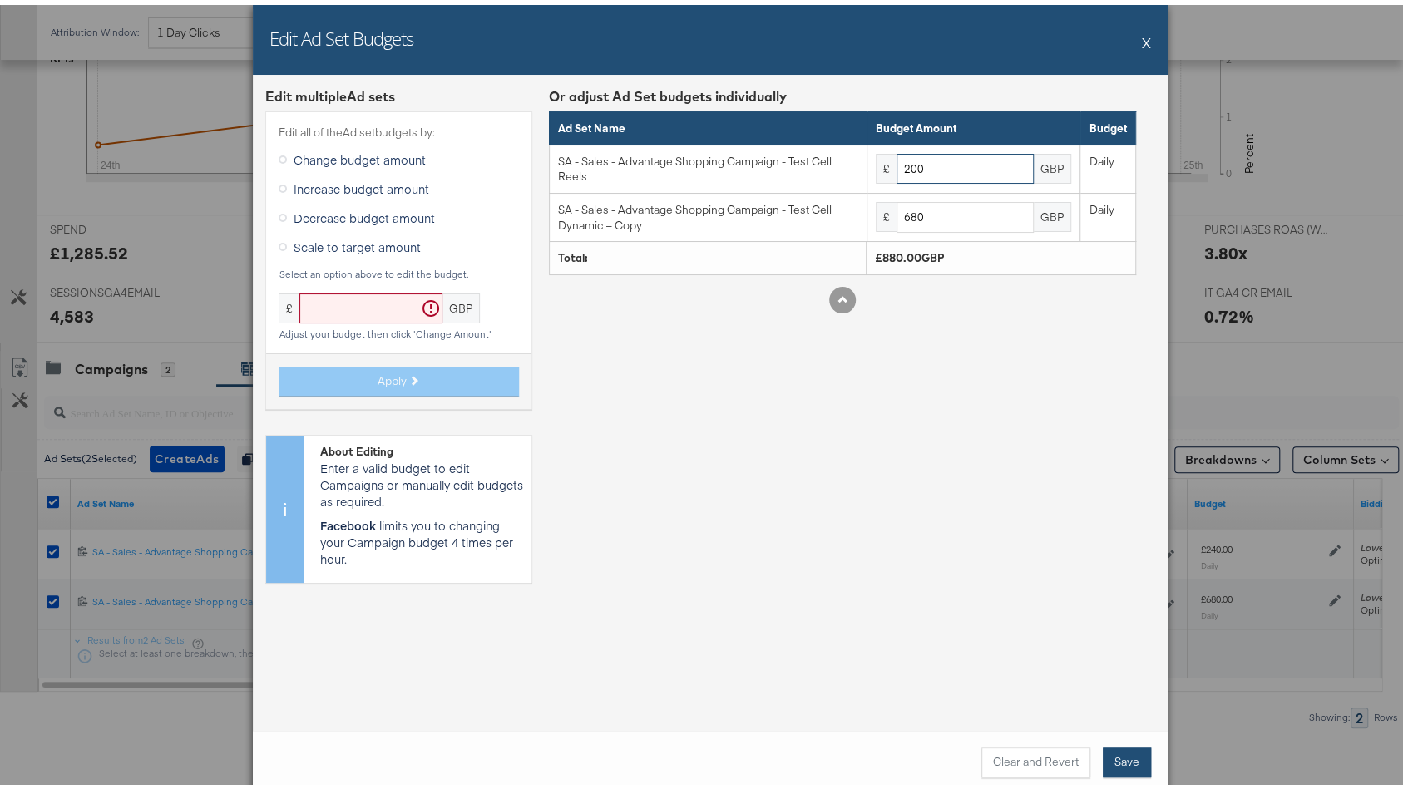
type input "200"
click at [1115, 760] on button "Save" at bounding box center [1127, 758] width 48 height 30
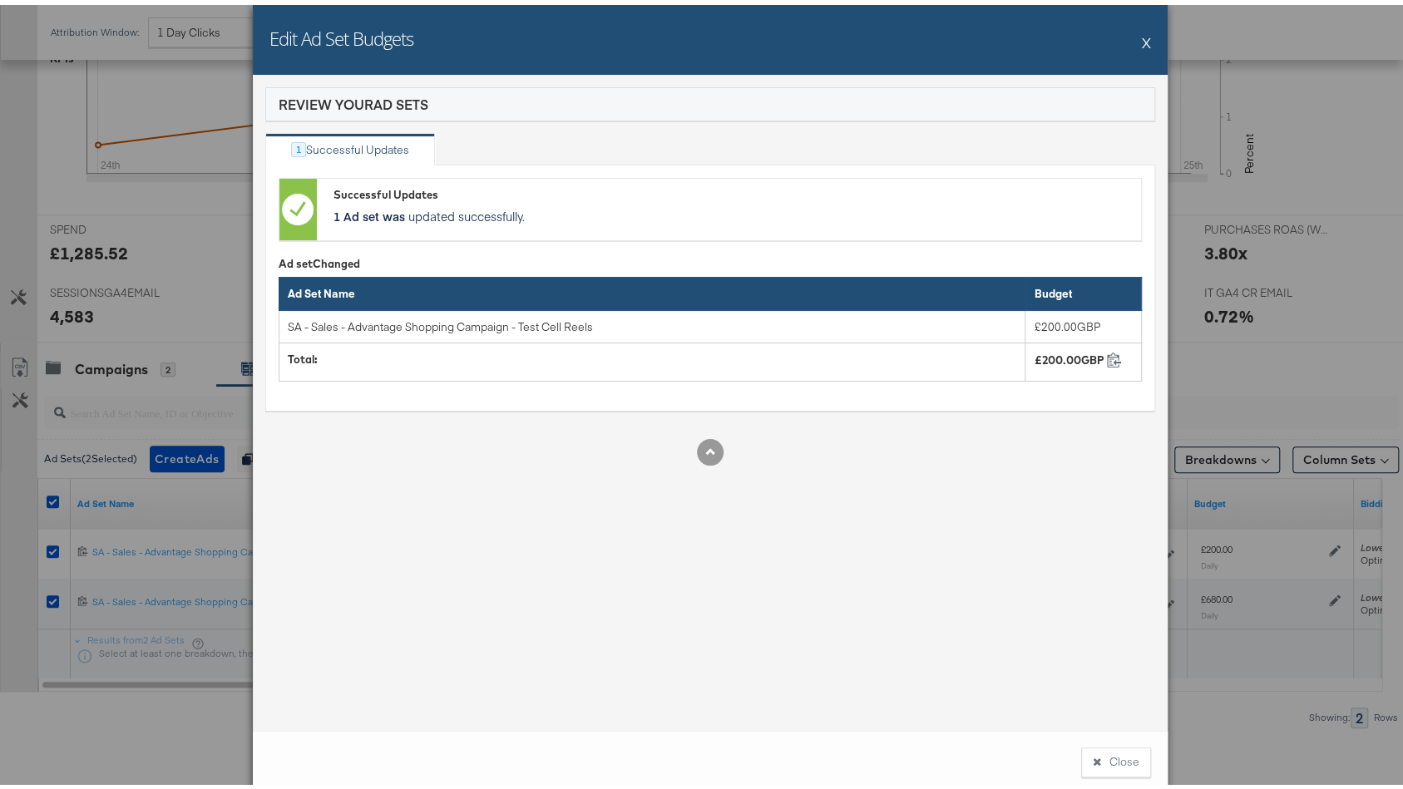
click at [1142, 37] on button "X" at bounding box center [1146, 37] width 9 height 33
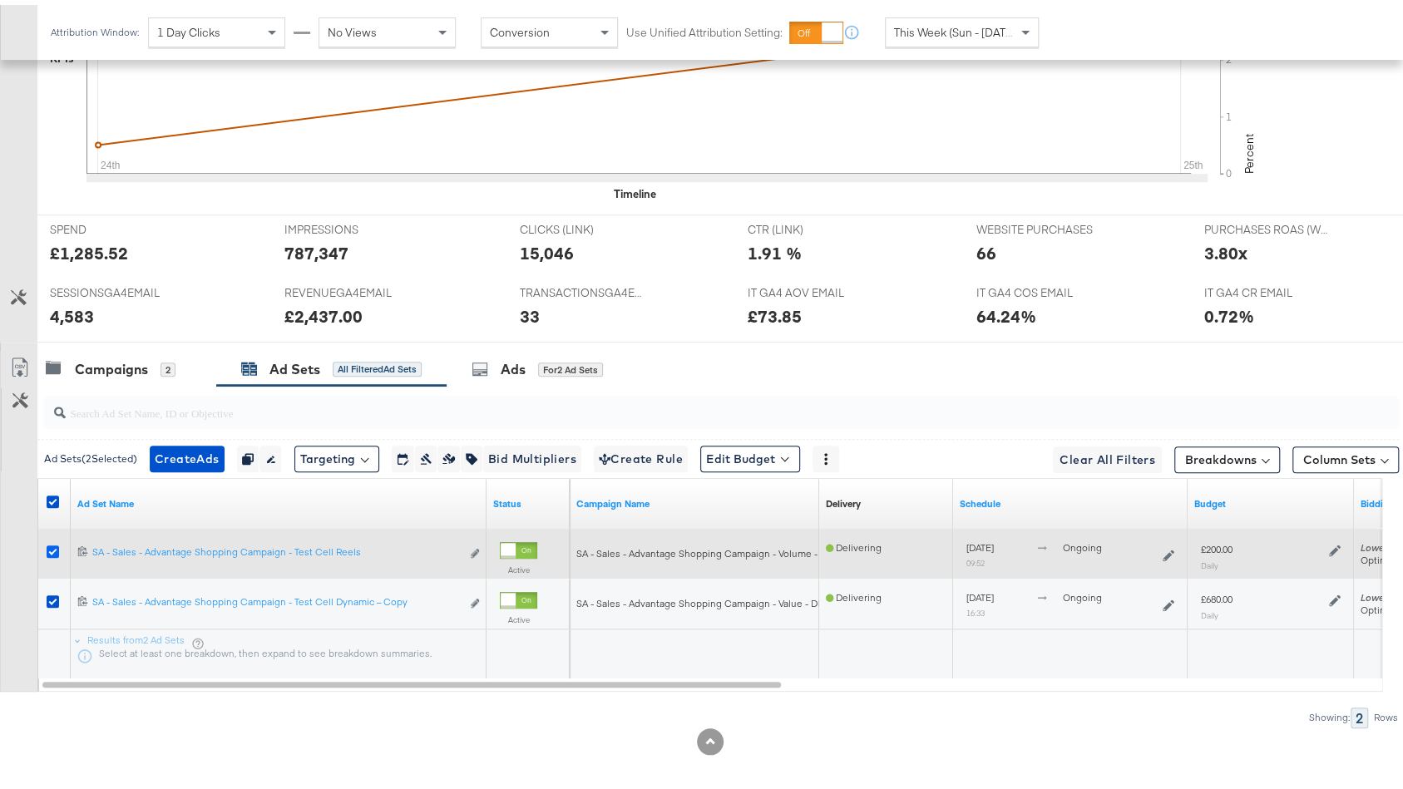
click at [50, 540] on icon at bounding box center [53, 546] width 12 height 12
click at [0, 0] on input "checkbox" at bounding box center [0, 0] width 0 height 0
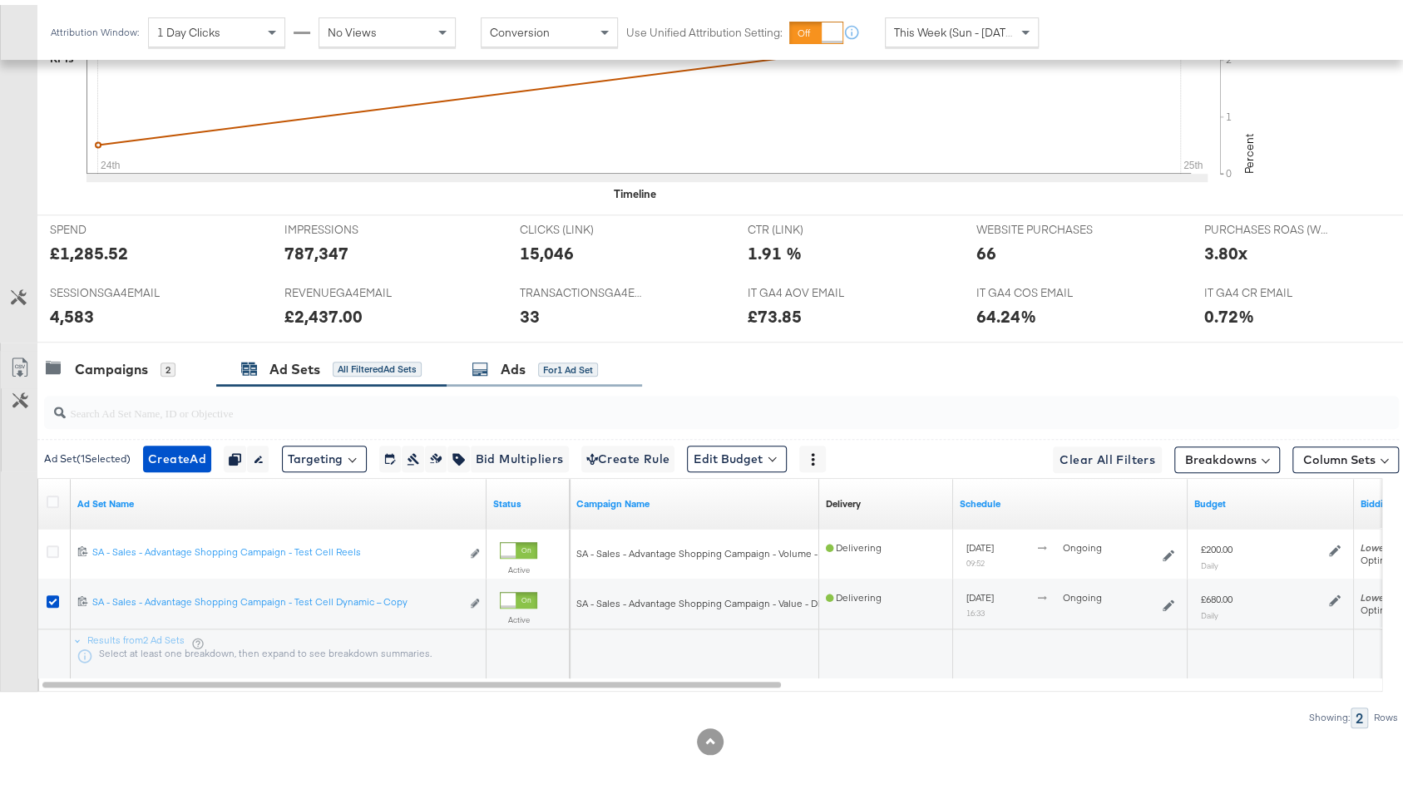
click at [545, 358] on div "for 1 Ad Set" at bounding box center [568, 365] width 60 height 15
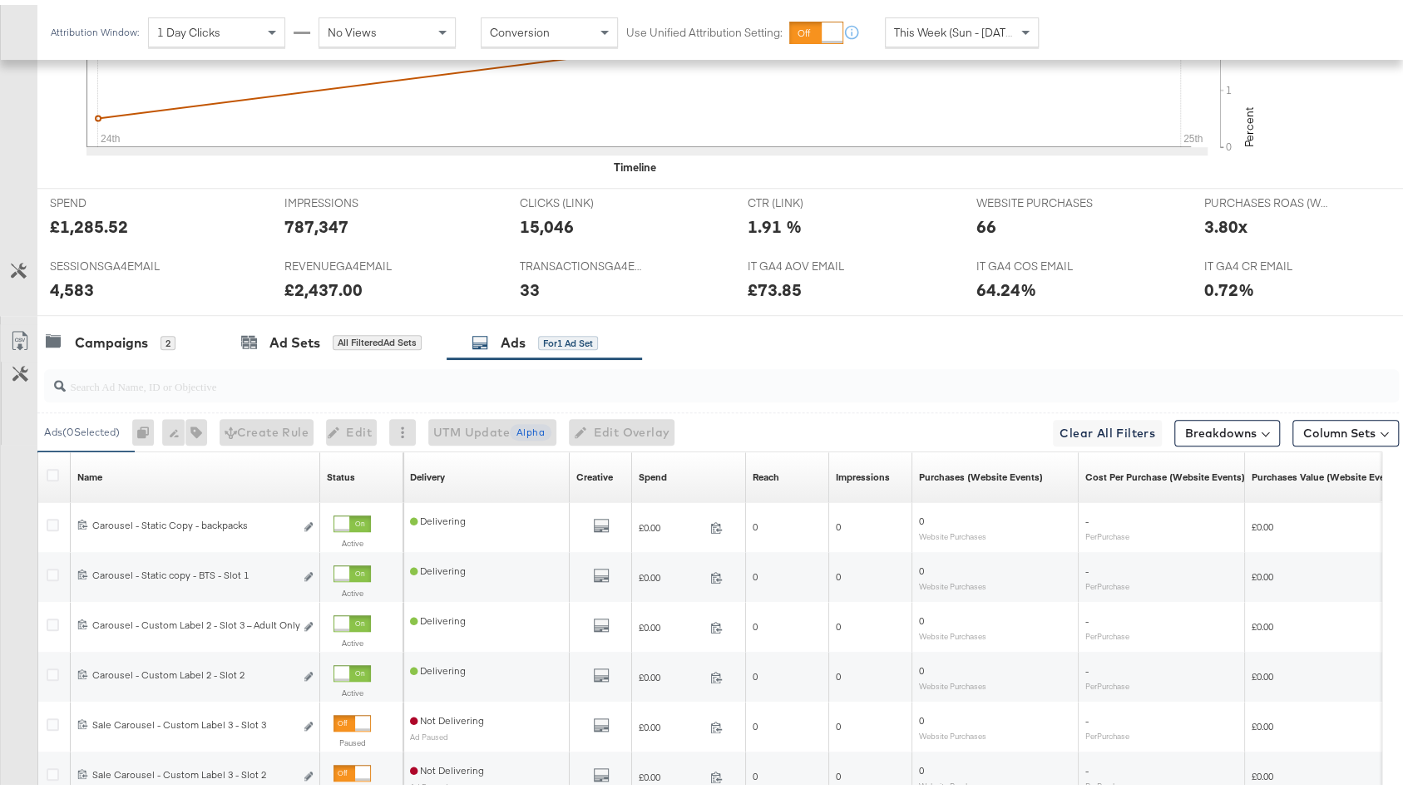
scroll to position [838, 0]
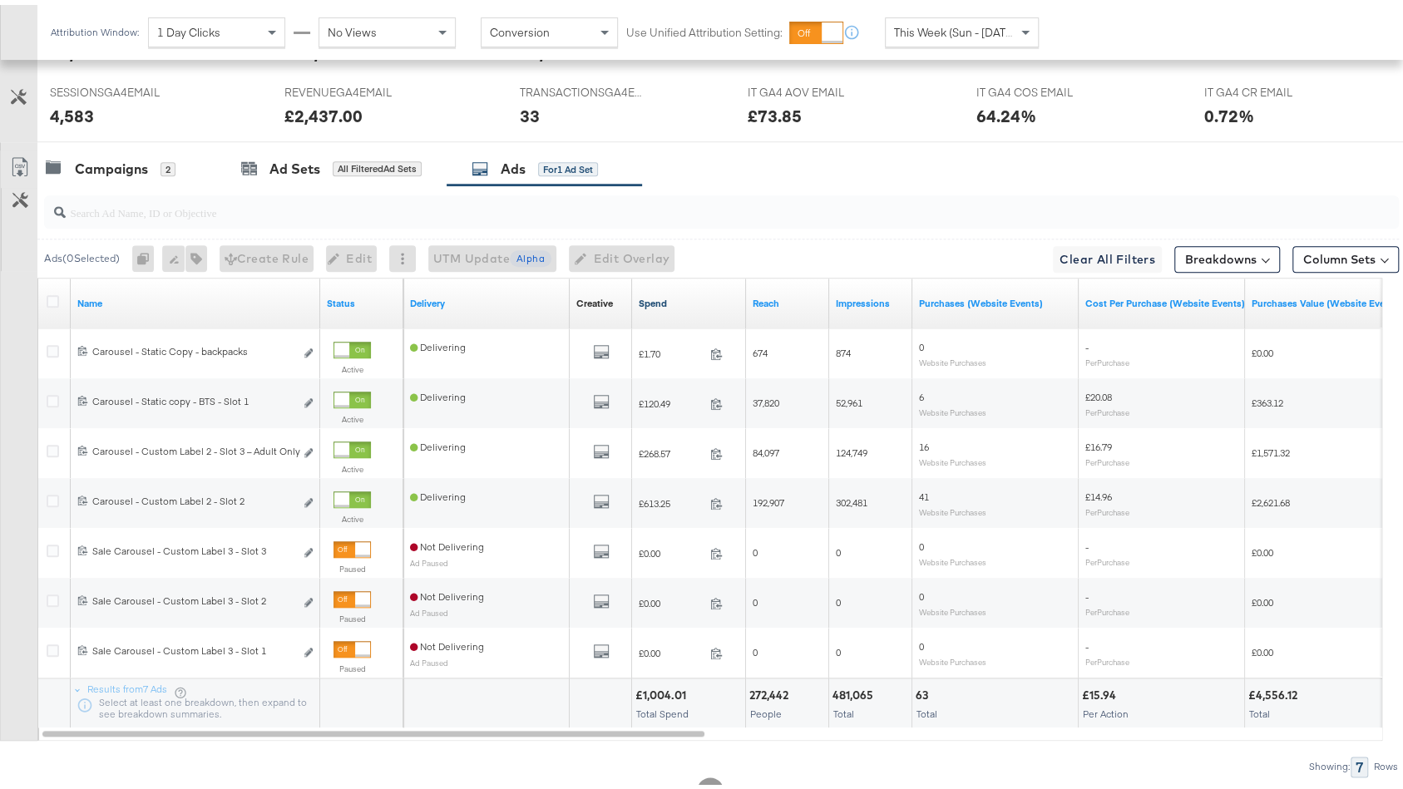
click at [674, 298] on link "Spend" at bounding box center [689, 298] width 101 height 13
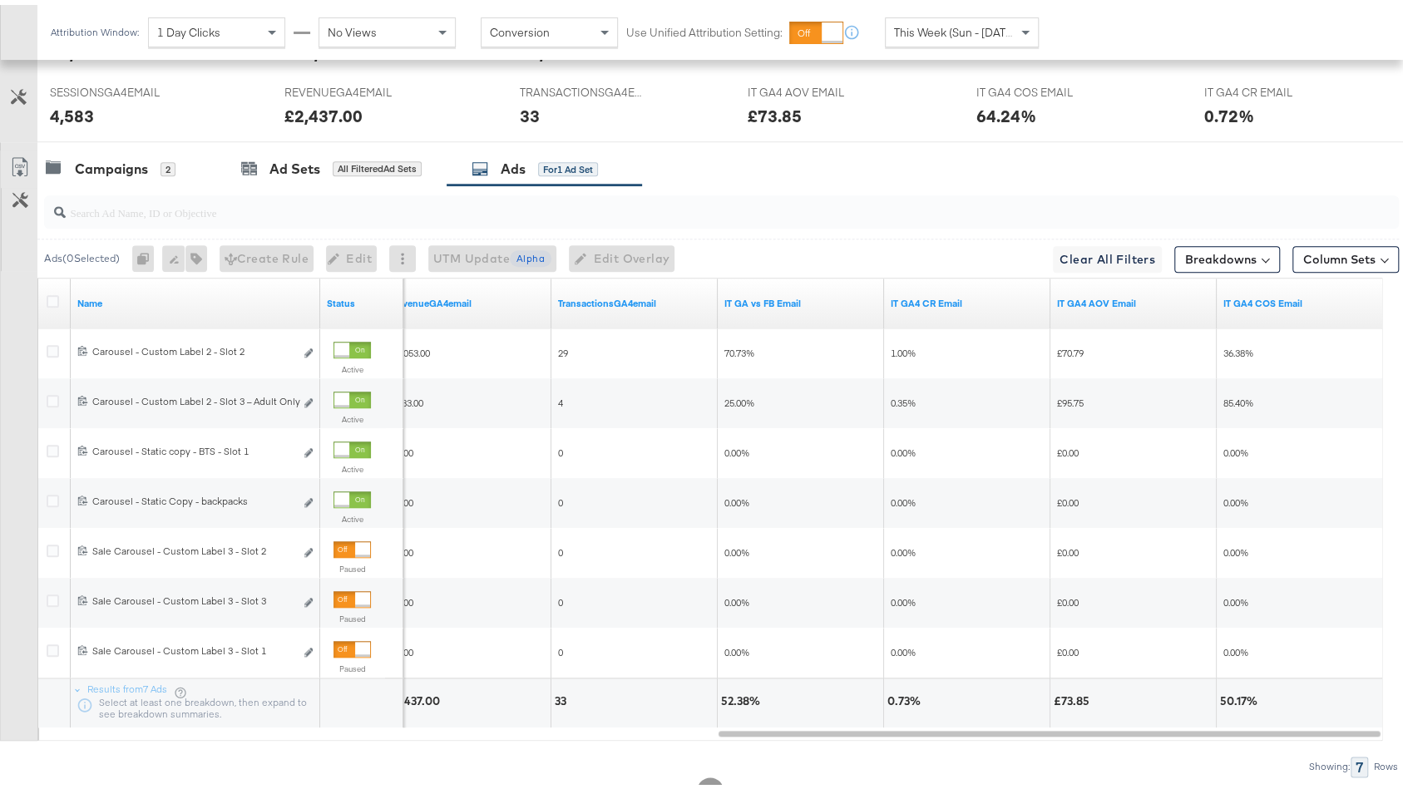
click at [424, 202] on input "search" at bounding box center [671, 201] width 1210 height 32
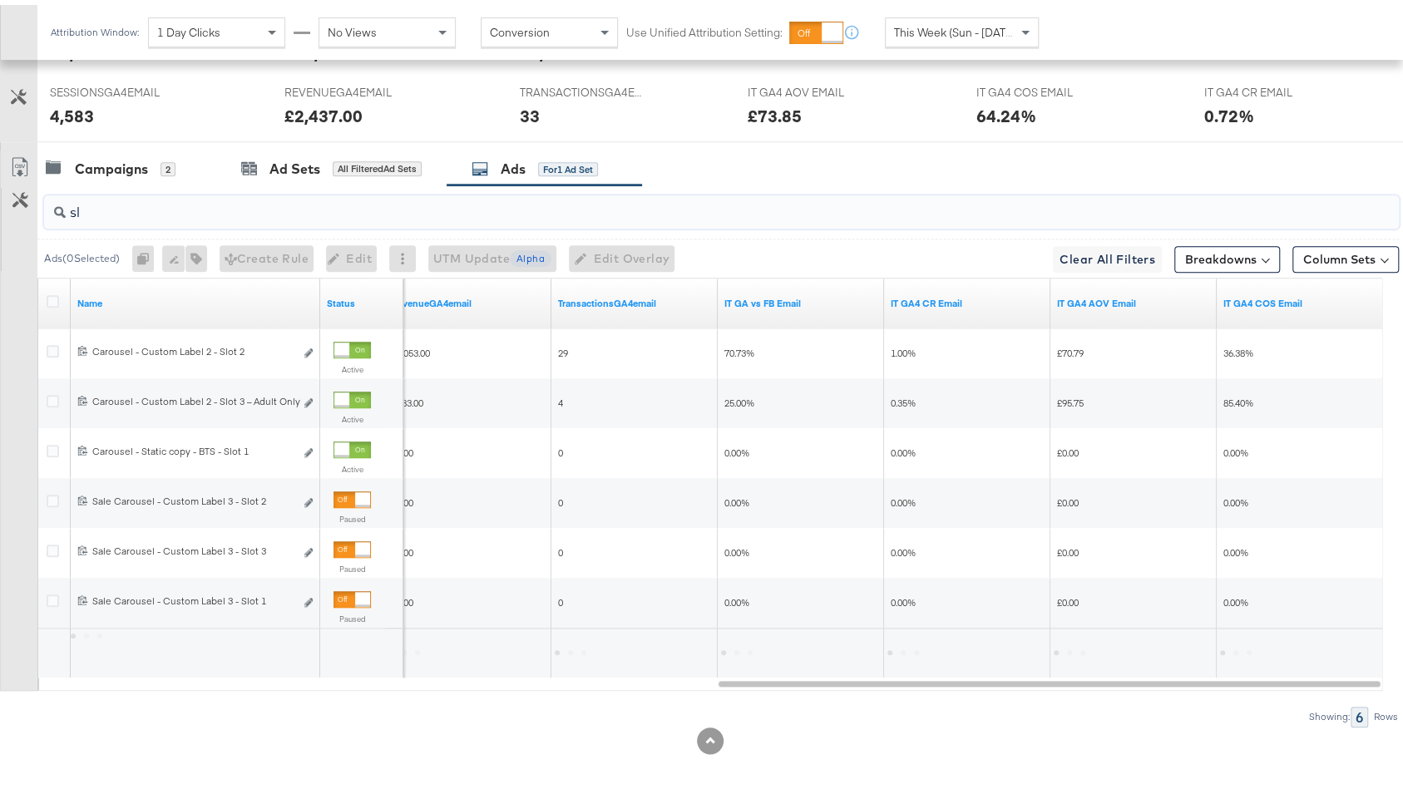
scroll to position [837, 0]
type input "slot 3"
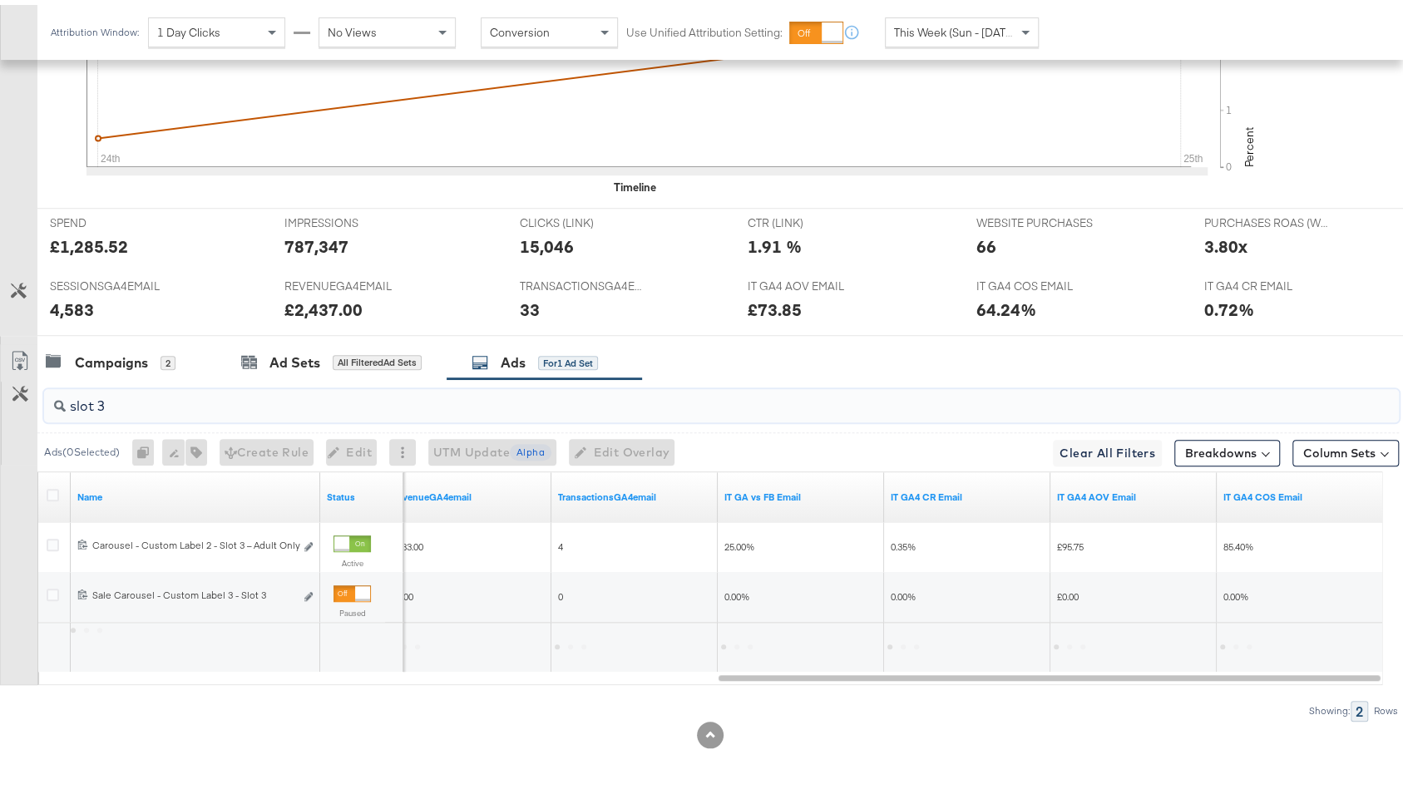
scroll to position [638, 0]
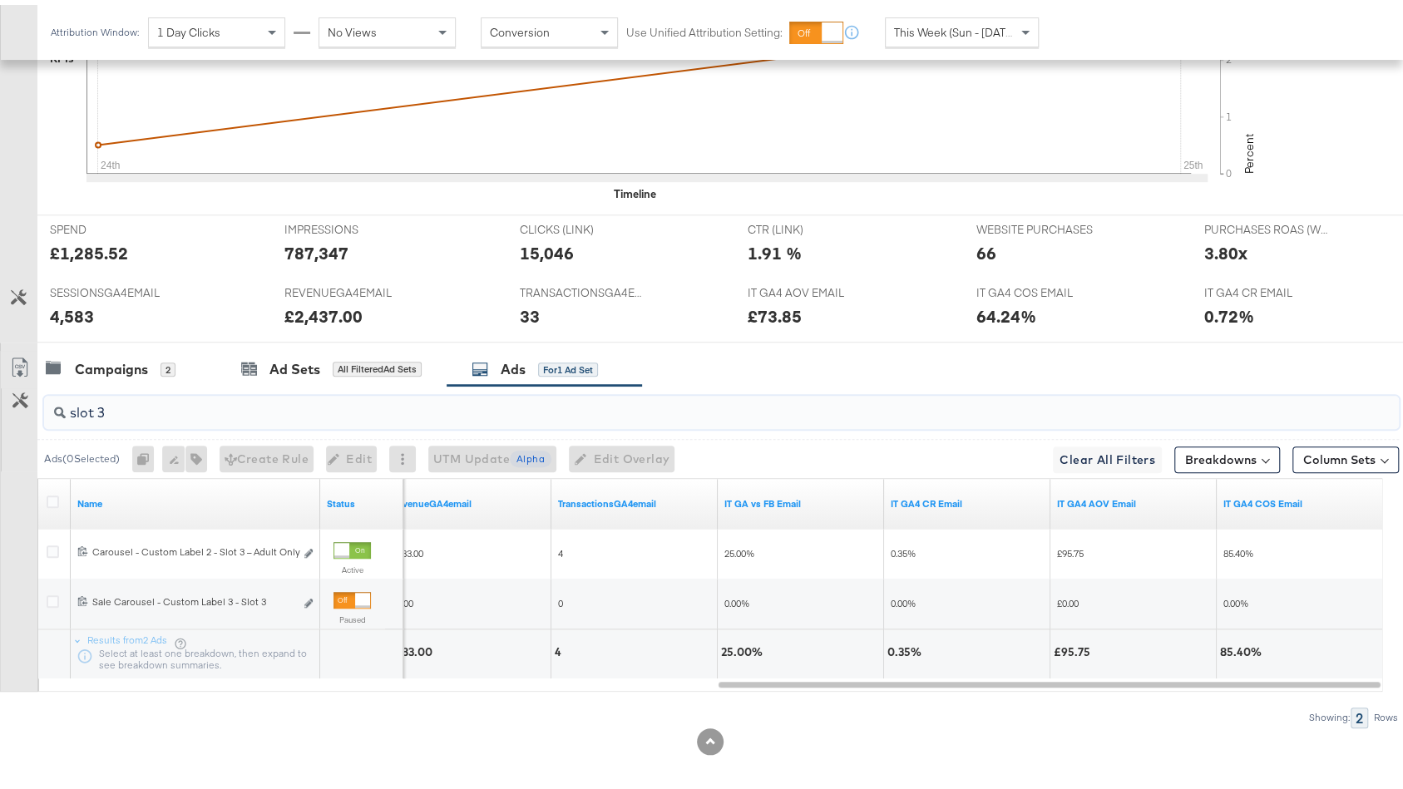
click at [262, 397] on input "slot 3" at bounding box center [671, 401] width 1210 height 32
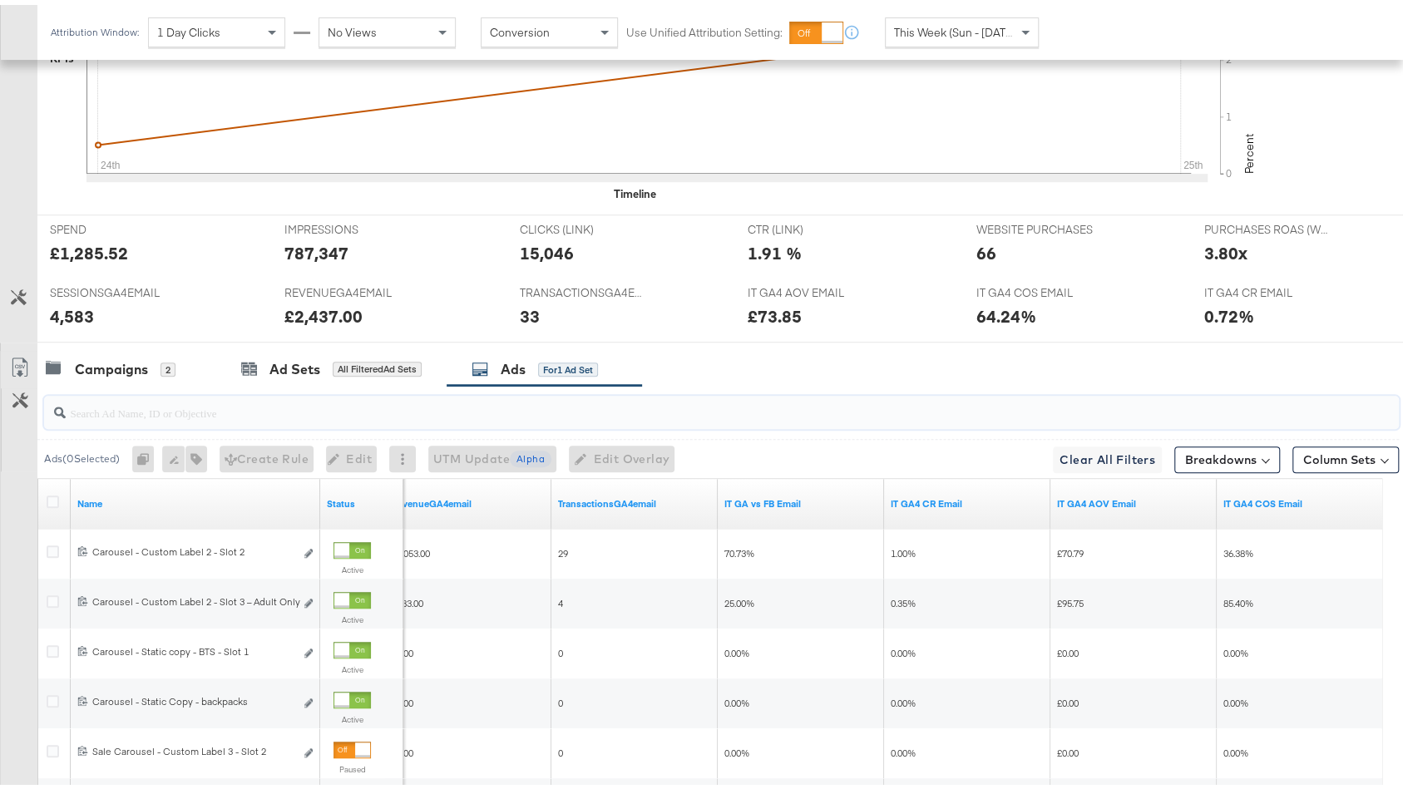
scroll to position [838, 0]
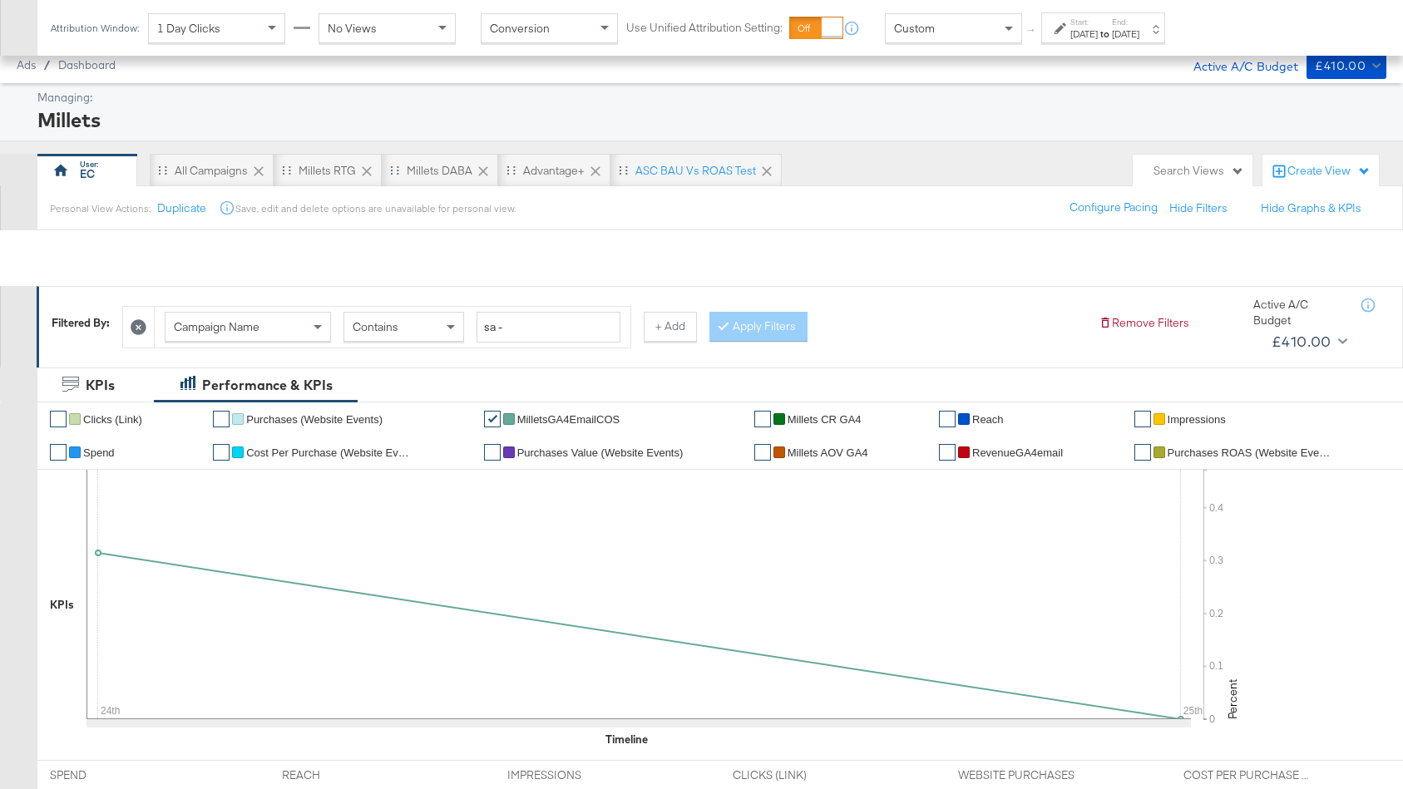
scroll to position [770, 0]
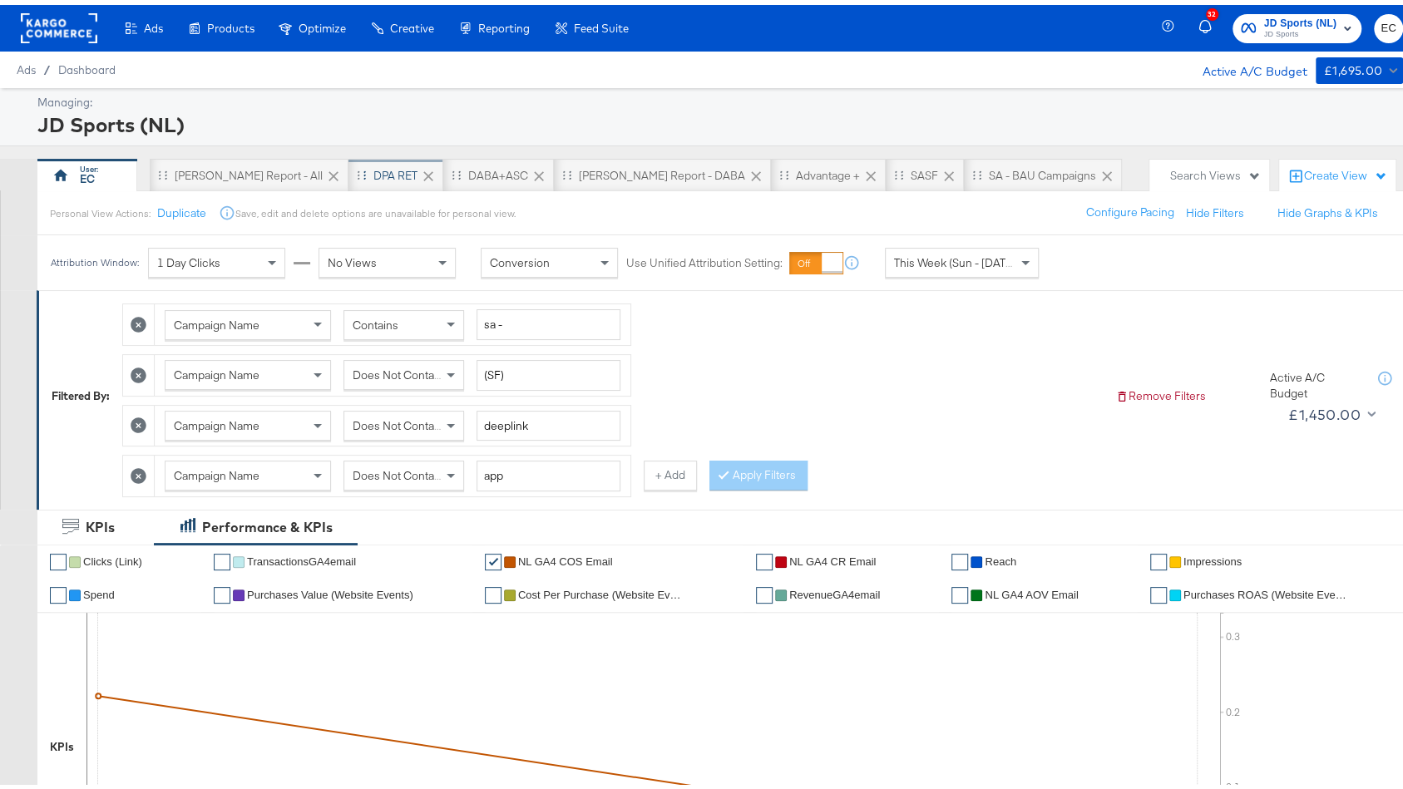
click at [348, 179] on div "DPA RET" at bounding box center [395, 170] width 95 height 33
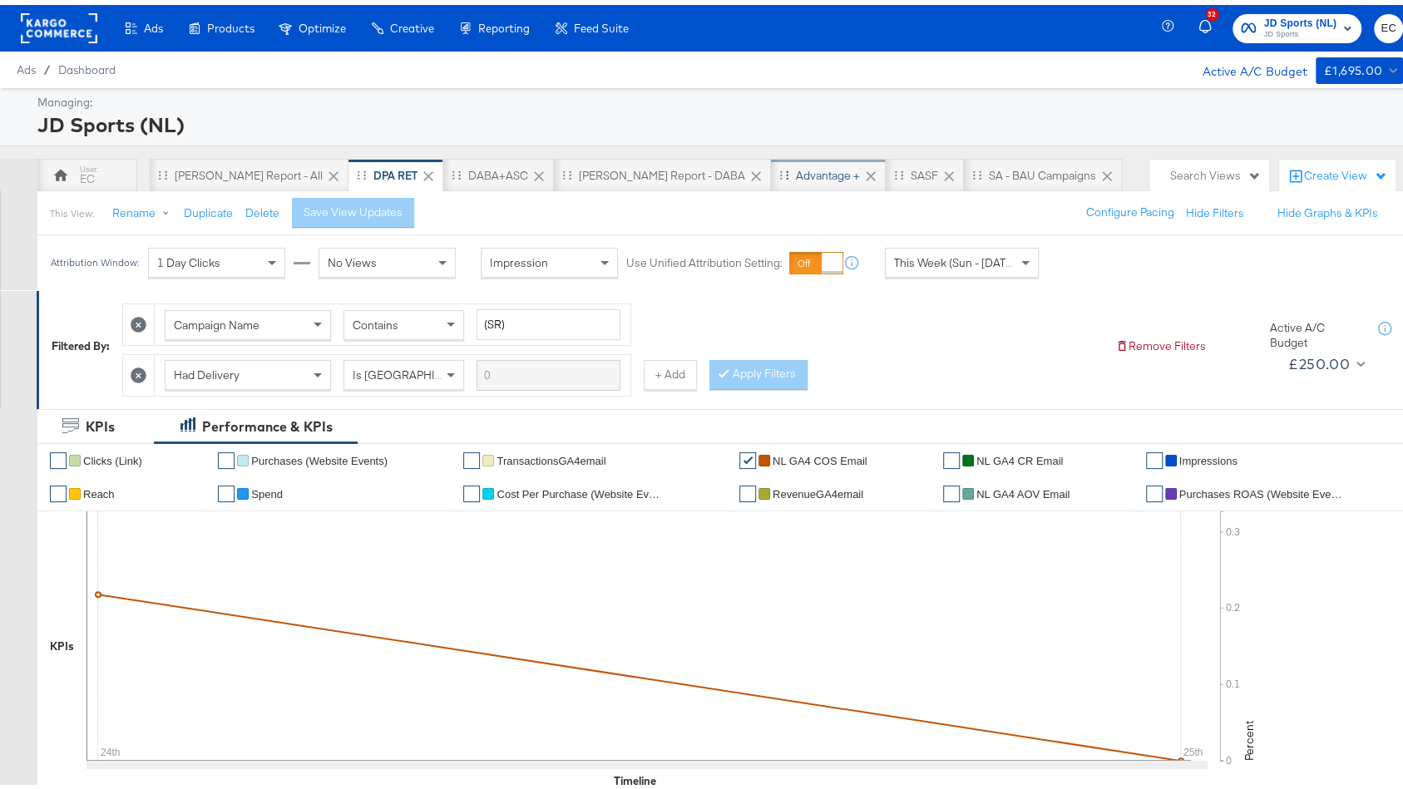
click at [771, 160] on div "Advantage +" at bounding box center [828, 170] width 115 height 33
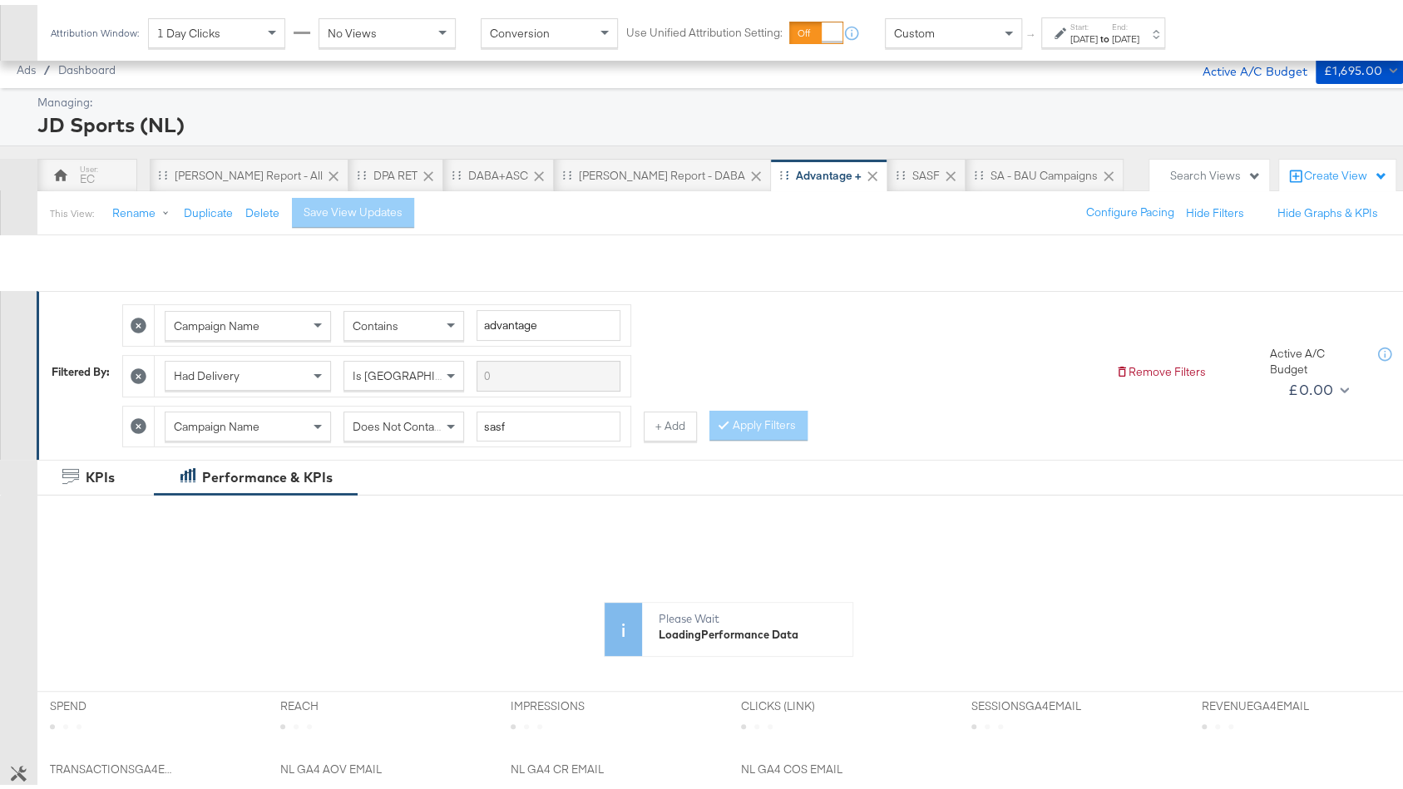
scroll to position [476, 0]
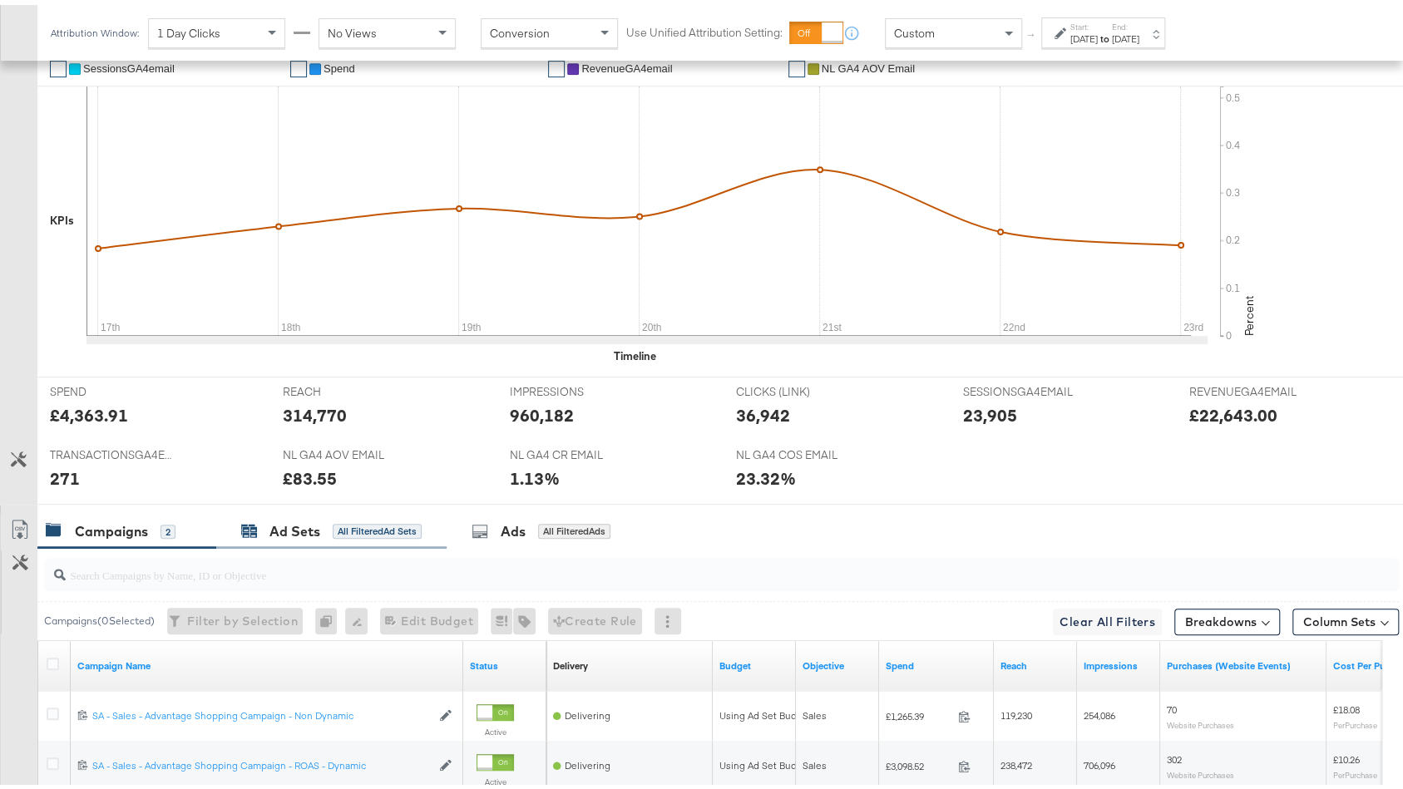
click at [342, 519] on div "All Filtered Ad Sets" at bounding box center [377, 526] width 89 height 15
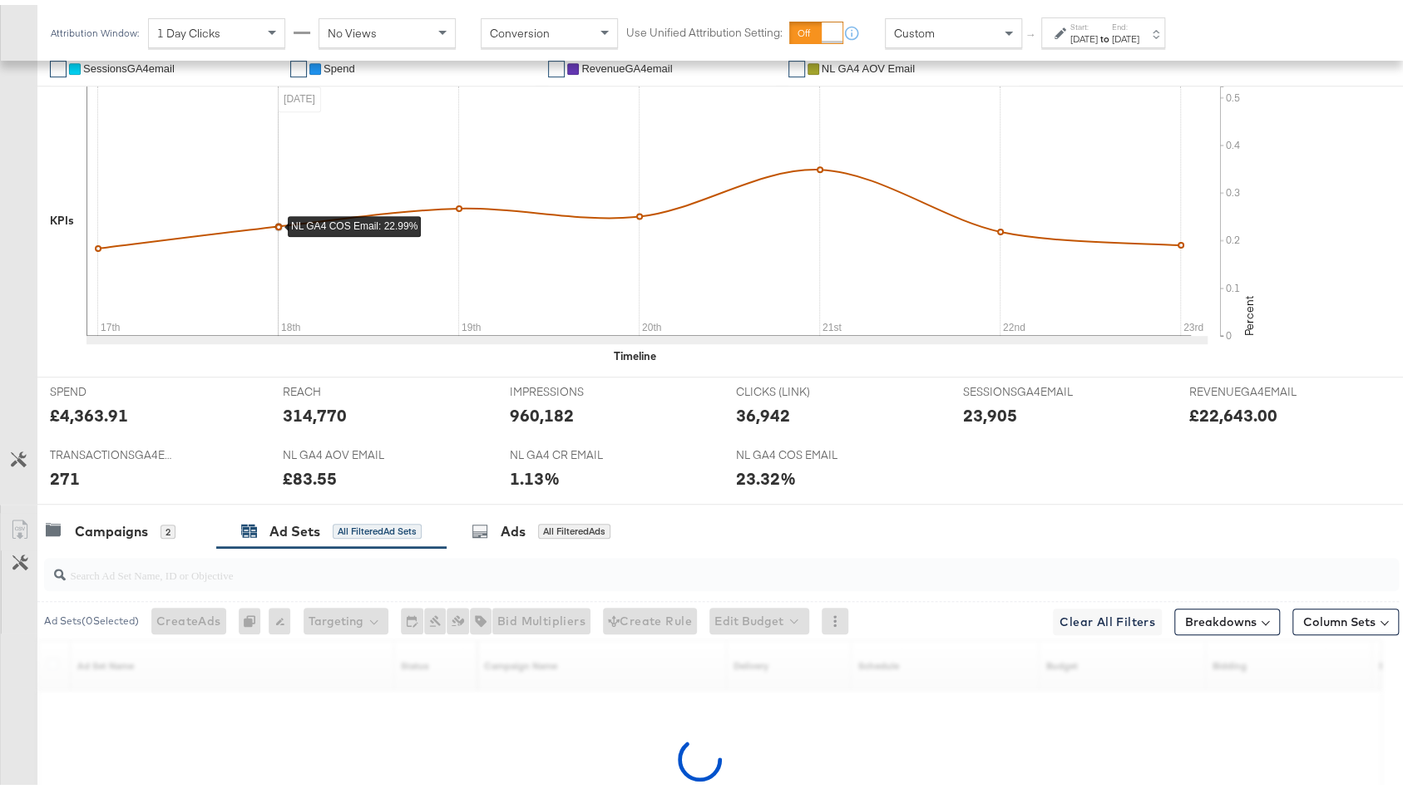
scroll to position [639, 0]
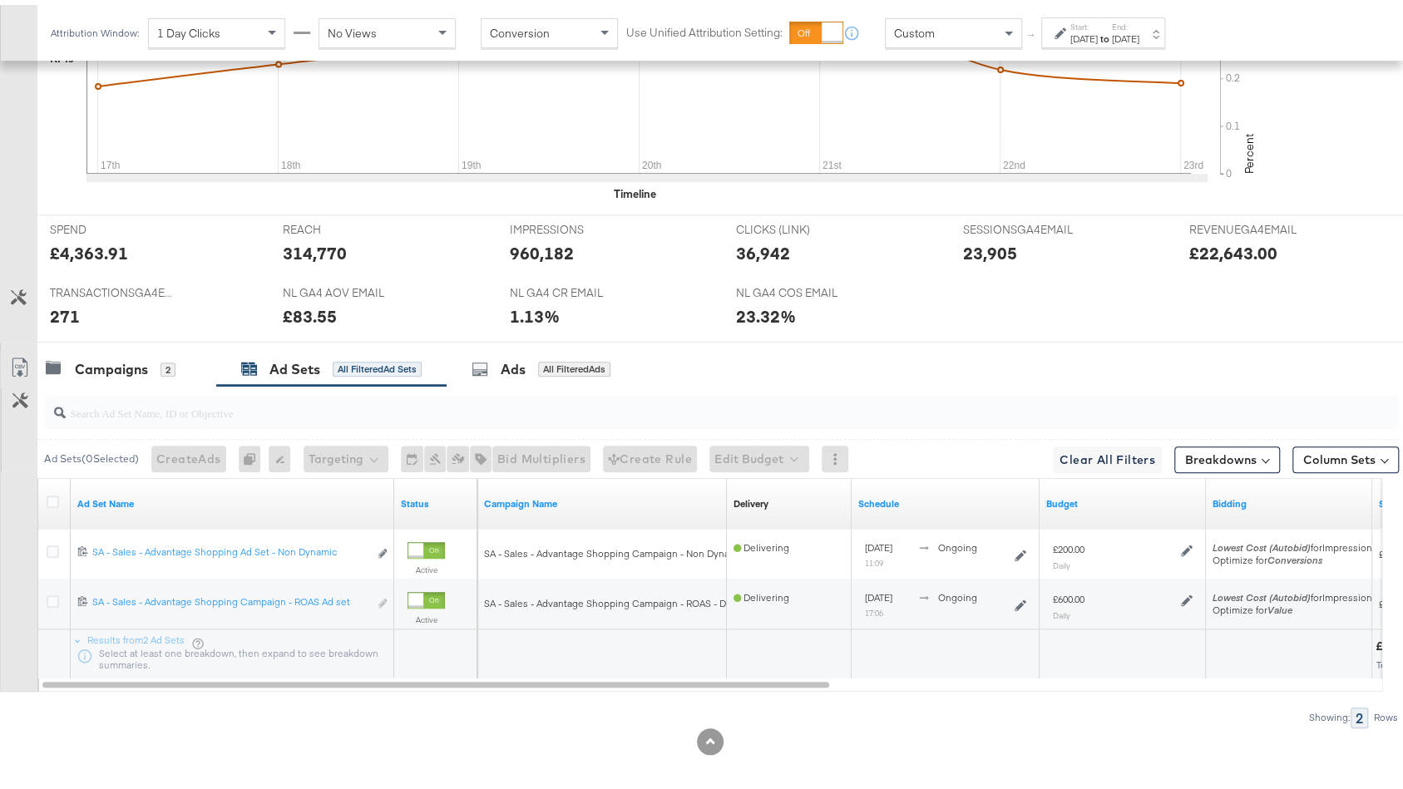
click at [117, 355] on div "Campaigns" at bounding box center [111, 364] width 73 height 19
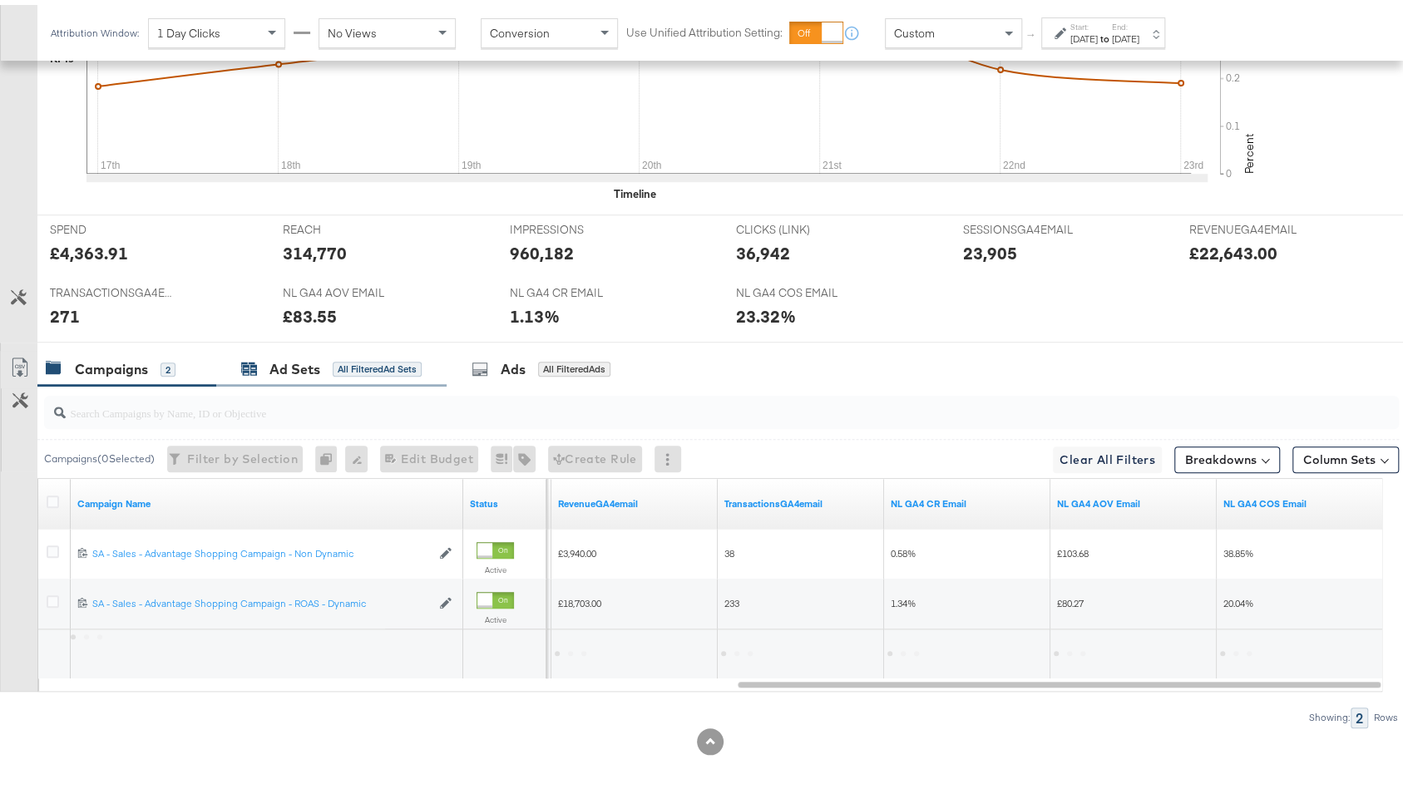
click at [368, 357] on div "All Filtered Ad Sets" at bounding box center [377, 364] width 89 height 15
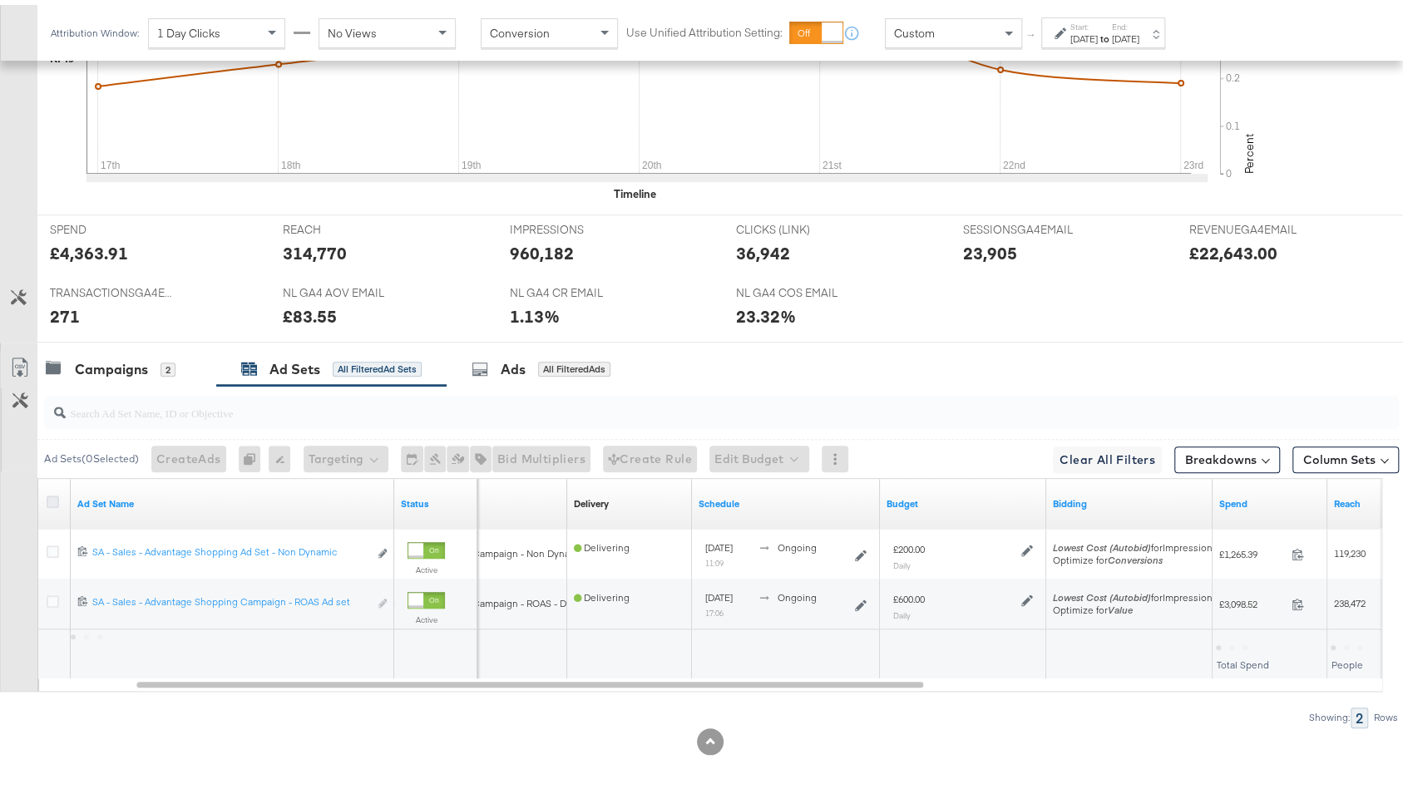
click at [49, 491] on icon at bounding box center [53, 497] width 12 height 12
click at [0, 0] on input "checkbox" at bounding box center [0, 0] width 0 height 0
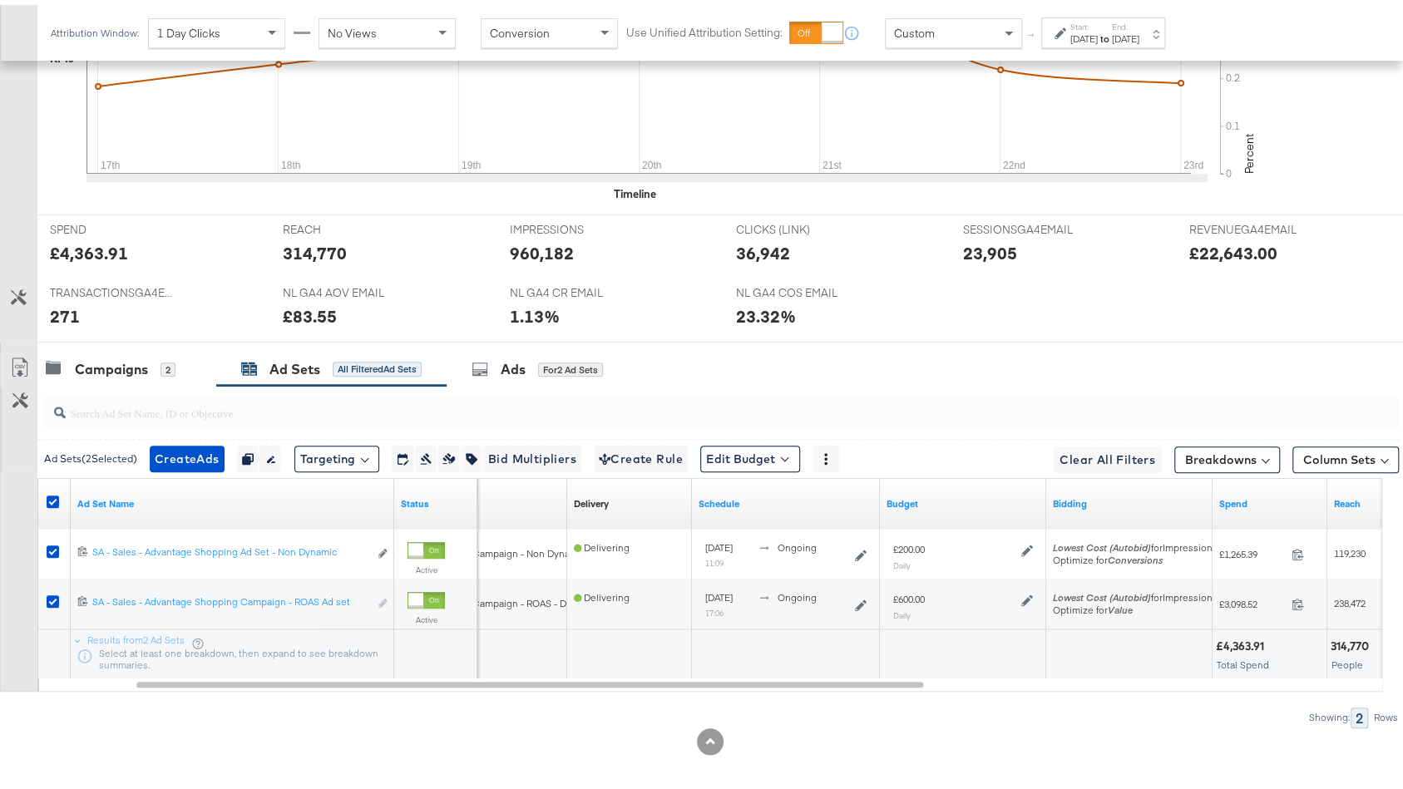
click at [762, 461] on div "Ad Sets ( 2 Selected) Create Ads Create 2 ads Duplicate 2 ad sets Rename 2 ad s…" at bounding box center [717, 453] width 1361 height 39
click at [757, 451] on button "Edit Budget" at bounding box center [750, 454] width 100 height 27
click at [786, 486] on span "Edit Ad Set Budget" at bounding box center [755, 497] width 95 height 22
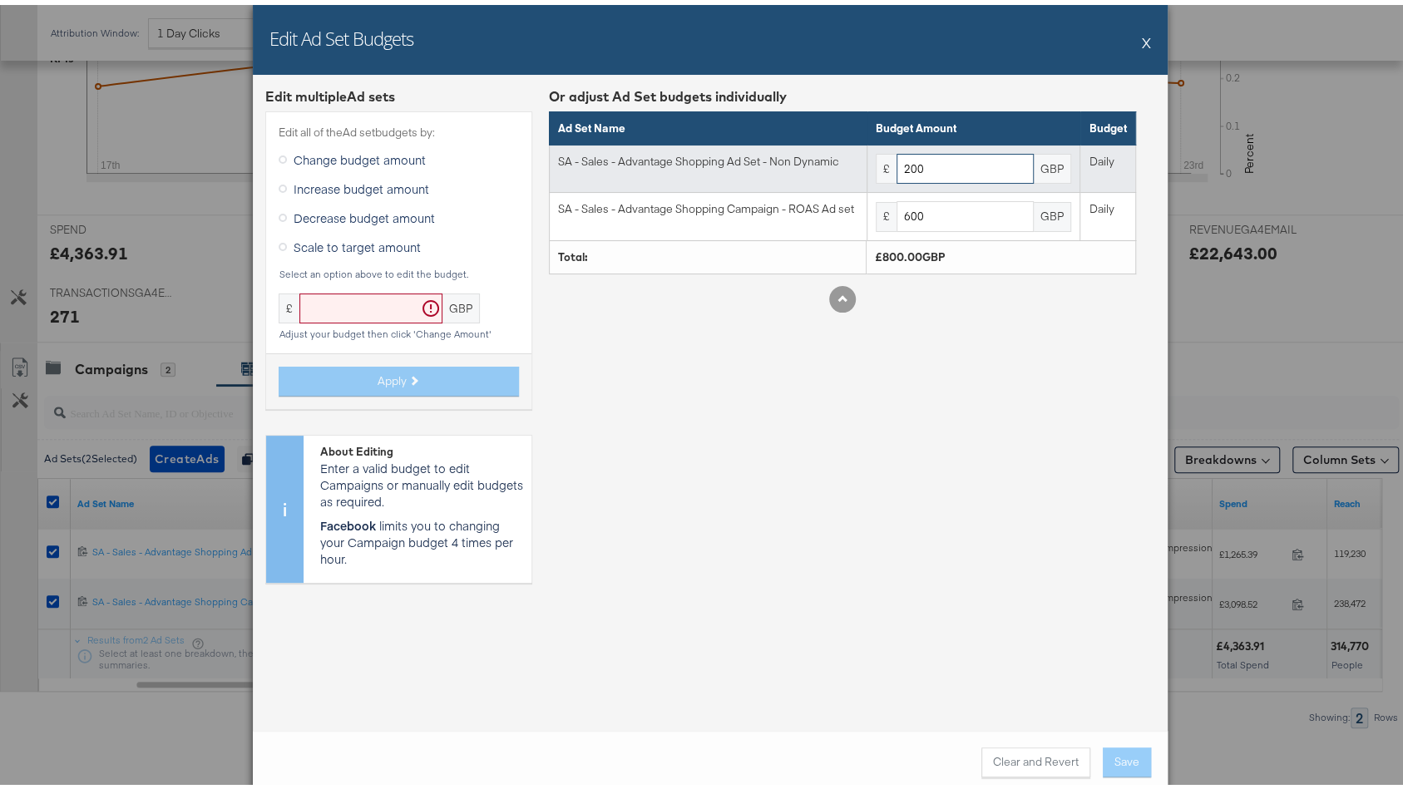
click at [925, 170] on input "200" at bounding box center [964, 164] width 137 height 31
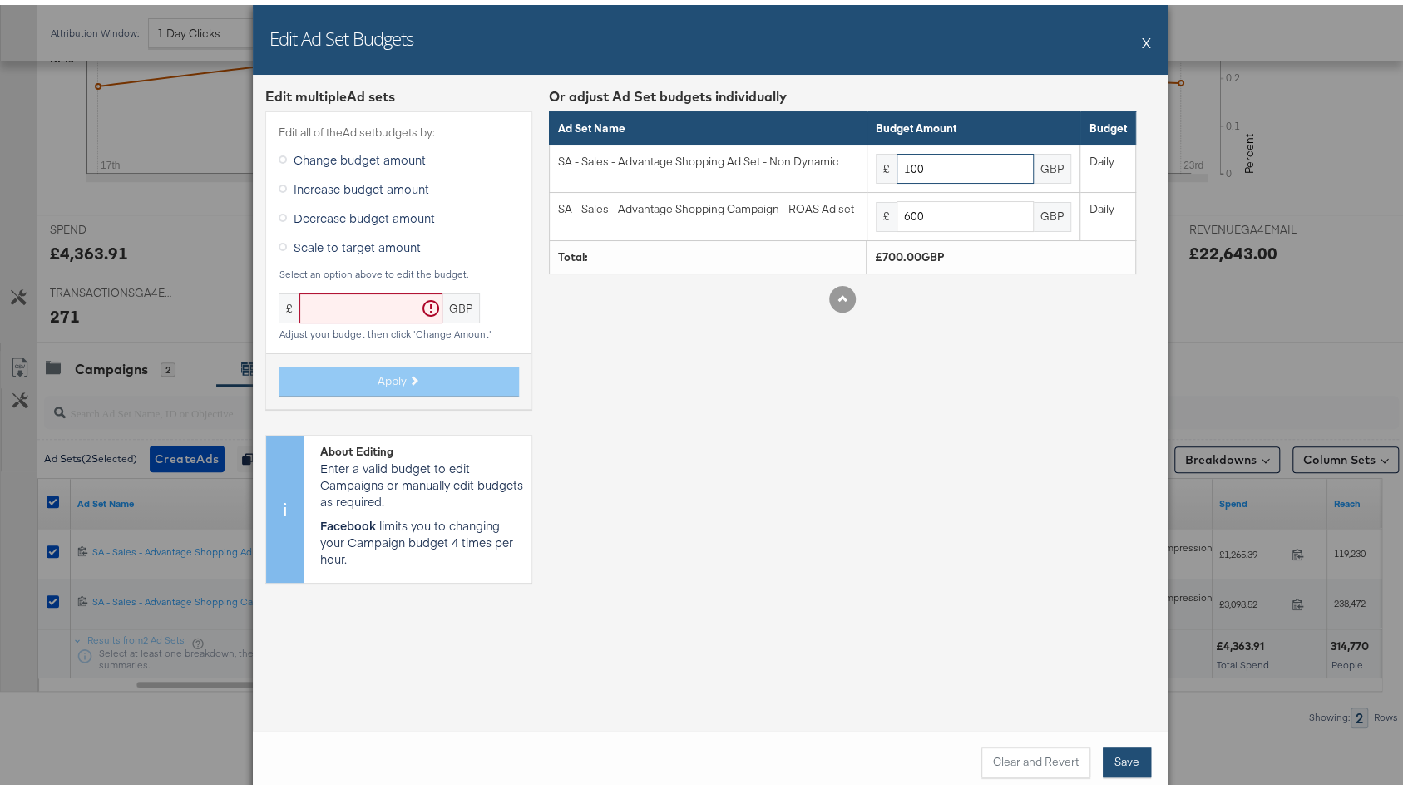
type input "100"
click at [1127, 762] on button "Save" at bounding box center [1127, 758] width 48 height 30
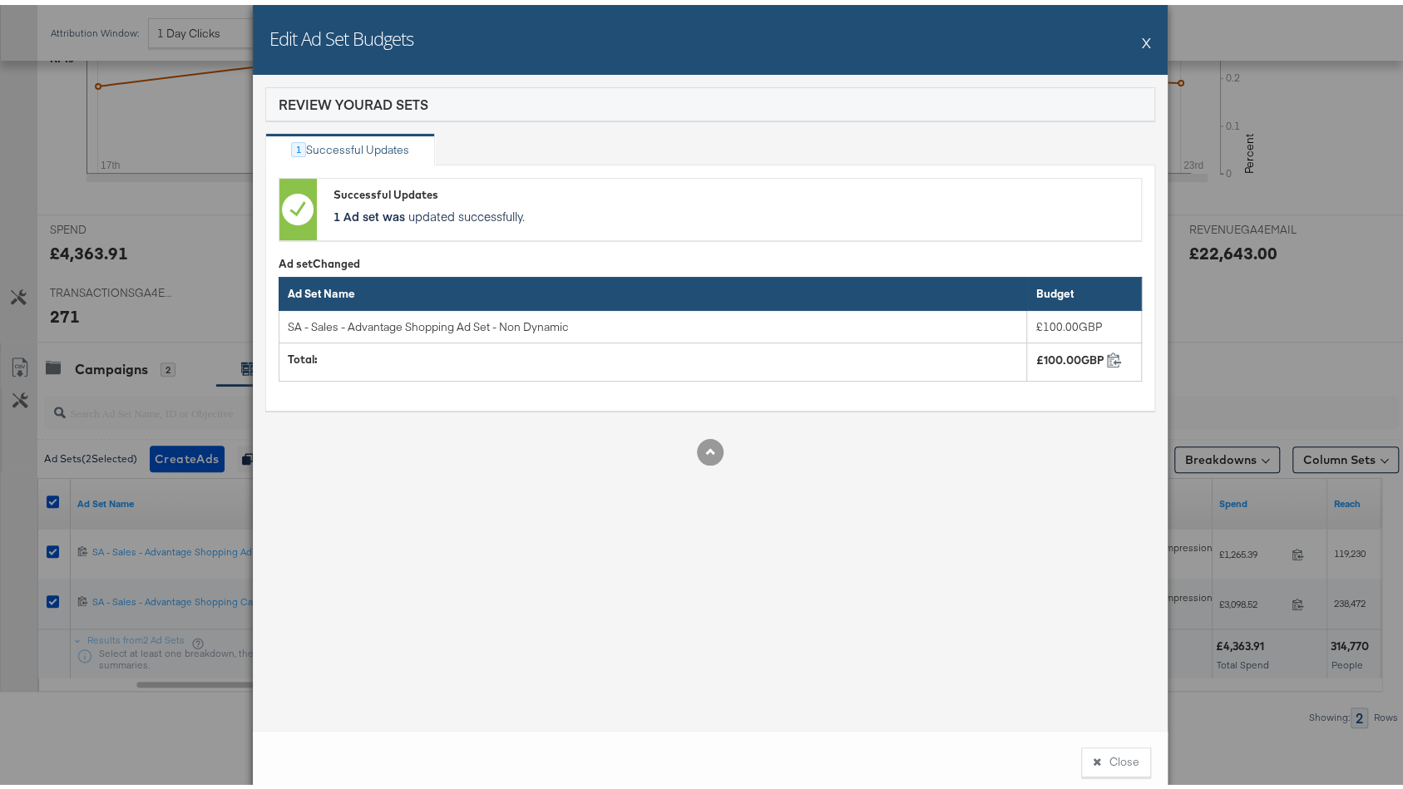
click at [1142, 33] on button "X" at bounding box center [1146, 37] width 9 height 33
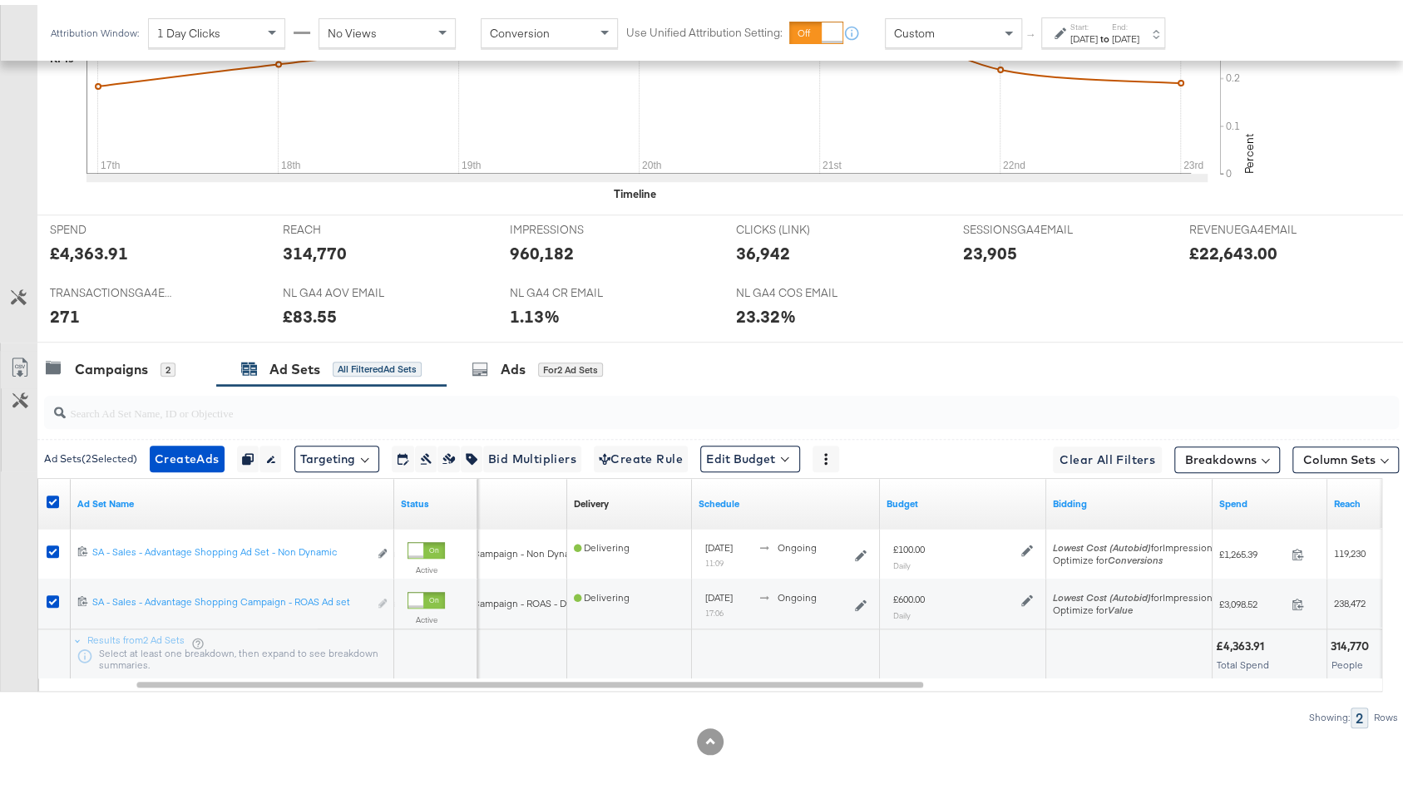
scroll to position [0, 0]
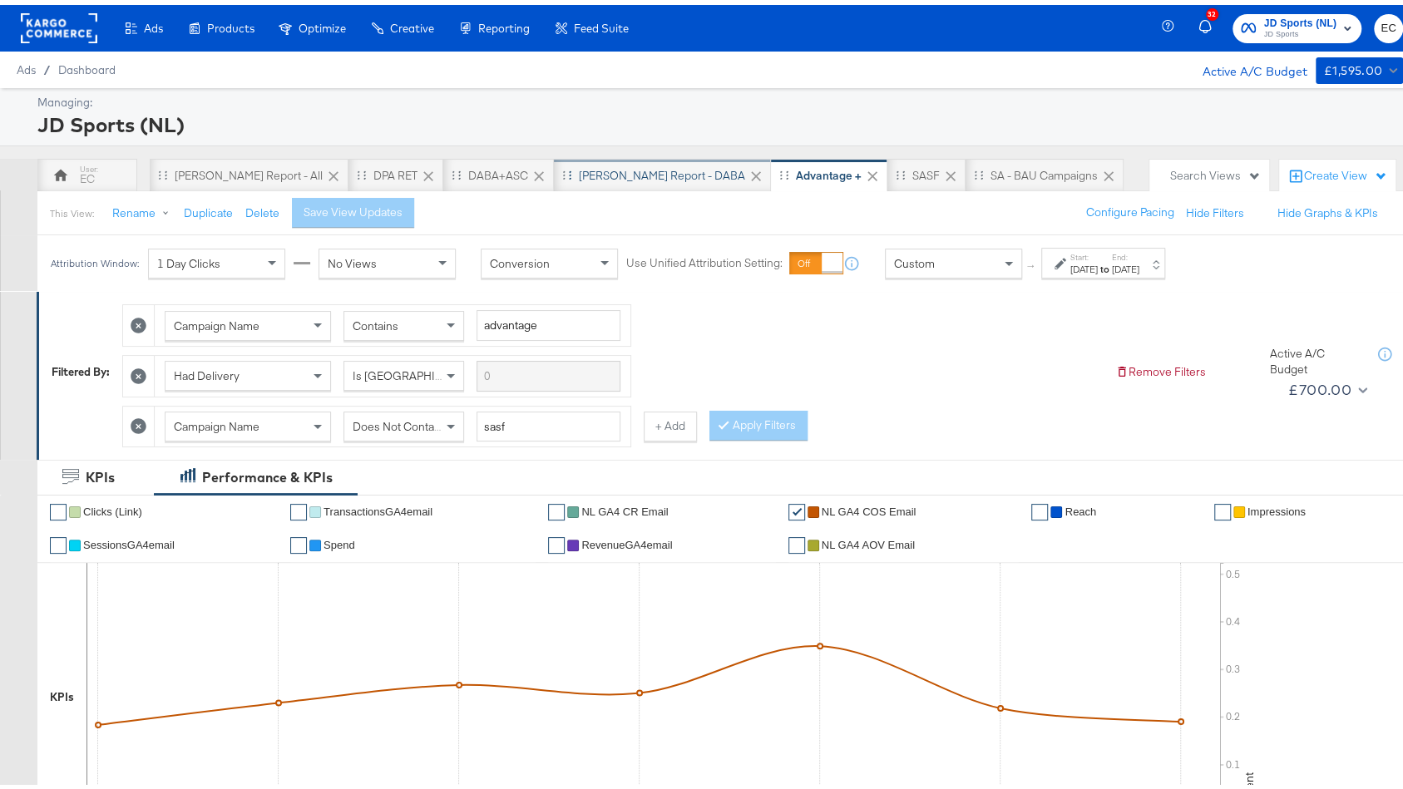
click at [579, 165] on div "[PERSON_NAME] Report - DABA" at bounding box center [662, 171] width 166 height 16
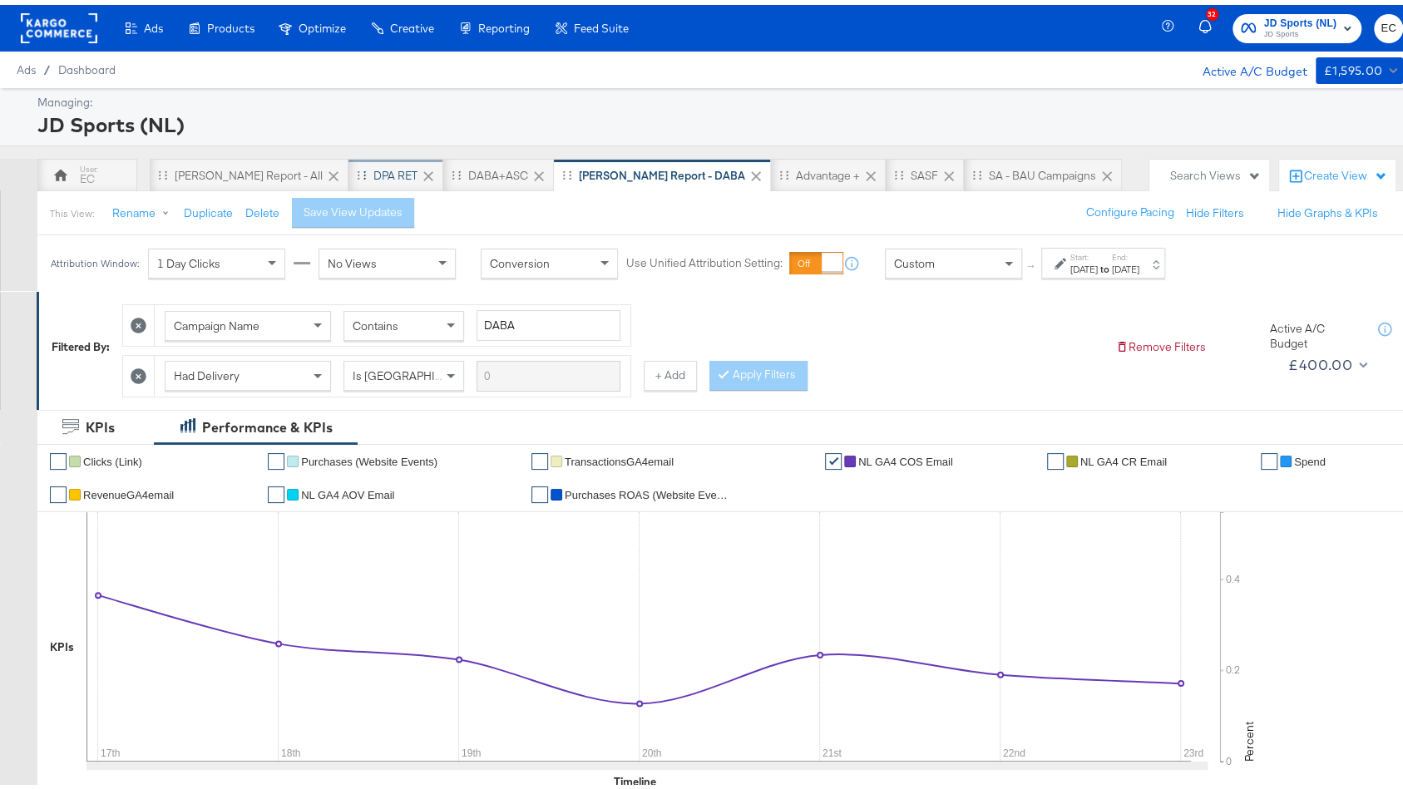
click at [373, 173] on div "DPA RET" at bounding box center [395, 171] width 44 height 16
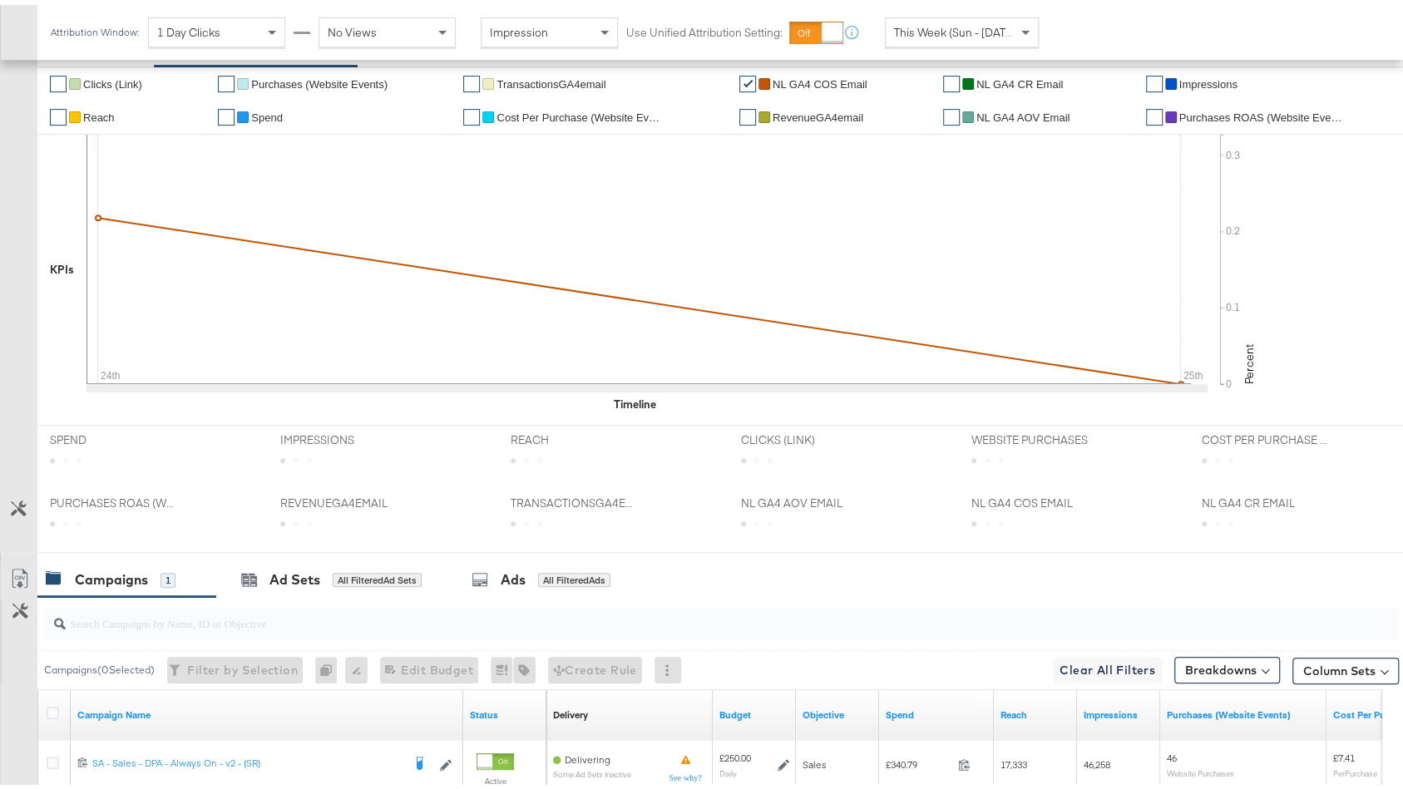
scroll to position [427, 0]
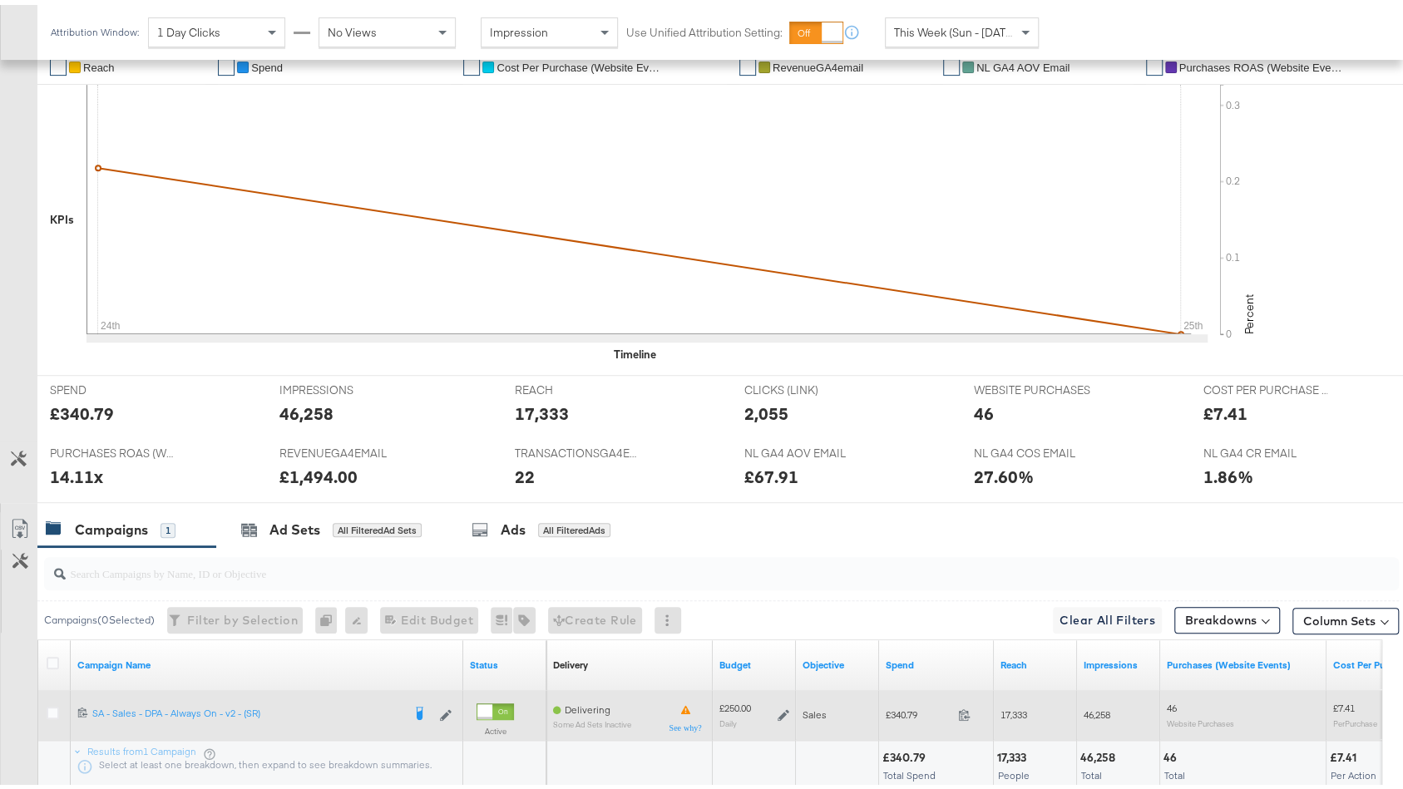
click at [782, 697] on div "£250.00 Daily" at bounding box center [754, 710] width 70 height 26
click at [782, 709] on icon at bounding box center [783, 710] width 12 height 12
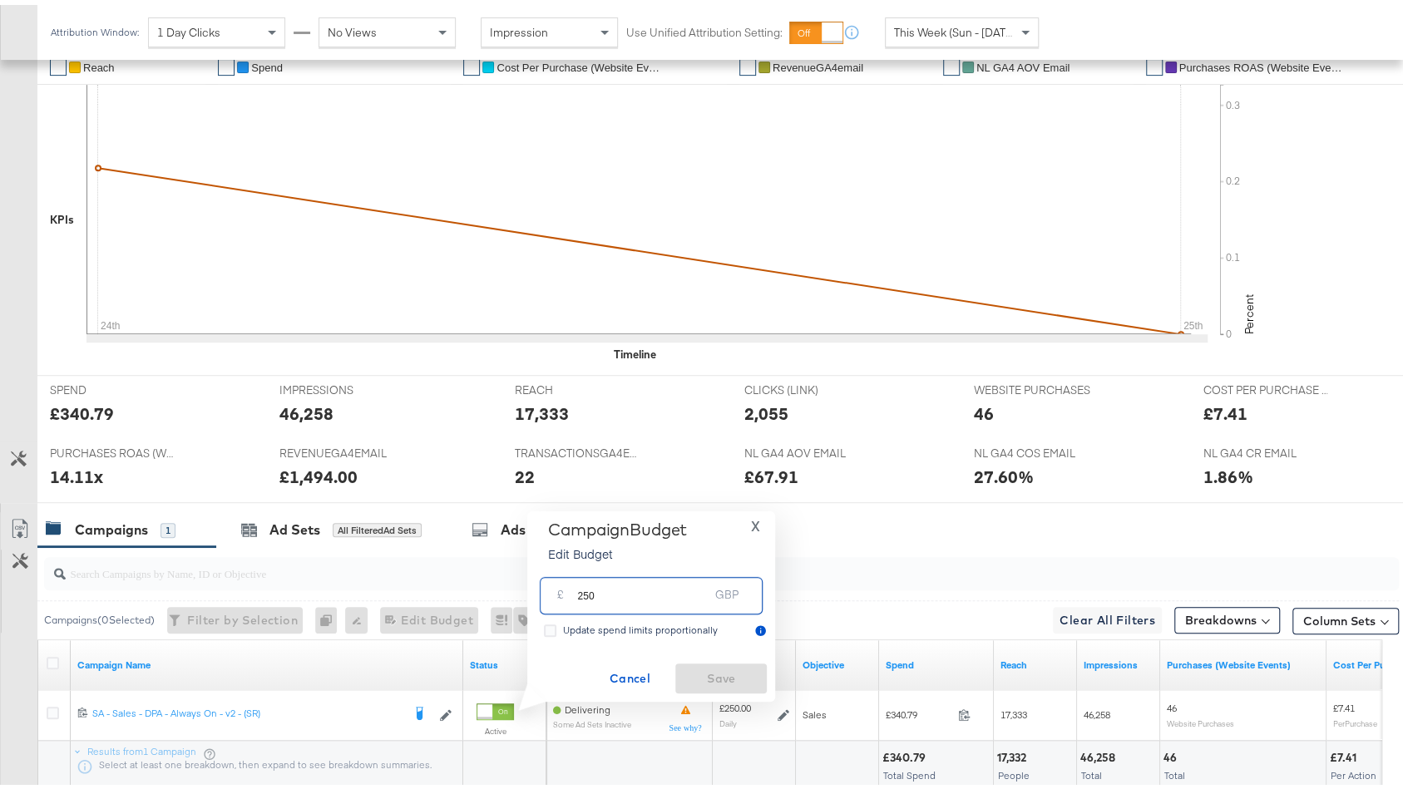
drag, startPoint x: 580, startPoint y: 595, endPoint x: 646, endPoint y: 595, distance: 66.5
click at [646, 595] on input "250" at bounding box center [642, 584] width 131 height 36
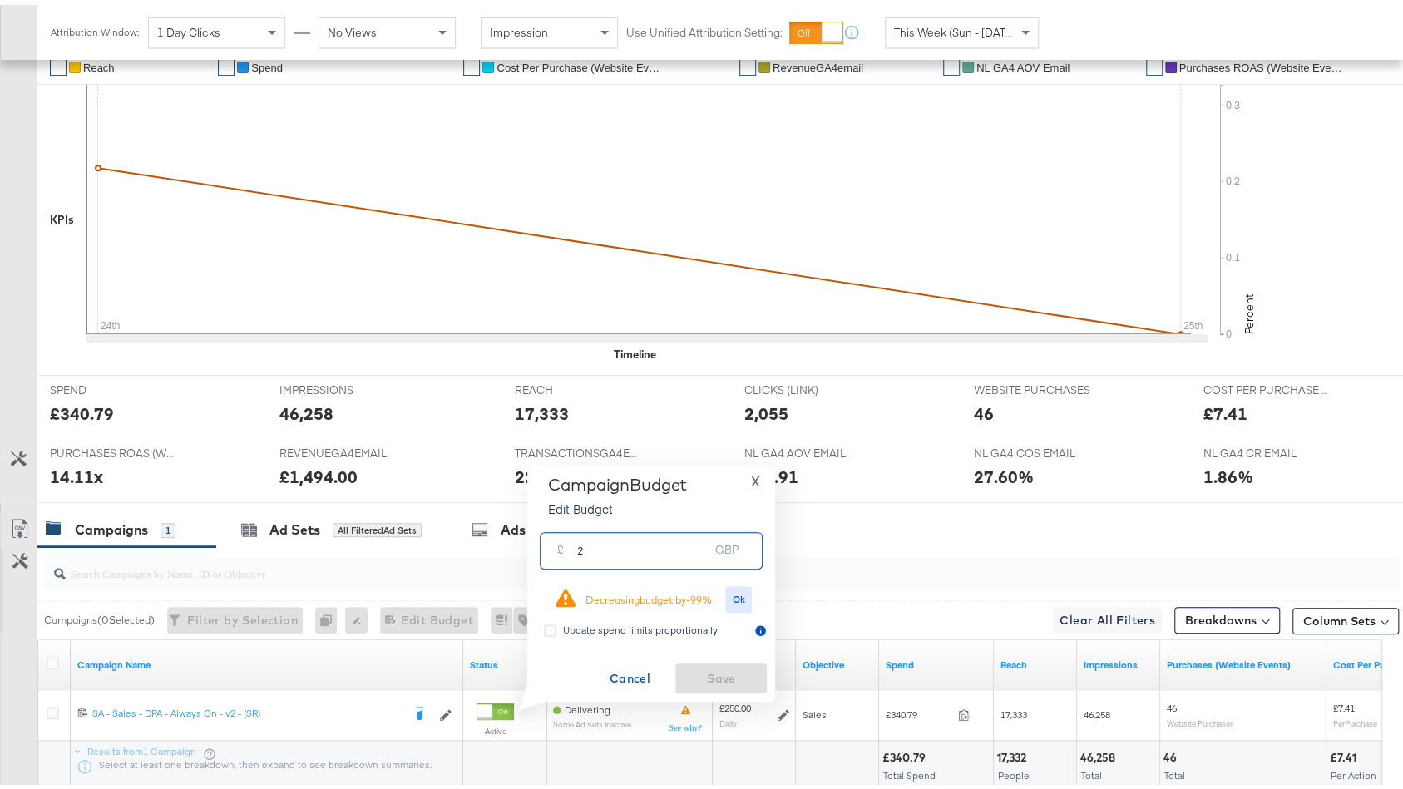
type input "2"
click at [623, 674] on span "Cancel" at bounding box center [629, 674] width 78 height 21
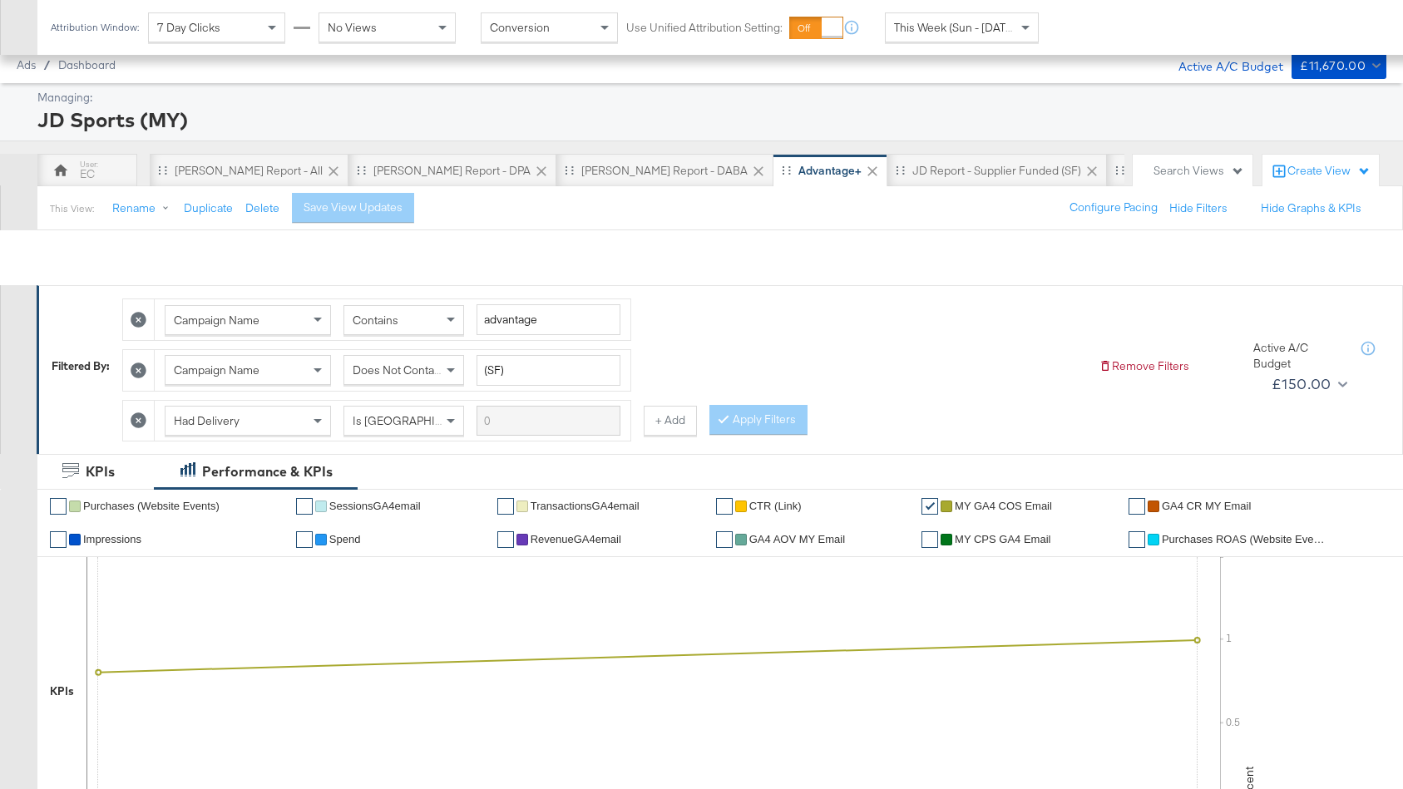
scroll to position [887, 0]
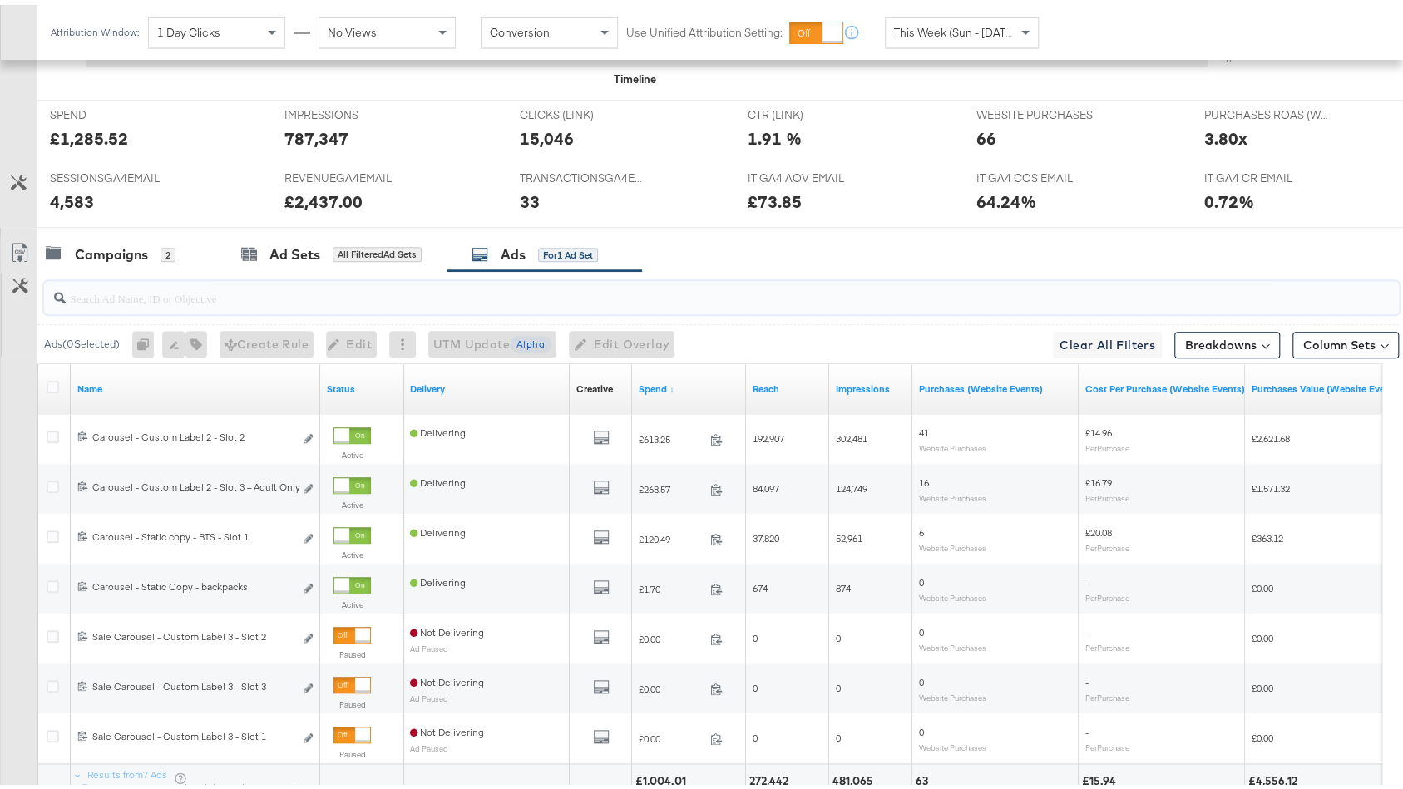
scroll to position [887, 0]
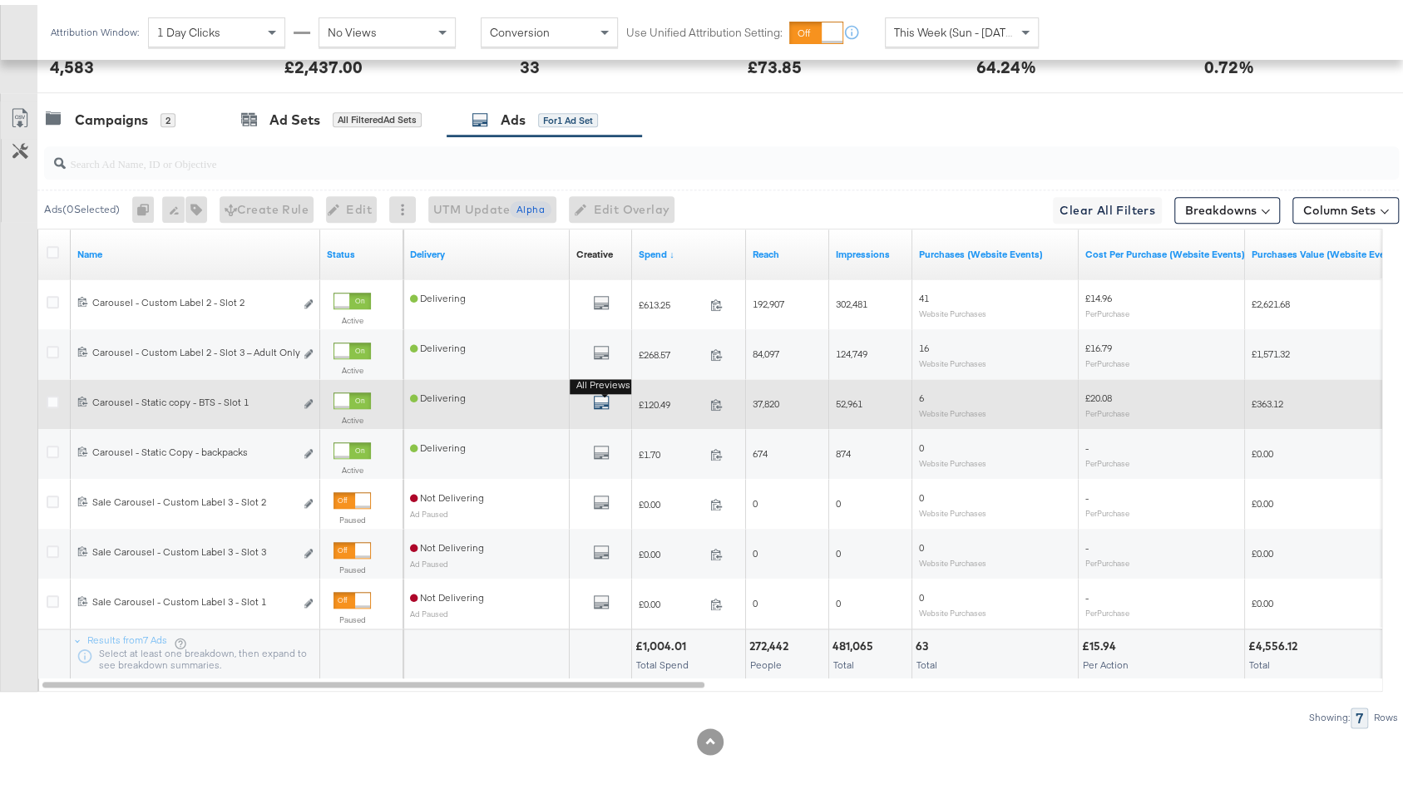
click at [598, 394] on icon "default" at bounding box center [601, 397] width 17 height 17
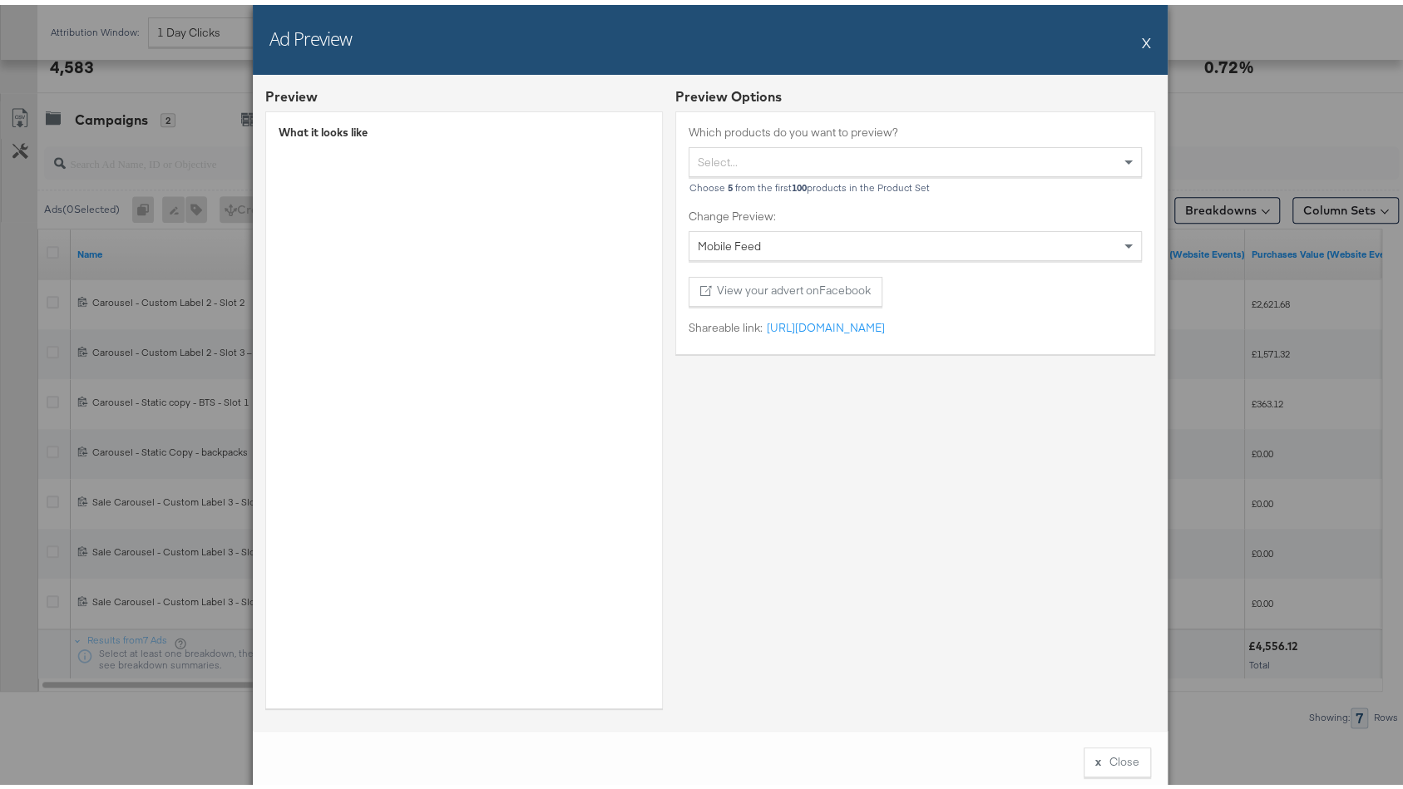
click at [1142, 39] on button "X" at bounding box center [1146, 37] width 9 height 33
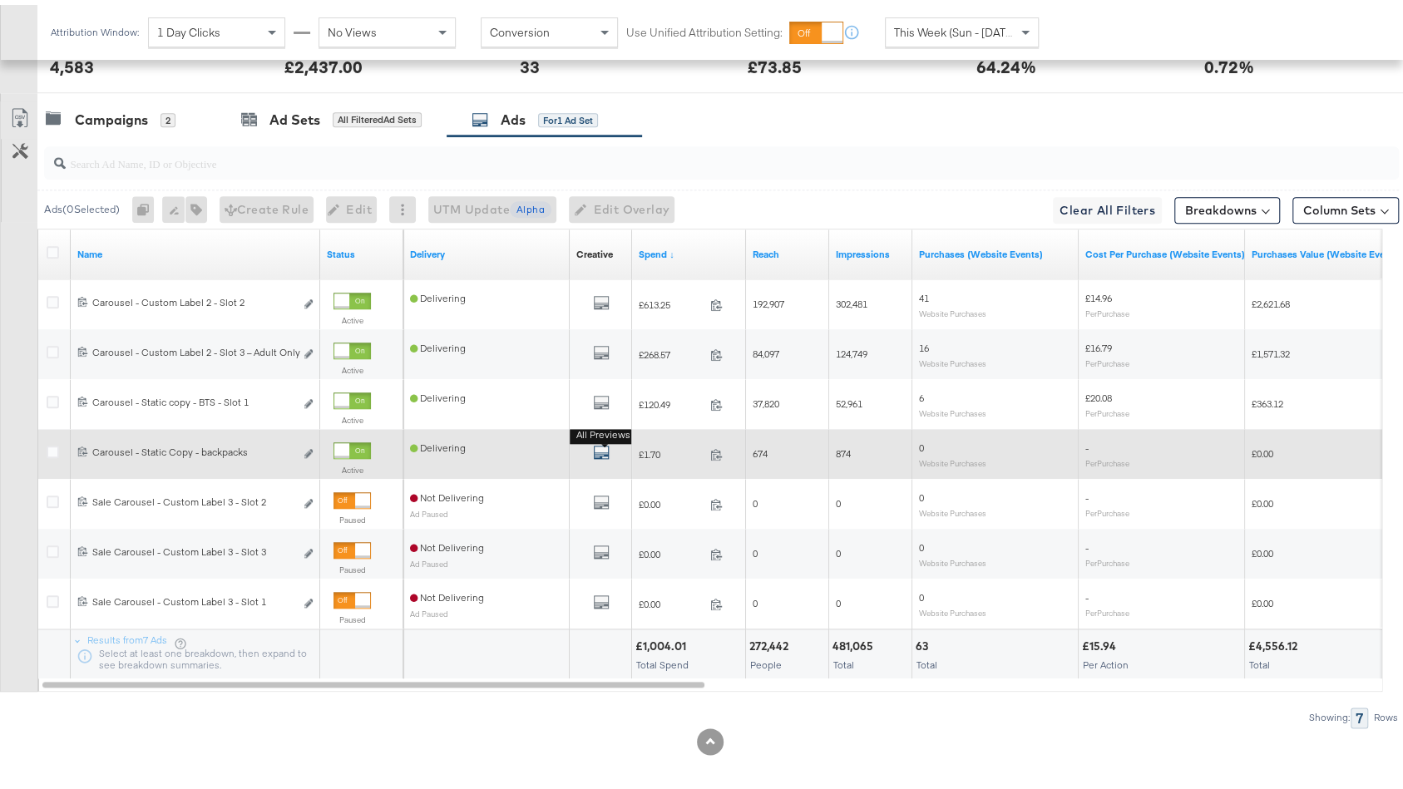
click at [597, 439] on icon "default" at bounding box center [601, 447] width 17 height 17
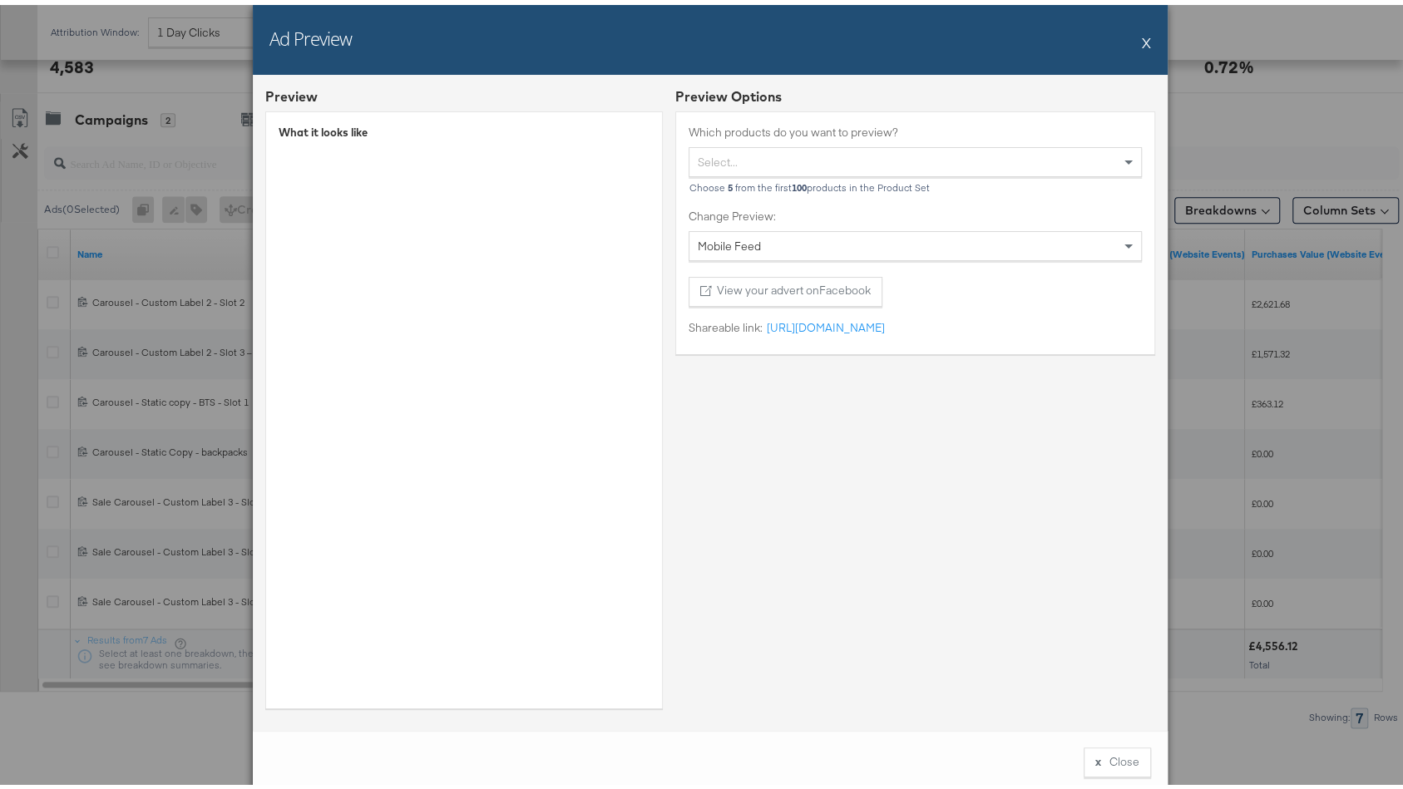
click at [1142, 35] on button "X" at bounding box center [1146, 37] width 9 height 33
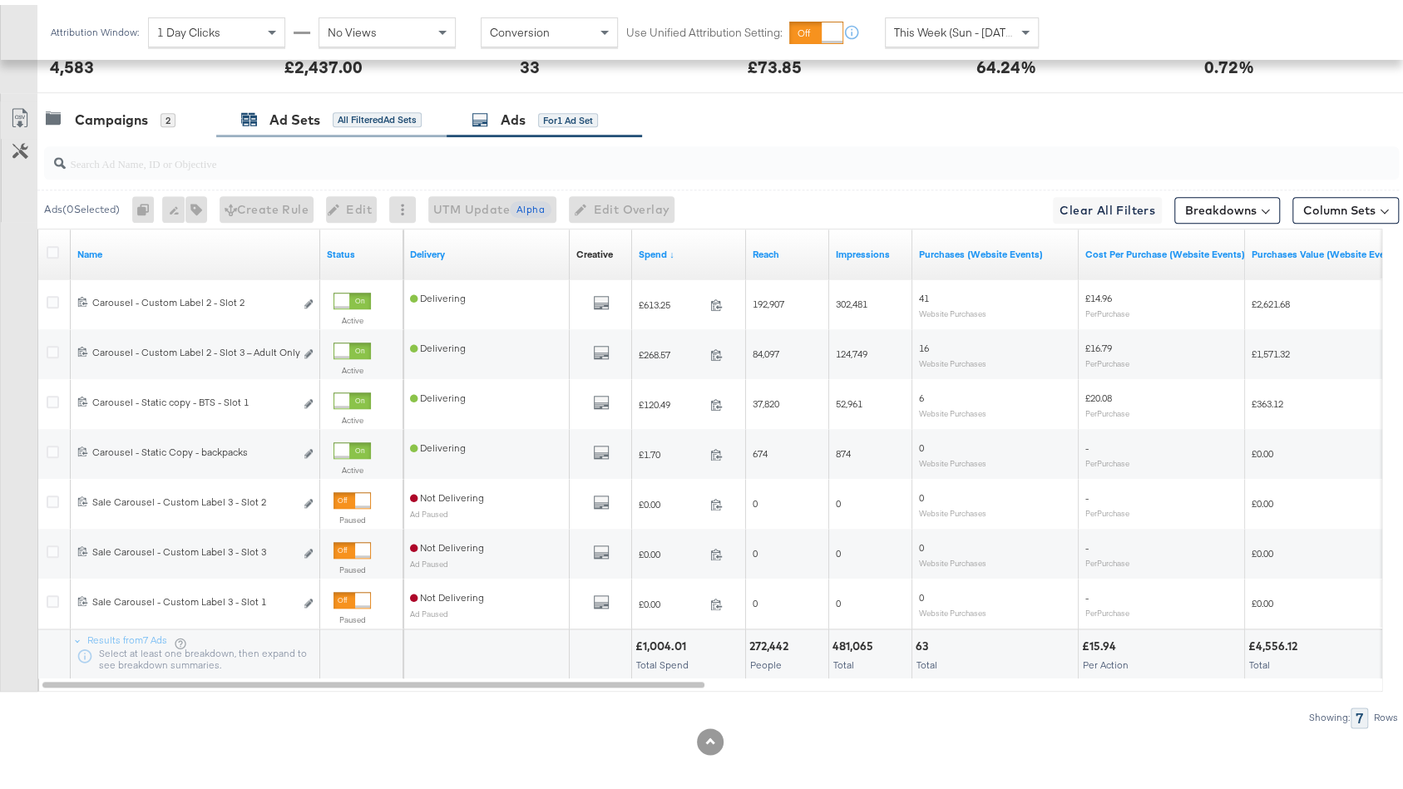
click at [316, 106] on div "Ad Sets" at bounding box center [294, 115] width 51 height 19
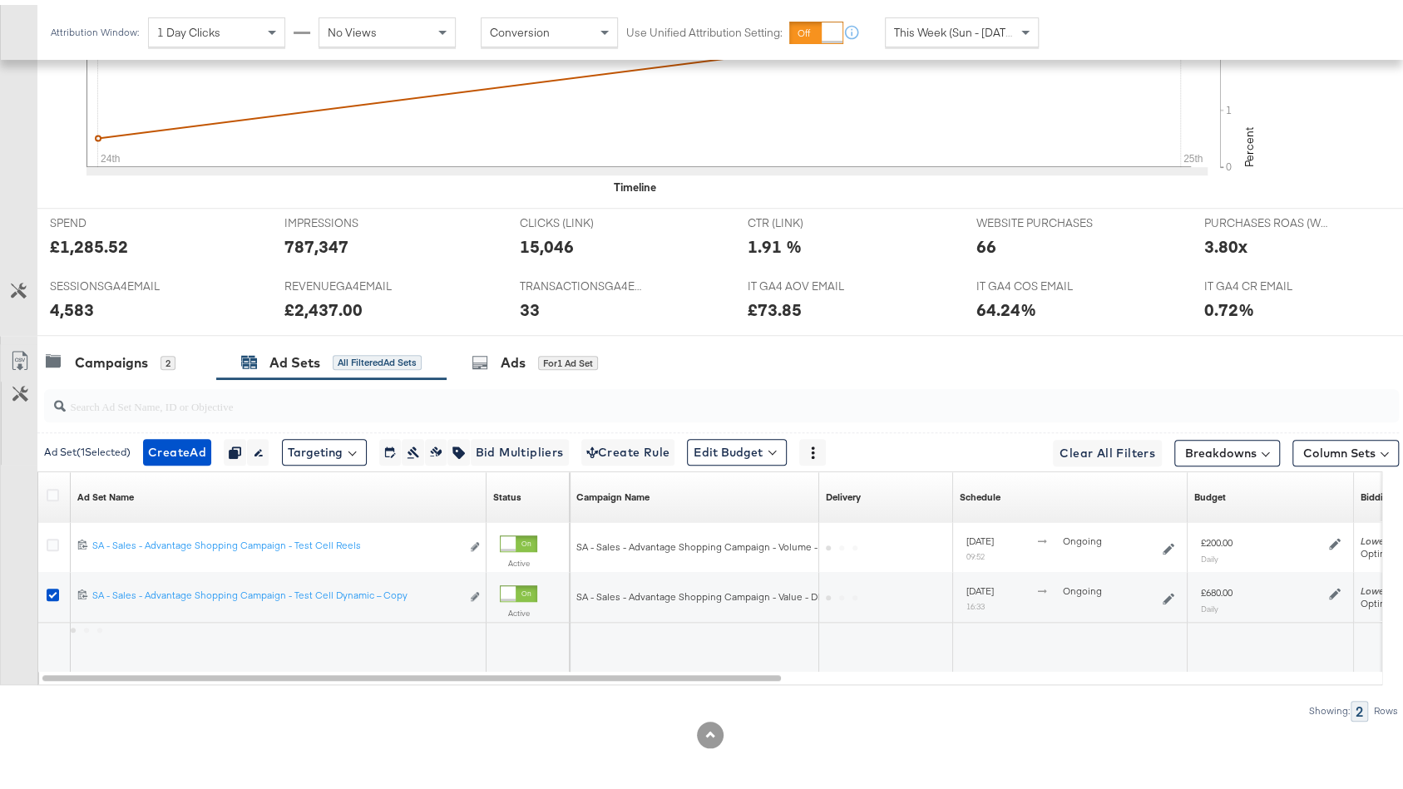
scroll to position [638, 0]
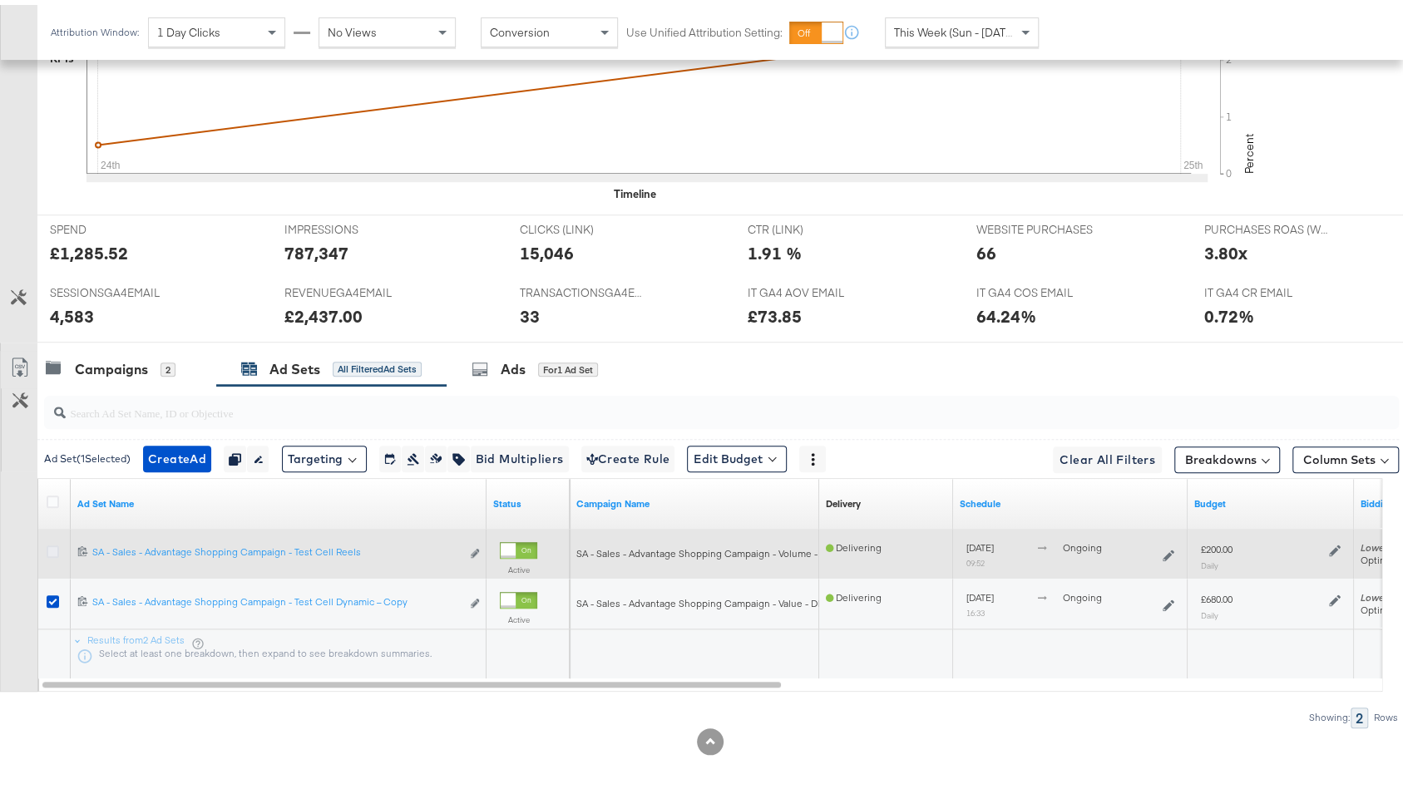
click at [54, 540] on icon at bounding box center [53, 546] width 12 height 12
click at [0, 0] on input "checkbox" at bounding box center [0, 0] width 0 height 0
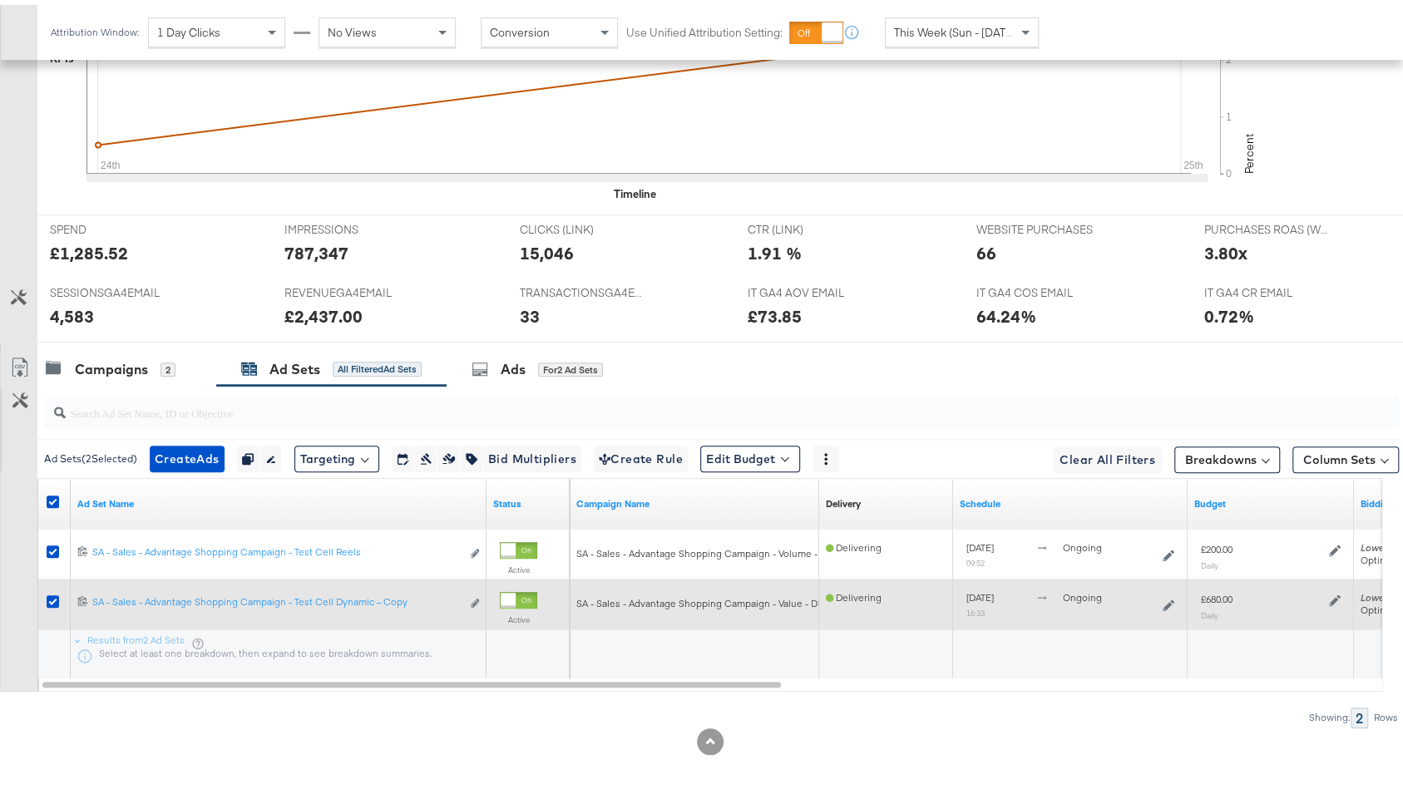
click at [48, 598] on div at bounding box center [55, 598] width 17 height 17
click at [52, 591] on icon at bounding box center [53, 596] width 12 height 12
click at [0, 0] on input "checkbox" at bounding box center [0, 0] width 0 height 0
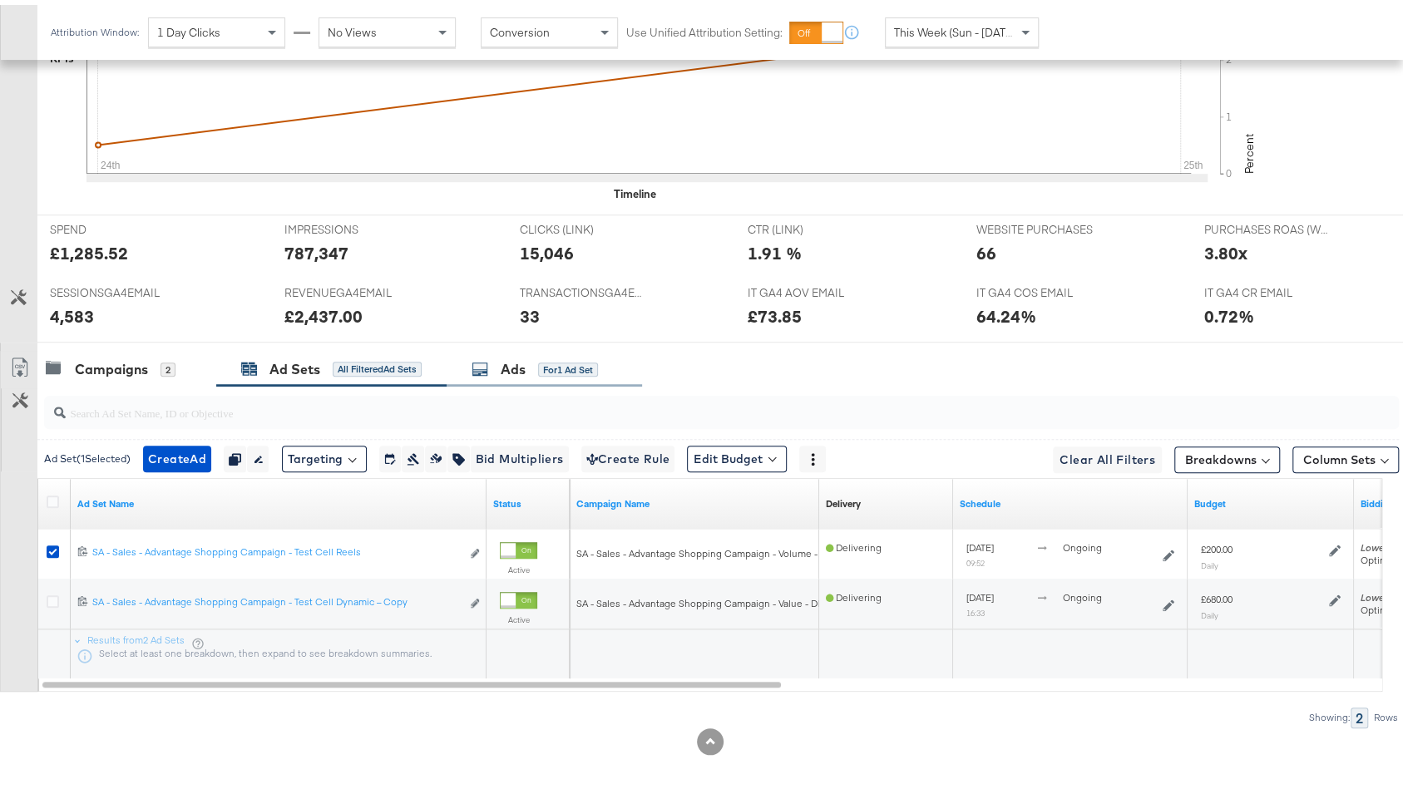
click at [530, 367] on div "Ads for 1 Ad Set" at bounding box center [534, 364] width 126 height 19
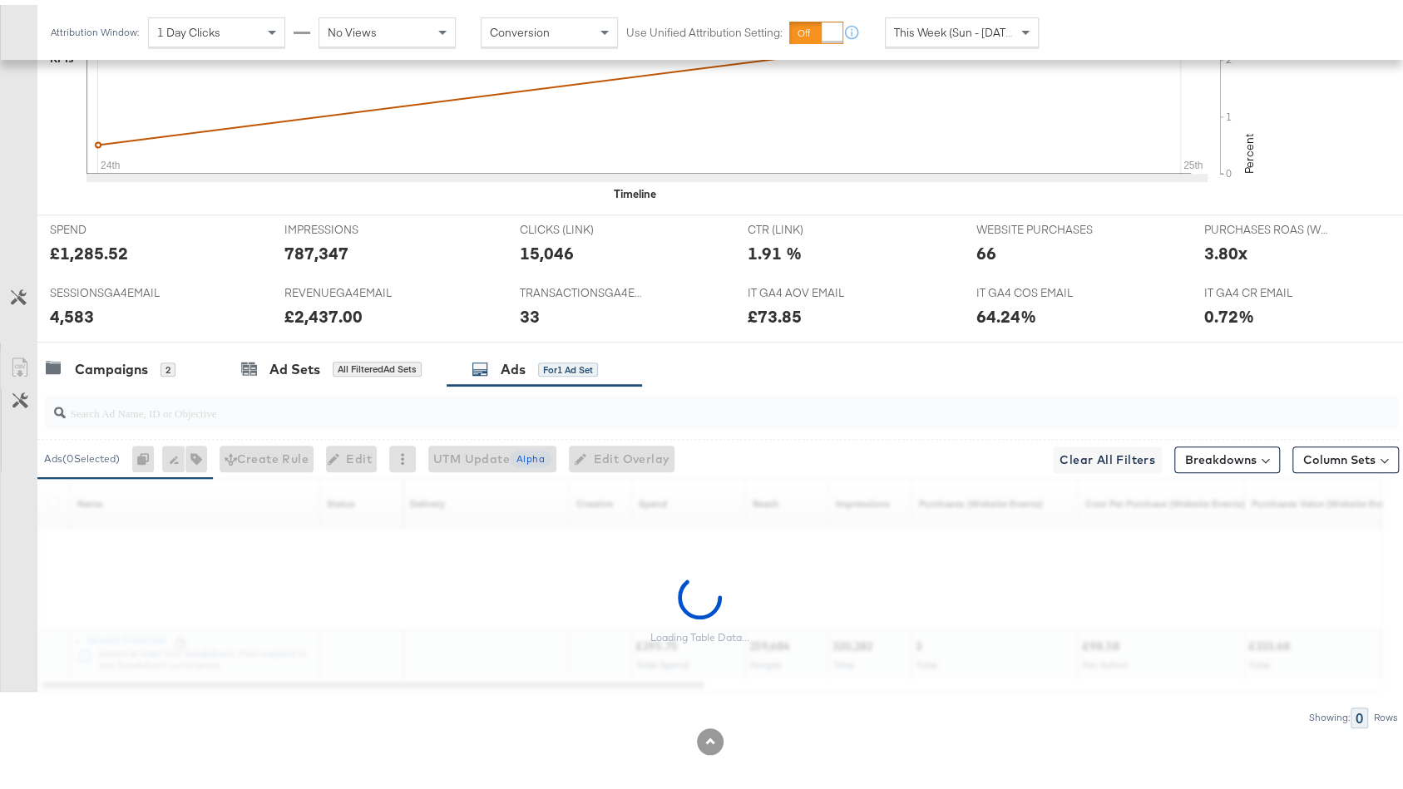
scroll to position [887, 0]
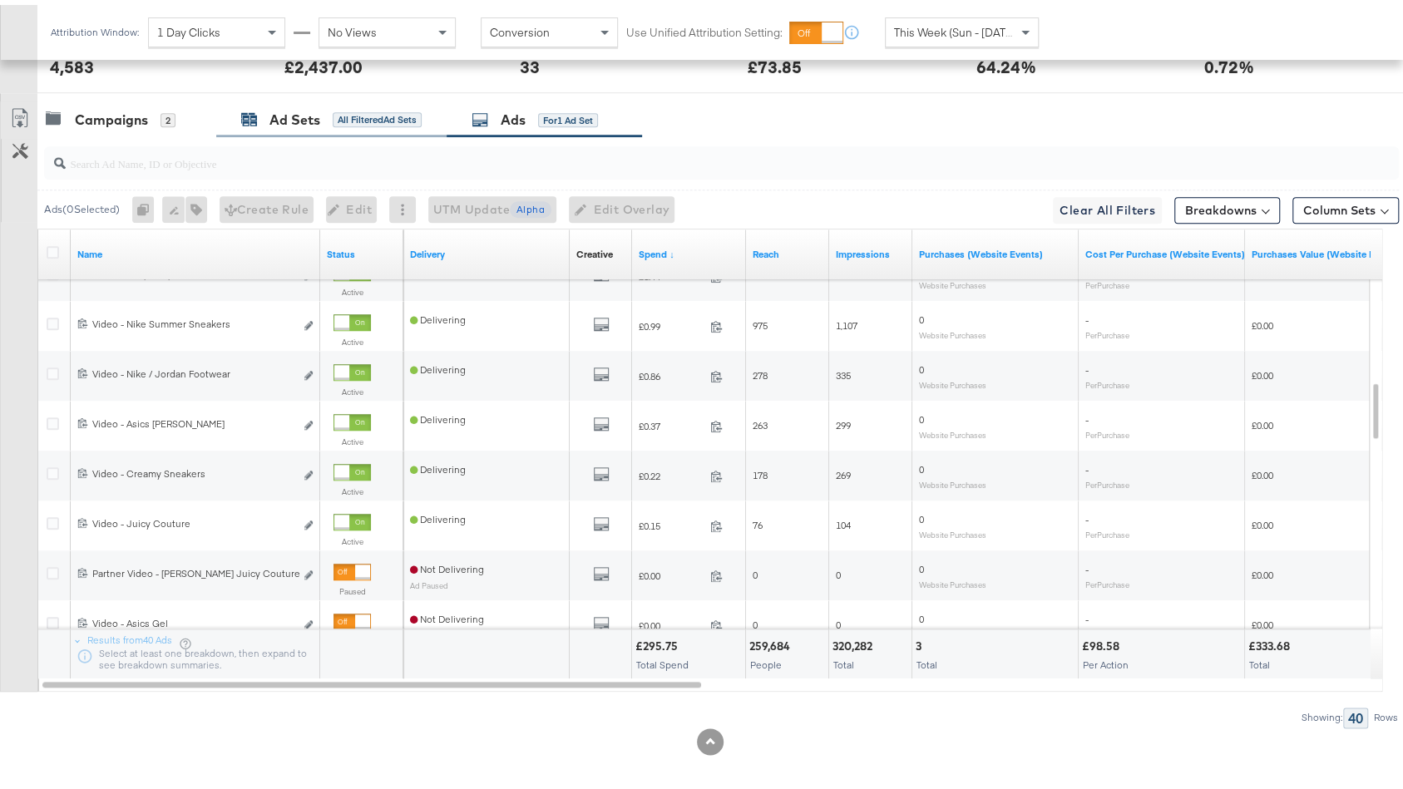
click at [363, 107] on div "All Filtered Ad Sets" at bounding box center [377, 114] width 89 height 15
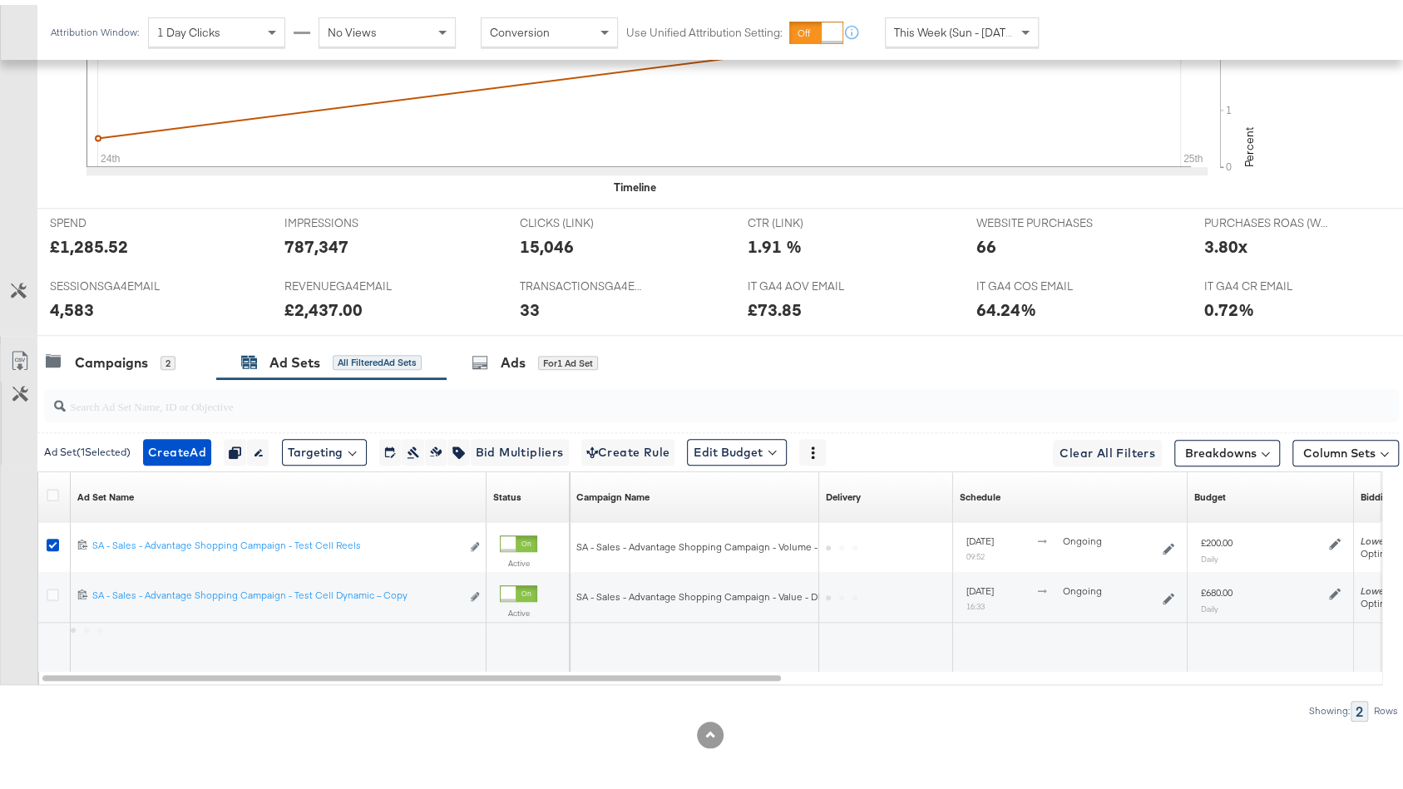
scroll to position [638, 0]
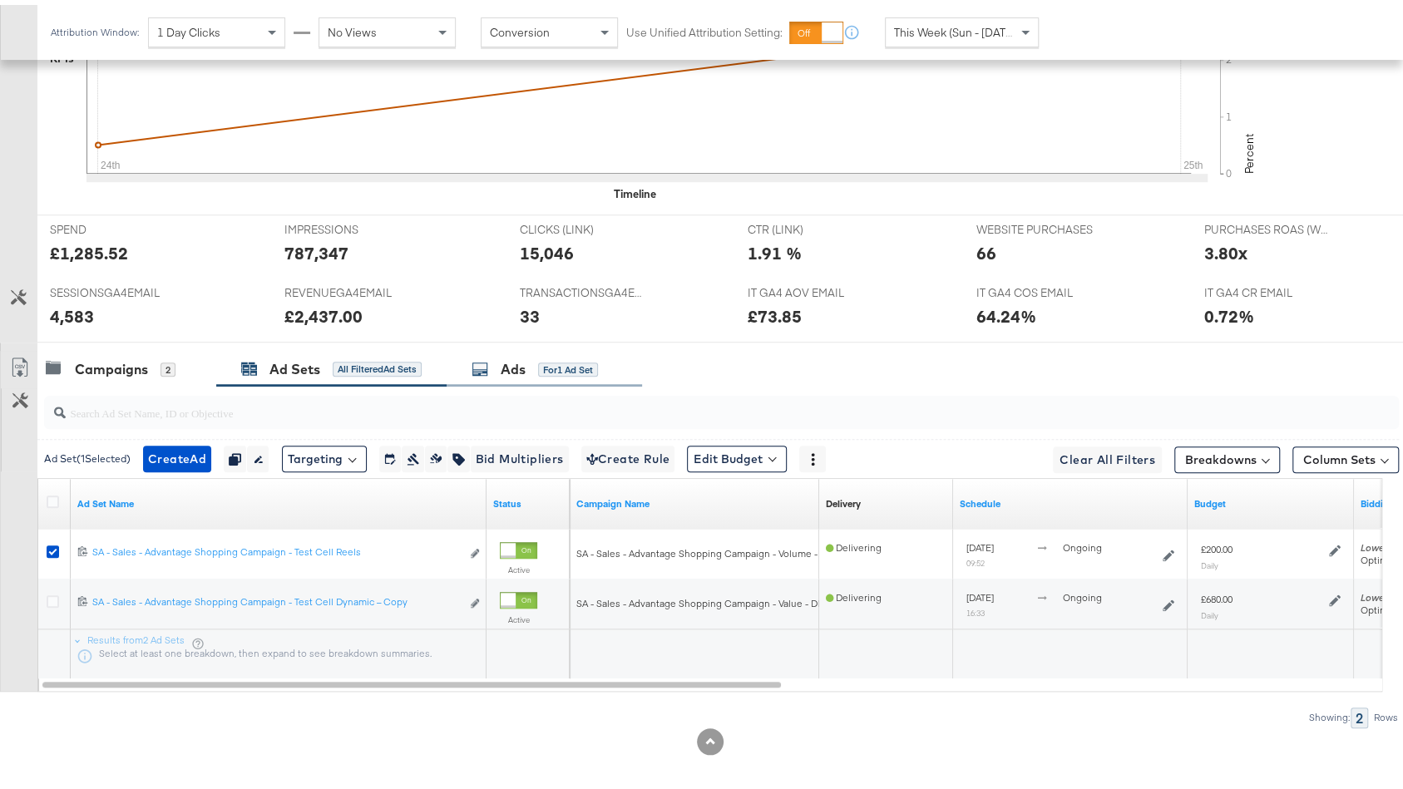
click at [531, 347] on div "Ads for 1 Ad Set" at bounding box center [543, 365] width 195 height 36
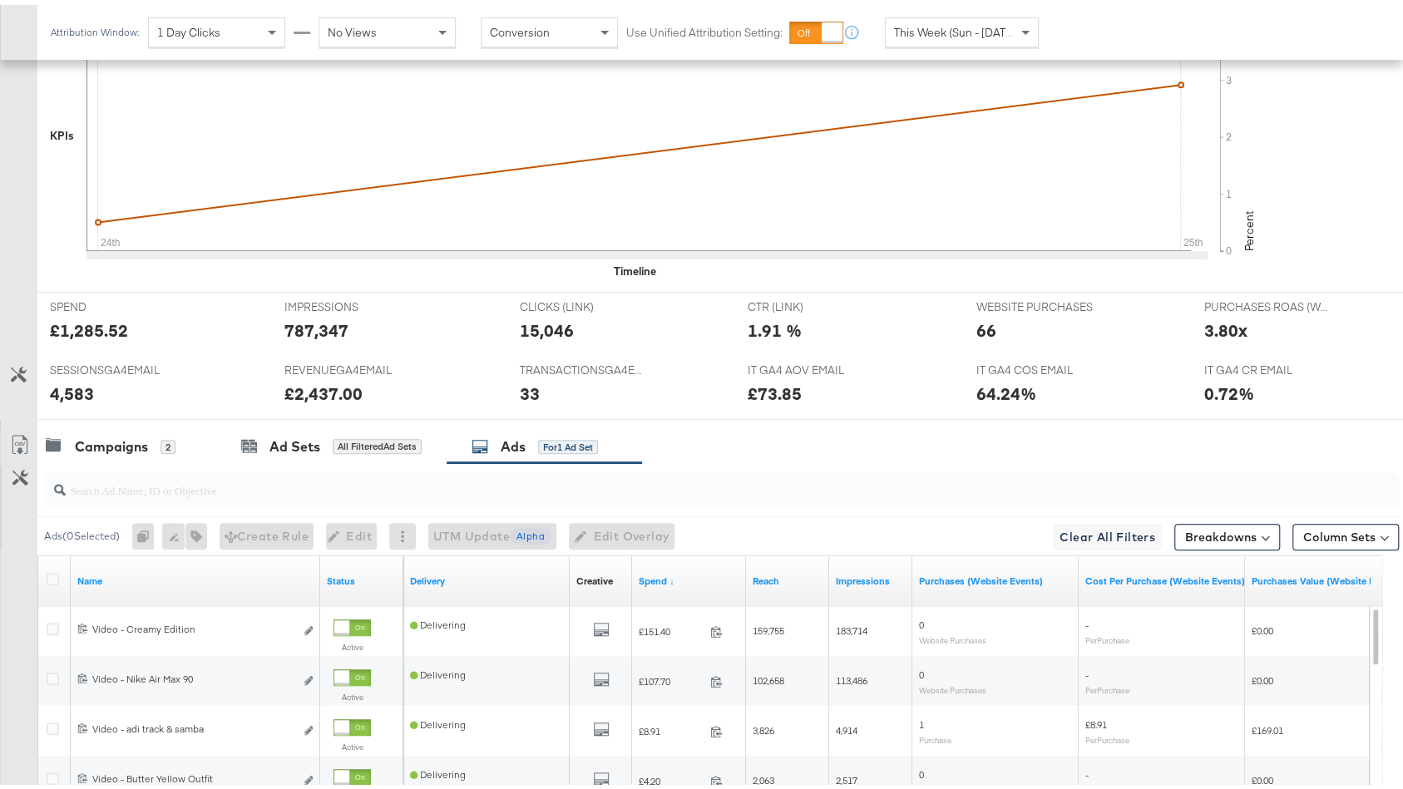
scroll to position [887, 0]
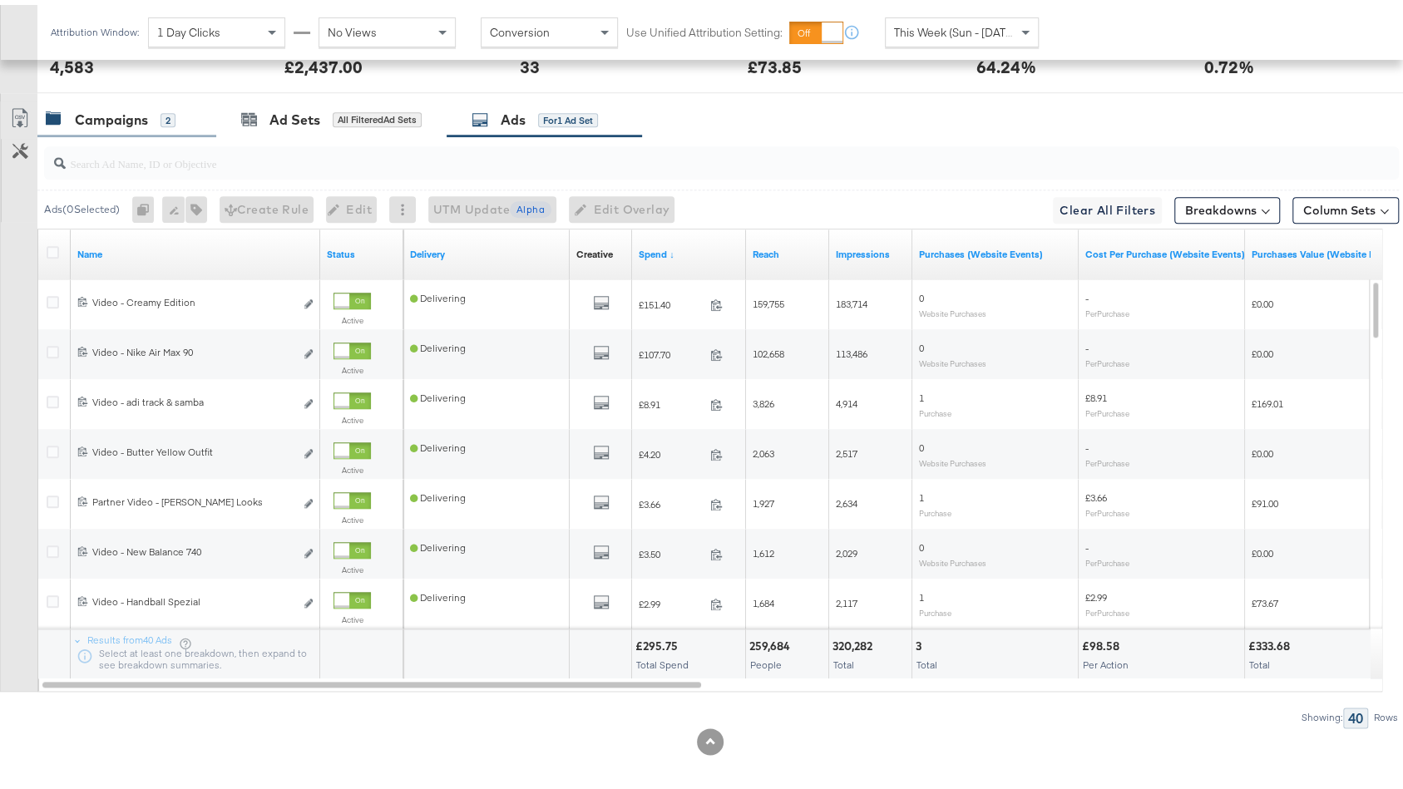
click at [129, 107] on div "Campaigns" at bounding box center [111, 115] width 73 height 19
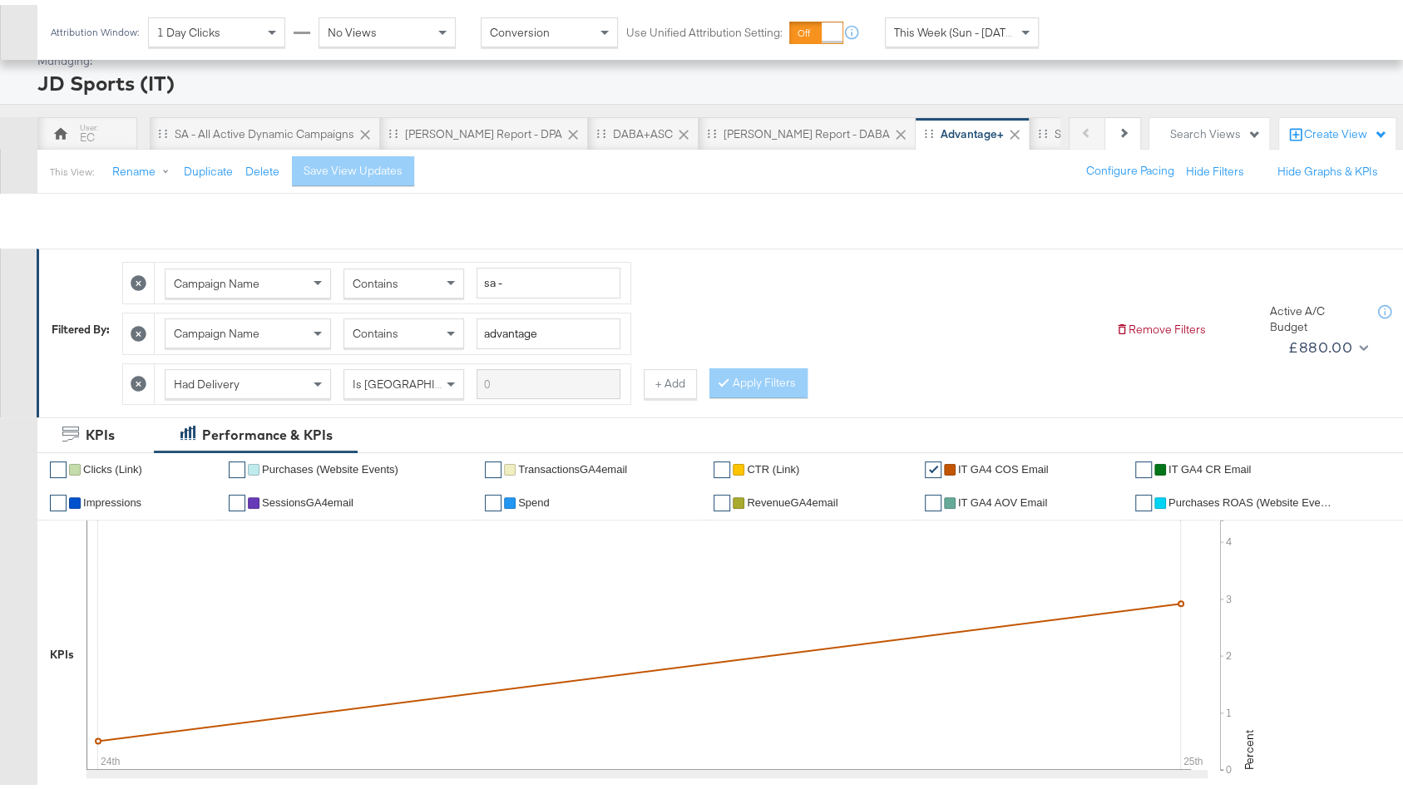
scroll to position [0, 0]
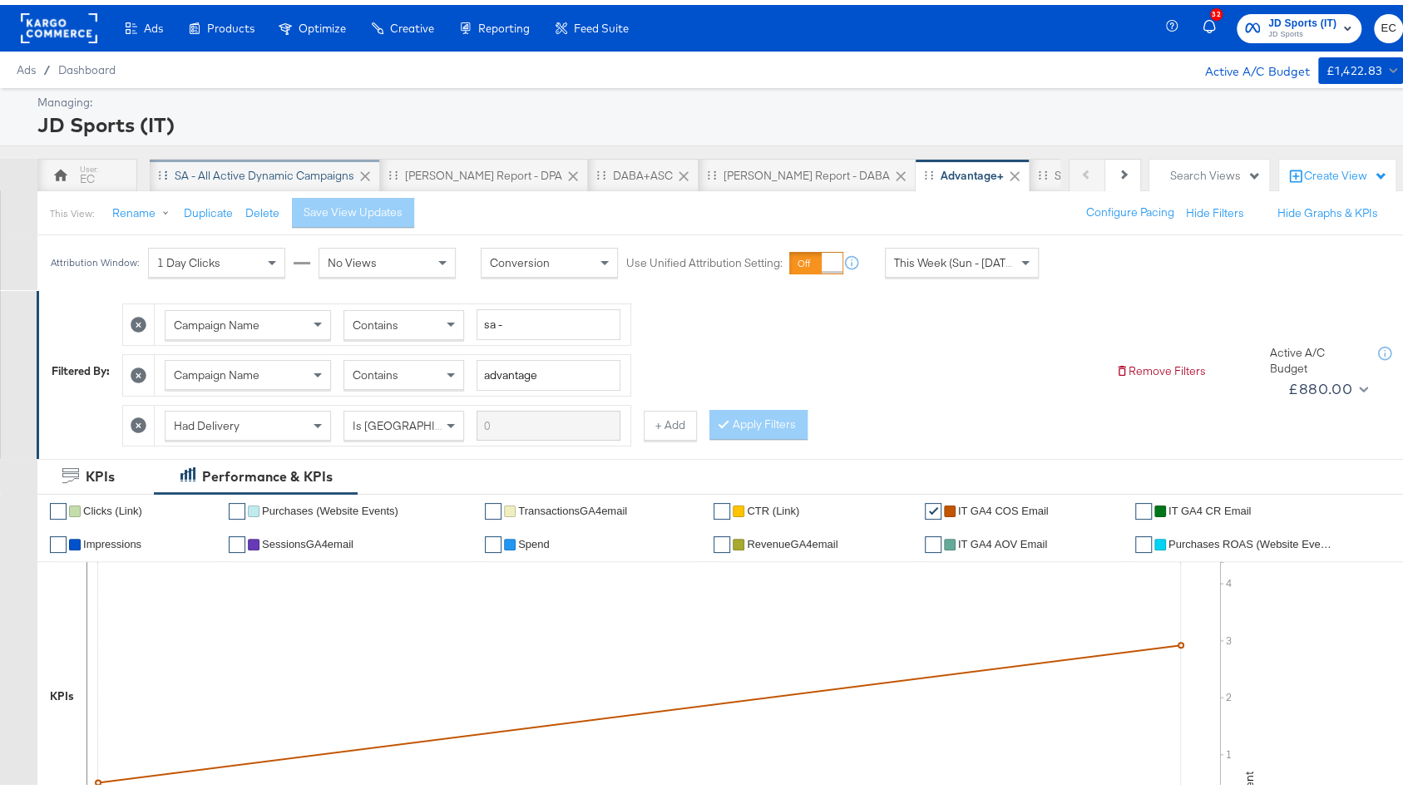
click at [217, 169] on div "SA - All Active Dynamic Campaigns" at bounding box center [265, 171] width 180 height 16
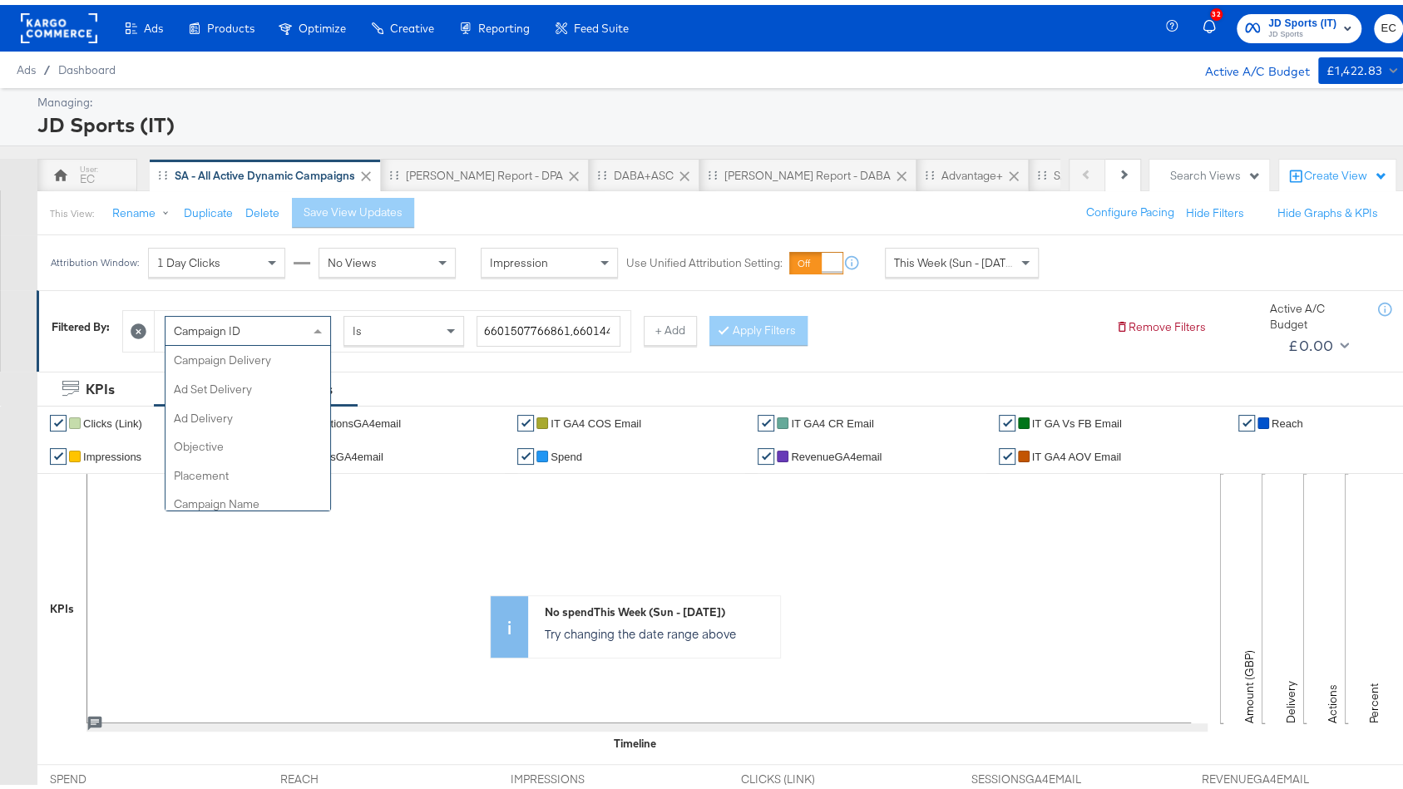
click at [302, 328] on div "Campaign ID" at bounding box center [247, 326] width 165 height 28
type input "campaign n"
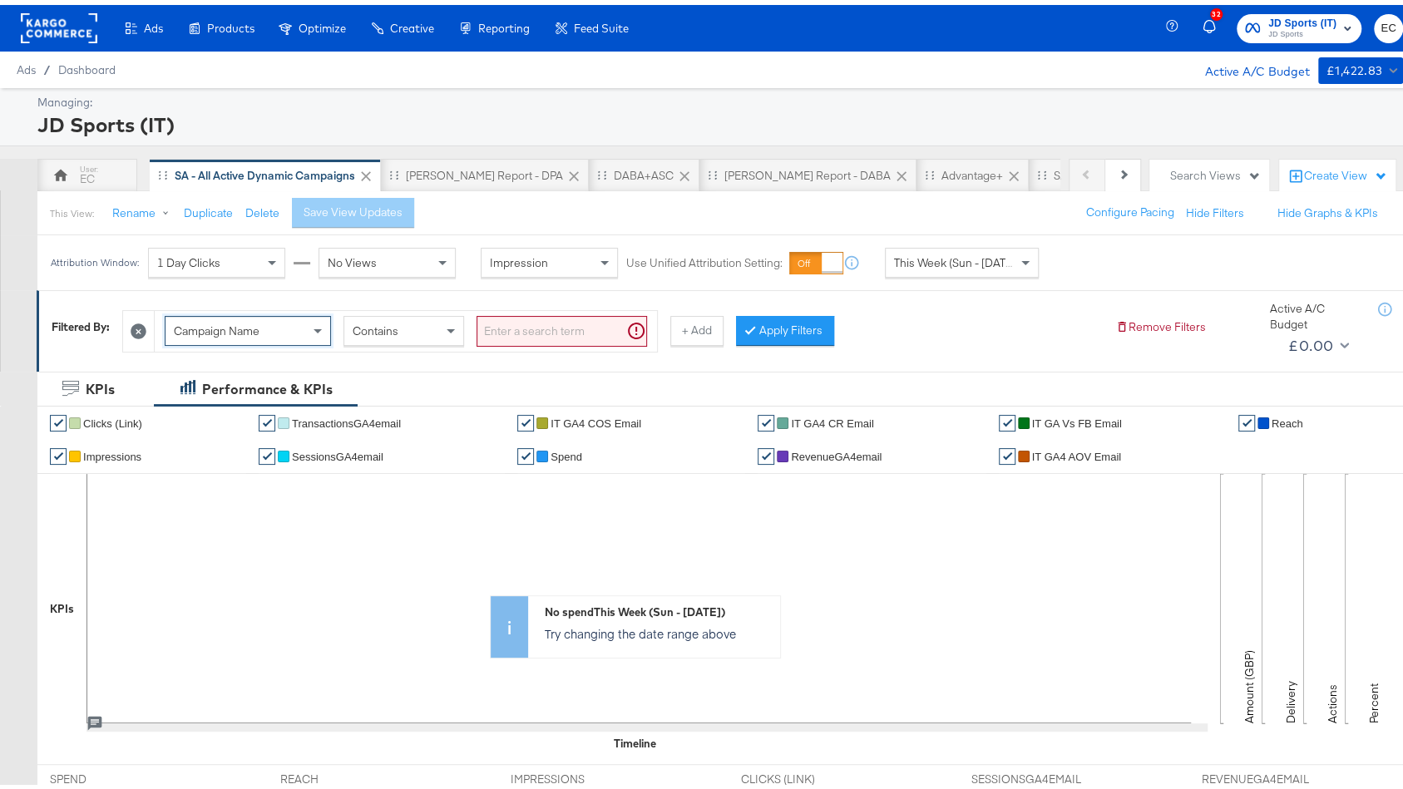
click at [567, 331] on input "search" at bounding box center [561, 326] width 170 height 31
type input "sa -"
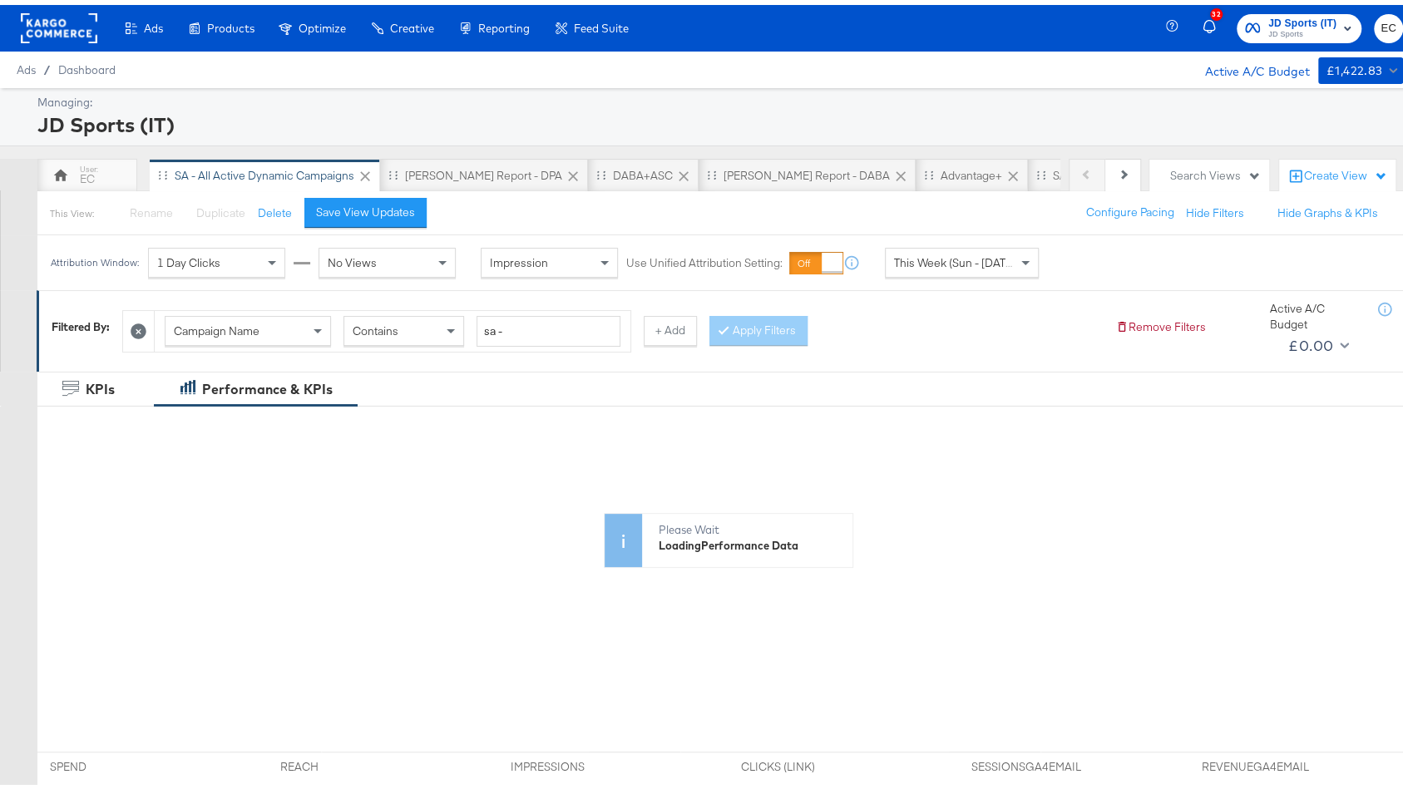
click at [957, 247] on div "This Week (Sun - [DATE])" at bounding box center [962, 258] width 152 height 28
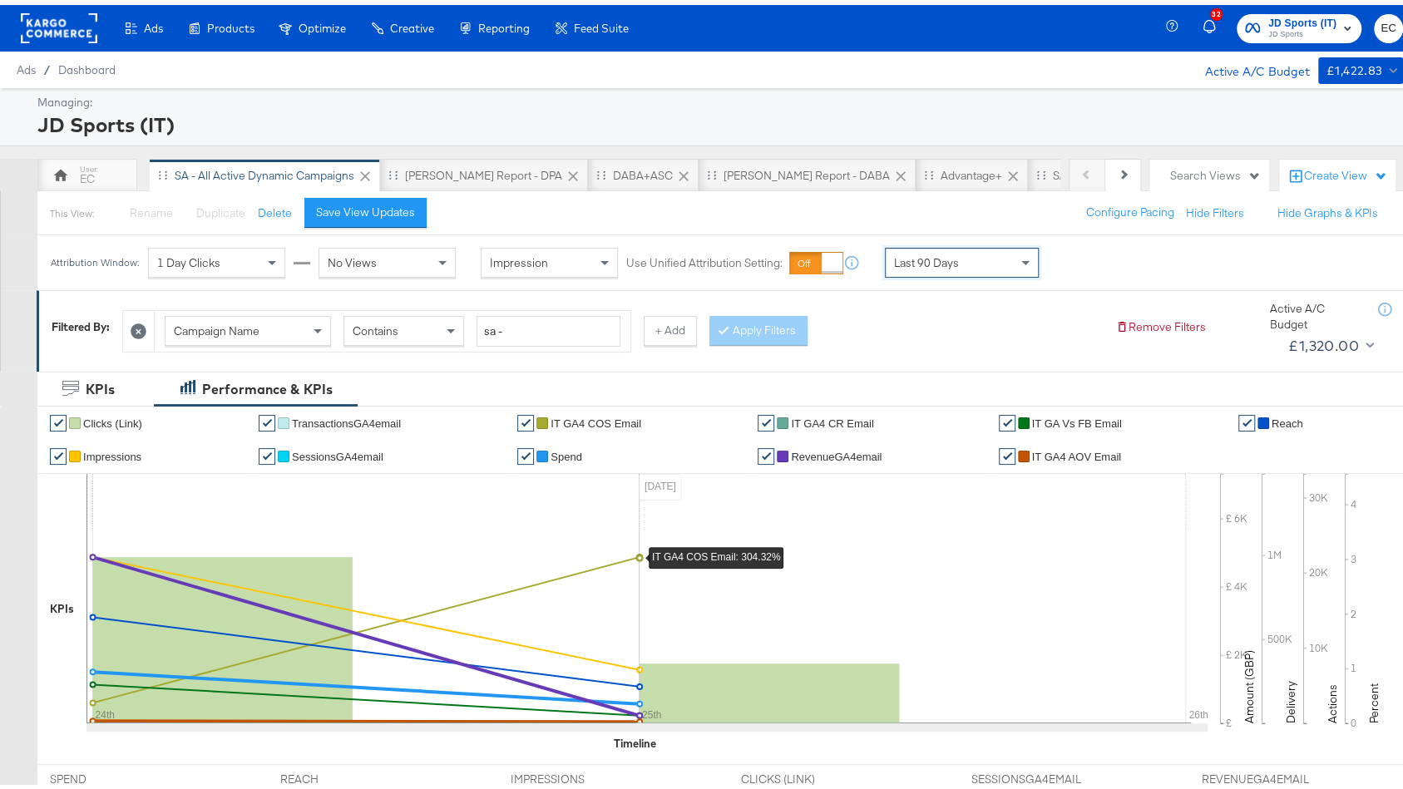
scroll to position [553, 0]
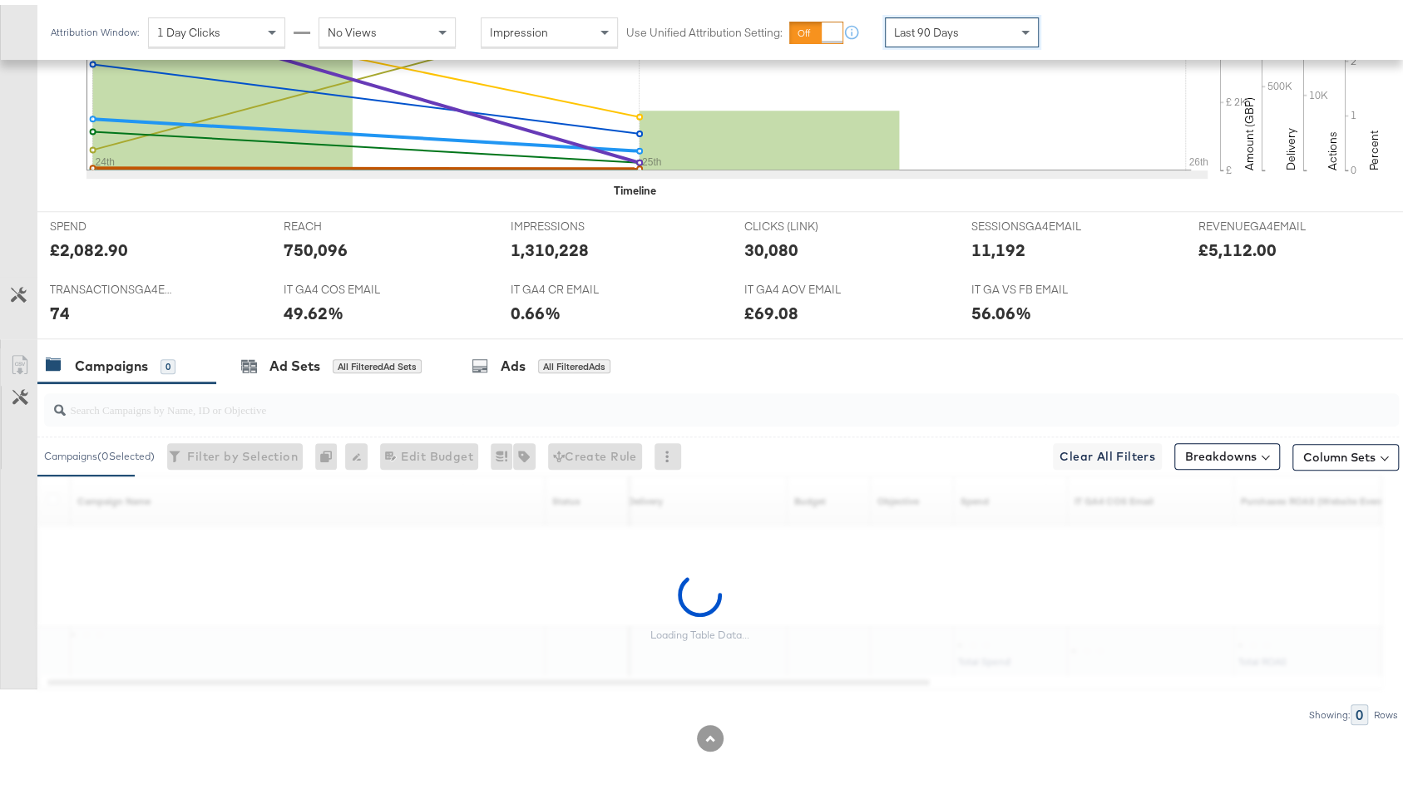
click at [438, 402] on input "search" at bounding box center [671, 398] width 1210 height 32
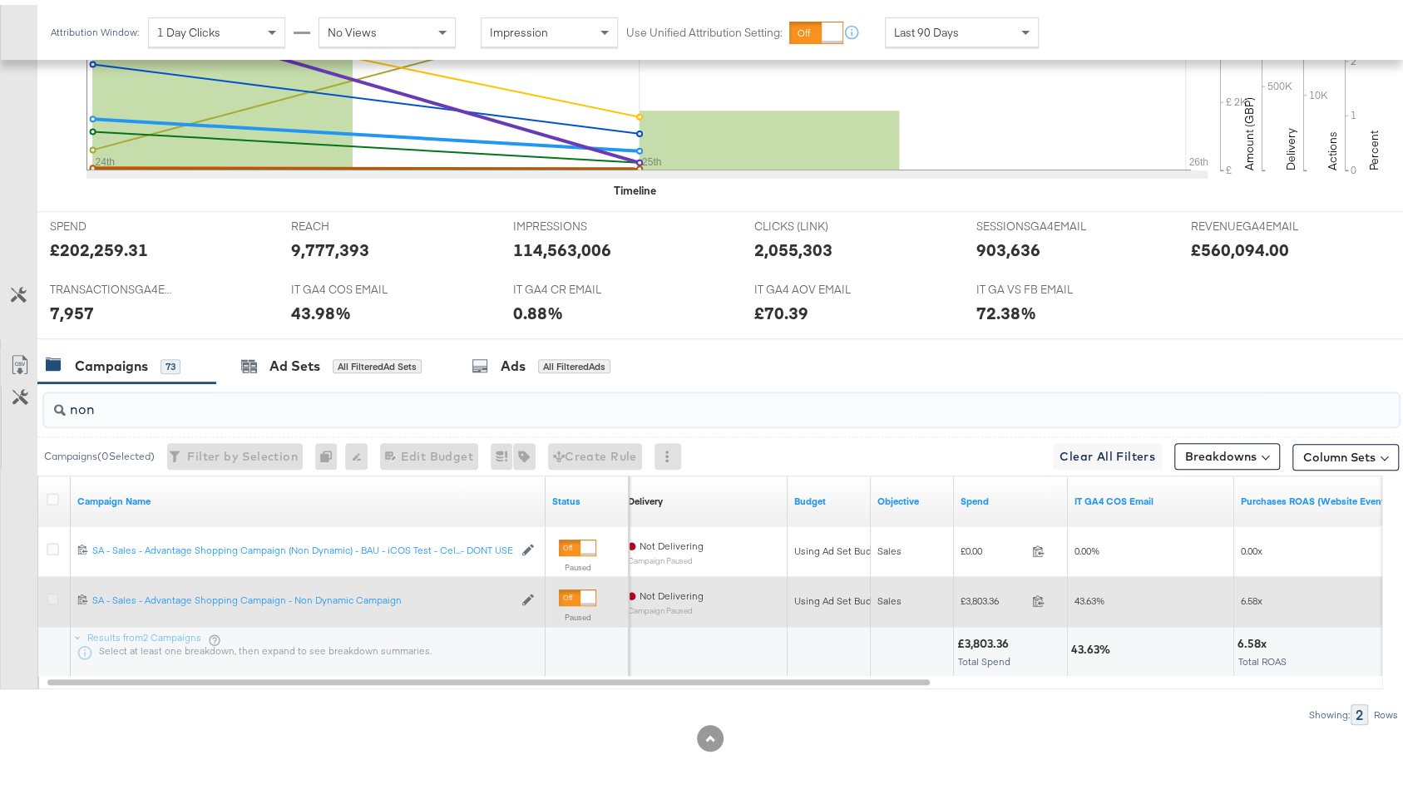
type input "non"
click at [52, 588] on icon at bounding box center [53, 594] width 12 height 12
click at [0, 0] on input "checkbox" at bounding box center [0, 0] width 0 height 0
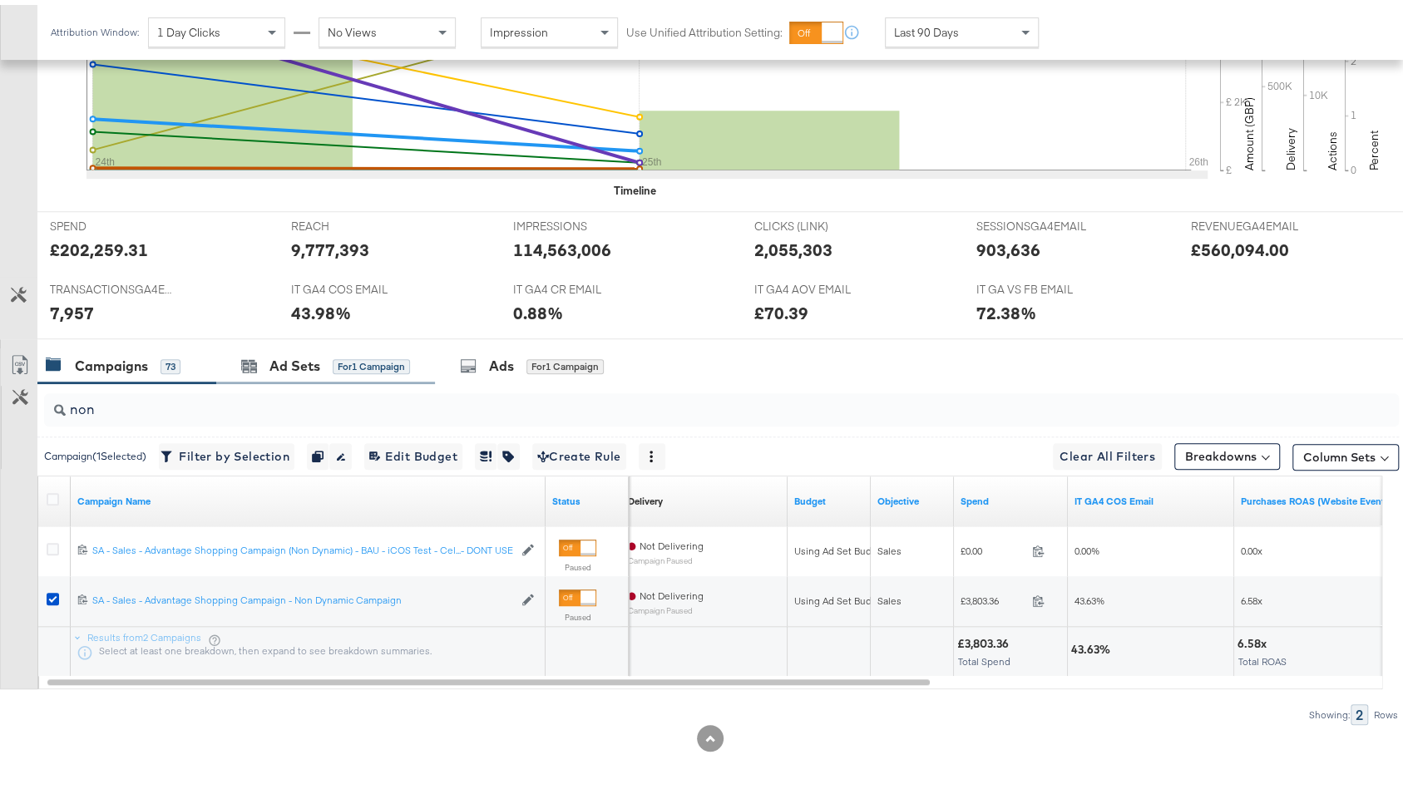
click at [356, 372] on div "Ad Sets for 1 Campaign" at bounding box center [325, 361] width 219 height 36
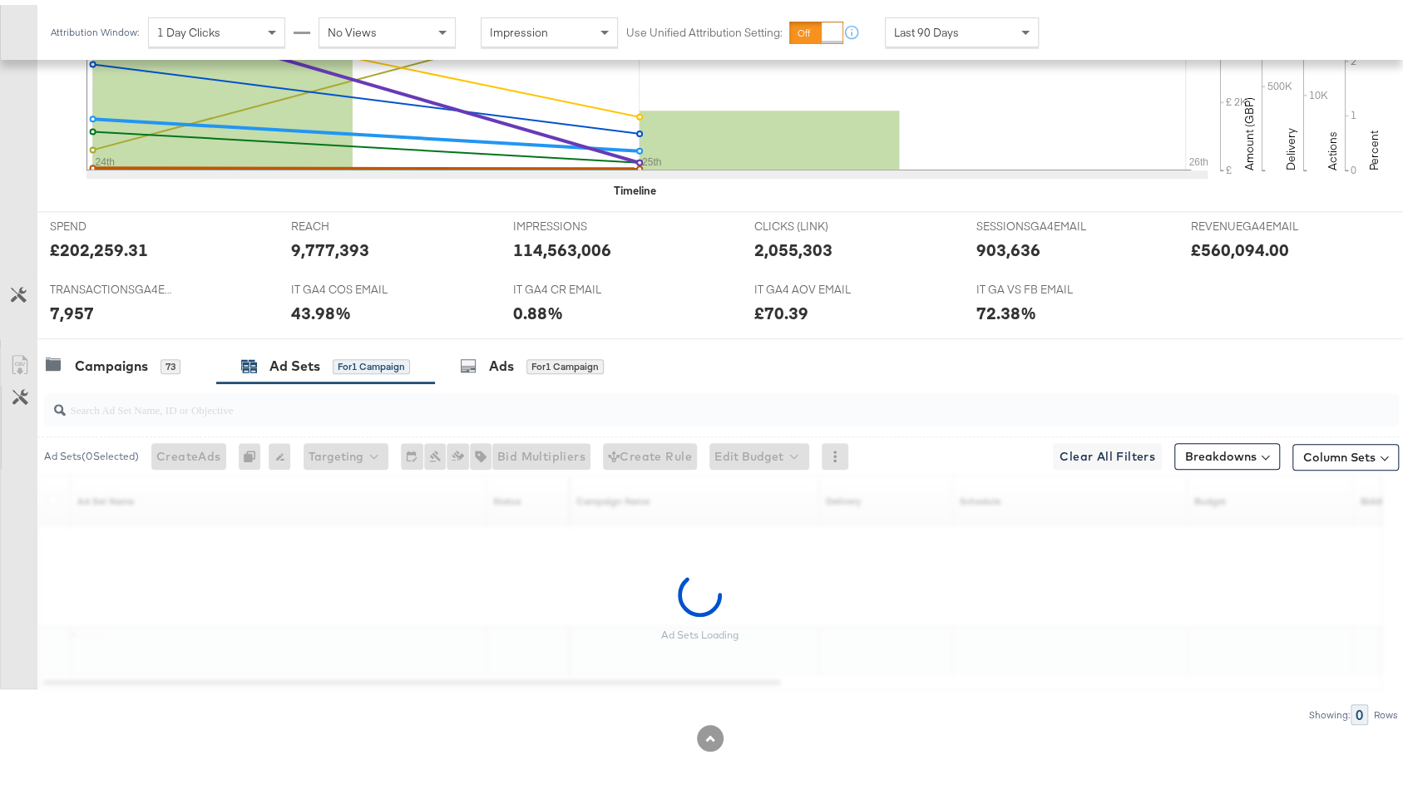
scroll to position [503, 0]
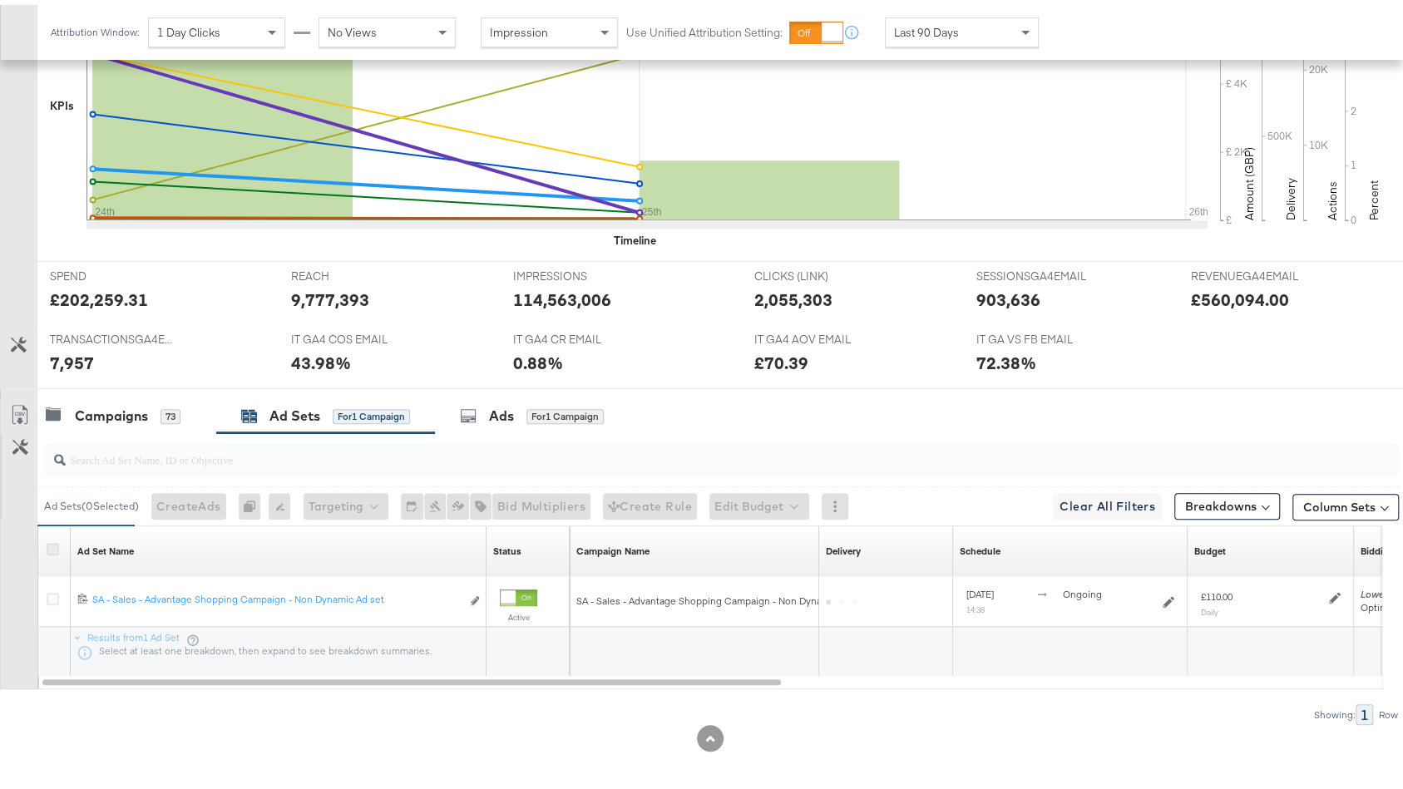
click at [52, 539] on icon at bounding box center [53, 544] width 12 height 12
click at [0, 0] on input "checkbox" at bounding box center [0, 0] width 0 height 0
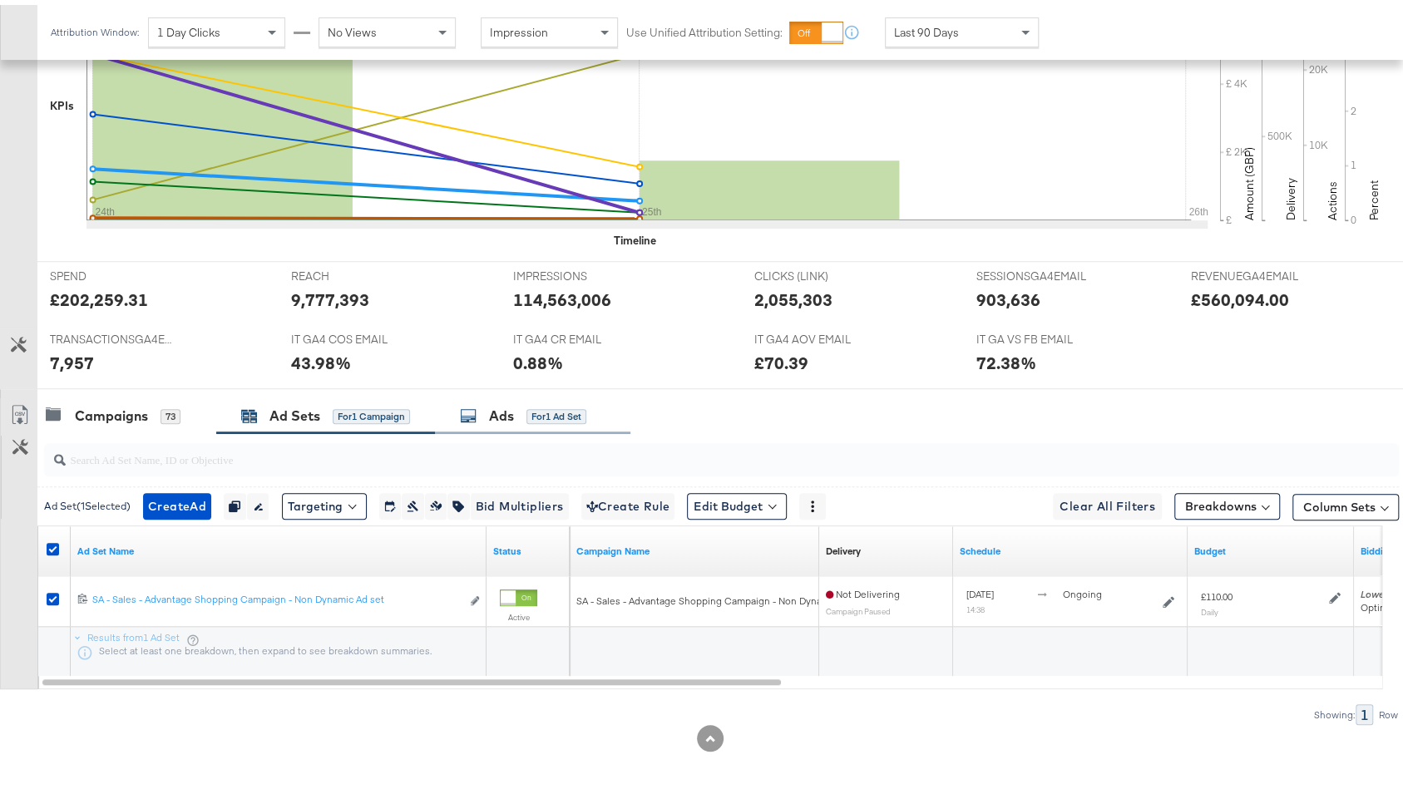
click at [500, 402] on div "Ads" at bounding box center [501, 411] width 25 height 19
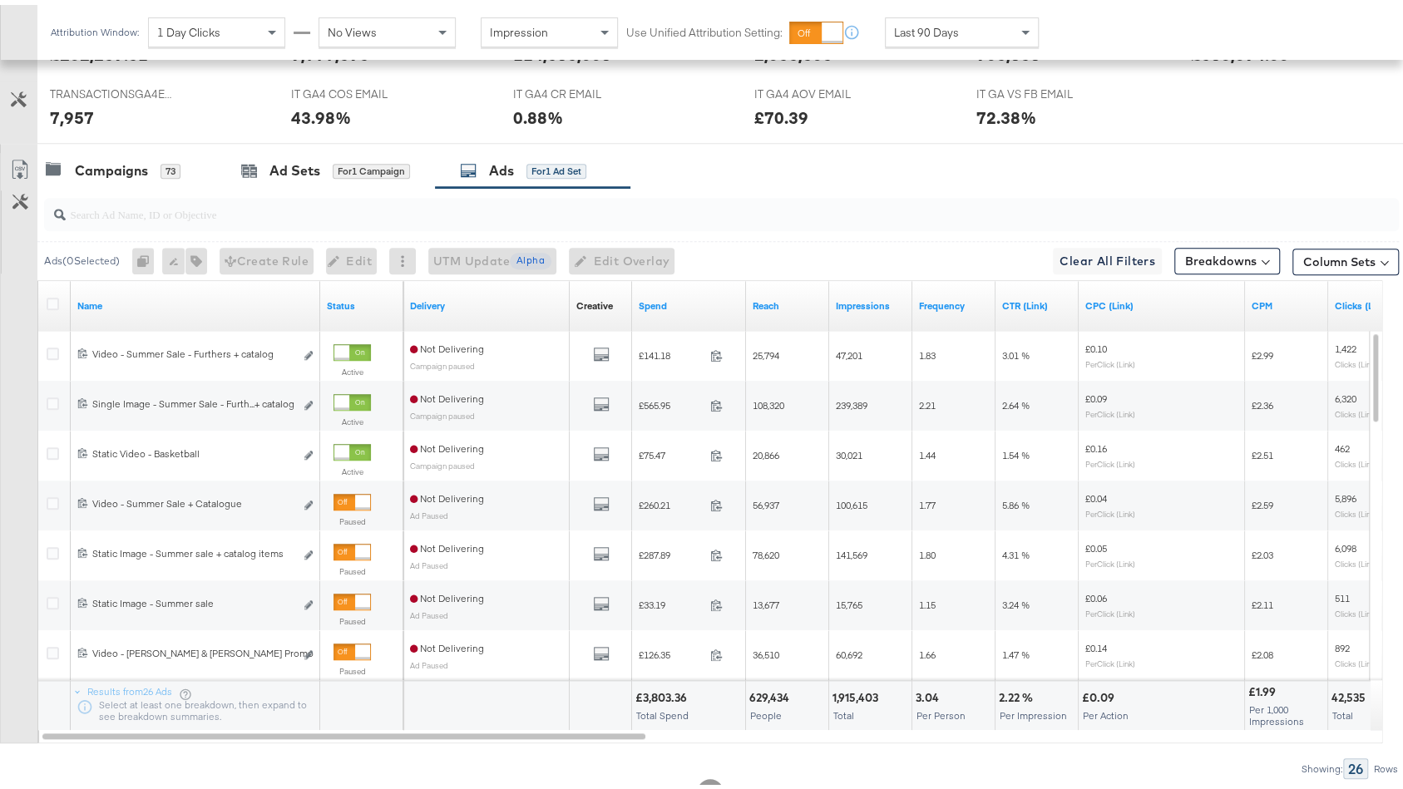
scroll to position [802, 0]
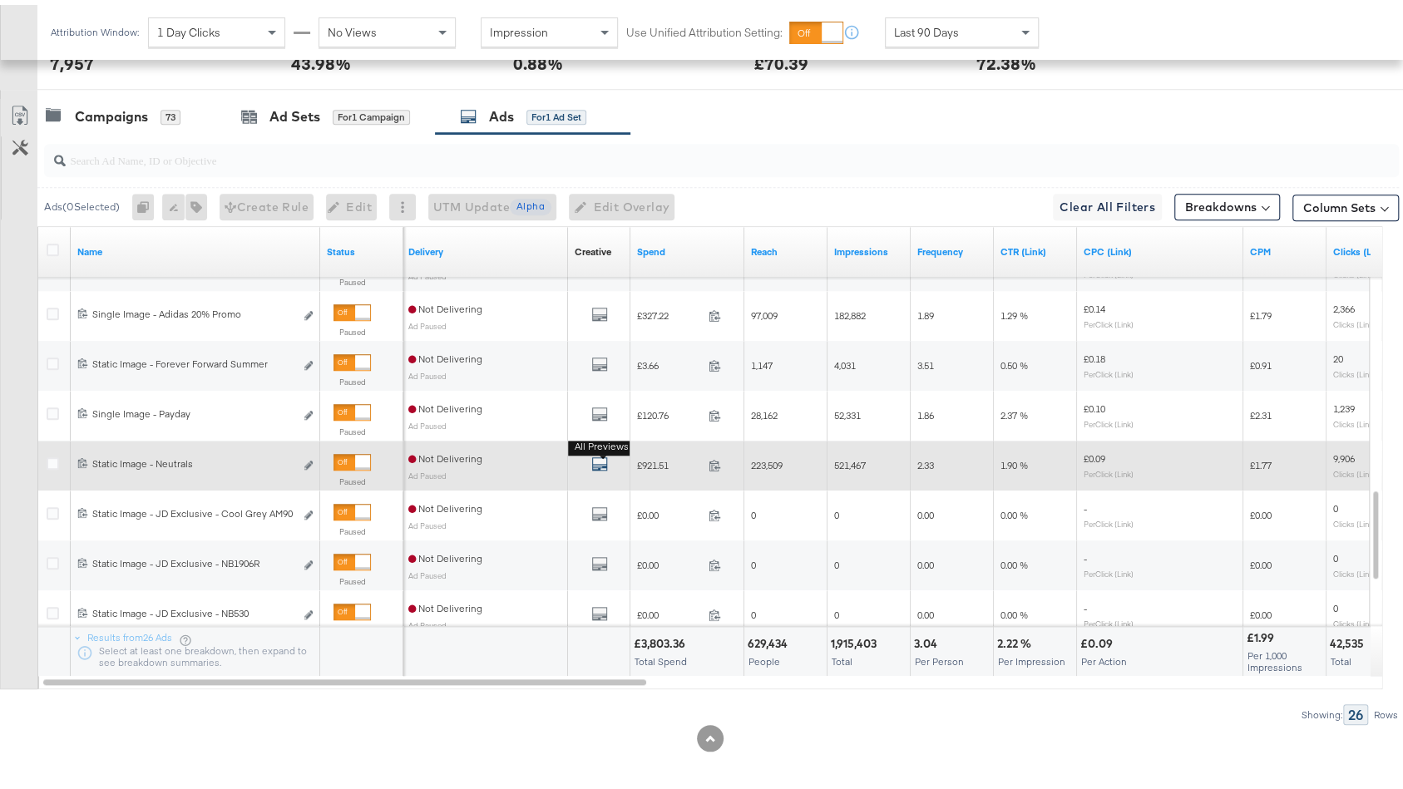
click at [596, 456] on icon "default" at bounding box center [599, 459] width 17 height 17
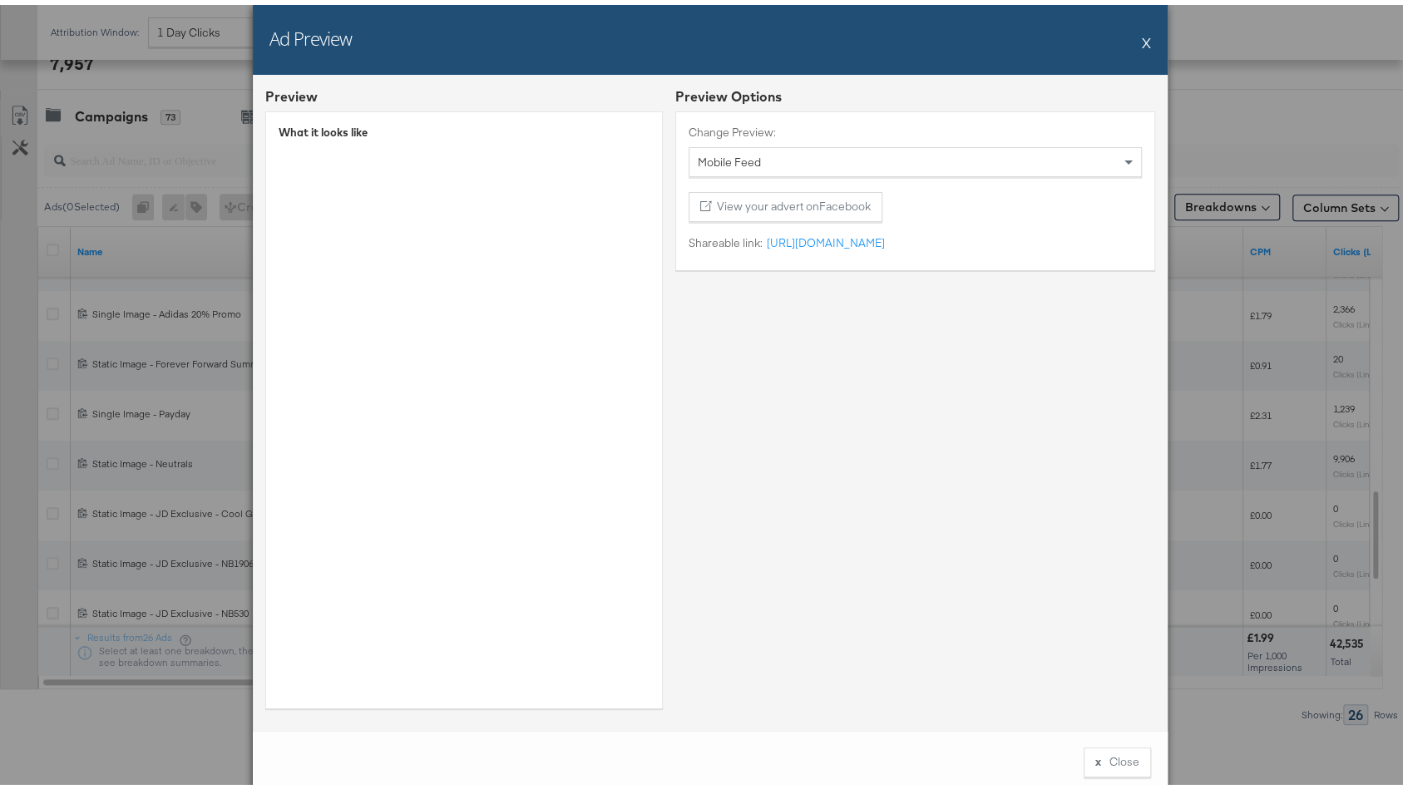
click at [1142, 37] on button "X" at bounding box center [1146, 37] width 9 height 33
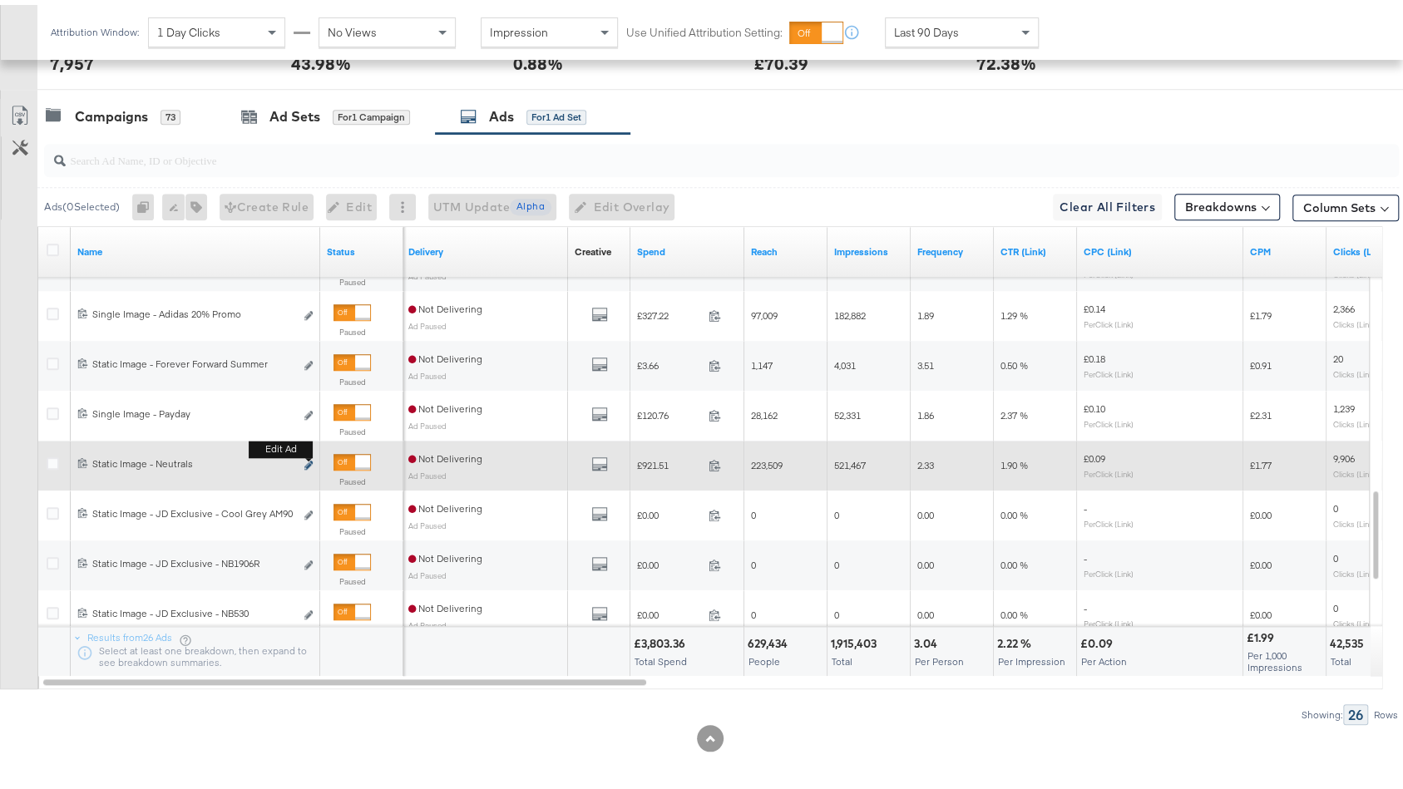
click at [307, 456] on icon "link" at bounding box center [308, 460] width 8 height 9
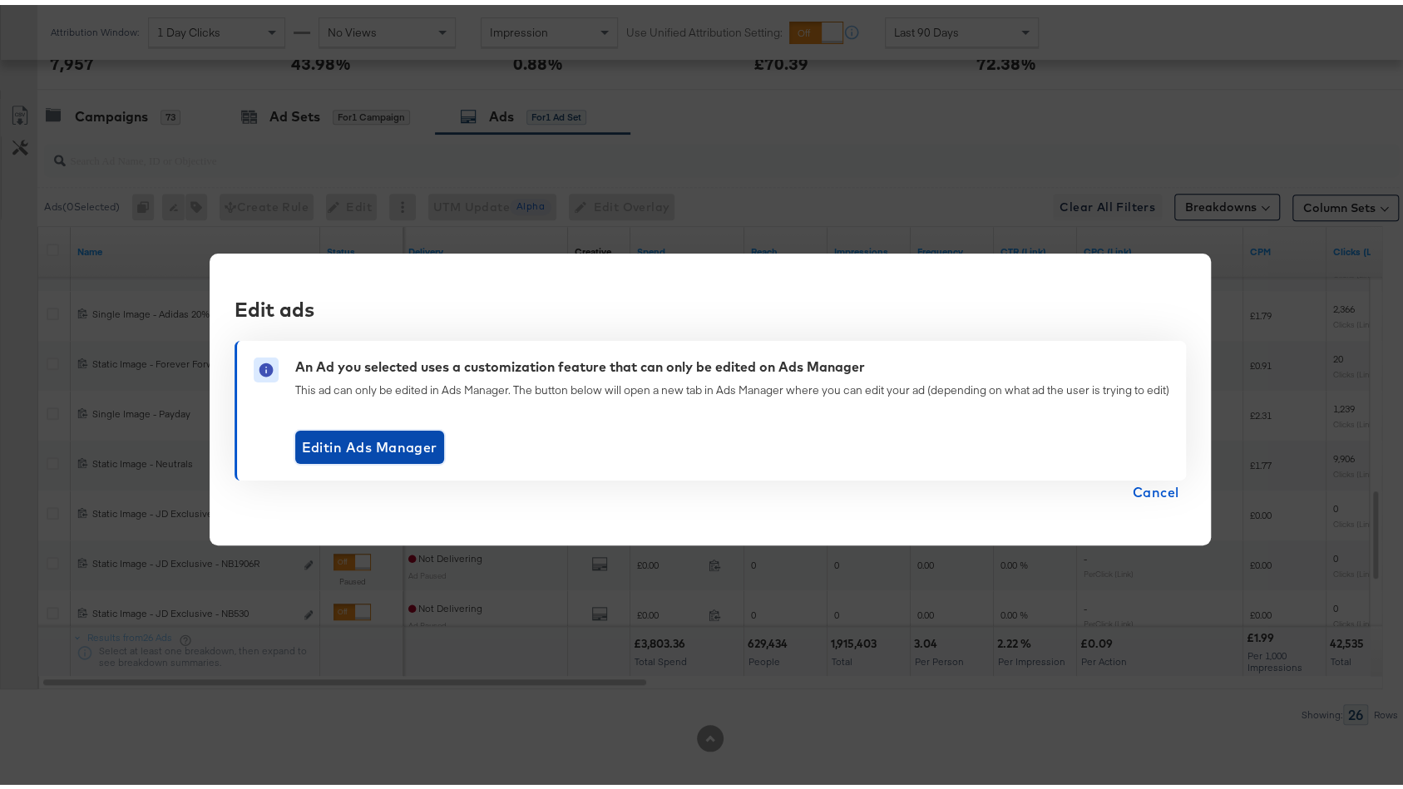
click at [387, 437] on span "Edit in Ads Manager" at bounding box center [370, 442] width 136 height 23
